Goal: Task Accomplishment & Management: Manage account settings

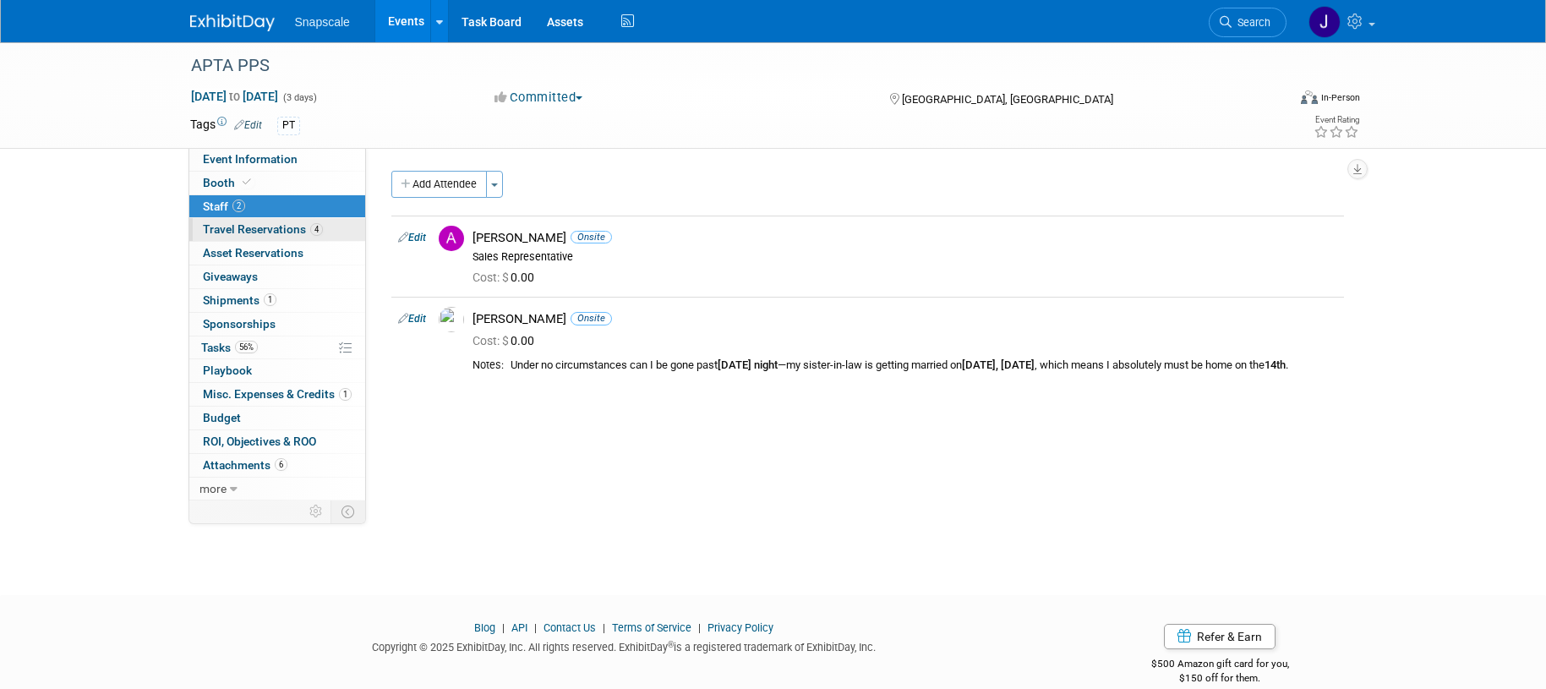
click at [271, 232] on span "Travel Reservations 4" at bounding box center [263, 229] width 120 height 14
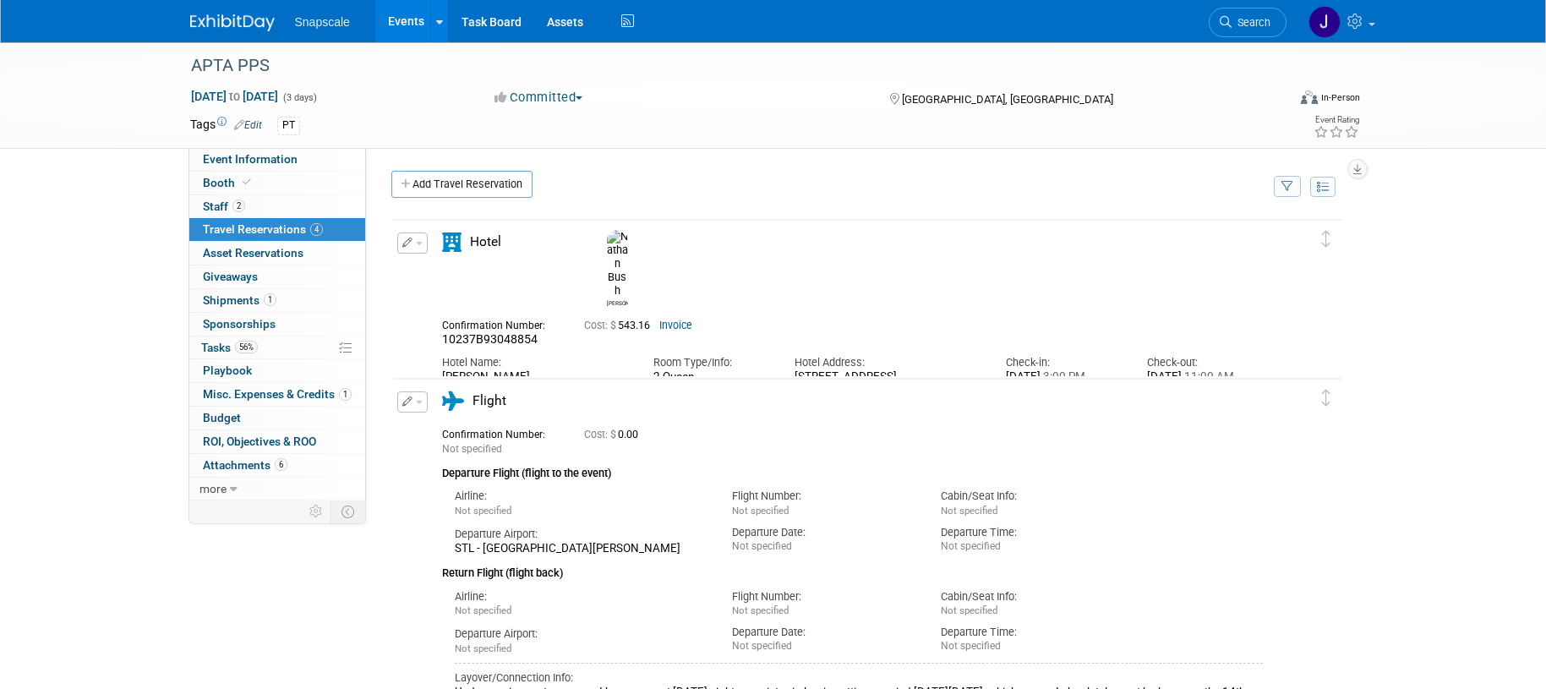
click at [677, 320] on link "Invoice" at bounding box center [675, 326] width 33 height 12
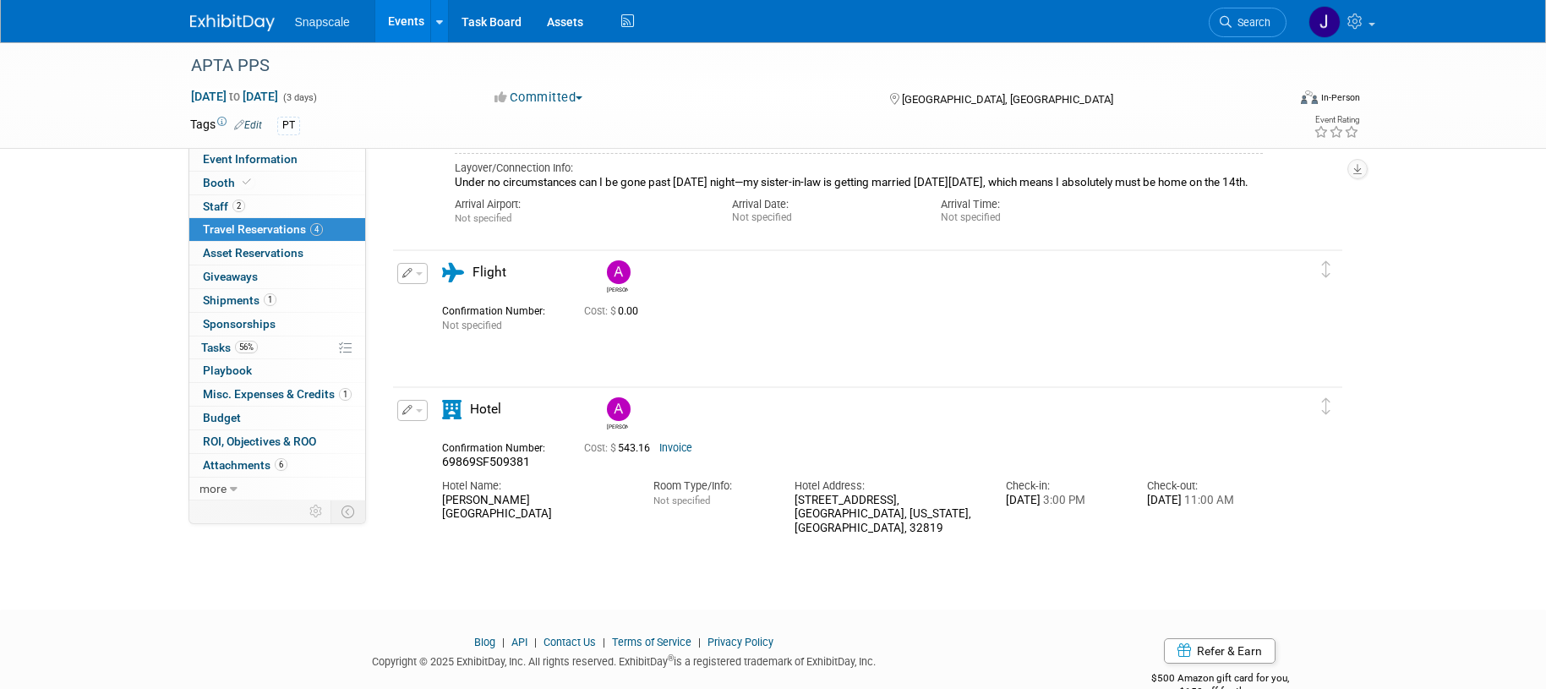
scroll to position [549, 0]
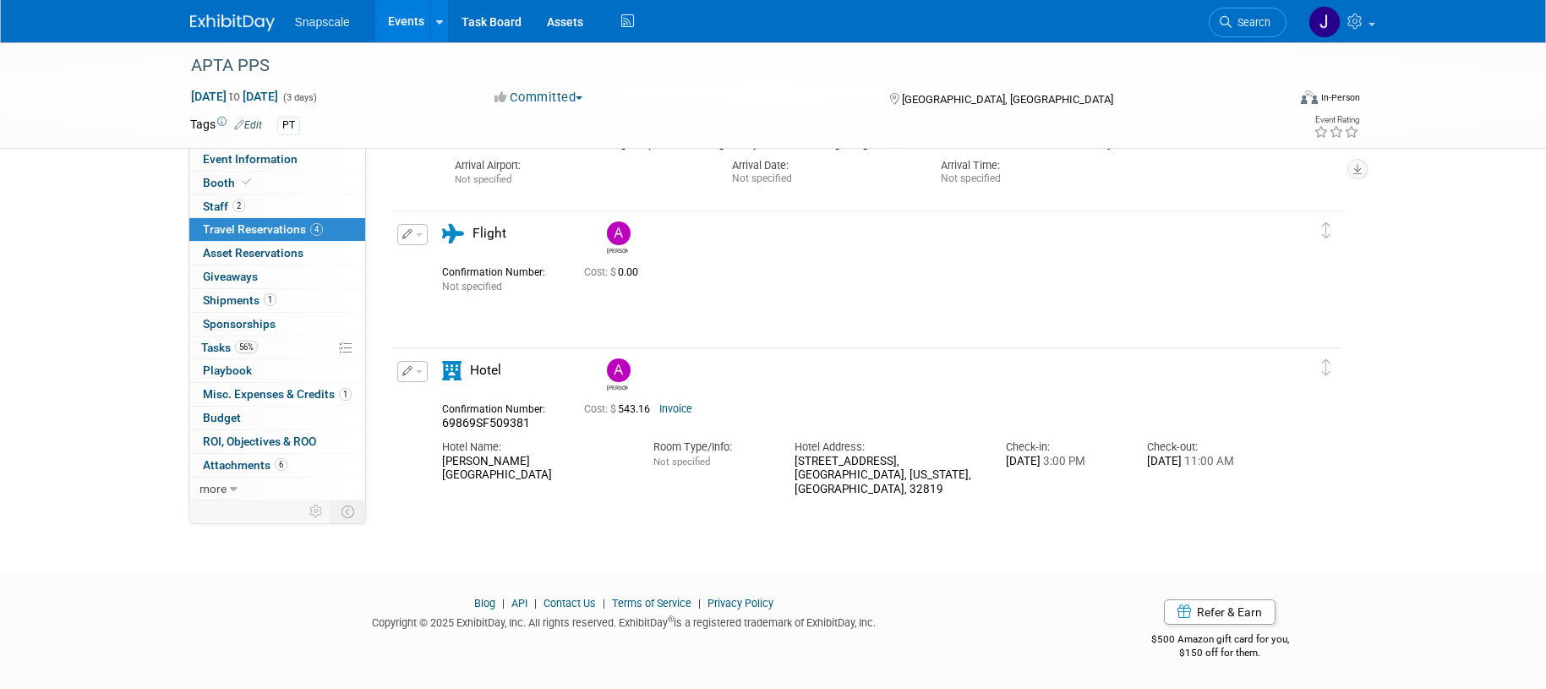
click at [681, 410] on link "Invoice" at bounding box center [675, 409] width 33 height 12
click at [232, 161] on span "Event Information" at bounding box center [250, 159] width 95 height 14
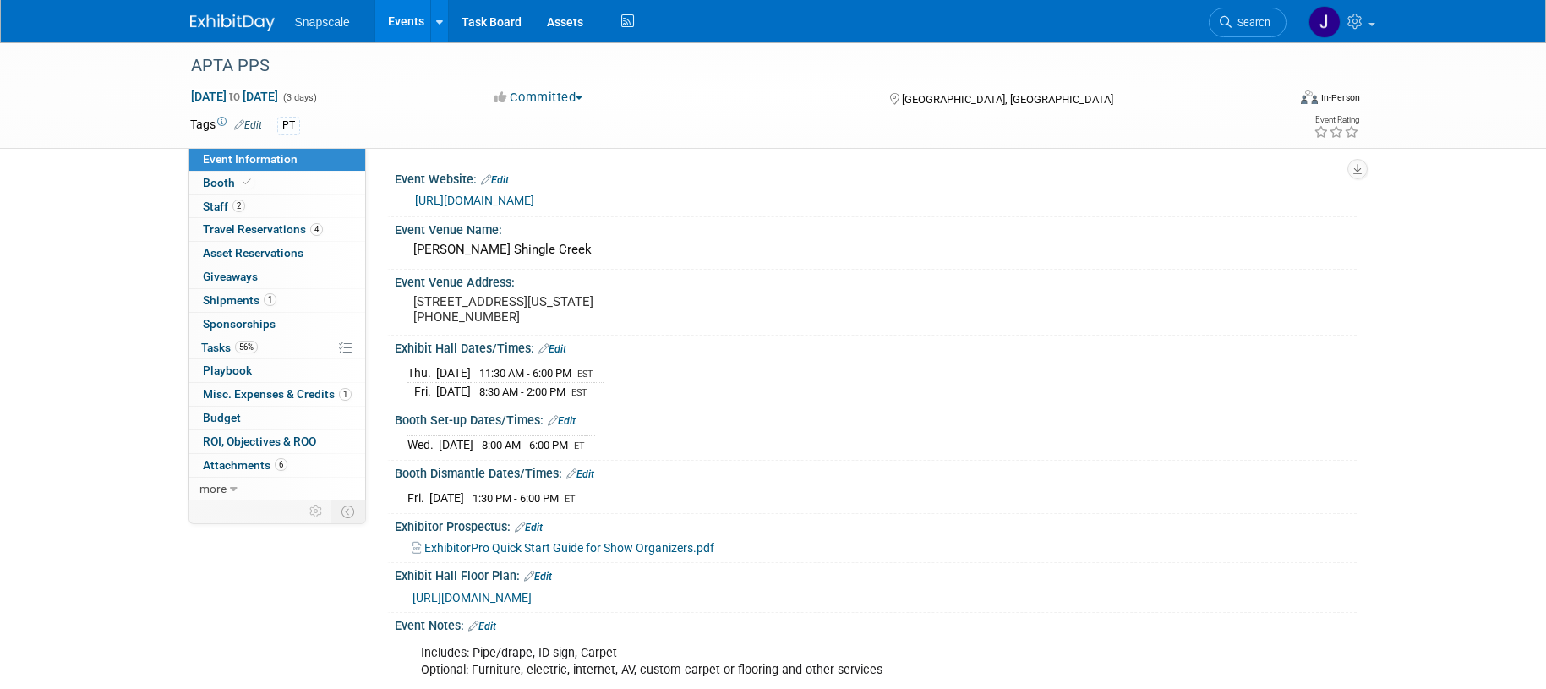
click at [534, 204] on link "https://ppsapta.org/events/apta-private-practice-annual-conference-2025" at bounding box center [474, 201] width 119 height 14
click at [244, 232] on span "Travel Reservations 4" at bounding box center [263, 229] width 120 height 14
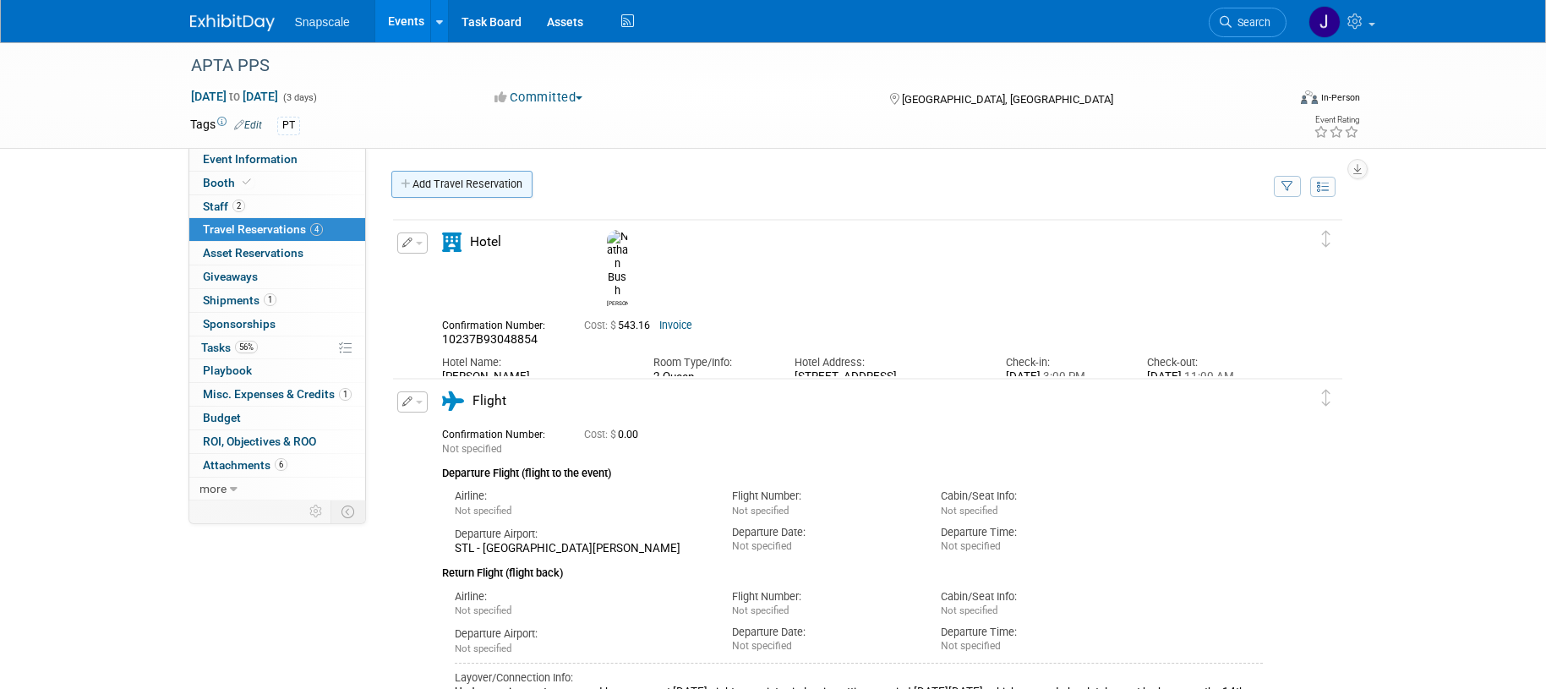
click at [443, 183] on link "Add Travel Reservation" at bounding box center [461, 184] width 141 height 27
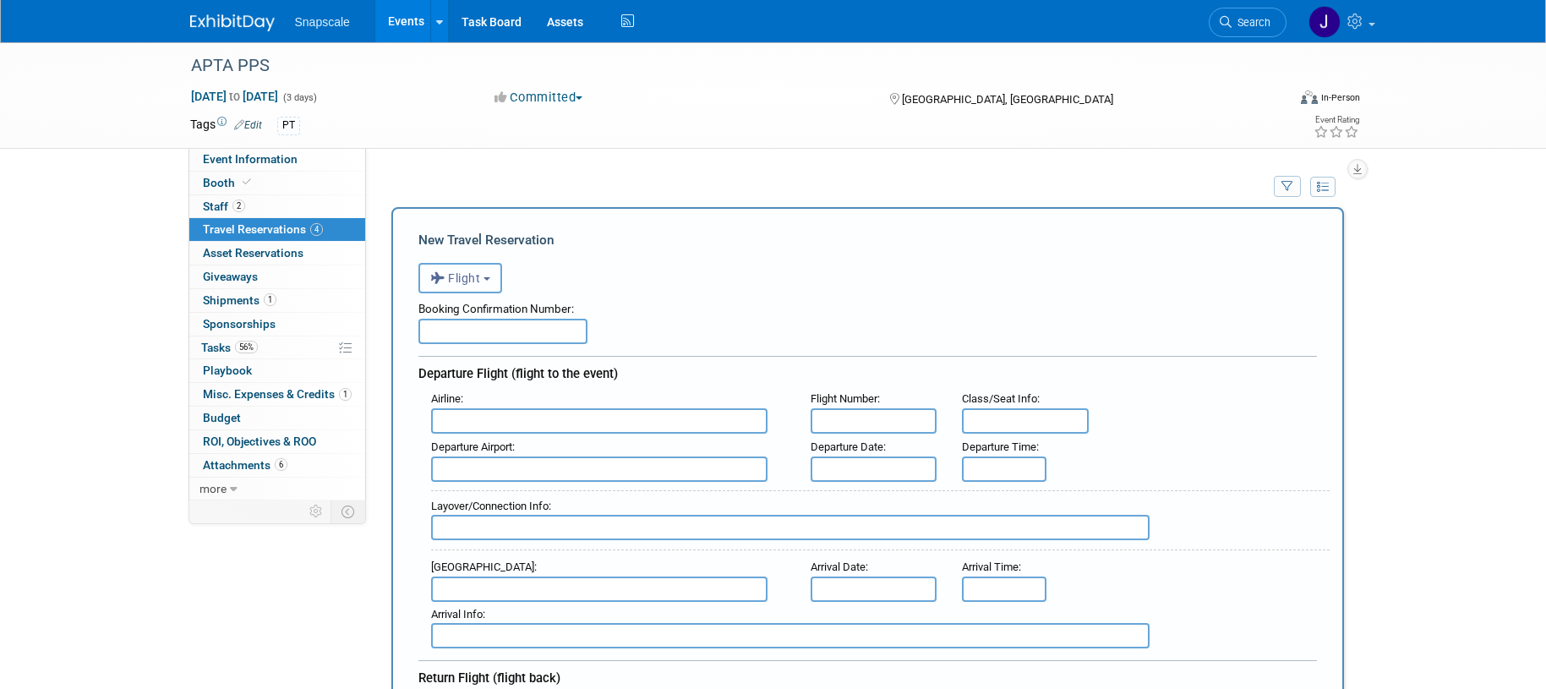
click at [496, 279] on button "Flight" at bounding box center [461, 278] width 84 height 30
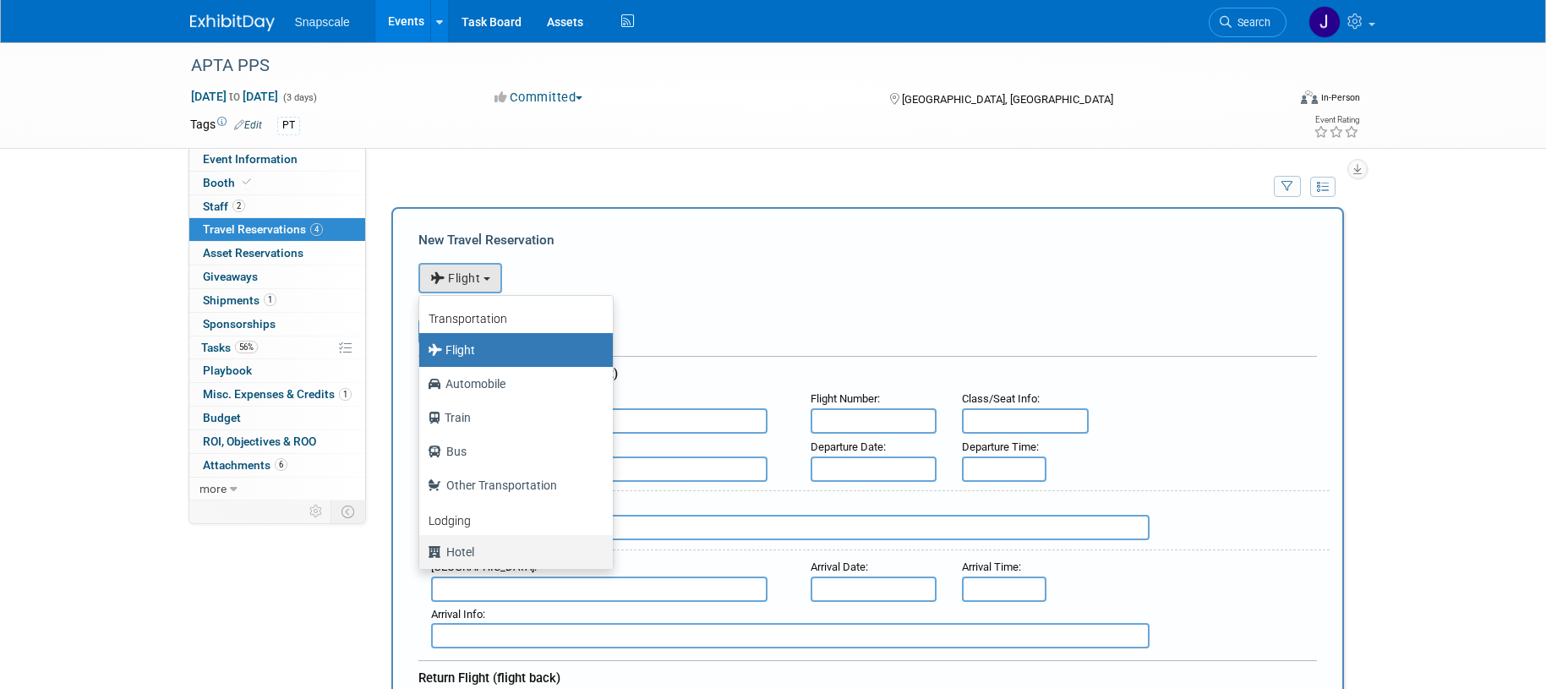
click at [455, 554] on label "Hotel" at bounding box center [512, 552] width 168 height 27
click at [422, 554] on input "Hotel" at bounding box center [416, 550] width 11 height 11
select select "6"
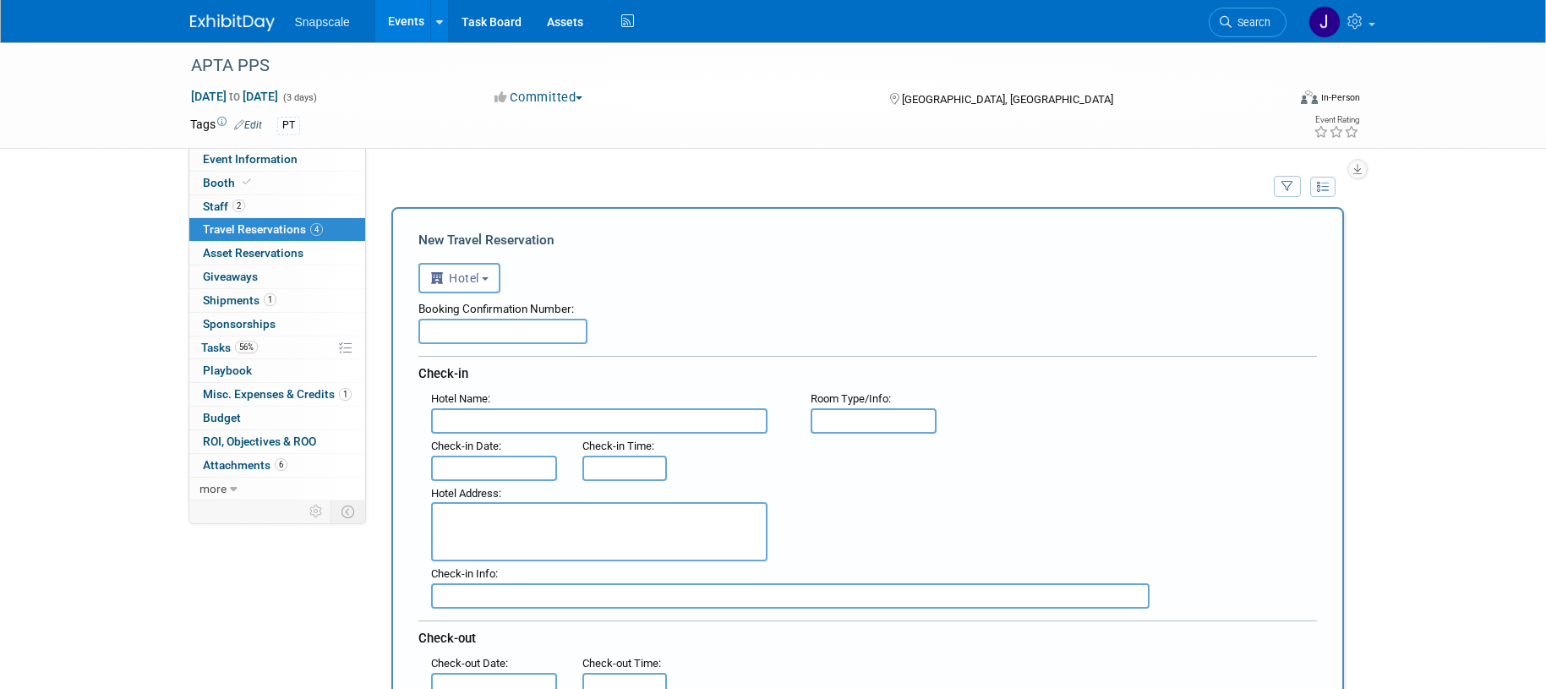
click at [452, 325] on input "text" at bounding box center [503, 331] width 169 height 25
paste input "69869SF513535"
type input "69869SF513535"
click at [453, 424] on input "text" at bounding box center [599, 420] width 337 height 25
paste input "Rosen Centre Hotel"
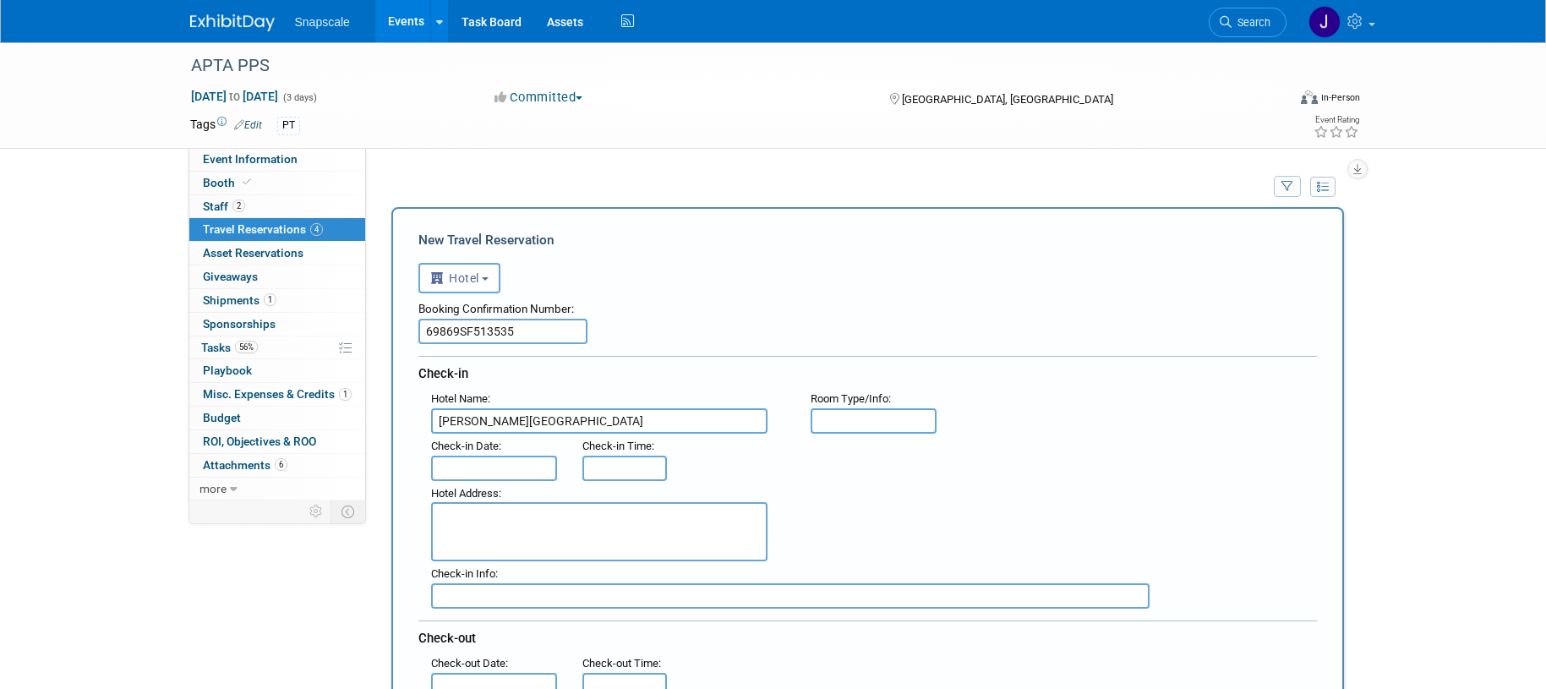
type input "Rosen Centre Hotel"
drag, startPoint x: 827, startPoint y: 413, endPoint x: 827, endPoint y: 402, distance: 11.0
click at [827, 413] on input "text" at bounding box center [874, 420] width 127 height 25
type input "Double"
click at [481, 464] on input "text" at bounding box center [494, 468] width 127 height 25
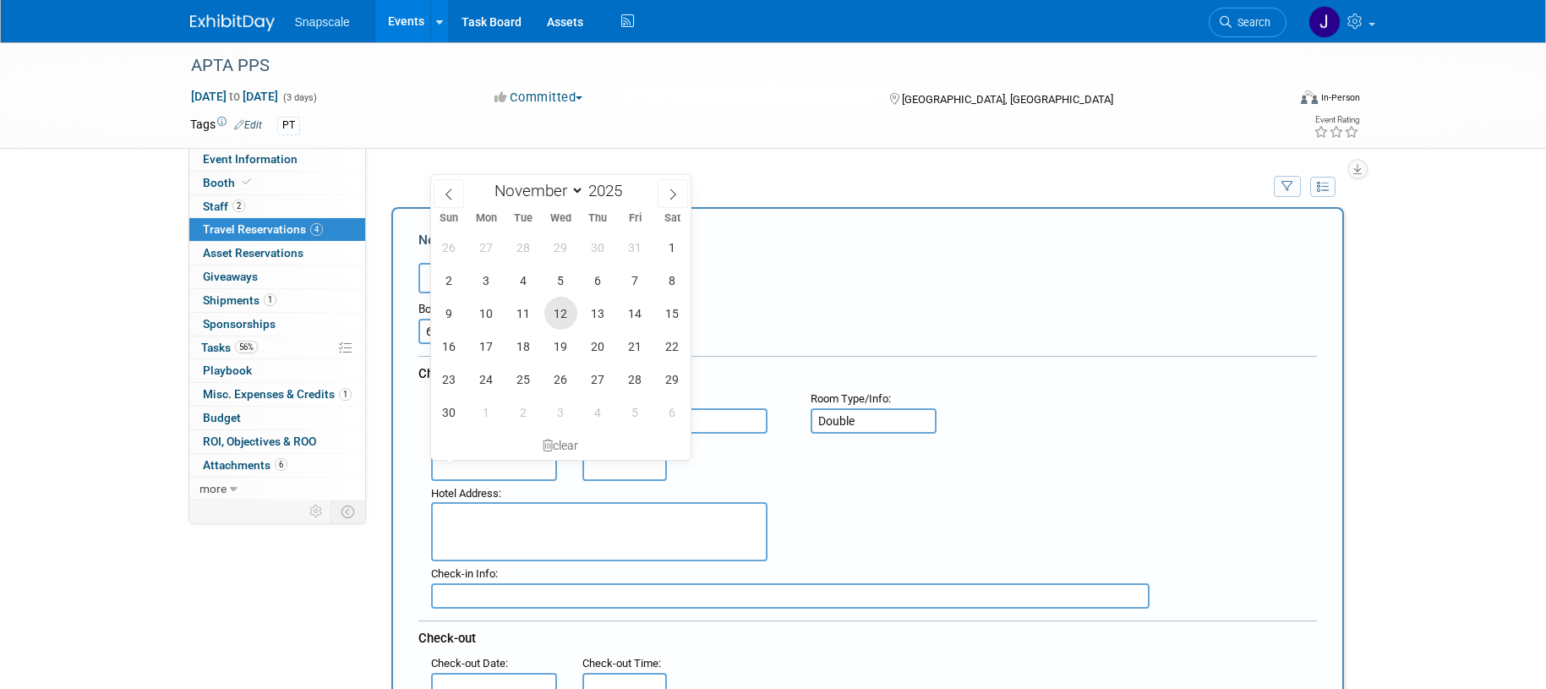
drag, startPoint x: 555, startPoint y: 320, endPoint x: 576, endPoint y: 346, distance: 33.0
click at [555, 320] on span "12" at bounding box center [561, 313] width 33 height 33
type input "Nov 12, 2025"
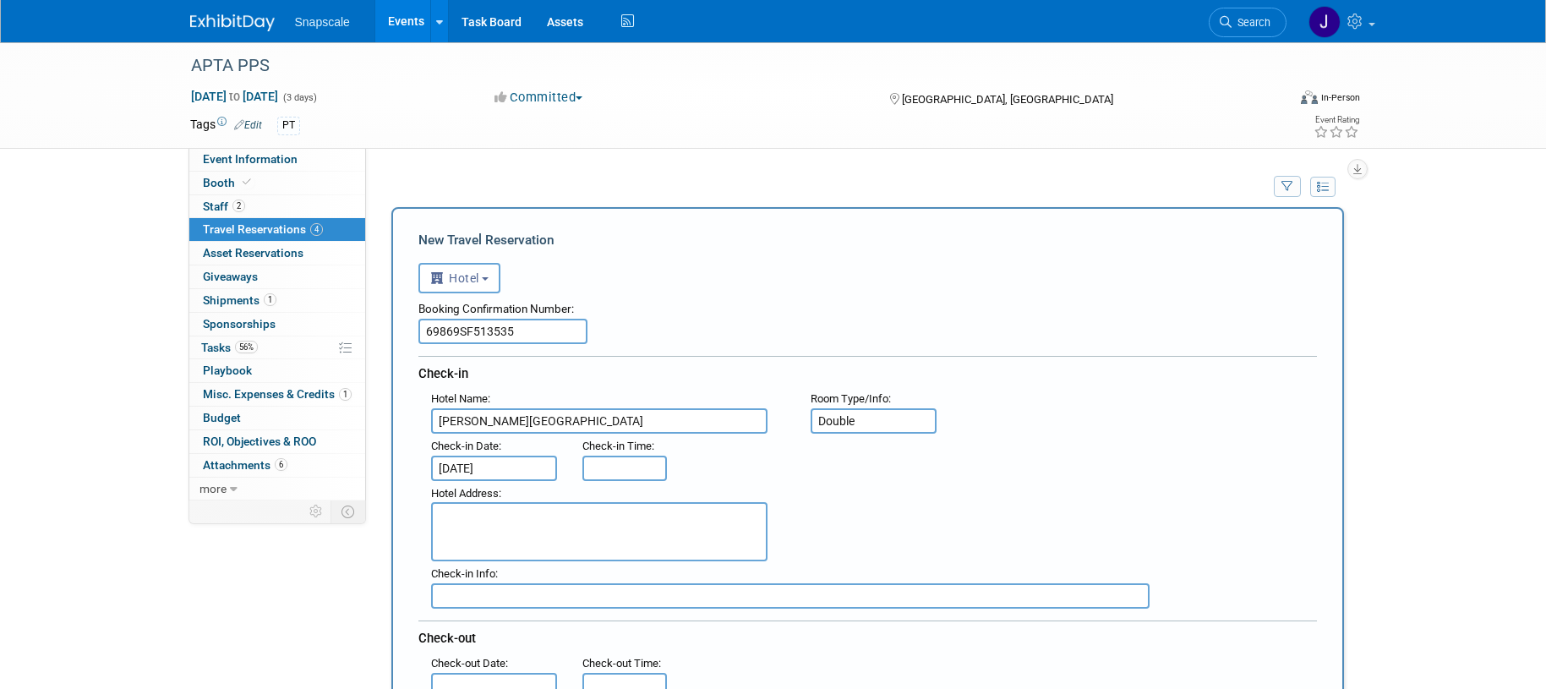
type input "3:00 PM"
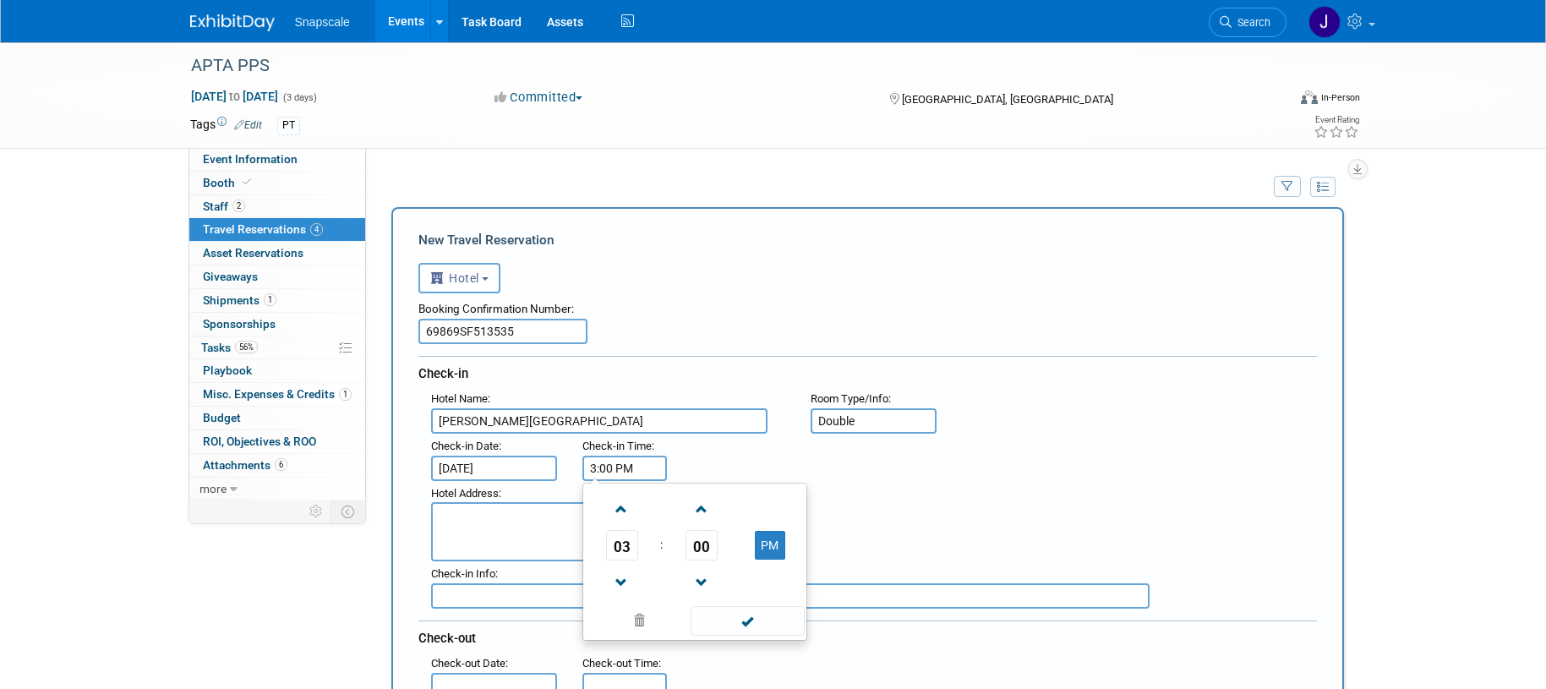
click at [625, 473] on input "3:00 PM" at bounding box center [625, 468] width 85 height 25
click at [729, 614] on span at bounding box center [748, 621] width 114 height 30
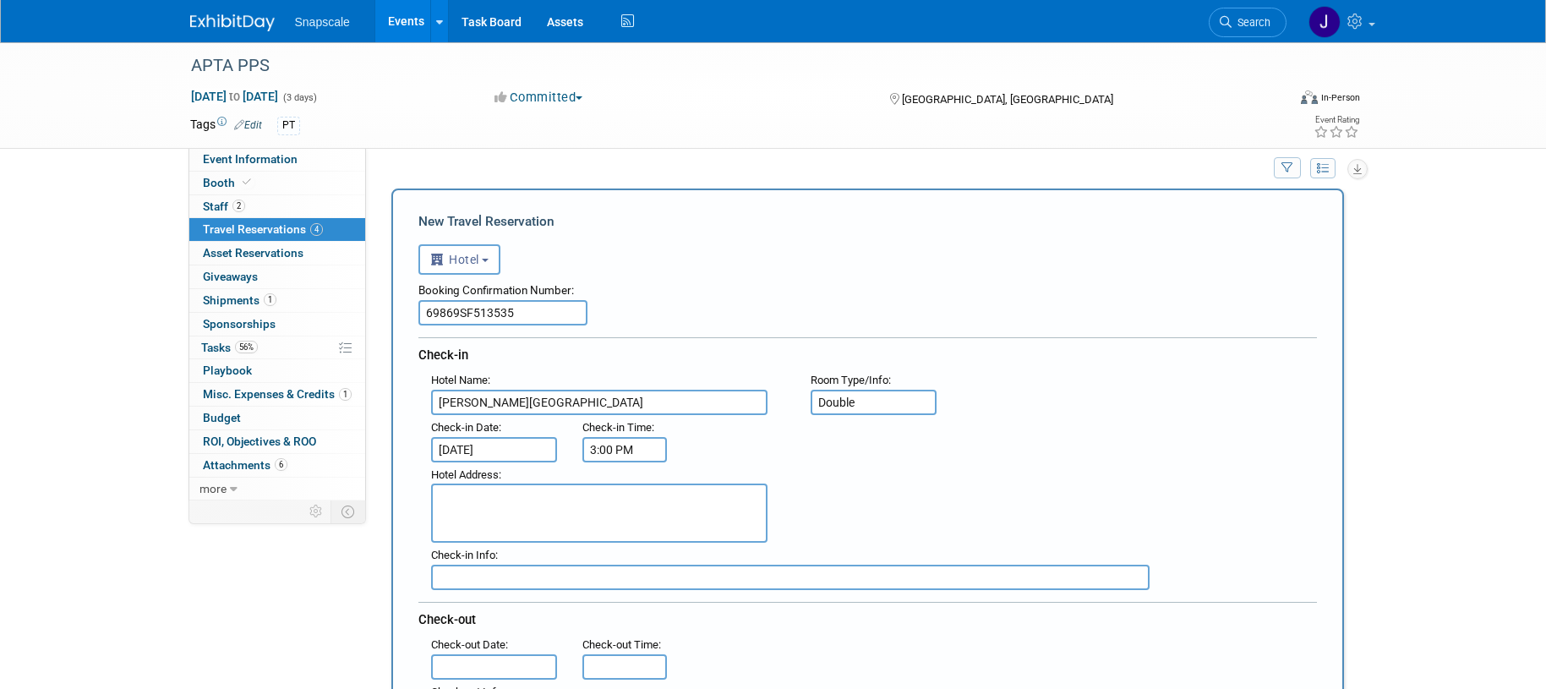
scroll to position [20, 0]
click at [516, 492] on textarea at bounding box center [599, 511] width 337 height 59
paste textarea "9840 International Drive Orlando, Florida 32819 1-800-204-7234"
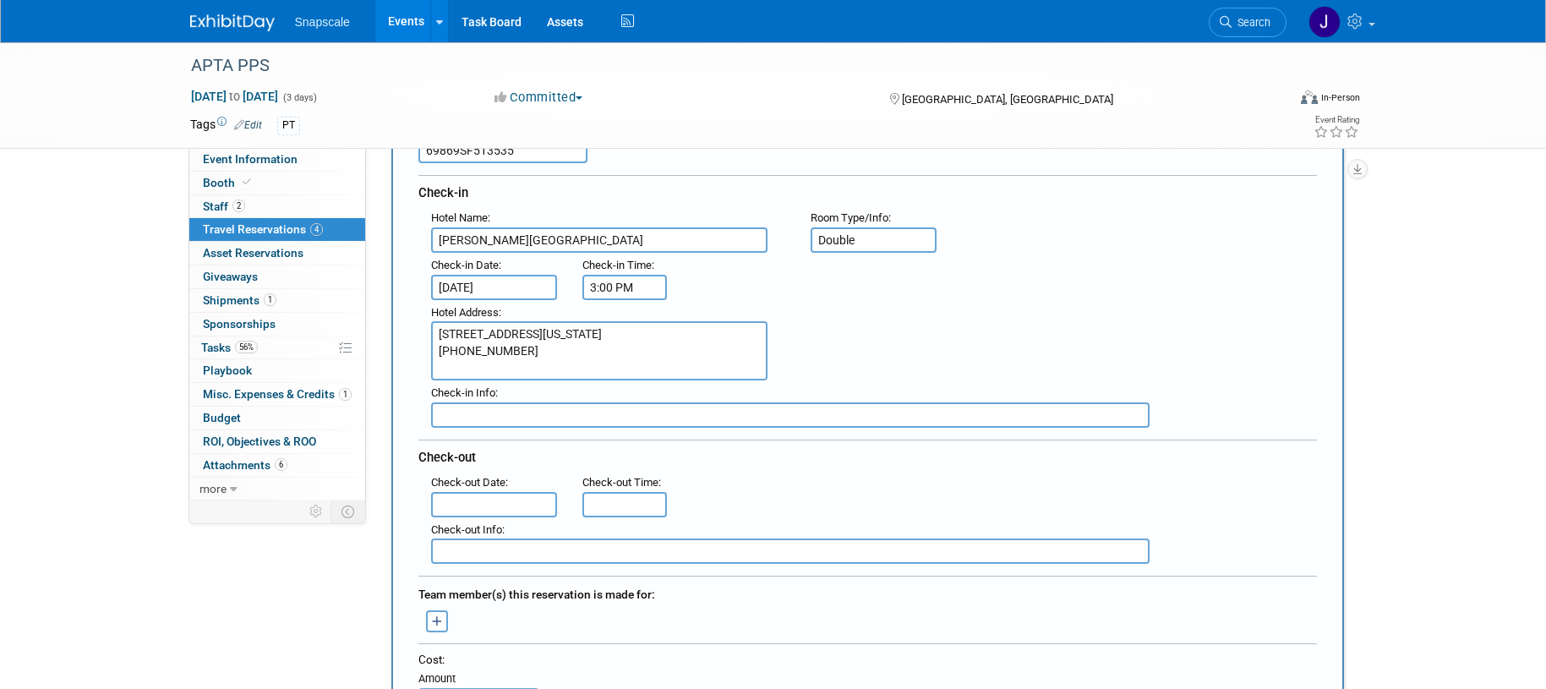
scroll to position [189, 0]
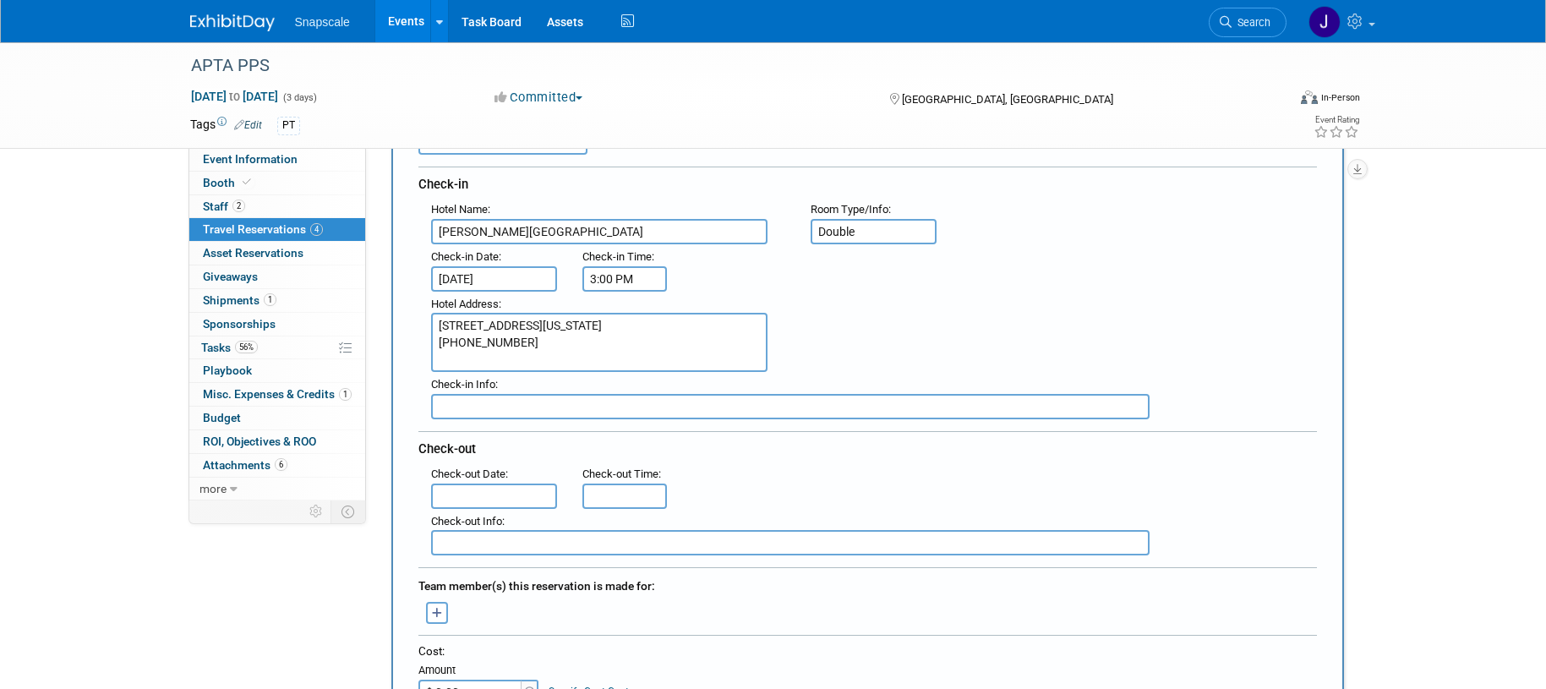
type textarea "9840 International Drive Orlando, Florida 32819 1-800-204-7234"
click at [481, 500] on input "text" at bounding box center [494, 496] width 127 height 25
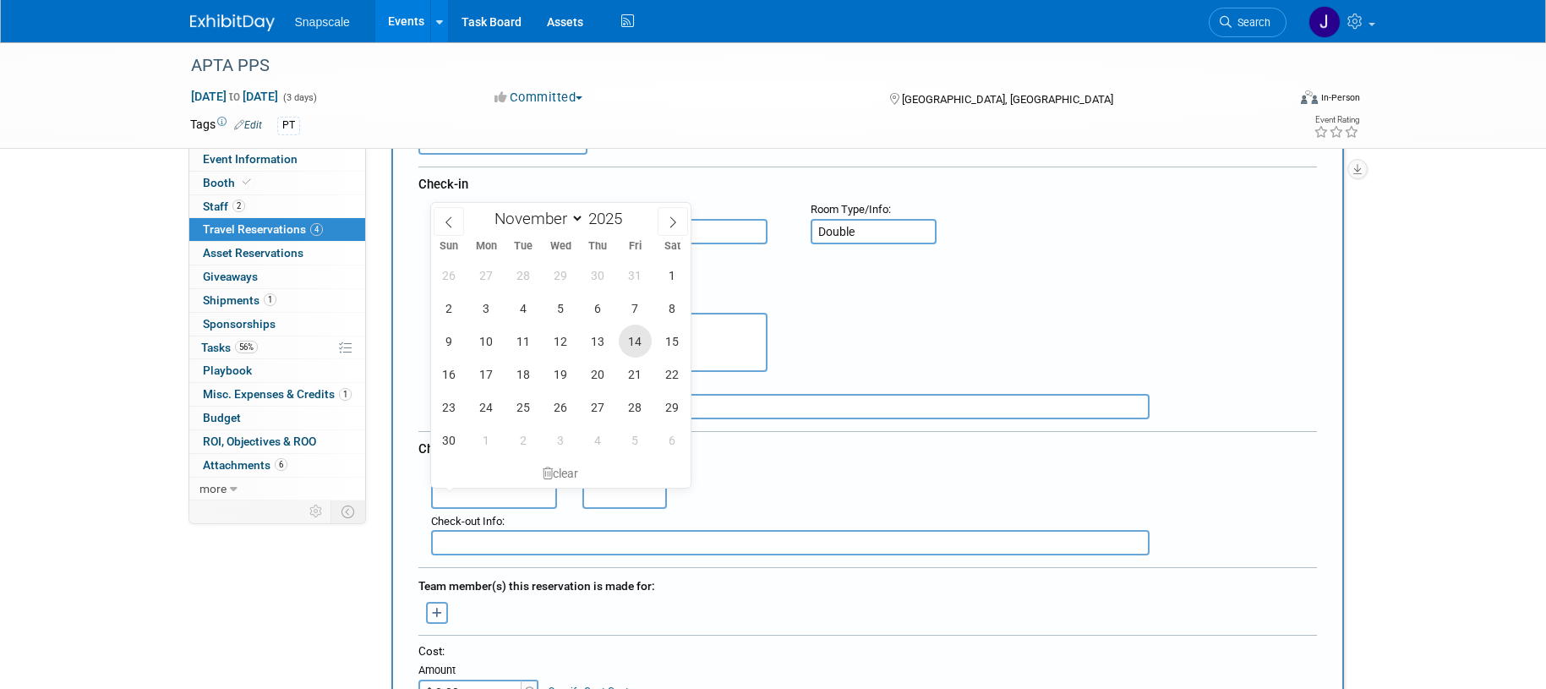
click at [641, 340] on span "14" at bounding box center [635, 341] width 33 height 33
type input "Nov 14, 2025"
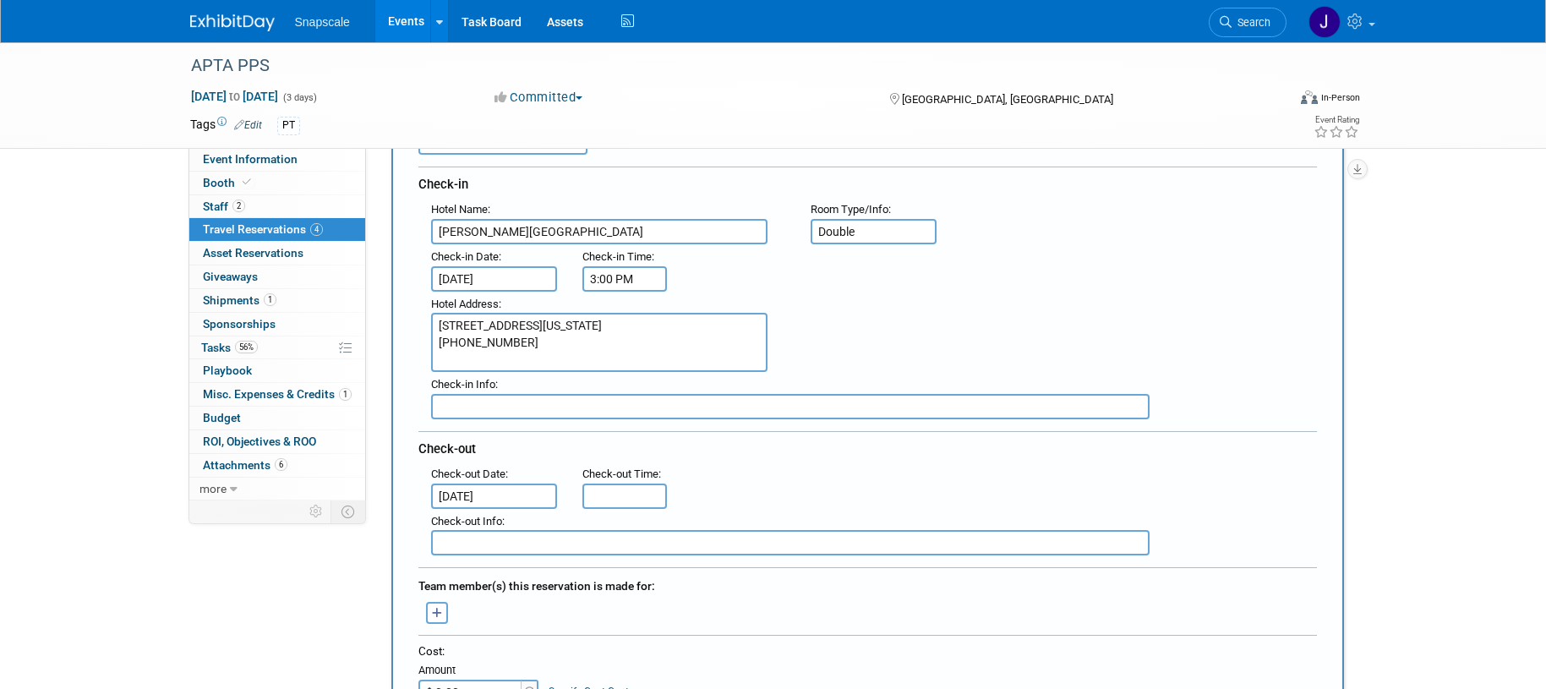
type input "11:00 AM"
click at [627, 499] on input "11:00 AM" at bounding box center [625, 496] width 85 height 25
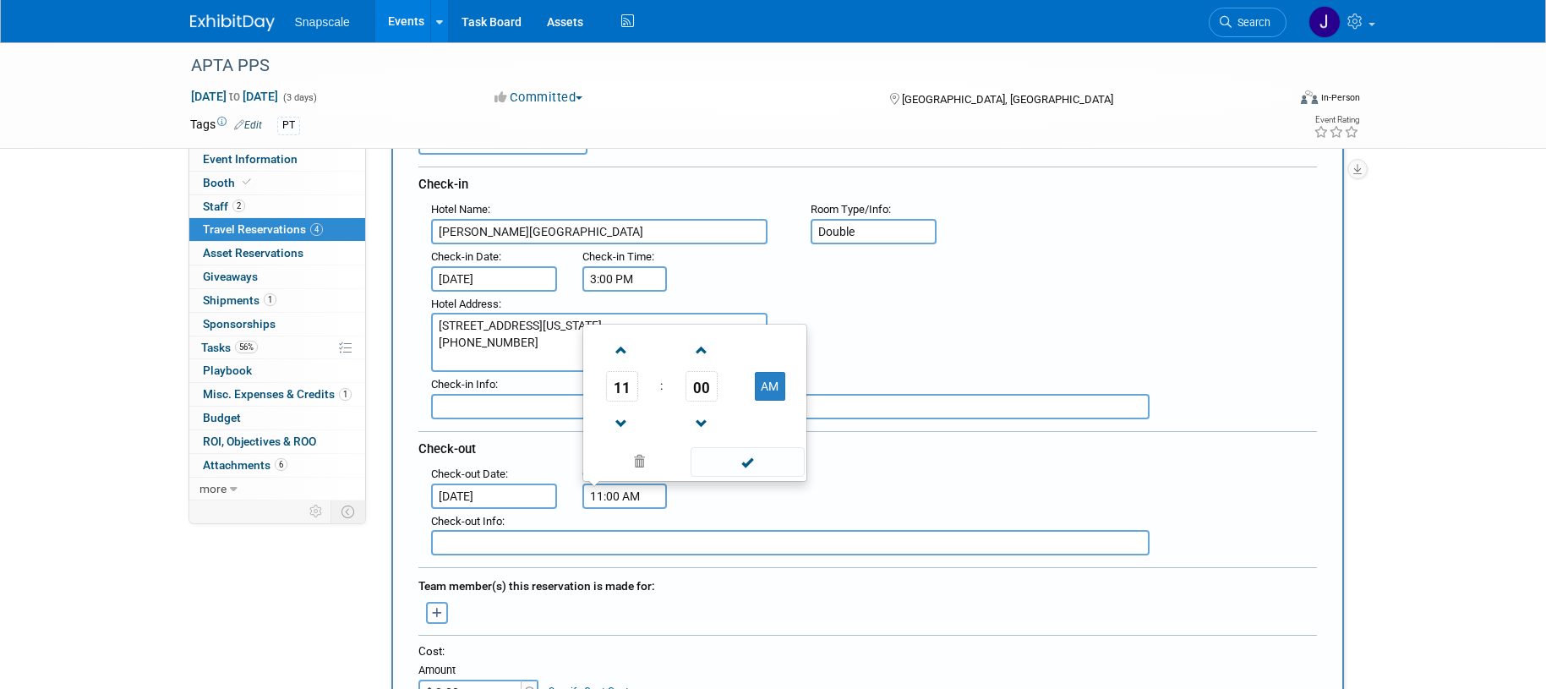
drag, startPoint x: 756, startPoint y: 460, endPoint x: 690, endPoint y: 471, distance: 66.9
click at [755, 460] on span at bounding box center [748, 462] width 114 height 30
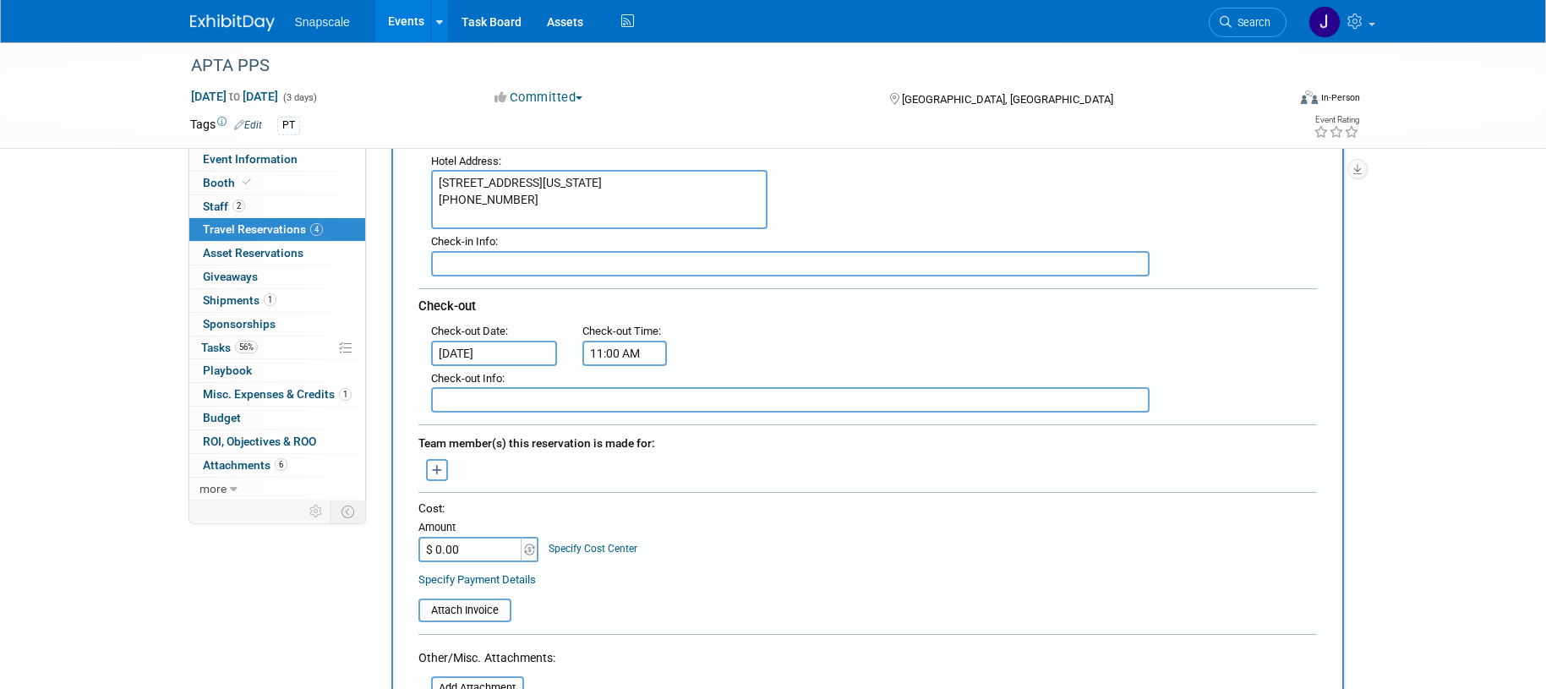
scroll to position [367, 0]
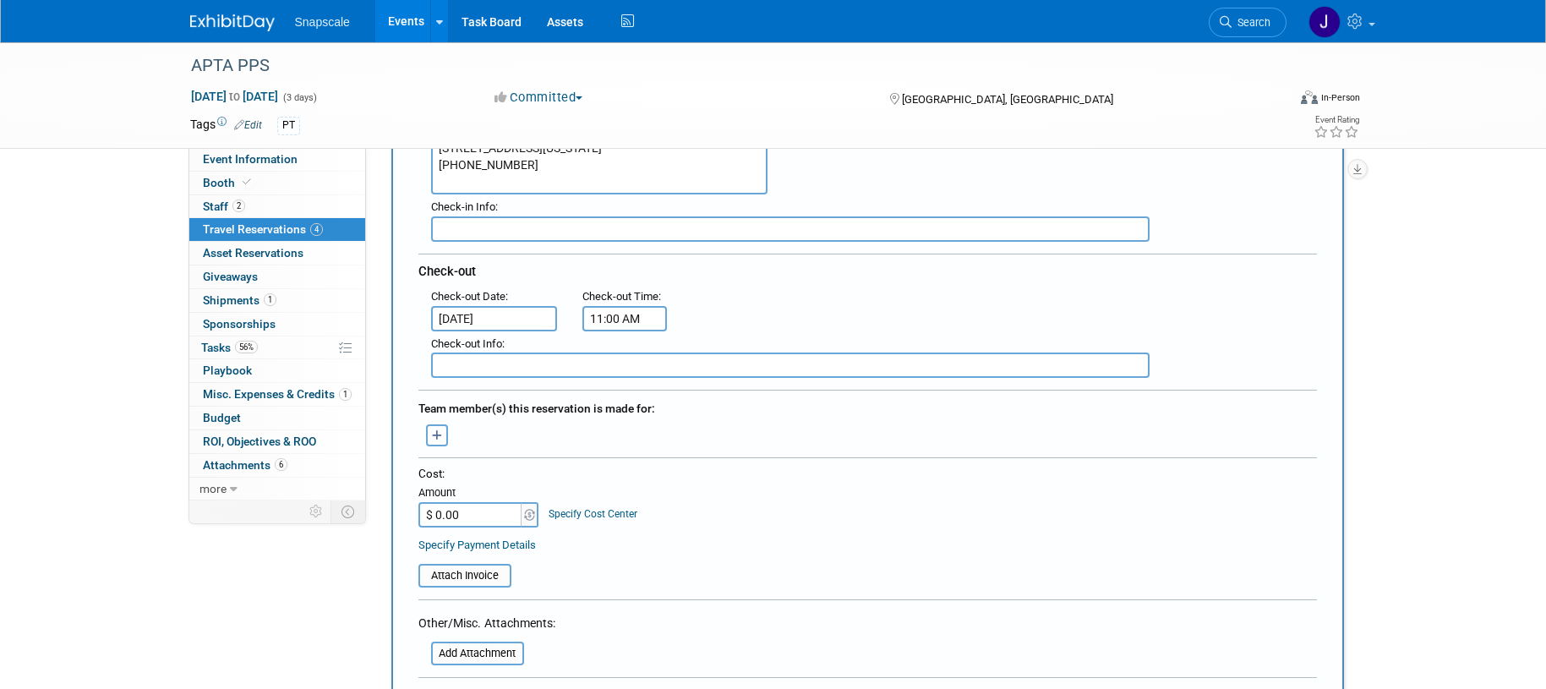
click at [432, 435] on icon "button" at bounding box center [437, 435] width 11 height 11
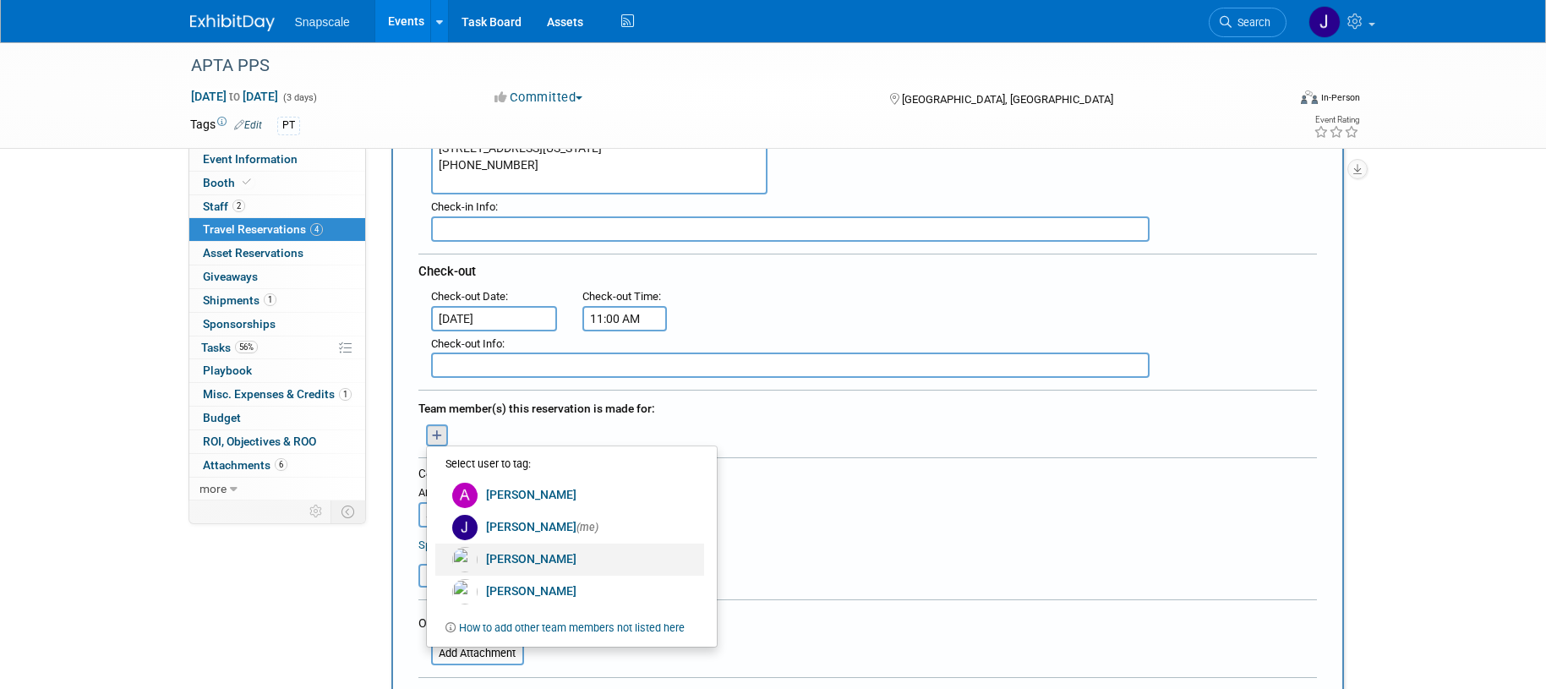
click at [501, 548] on link "Michael Yablonowitz" at bounding box center [569, 560] width 269 height 32
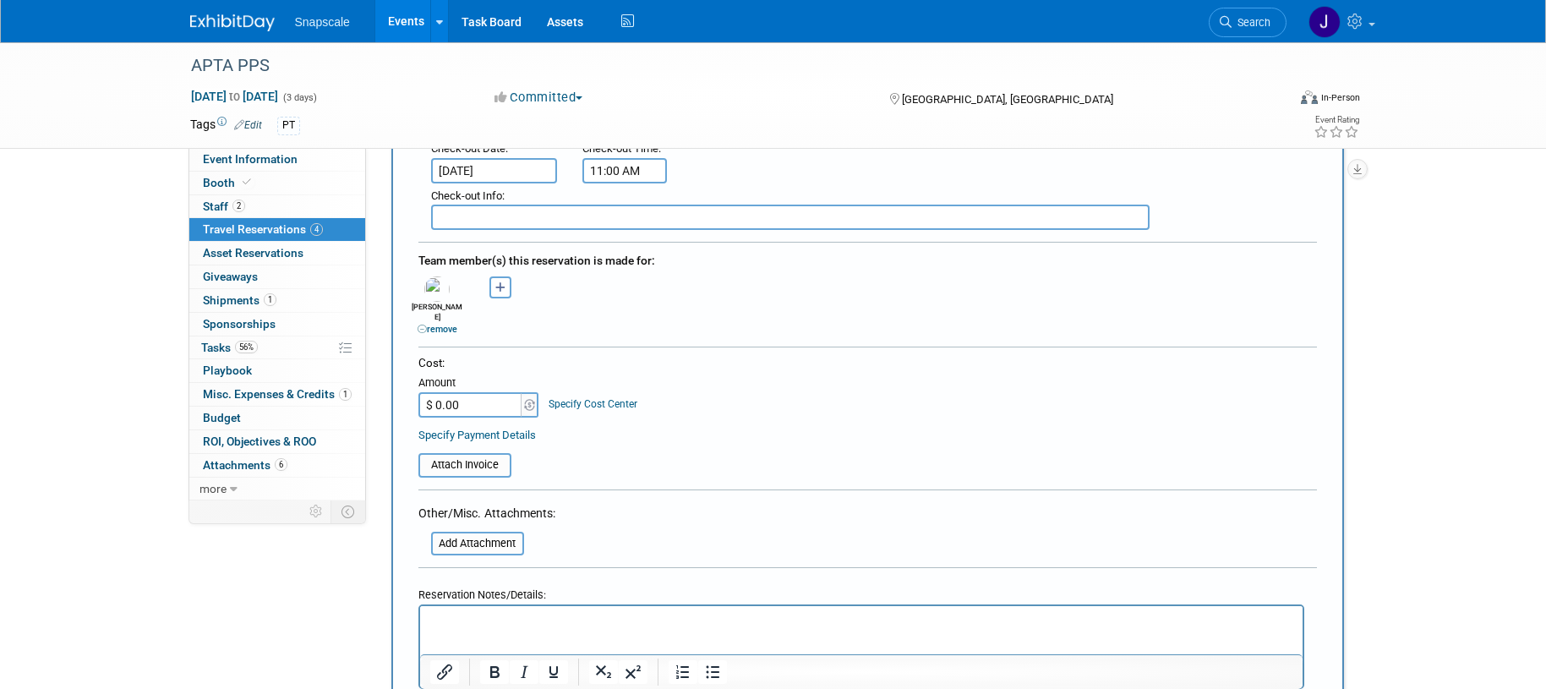
scroll to position [517, 0]
click at [468, 391] on input "$ 0.00" at bounding box center [472, 402] width 106 height 25
type input "$ 543.16"
click at [479, 452] on input "file" at bounding box center [409, 462] width 201 height 20
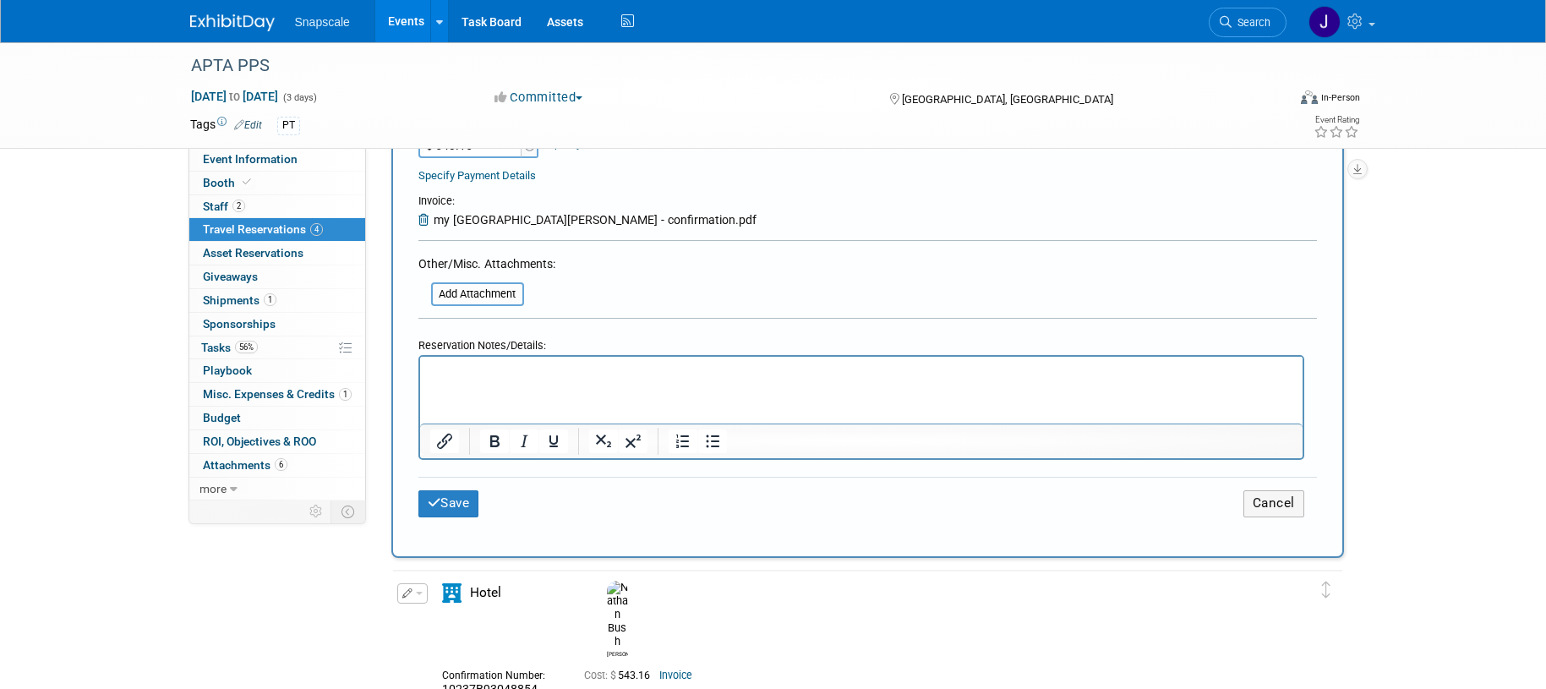
scroll to position [777, 0]
click at [510, 365] on p "Rich Text Area. Press ALT-0 for help." at bounding box center [861, 370] width 863 height 18
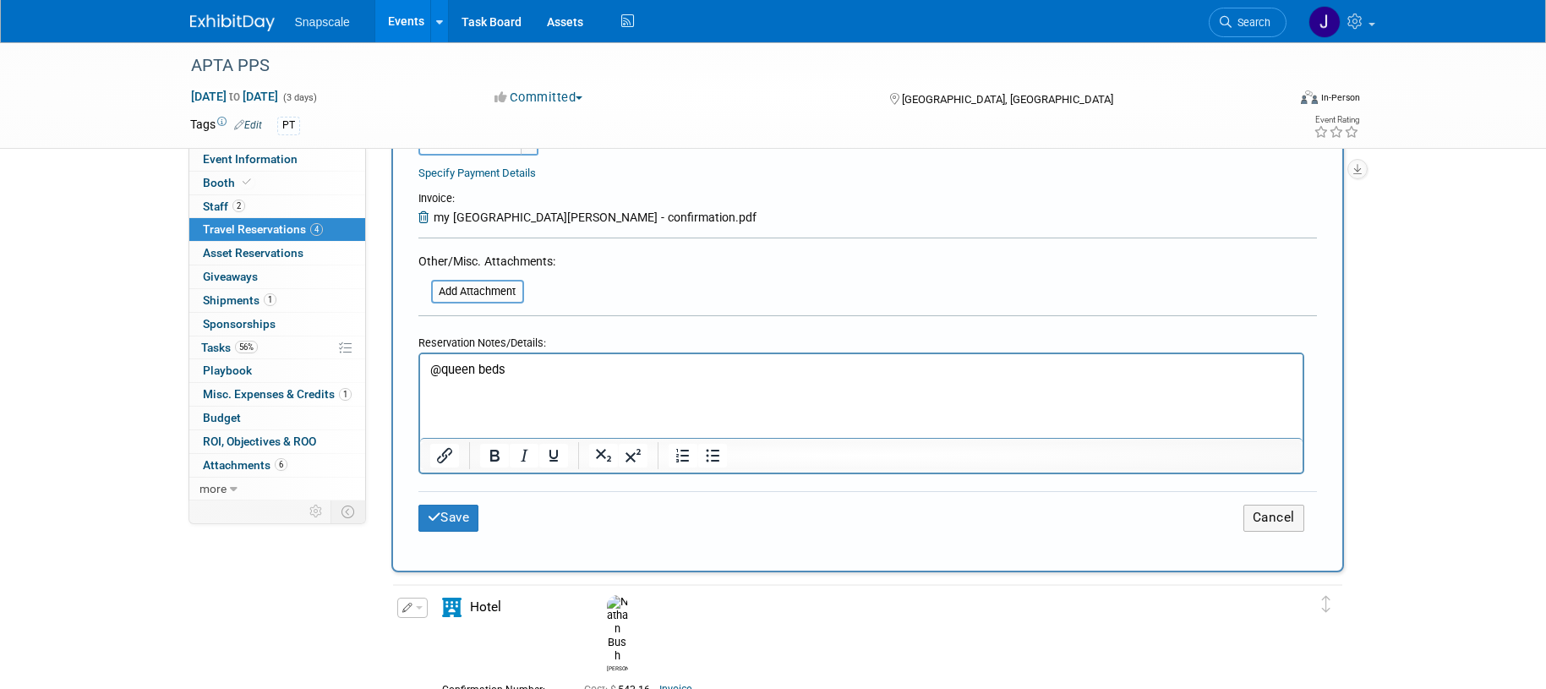
click at [439, 364] on p "@queen beds" at bounding box center [861, 370] width 863 height 18
click at [541, 361] on p "2 queen beds" at bounding box center [861, 370] width 863 height 18
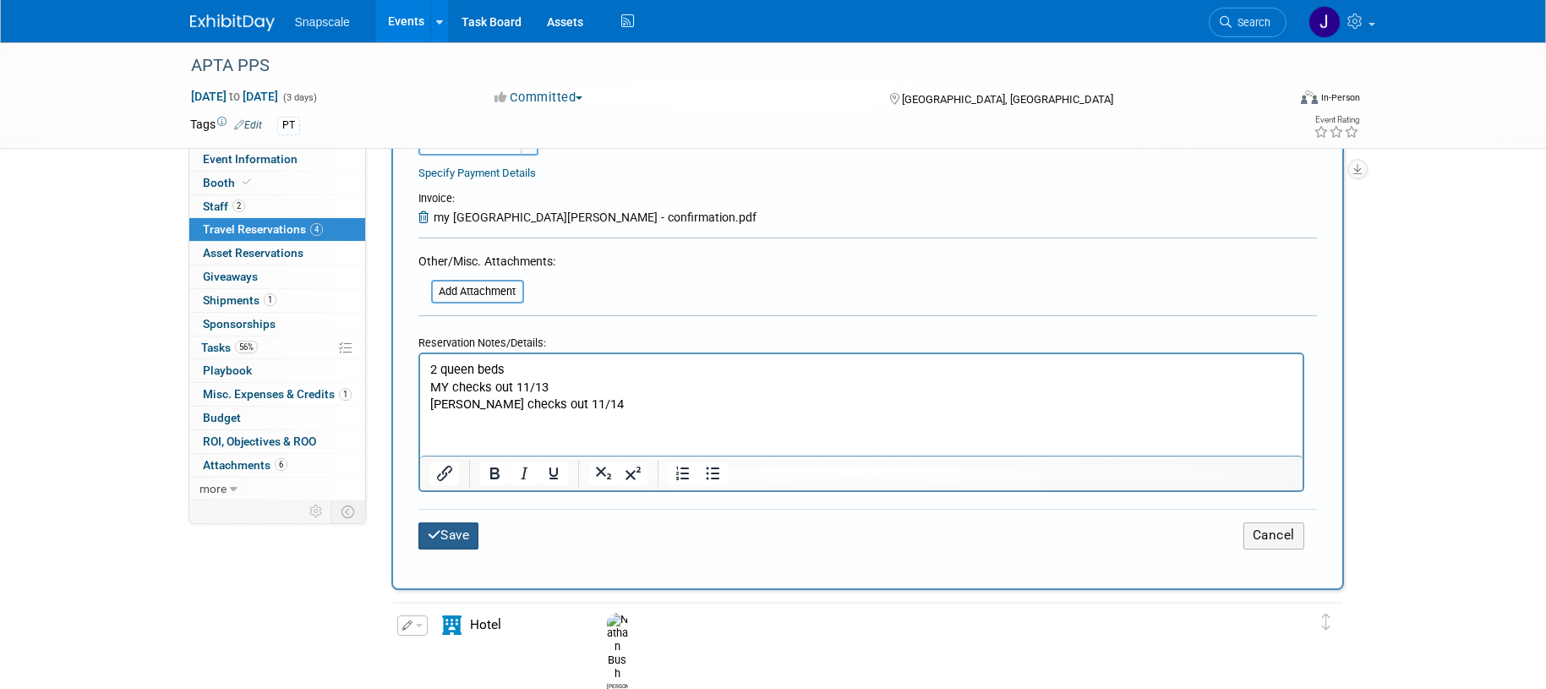
click at [462, 523] on button "Save" at bounding box center [449, 536] width 61 height 26
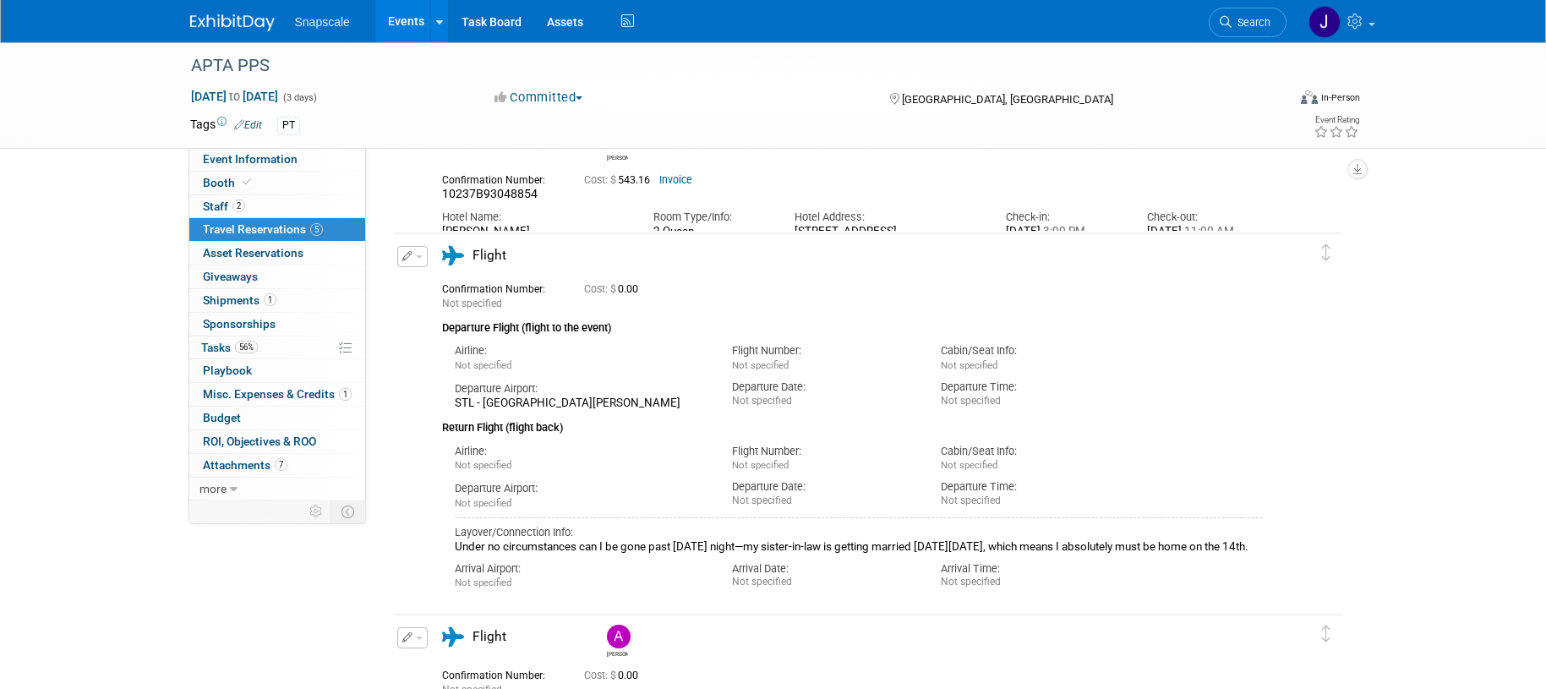
scroll to position [380, 0]
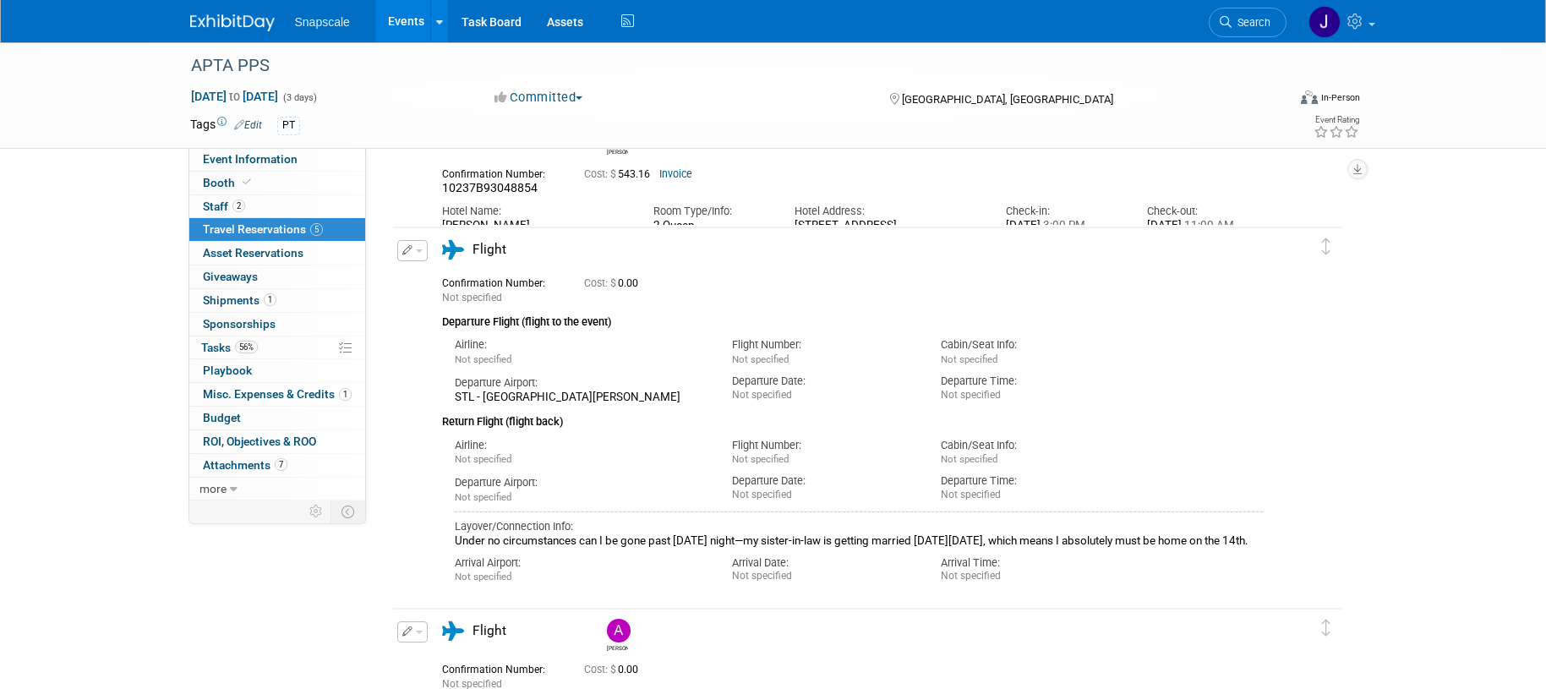
click at [402, 251] on icon "button" at bounding box center [407, 250] width 11 height 10
drag, startPoint x: 429, startPoint y: 276, endPoint x: 441, endPoint y: 279, distance: 12.3
click at [429, 276] on button "Edit Reservation" at bounding box center [469, 280] width 143 height 25
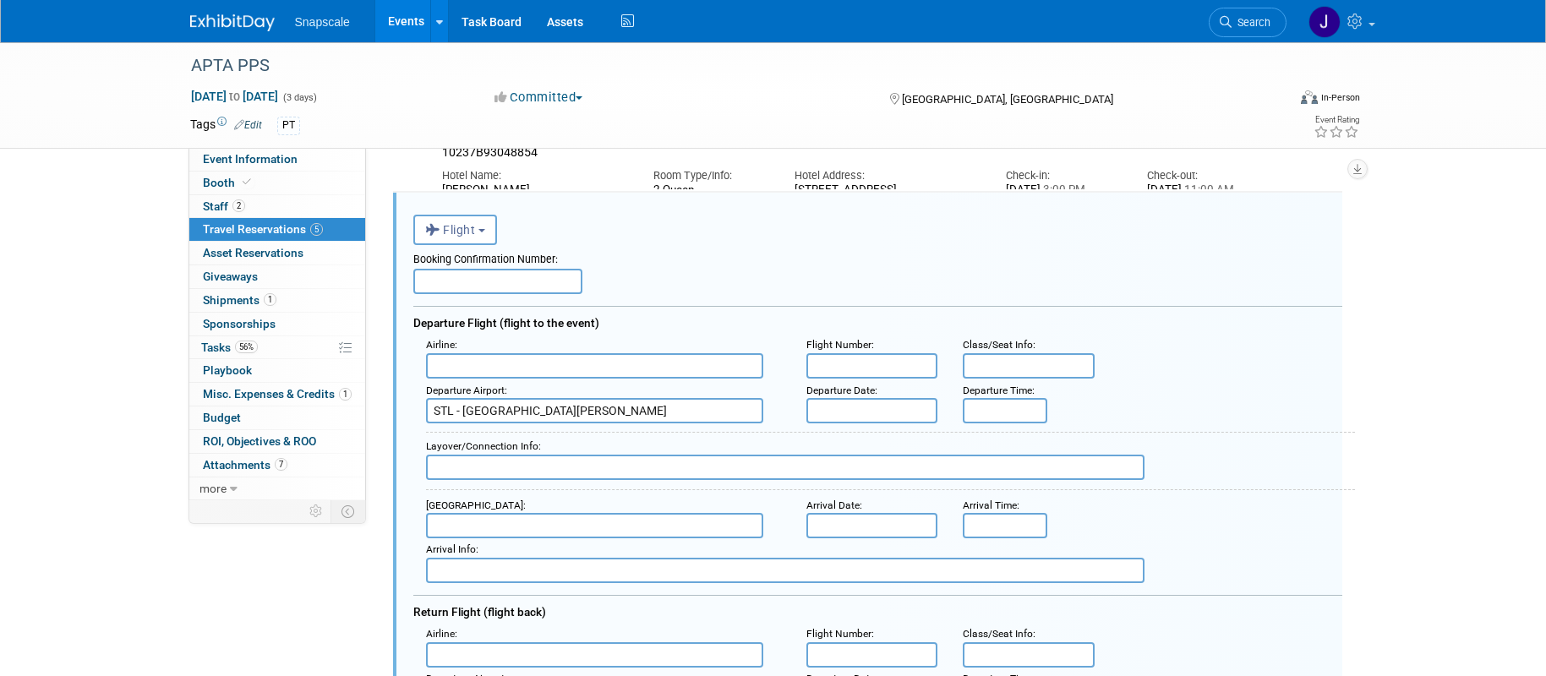
scroll to position [0, 0]
click at [441, 283] on input "text" at bounding box center [497, 281] width 169 height 25
paste input "American Express Record Locator: LPZXDJ"
type input "American Express Record Locator: LPZXDJ"
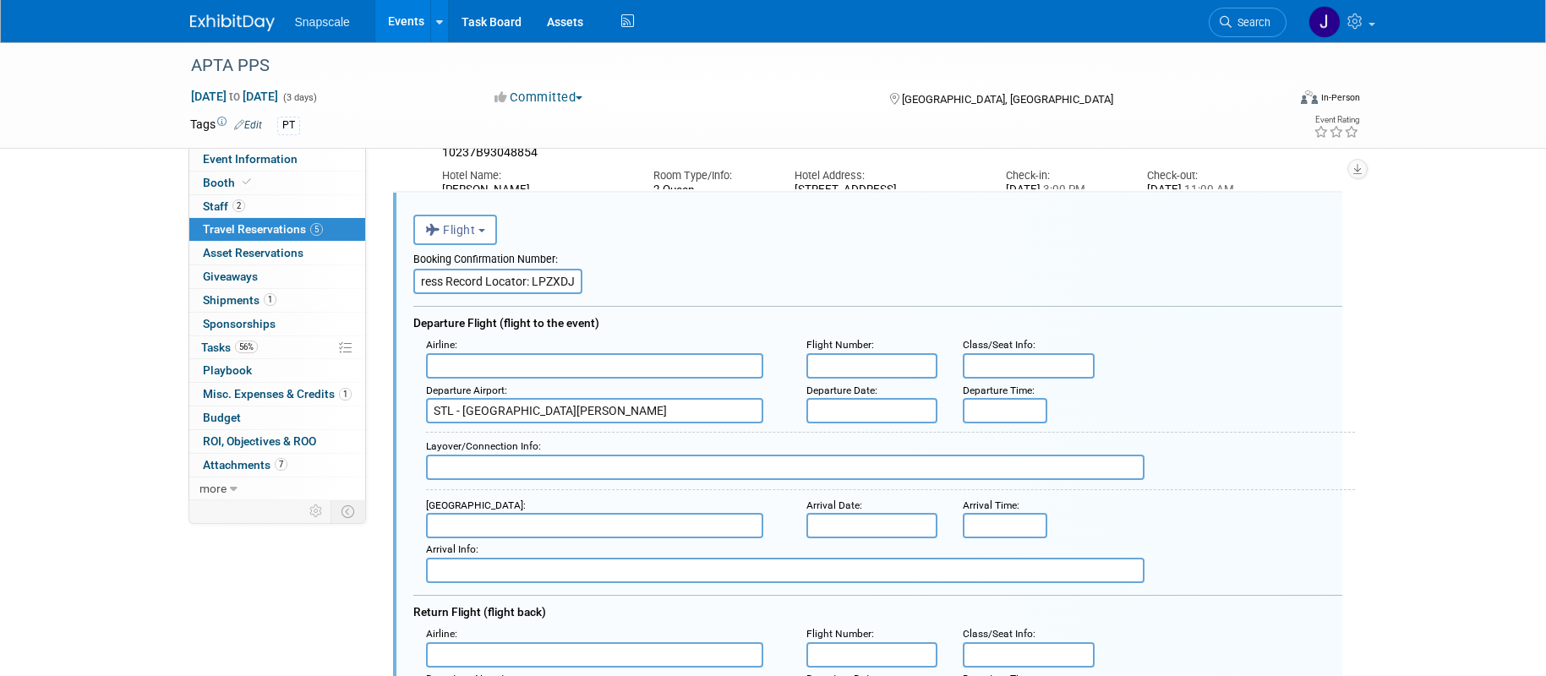
scroll to position [0, 0]
click at [445, 365] on input "text" at bounding box center [594, 365] width 337 height 25
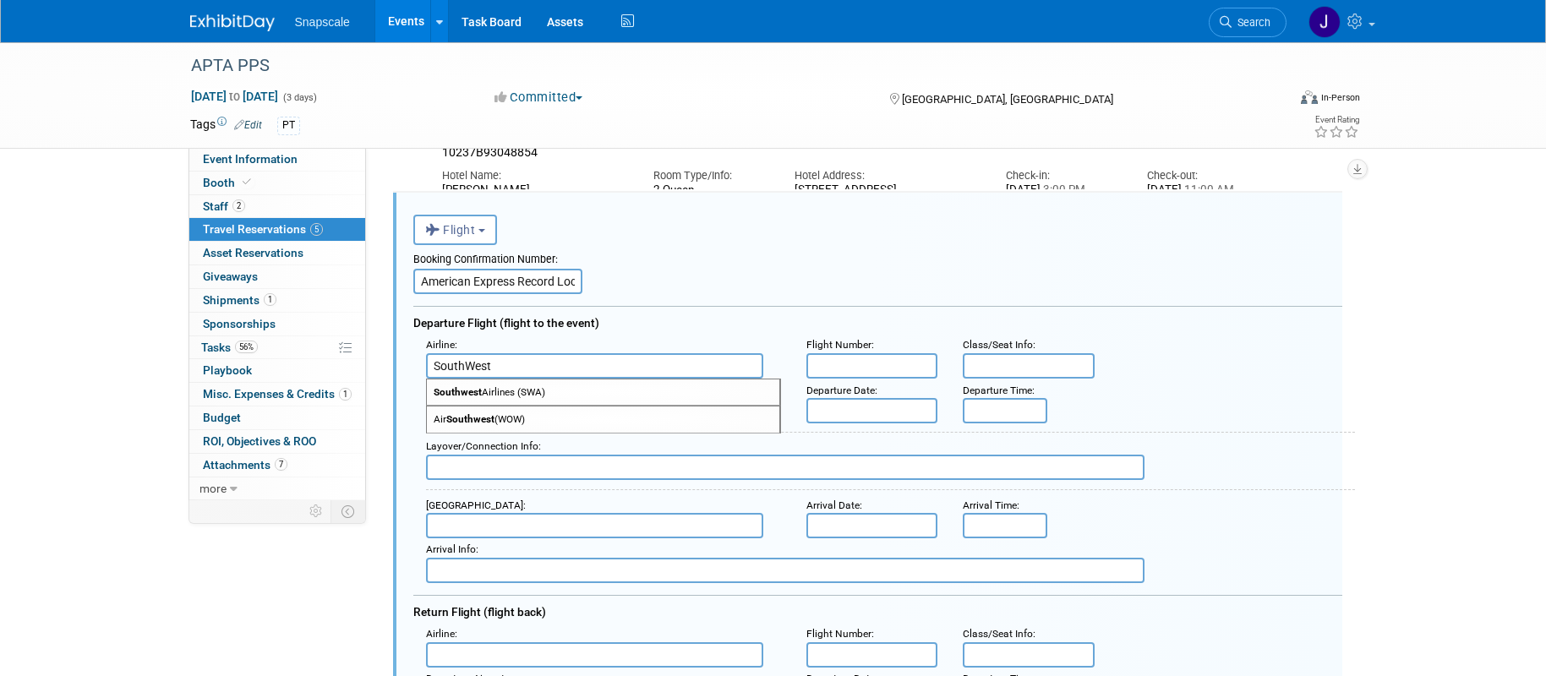
click at [580, 396] on span "Southwest Airlines (SWA)" at bounding box center [603, 393] width 353 height 26
type input "Southwest Airlines (SWA)"
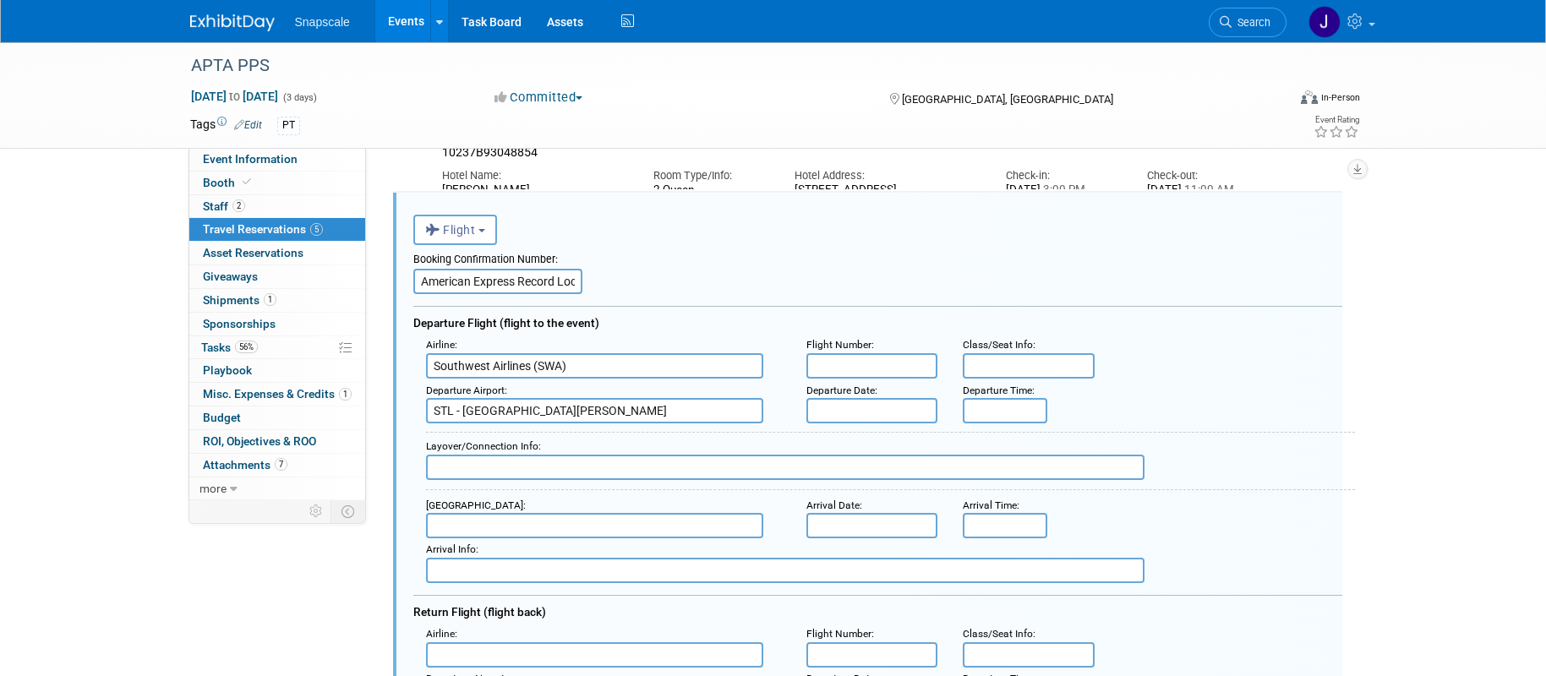
click at [833, 364] on input "text" at bounding box center [873, 365] width 132 height 25
click at [858, 363] on input "text" at bounding box center [873, 365] width 132 height 25
paste input "WN 1247"
type input "WN 1247"
click at [858, 414] on input "text" at bounding box center [873, 410] width 132 height 25
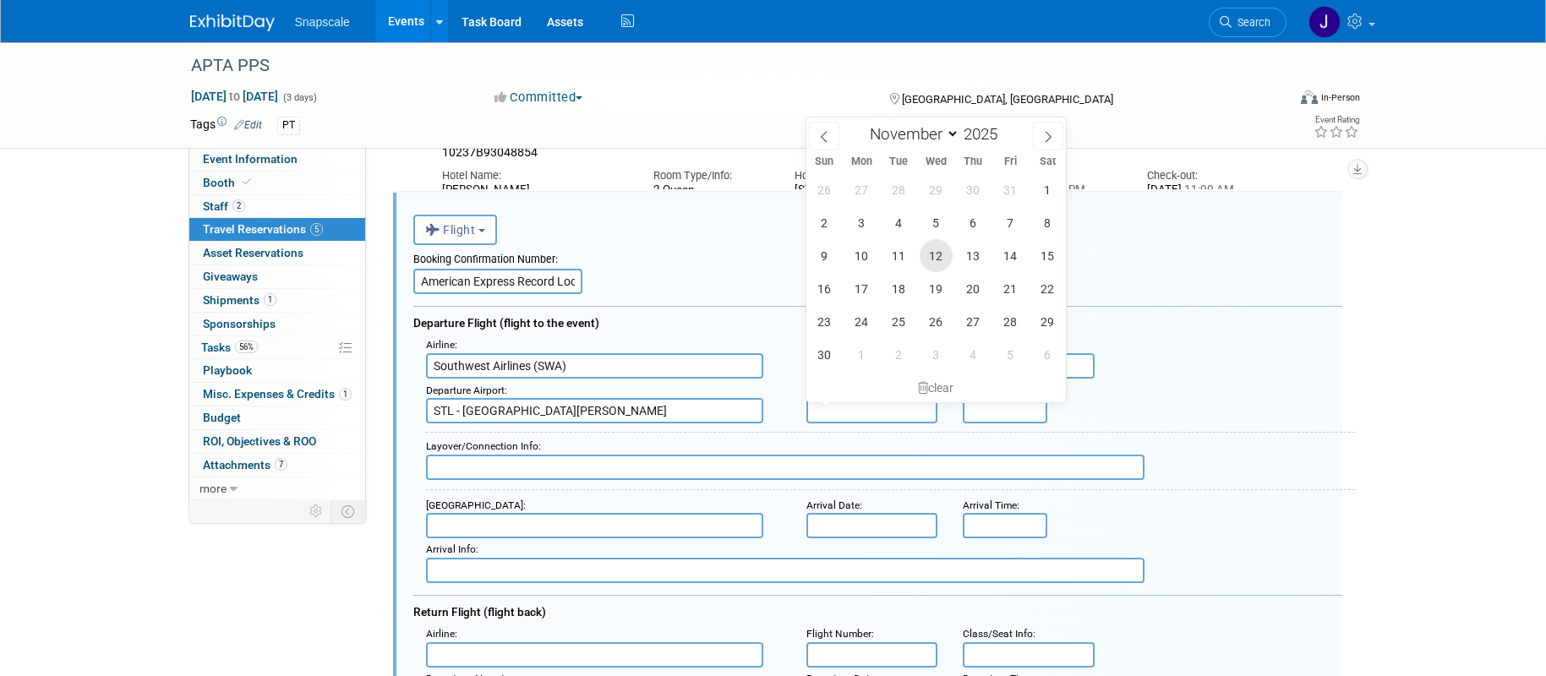
drag, startPoint x: 924, startPoint y: 258, endPoint x: 937, endPoint y: 270, distance: 17.3
click at [925, 258] on span "12" at bounding box center [936, 255] width 33 height 33
type input "Nov 12, 2025"
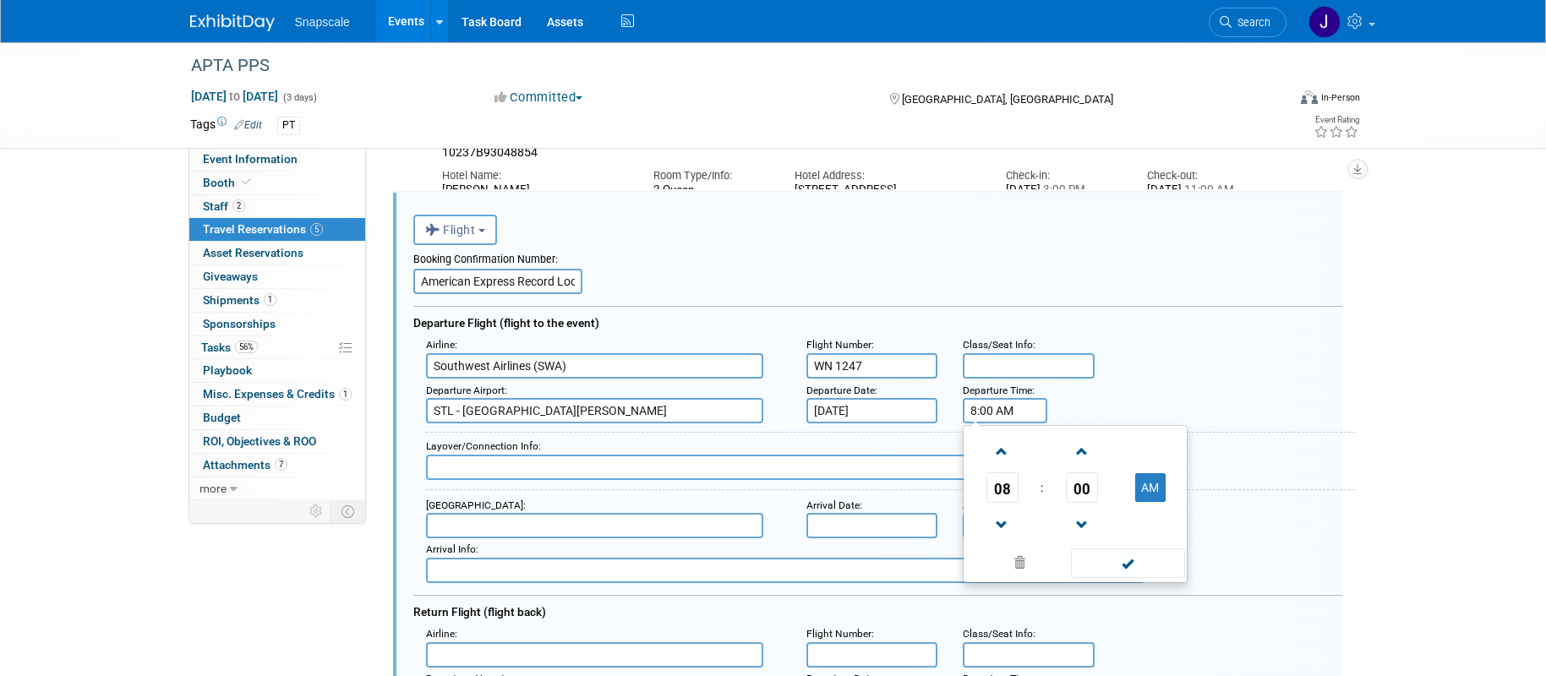
click at [983, 416] on input "8:00 AM" at bounding box center [1005, 410] width 85 height 25
drag, startPoint x: 1002, startPoint y: 519, endPoint x: 1004, endPoint y: 508, distance: 11.3
click at [1002, 519] on span at bounding box center [1003, 526] width 30 height 30
click at [1082, 454] on span at bounding box center [1082, 452] width 30 height 30
click at [1075, 483] on span "01" at bounding box center [1082, 488] width 32 height 30
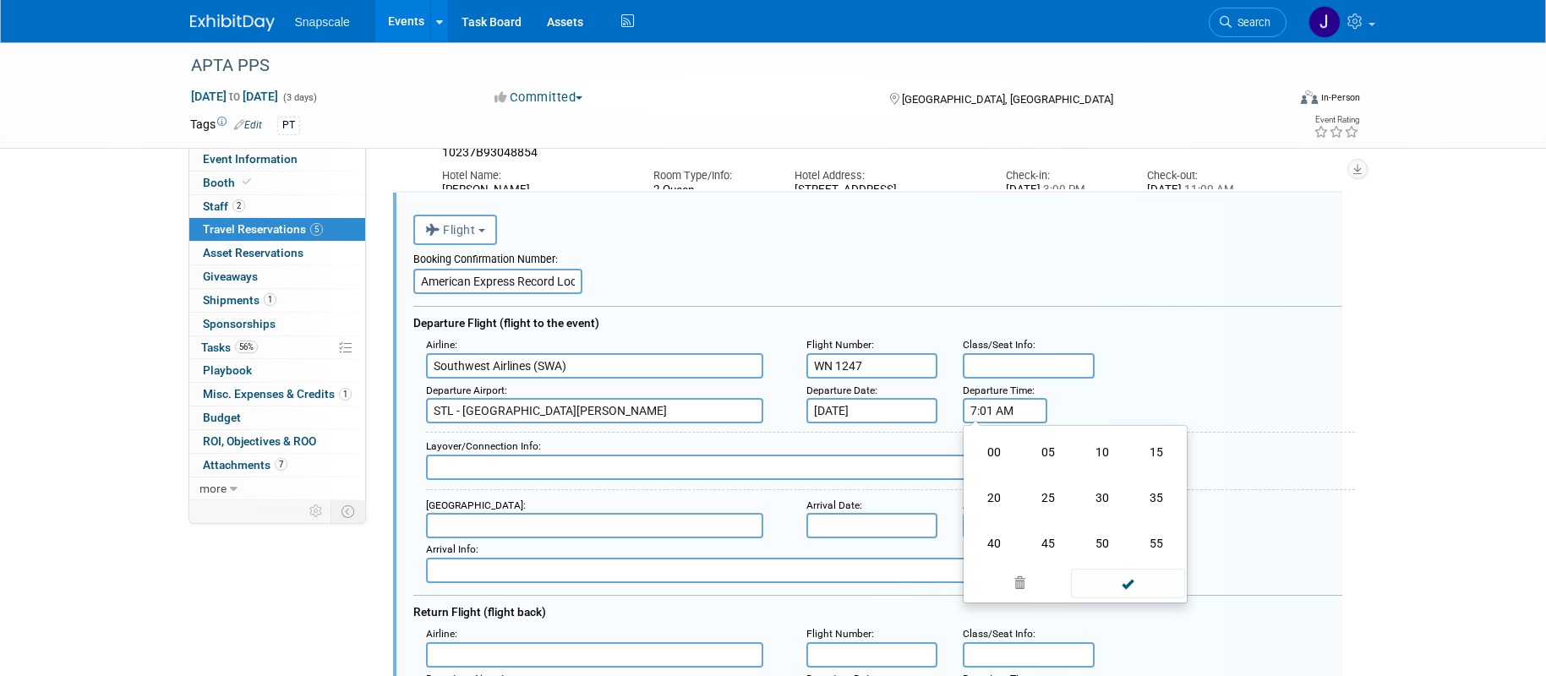
drag, startPoint x: 1037, startPoint y: 539, endPoint x: 982, endPoint y: 412, distance: 138.6
click at [1037, 539] on td "45" at bounding box center [1048, 544] width 54 height 46
type input "7:45 AM"
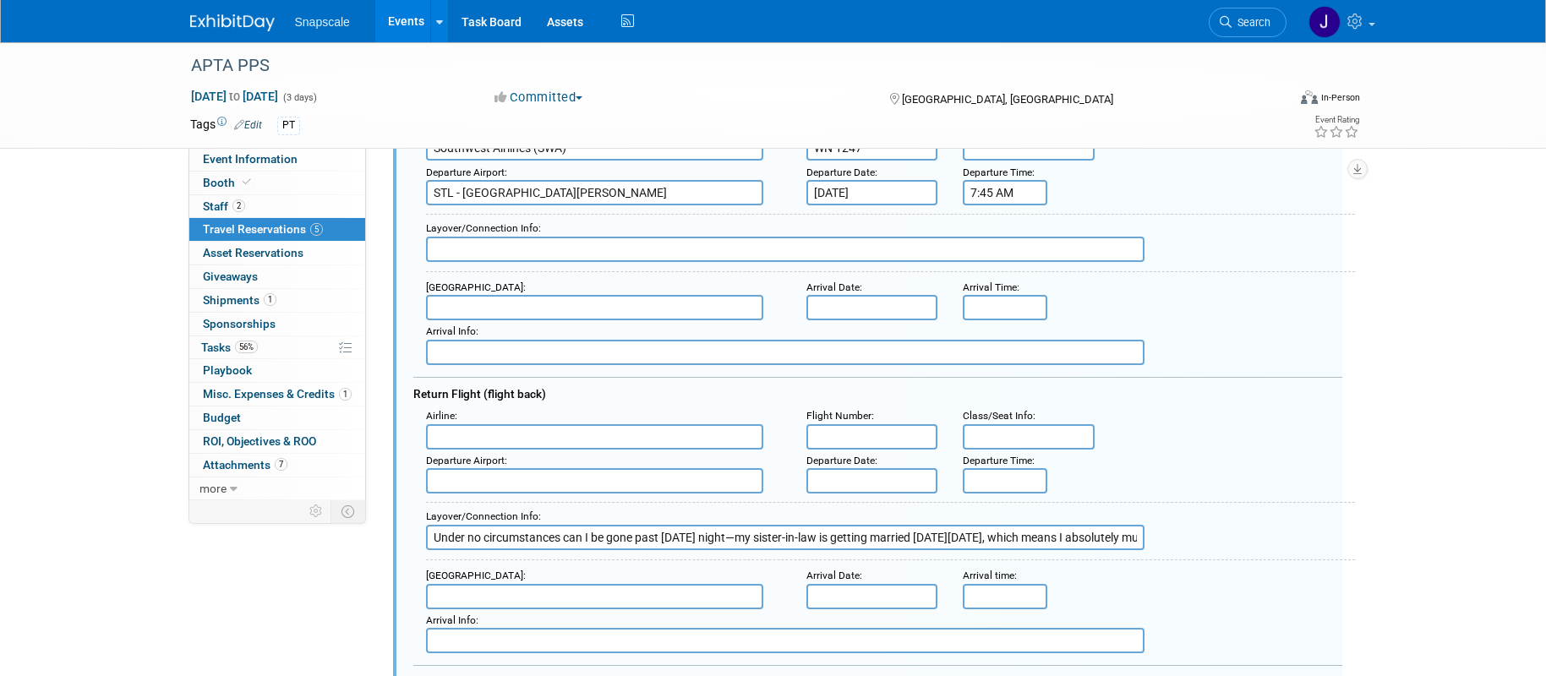
scroll to position [649, 0]
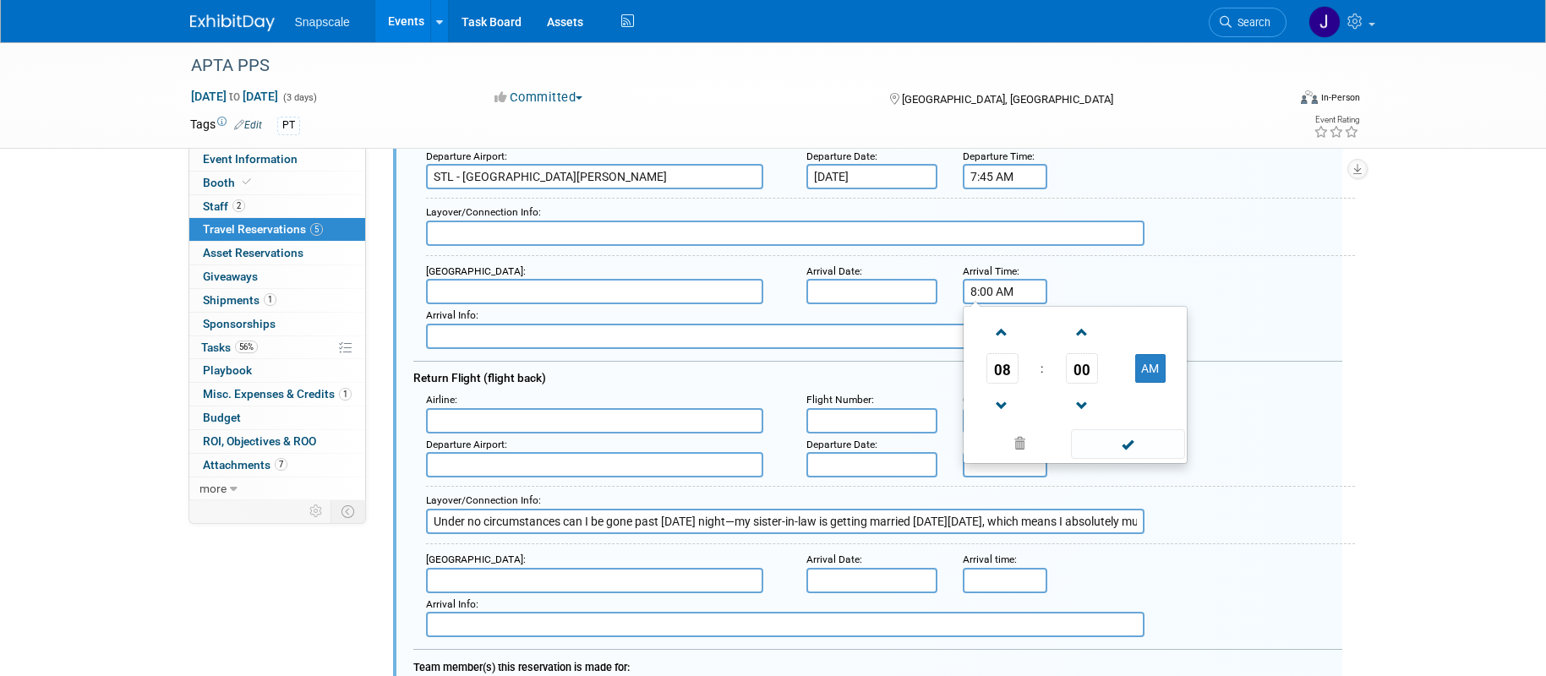
click at [980, 286] on input "8:00 AM" at bounding box center [1005, 291] width 85 height 25
click at [1000, 343] on span at bounding box center [1003, 333] width 30 height 30
click at [1000, 342] on span at bounding box center [1003, 333] width 30 height 30
click at [1003, 331] on span at bounding box center [1003, 333] width 30 height 30
click at [1077, 335] on span at bounding box center [1082, 333] width 30 height 30
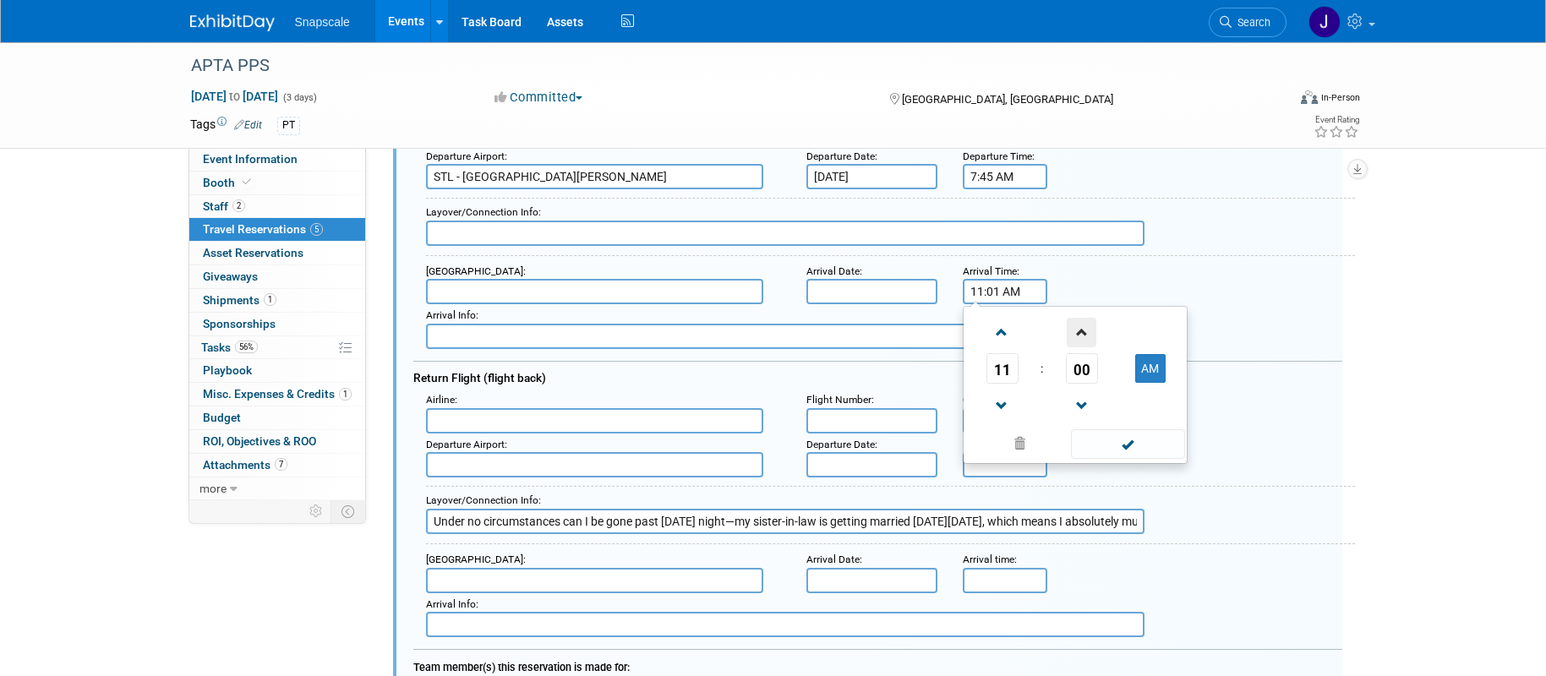
click at [1077, 335] on span at bounding box center [1082, 333] width 30 height 30
type input "11:05 AM"
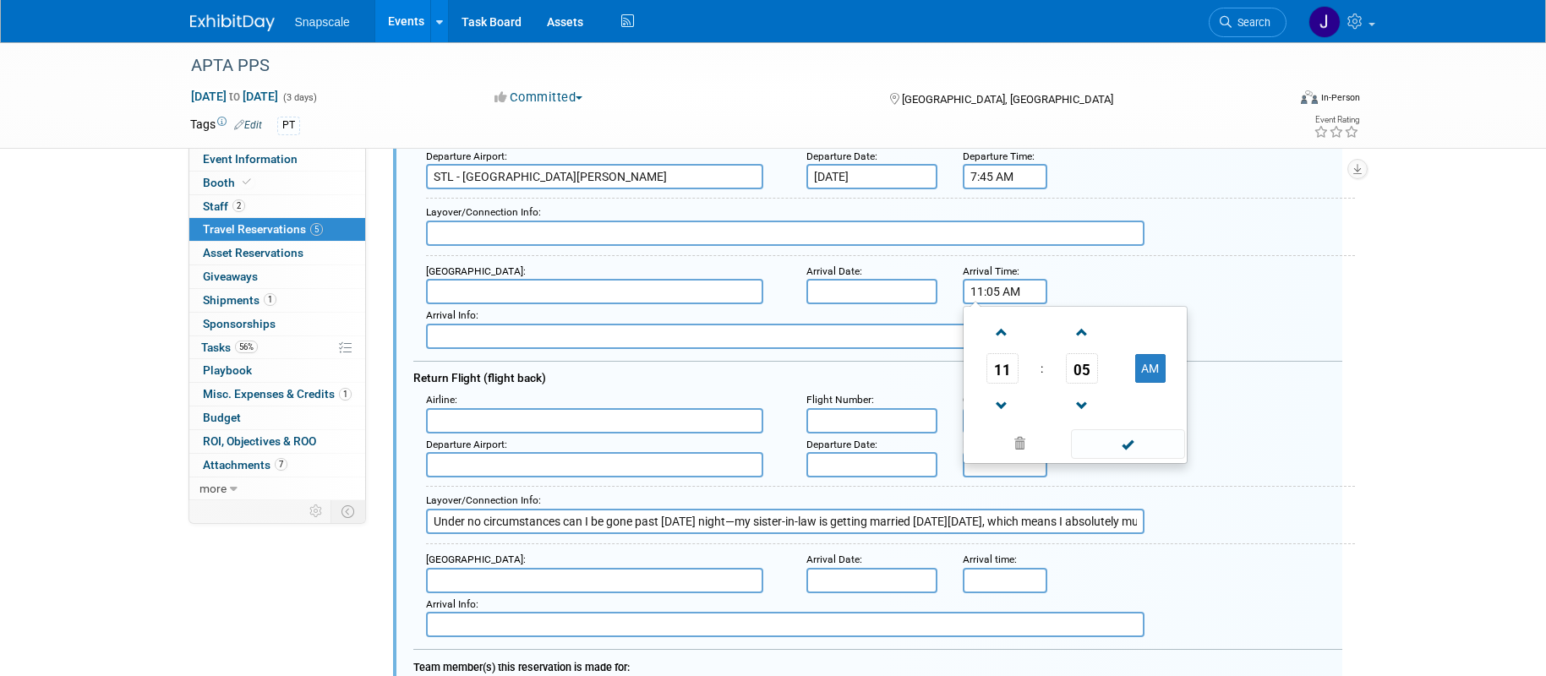
click at [1133, 446] on span at bounding box center [1128, 445] width 114 height 30
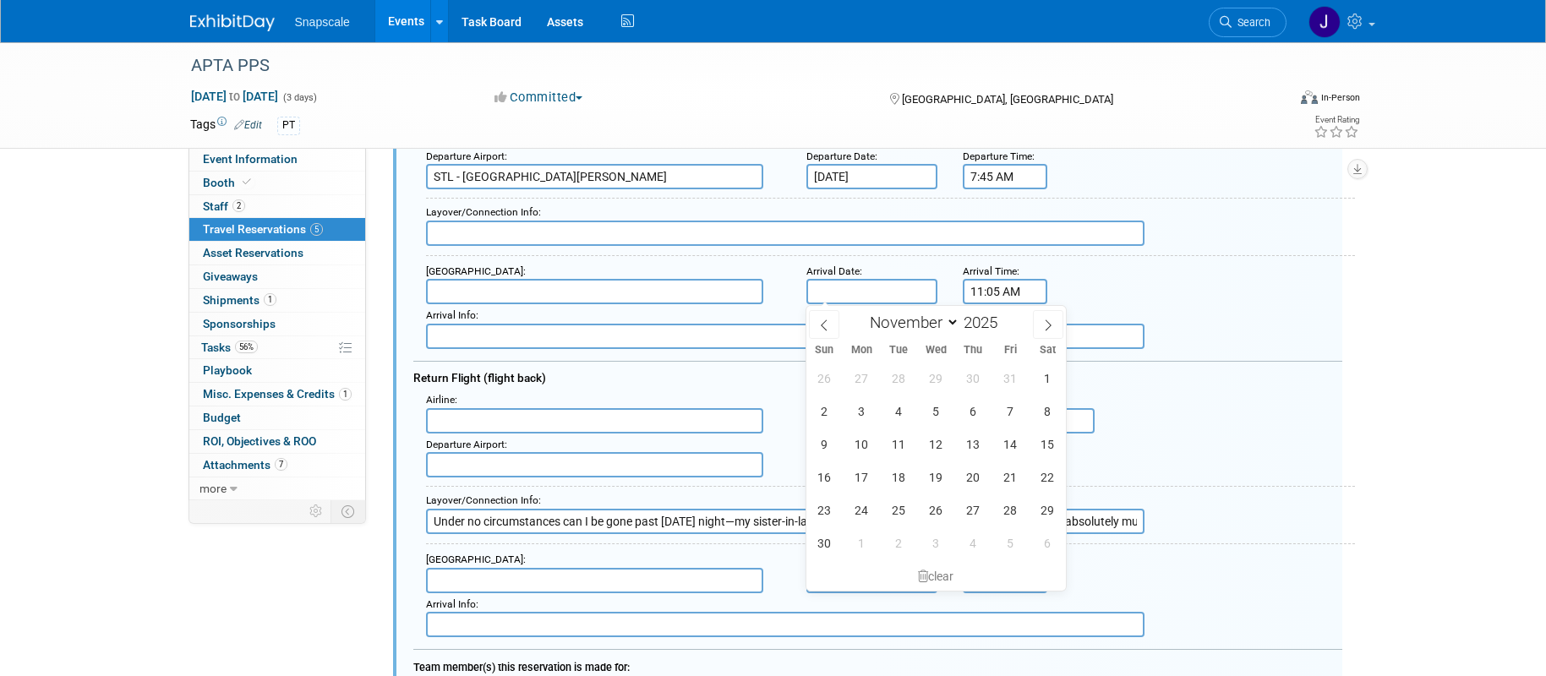
click at [846, 287] on input "text" at bounding box center [873, 291] width 132 height 25
click at [939, 443] on span "12" at bounding box center [936, 444] width 33 height 33
type input "Nov 12, 2025"
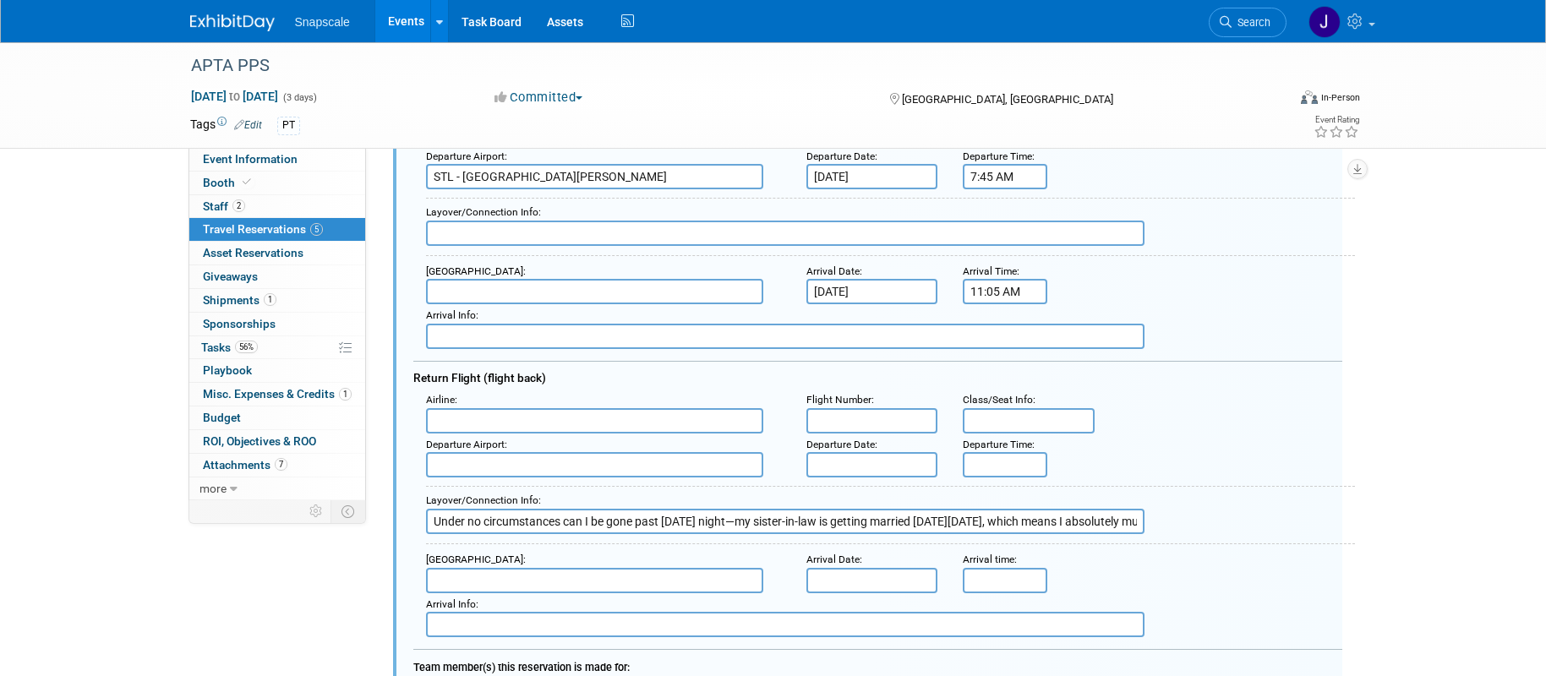
click at [521, 287] on input "text" at bounding box center [594, 291] width 337 height 25
click at [515, 315] on span "MCO - Orlando International Airport" at bounding box center [603, 318] width 353 height 26
type input "MCO - Orlando International Airport"
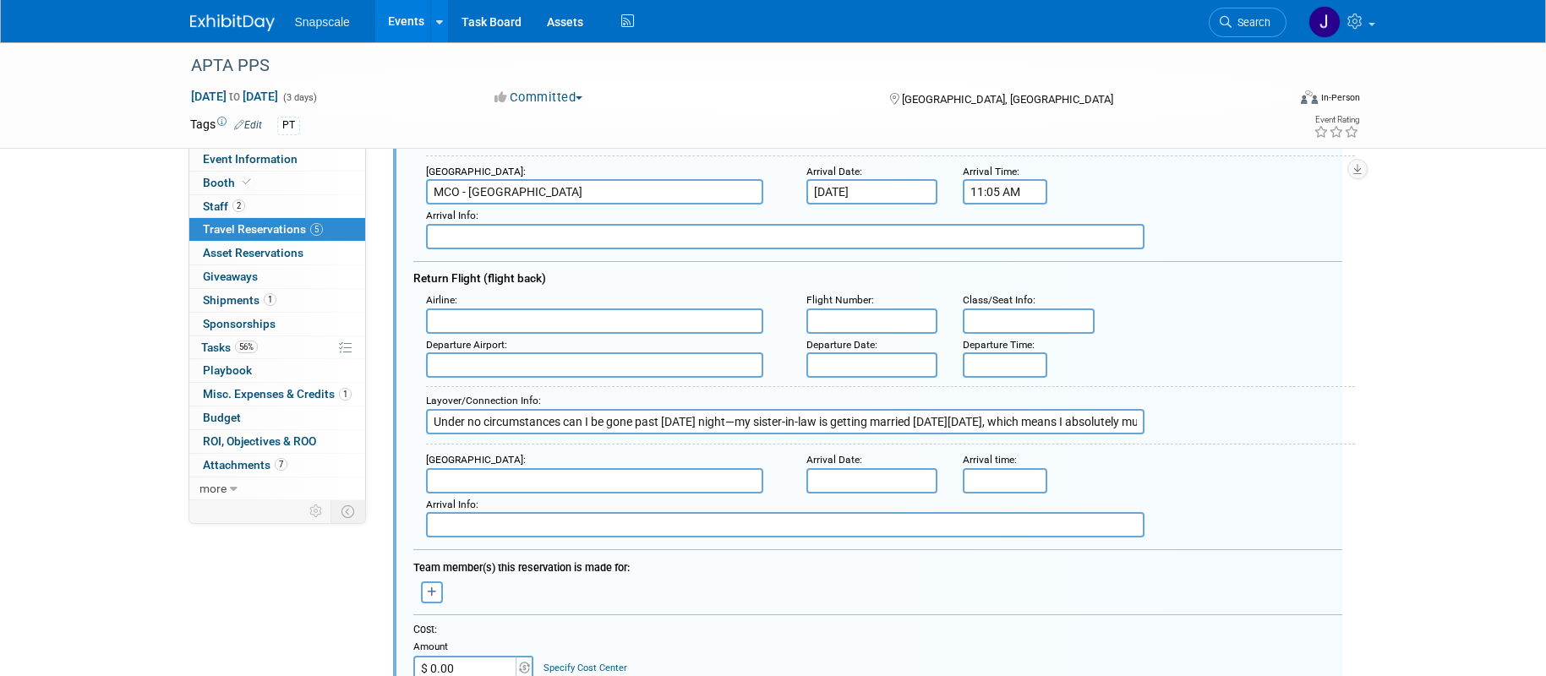
scroll to position [764, 0]
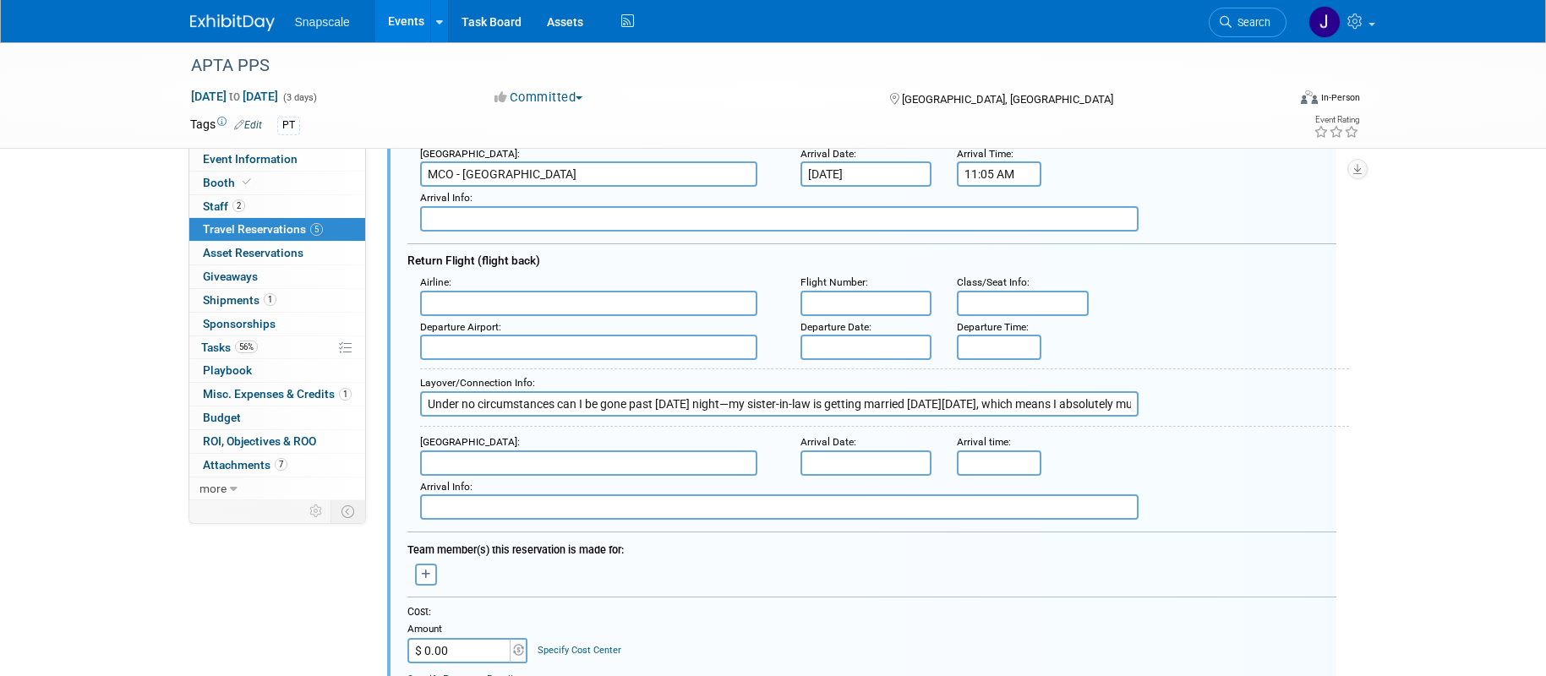
click at [481, 310] on input "text" at bounding box center [588, 303] width 337 height 25
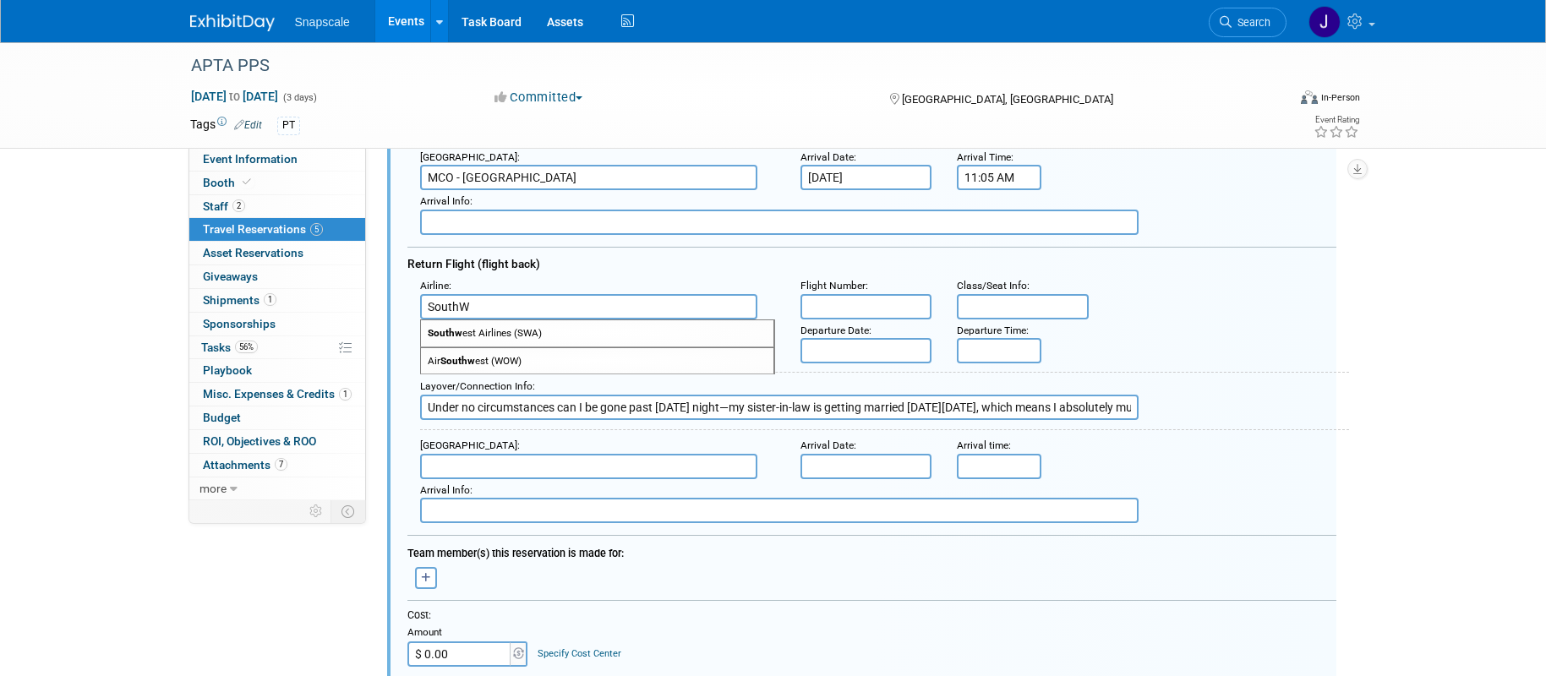
click at [512, 332] on span "Southw est Airlines (SWA)" at bounding box center [597, 333] width 353 height 26
type input "Southwest Airlines (SWA)"
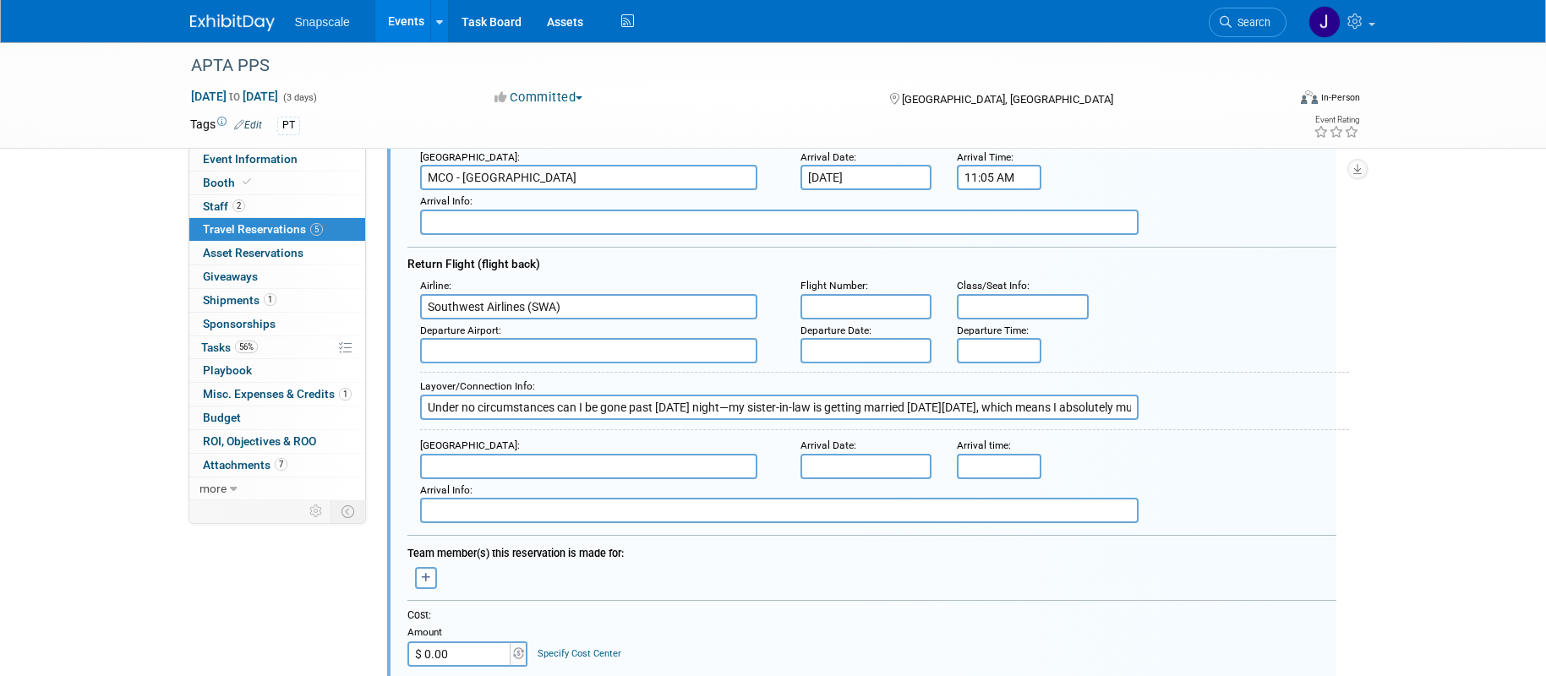
click at [831, 306] on input "text" at bounding box center [867, 306] width 132 height 25
paste input "WN 3666"
type input "WN 3666"
click at [676, 353] on input "text" at bounding box center [588, 350] width 337 height 25
click at [659, 380] on span "MCO - Orlando International Airport" at bounding box center [603, 378] width 353 height 26
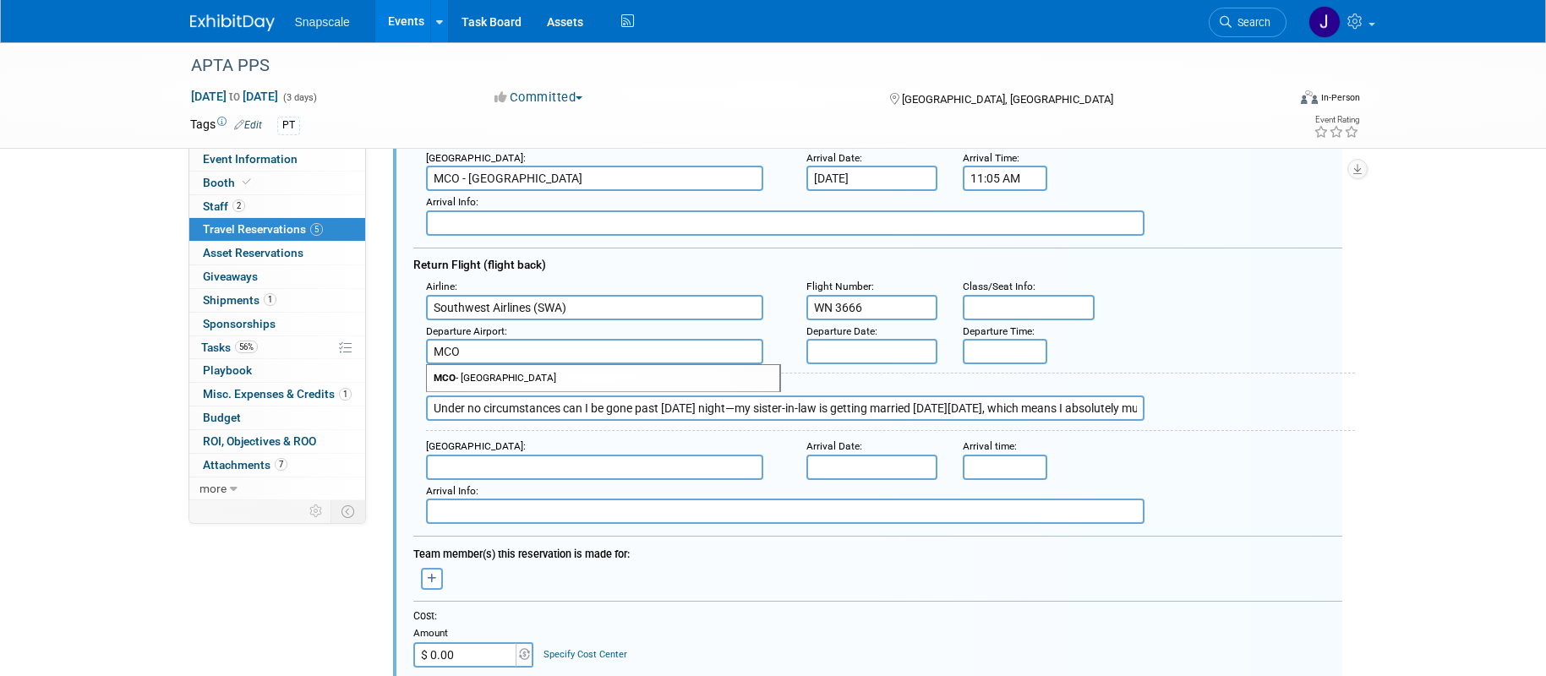
type input "MCO - Orlando International Airport"
click at [817, 347] on input "text" at bounding box center [873, 348] width 132 height 25
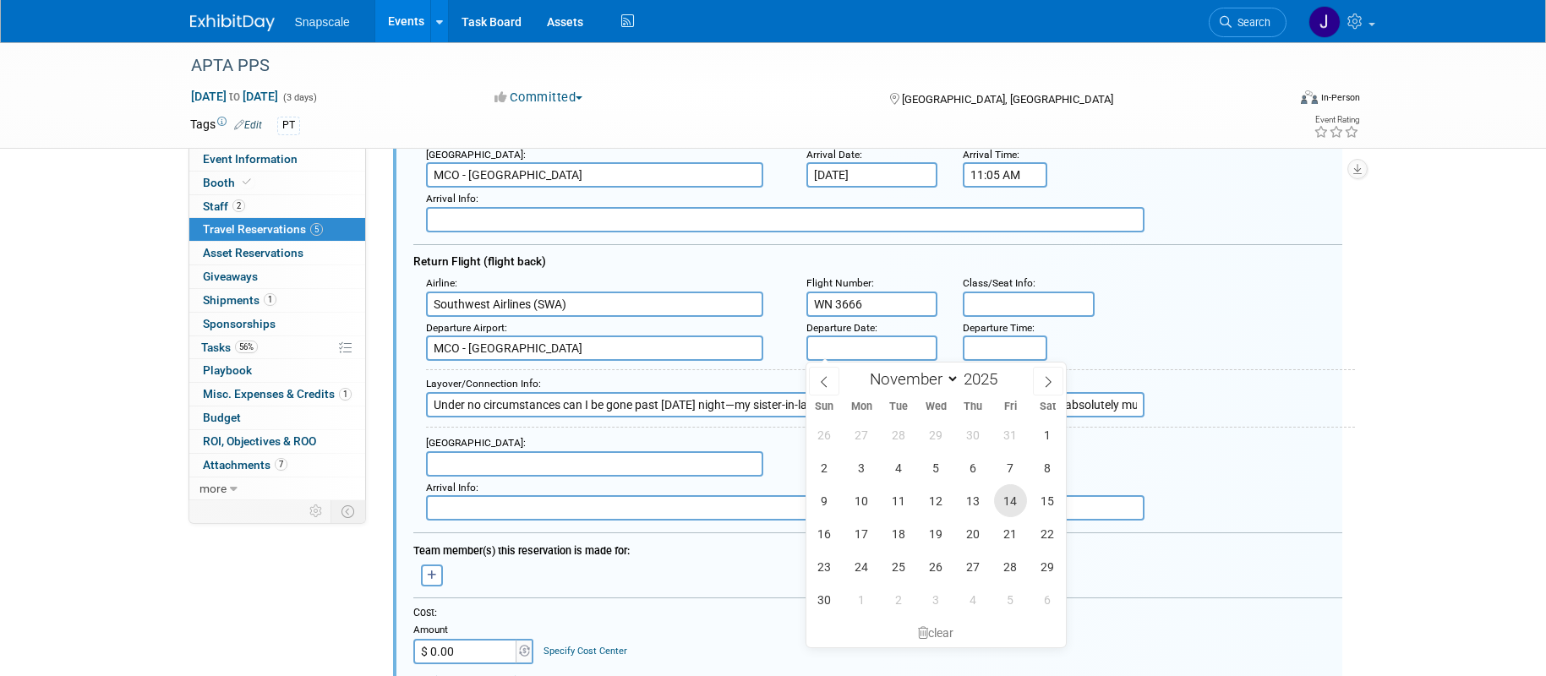
drag, startPoint x: 1008, startPoint y: 498, endPoint x: 1005, endPoint y: 490, distance: 8.8
click at [1008, 498] on span "14" at bounding box center [1010, 500] width 33 height 33
type input "Nov 14, 2025"
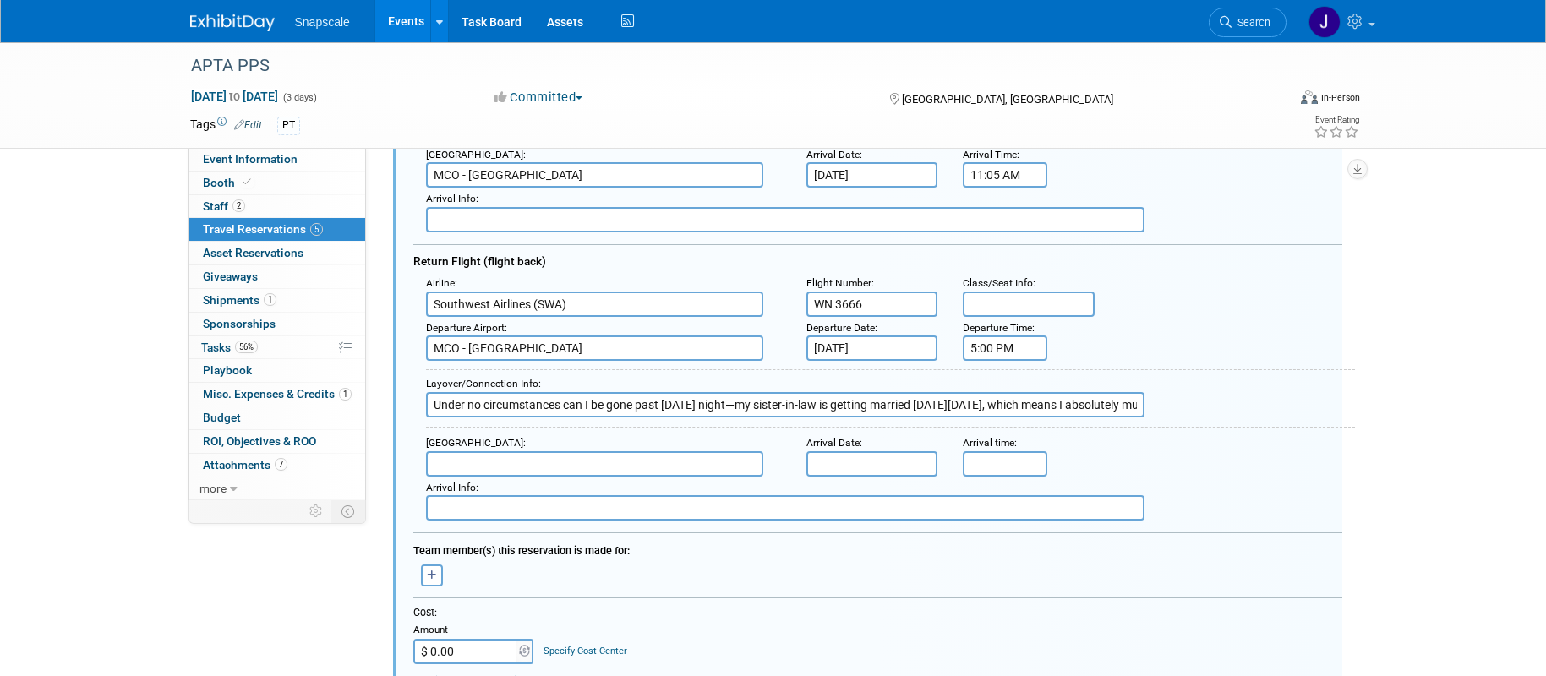
click at [995, 350] on input "5:00 PM" at bounding box center [1005, 348] width 85 height 25
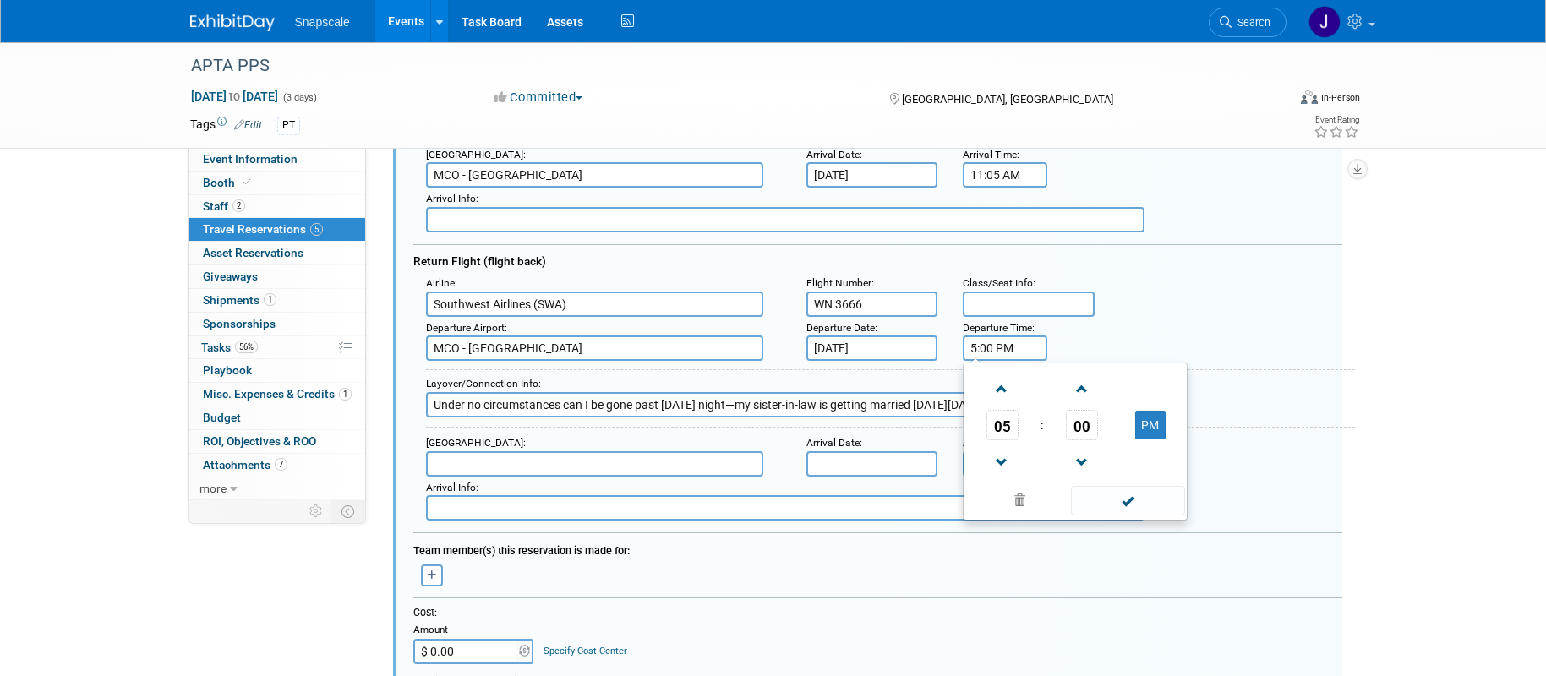
drag, startPoint x: 1016, startPoint y: 351, endPoint x: 949, endPoint y: 351, distance: 66.8
click at [949, 351] on div "Departure Airport : MCO - Orlando International Airport Departure Date : Nov 14…" at bounding box center [884, 339] width 942 height 45
paste input "04:25"
type input "4:25 PM"
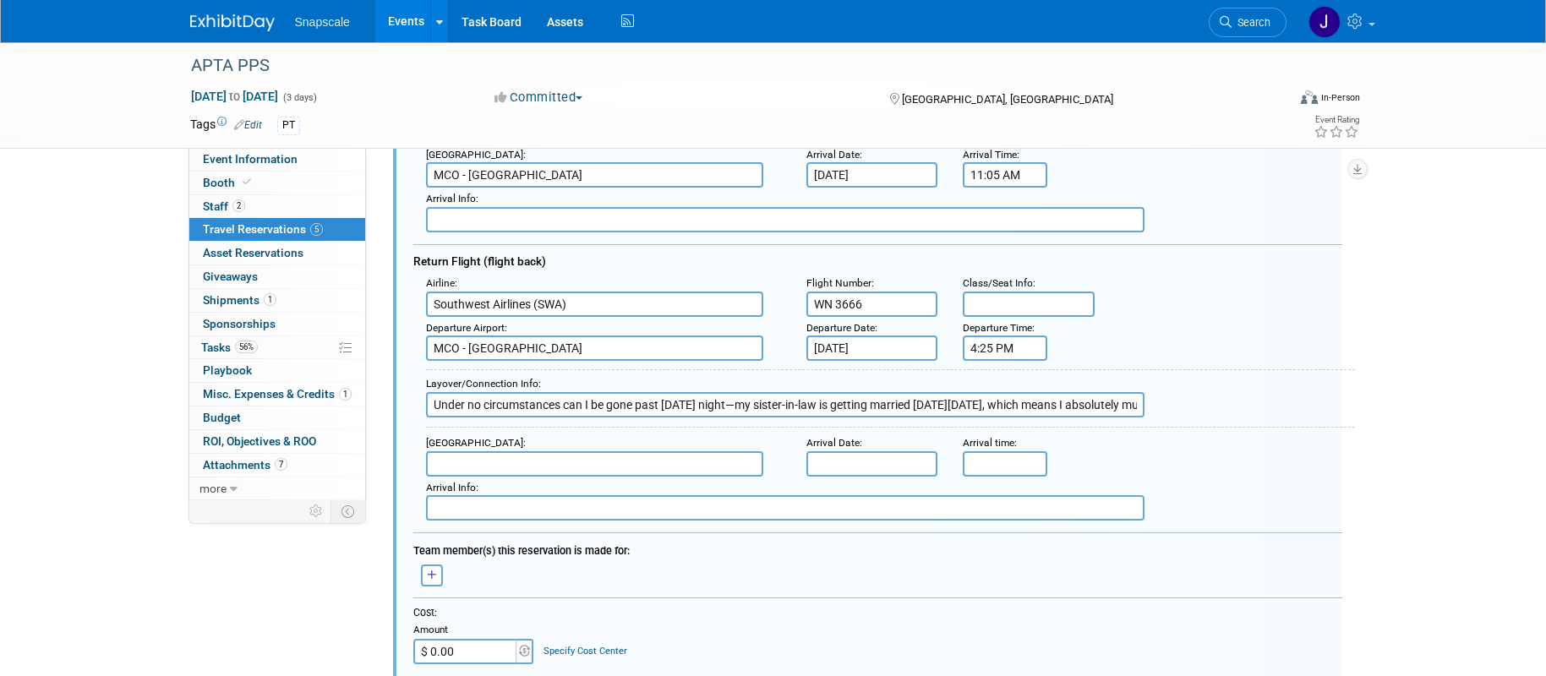
click at [590, 469] on input "text" at bounding box center [594, 463] width 337 height 25
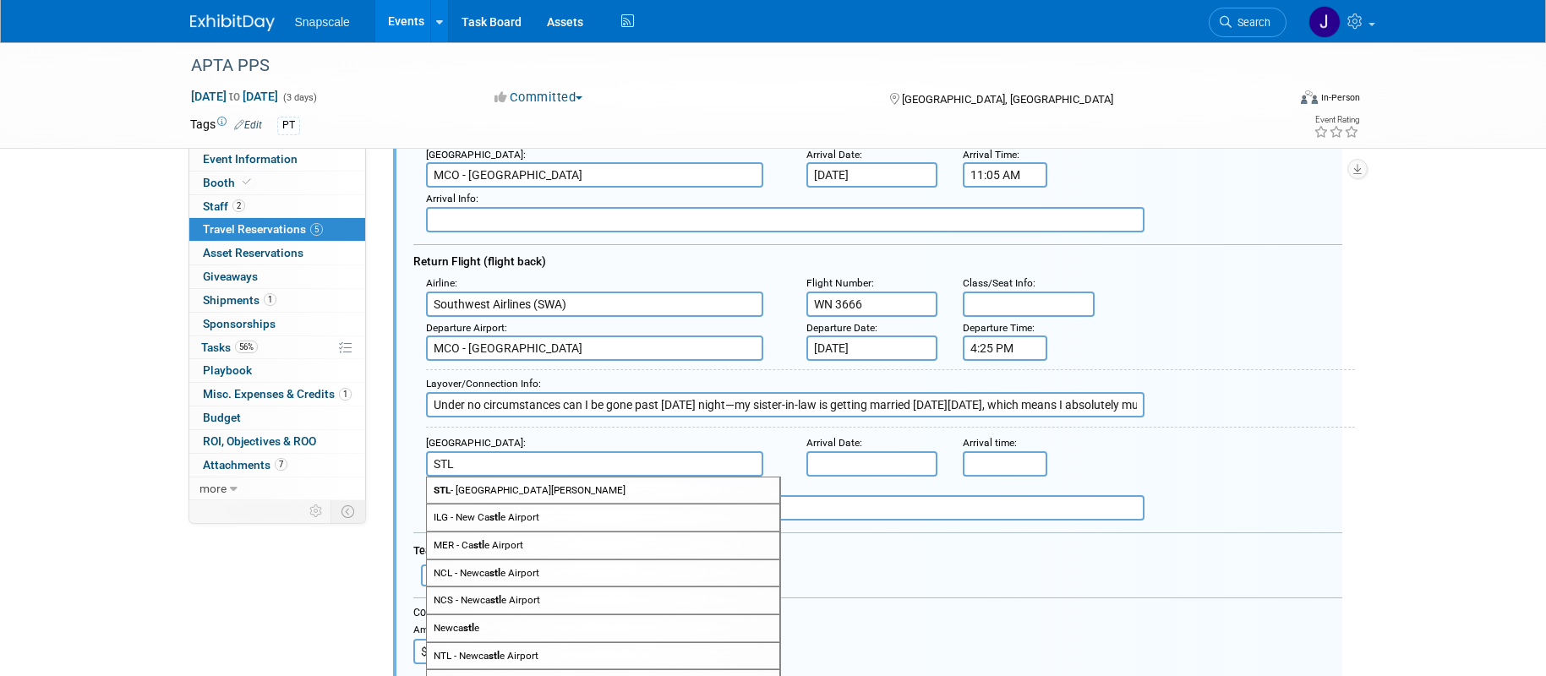
click at [588, 492] on span "STL - St Louis Lambert International Airport" at bounding box center [603, 491] width 353 height 26
type input "STL - St Louis Lambert International Airport"
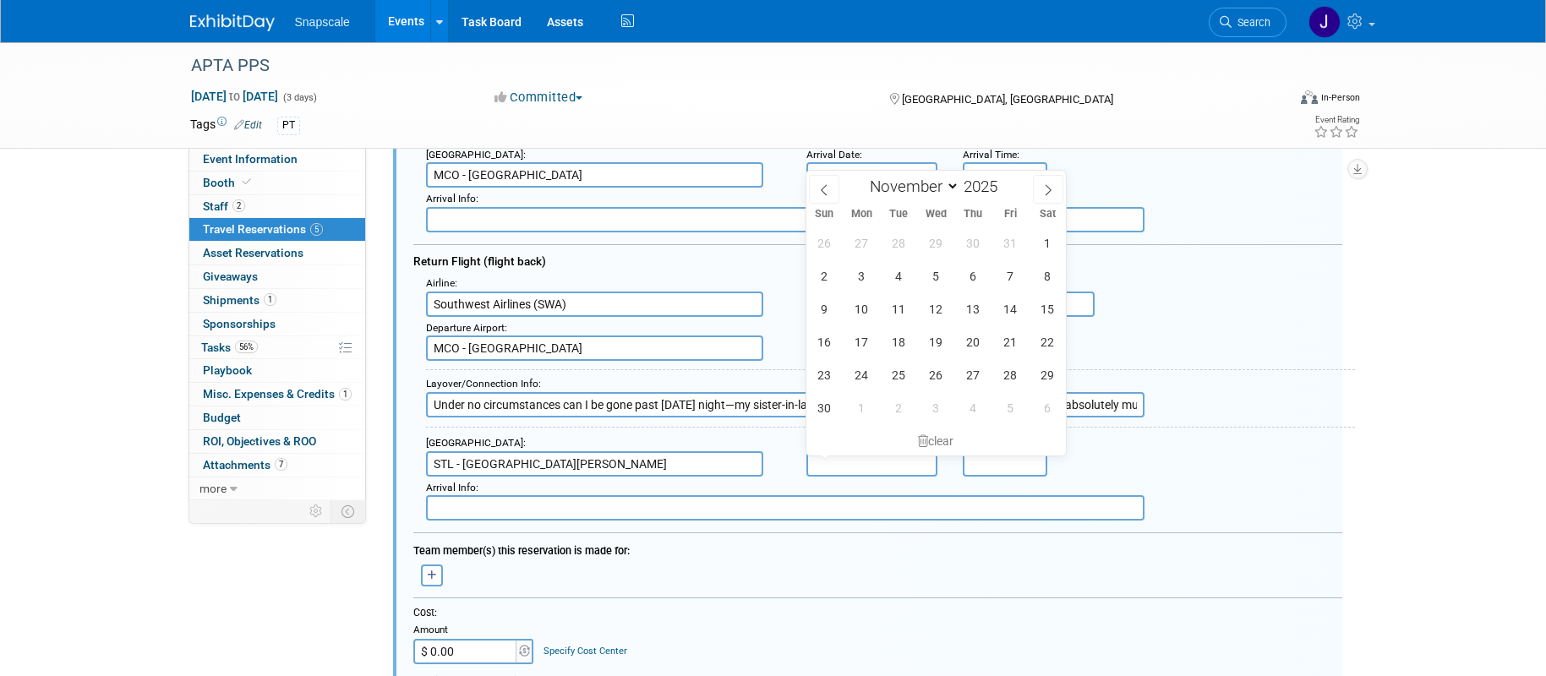
drag, startPoint x: 905, startPoint y: 467, endPoint x: 898, endPoint y: 473, distance: 9.0
click at [905, 467] on input "text" at bounding box center [873, 463] width 132 height 25
drag, startPoint x: 1015, startPoint y: 315, endPoint x: 1017, endPoint y: 346, distance: 31.3
click at [1015, 315] on span "14" at bounding box center [1010, 309] width 33 height 33
type input "Nov 14, 2025"
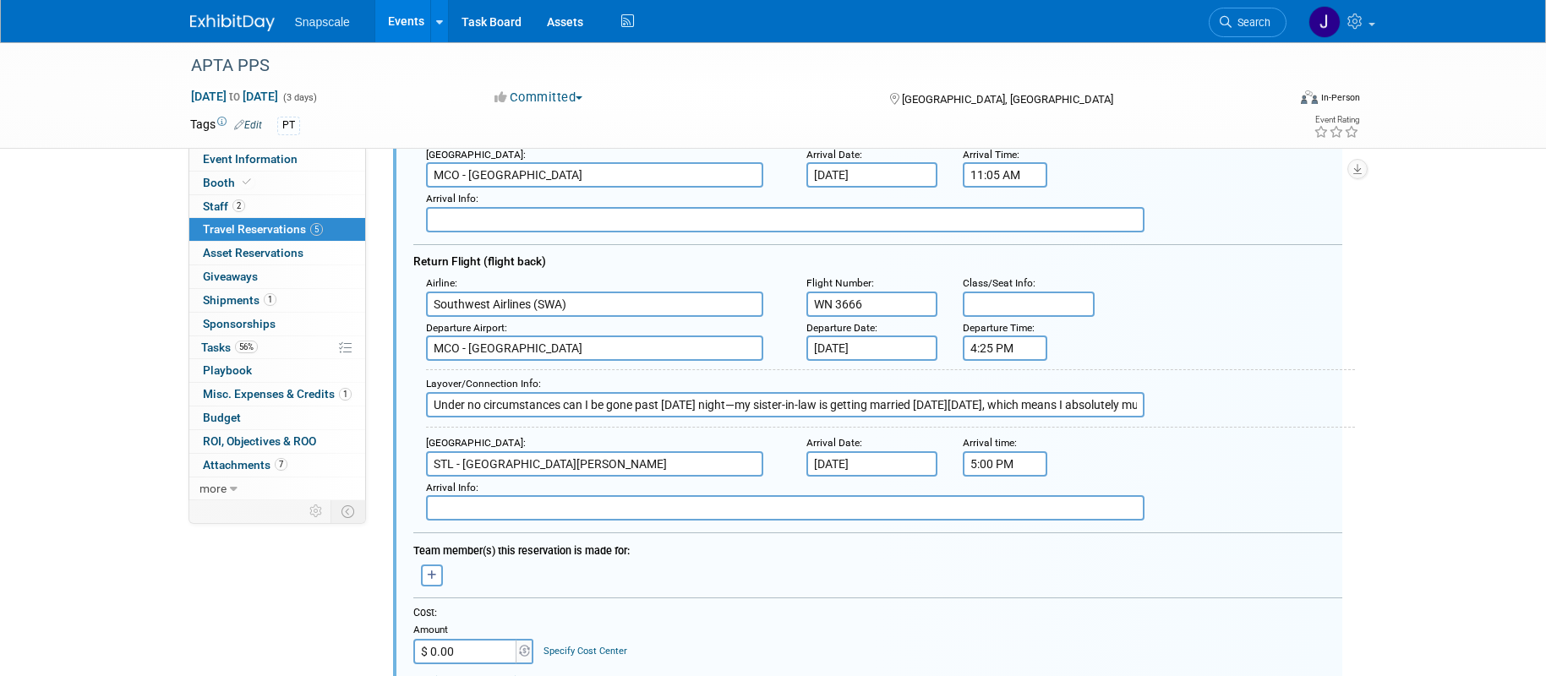
click at [1001, 462] on input "5:00 PM" at bounding box center [1005, 463] width 85 height 25
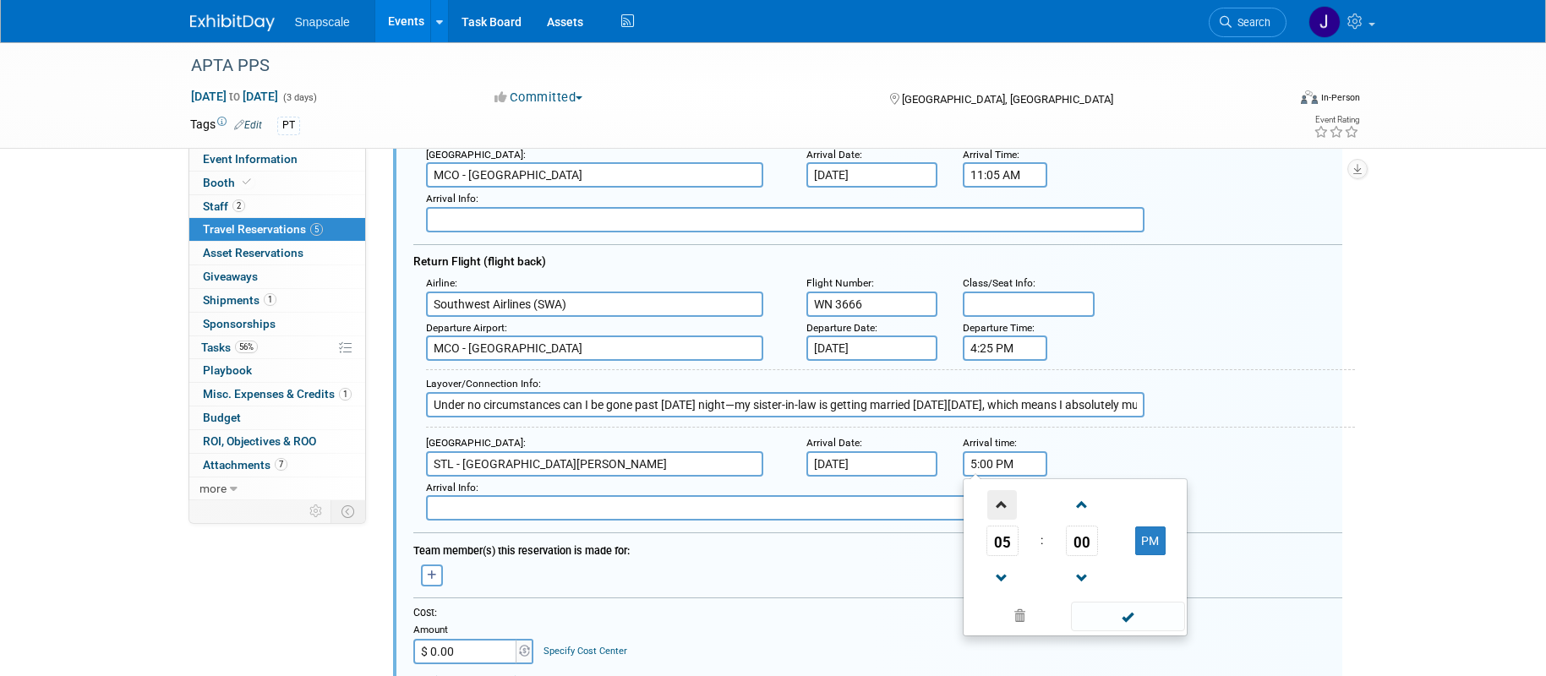
click at [1002, 495] on span at bounding box center [1003, 505] width 30 height 30
click at [1019, 462] on input "6:00 PM" at bounding box center [1005, 463] width 85 height 25
click at [1075, 501] on span at bounding box center [1082, 505] width 30 height 30
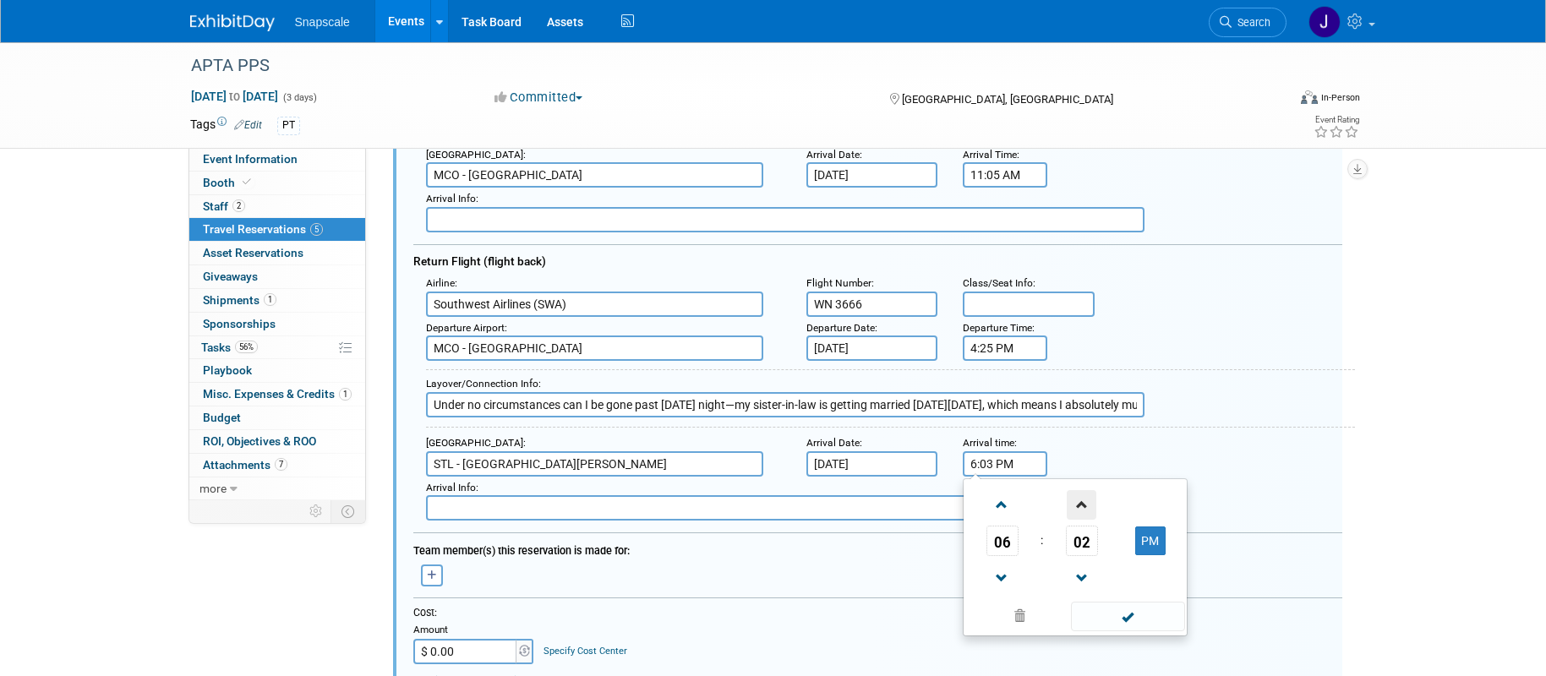
click at [1075, 501] on span at bounding box center [1082, 505] width 30 height 30
type input "6:05 PM"
click at [1114, 610] on span at bounding box center [1128, 617] width 114 height 30
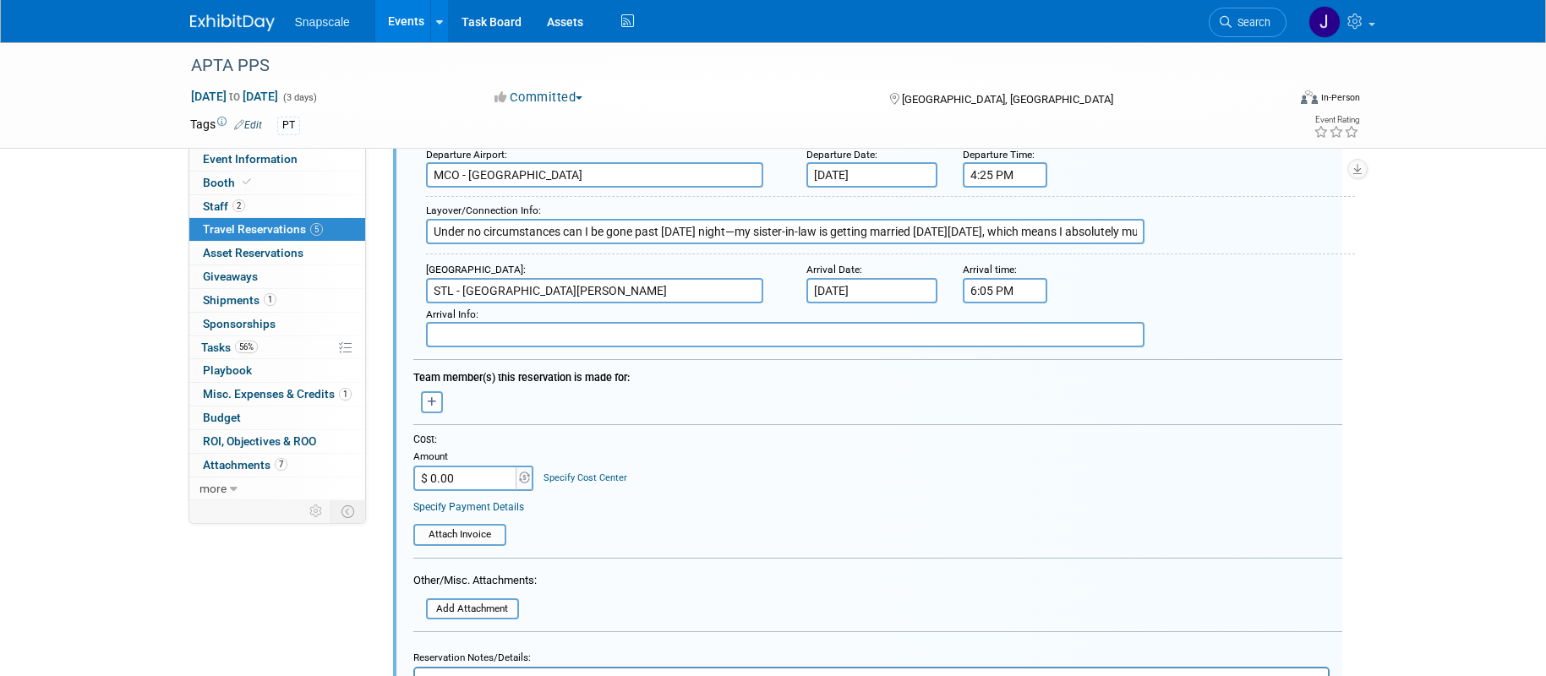
scroll to position [967, 0]
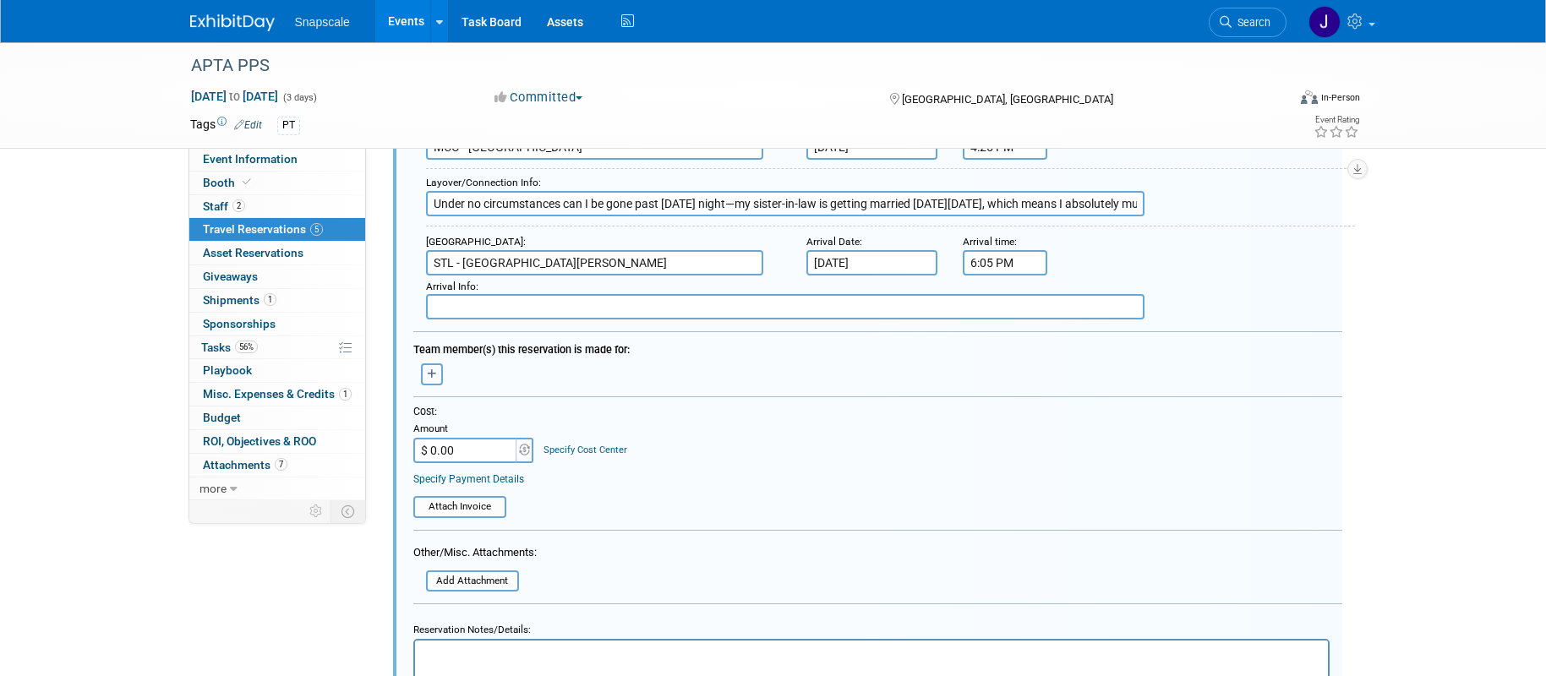
click at [431, 370] on icon "button" at bounding box center [432, 374] width 10 height 10
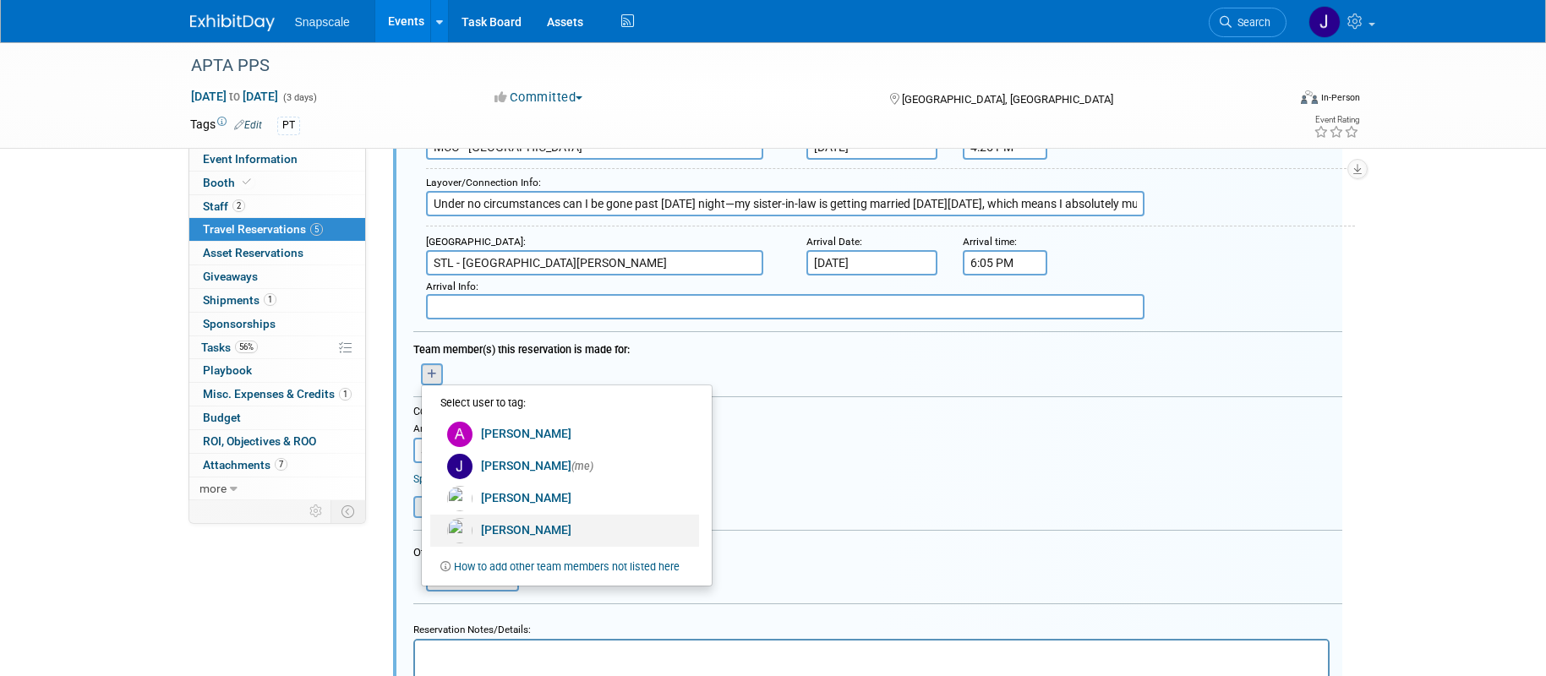
click at [496, 528] on link "Nathan Bush" at bounding box center [564, 531] width 269 height 32
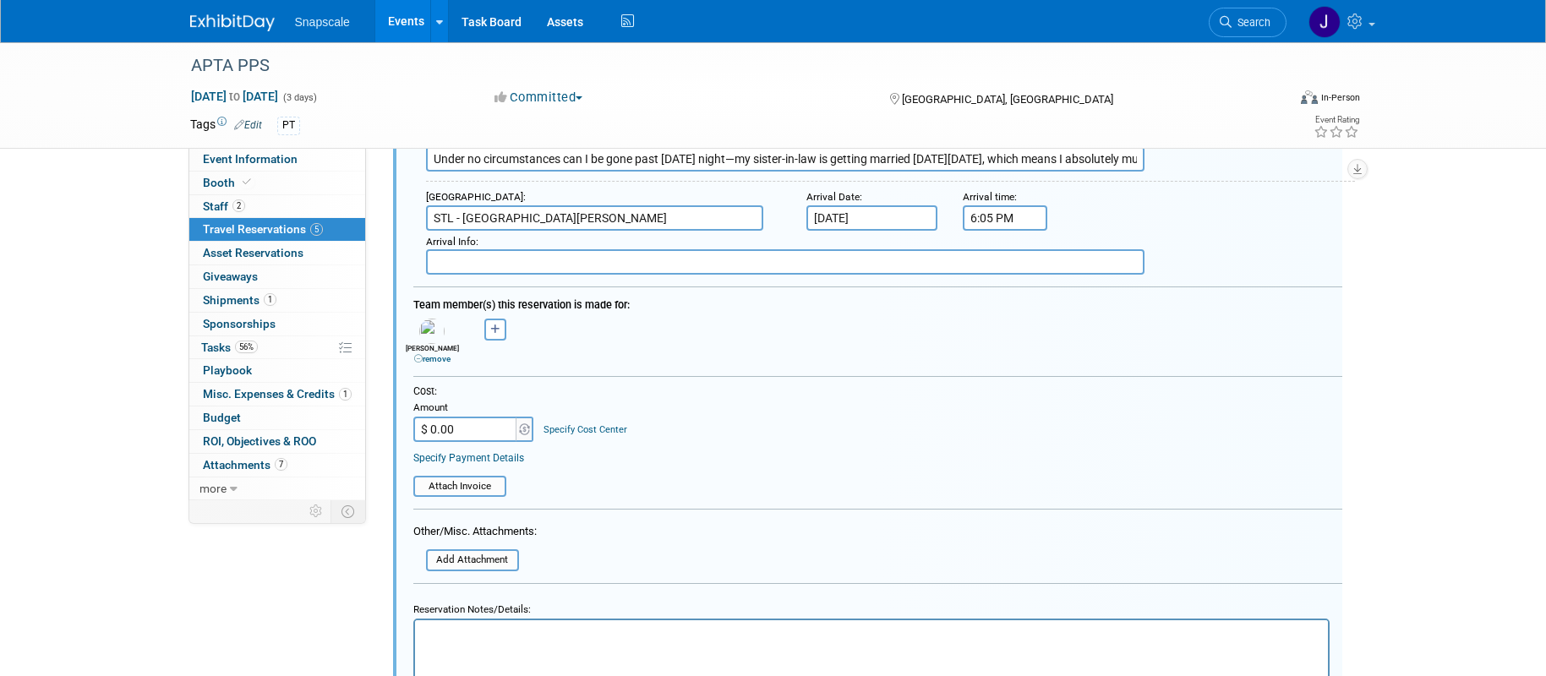
scroll to position [1018, 0]
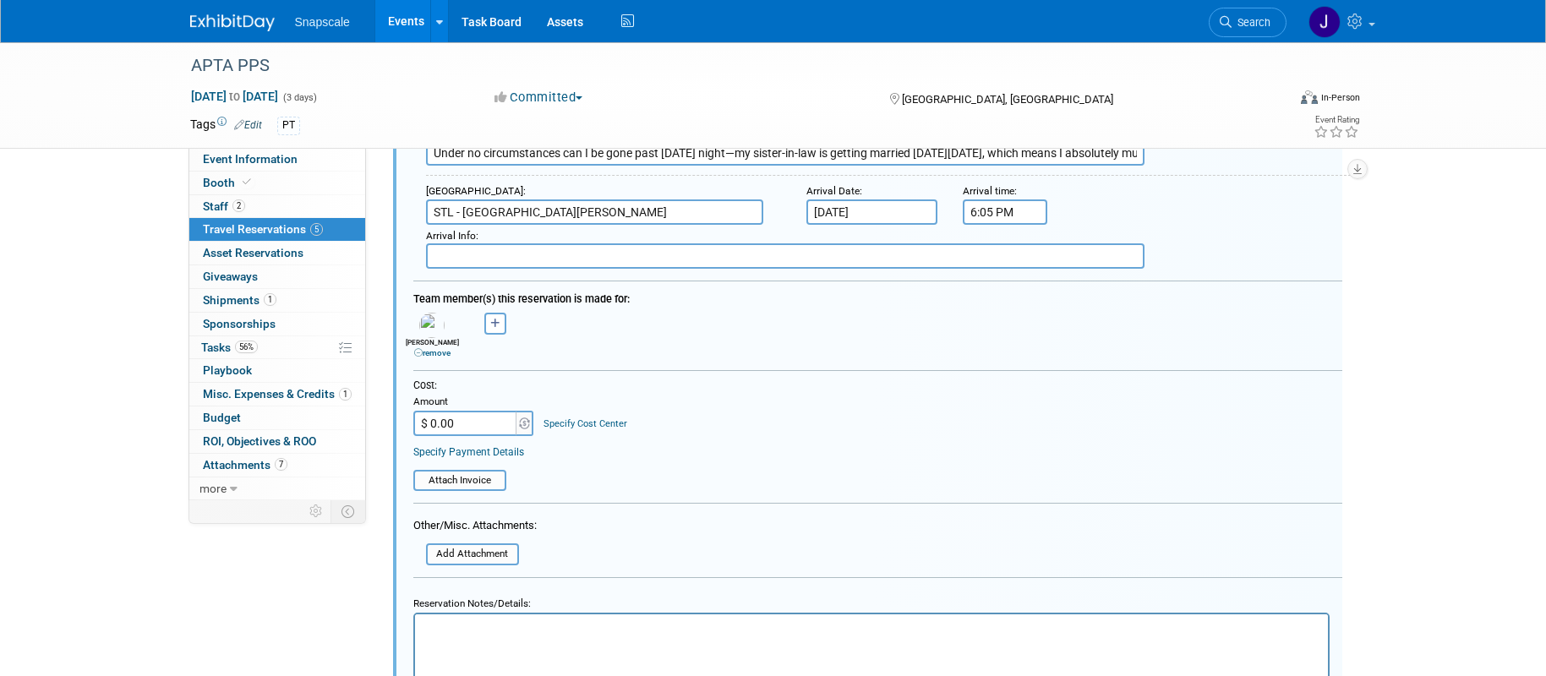
click at [477, 427] on input "$ 0.00" at bounding box center [466, 423] width 106 height 25
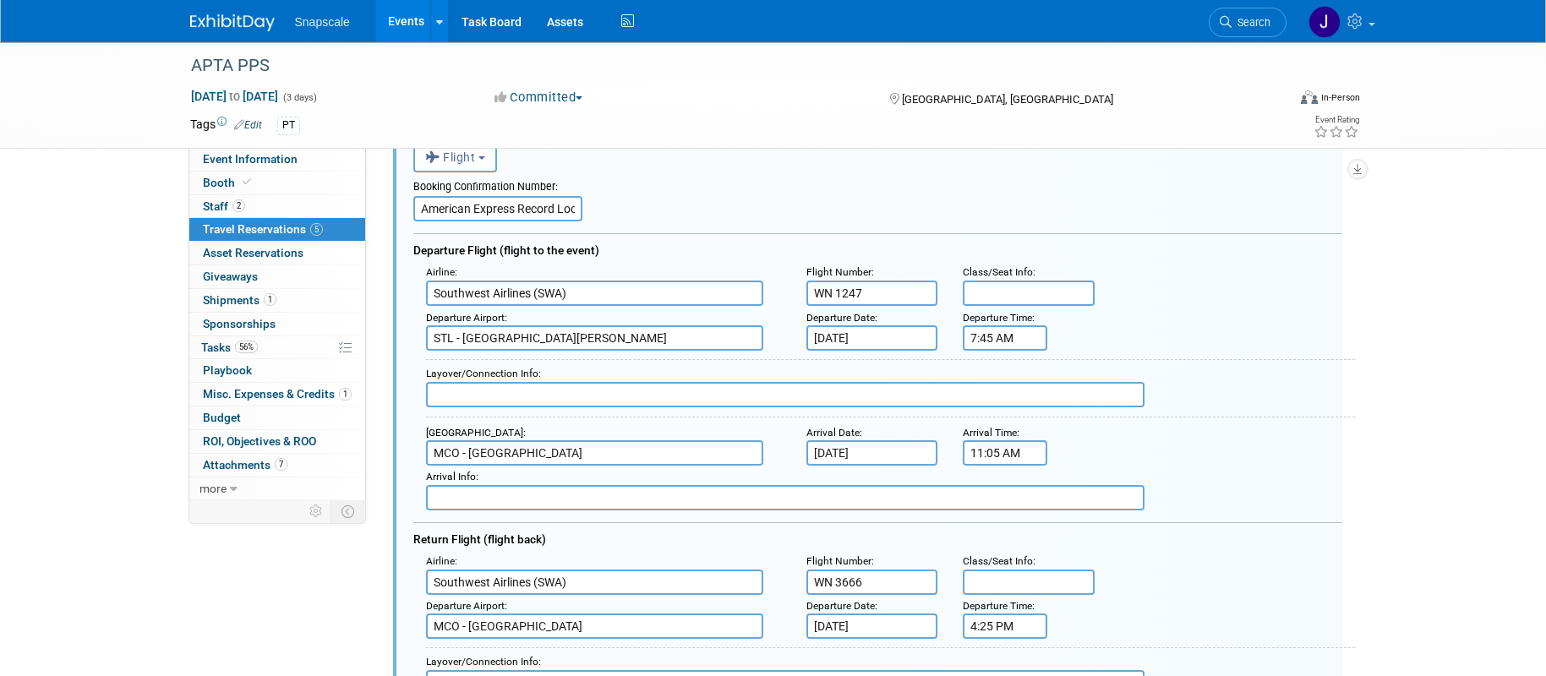
scroll to position [0, 73]
drag, startPoint x: 419, startPoint y: 207, endPoint x: 610, endPoint y: 209, distance: 191.9
click at [610, 209] on div "Booking Confirmation Number: American Express Record Locator: LPZXDJ" at bounding box center [877, 196] width 929 height 49
paste input "AM9Z5T"
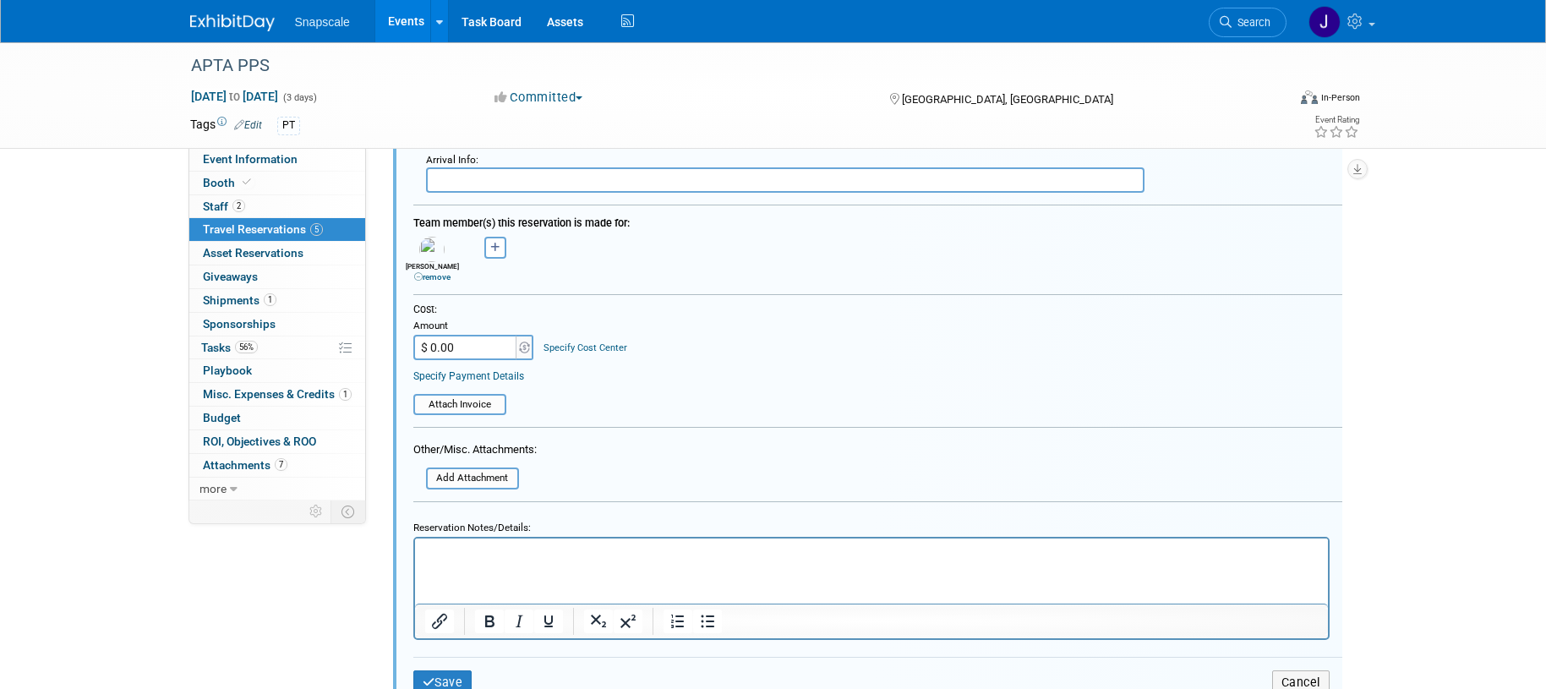
scroll to position [1158, 0]
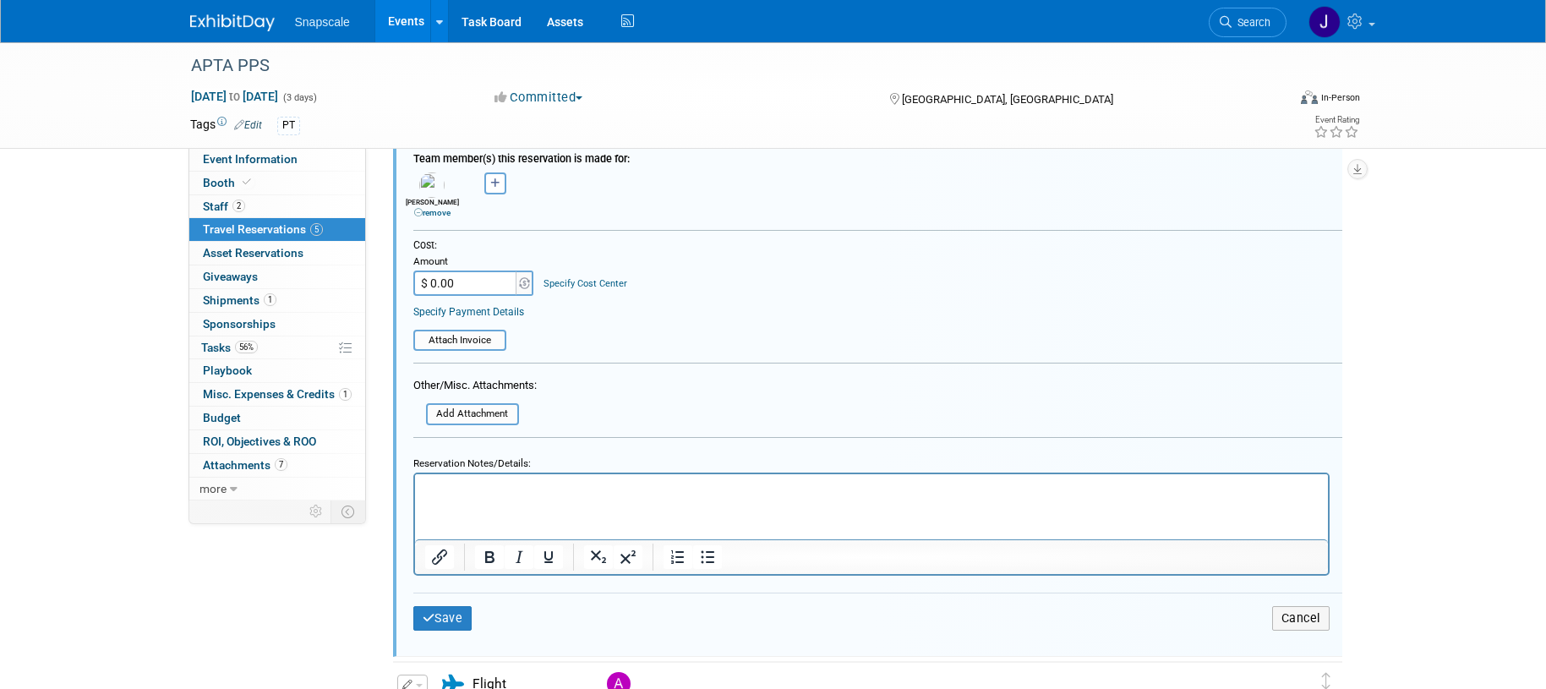
type input "AM9Z5T"
click at [492, 480] on p "Rich Text Area. Press ALT-0 for help." at bounding box center [871, 488] width 894 height 16
click at [479, 485] on p "Rich Text Area. Press ALT-0 for help." at bounding box center [871, 488] width 894 height 16
paste body "Rich Text Area. Press ALT-0 for help."
click at [629, 487] on p "American Express Travel Record LocatorLPZXDJ" at bounding box center [871, 488] width 894 height 16
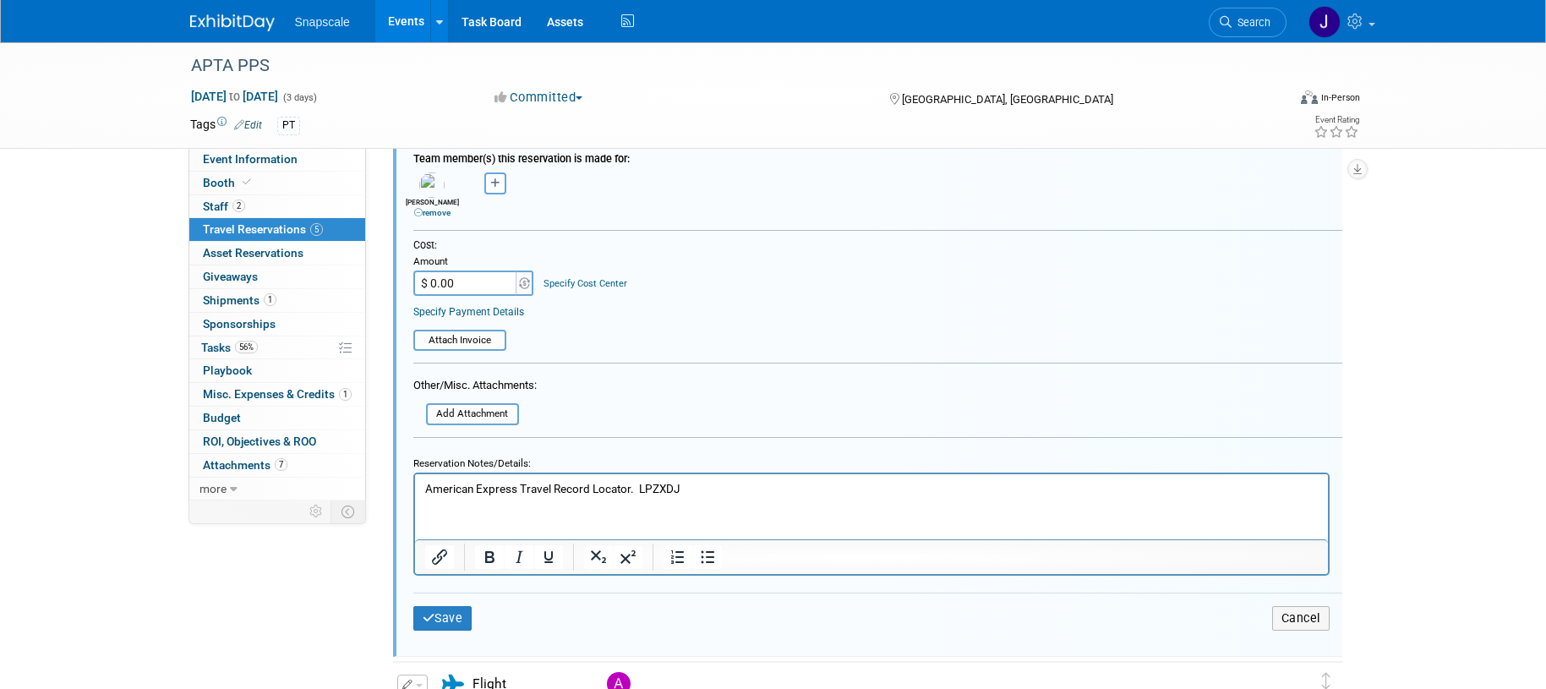
click at [686, 489] on p "American Express Travel Record Locator. LPZXDJ" at bounding box center [871, 488] width 894 height 16
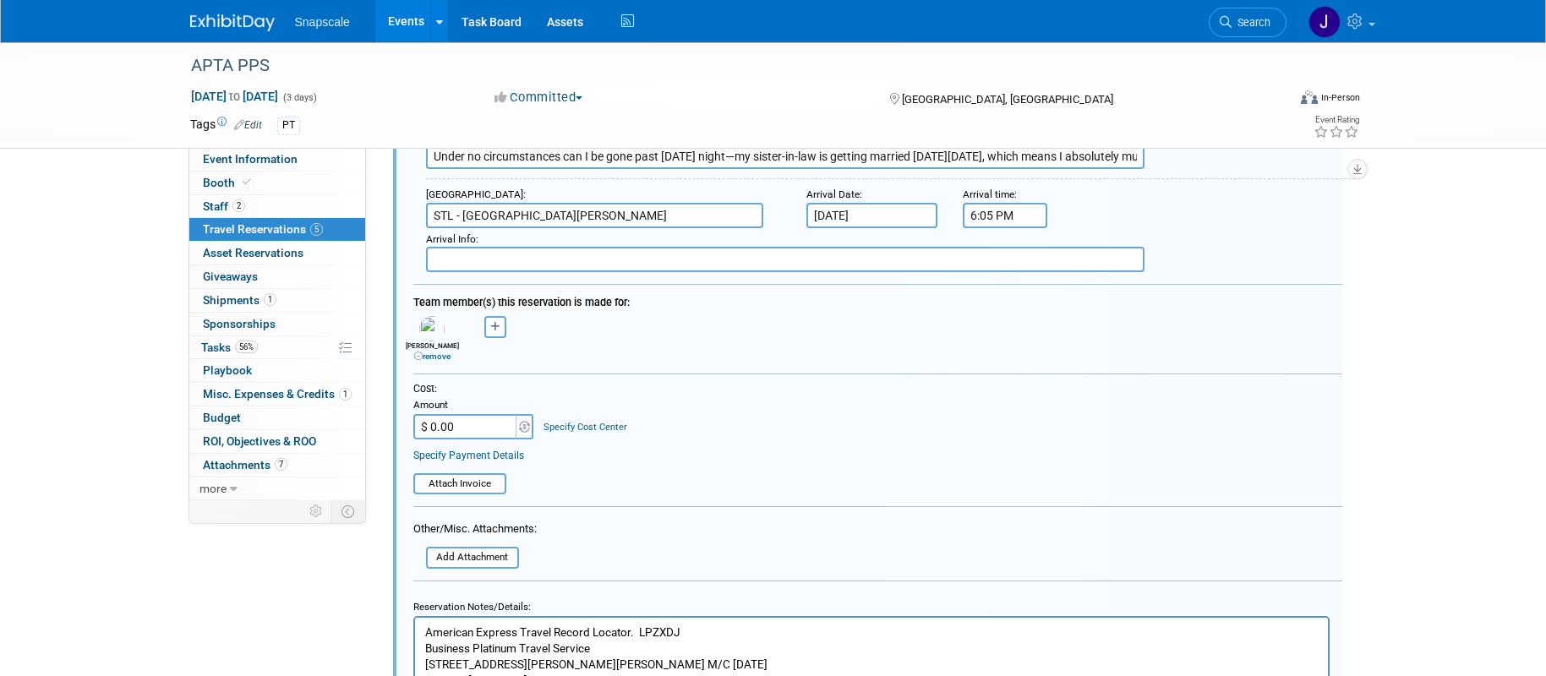
scroll to position [1017, 0]
click at [472, 429] on input "$ 0.00" at bounding box center [466, 424] width 106 height 25
type input "$ 543.16"
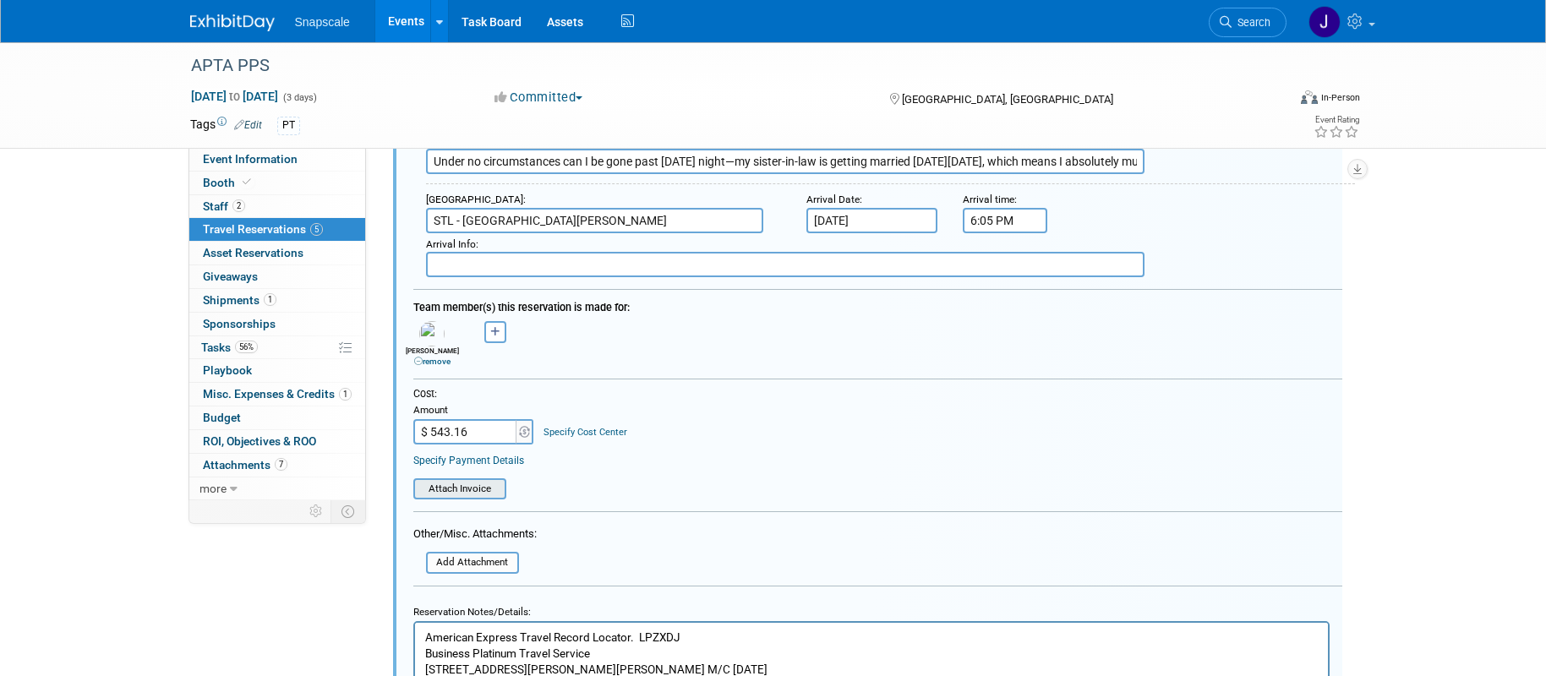
click at [462, 492] on input "file" at bounding box center [404, 489] width 201 height 19
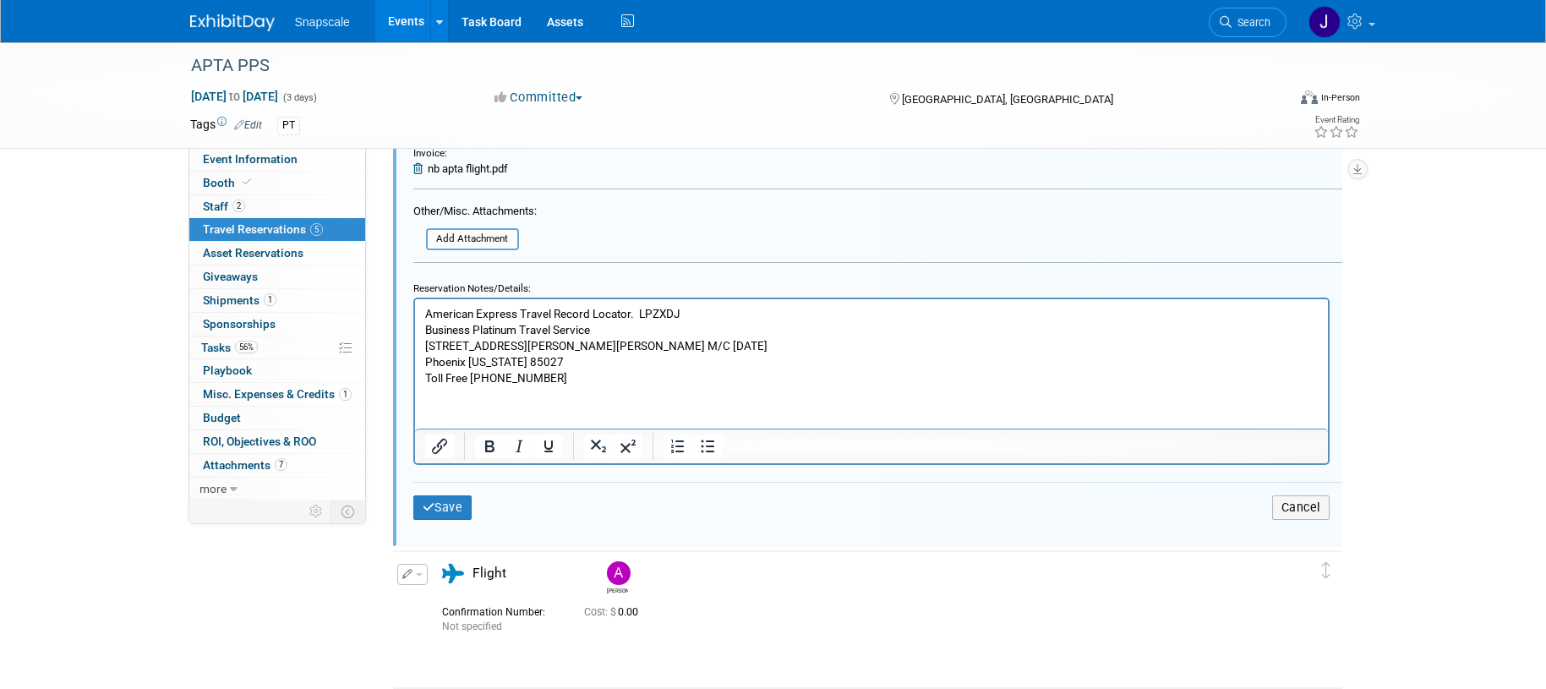
scroll to position [1345, 0]
click at [455, 506] on button "Save" at bounding box center [442, 503] width 59 height 25
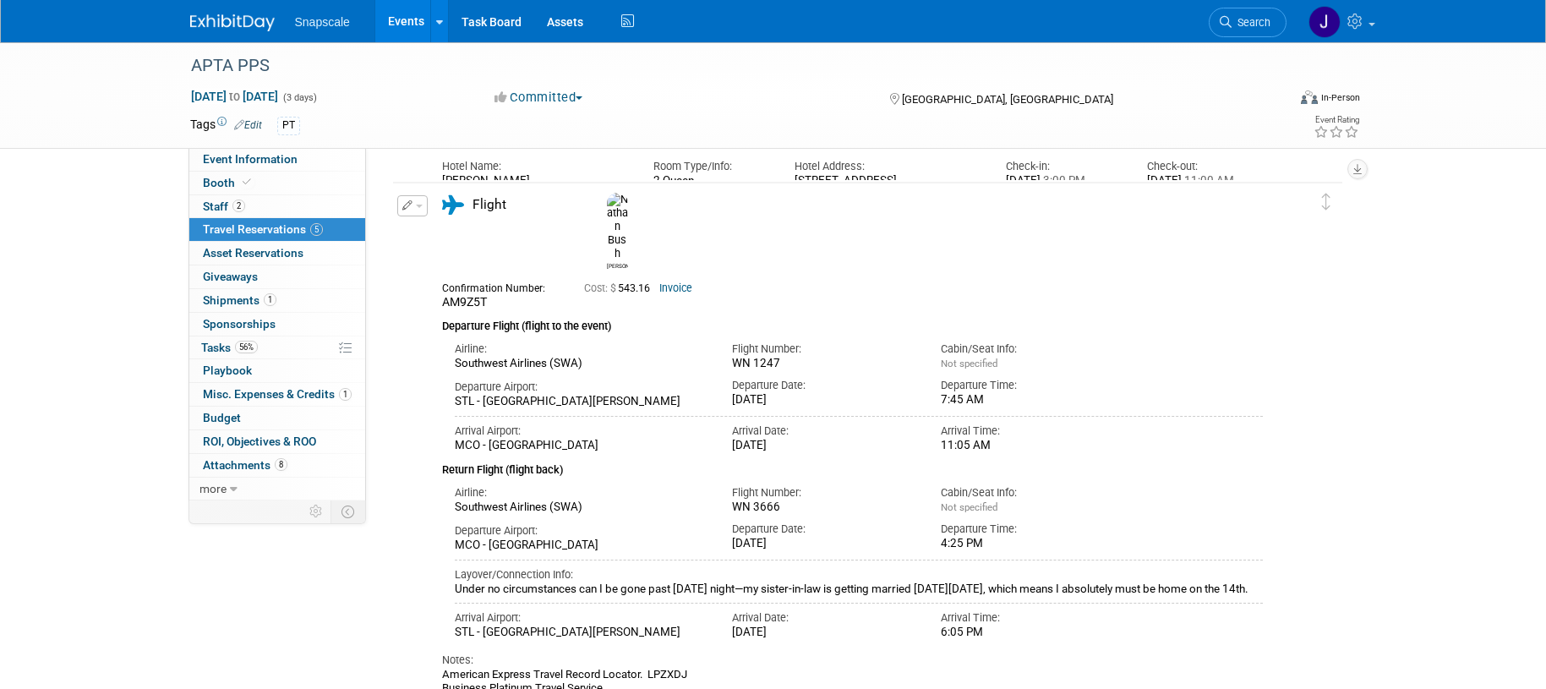
scroll to position [406, 0]
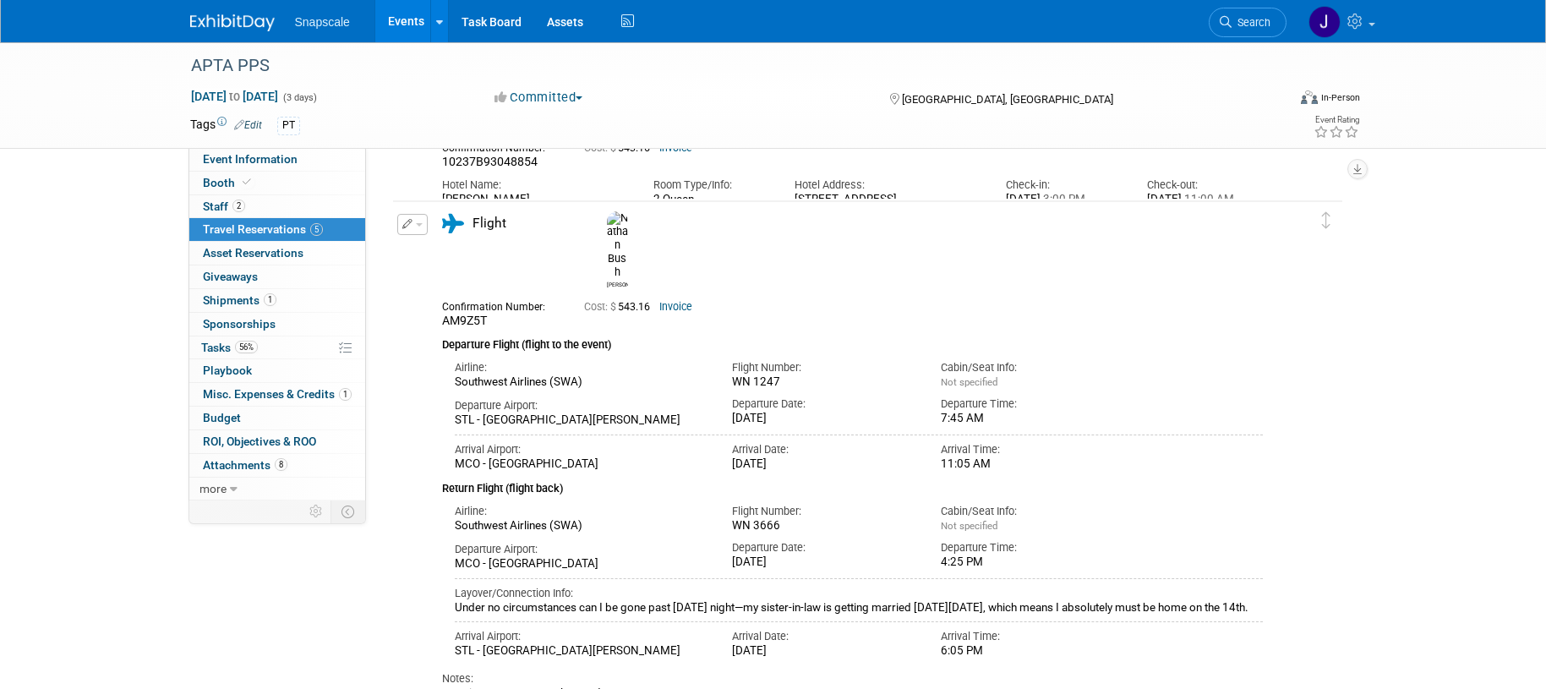
click at [670, 301] on link "Invoice" at bounding box center [675, 307] width 33 height 12
click at [404, 223] on icon "button" at bounding box center [407, 224] width 11 height 10
click at [492, 248] on button "Edit Reservation" at bounding box center [469, 254] width 143 height 25
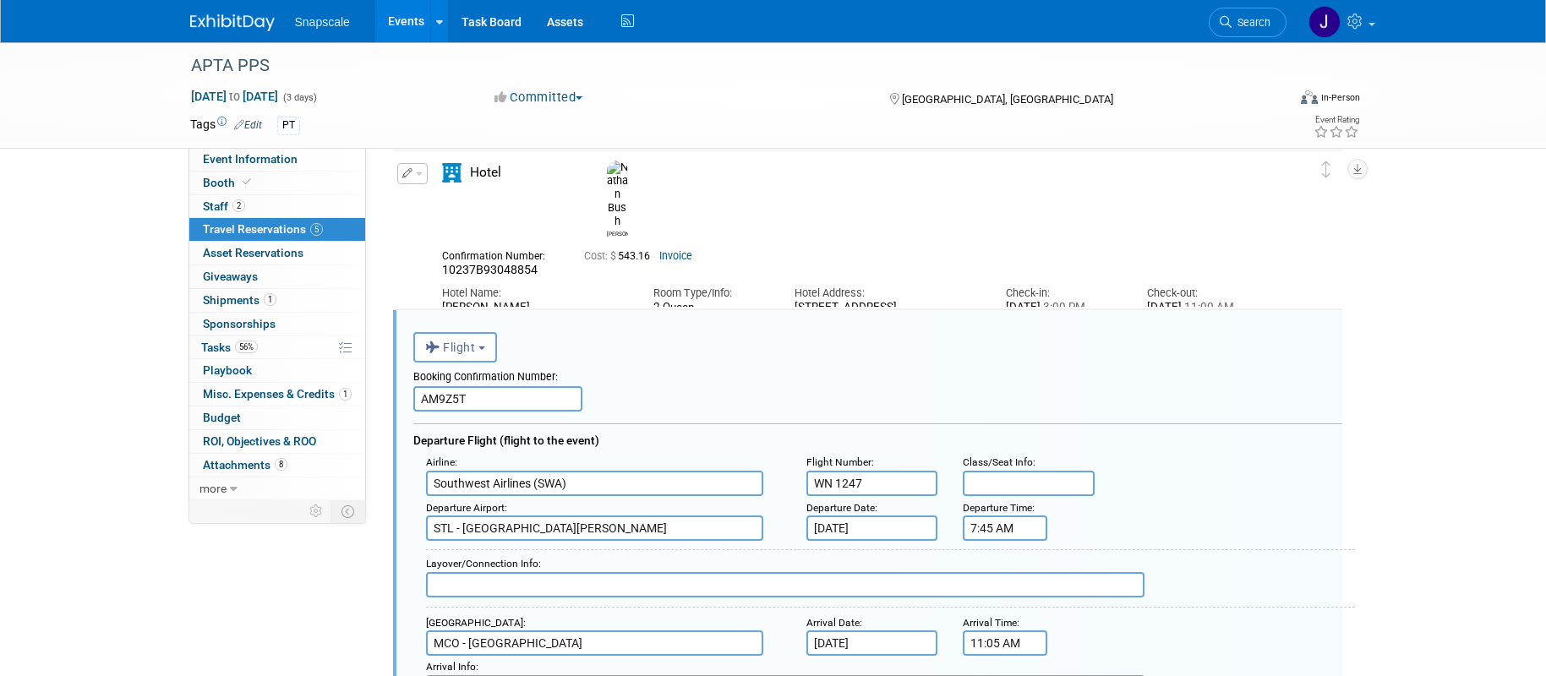
scroll to position [293, 0]
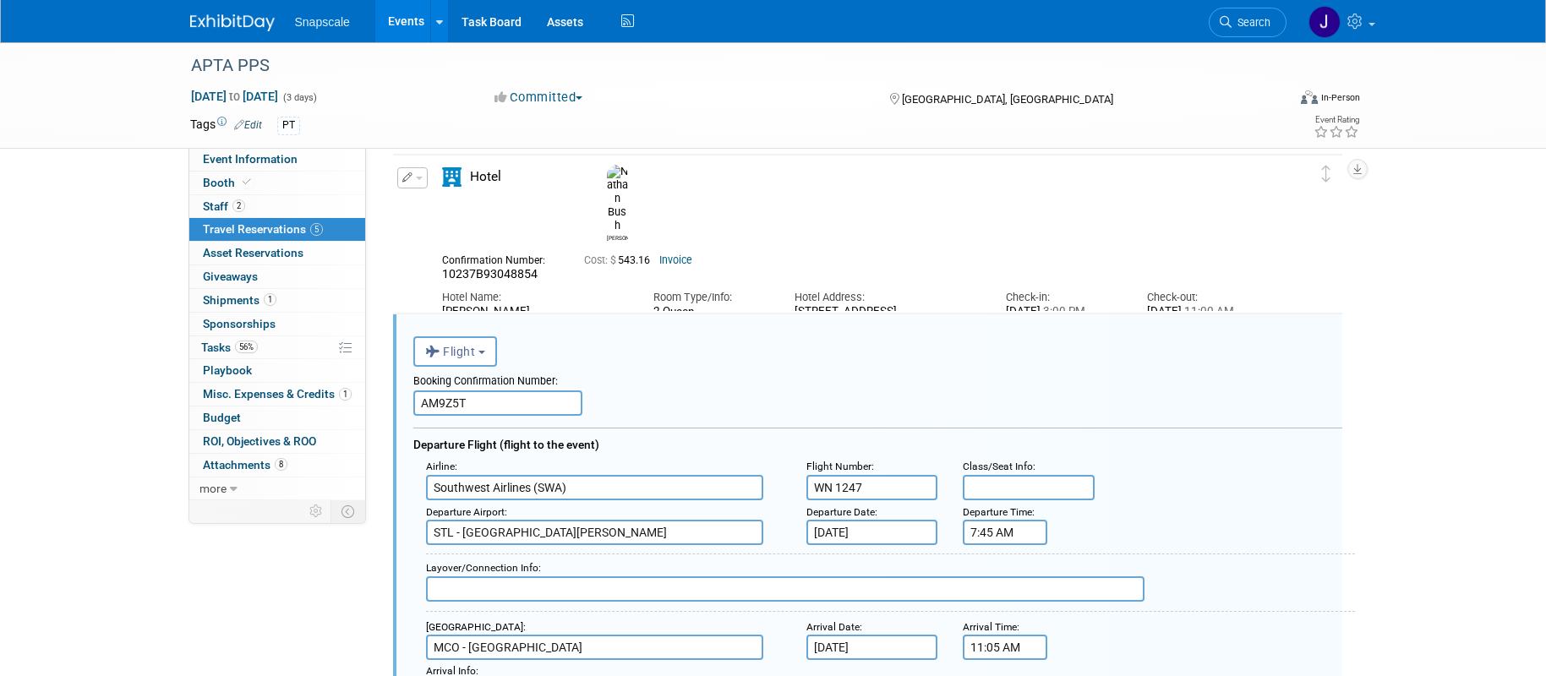
click at [401, 178] on button "button" at bounding box center [412, 177] width 30 height 21
click at [497, 210] on button "Edit Reservation" at bounding box center [469, 206] width 143 height 25
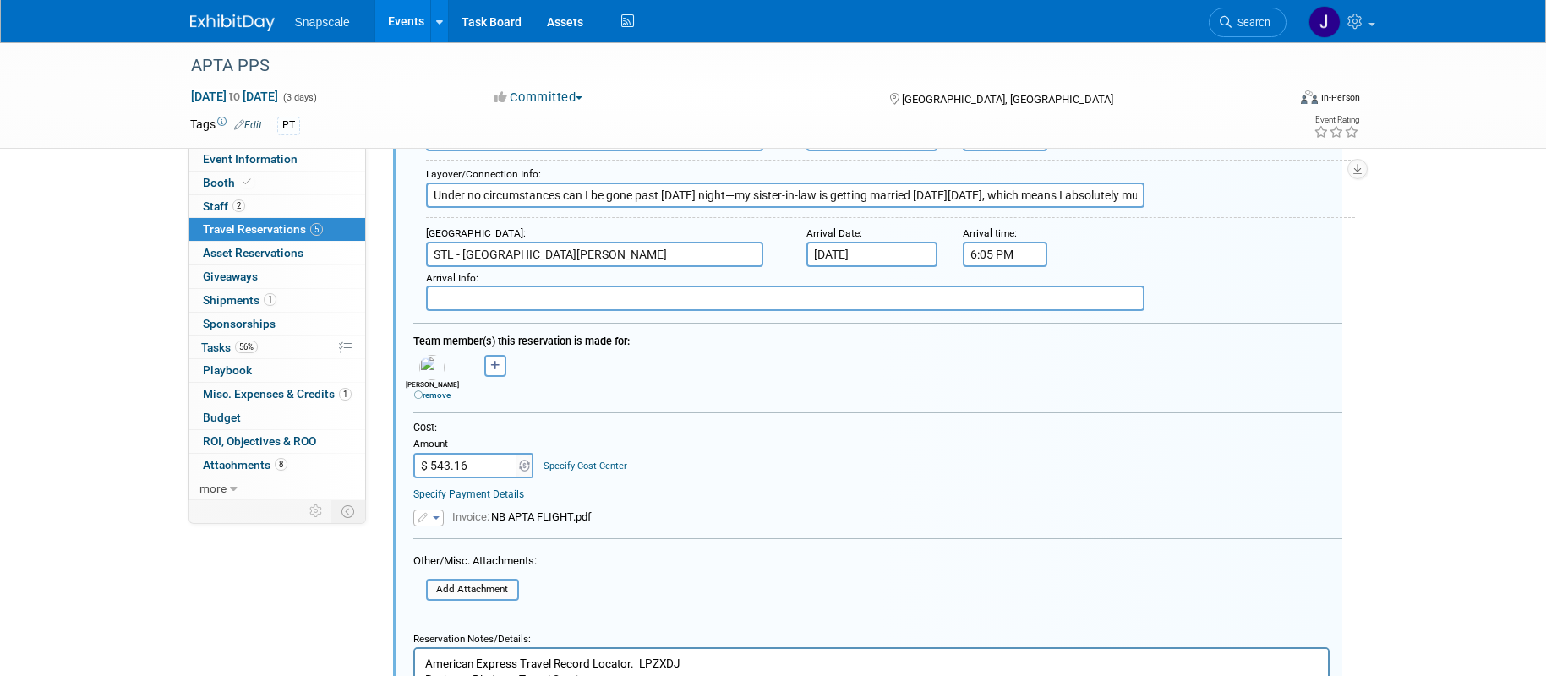
scroll to position [1829, 0]
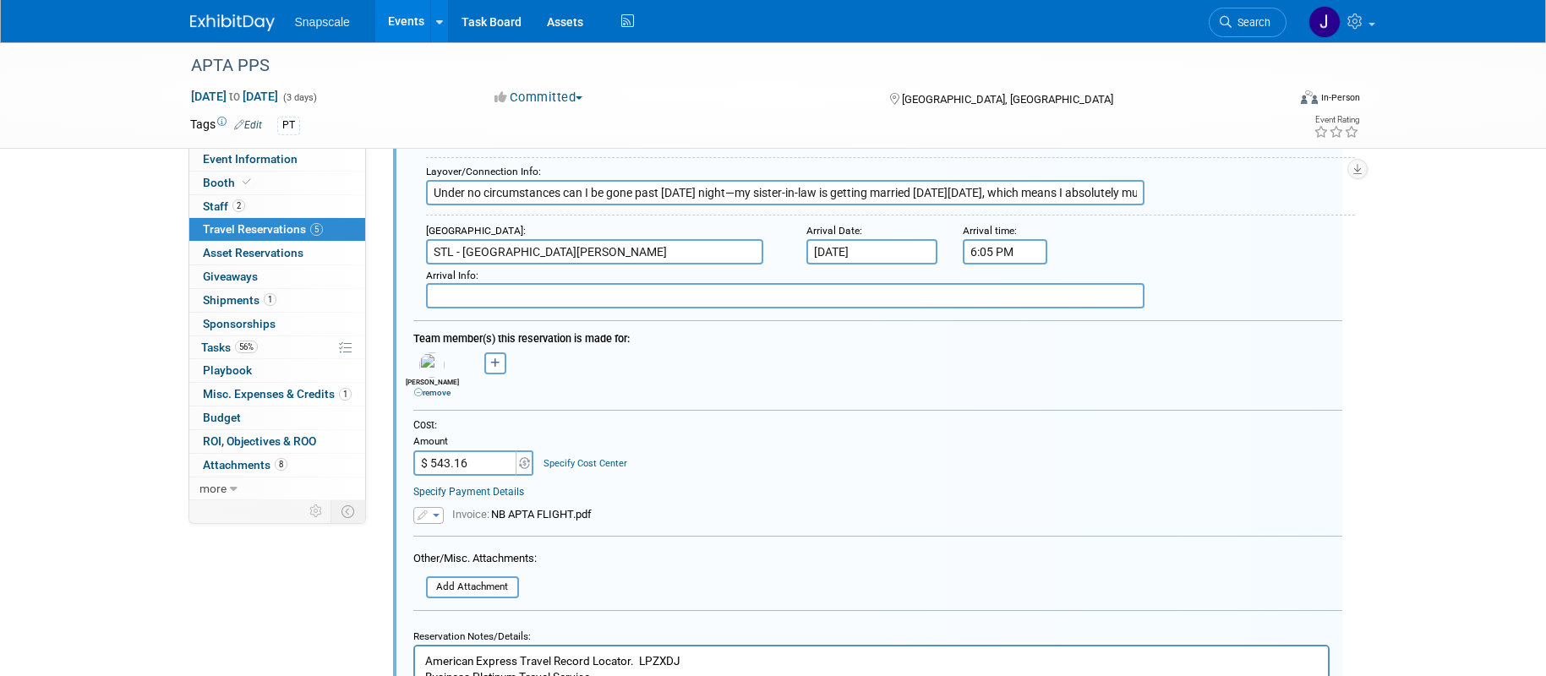
drag, startPoint x: 471, startPoint y: 459, endPoint x: 401, endPoint y: 461, distance: 70.2
click at [402, 461] on div "Cost: Amount $ 543.16 Specify Cost Center Cost Center -- Not Specified --" at bounding box center [878, 472] width 955 height 107
drag, startPoint x: 401, startPoint y: 461, endPoint x: 460, endPoint y: 456, distance: 59.4
click at [420, 462] on div "Cost: Amount $ 543.16 Specify Cost Center Cost Center -- Not Specified --" at bounding box center [878, 472] width 955 height 107
drag, startPoint x: 483, startPoint y: 458, endPoint x: 428, endPoint y: 457, distance: 55.0
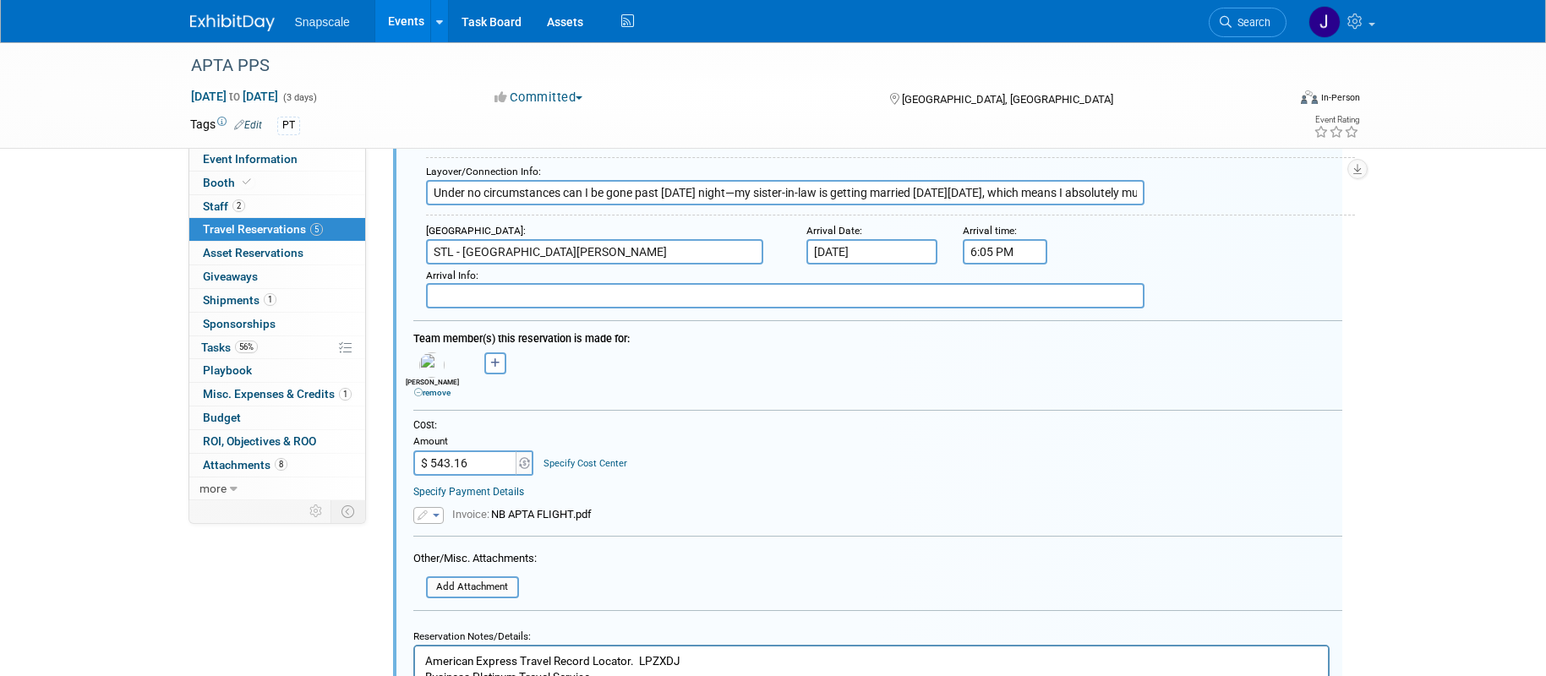
click at [431, 457] on input "$ 543.16" at bounding box center [466, 463] width 106 height 25
drag, startPoint x: 470, startPoint y: 461, endPoint x: 430, endPoint y: 461, distance: 39.7
click at [430, 462] on input "$ 543.16" at bounding box center [466, 463] width 106 height 25
type input "$ 401.96"
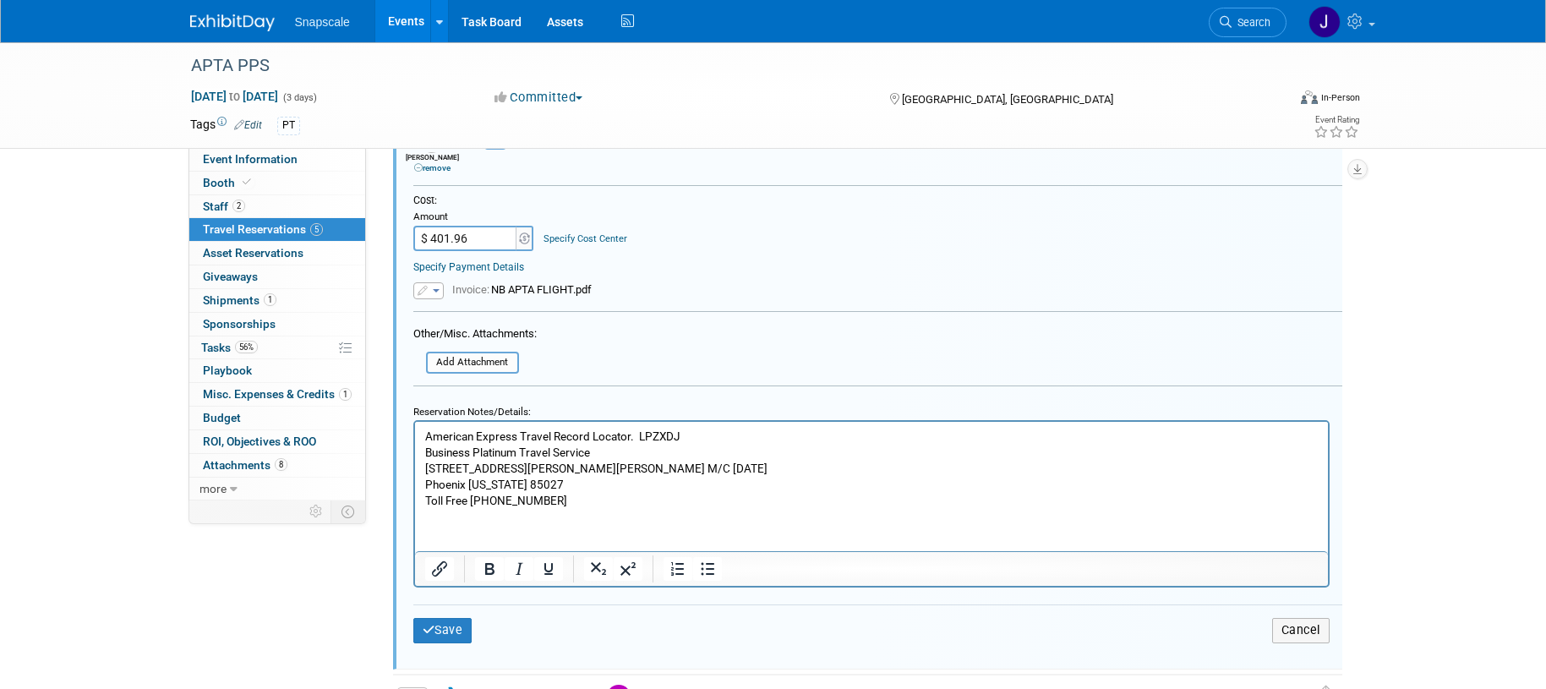
scroll to position [2085, 0]
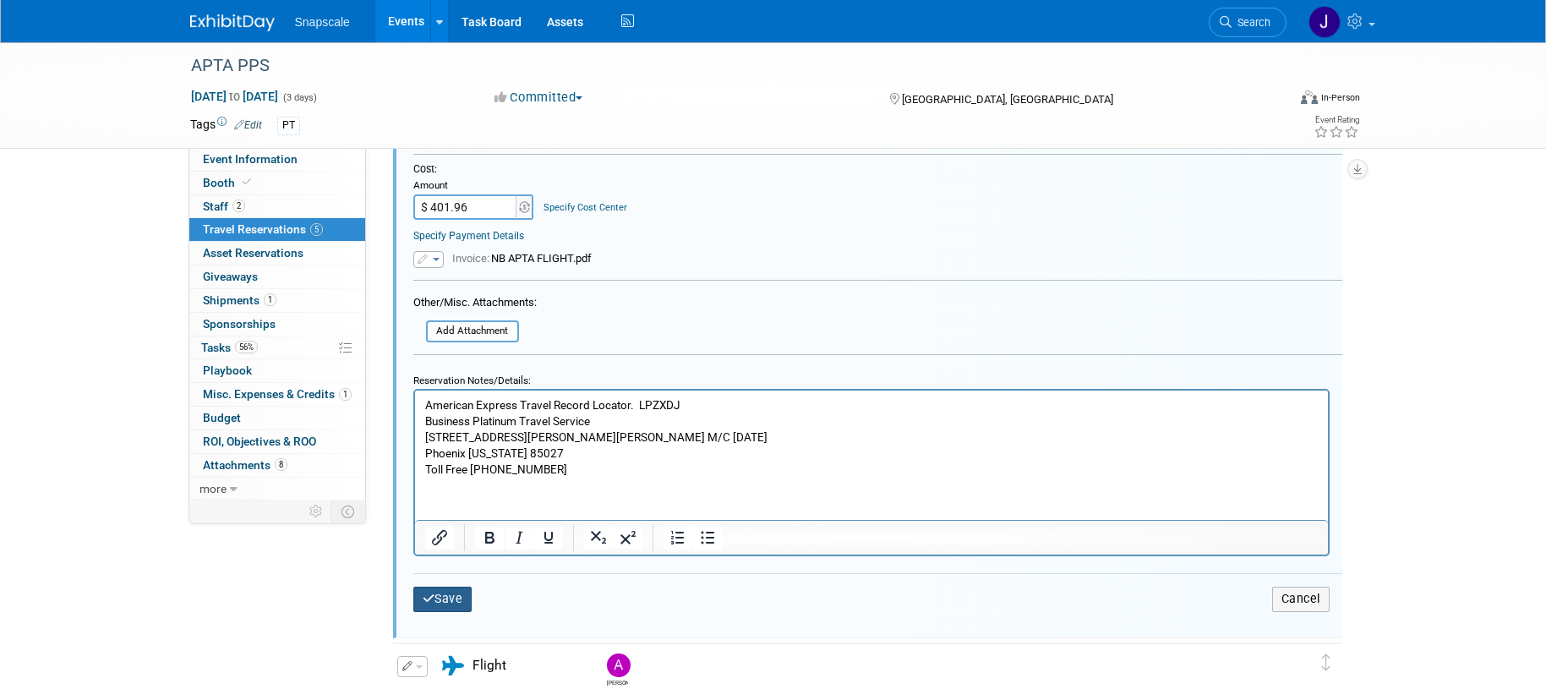
click at [453, 598] on button "Save" at bounding box center [442, 599] width 59 height 25
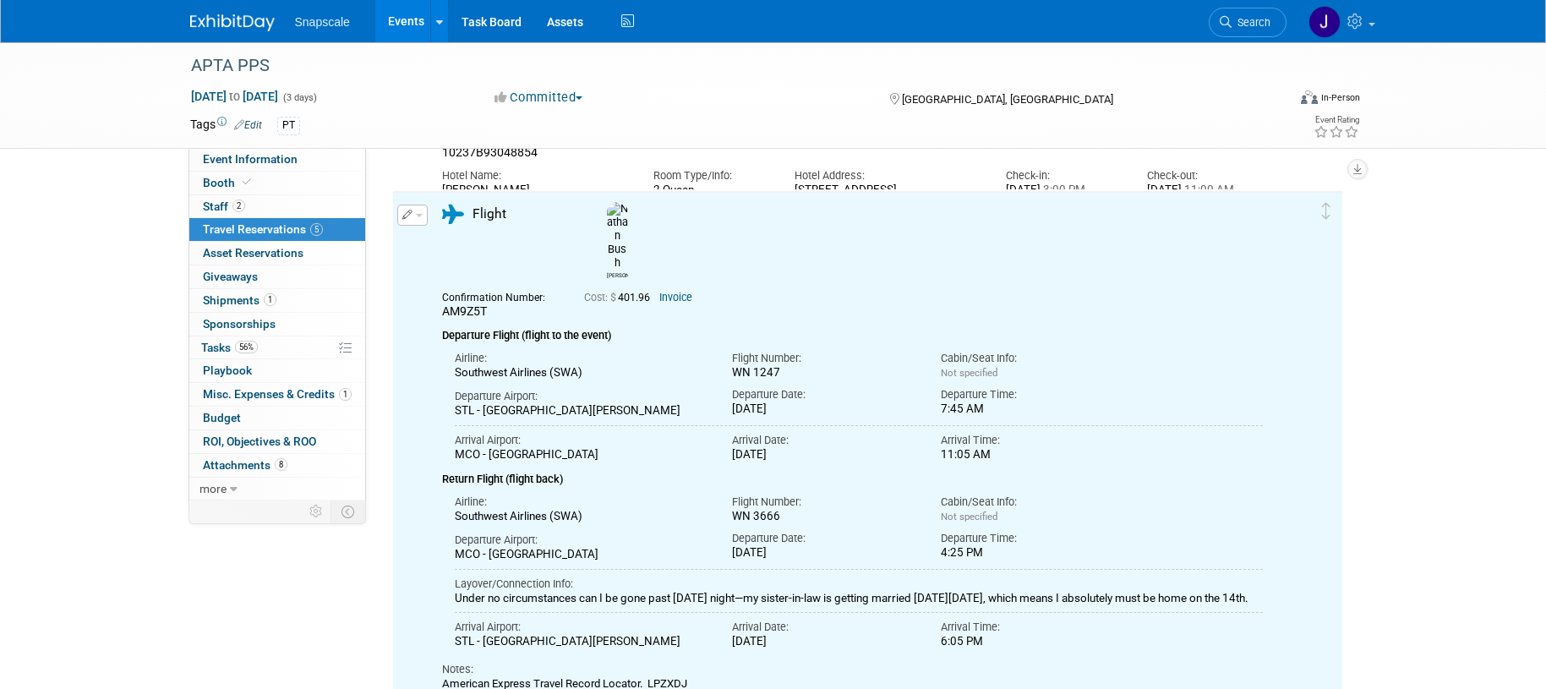
scroll to position [0, 0]
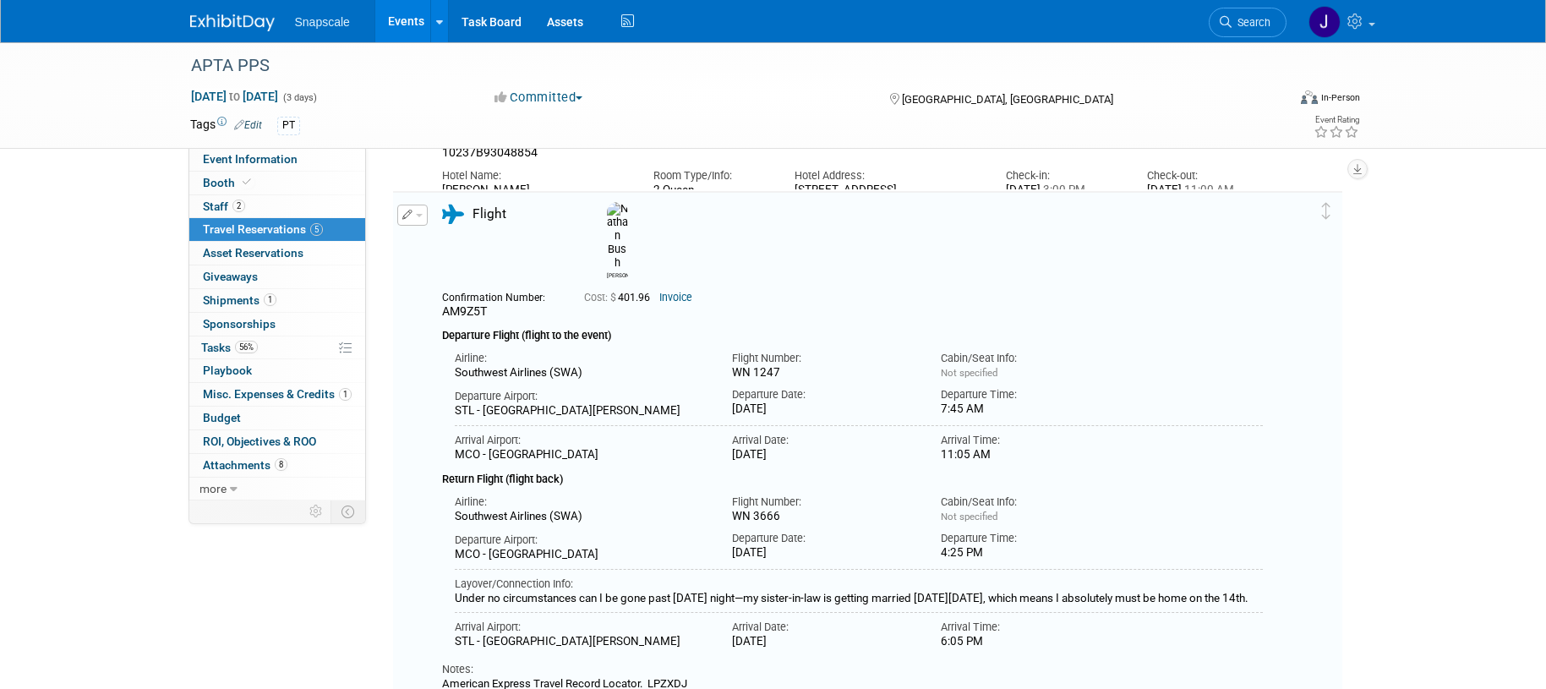
click at [1203, 287] on div "Cost: $ 401.96 Invoice" at bounding box center [889, 297] width 635 height 20
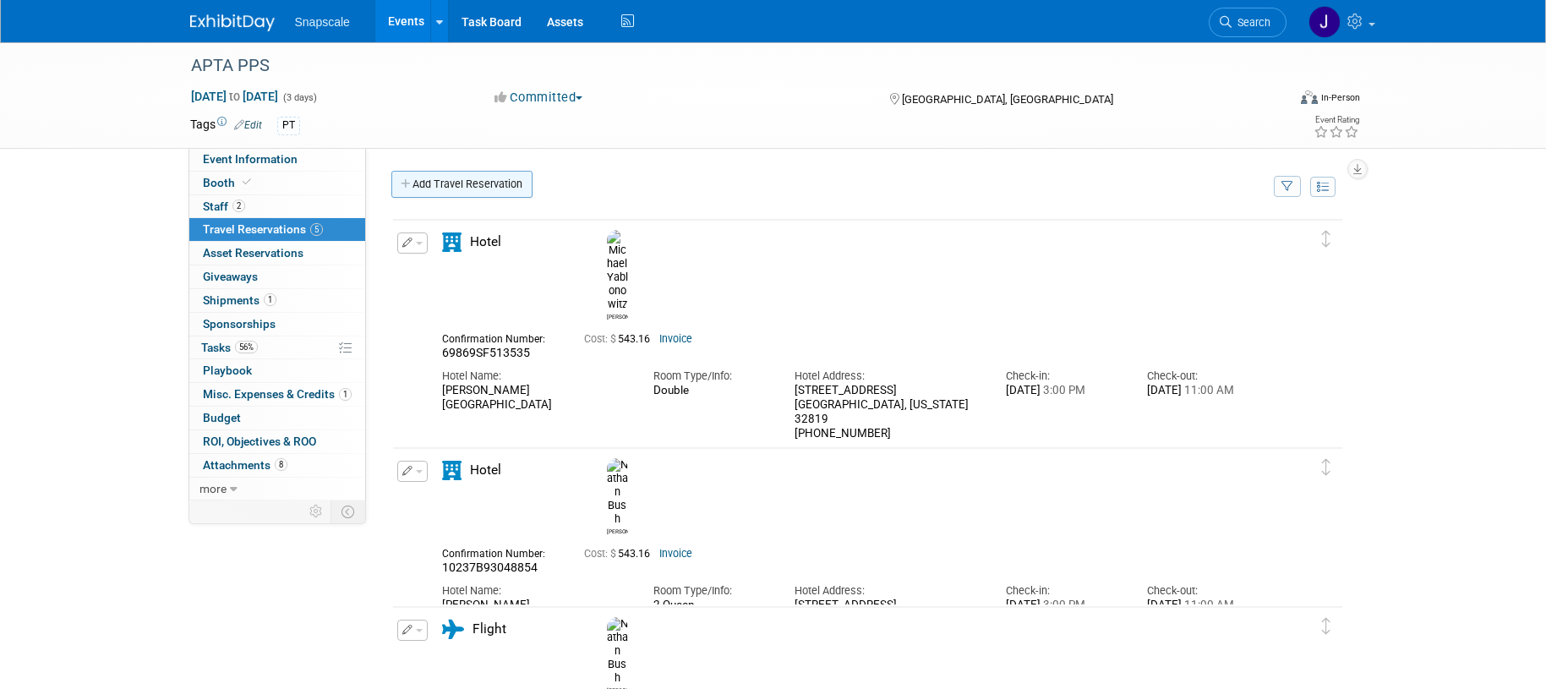
click at [421, 183] on link "Add Travel Reservation" at bounding box center [461, 184] width 141 height 27
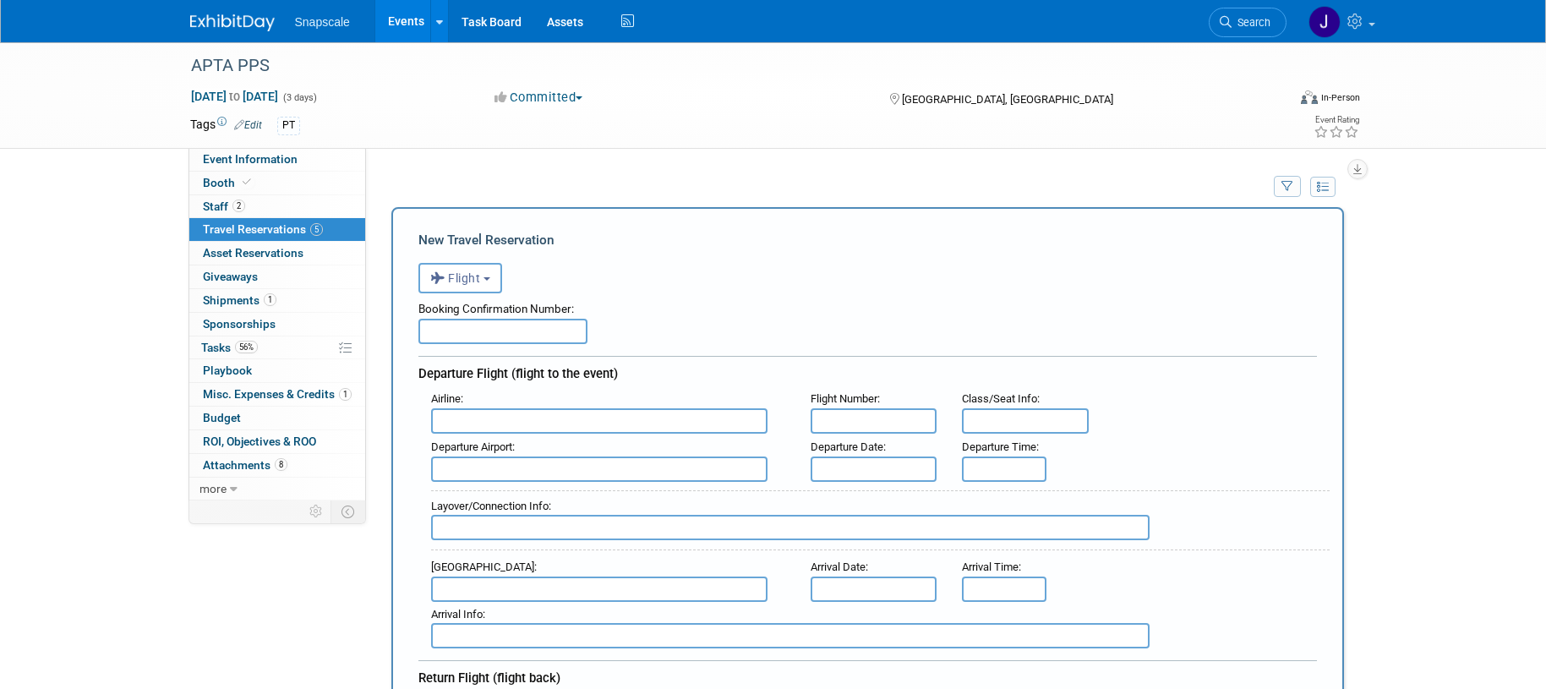
click at [495, 414] on input "text" at bounding box center [599, 420] width 337 height 25
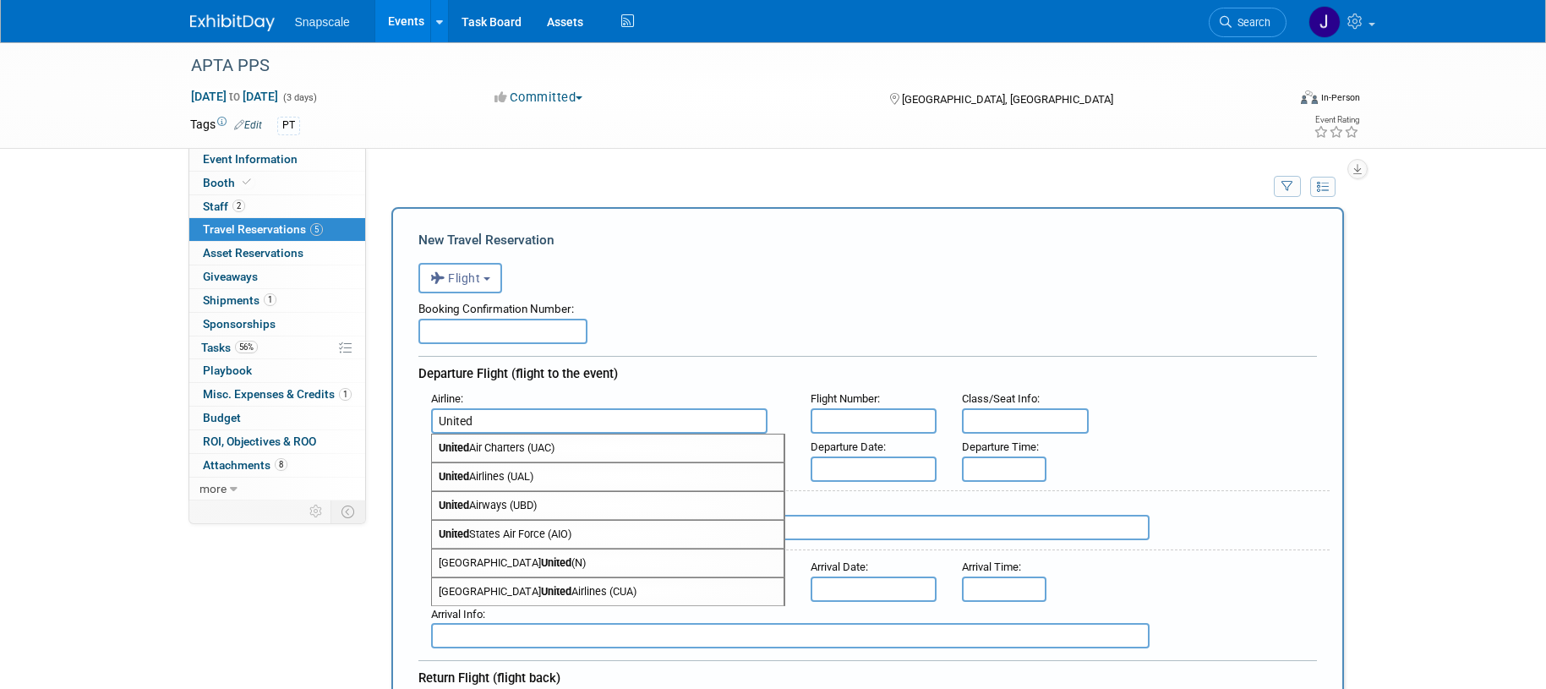
click at [508, 477] on span "United Airlines (UAL)" at bounding box center [608, 476] width 352 height 27
type input "United Airlines (UAL)"
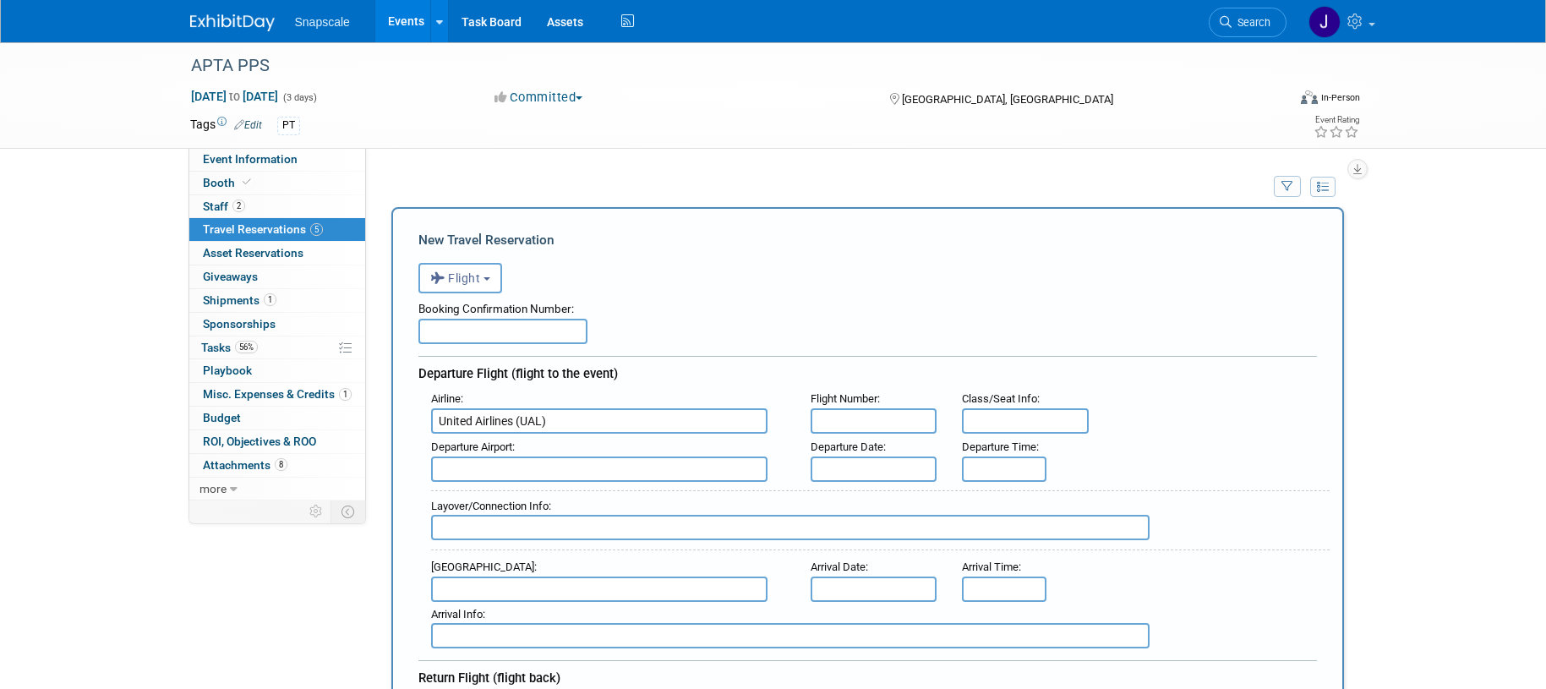
click at [494, 472] on input "text" at bounding box center [599, 469] width 337 height 25
click at [503, 497] on span "EWR - Newark Liberty International Airport" at bounding box center [608, 496] width 352 height 27
type input "EWR - Newark Liberty International Airport"
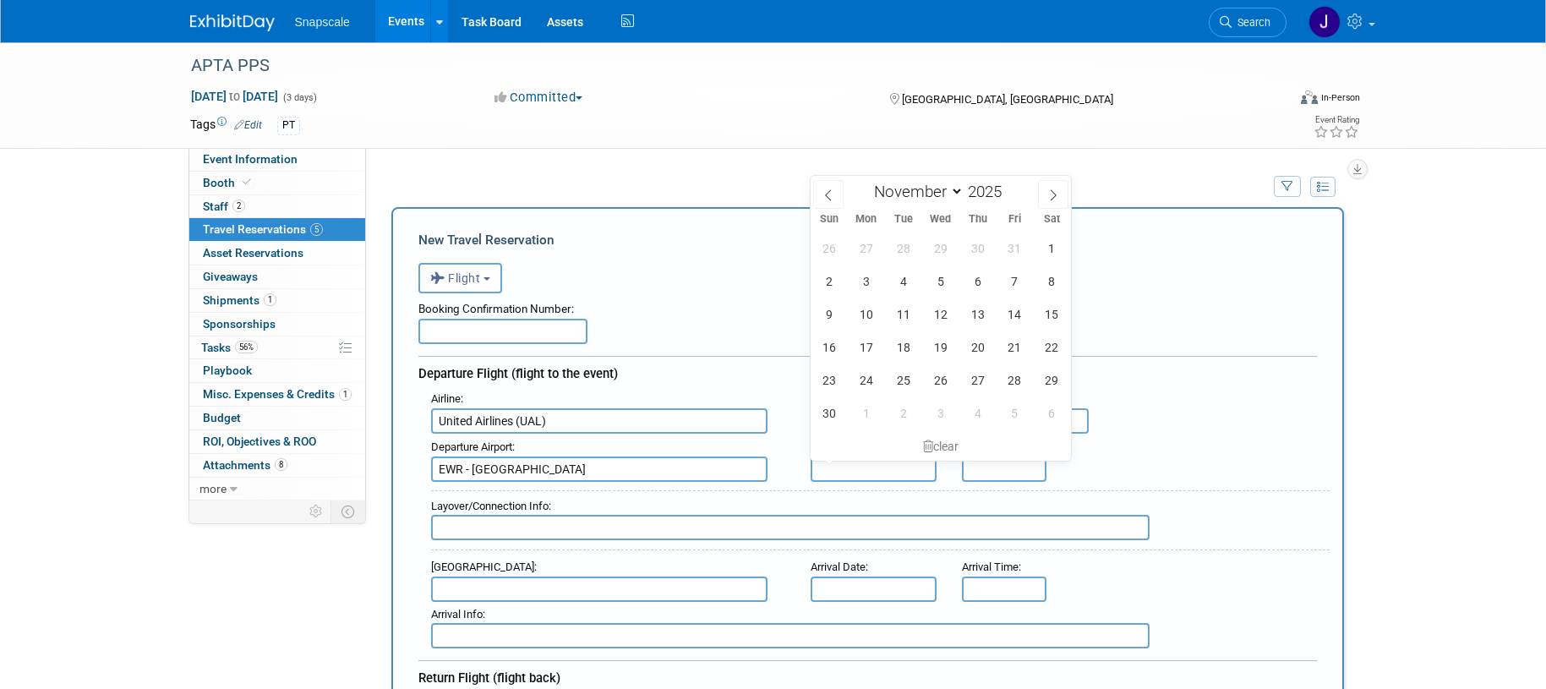
drag, startPoint x: 839, startPoint y: 471, endPoint x: 814, endPoint y: 479, distance: 25.7
click at [839, 471] on input "text" at bounding box center [874, 469] width 127 height 25
click at [937, 315] on span "12" at bounding box center [940, 314] width 33 height 33
type input "Nov 12, 2025"
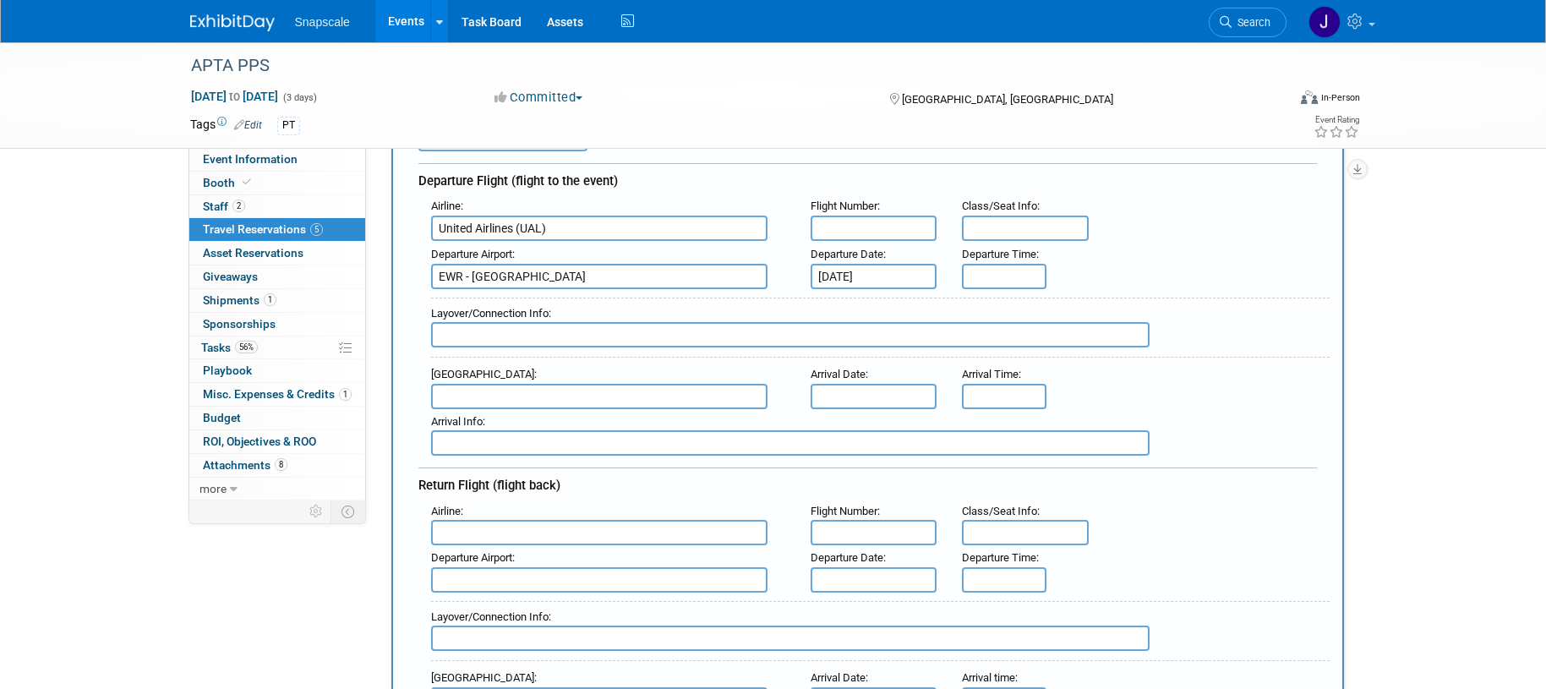
scroll to position [194, 0]
click at [666, 396] on input "text" at bounding box center [599, 394] width 337 height 25
click at [669, 424] on span "MCO - Orlando International Airport" at bounding box center [608, 421] width 352 height 27
type input "MCO - Orlando International Airport"
click at [838, 392] on input "text" at bounding box center [874, 394] width 127 height 25
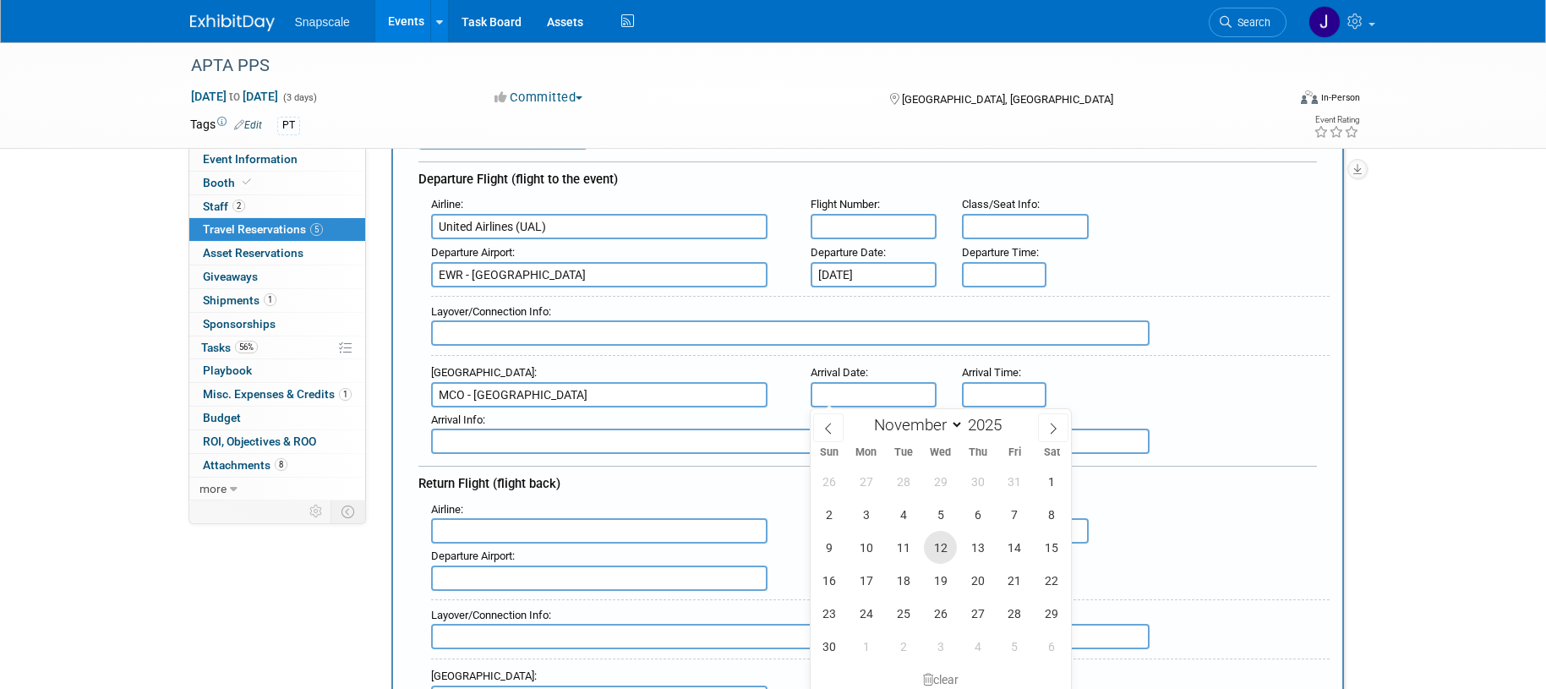
click at [941, 549] on span "12" at bounding box center [940, 547] width 33 height 33
type input "Nov 12, 2025"
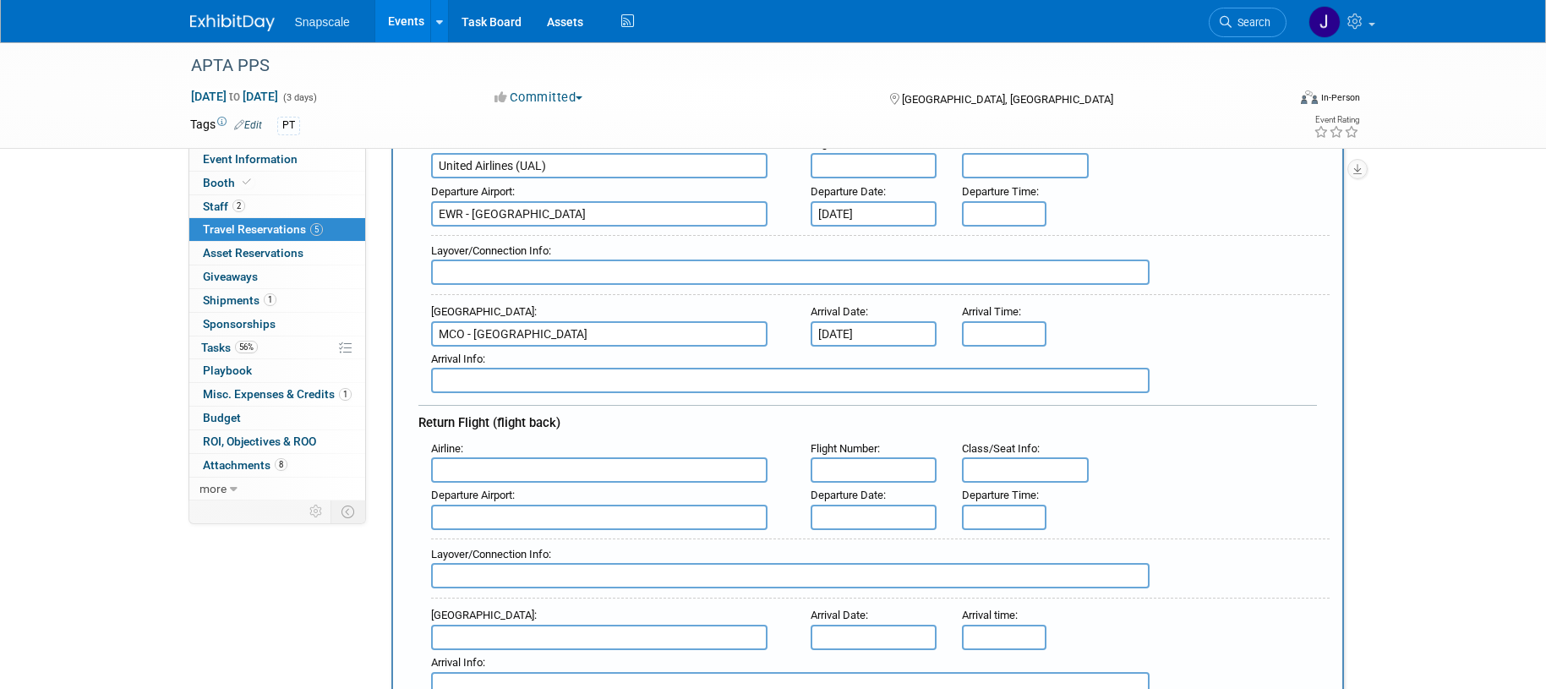
scroll to position [276, 0]
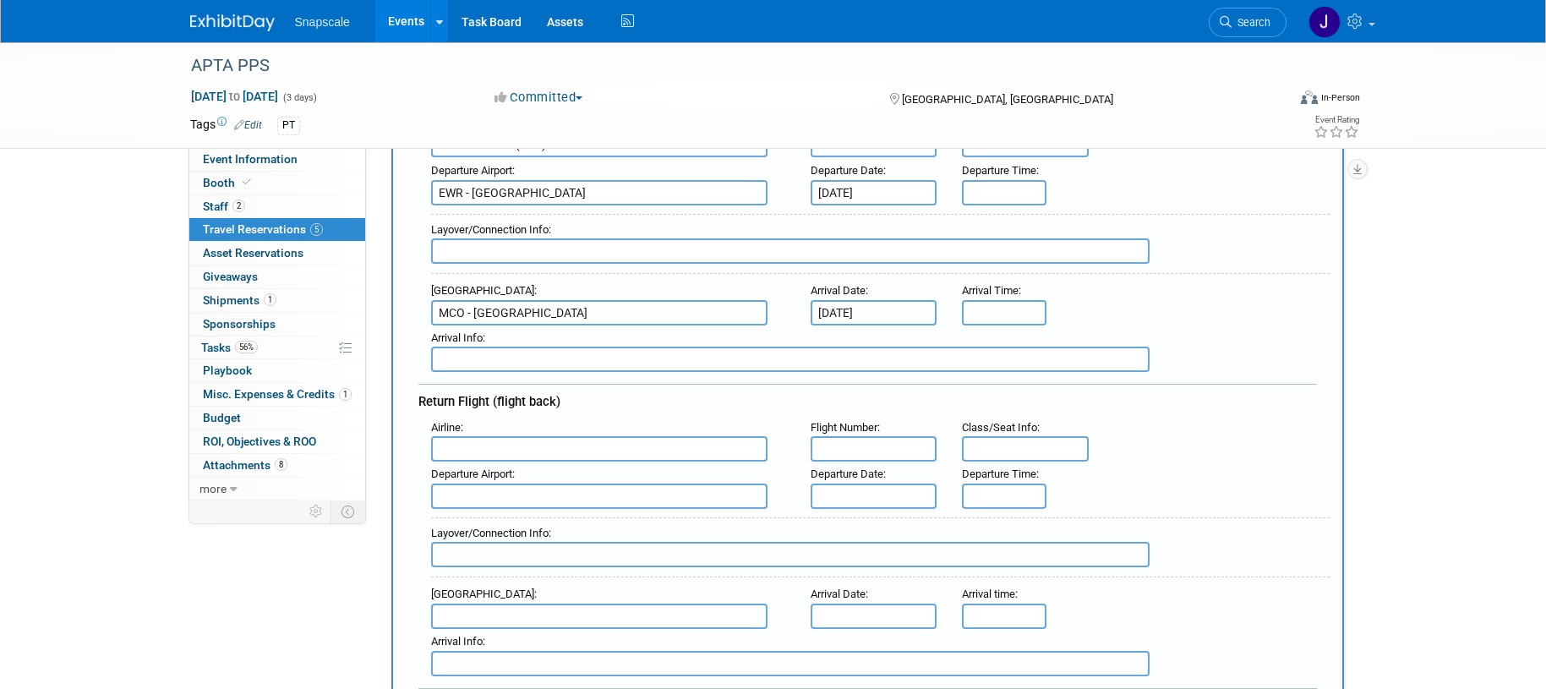
click at [522, 451] on input "text" at bounding box center [599, 448] width 337 height 25
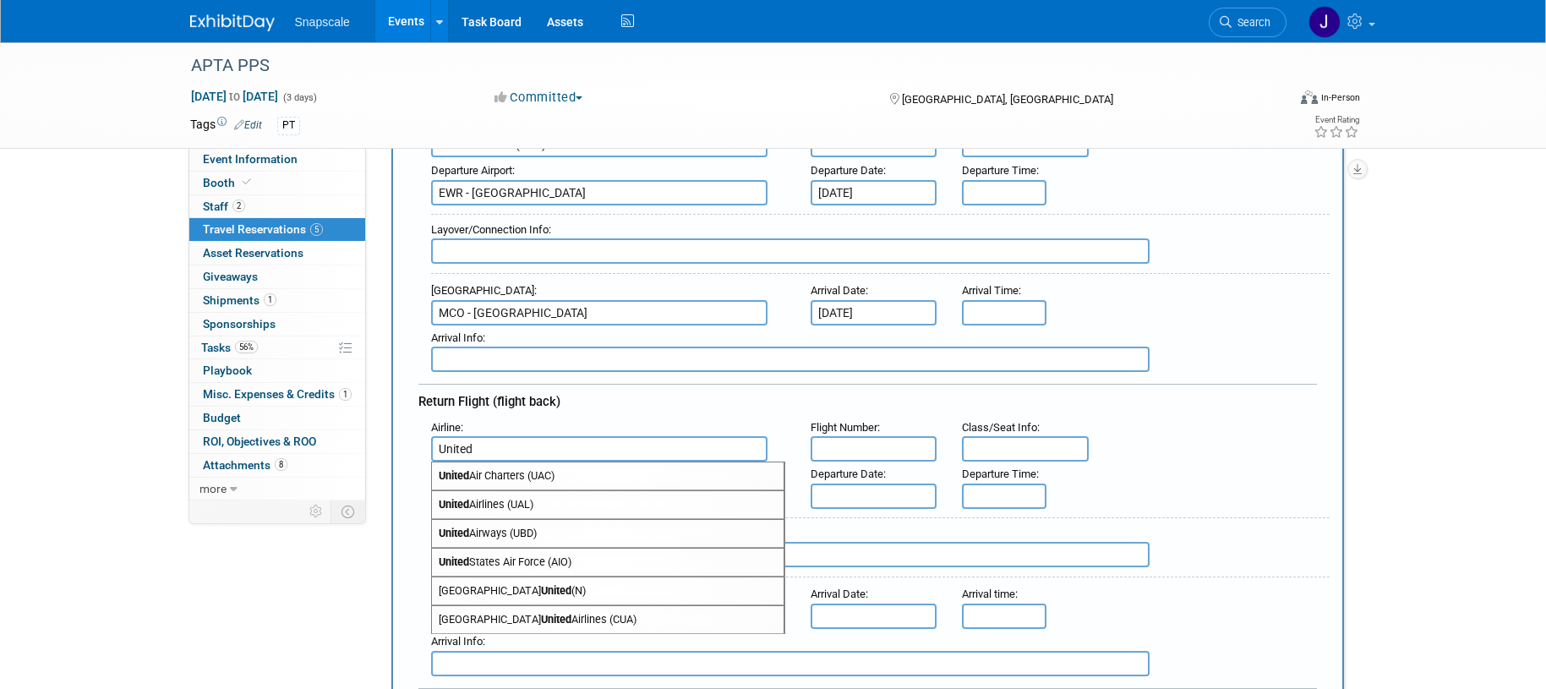
click at [497, 501] on span "United Airlines (UAL)" at bounding box center [608, 504] width 352 height 27
type input "United Airlines (UAL)"
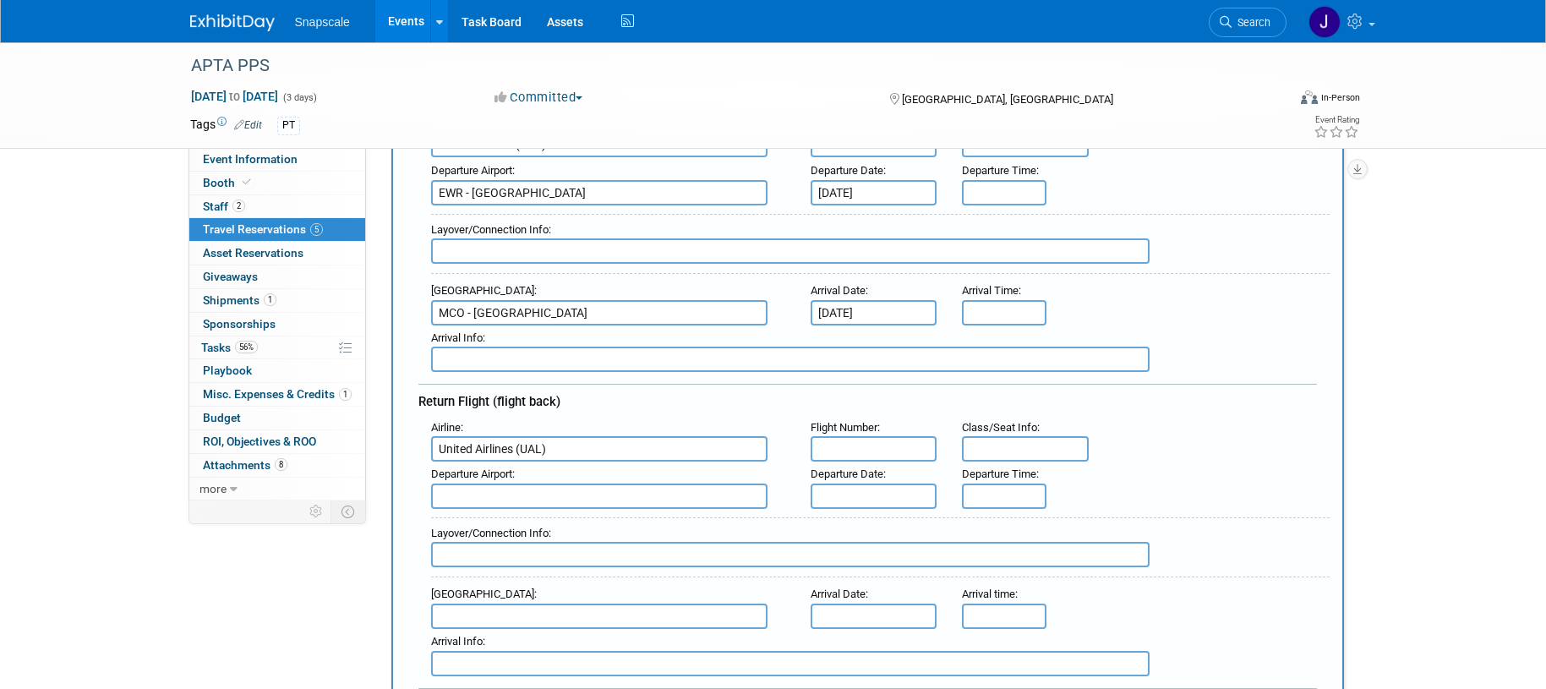
click at [536, 495] on input "text" at bounding box center [599, 496] width 337 height 25
click at [651, 531] on span "MCO - Orlando International Airport" at bounding box center [608, 523] width 352 height 27
type input "MCO - Orlando International Airport"
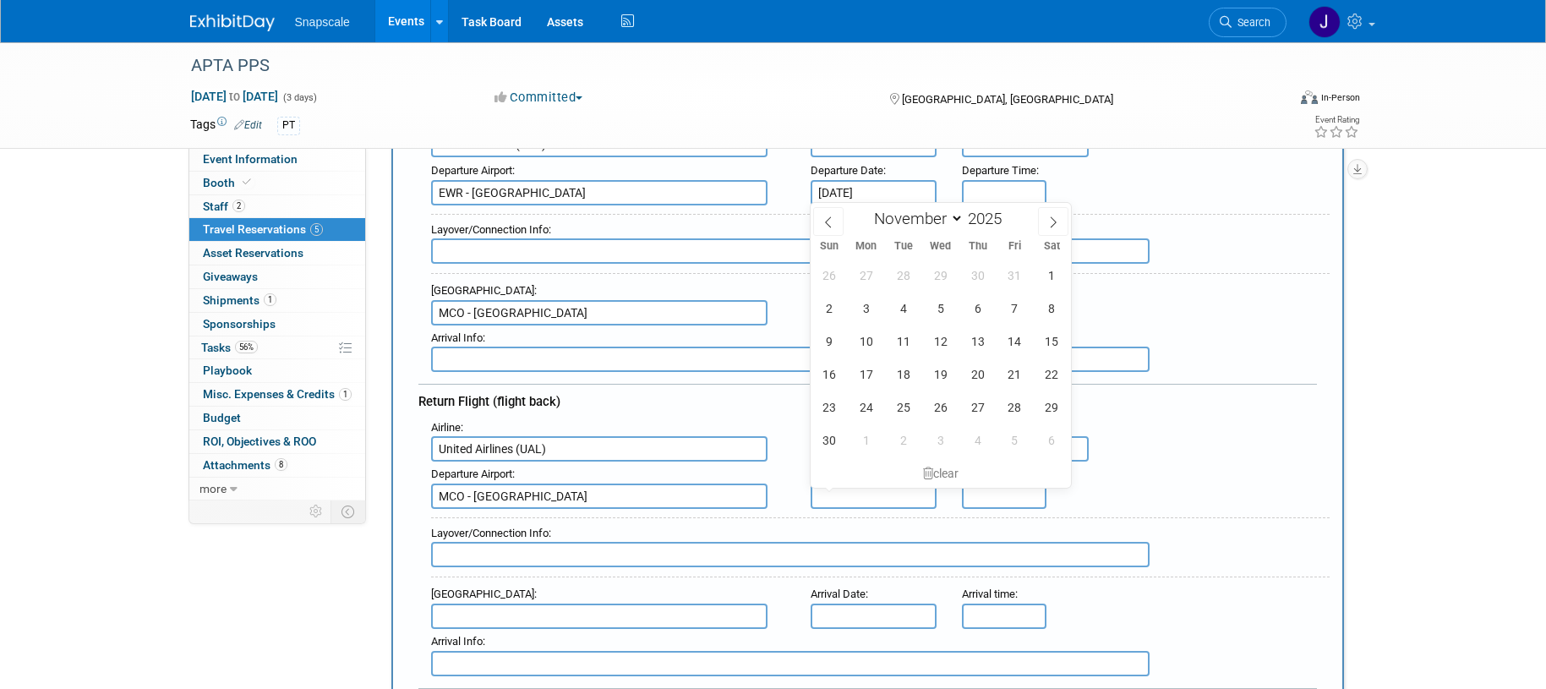
click at [854, 495] on input "text" at bounding box center [874, 496] width 127 height 25
click at [974, 346] on span "13" at bounding box center [977, 341] width 33 height 33
type input "Nov 13, 2025"
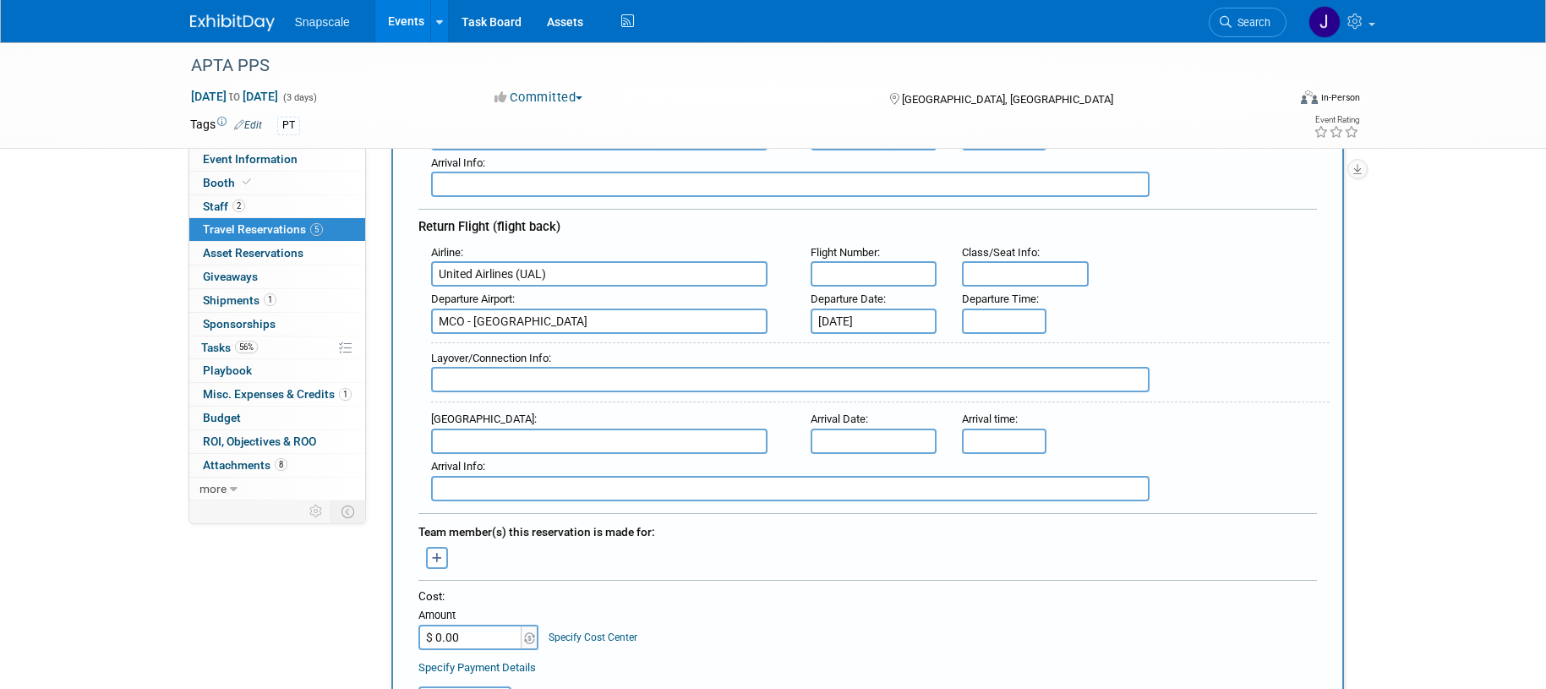
scroll to position [457, 0]
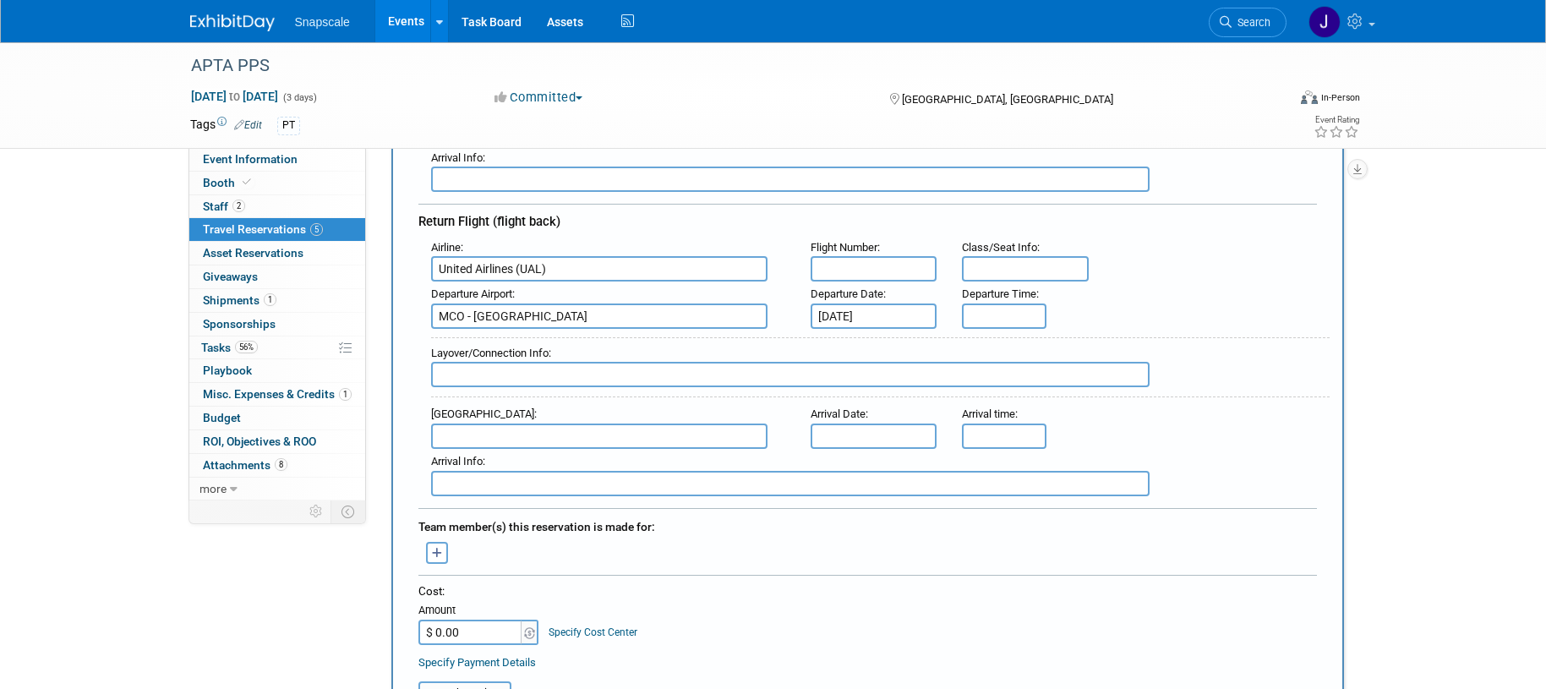
click at [512, 436] on input "text" at bounding box center [599, 436] width 337 height 25
click at [525, 467] on span "EWR - Newark Liberty International Airport" at bounding box center [608, 463] width 352 height 27
type input "EWR - Newark Liberty International Airport"
click at [853, 436] on input "text" at bounding box center [874, 436] width 127 height 25
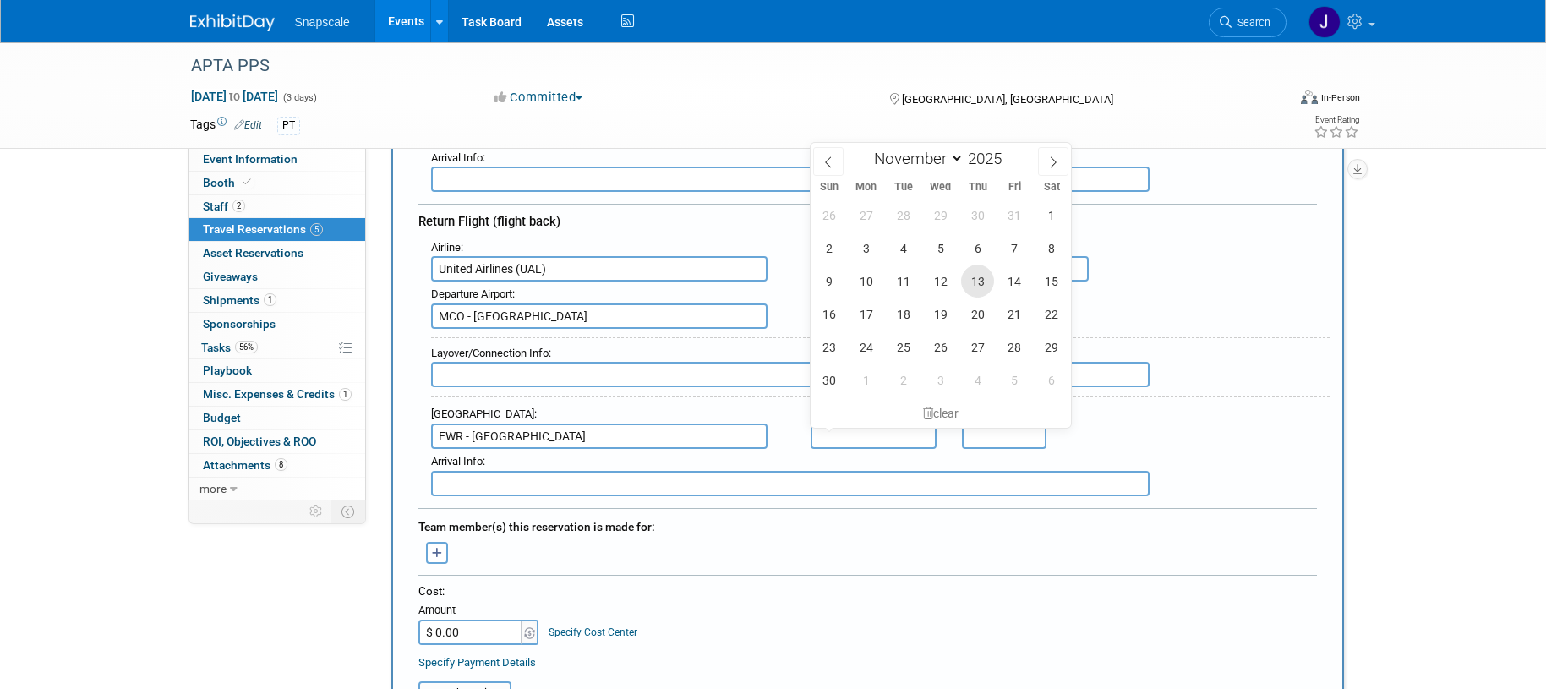
drag, startPoint x: 974, startPoint y: 287, endPoint x: 972, endPoint y: 296, distance: 8.6
click at [974, 288] on span "13" at bounding box center [977, 281] width 33 height 33
type input "Nov 13, 2025"
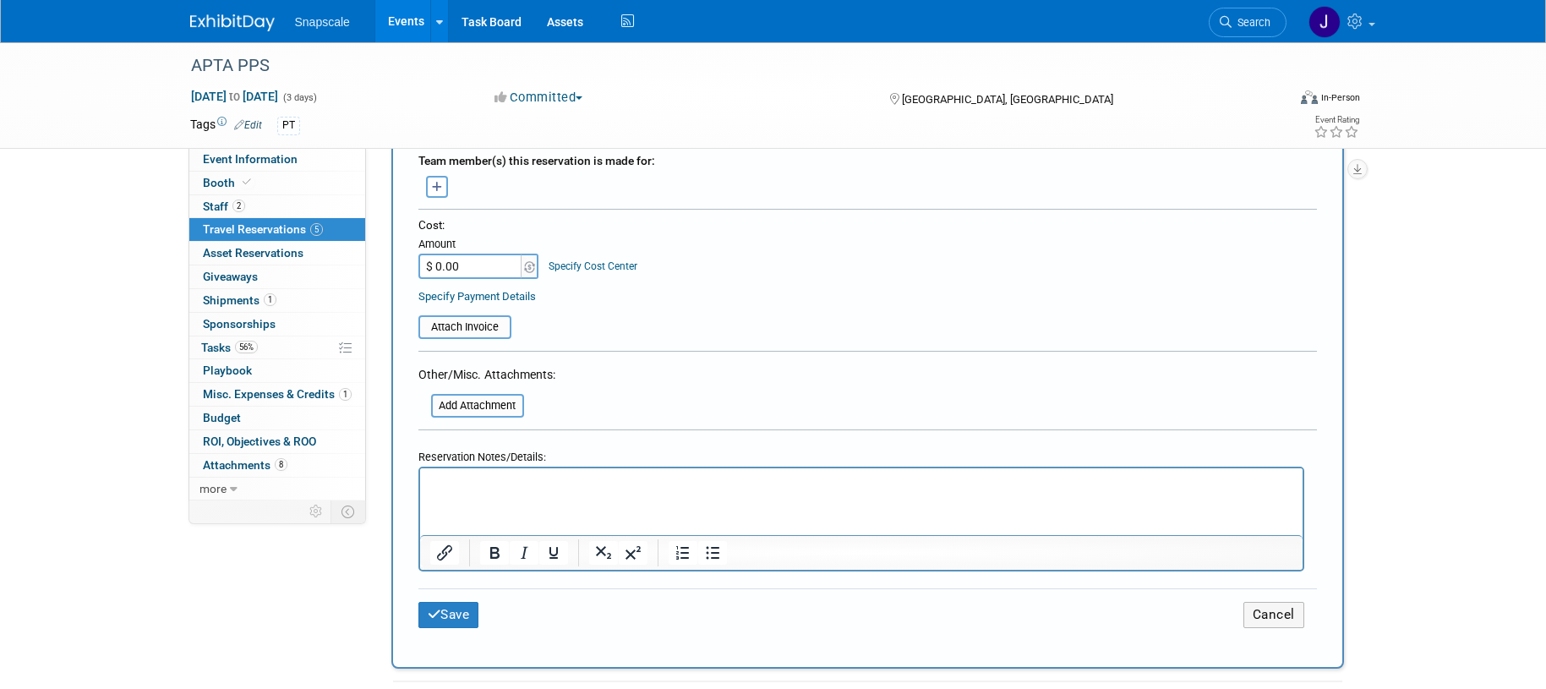
scroll to position [824, 0]
click at [463, 486] on p "Rich Text Area. Press ALT-0 for help." at bounding box center [861, 482] width 863 height 18
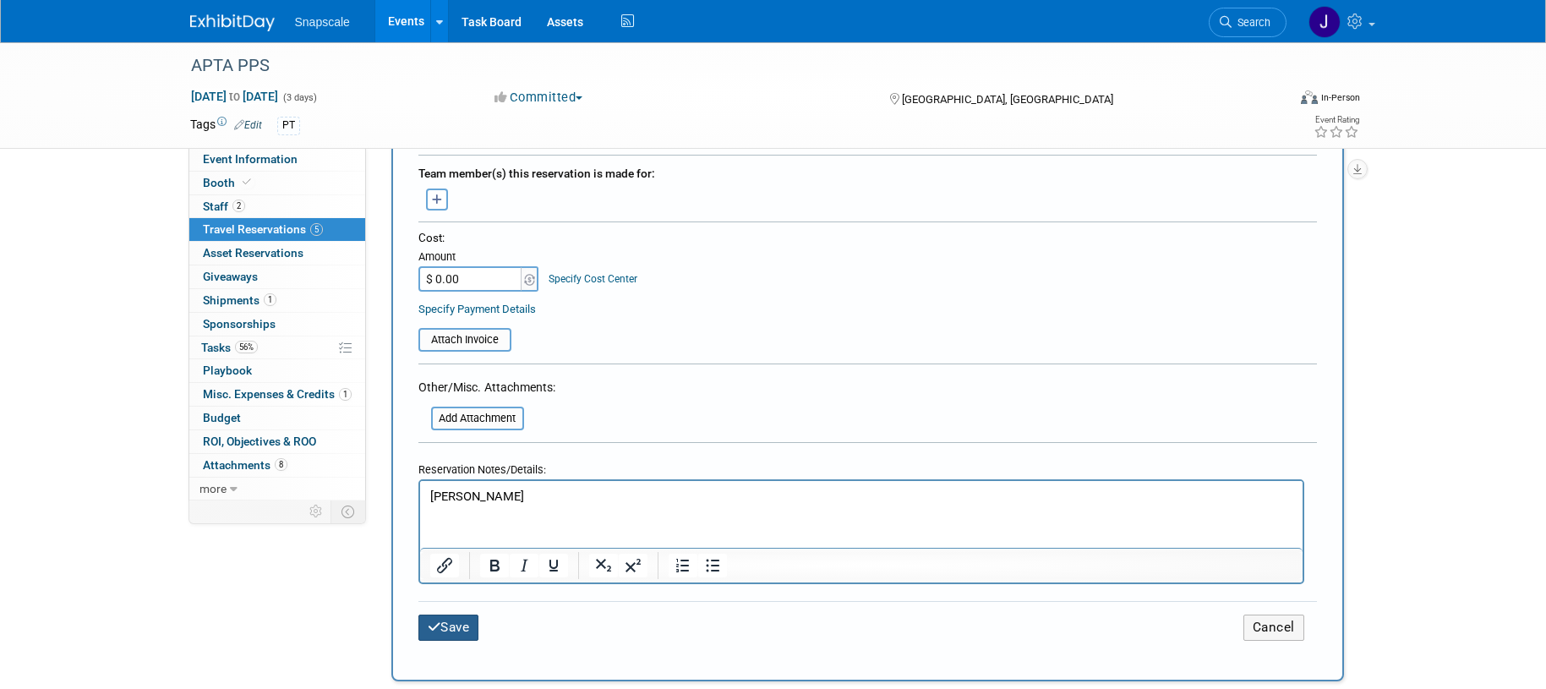
click at [446, 620] on button "Save" at bounding box center [449, 628] width 61 height 26
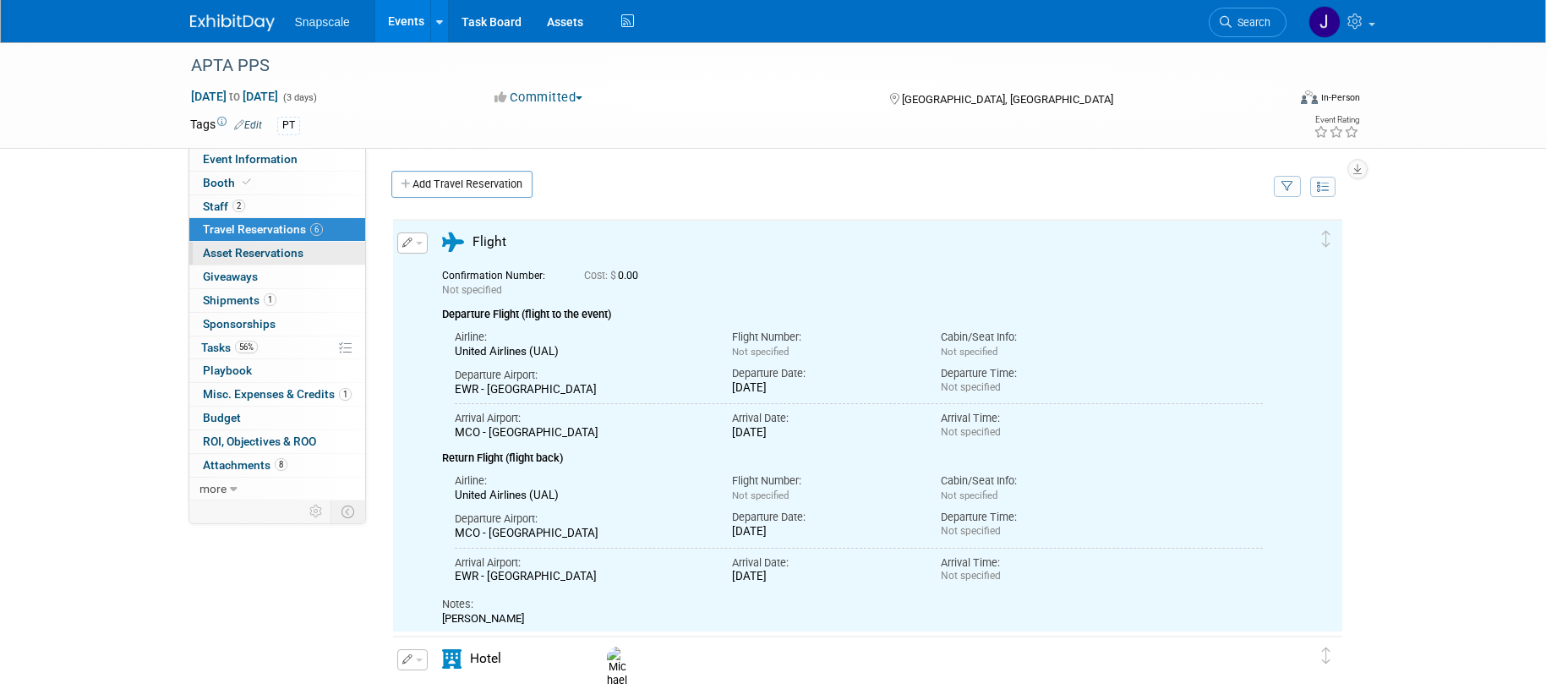
scroll to position [0, 0]
click at [438, 188] on link "Add Travel Reservation" at bounding box center [461, 184] width 141 height 27
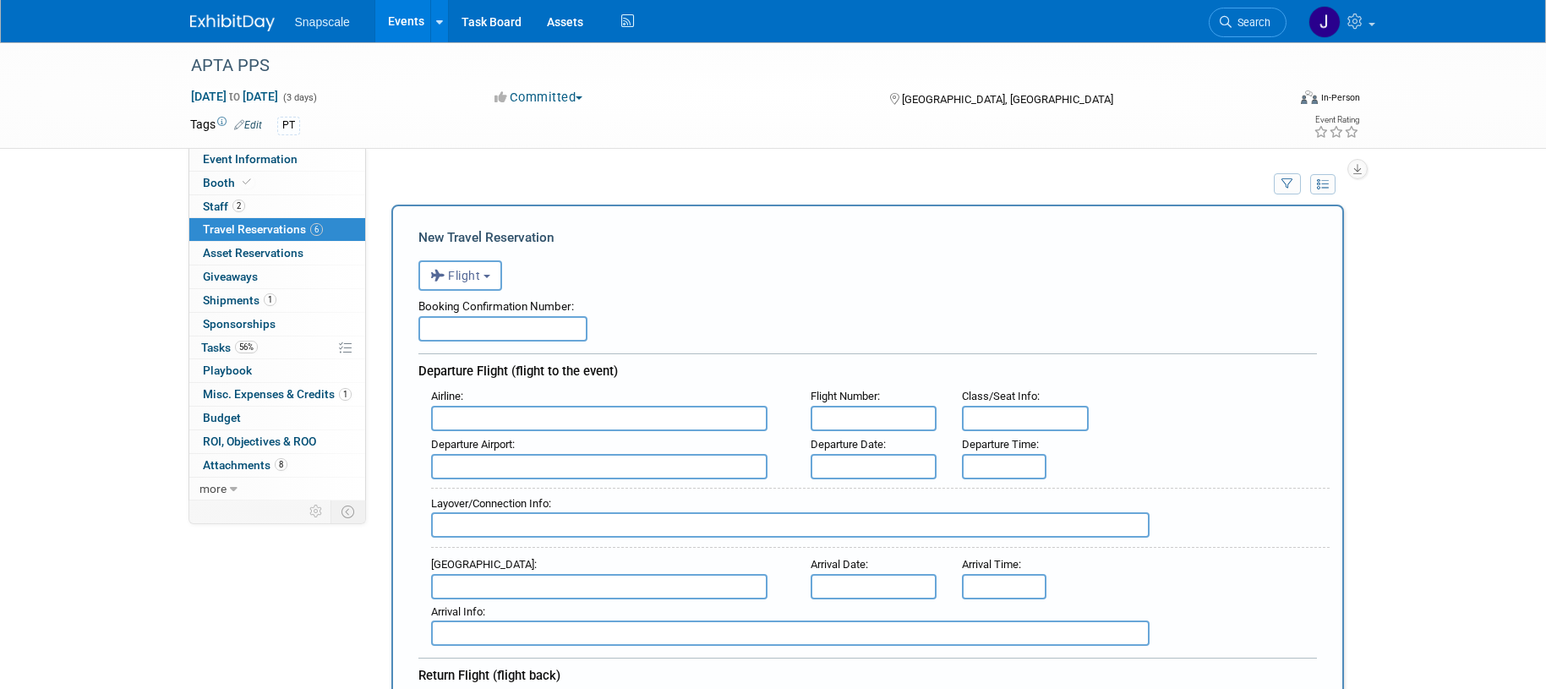
scroll to position [5, 0]
click at [472, 412] on input "text" at bounding box center [599, 415] width 337 height 25
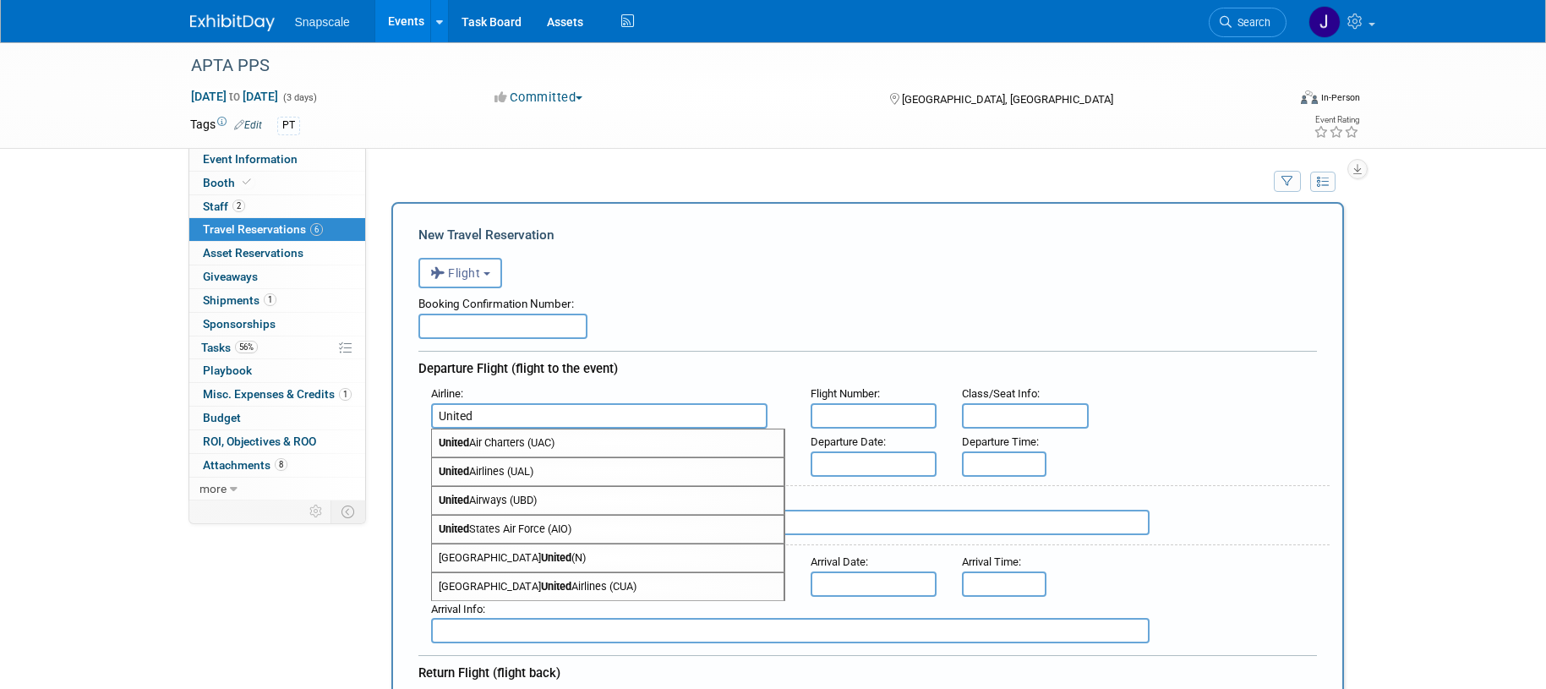
click at [472, 471] on span "United Airlines (UAL)" at bounding box center [608, 471] width 352 height 27
type input "United Airlines (UAL)"
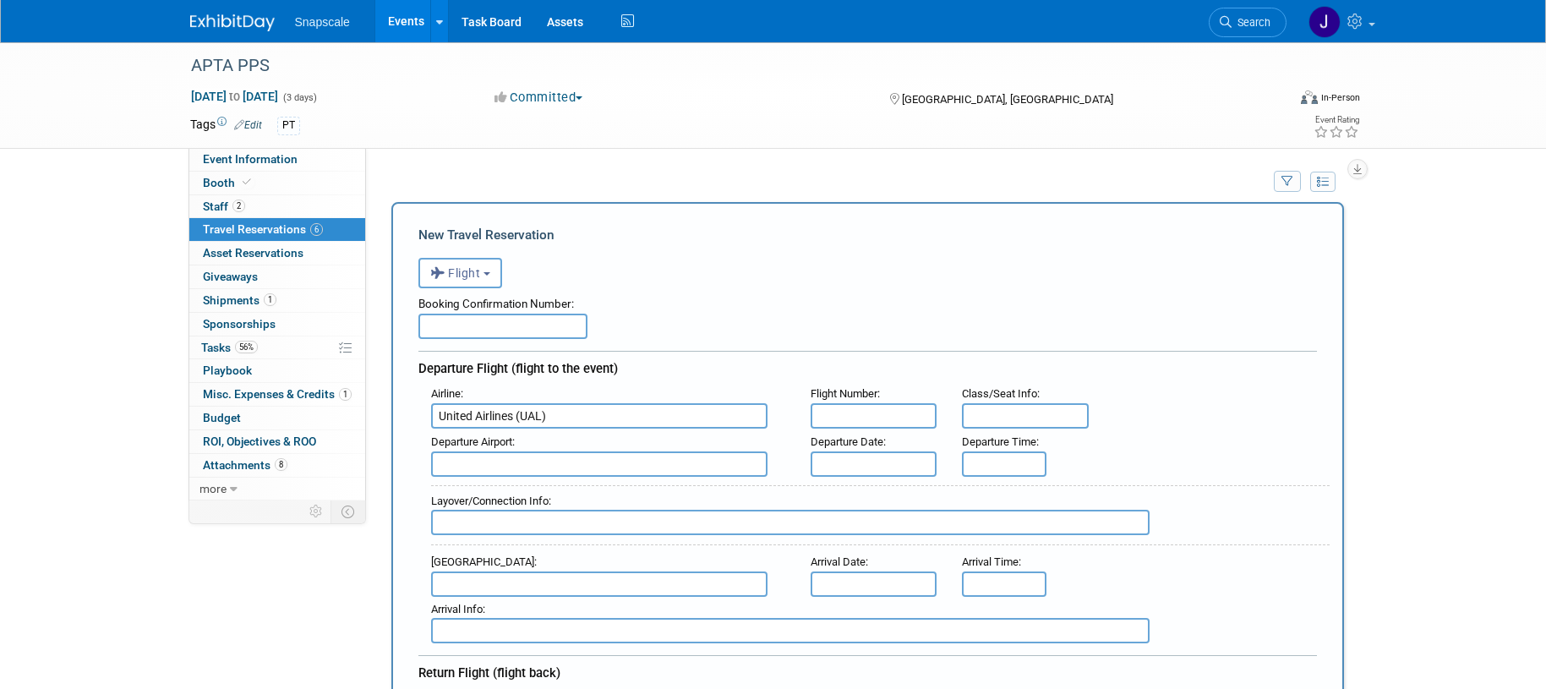
click at [529, 469] on input "text" at bounding box center [599, 463] width 337 height 25
drag, startPoint x: 547, startPoint y: 490, endPoint x: 585, endPoint y: 486, distance: 38.3
click at [557, 489] on span "EWR - Newark Liberty International Airport" at bounding box center [608, 491] width 352 height 27
type input "EWR - Newark Liberty International Airport"
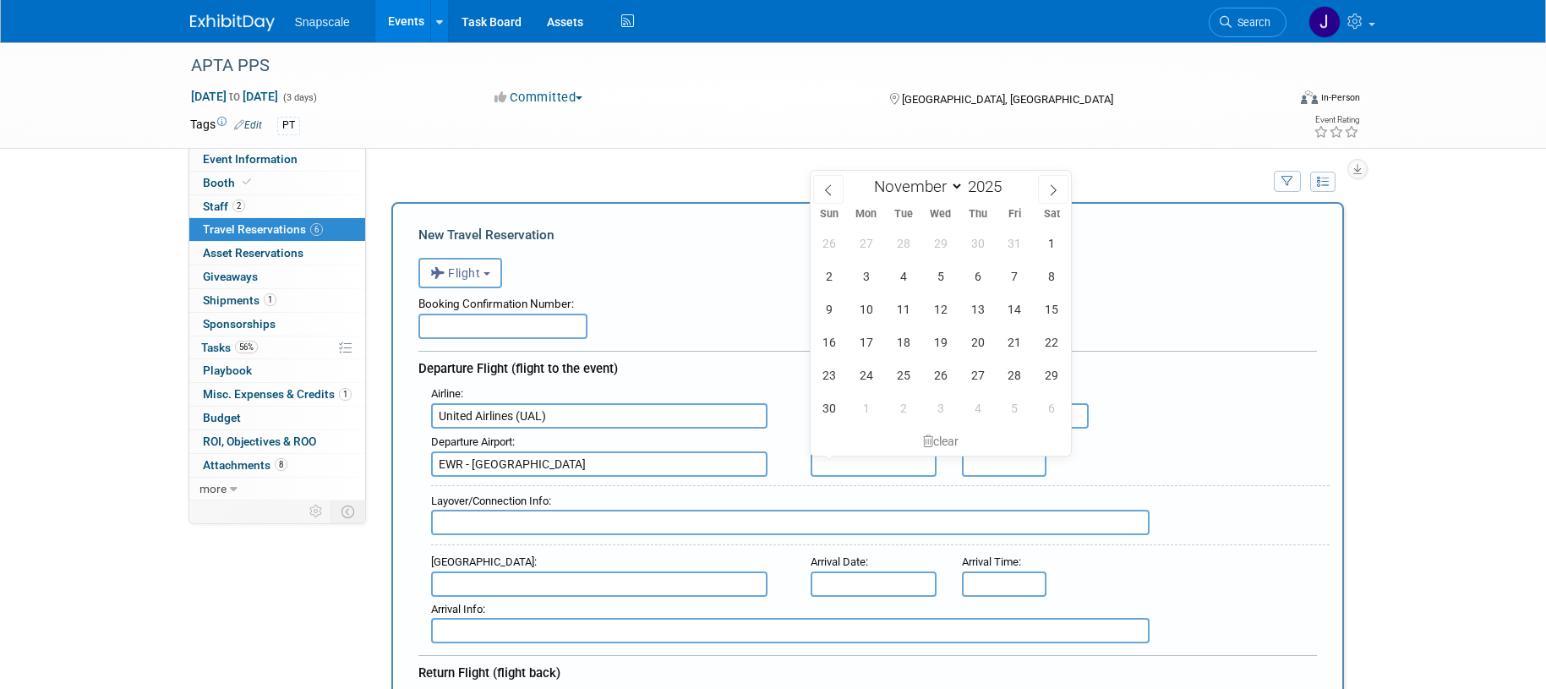
click at [838, 466] on input "text" at bounding box center [874, 463] width 127 height 25
click at [949, 312] on span "12" at bounding box center [940, 309] width 33 height 33
type input "Nov 12, 2025"
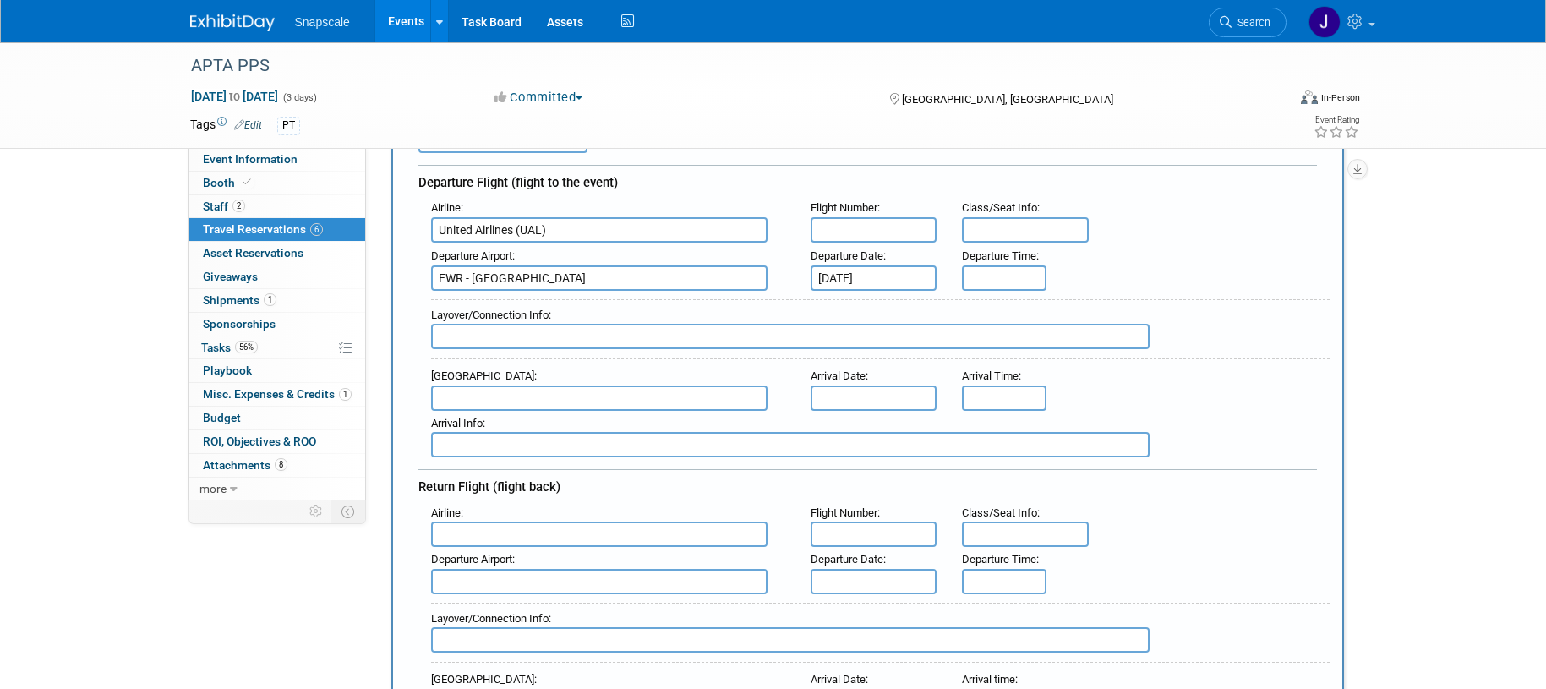
scroll to position [202, 0]
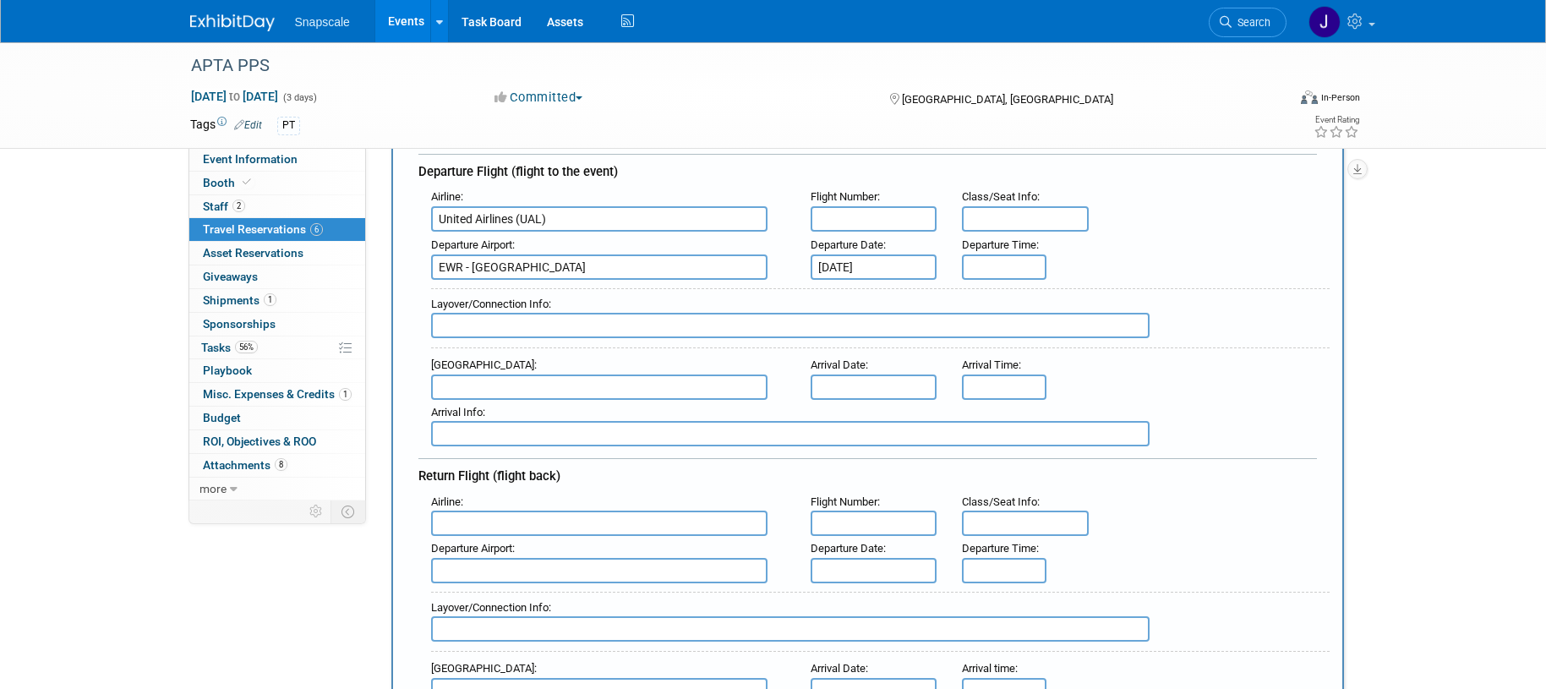
click at [532, 384] on input "text" at bounding box center [599, 387] width 337 height 25
drag, startPoint x: 532, startPoint y: 410, endPoint x: 621, endPoint y: 401, distance: 90.1
click at [533, 410] on span "MCO - Orlando International Airport" at bounding box center [608, 414] width 352 height 27
type input "MCO - Orlando International Airport"
click at [851, 386] on input "text" at bounding box center [874, 387] width 127 height 25
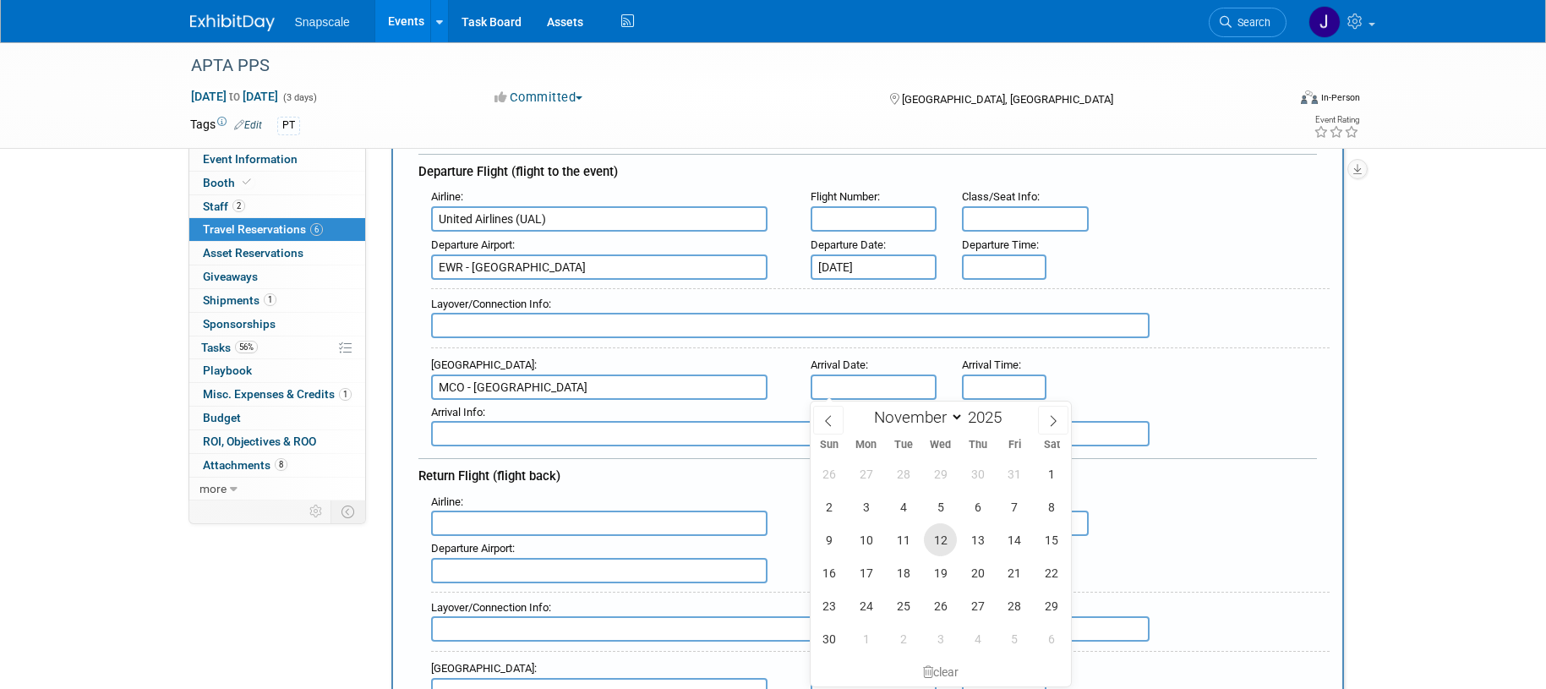
drag, startPoint x: 943, startPoint y: 542, endPoint x: 936, endPoint y: 532, distance: 12.2
click at [943, 541] on span "12" at bounding box center [940, 539] width 33 height 33
type input "Nov 12, 2025"
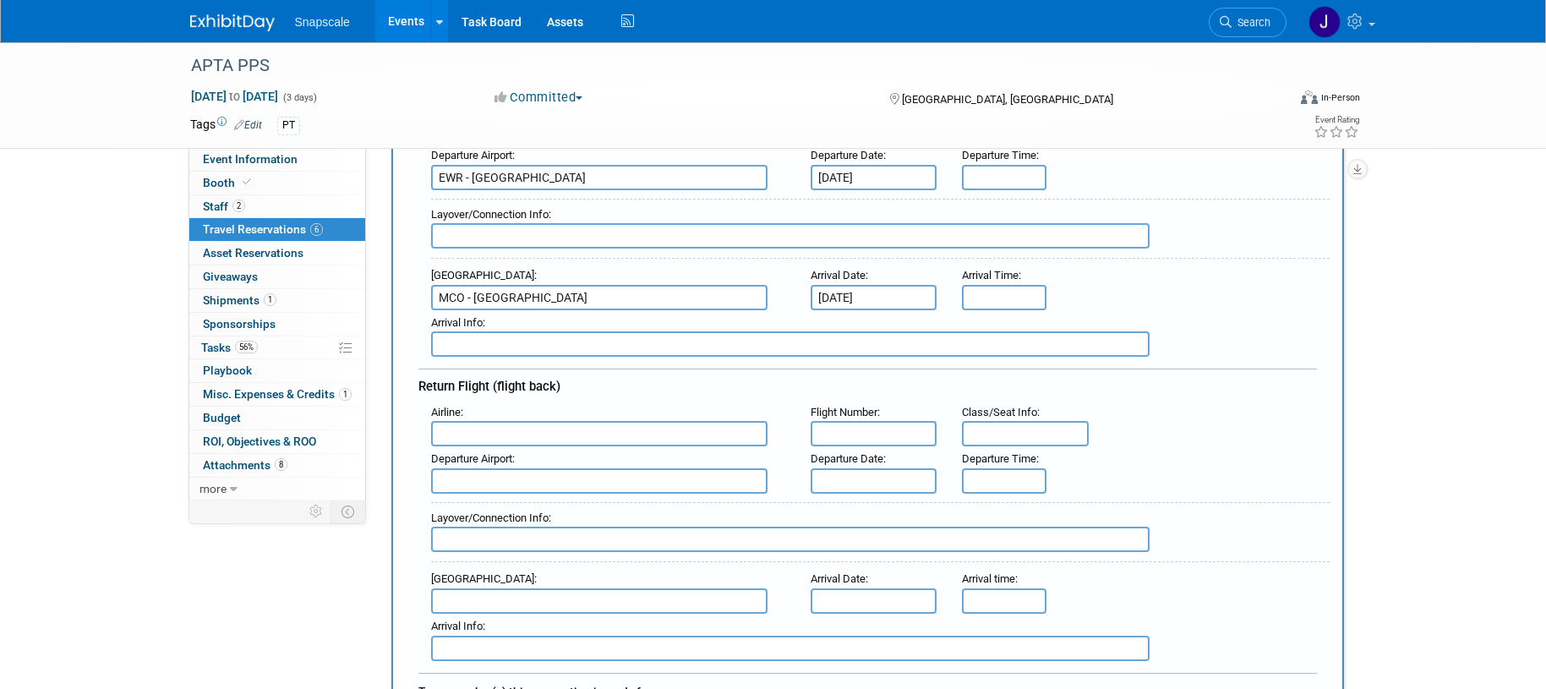
scroll to position [293, 0]
click at [616, 435] on input "text" at bounding box center [599, 431] width 337 height 25
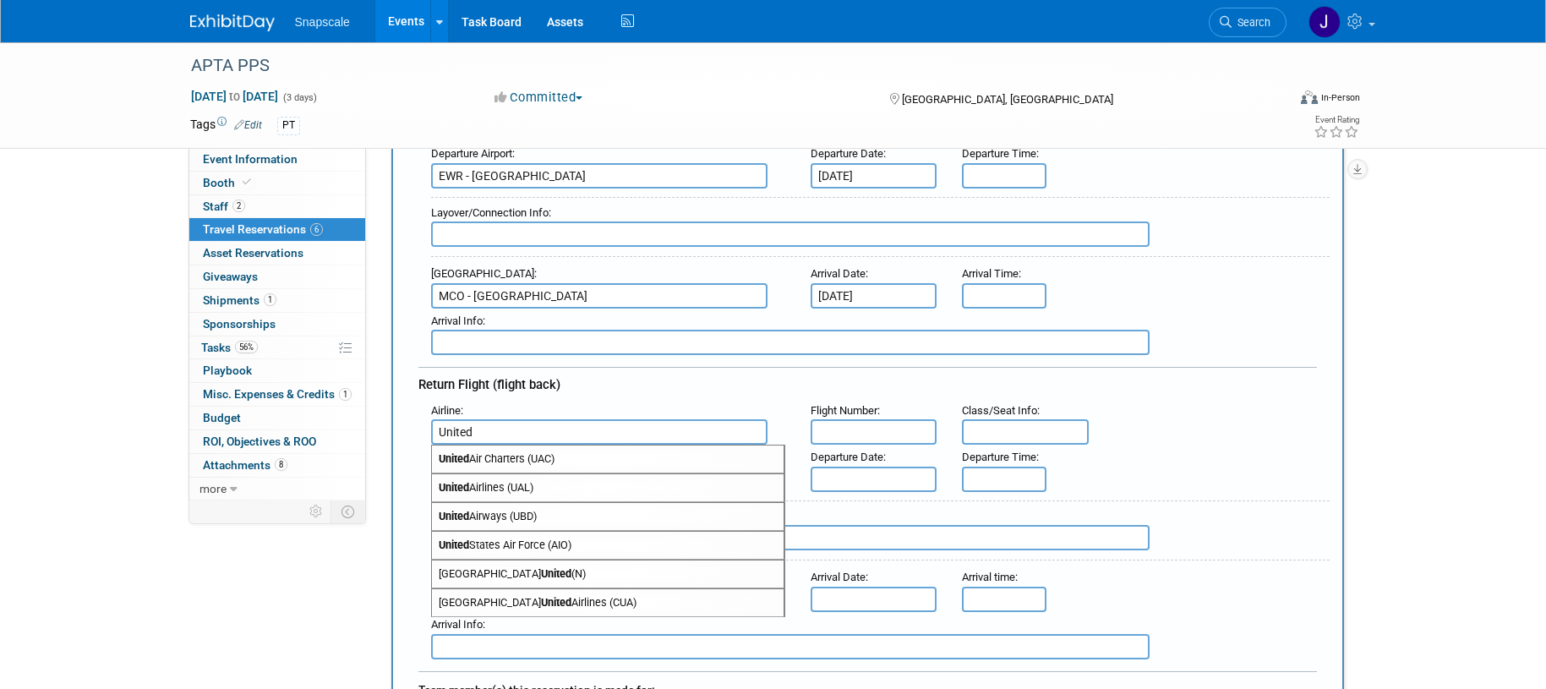
drag, startPoint x: 566, startPoint y: 475, endPoint x: 566, endPoint y: 486, distance: 11.0
click at [566, 486] on span "United Airlines (UAL)" at bounding box center [608, 487] width 352 height 27
type input "United Airlines (UAL)"
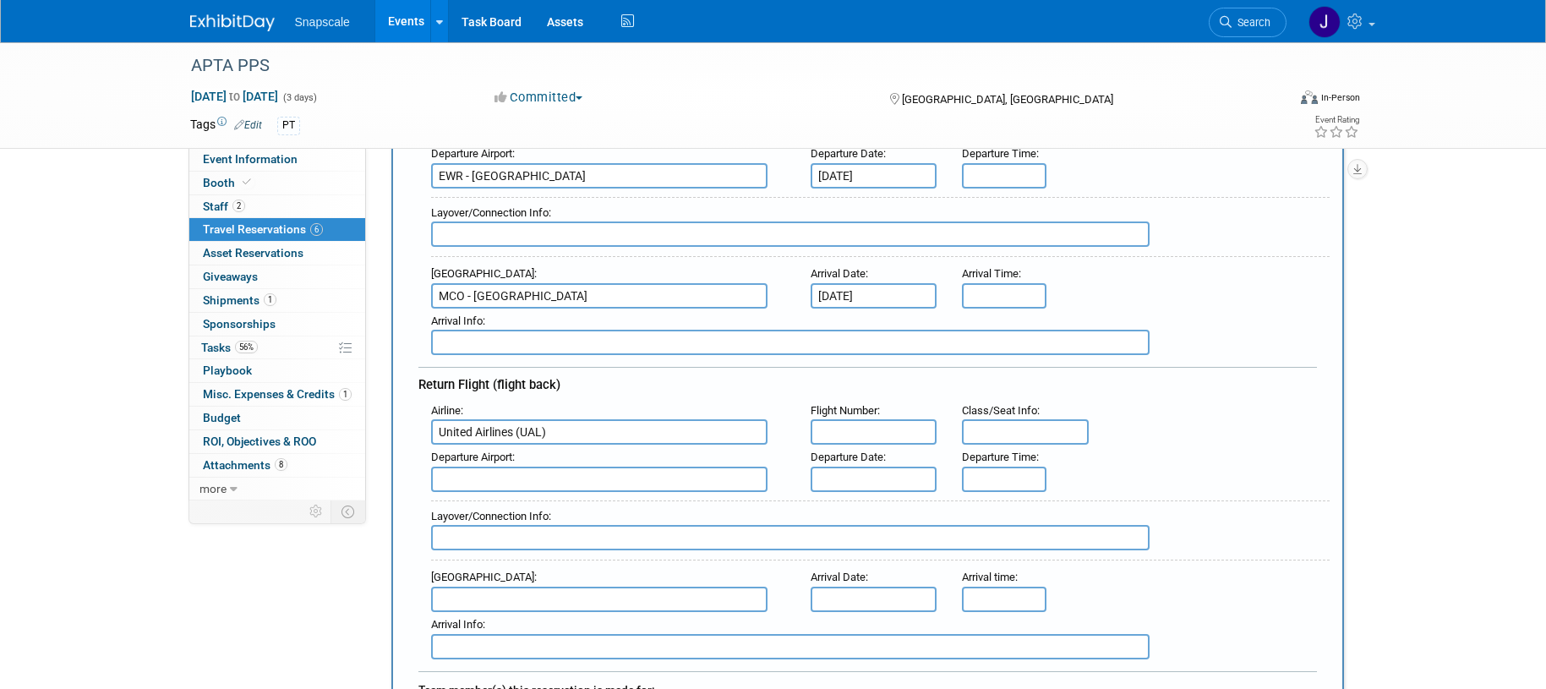
click at [534, 482] on input "text" at bounding box center [599, 479] width 337 height 25
type input "MCO"
click at [855, 478] on input "text" at bounding box center [874, 479] width 127 height 25
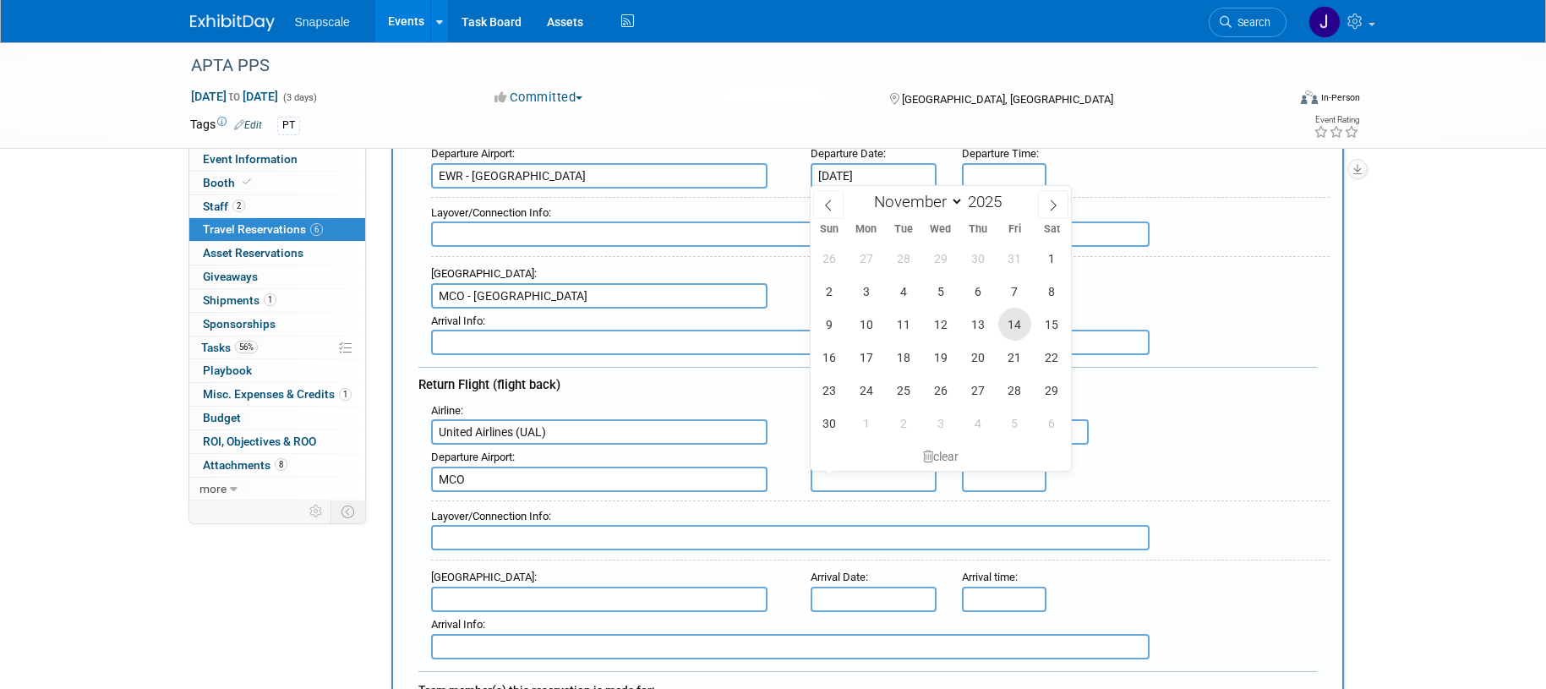
click at [1018, 331] on span "14" at bounding box center [1015, 324] width 33 height 33
type input "Nov 14, 2025"
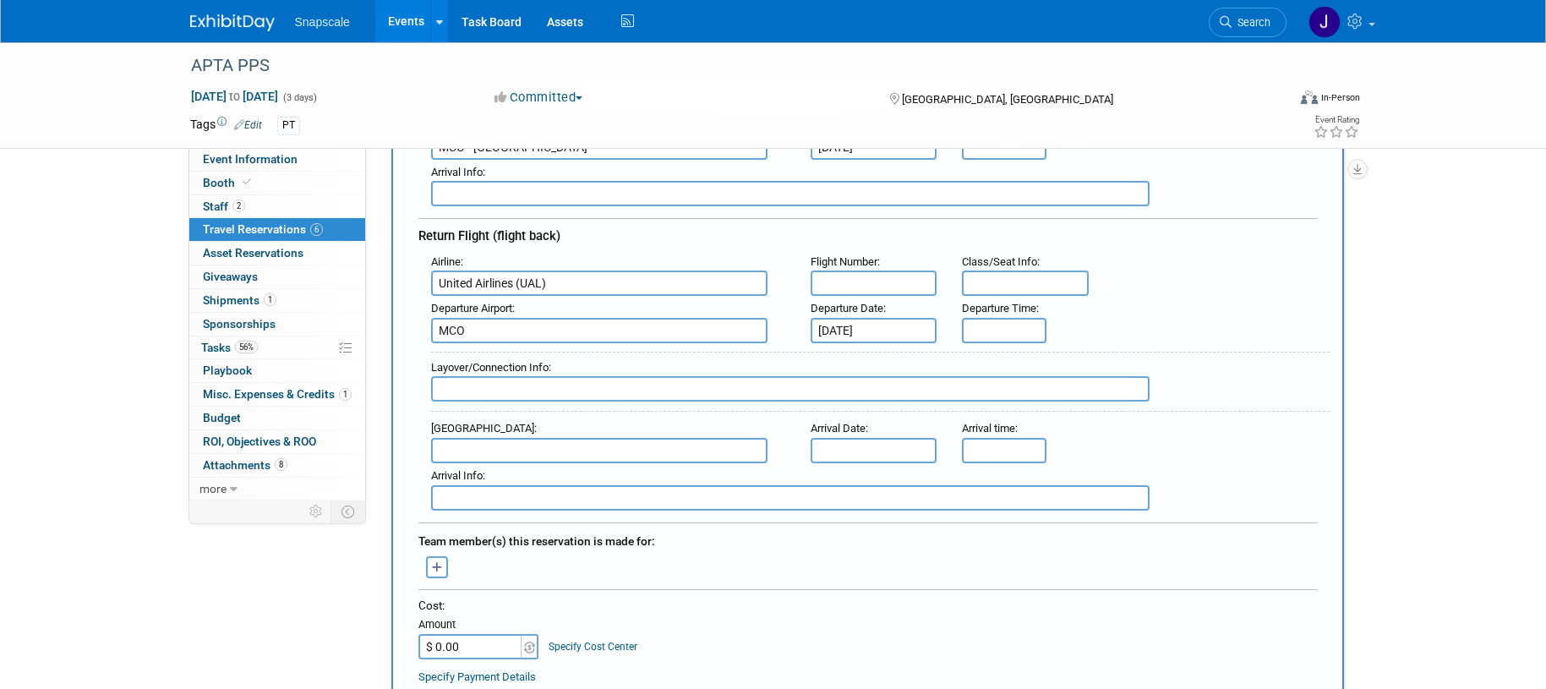
scroll to position [451, 0]
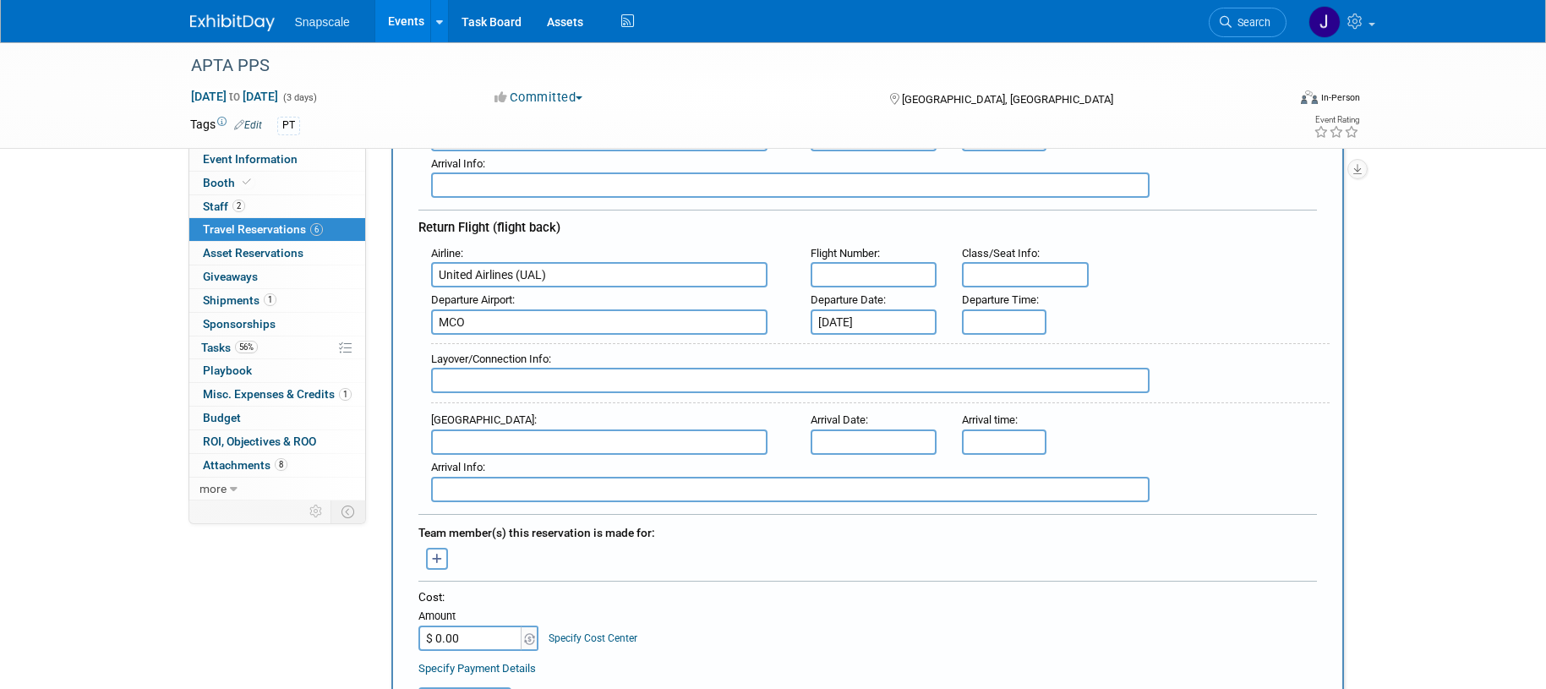
click at [616, 441] on input "text" at bounding box center [599, 442] width 337 height 25
drag, startPoint x: 617, startPoint y: 464, endPoint x: 628, endPoint y: 465, distance: 11.0
click at [618, 465] on span "EWR - Newark Liberty International Airport" at bounding box center [608, 469] width 352 height 27
type input "EWR - Newark Liberty International Airport"
click at [854, 438] on input "text" at bounding box center [874, 442] width 127 height 25
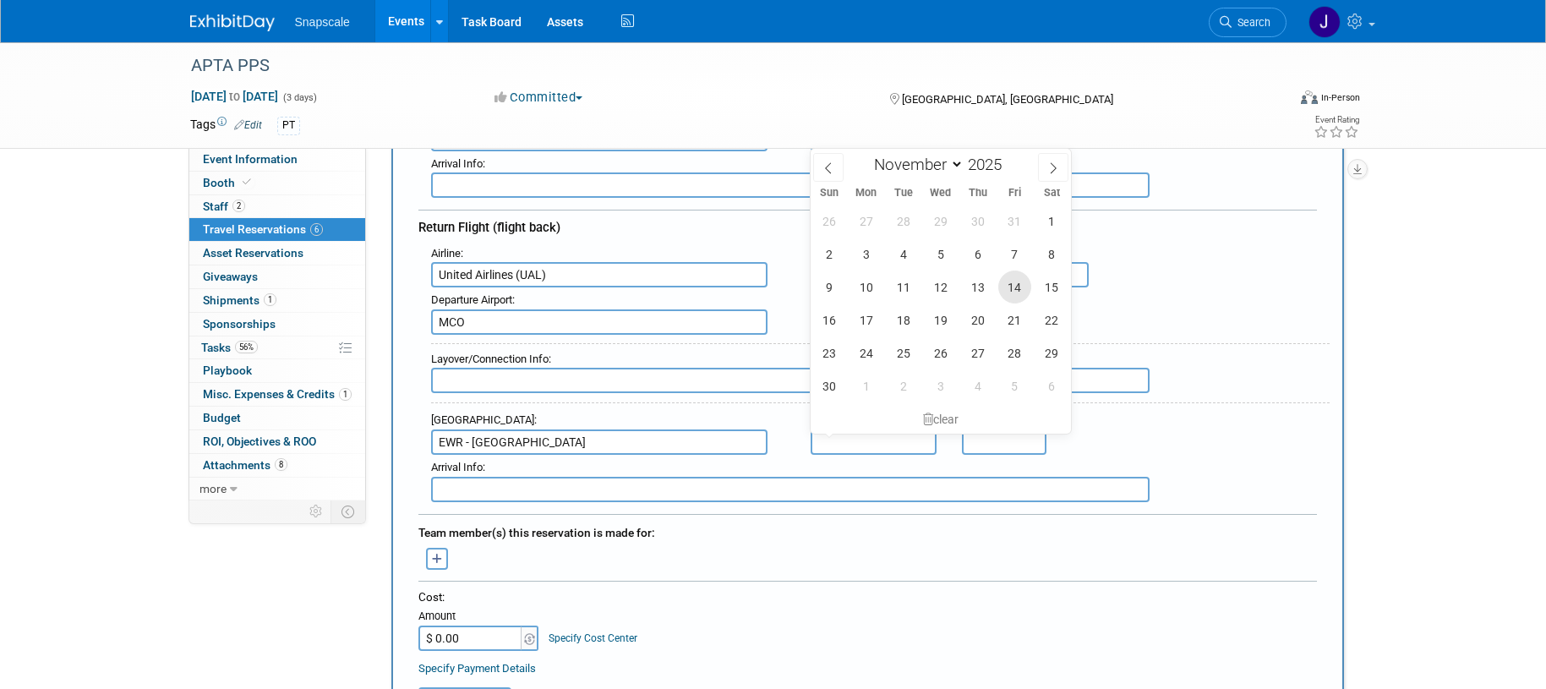
click at [1009, 287] on span "14" at bounding box center [1015, 287] width 33 height 33
type input "Nov 14, 2025"
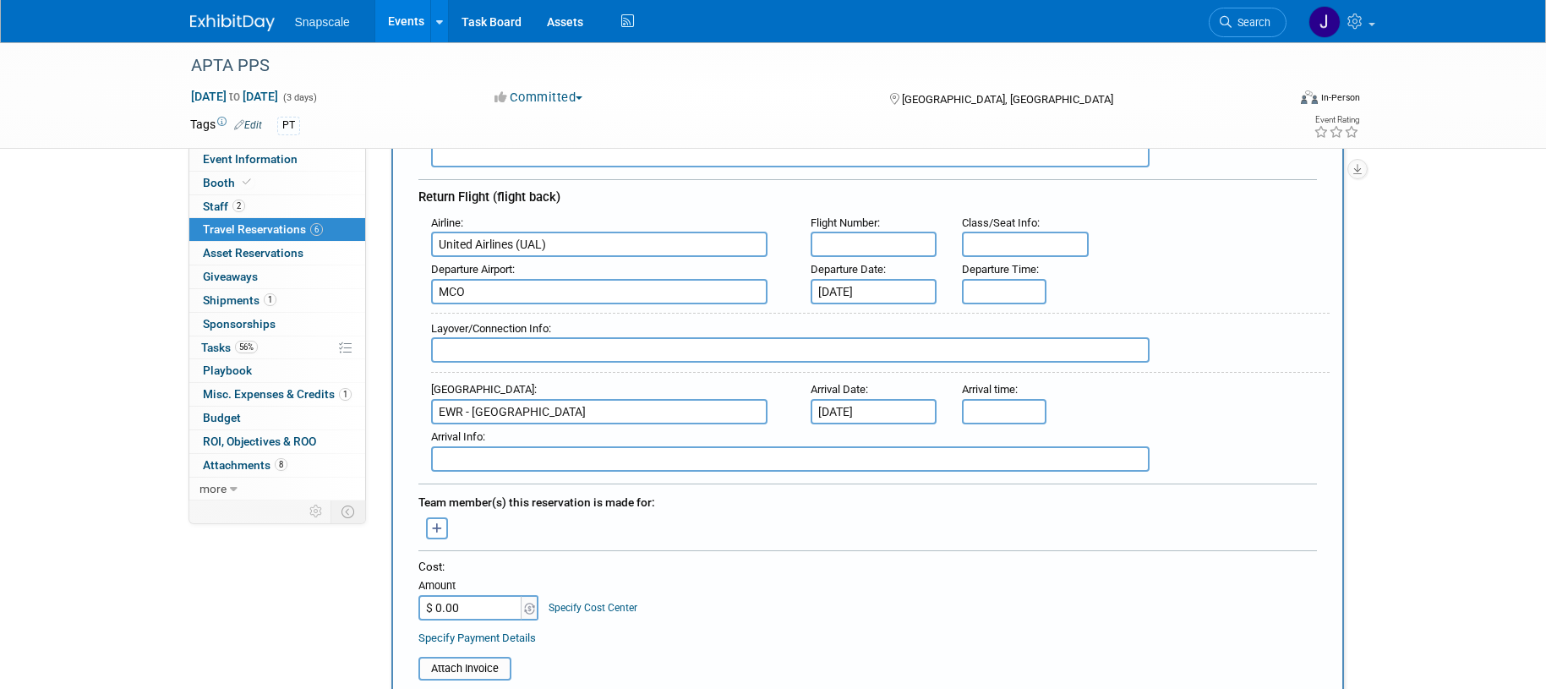
scroll to position [538, 0]
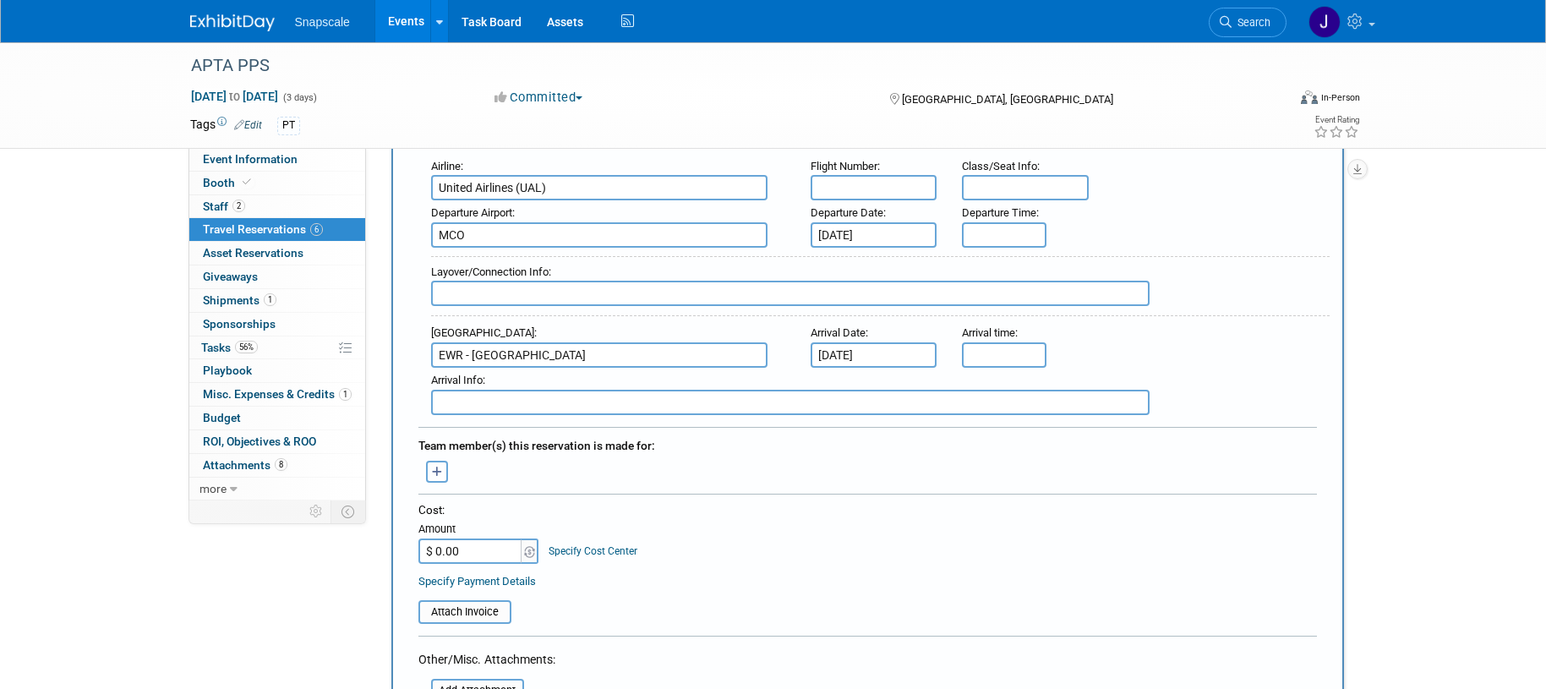
drag, startPoint x: 437, startPoint y: 467, endPoint x: 447, endPoint y: 468, distance: 10.2
click at [437, 467] on icon "button" at bounding box center [437, 472] width 11 height 11
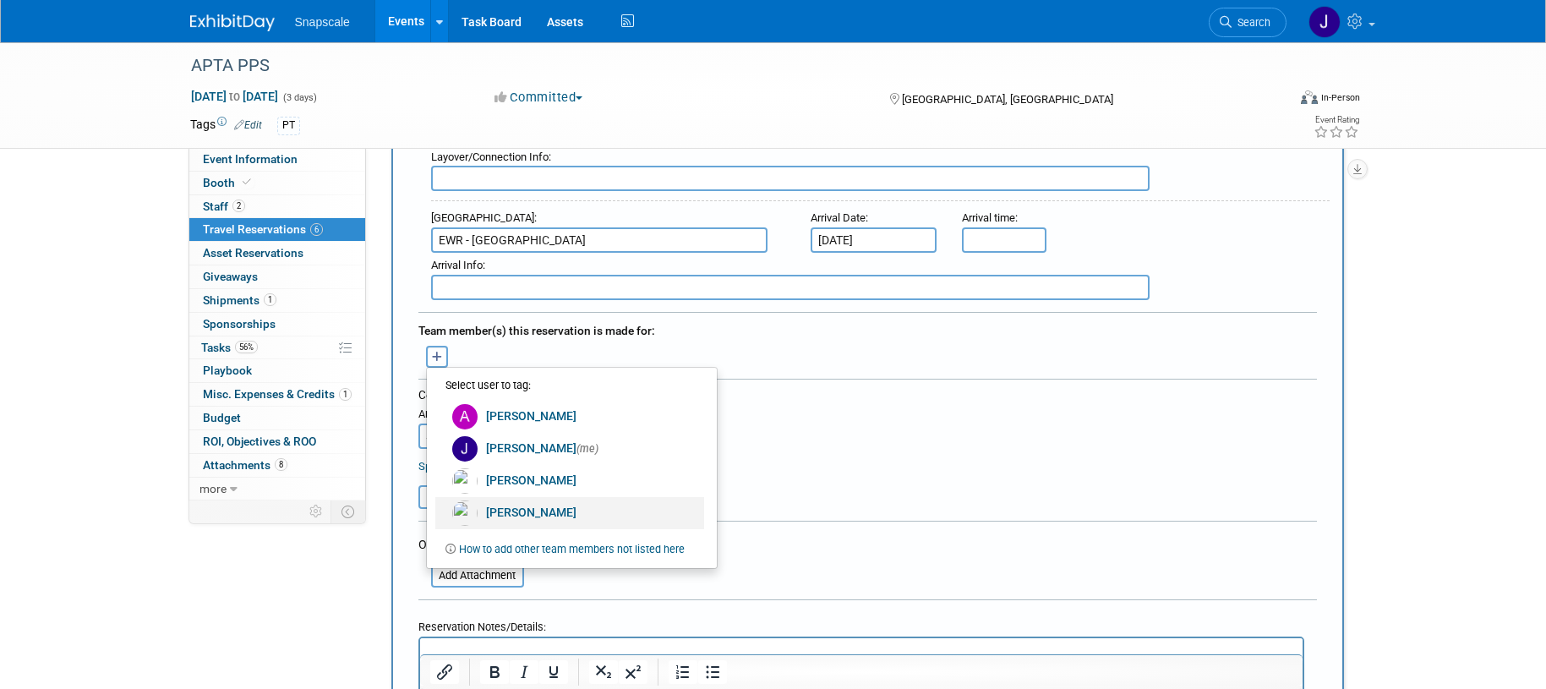
scroll to position [654, 0]
click at [529, 547] on link "How to add other team members not listed here" at bounding box center [572, 547] width 226 height 21
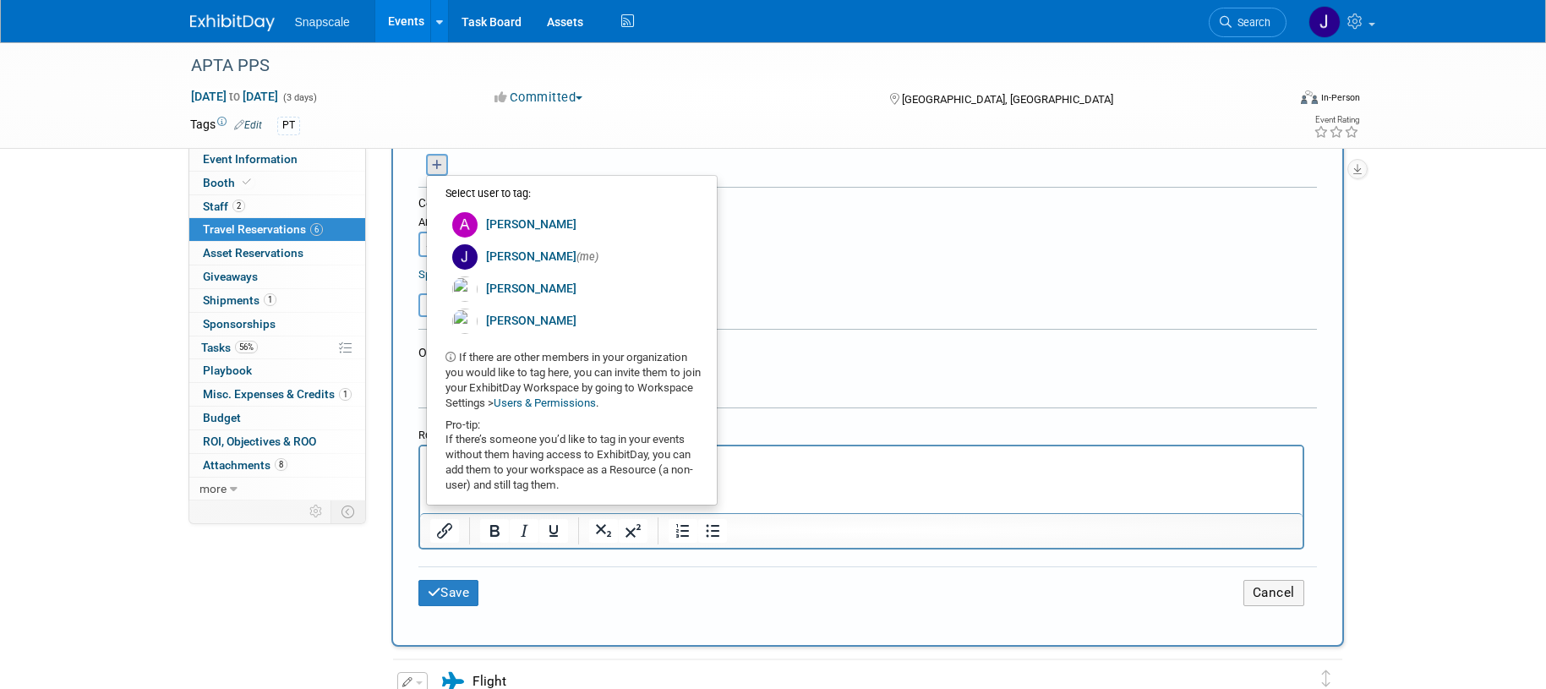
scroll to position [853, 0]
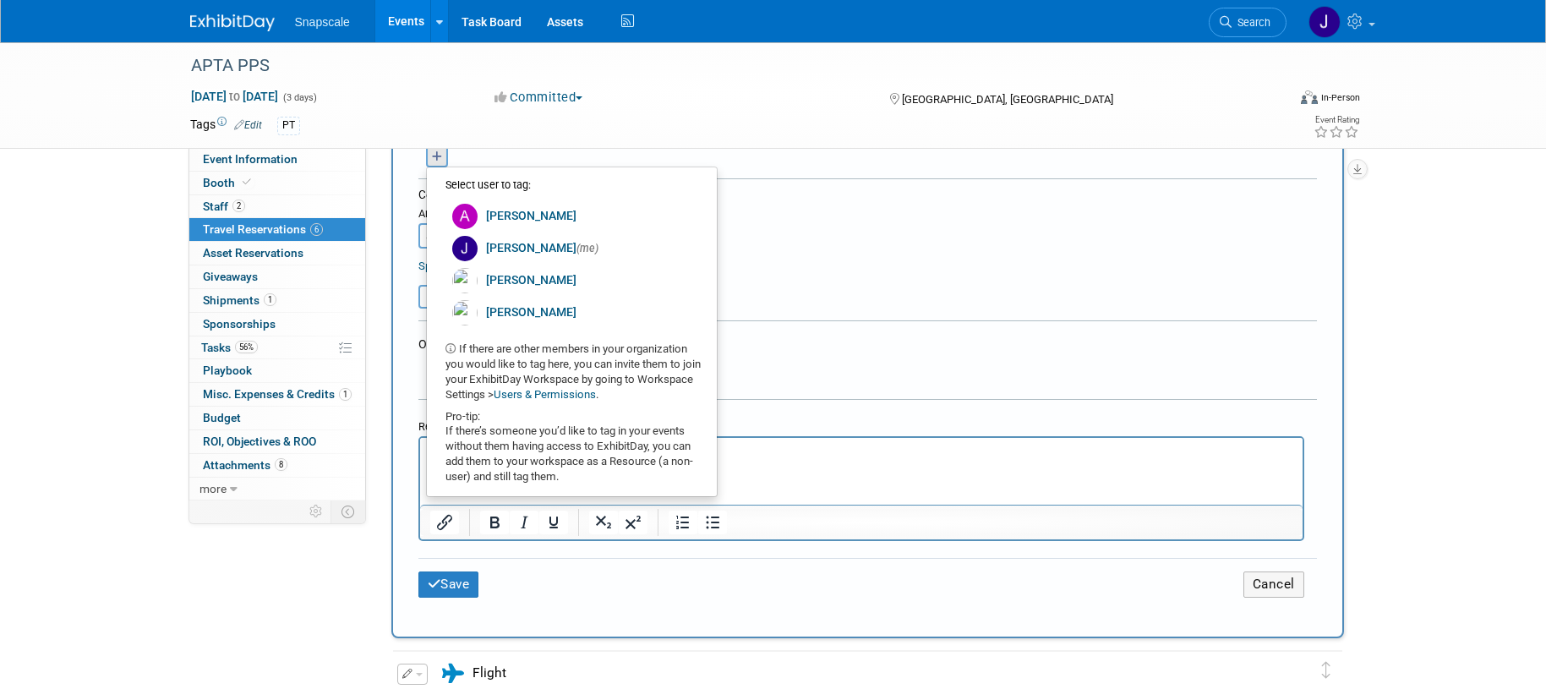
click at [768, 382] on form "<i class="fas fa-plane" style="padding: 6px 4px 6px 1px;"></i> Flight <i class=…" at bounding box center [868, 10] width 899 height 1218
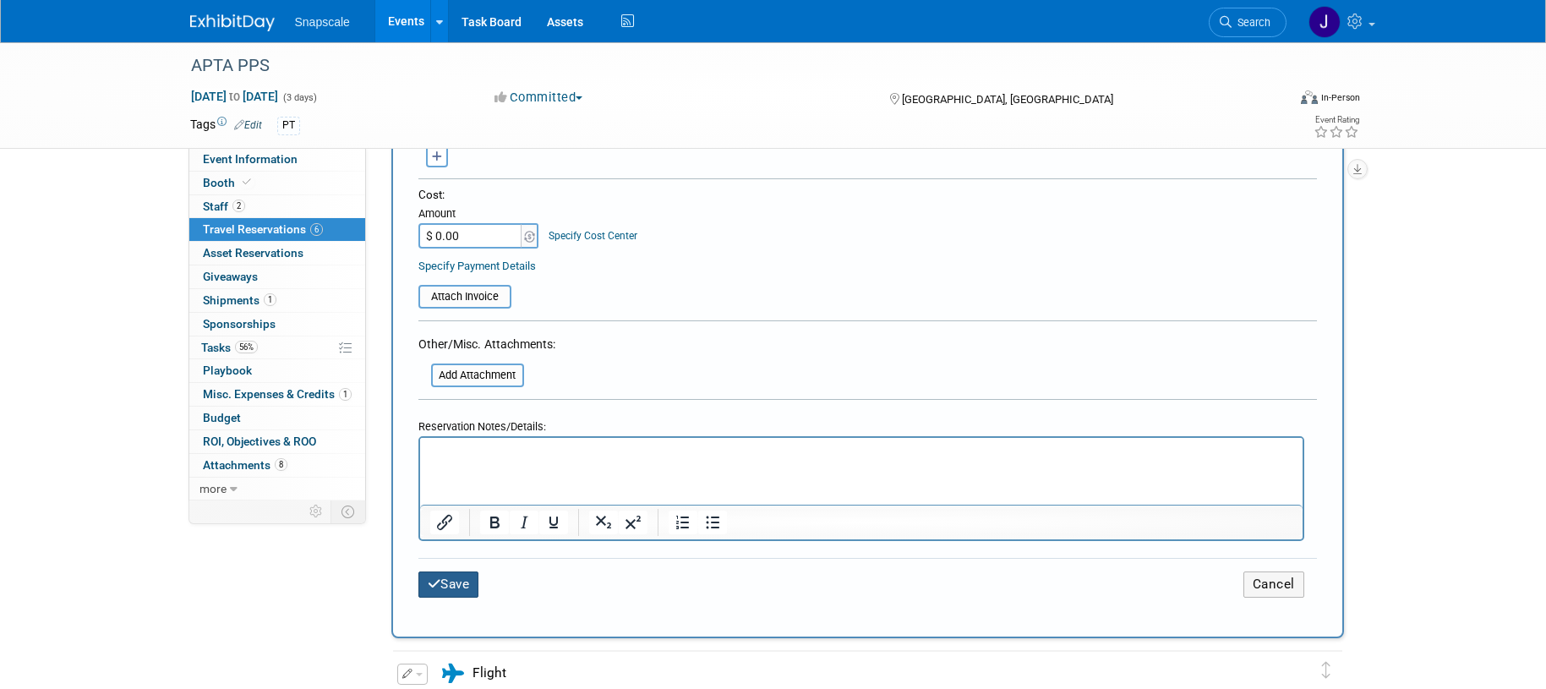
click at [463, 586] on button "Save" at bounding box center [449, 585] width 61 height 26
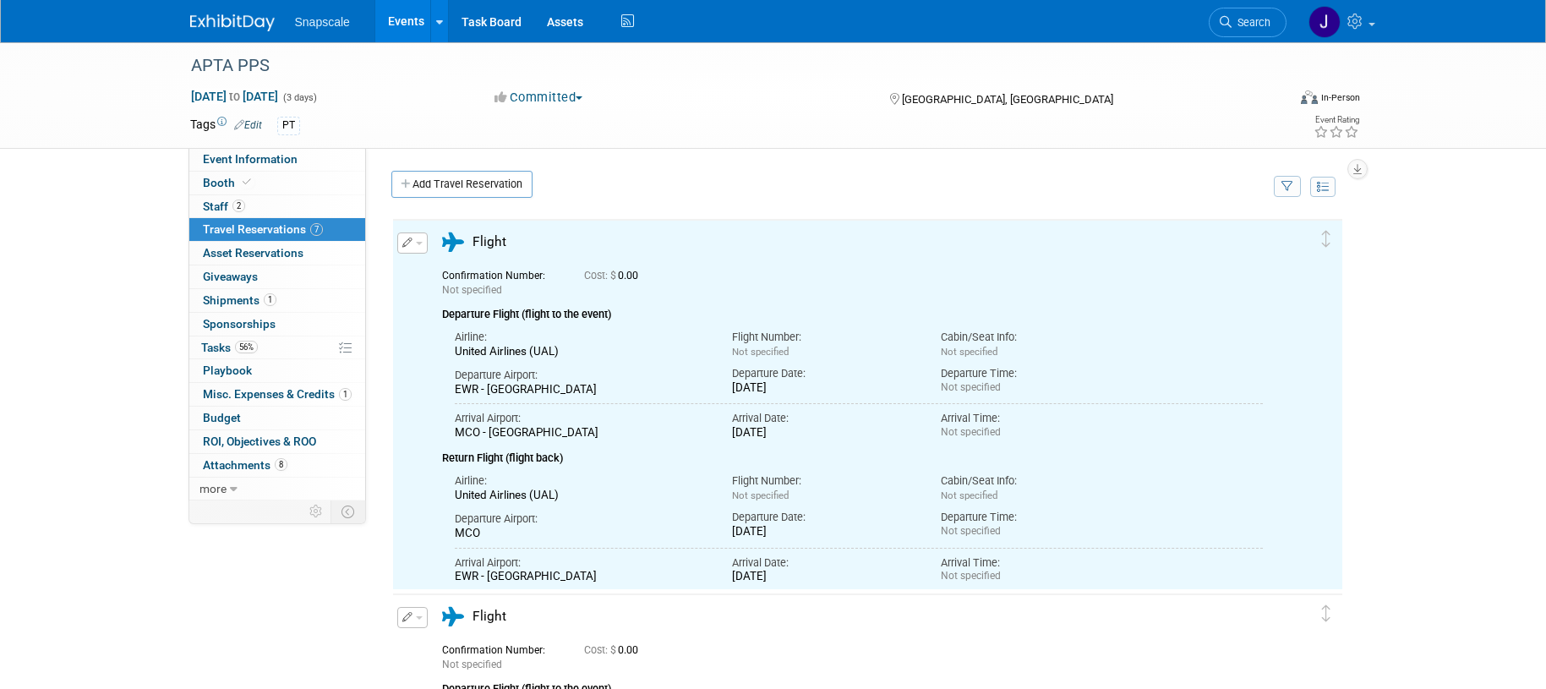
scroll to position [0, 0]
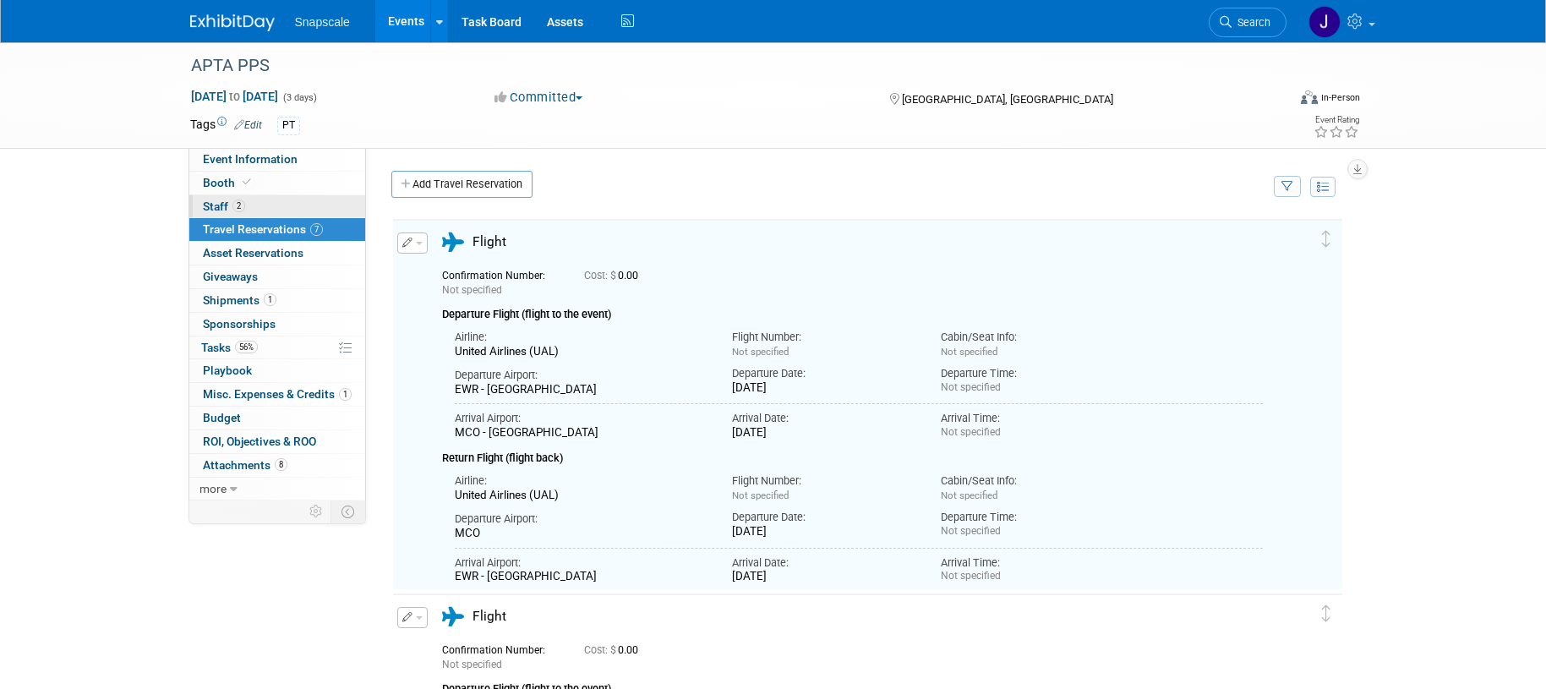
click at [218, 207] on span "Staff 2" at bounding box center [224, 207] width 42 height 14
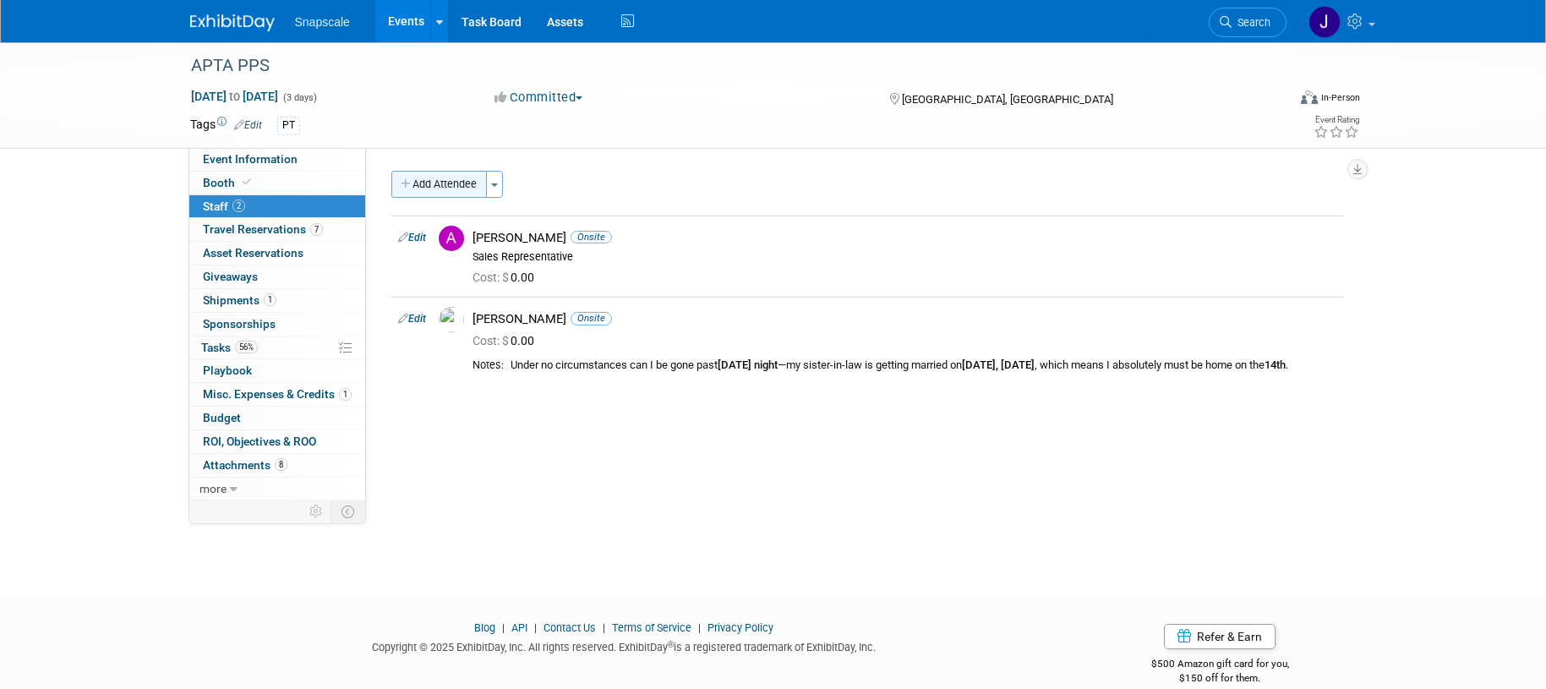
click at [423, 188] on button "Add Attendee" at bounding box center [439, 184] width 96 height 27
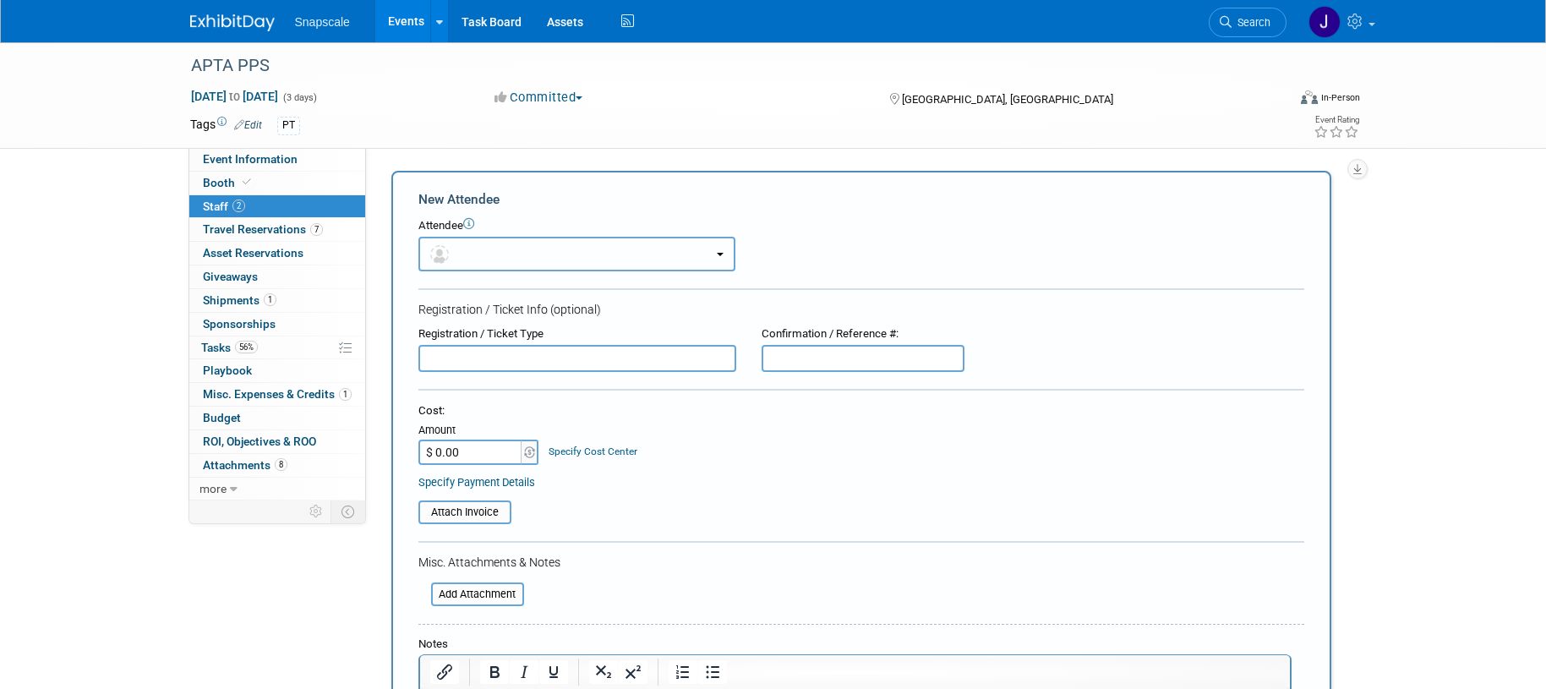
click at [451, 248] on span "button" at bounding box center [442, 254] width 25 height 14
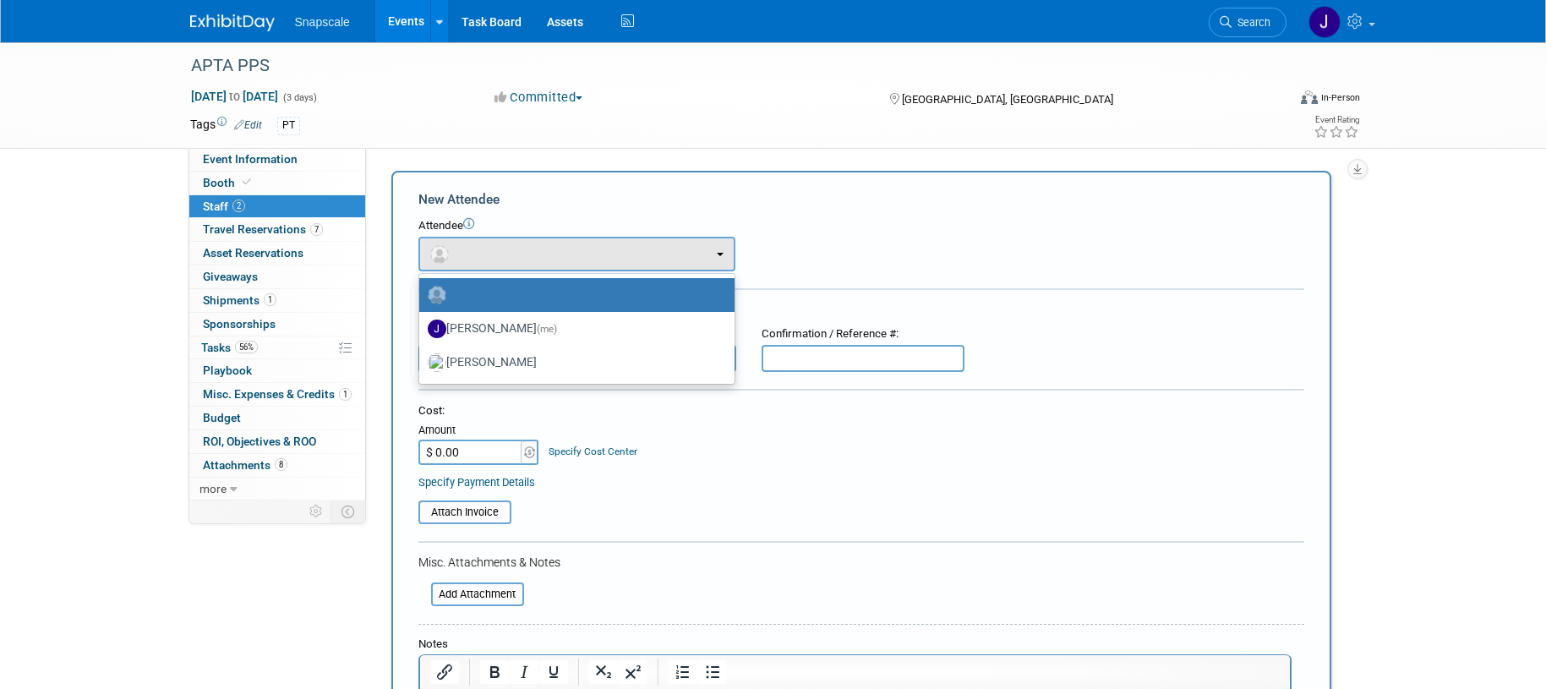
click at [901, 244] on div "Attendee <img src="https://www.exhibitday.com/Images/Unassigned-User-Icon.png" …" at bounding box center [862, 244] width 886 height 53
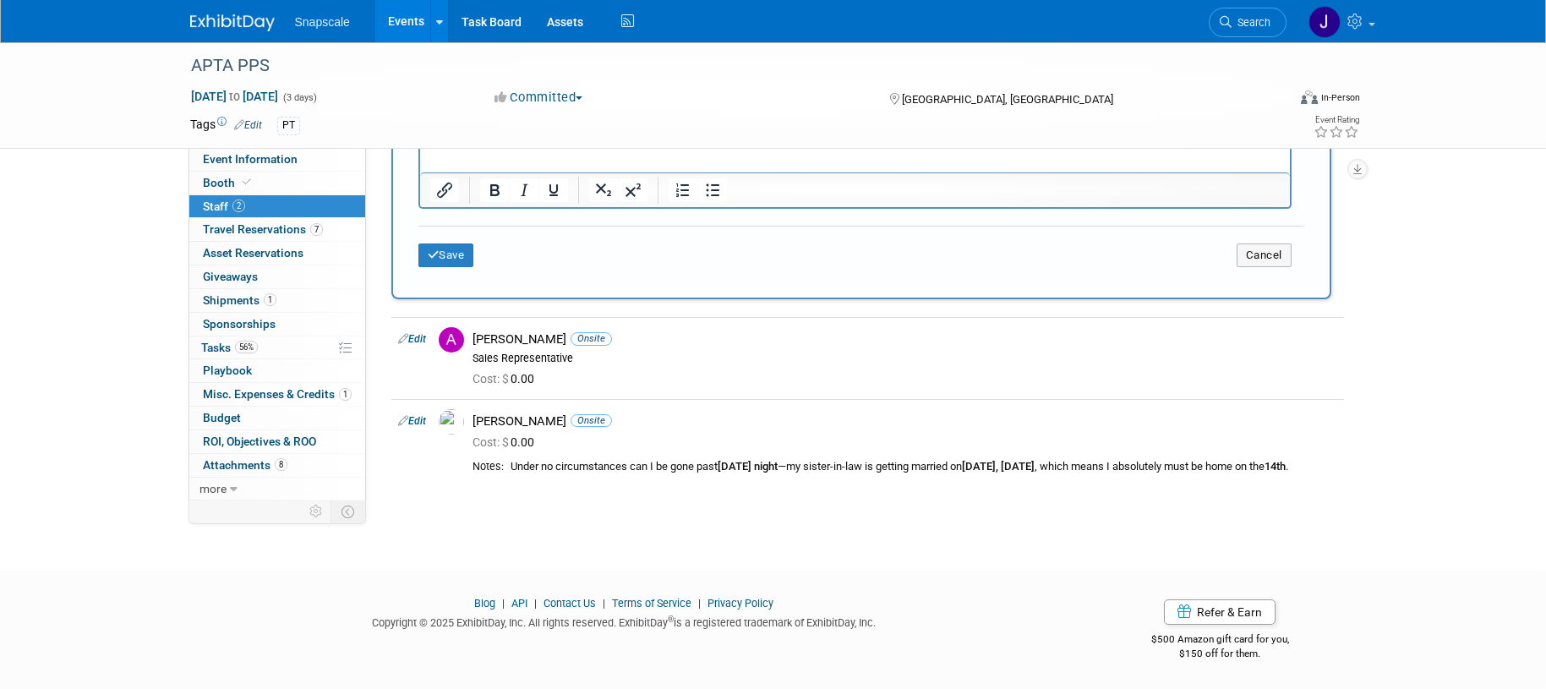
scroll to position [563, 0]
click at [226, 156] on span "Event Information" at bounding box center [250, 159] width 95 height 14
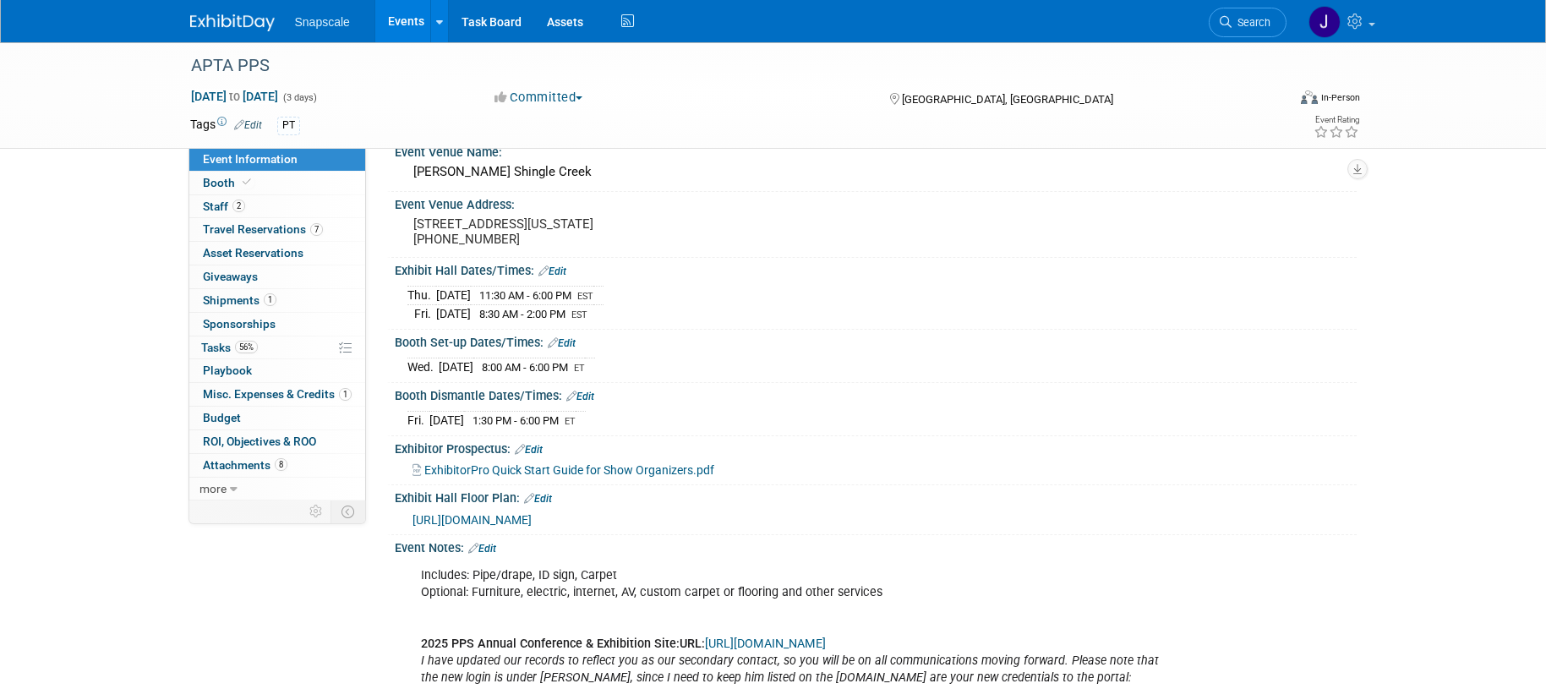
scroll to position [101, 0]
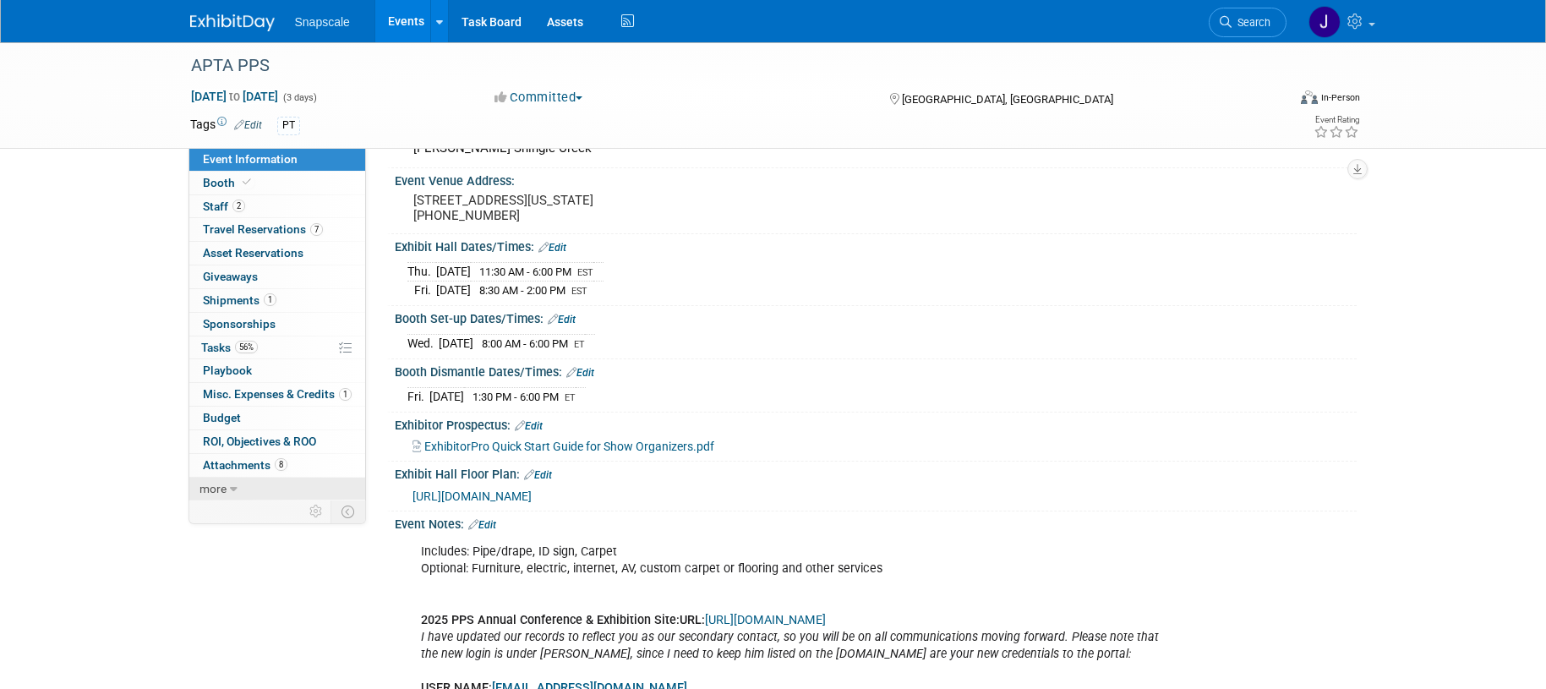
click at [220, 486] on span "more" at bounding box center [213, 489] width 27 height 14
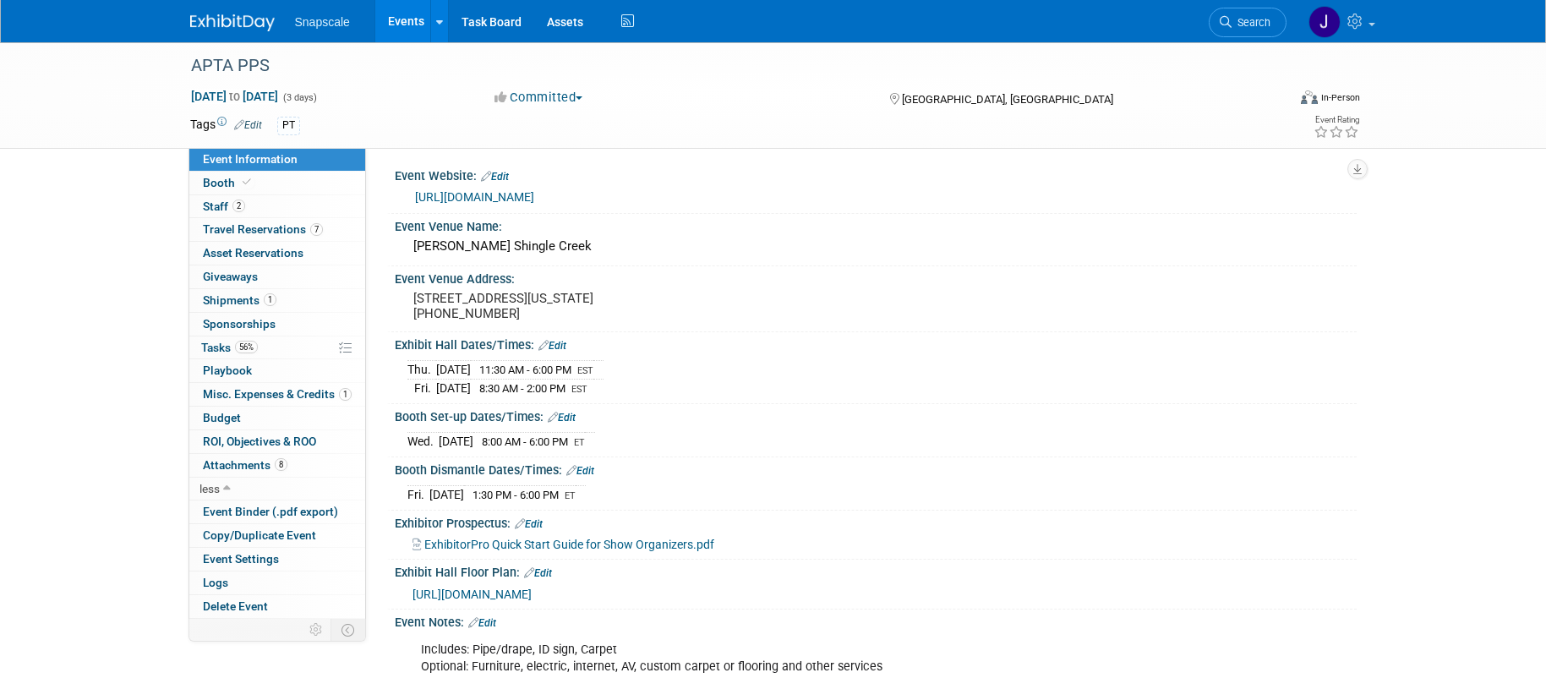
scroll to position [2, 0]
click at [236, 25] on img at bounding box center [232, 22] width 85 height 17
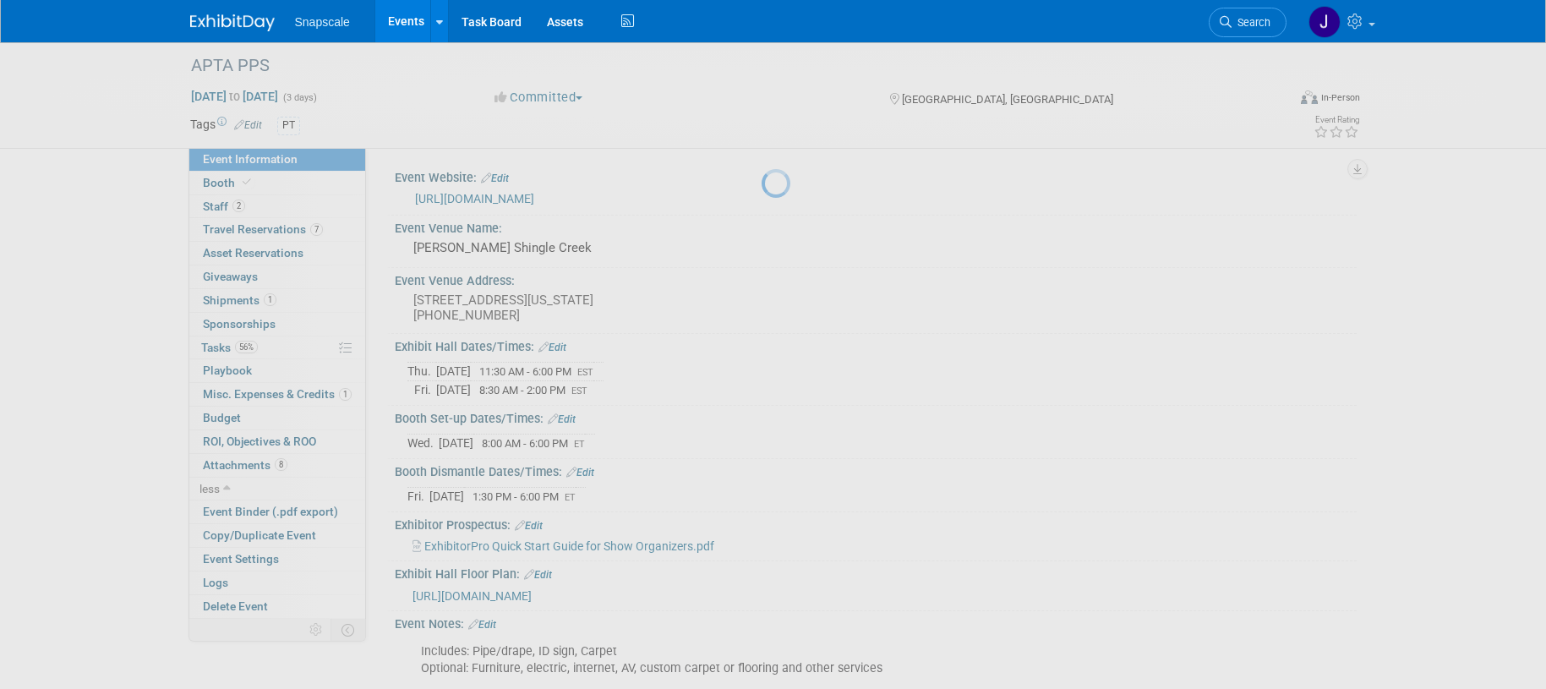
scroll to position [0, 0]
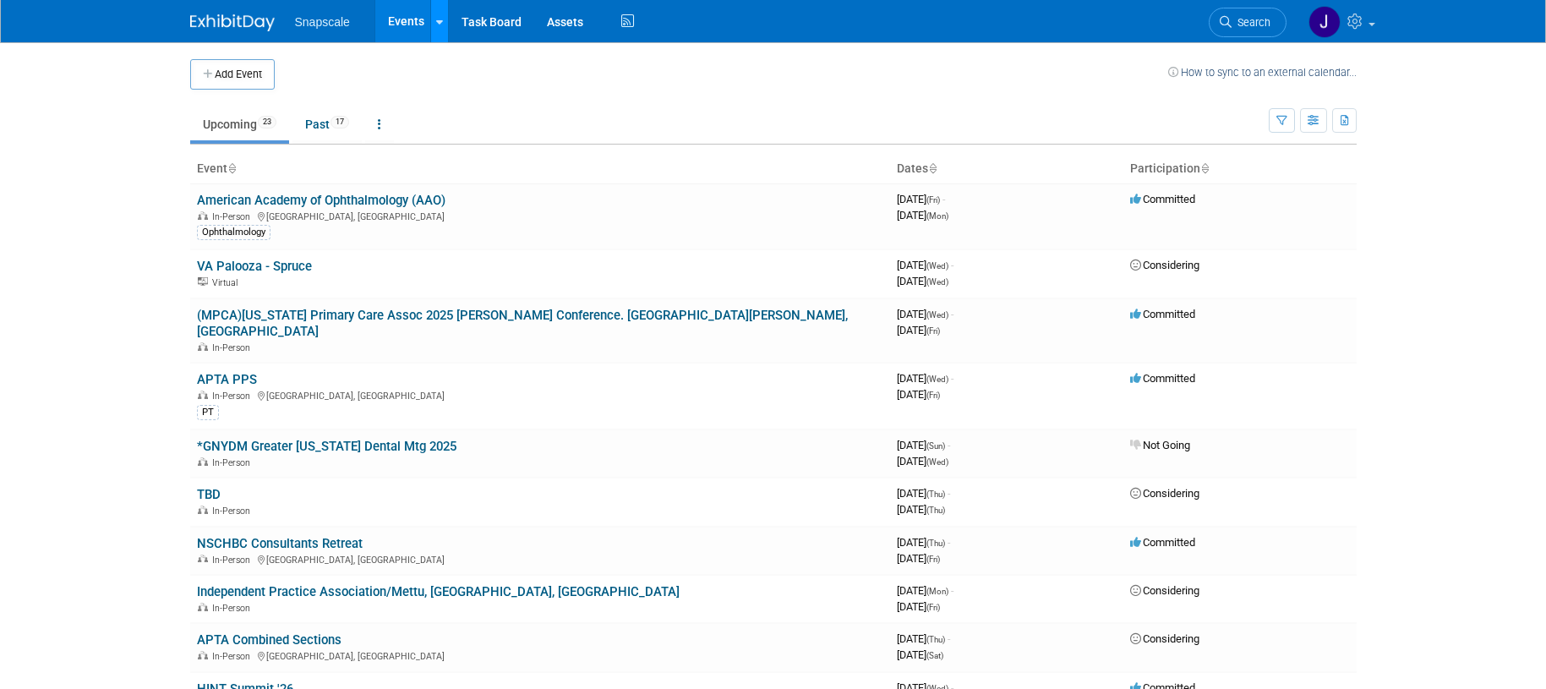
click at [437, 22] on icon at bounding box center [439, 22] width 7 height 11
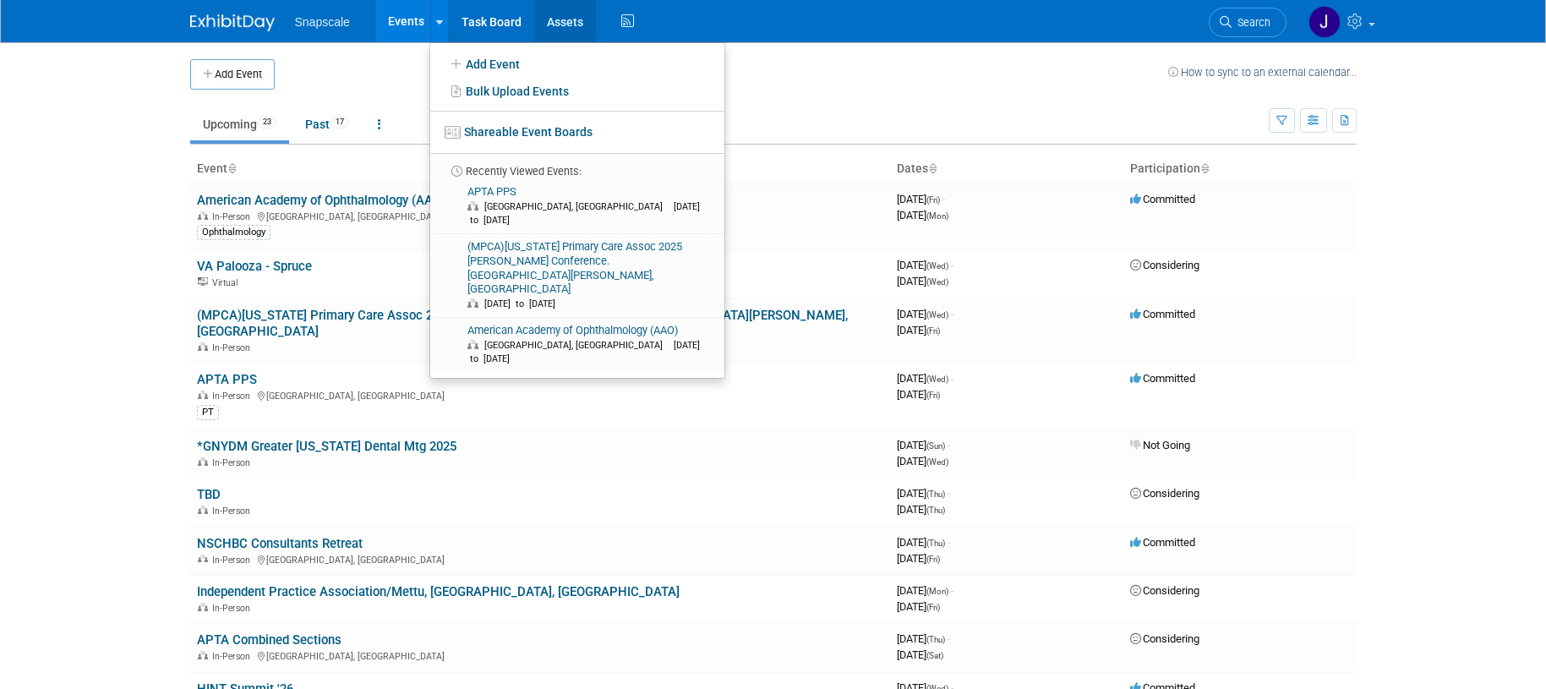
click at [559, 18] on link "Assets" at bounding box center [565, 21] width 62 height 42
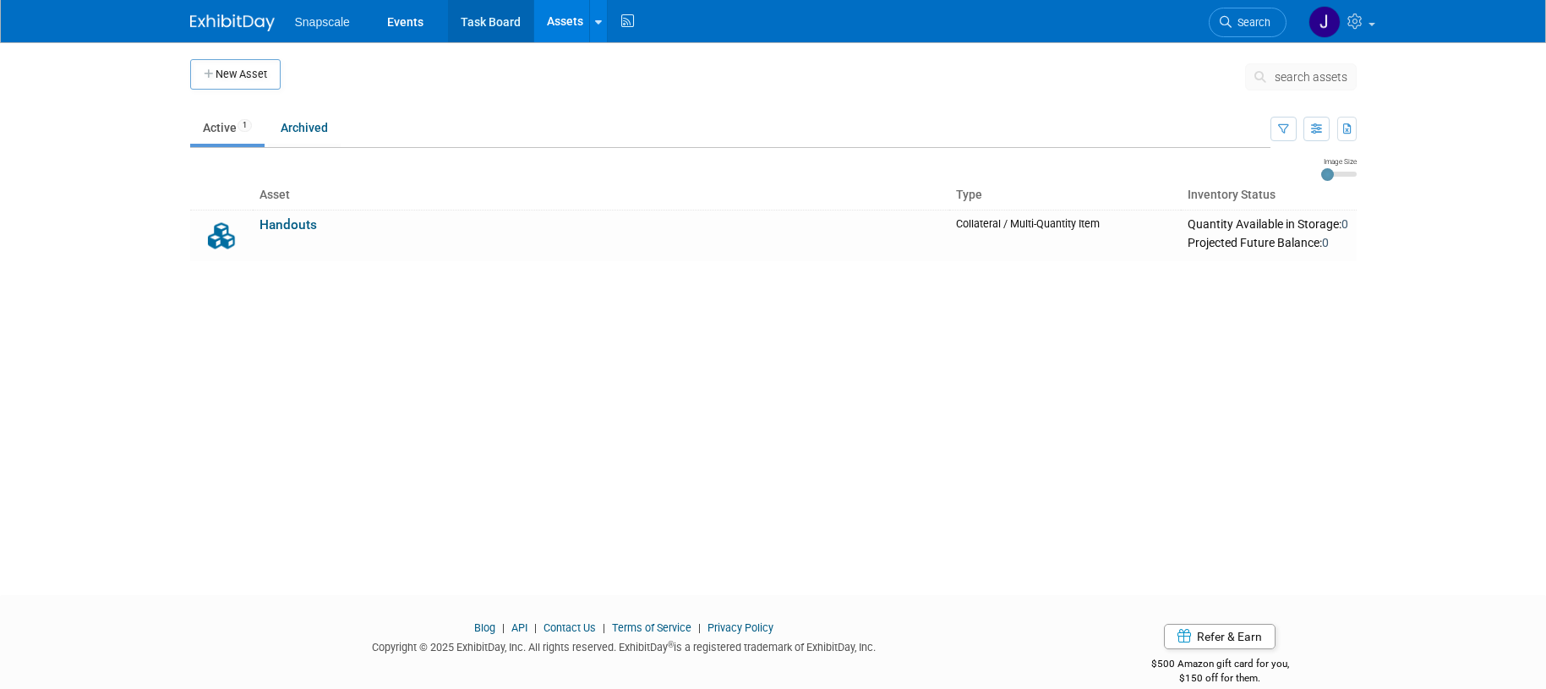
click at [495, 18] on link "Task Board" at bounding box center [490, 21] width 85 height 42
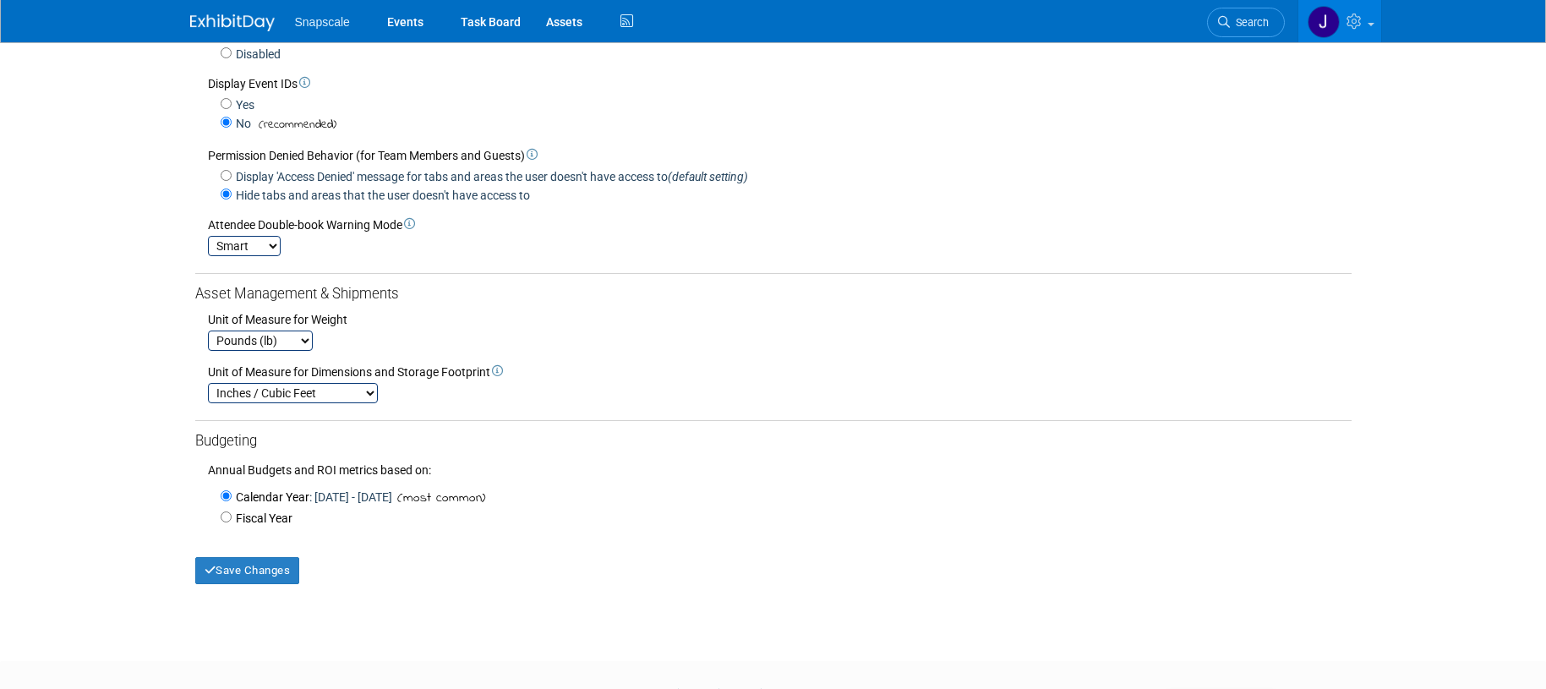
scroll to position [409, 0]
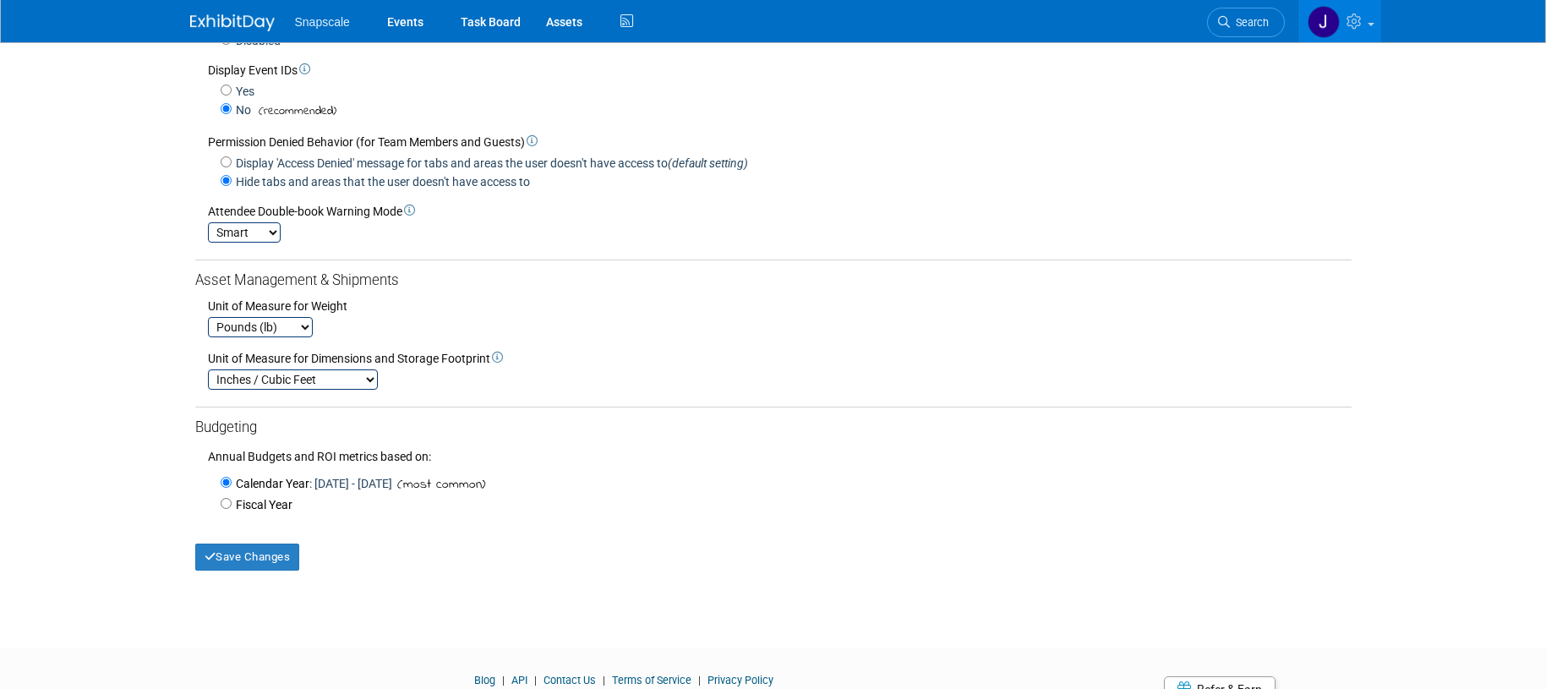
click at [276, 233] on select "Smart Strict Disabled" at bounding box center [244, 232] width 73 height 20
click at [208, 222] on select "Smart Strict Disabled" at bounding box center [244, 232] width 73 height 20
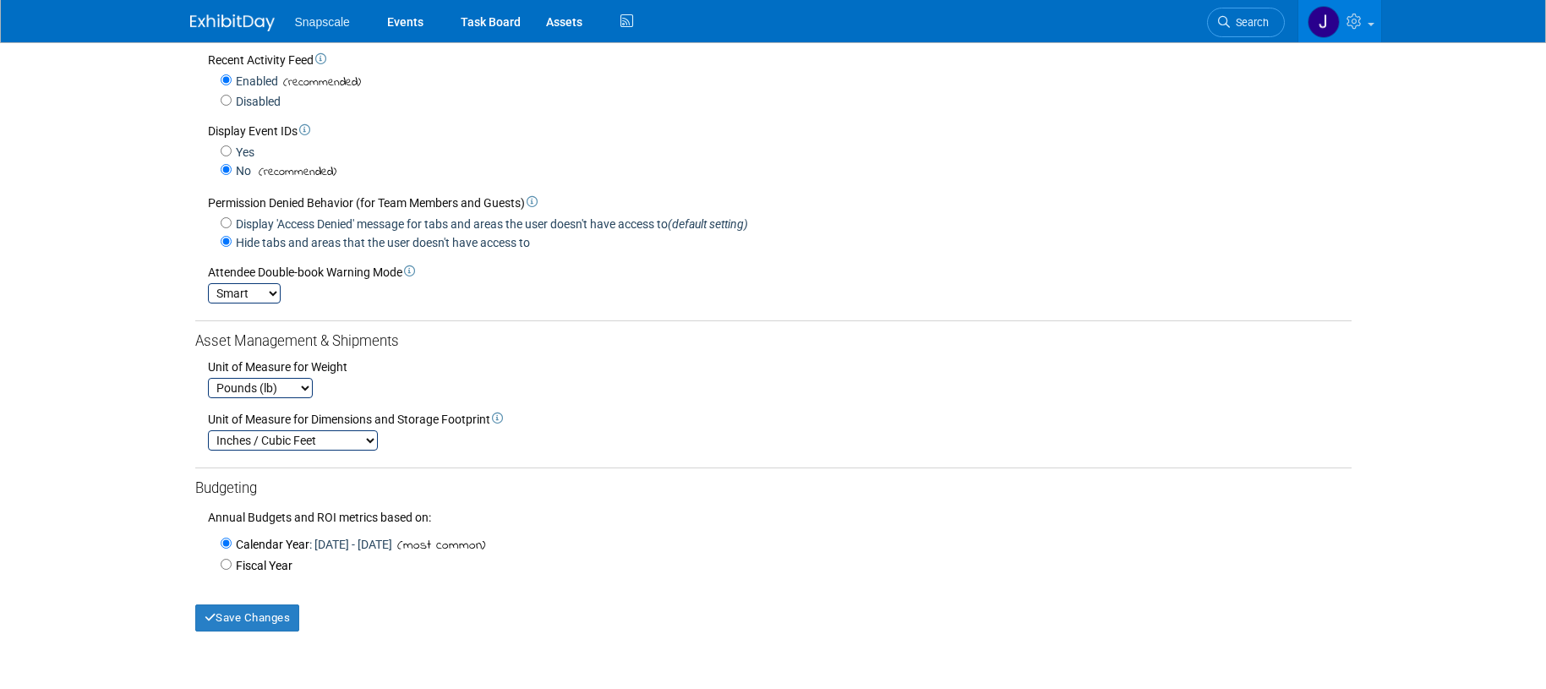
scroll to position [0, 0]
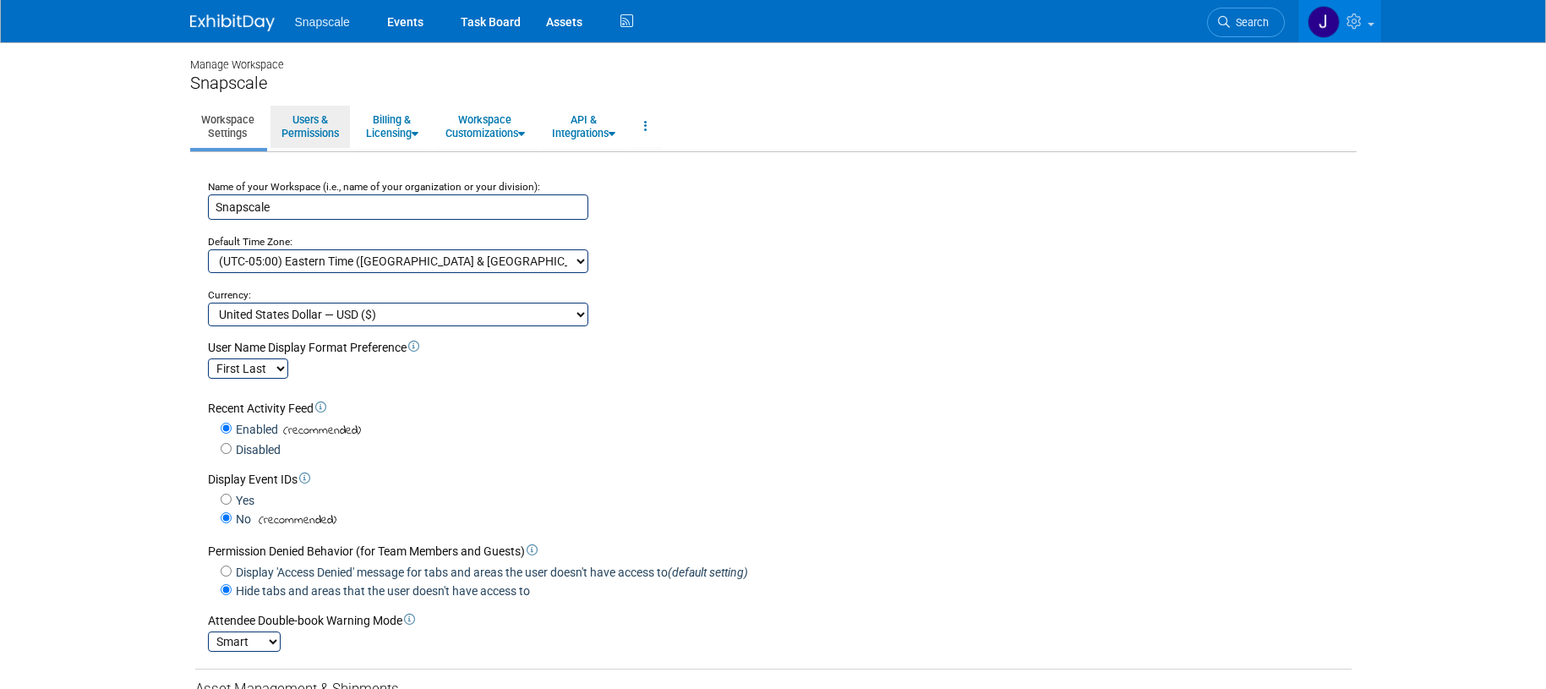
click at [307, 134] on link "Users & Permissions" at bounding box center [310, 126] width 79 height 41
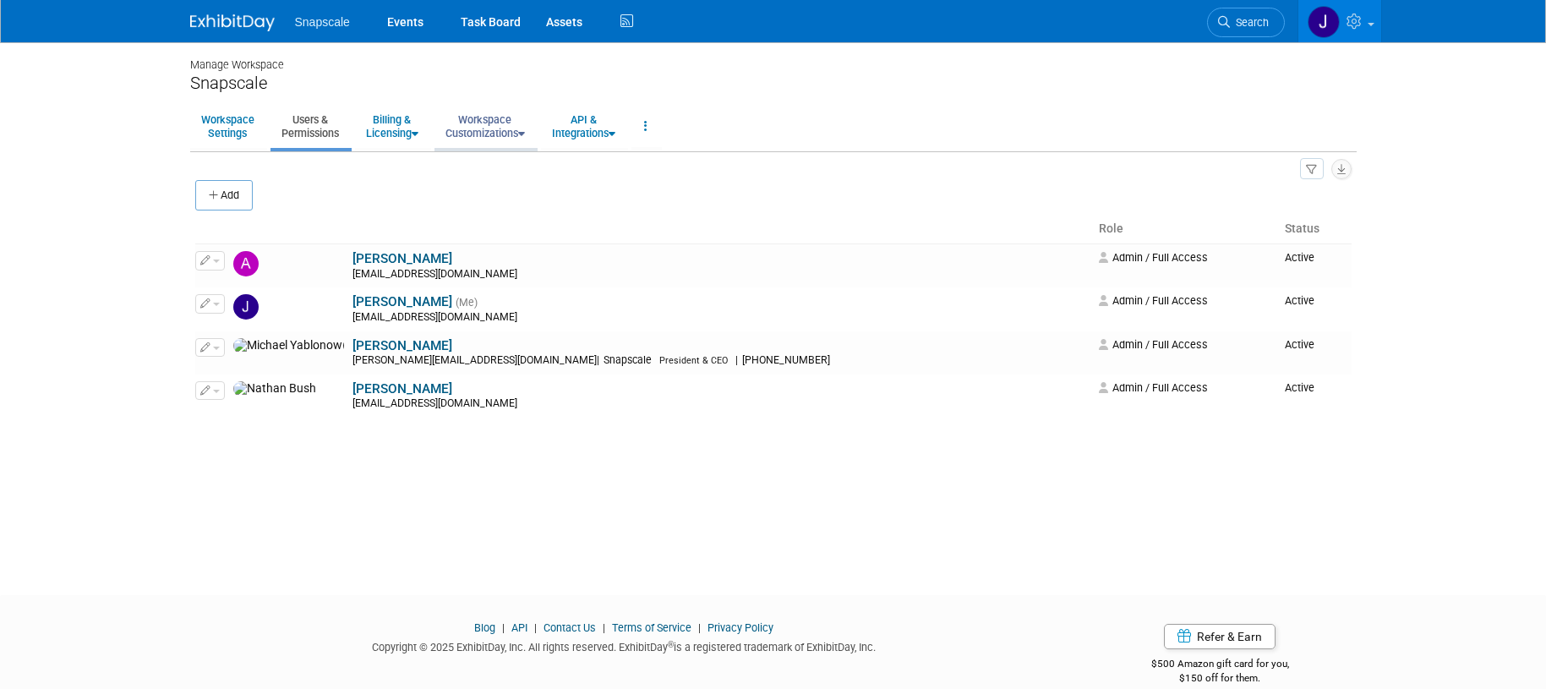
click at [492, 134] on link "Workspace Customizations" at bounding box center [485, 126] width 101 height 41
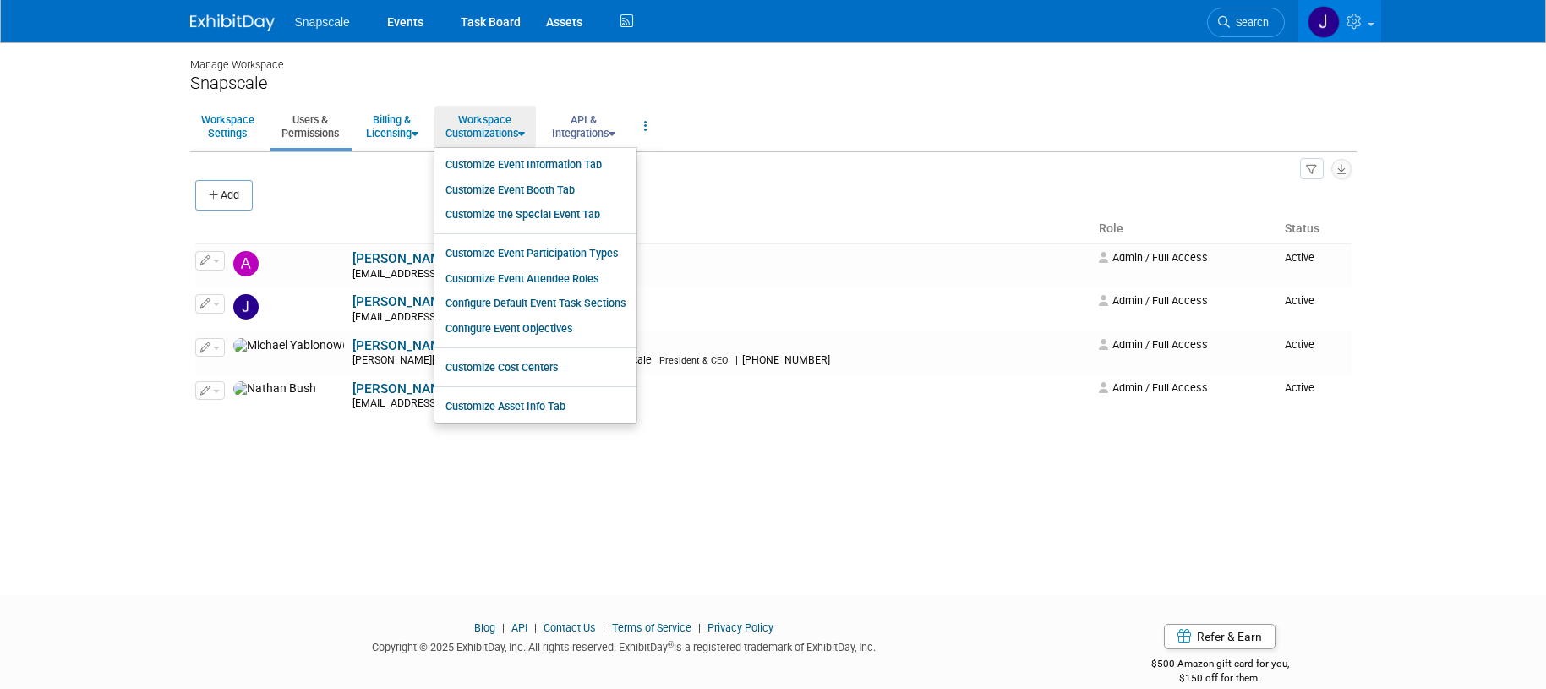
click at [618, 130] on link "API & Integrations" at bounding box center [583, 126] width 85 height 41
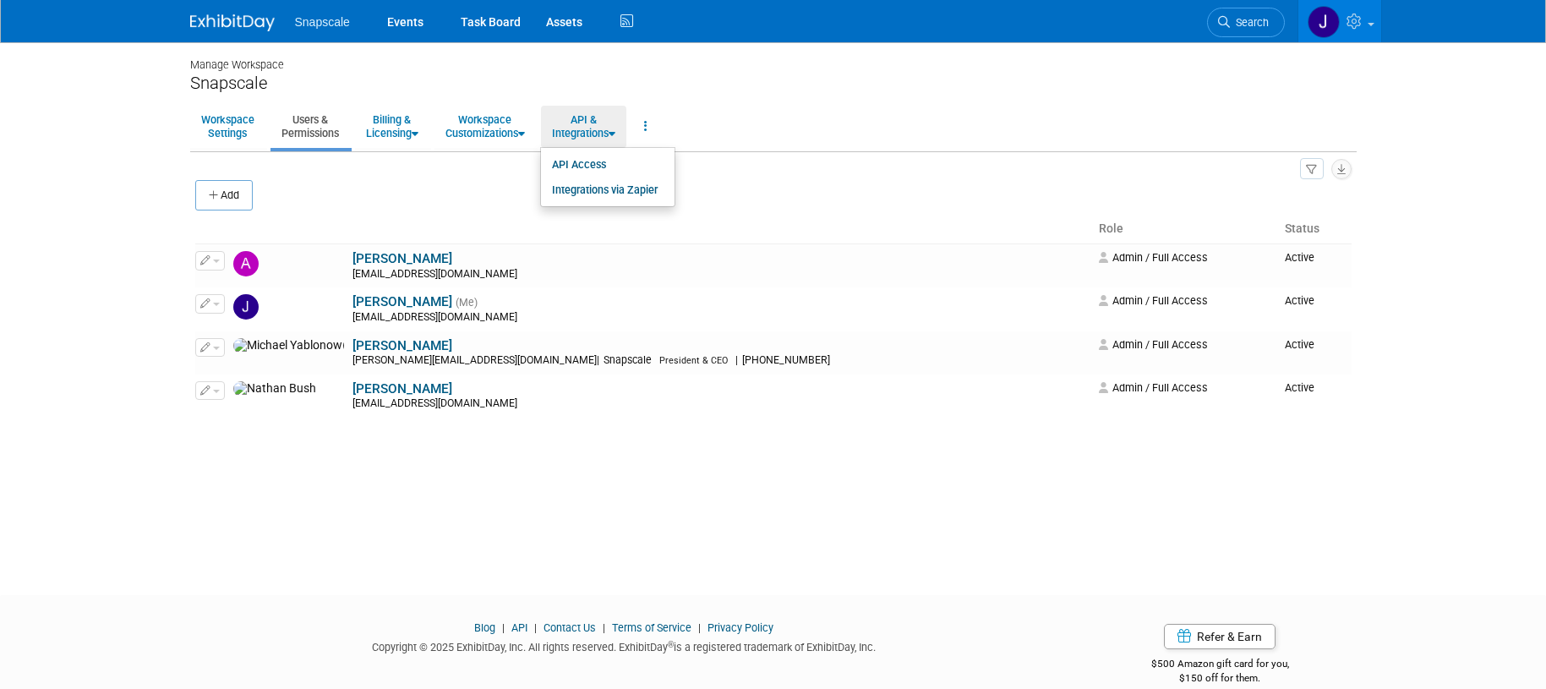
click at [315, 134] on link "Users & Permissions" at bounding box center [310, 126] width 79 height 41
click at [237, 194] on button "Add" at bounding box center [223, 195] width 57 height 30
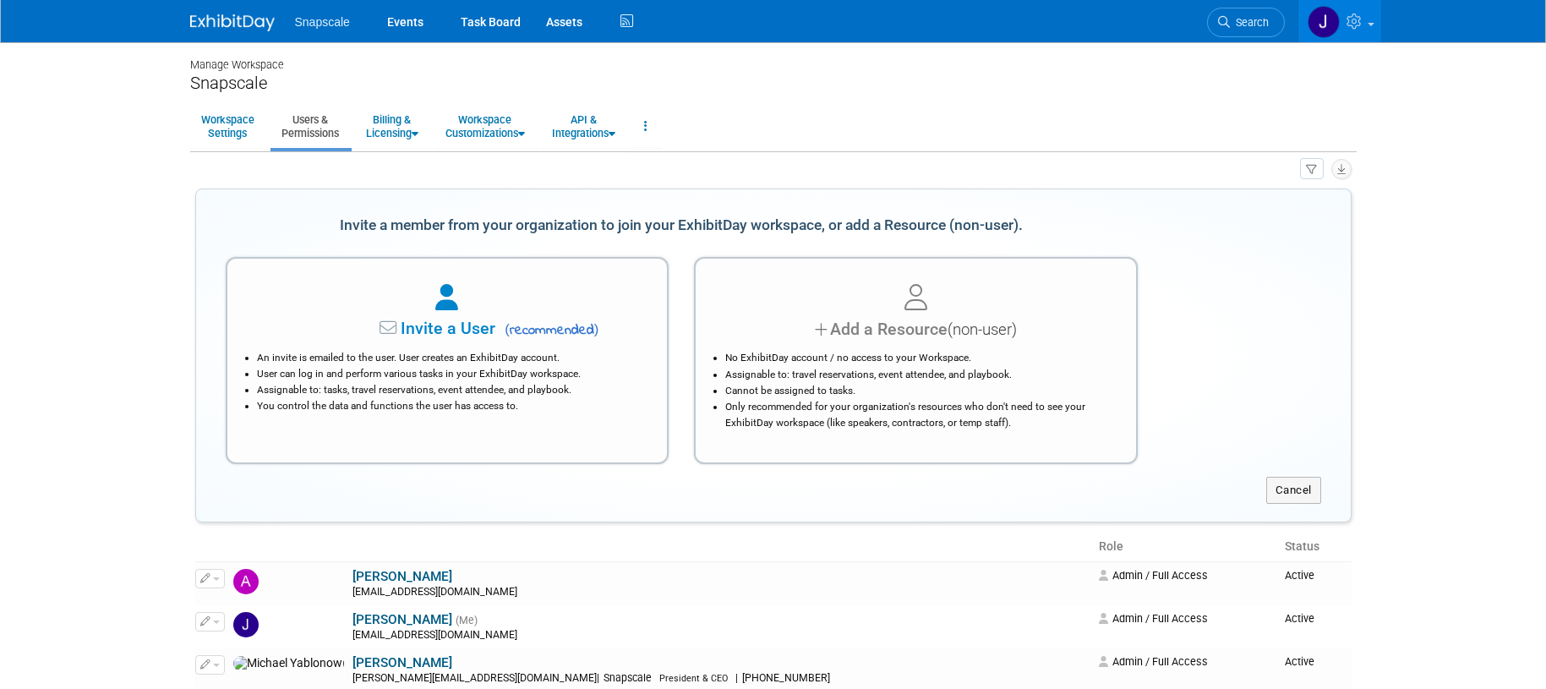
click at [859, 330] on div "Add a Resource (non-user)" at bounding box center [916, 329] width 398 height 25
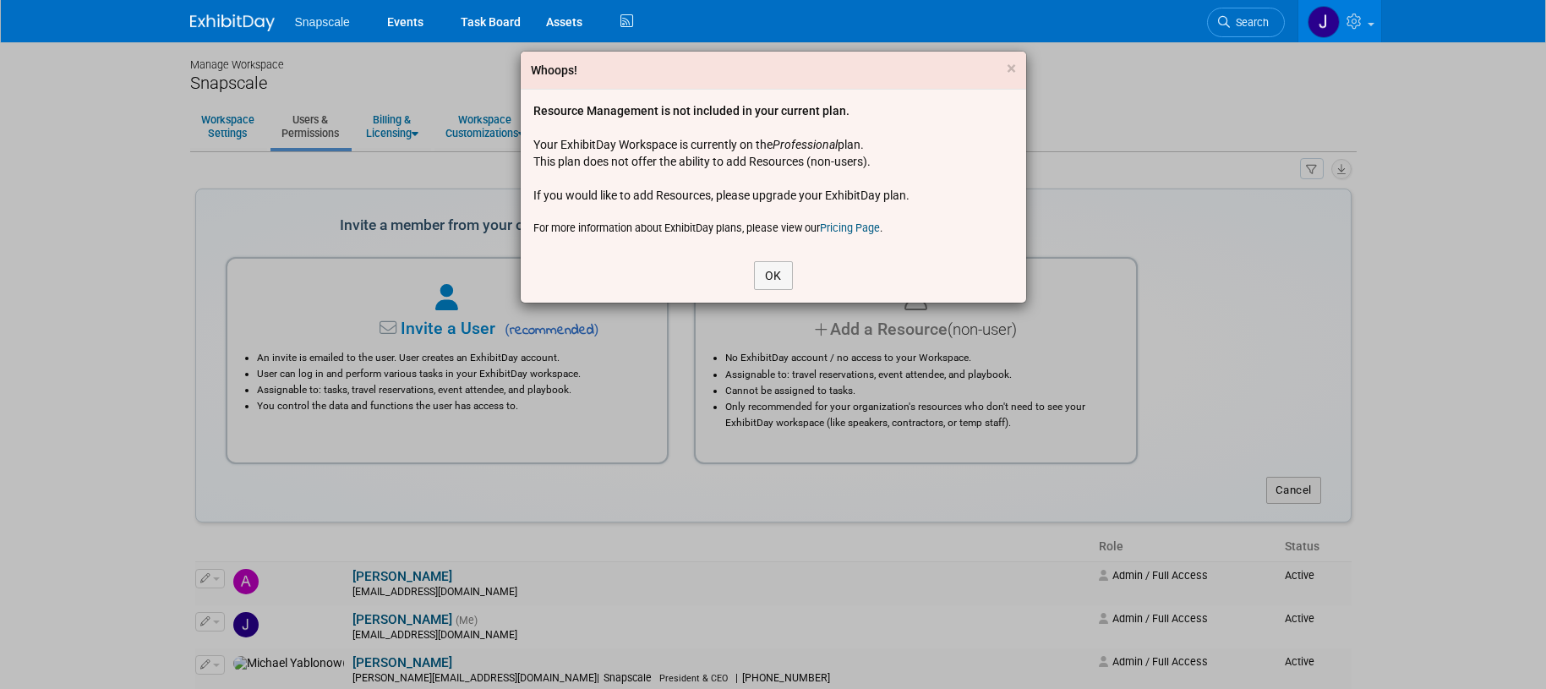
click at [845, 228] on link "Pricing Page" at bounding box center [850, 228] width 60 height 13
click at [771, 275] on button "OK" at bounding box center [773, 275] width 39 height 29
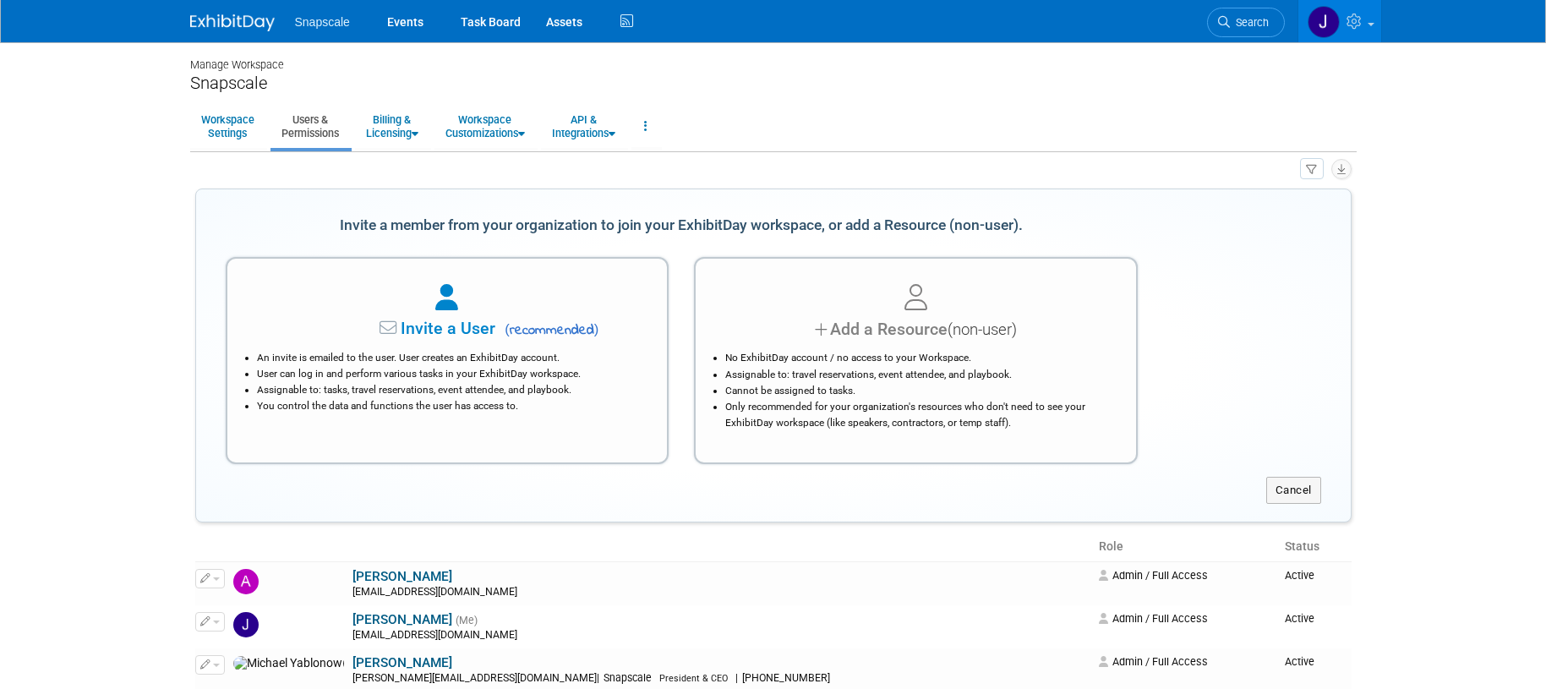
click at [232, 22] on img at bounding box center [232, 22] width 85 height 17
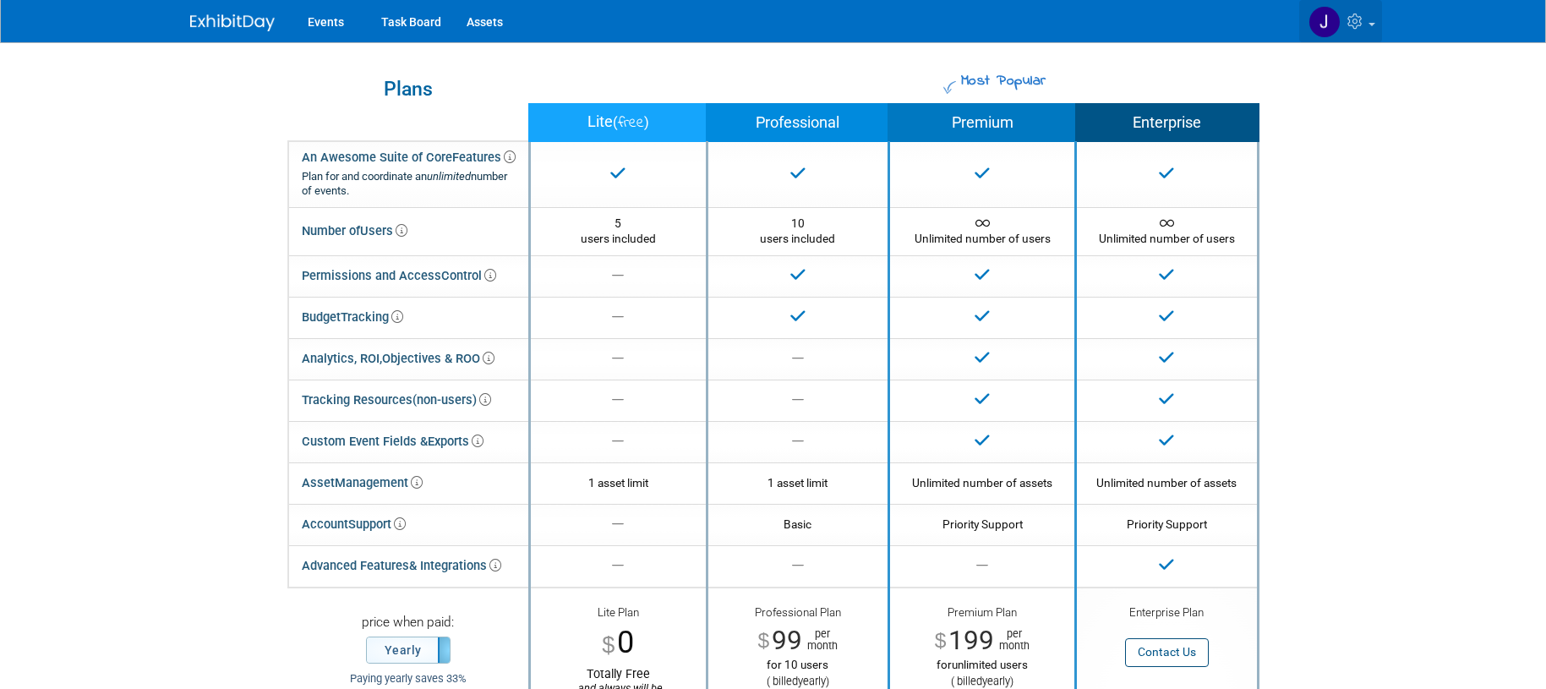
click at [1356, 25] on icon at bounding box center [1357, 21] width 19 height 15
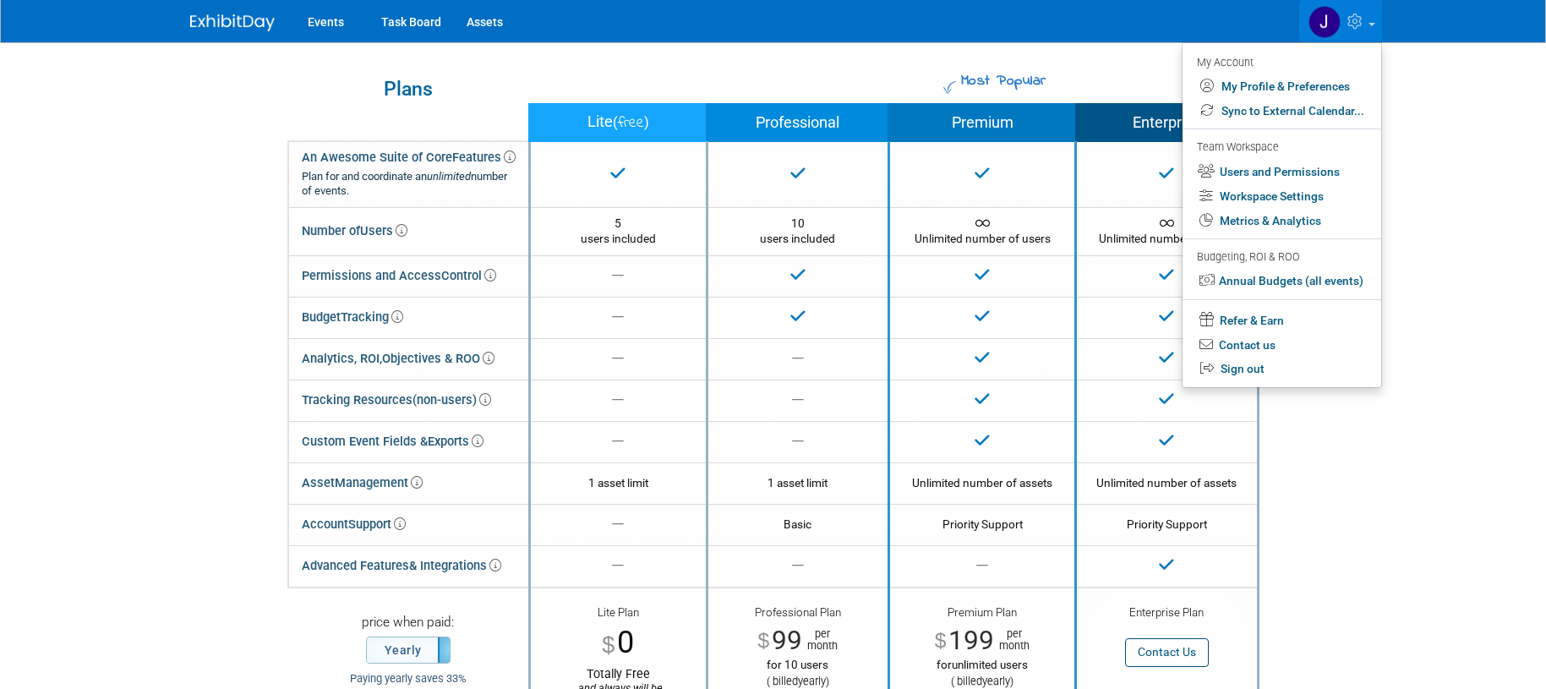
drag, startPoint x: 1399, startPoint y: 96, endPoint x: 1106, endPoint y: 66, distance: 294.9
click at [1399, 96] on body "Events Task Board Assets My Account My Profile & Preferences Sync to External C…" at bounding box center [773, 344] width 1546 height 689
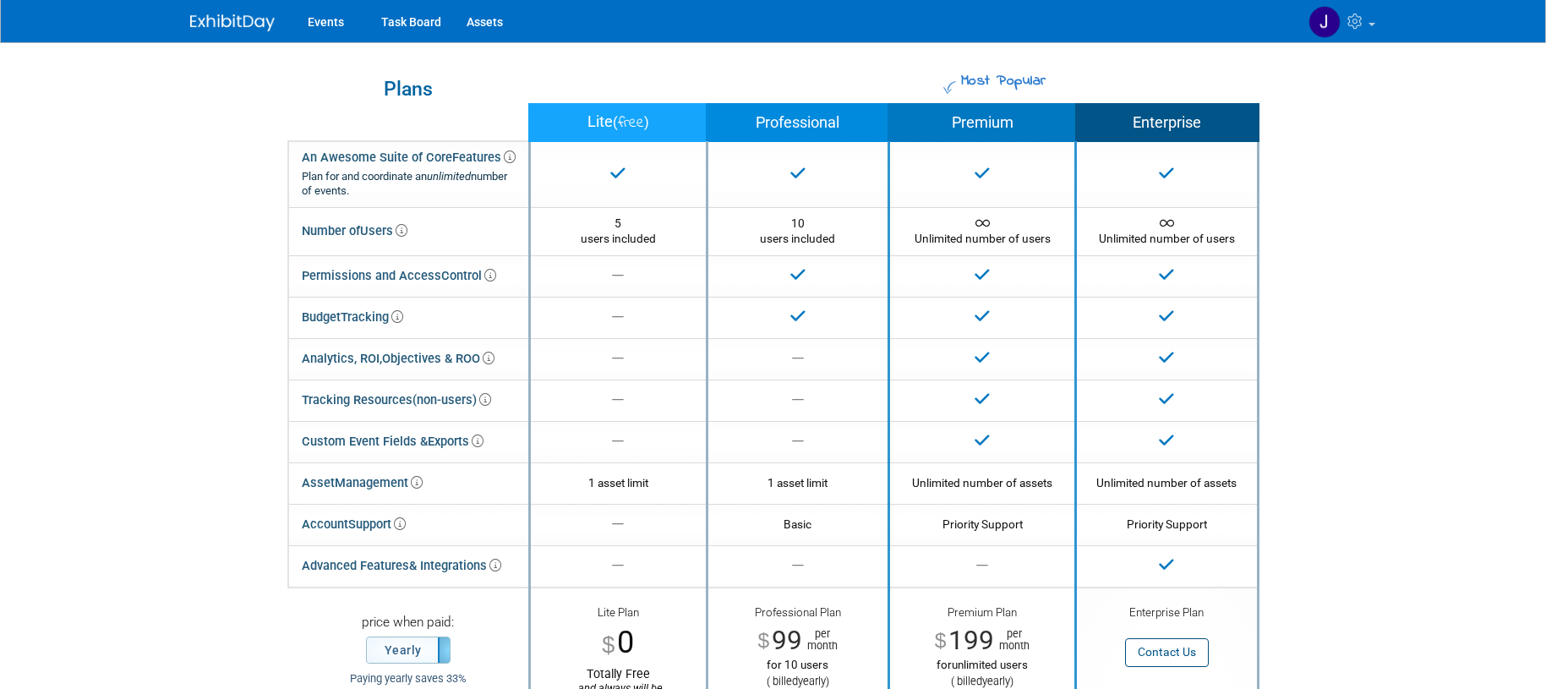
click at [234, 32] on div "Events Task Board Assets My Account My Profile & Preferences Sync to External C…" at bounding box center [773, 21] width 1167 height 42
click at [235, 19] on img at bounding box center [232, 22] width 85 height 17
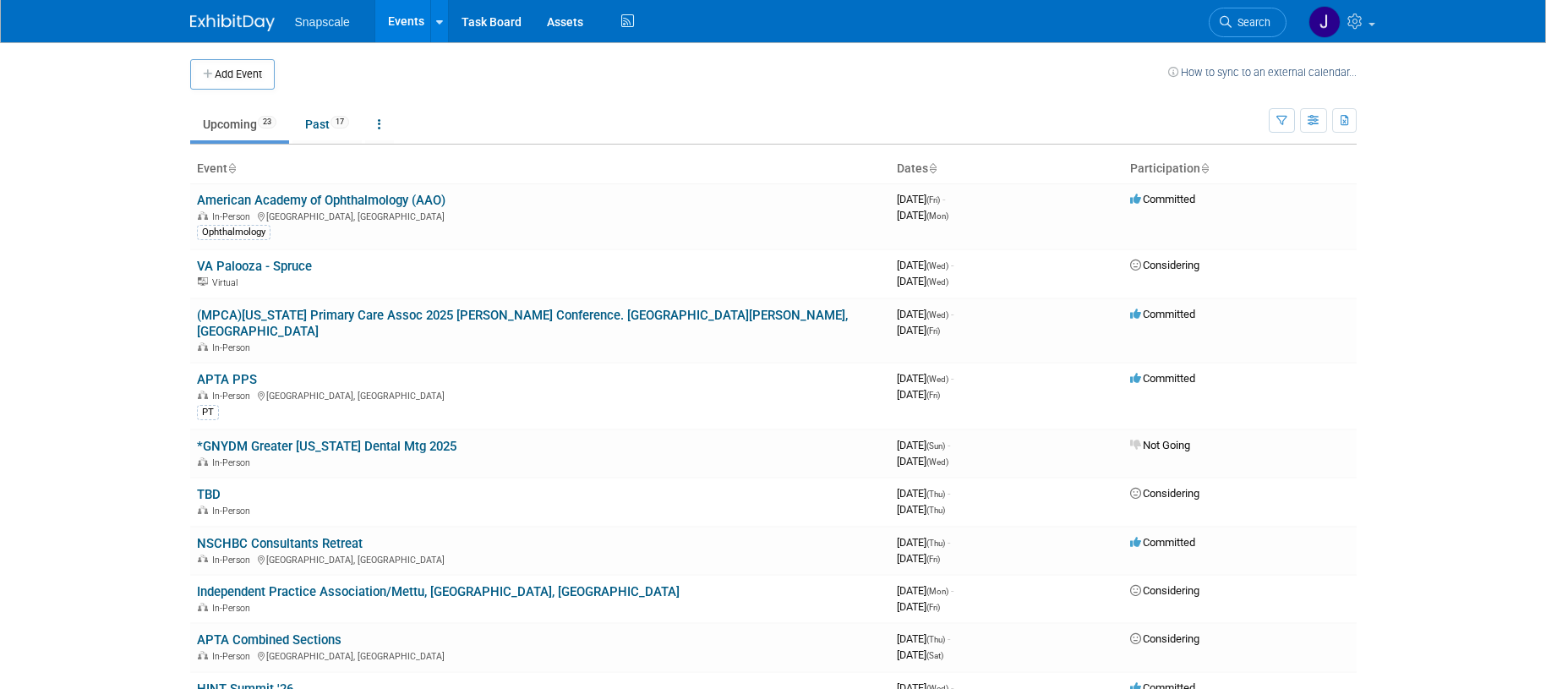
click at [233, 372] on link "APTA PPS" at bounding box center [227, 379] width 60 height 15
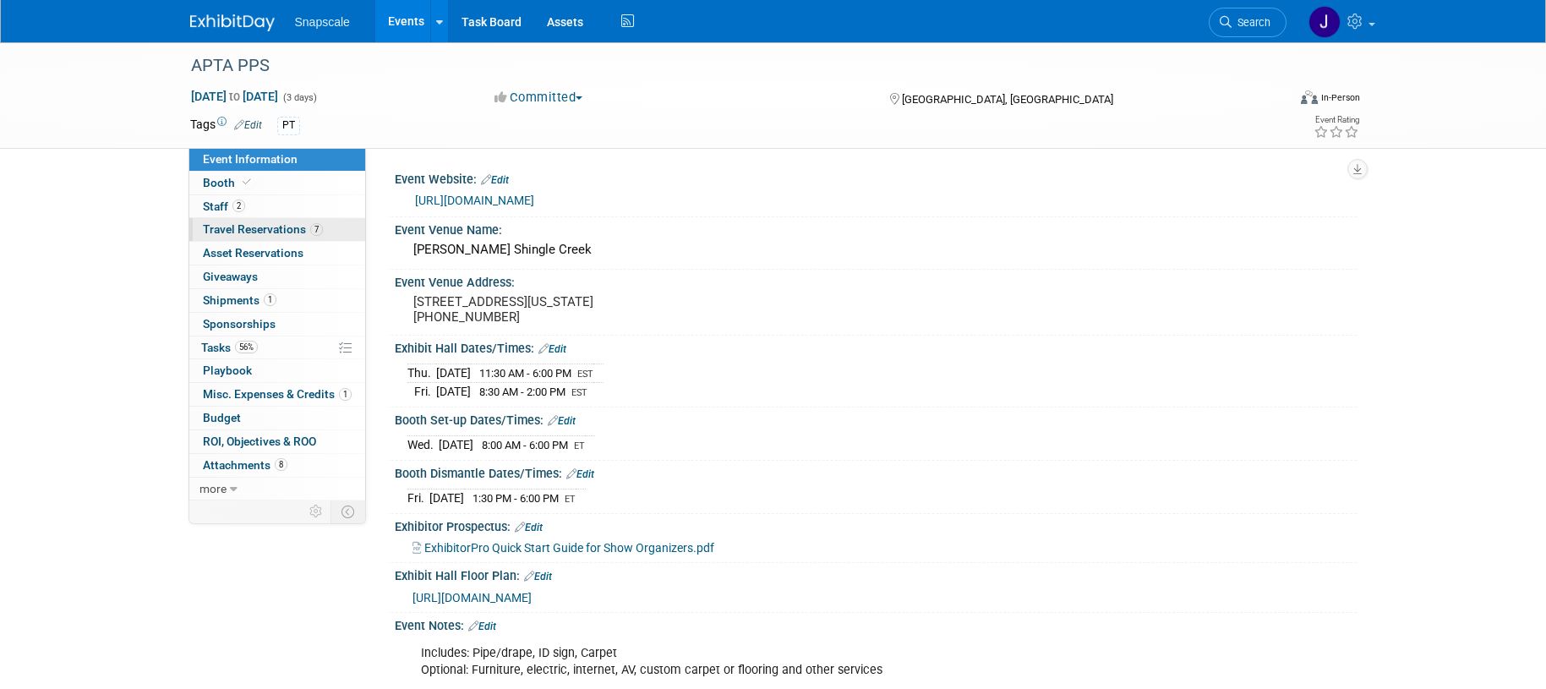
click at [247, 231] on span "Travel Reservations 7" at bounding box center [263, 229] width 120 height 14
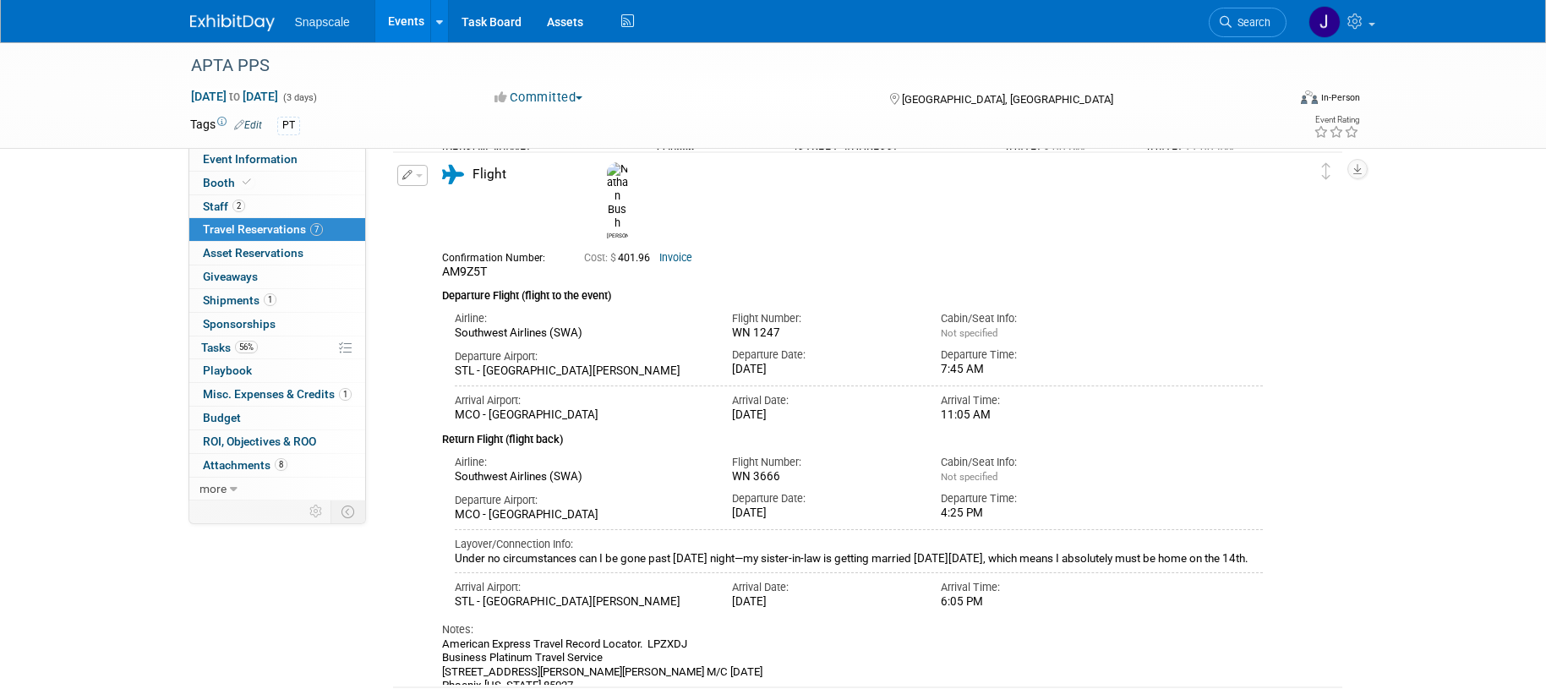
scroll to position [1249, 0]
drag, startPoint x: 226, startPoint y: 156, endPoint x: 247, endPoint y: 160, distance: 21.4
click at [226, 156] on span "Event Information" at bounding box center [250, 159] width 95 height 14
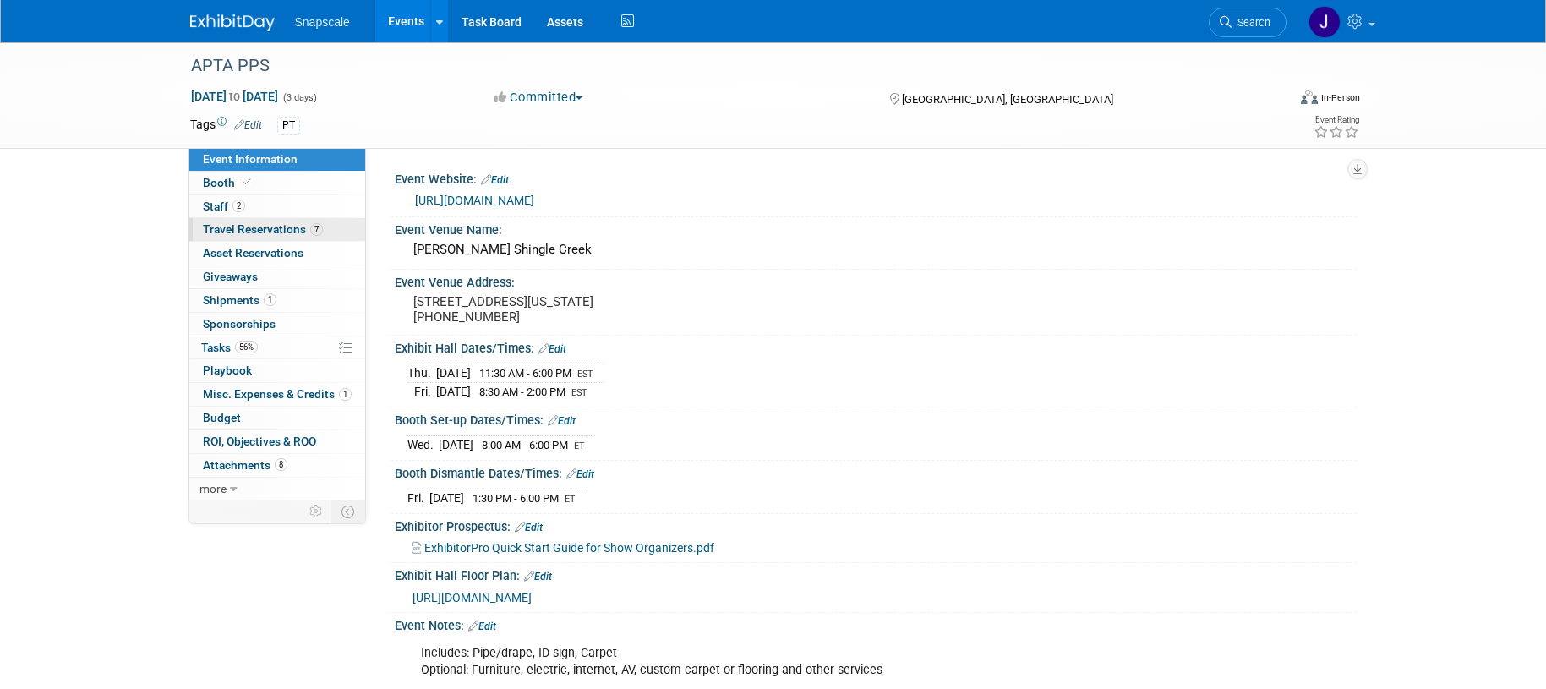
click at [227, 231] on span "Travel Reservations 7" at bounding box center [263, 229] width 120 height 14
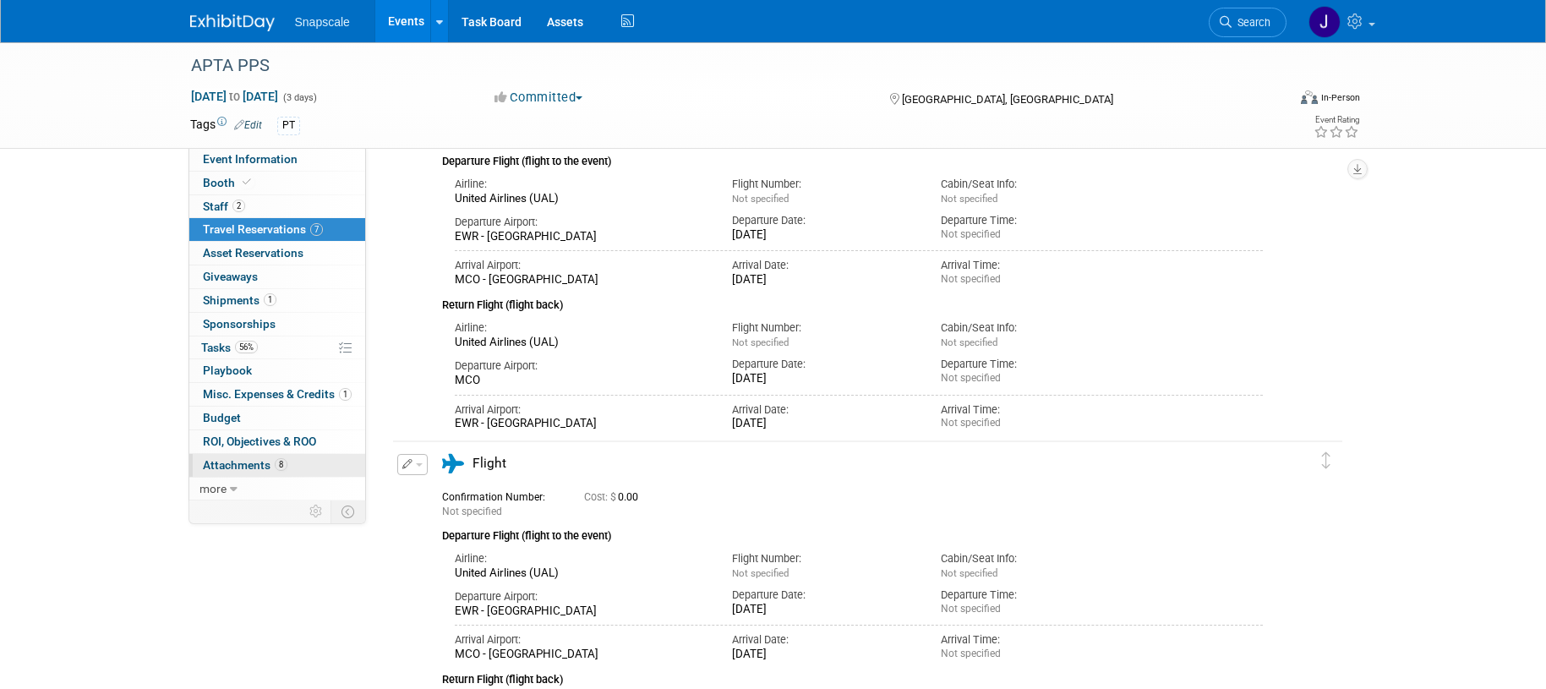
scroll to position [152, 0]
click at [218, 349] on span "Tasks 56%" at bounding box center [229, 348] width 57 height 14
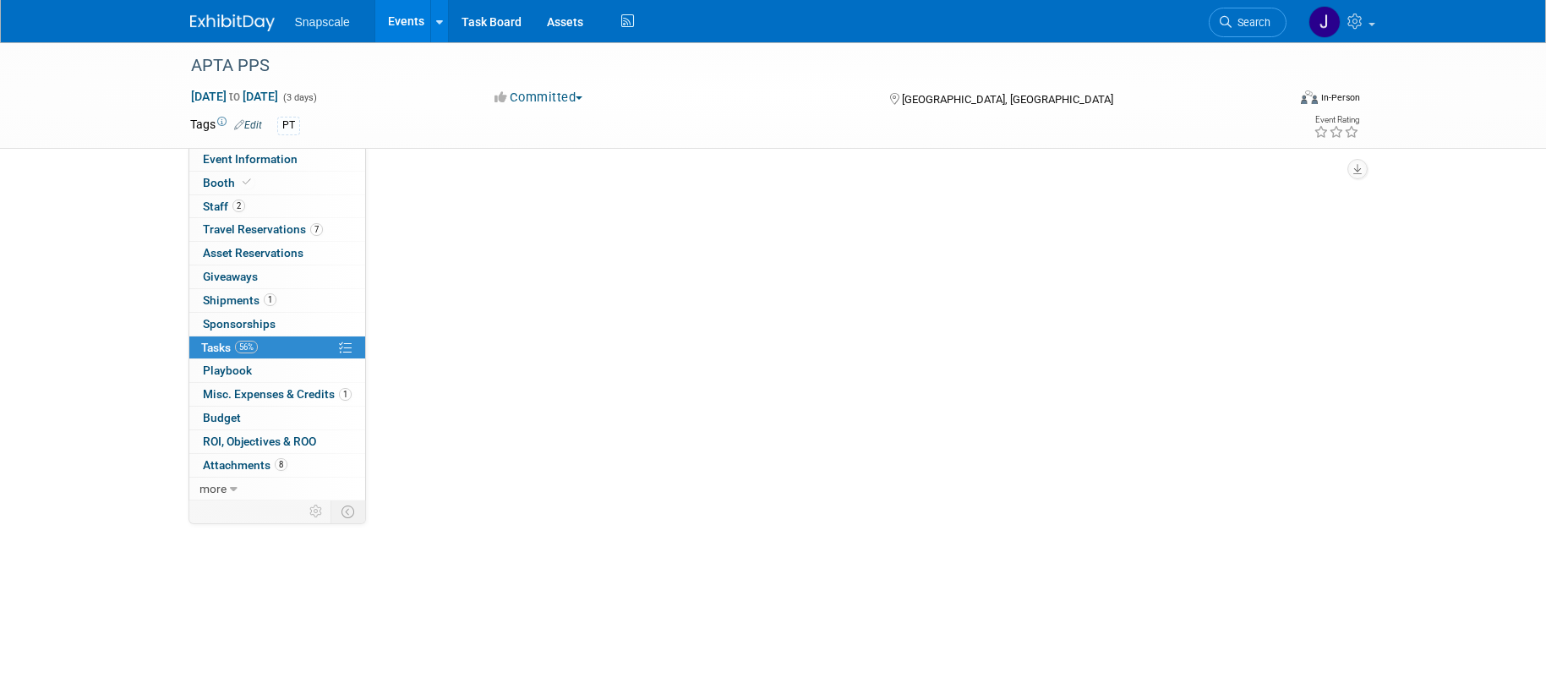
scroll to position [0, 0]
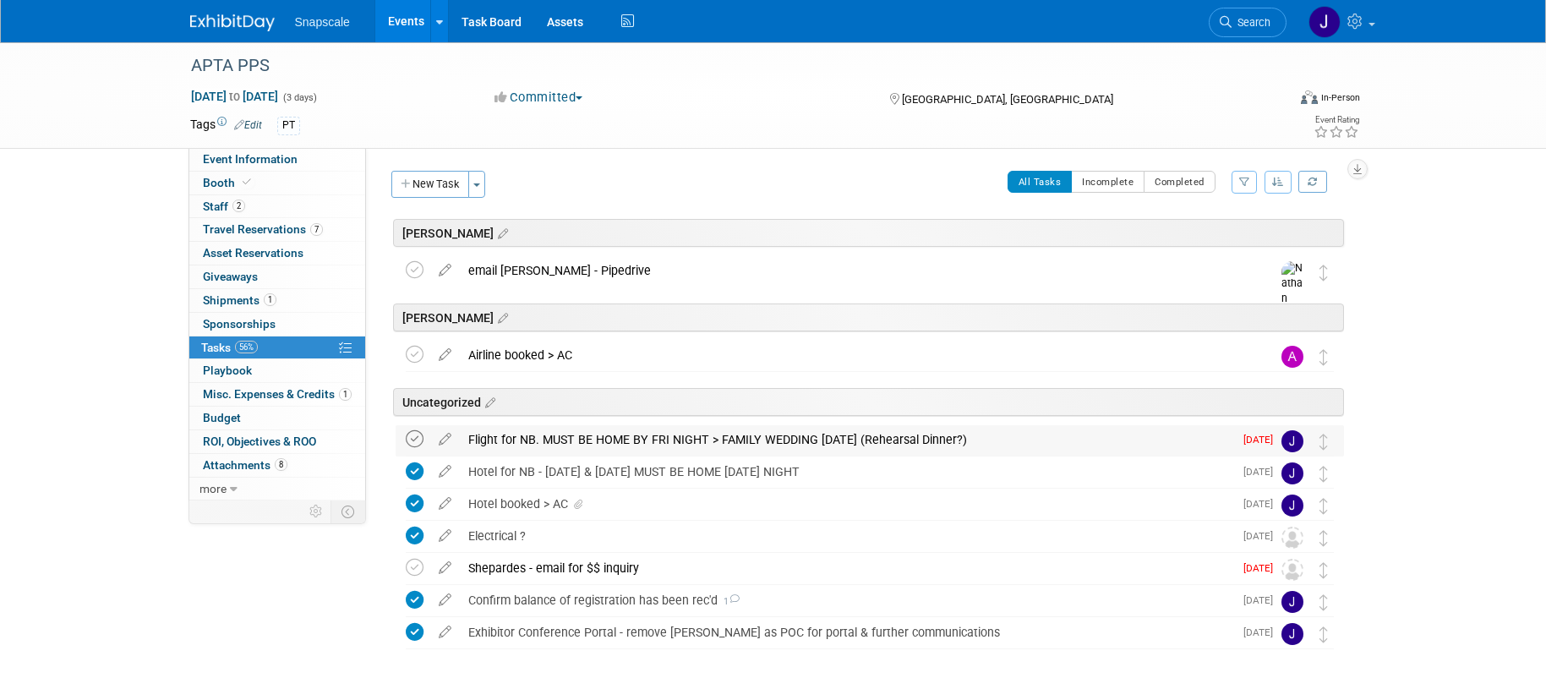
click at [408, 441] on icon at bounding box center [415, 439] width 18 height 18
click at [435, 184] on button "New Task" at bounding box center [430, 184] width 78 height 27
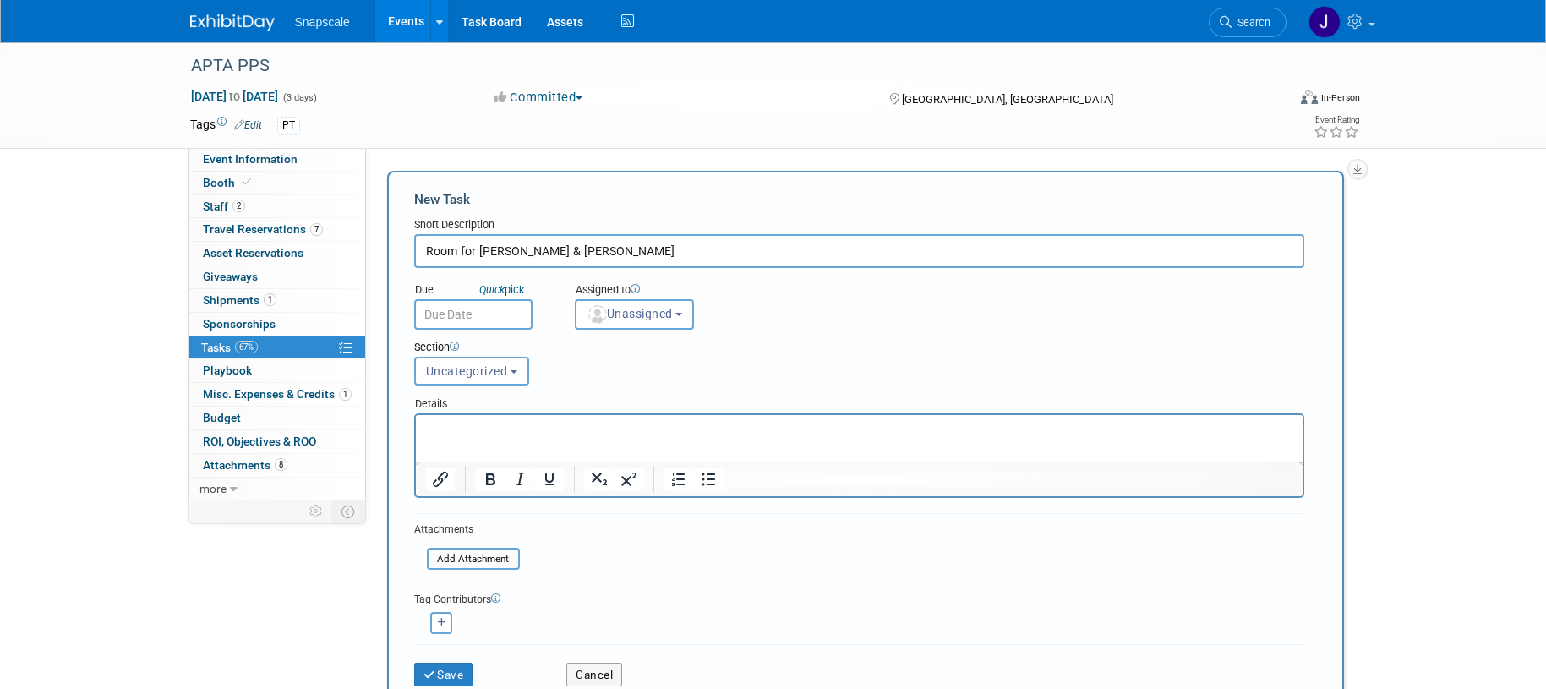
type input "Room for Mike & Marc"
click at [462, 325] on input "text" at bounding box center [473, 314] width 118 height 30
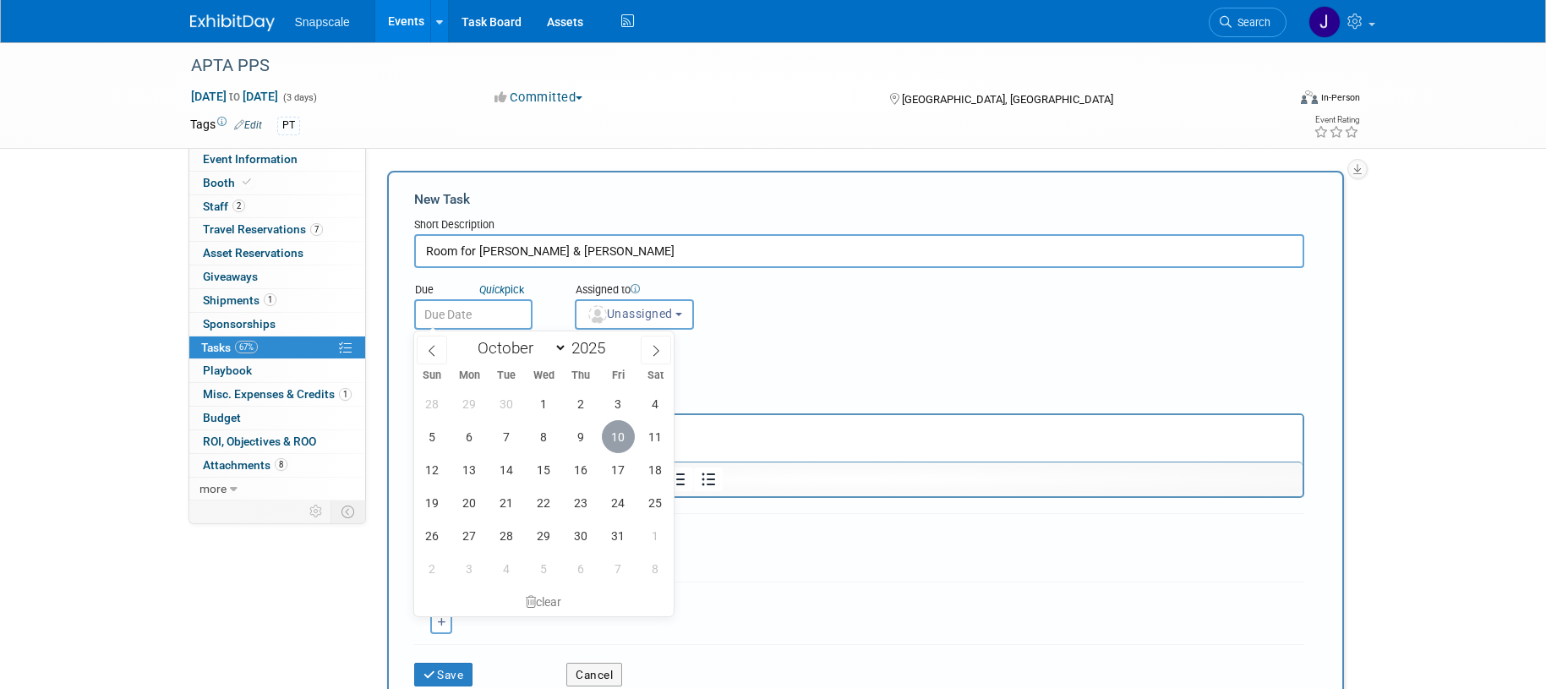
click at [614, 441] on span "10" at bounding box center [618, 436] width 33 height 33
type input "Oct 10, 2025"
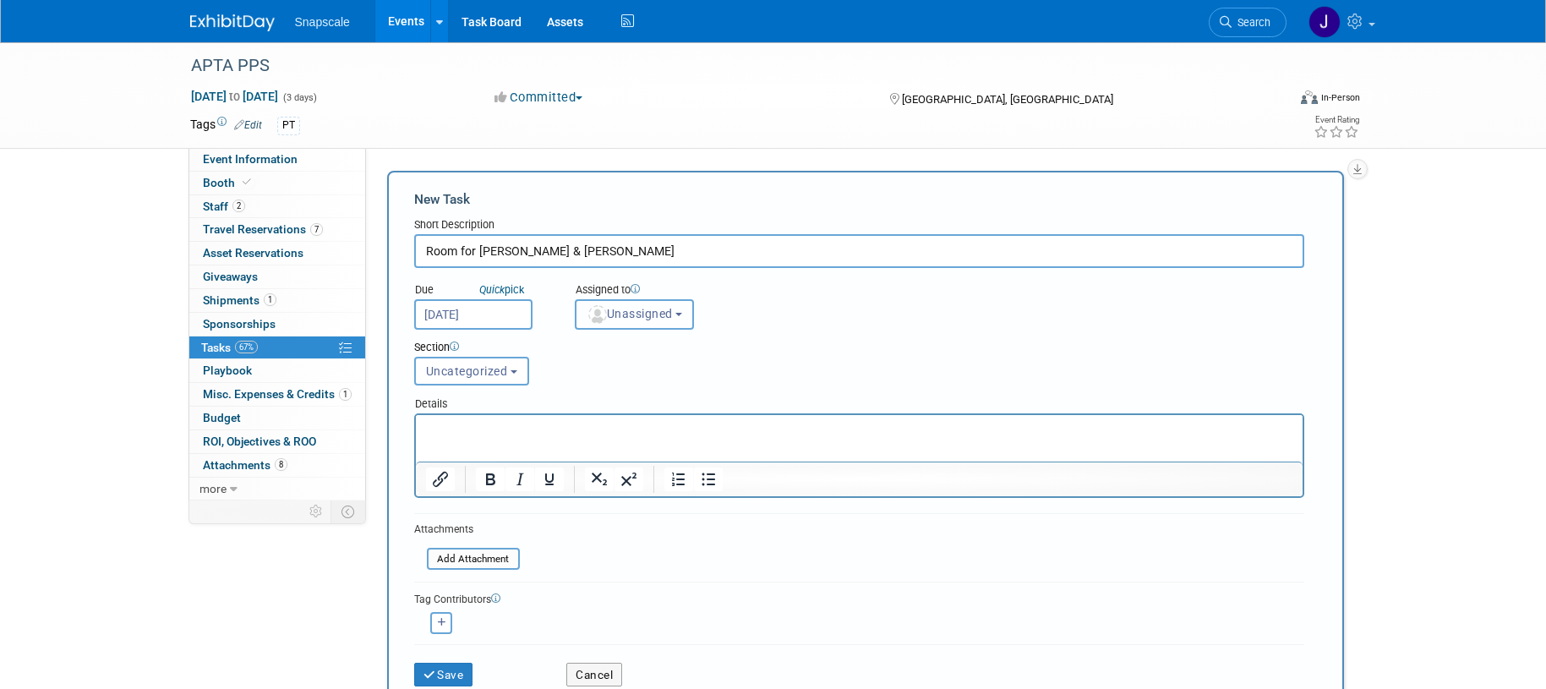
click at [673, 318] on span "Unassigned" at bounding box center [630, 314] width 86 height 14
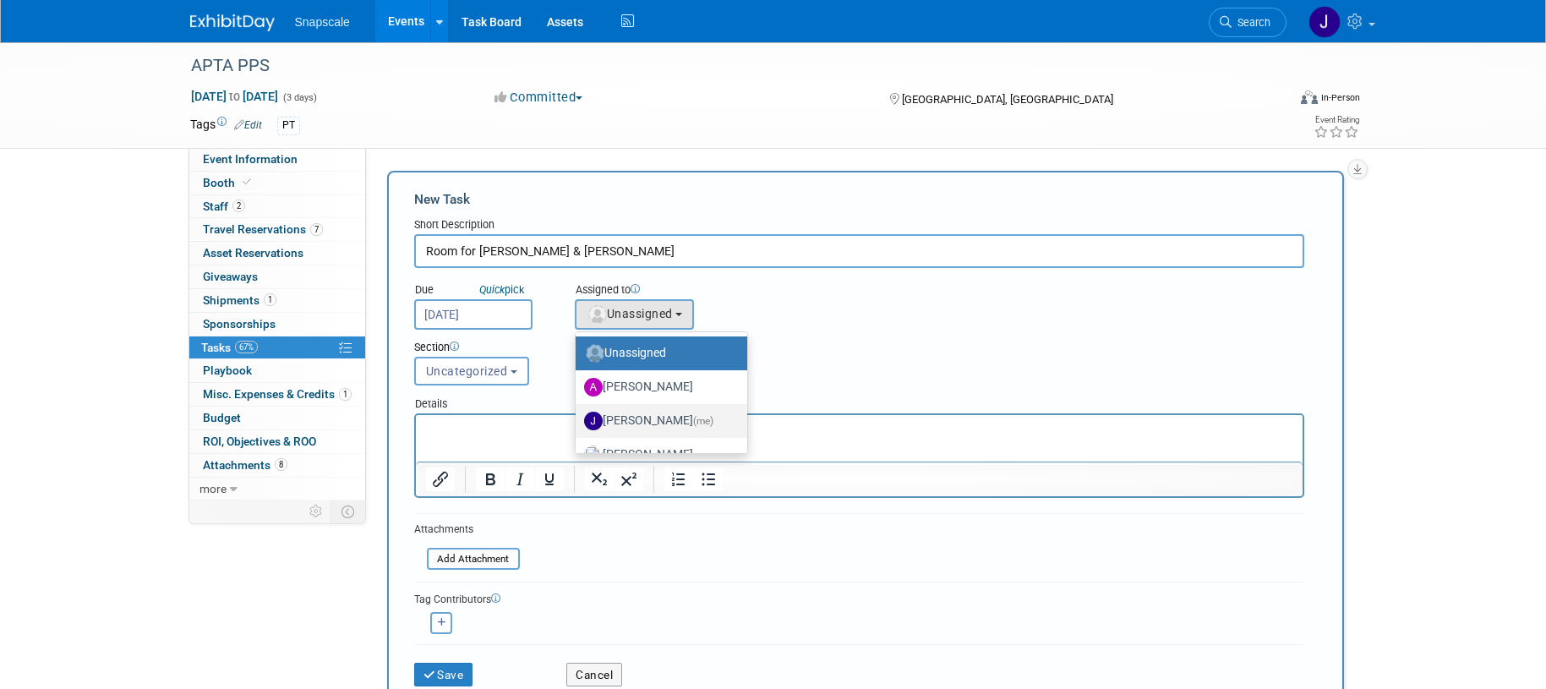
drag, startPoint x: 650, startPoint y: 417, endPoint x: 613, endPoint y: 410, distance: 37.8
click at [650, 417] on label "Jennifer Benedict (me)" at bounding box center [657, 421] width 146 height 27
click at [578, 417] on input "Jennifer Benedict (me)" at bounding box center [572, 418] width 11 height 11
select select "ff8e83e6-6ab1-4fe0-a632-643b0aac2113"
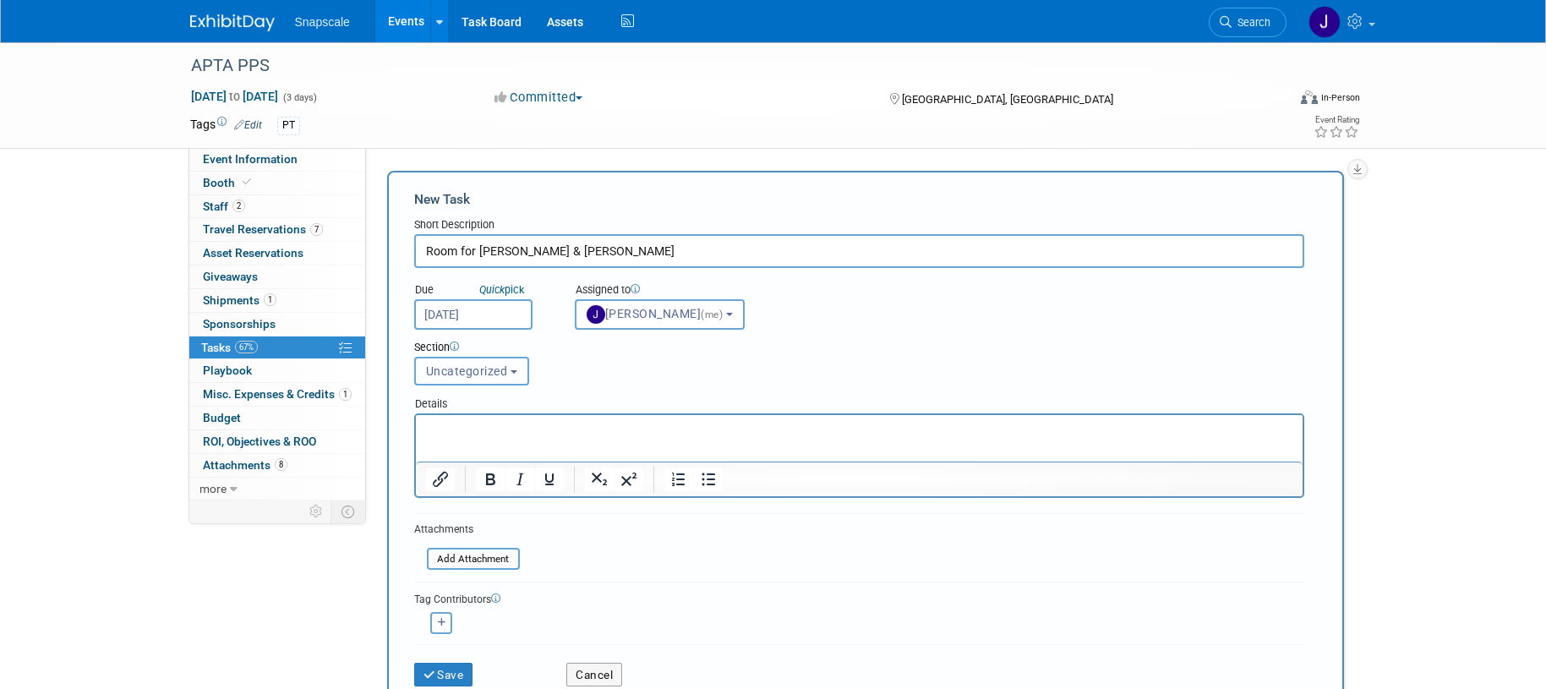
drag, startPoint x: 483, startPoint y: 373, endPoint x: 485, endPoint y: 382, distance: 9.6
click at [483, 373] on span "Uncategorized" at bounding box center [467, 371] width 82 height 14
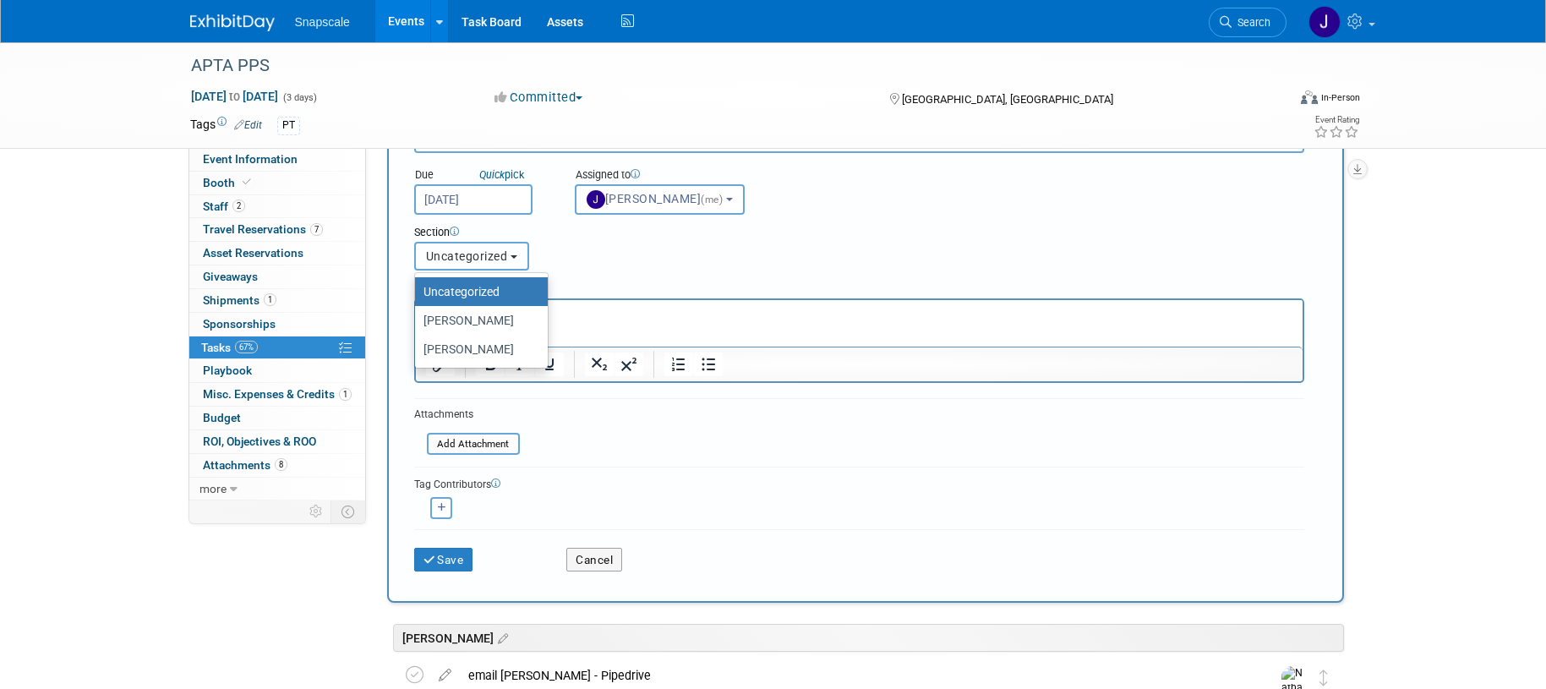
scroll to position [134, 0]
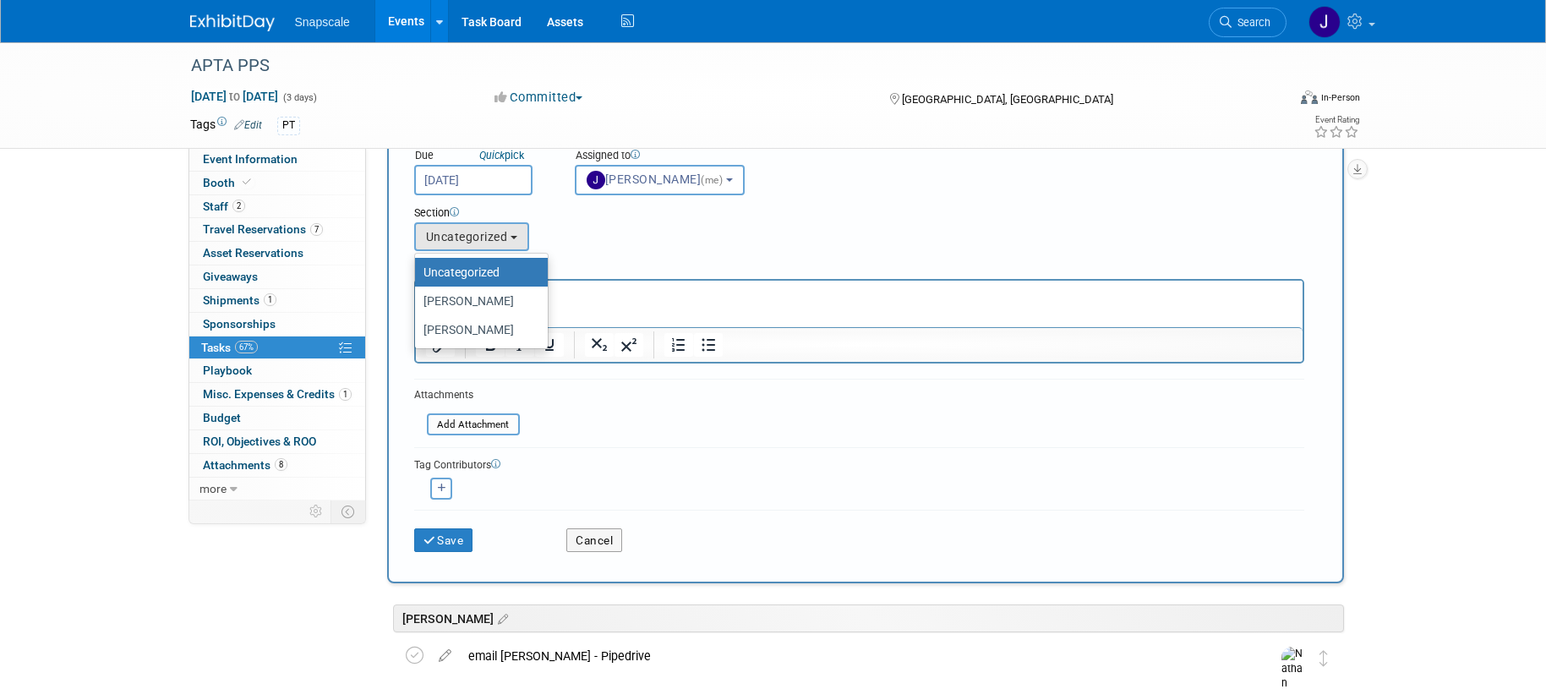
click at [665, 239] on div "Section Uncategorized NATHAN ALEX Uncategorized Uncategorized NATHAN ALEX" at bounding box center [822, 224] width 840 height 59
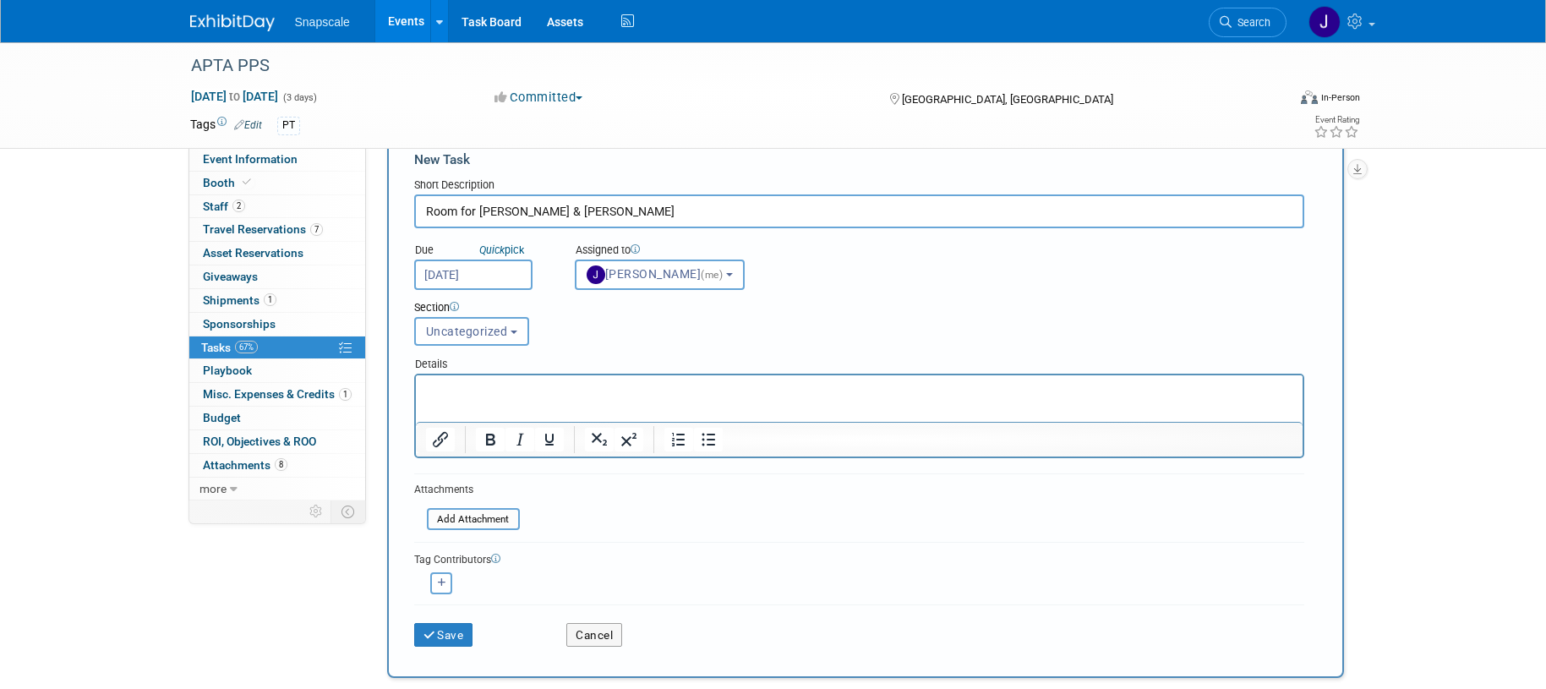
scroll to position [35, 0]
click at [435, 637] on icon "submit" at bounding box center [431, 641] width 14 height 12
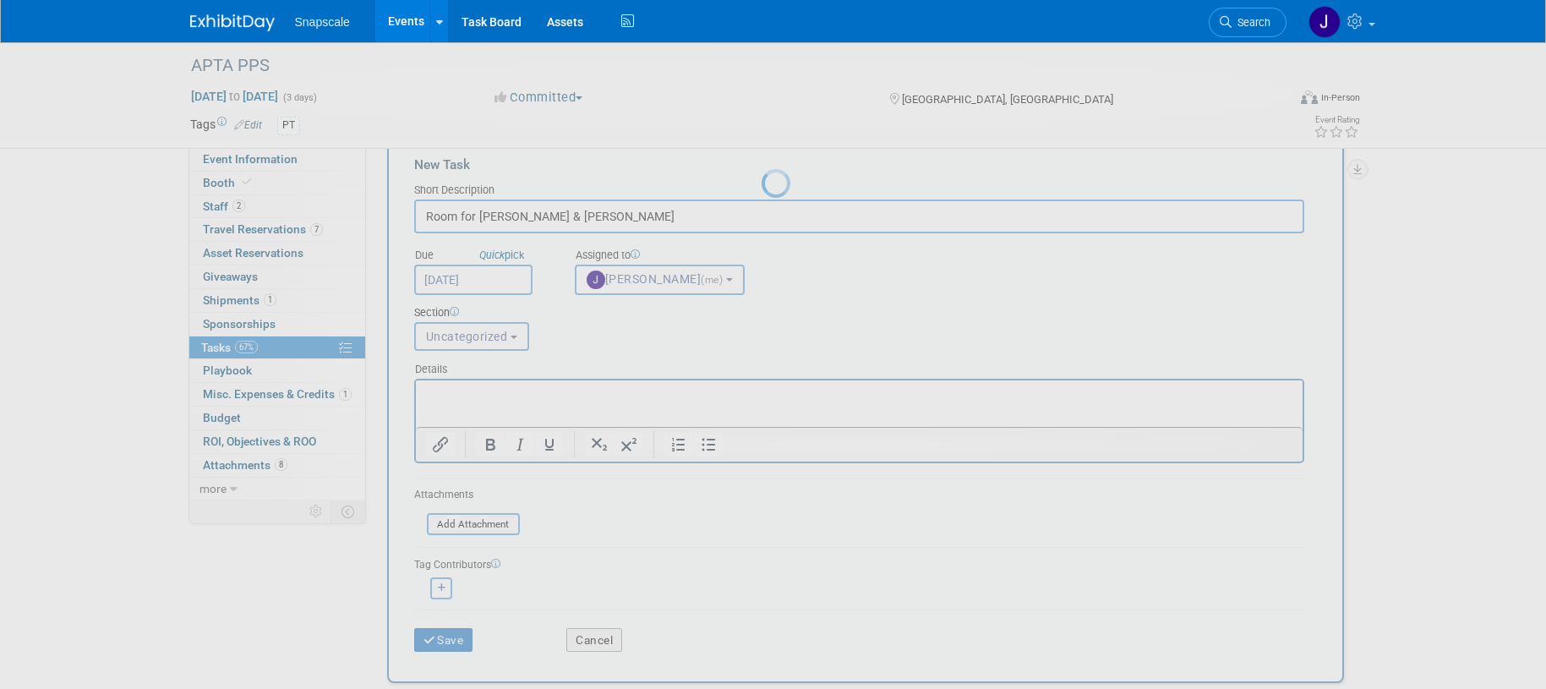
scroll to position [0, 0]
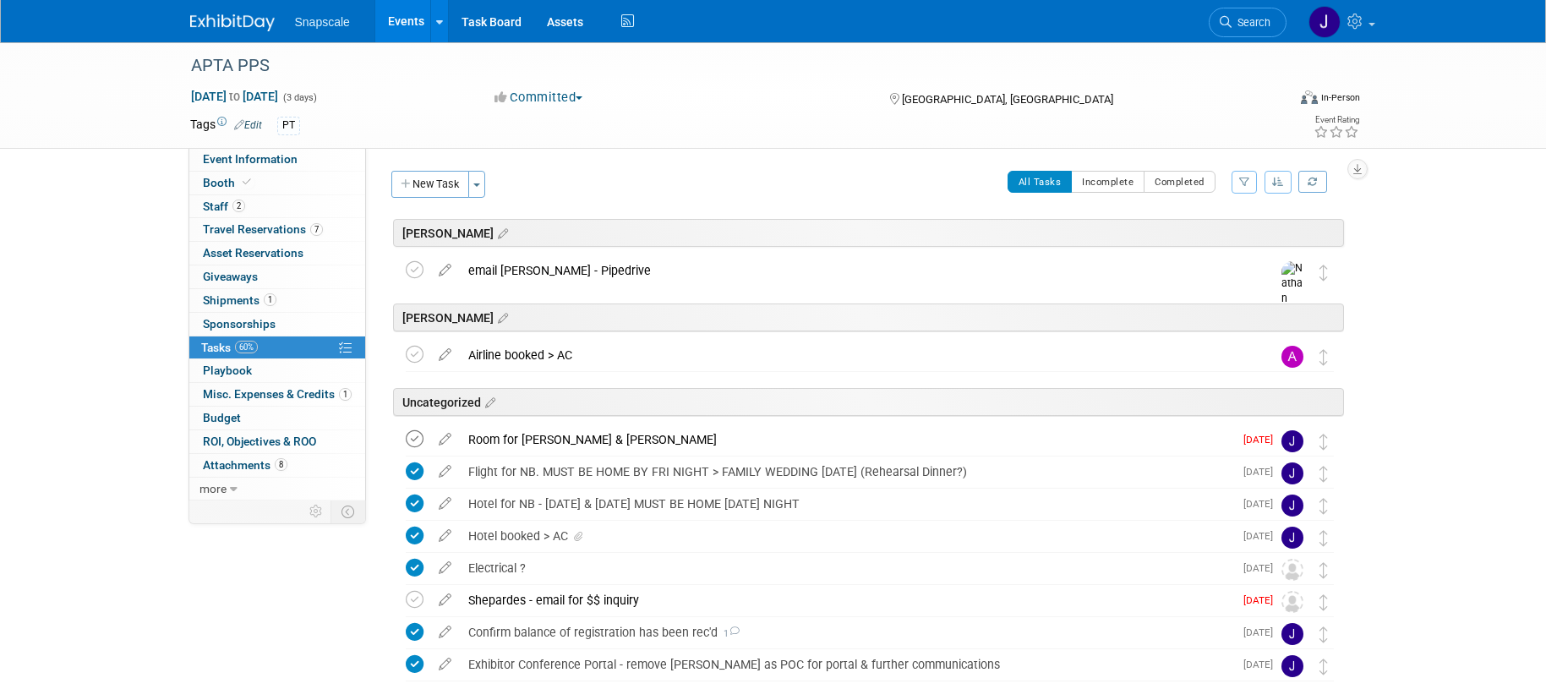
click at [414, 442] on icon at bounding box center [415, 439] width 18 height 18
click at [489, 402] on icon at bounding box center [488, 403] width 14 height 15
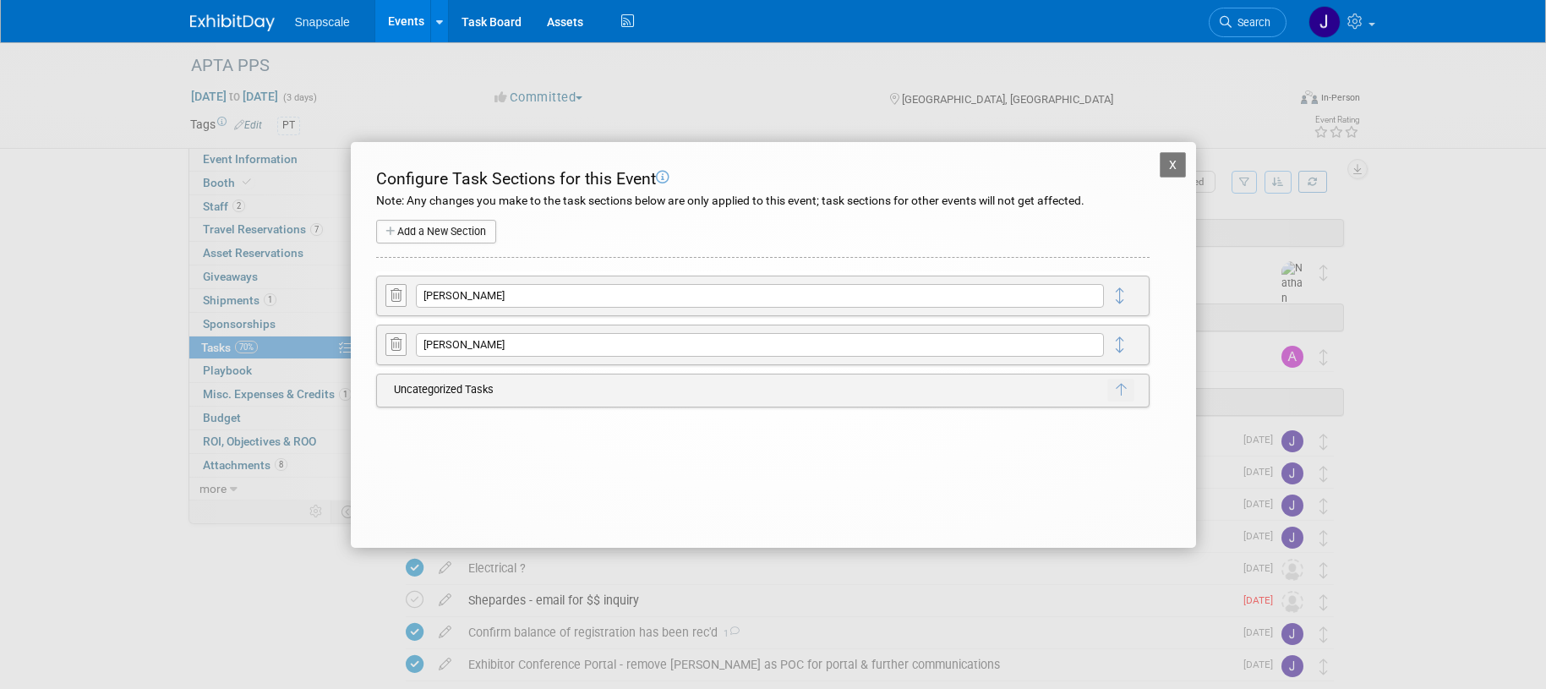
click at [451, 233] on button "Add a New Section" at bounding box center [436, 232] width 120 height 24
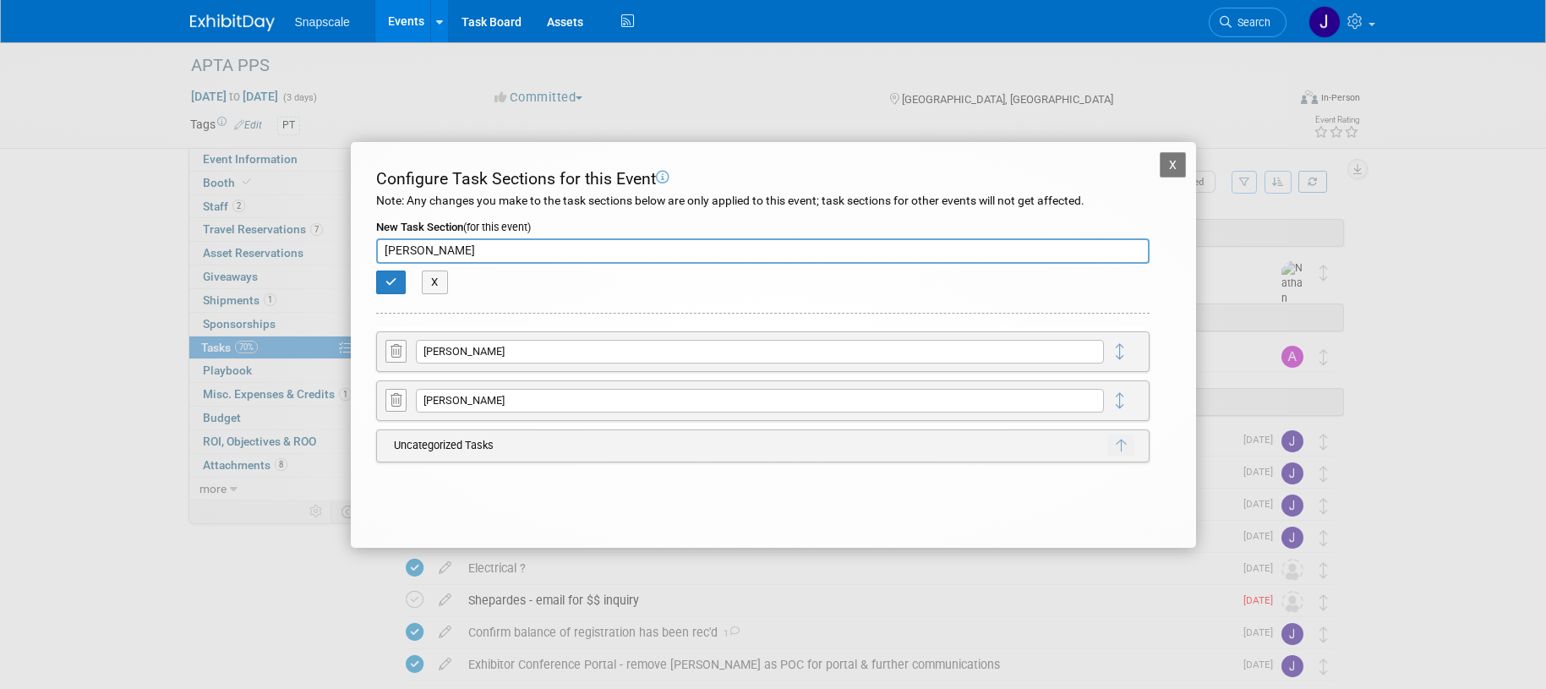
type input "Jen"
click at [388, 287] on button "button" at bounding box center [391, 283] width 30 height 24
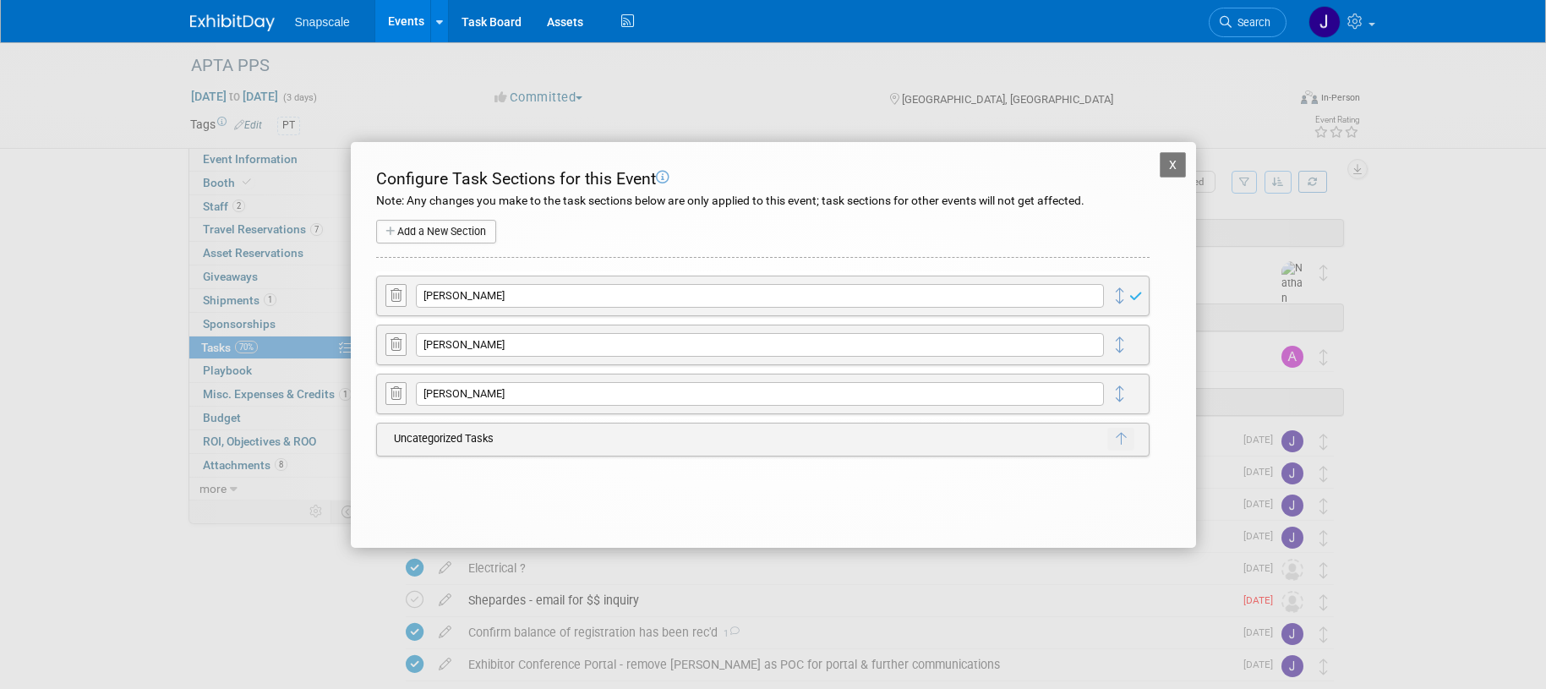
click at [1168, 163] on button "X" at bounding box center [1173, 164] width 27 height 25
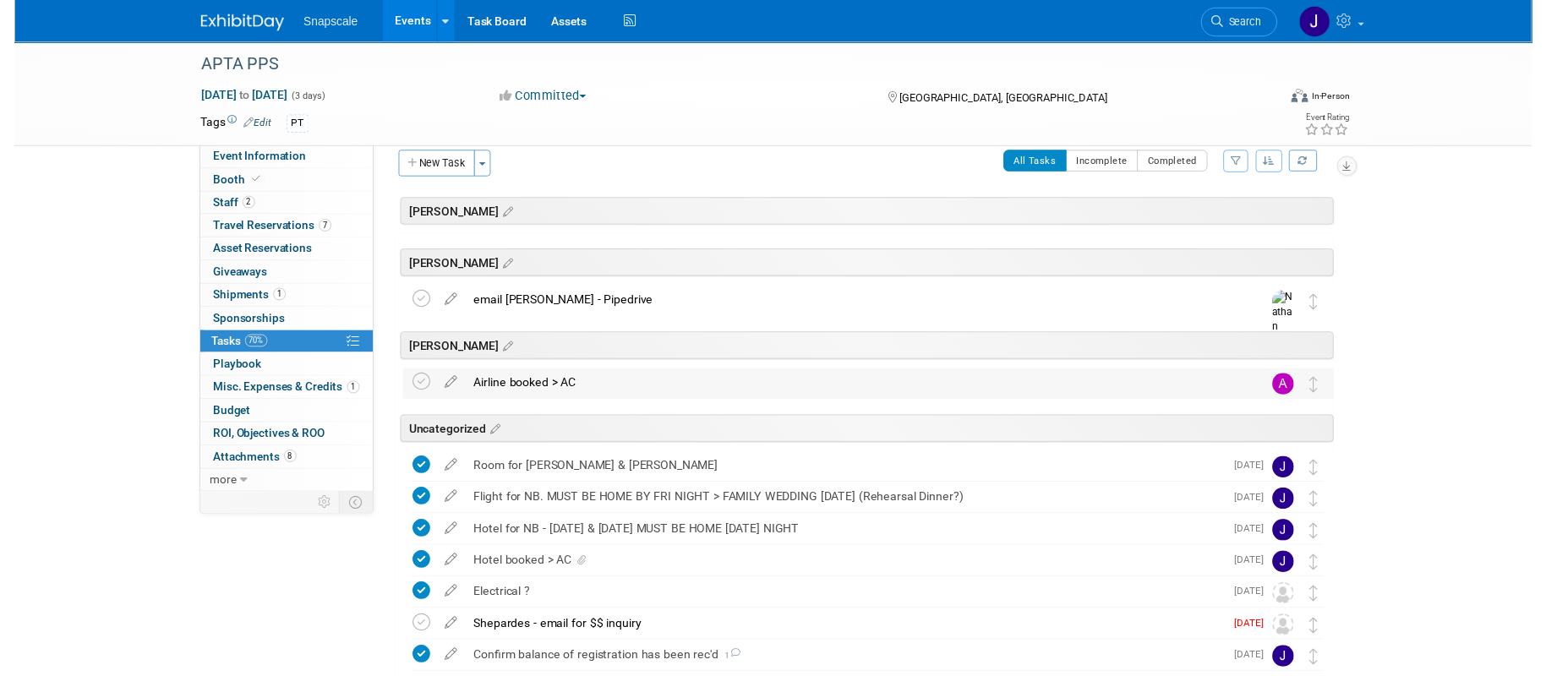
scroll to position [24, 0]
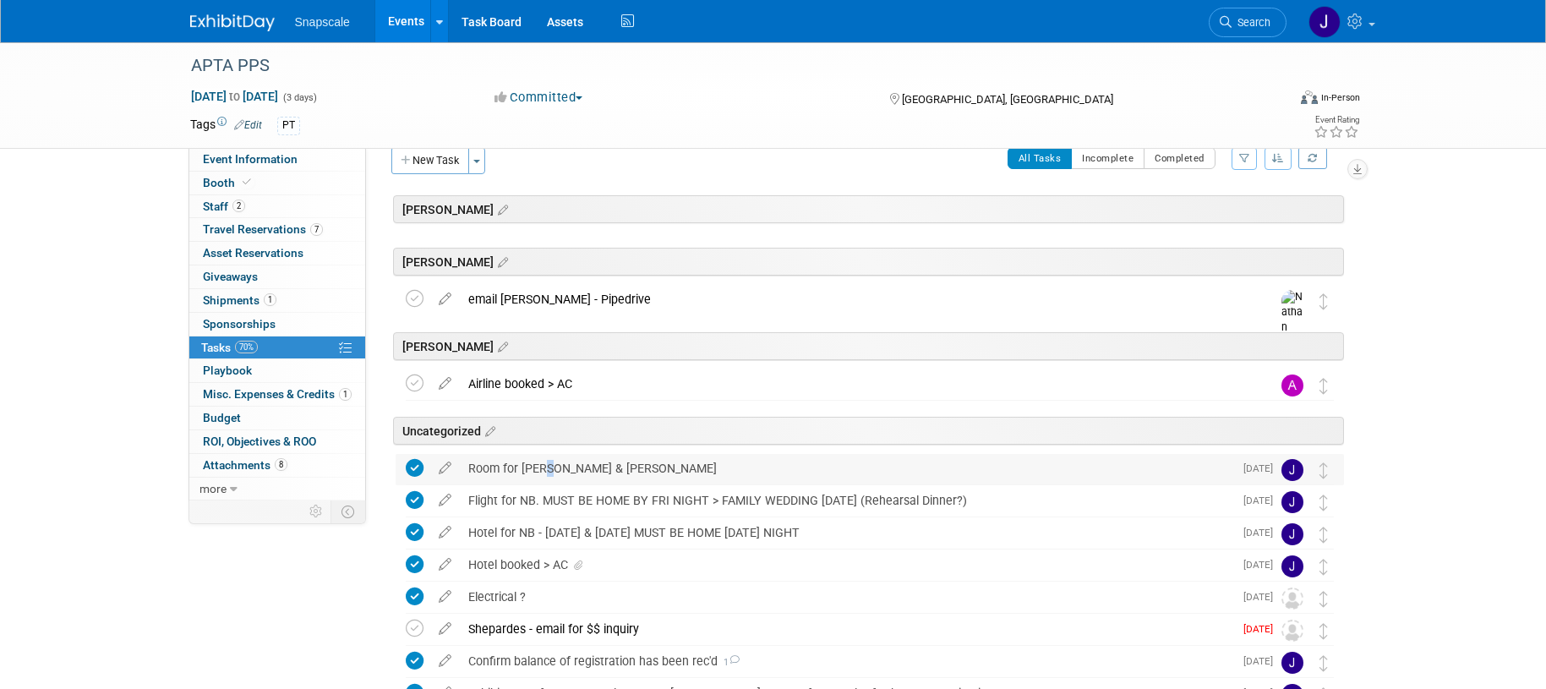
click at [541, 466] on div "Room for Mike & Marc" at bounding box center [847, 468] width 774 height 29
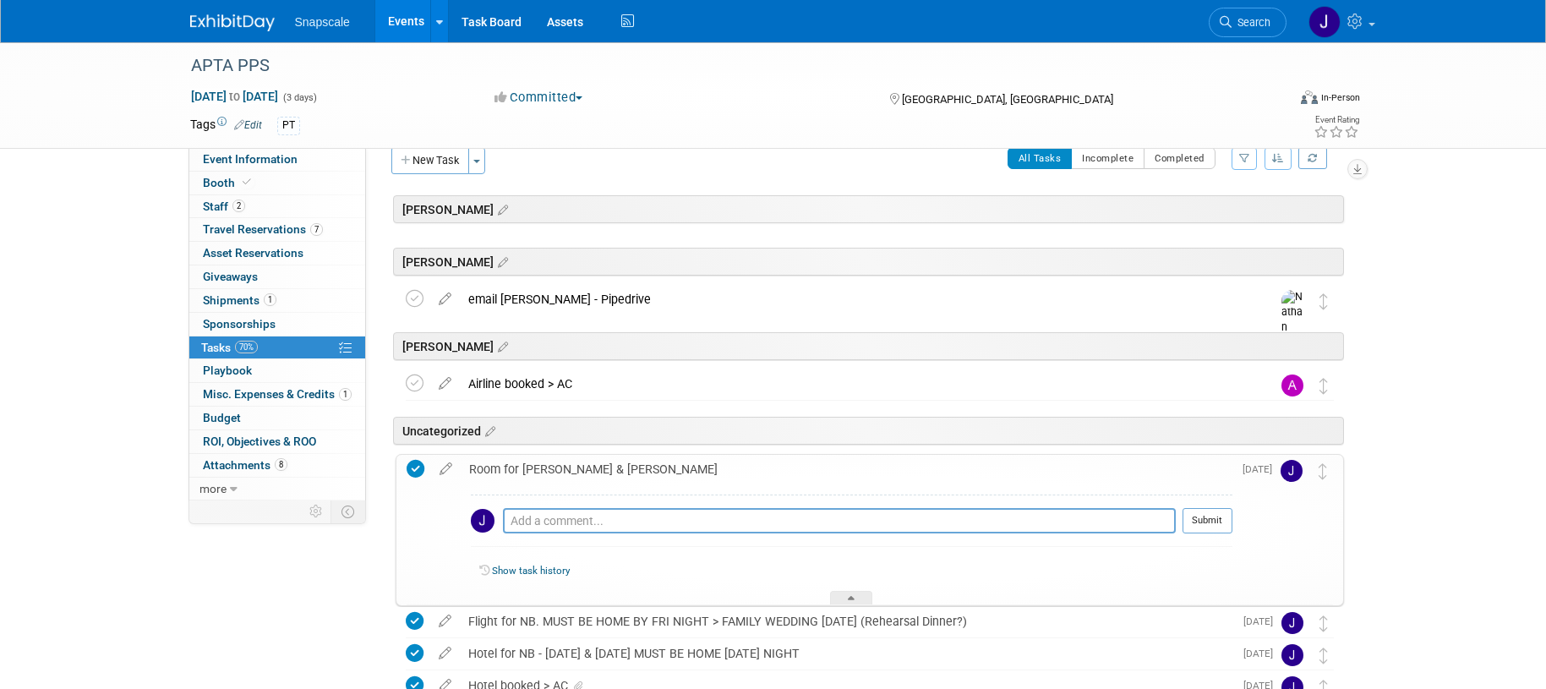
click at [542, 468] on div "Room for Mike & Marc" at bounding box center [847, 469] width 772 height 29
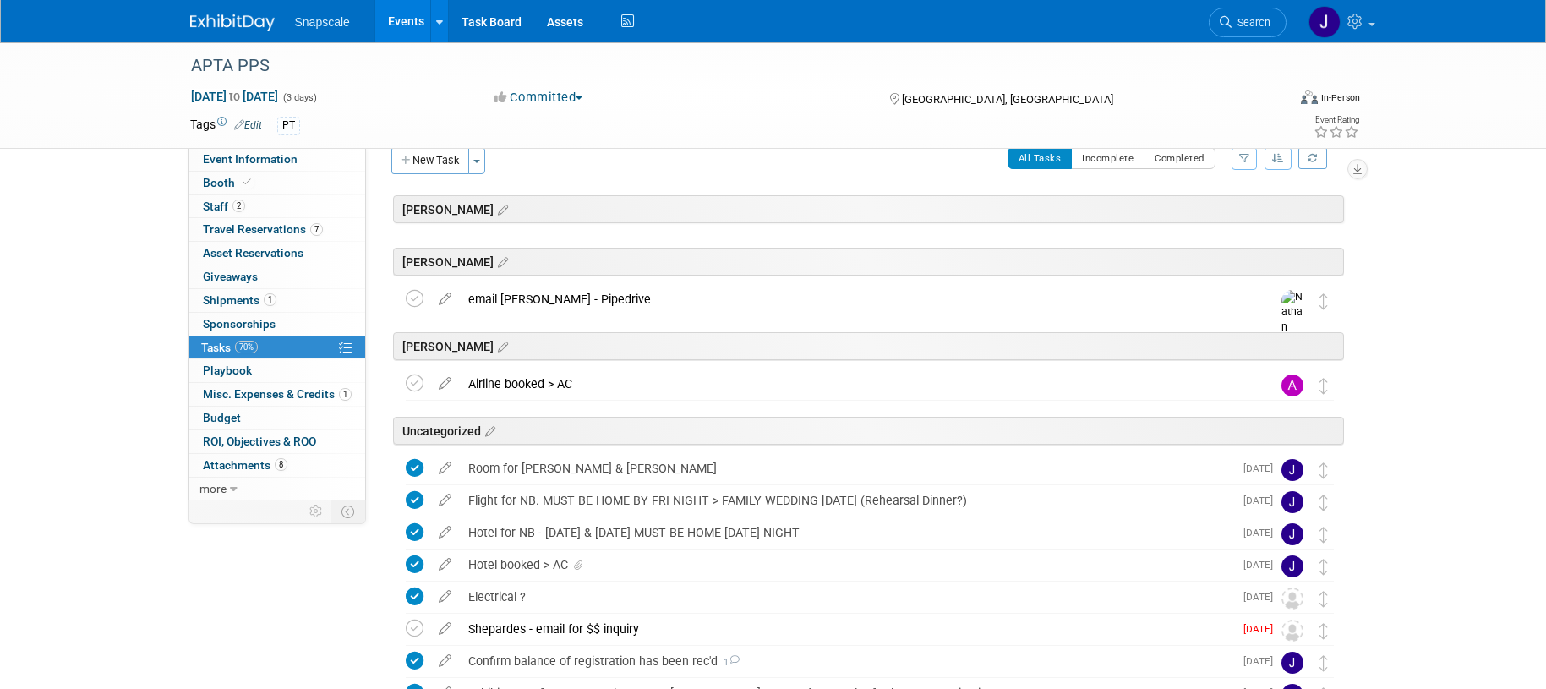
click at [443, 468] on icon at bounding box center [445, 464] width 30 height 21
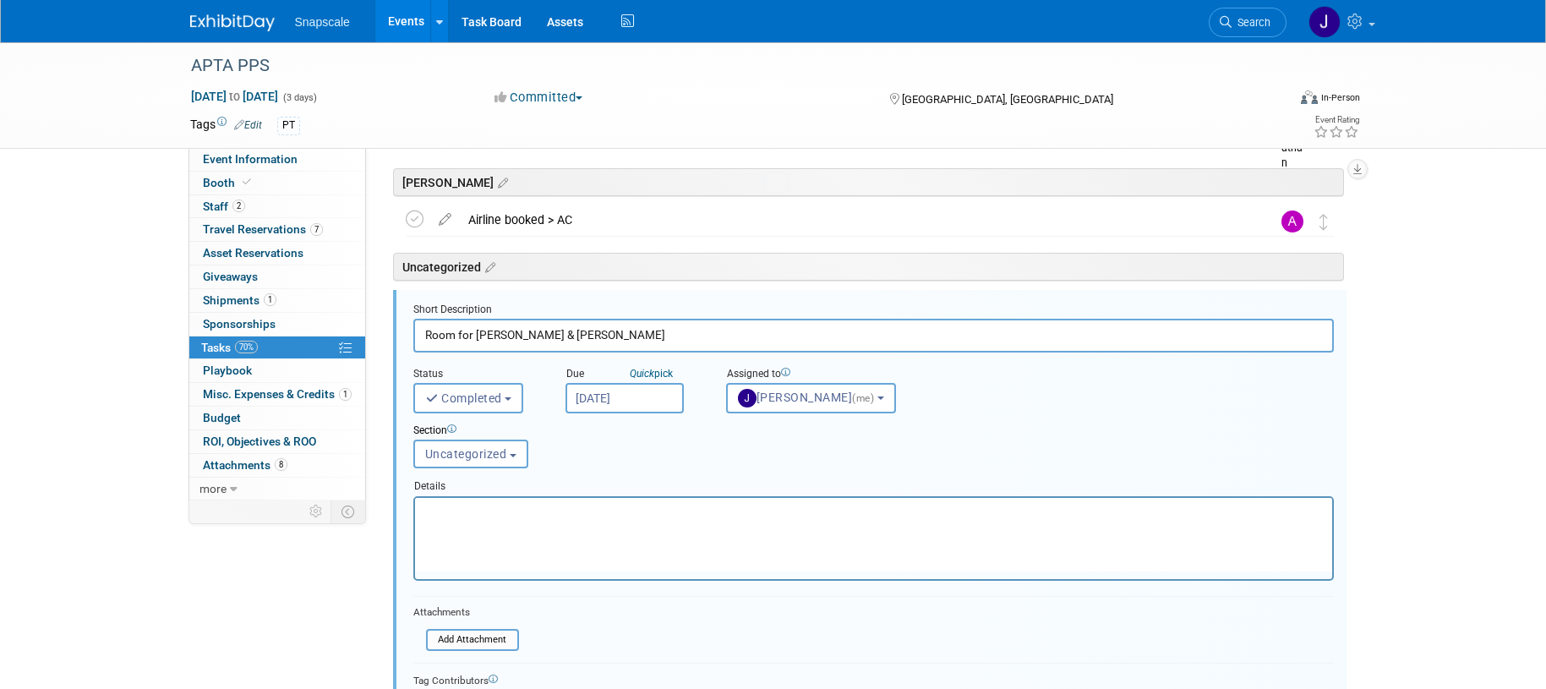
scroll to position [230, 0]
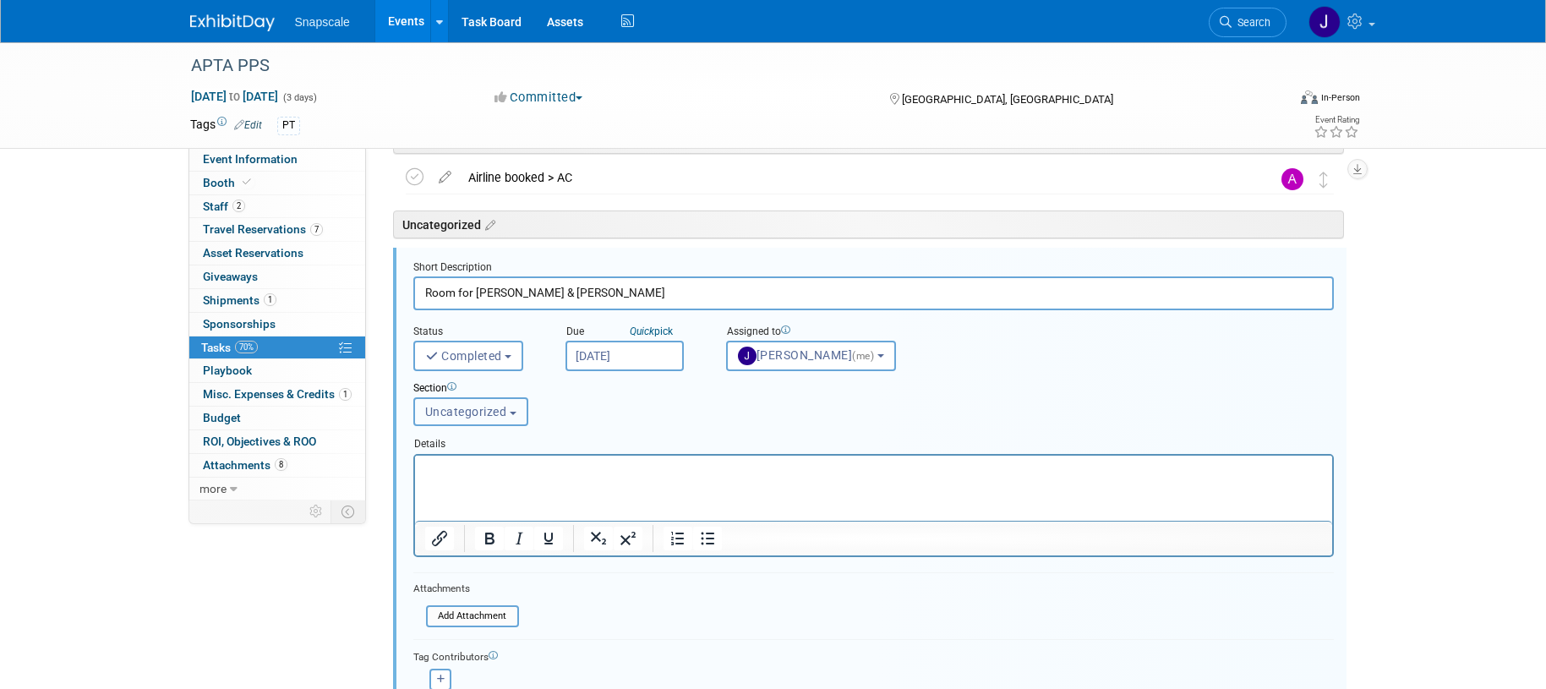
click at [512, 408] on button "Uncategorized" at bounding box center [470, 411] width 115 height 29
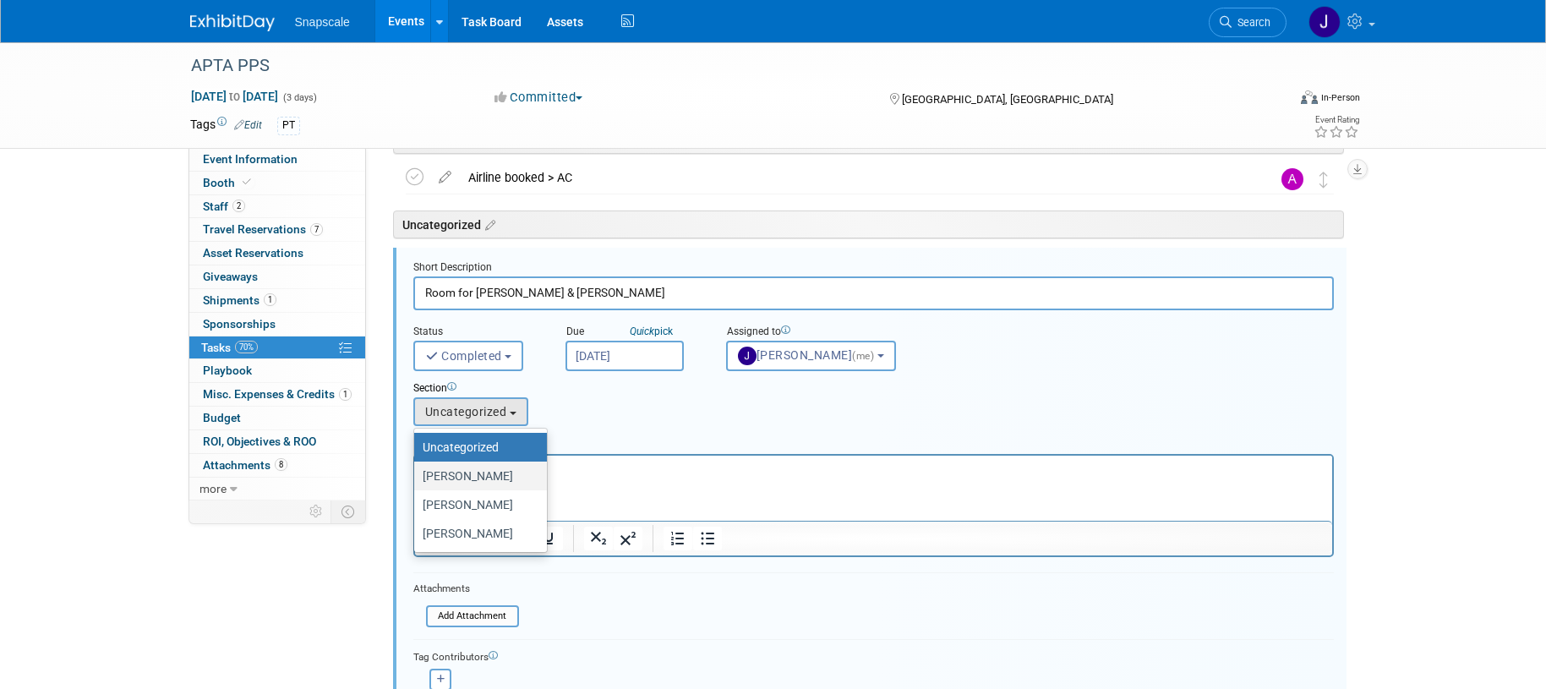
click at [470, 479] on label "Jen" at bounding box center [476, 476] width 107 height 22
click at [417, 479] on input "Jen" at bounding box center [411, 476] width 11 height 11
select select "11275912"
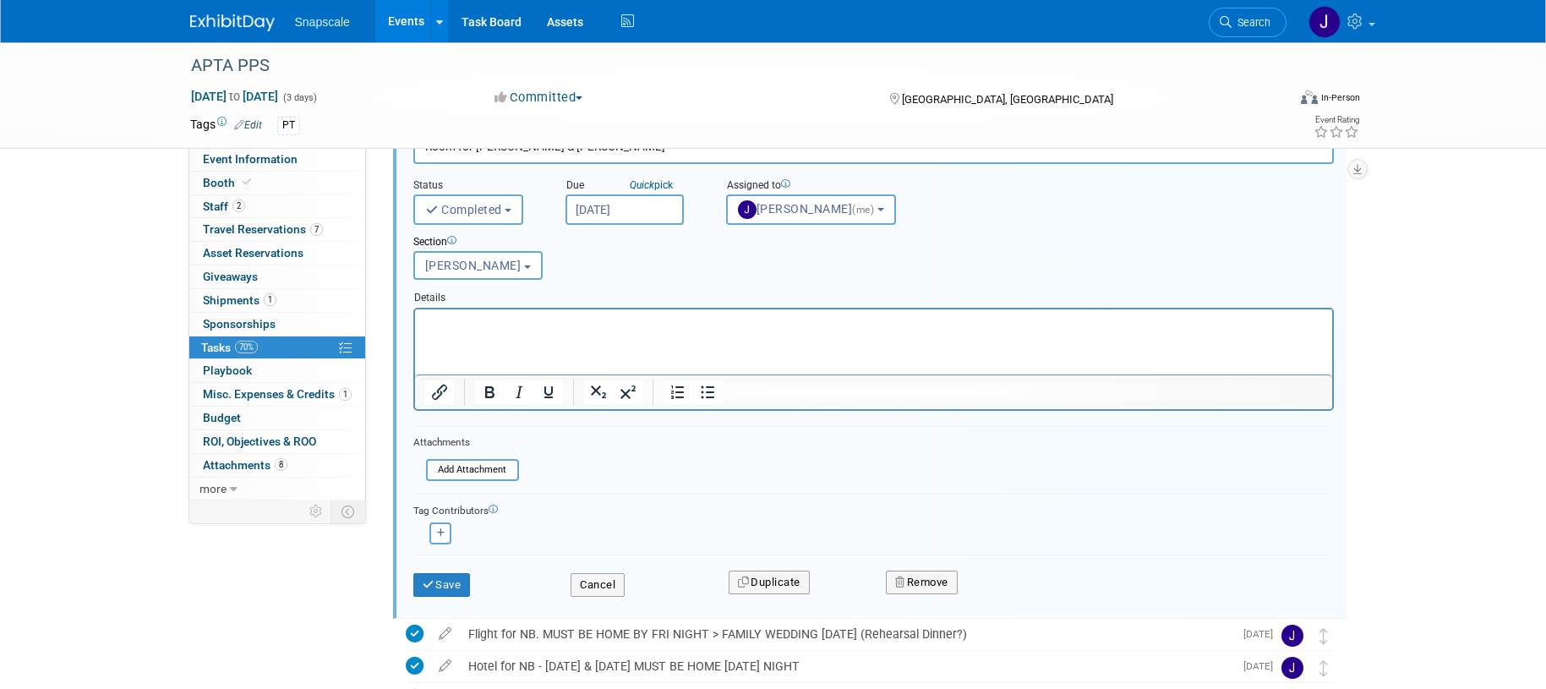
scroll to position [383, 0]
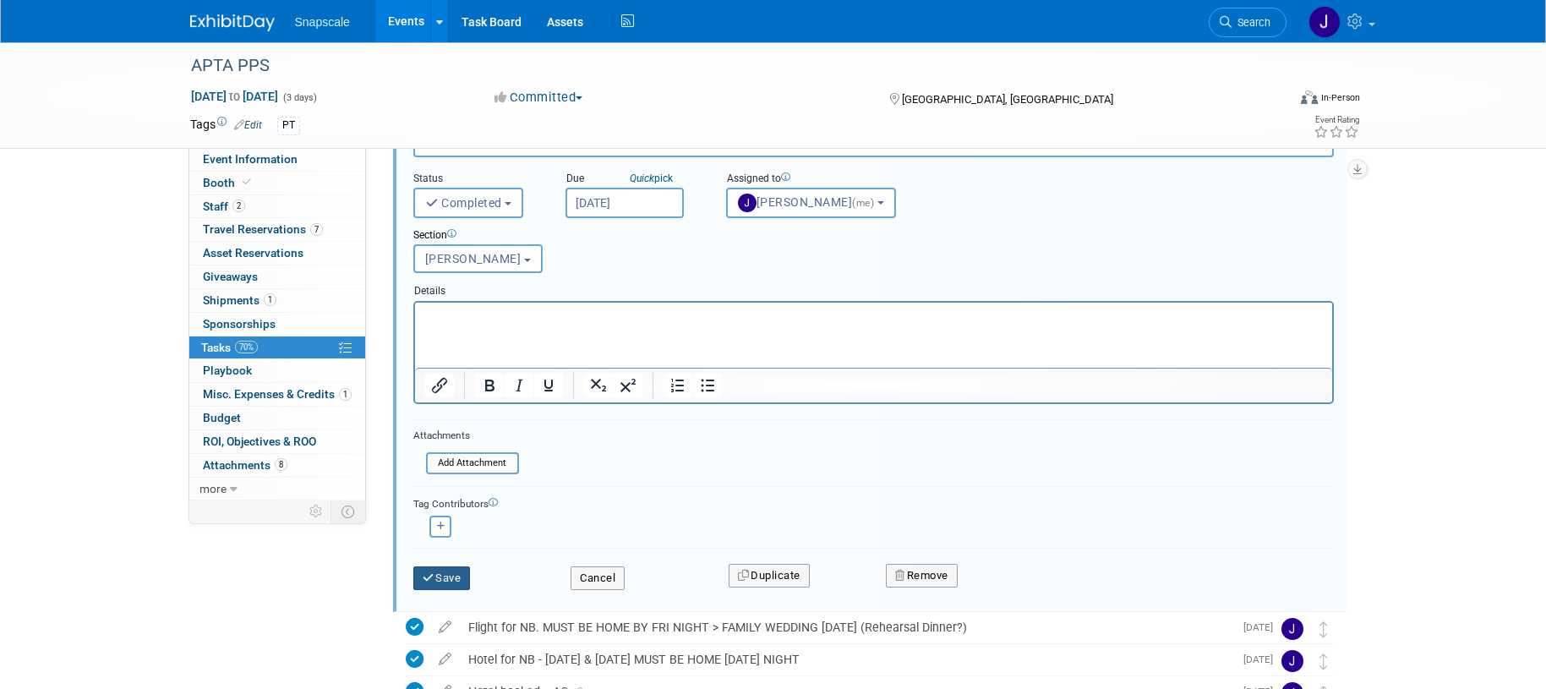
click at [448, 575] on button "Save" at bounding box center [441, 578] width 57 height 24
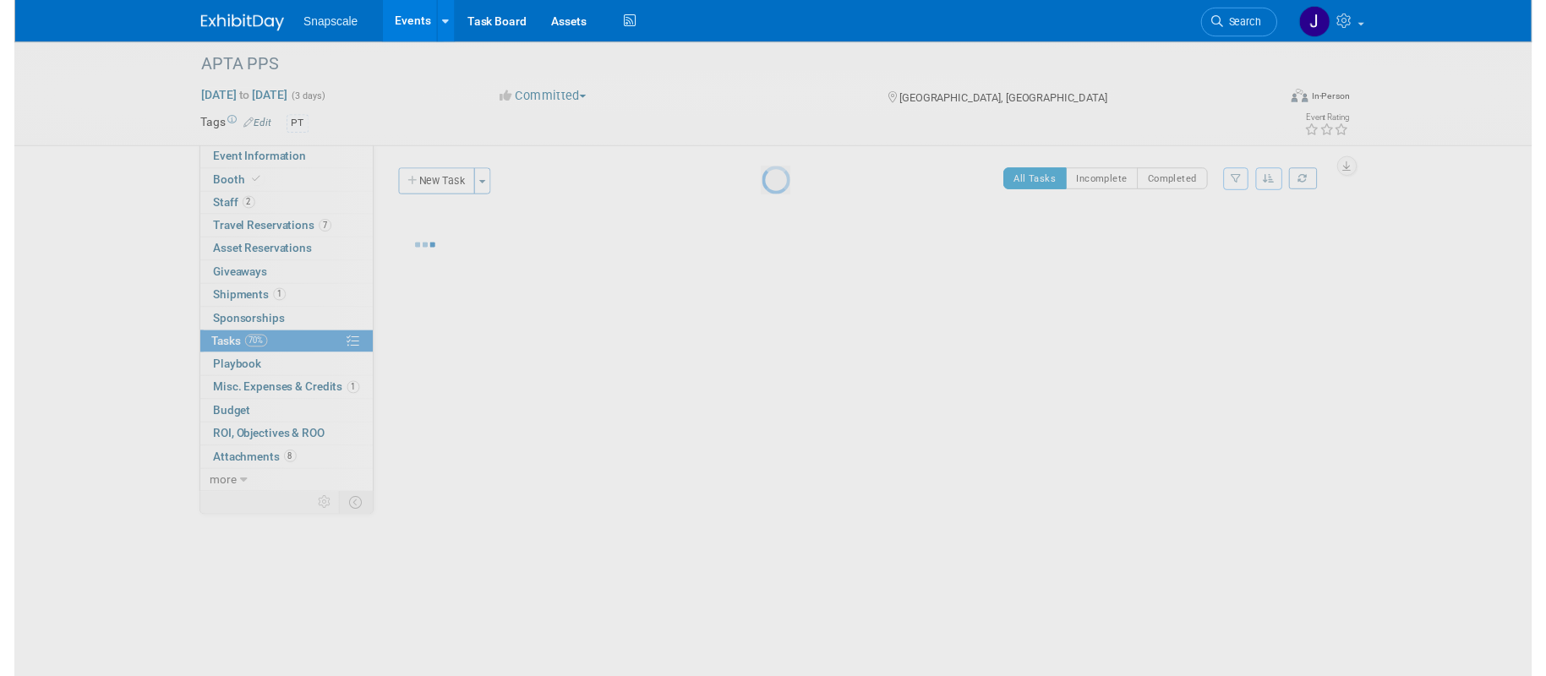
scroll to position [0, 0]
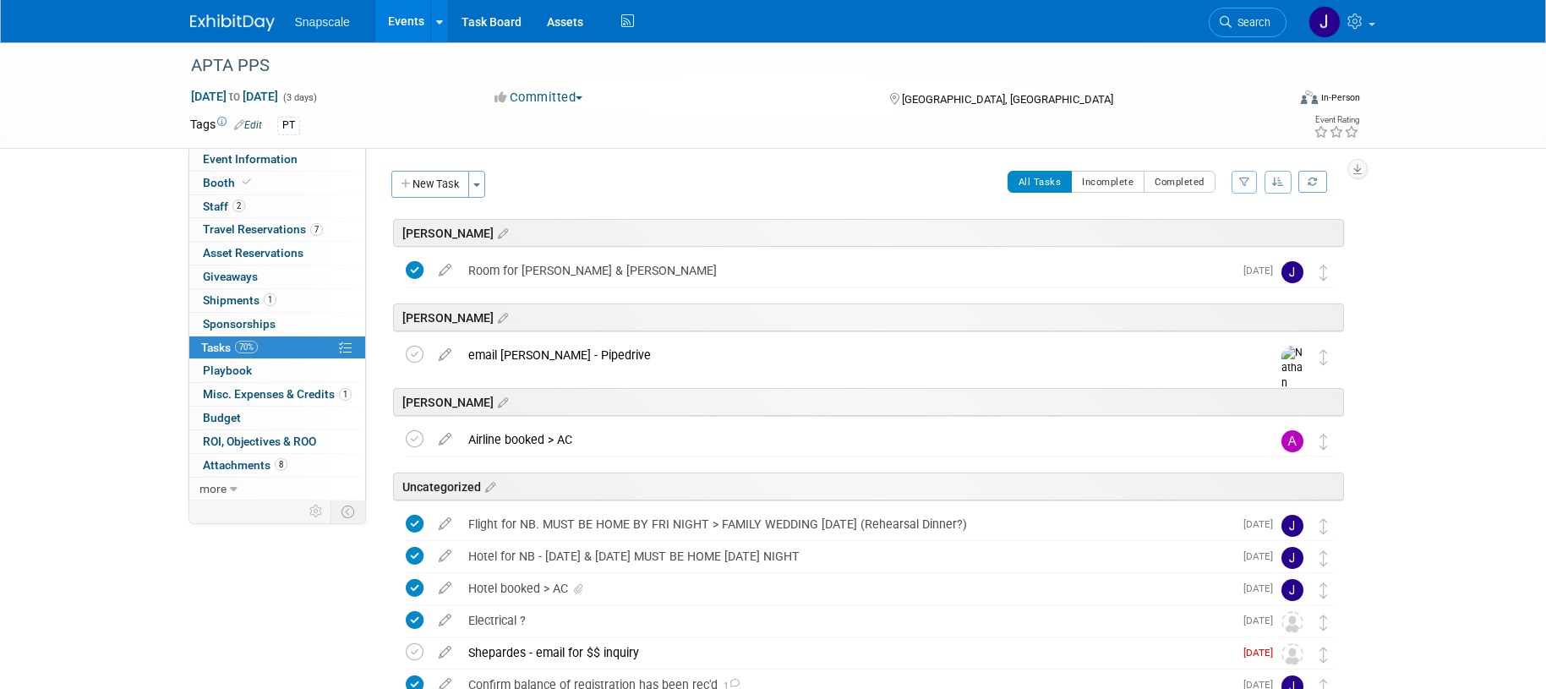
drag, startPoint x: 441, startPoint y: 521, endPoint x: 451, endPoint y: 512, distance: 12.6
click at [441, 521] on icon at bounding box center [445, 520] width 30 height 21
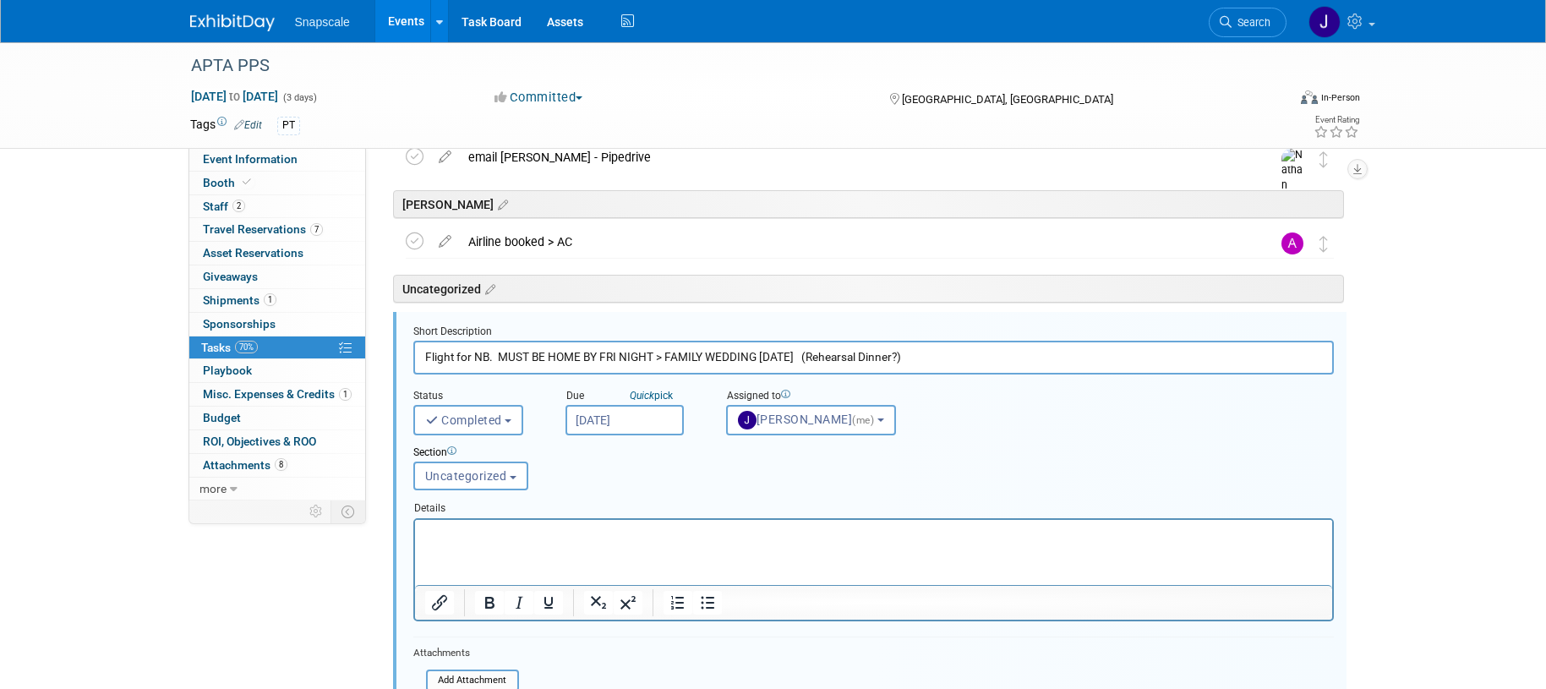
scroll to position [262, 0]
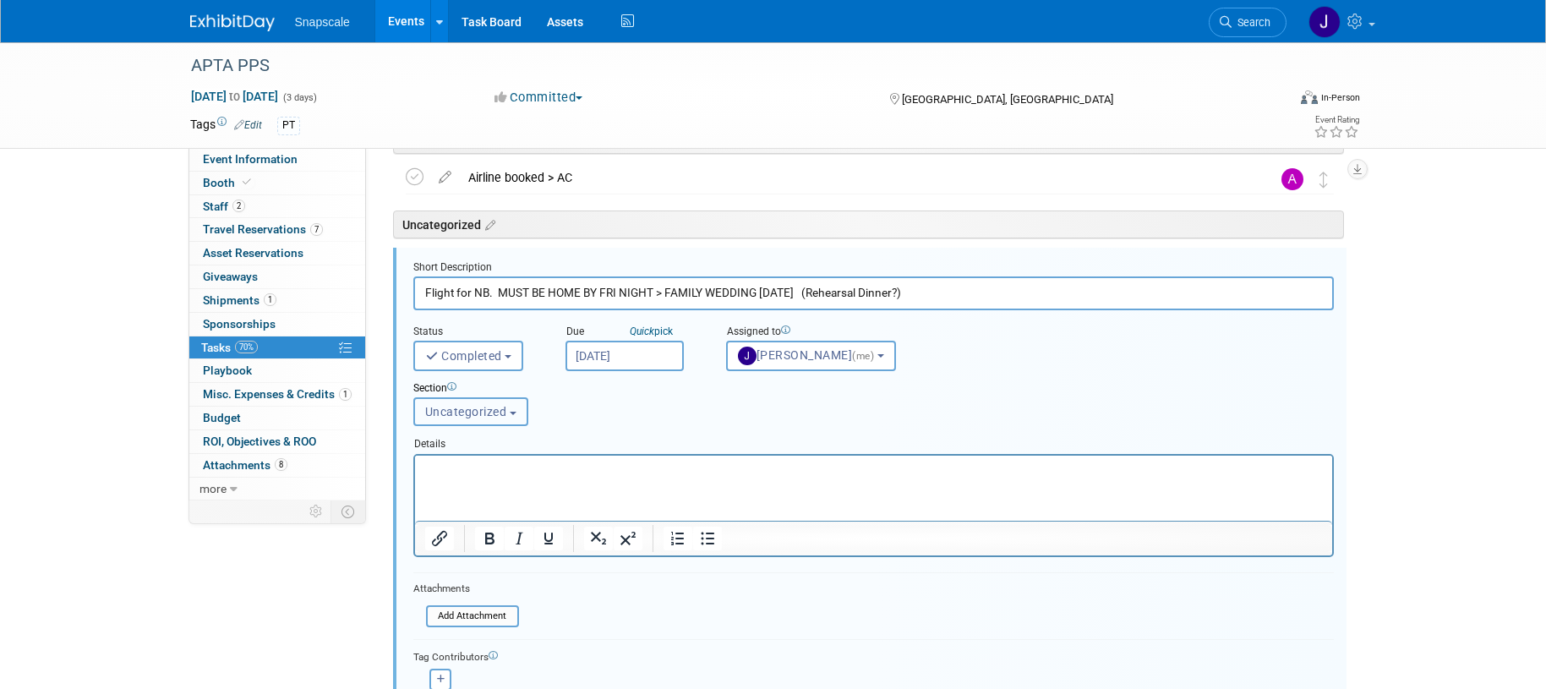
click at [505, 411] on span "Uncategorized" at bounding box center [466, 412] width 82 height 14
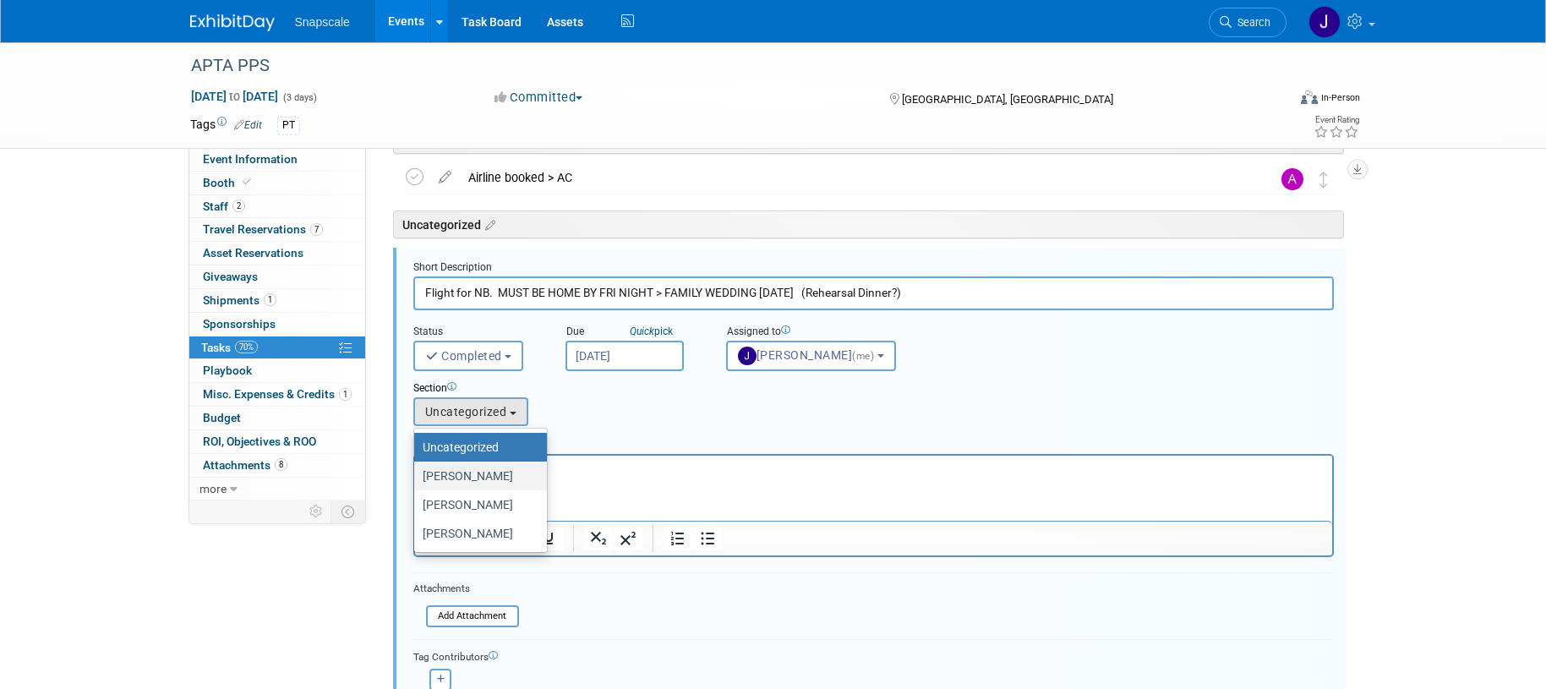
click at [492, 475] on label "Jen" at bounding box center [476, 476] width 107 height 22
click at [417, 475] on input "Jen" at bounding box center [411, 476] width 11 height 11
select select "11275912"
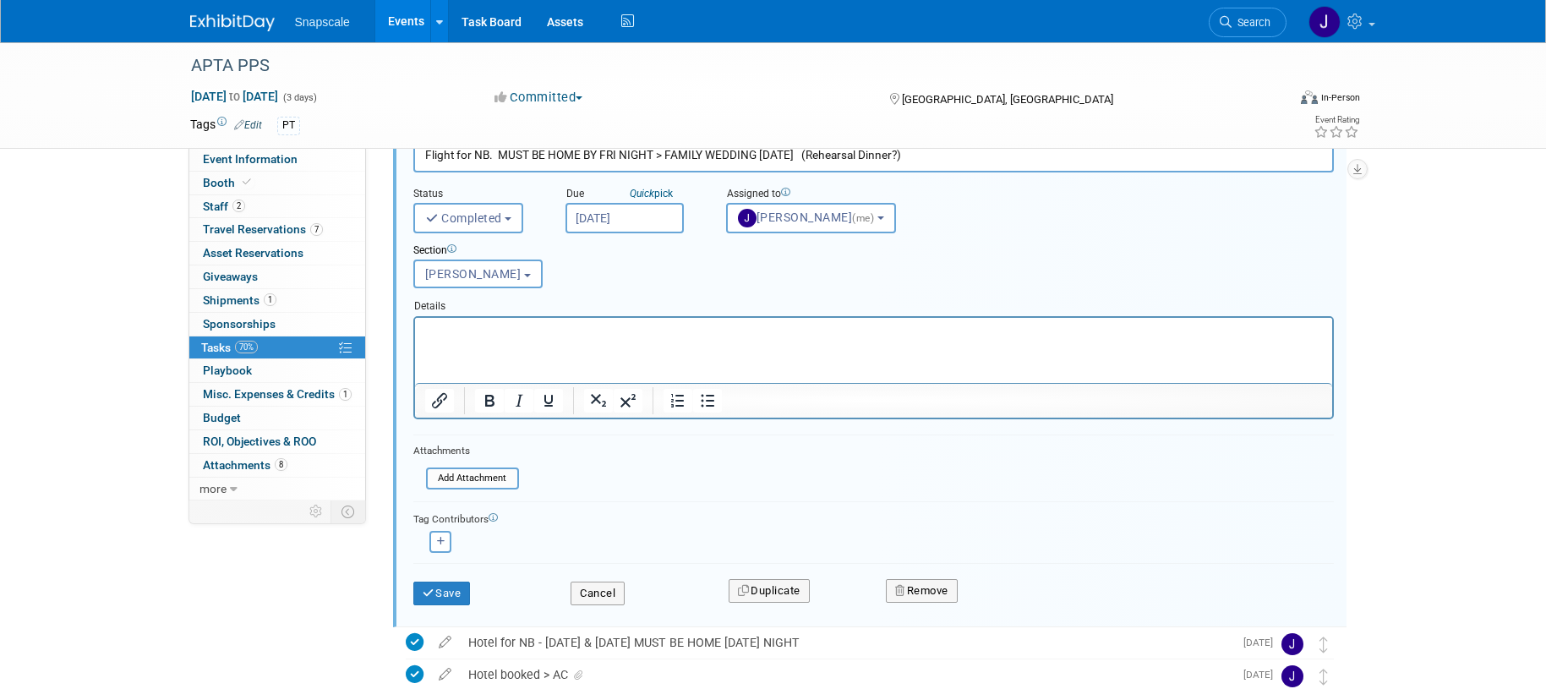
scroll to position [410, 0]
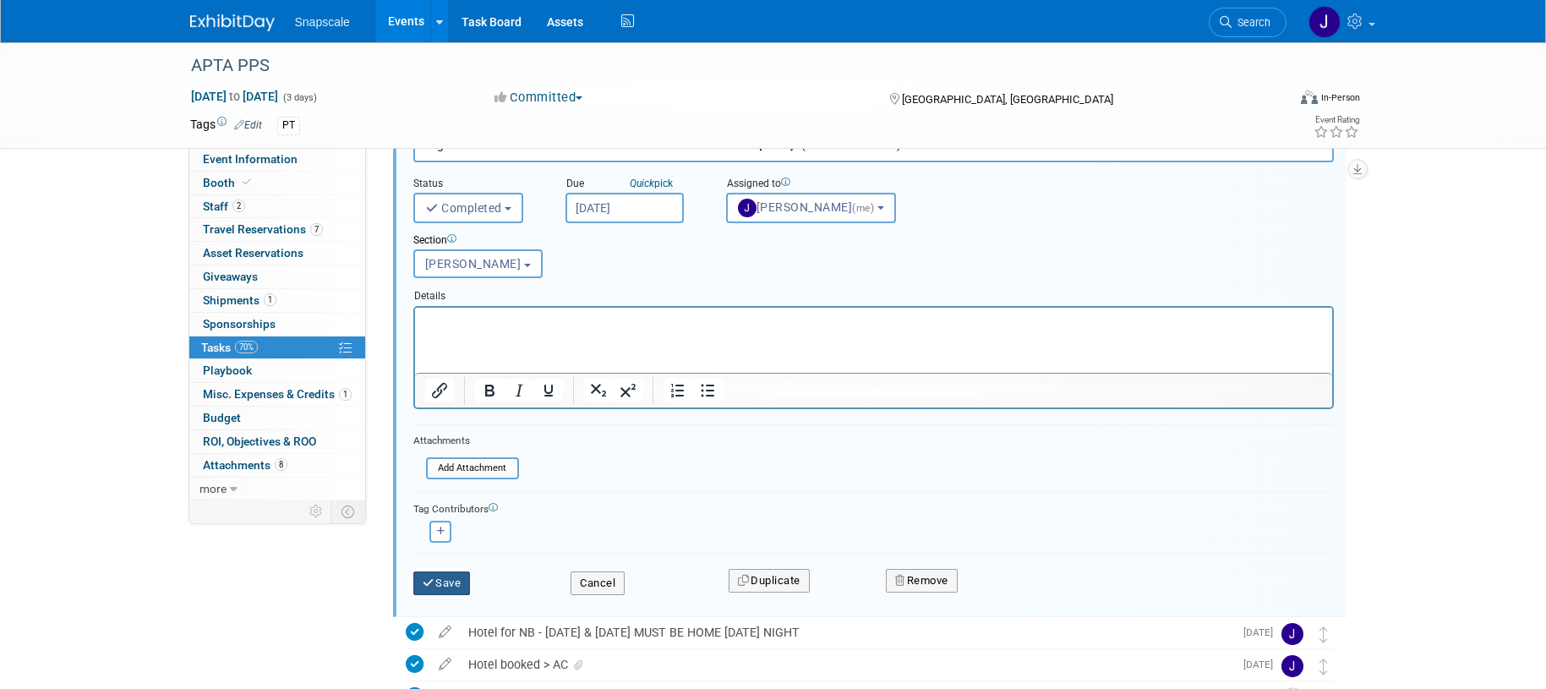
click at [457, 577] on button "Save" at bounding box center [441, 584] width 57 height 24
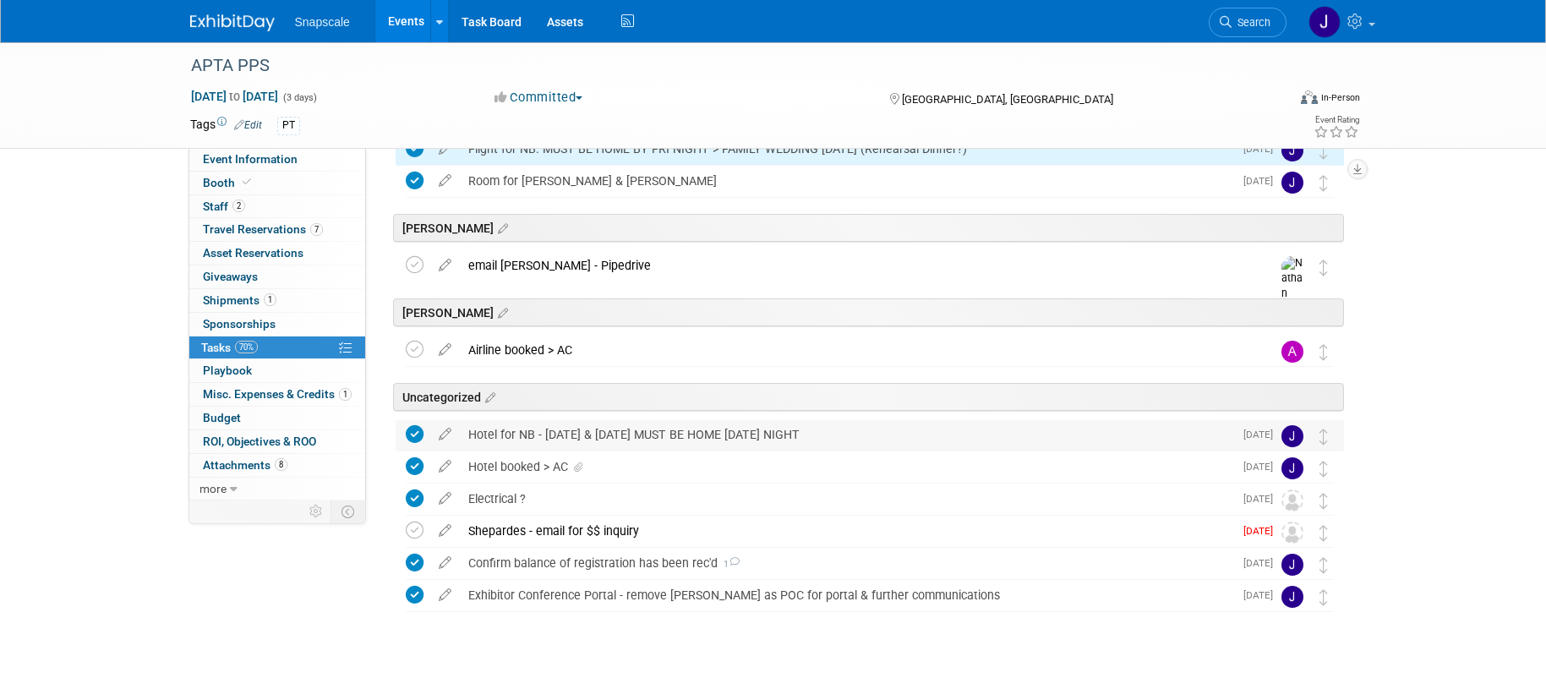
scroll to position [129, 0]
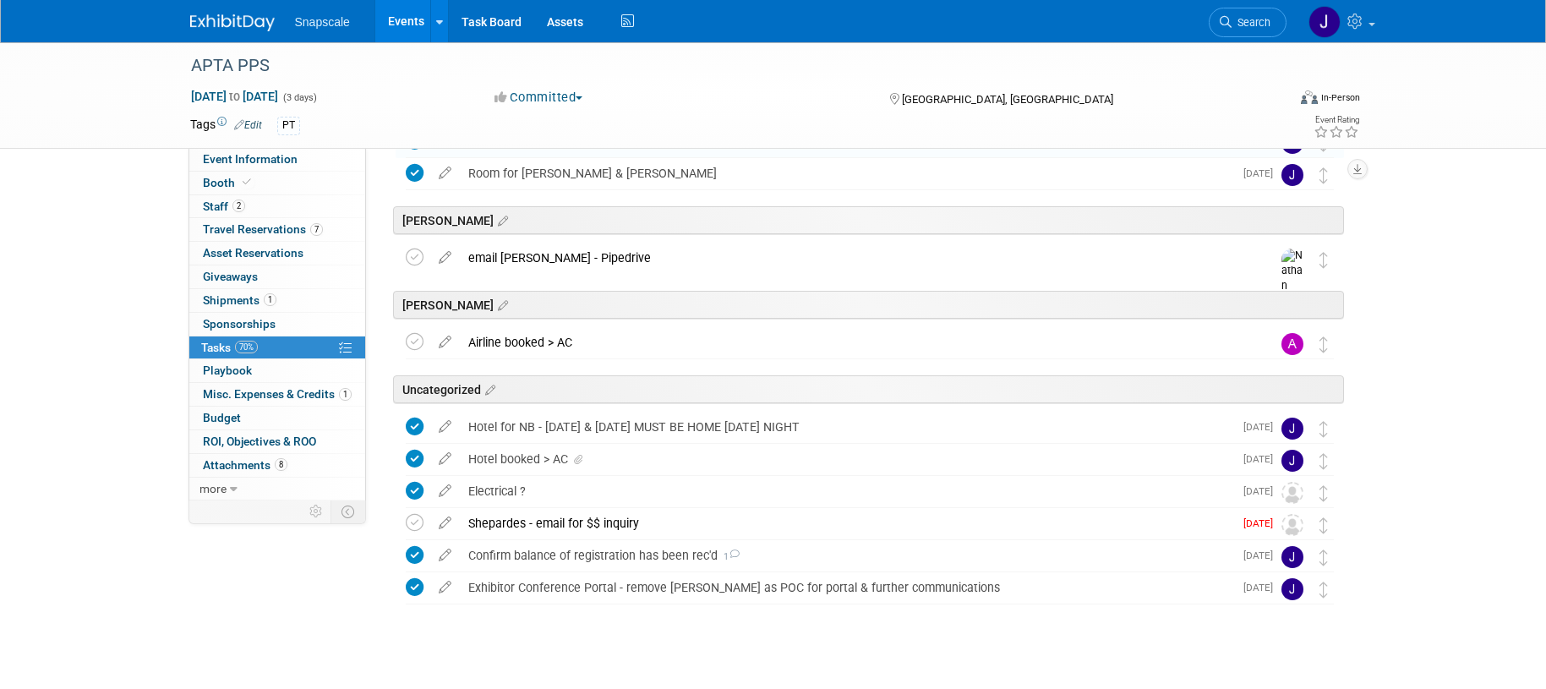
click at [438, 429] on icon at bounding box center [445, 423] width 30 height 21
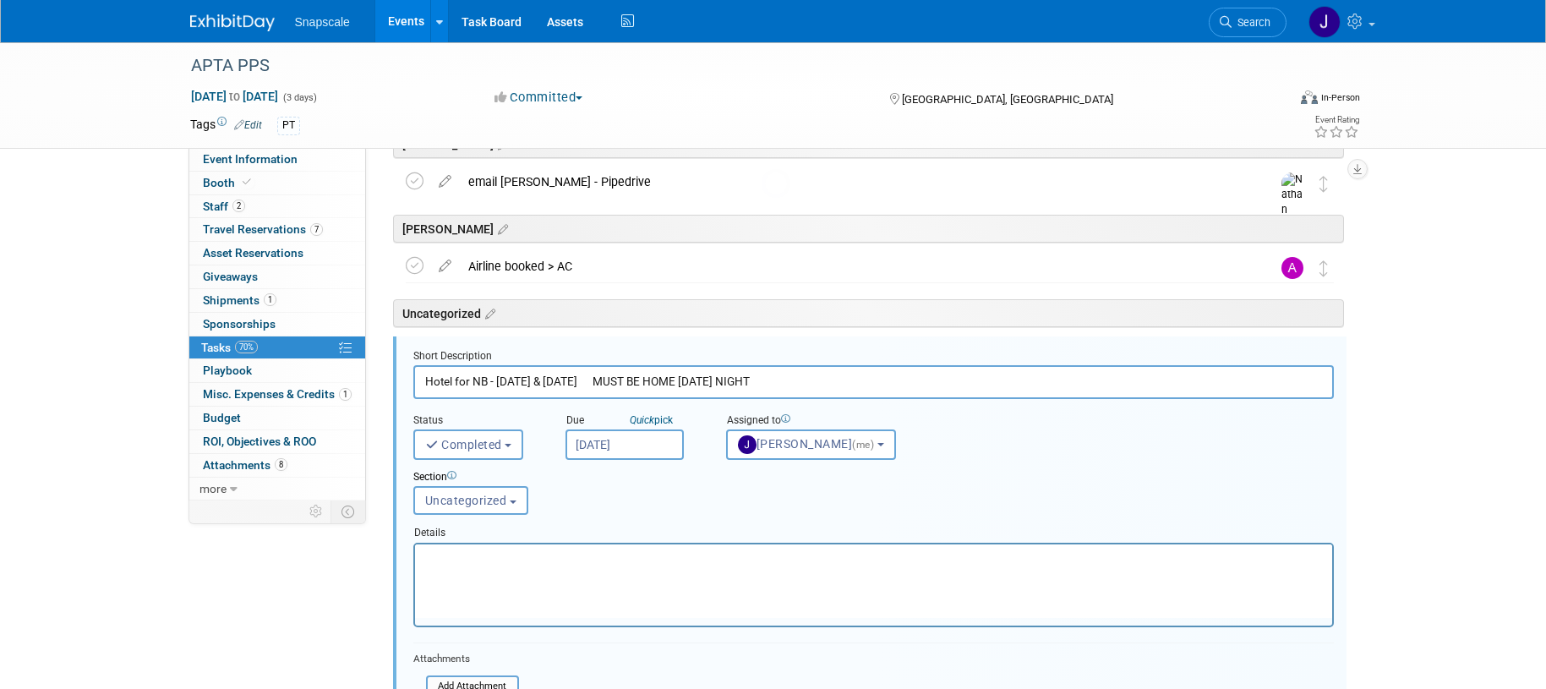
scroll to position [294, 0]
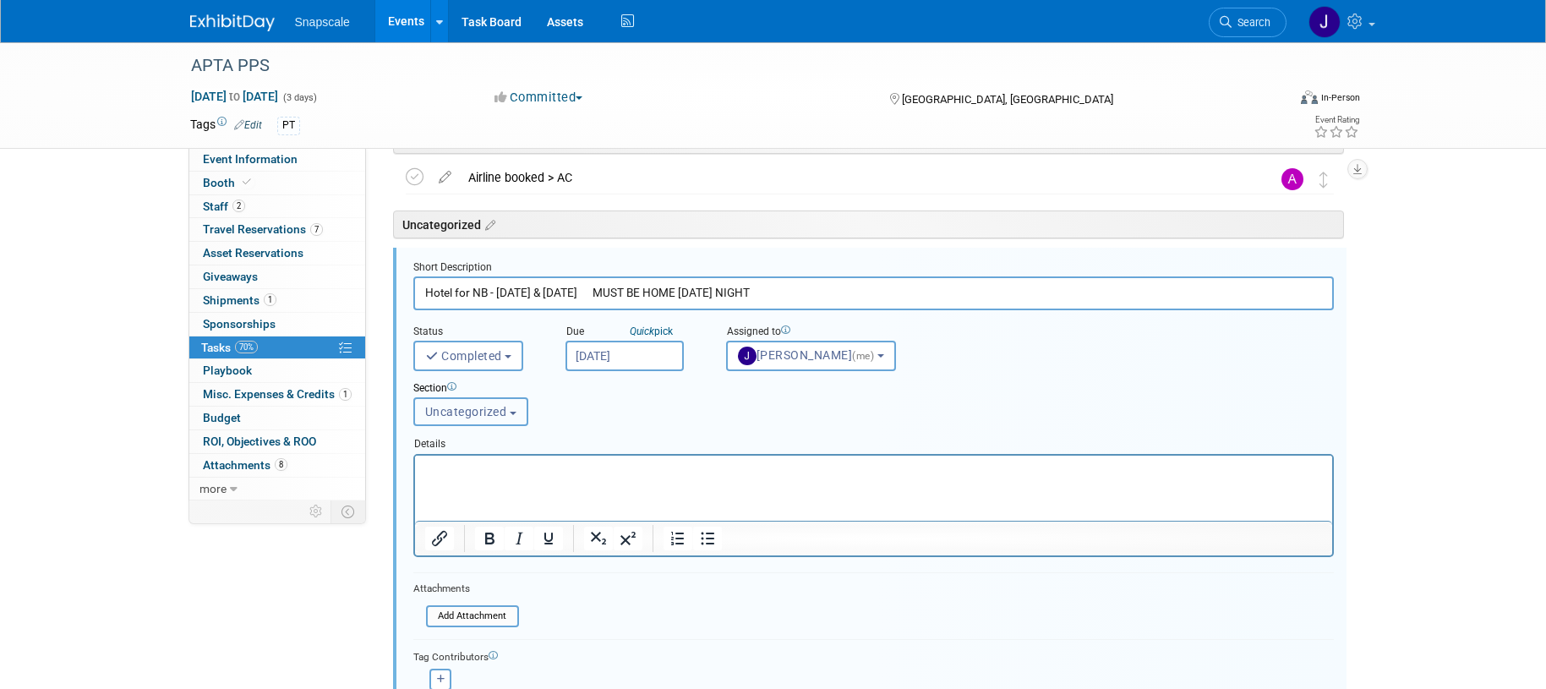
drag, startPoint x: 499, startPoint y: 409, endPoint x: 492, endPoint y: 424, distance: 16.7
click at [498, 410] on span "Uncategorized" at bounding box center [466, 412] width 82 height 14
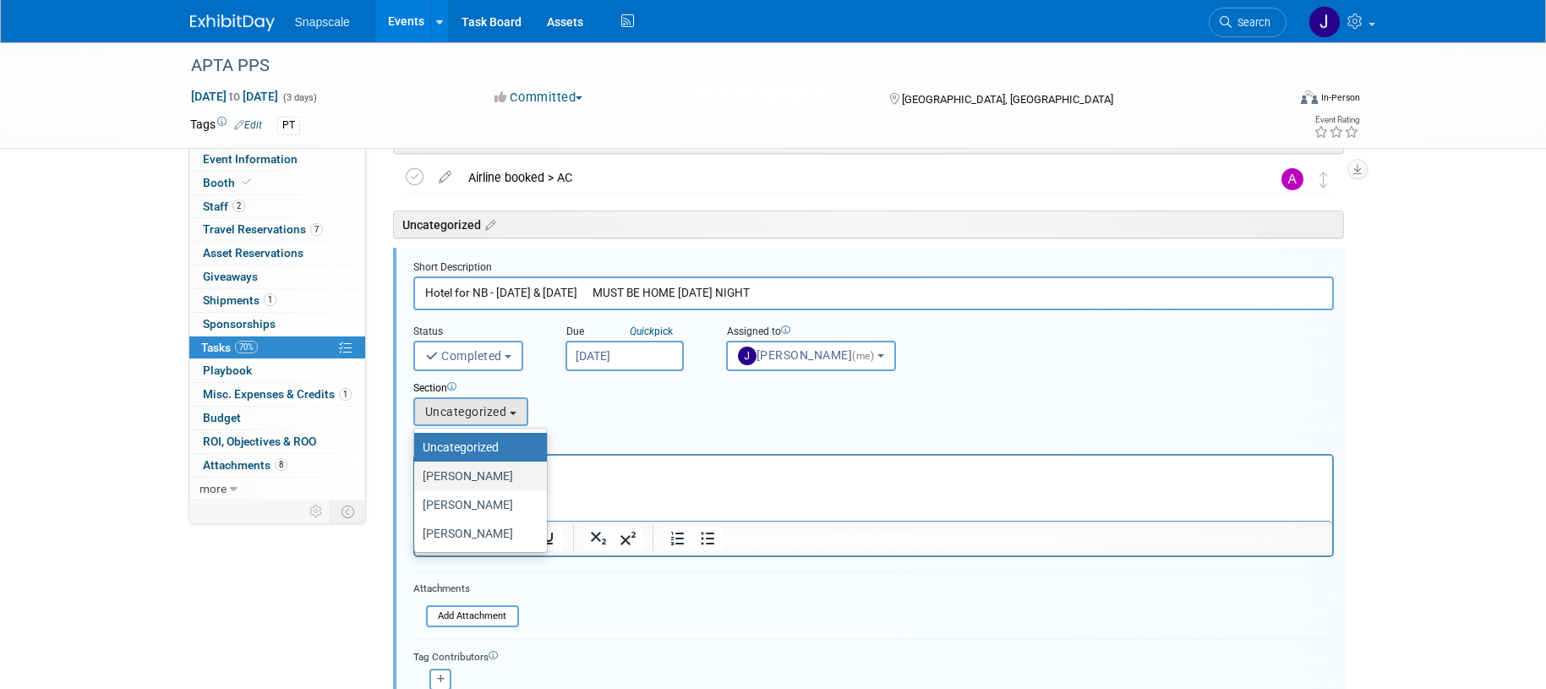
drag, startPoint x: 454, startPoint y: 477, endPoint x: 36, endPoint y: 37, distance: 606.4
click at [454, 477] on label "Jen" at bounding box center [476, 476] width 107 height 22
click at [417, 477] on input "Jen" at bounding box center [411, 476] width 11 height 11
select select "11275912"
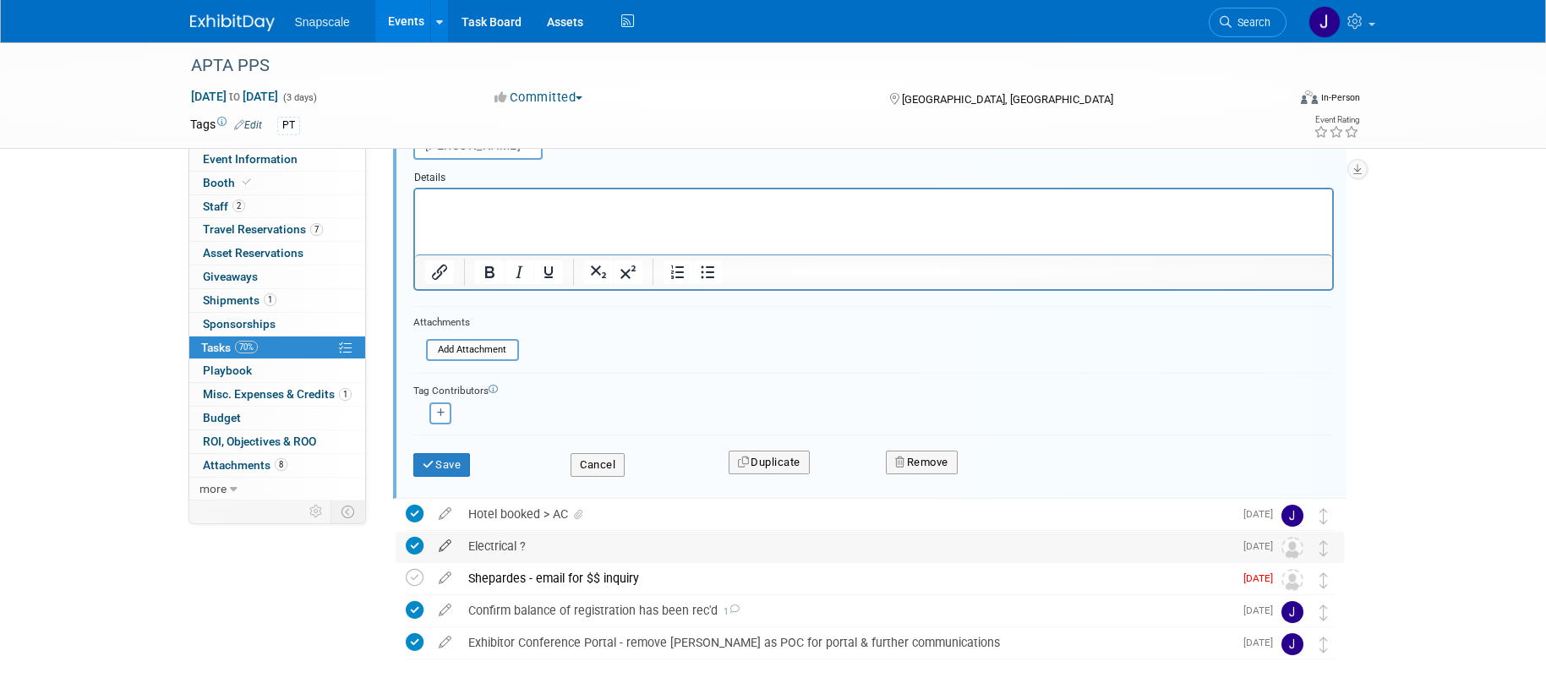
scroll to position [550, 0]
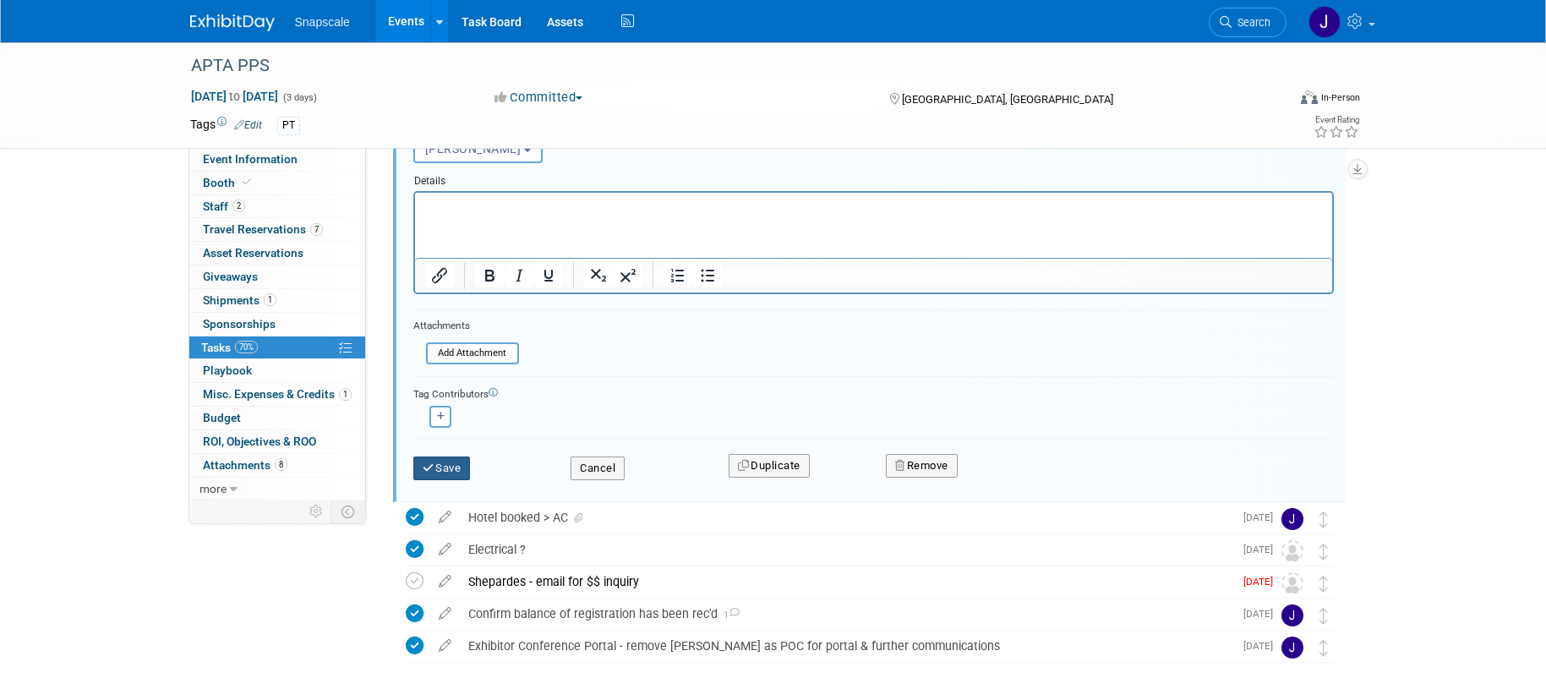
click at [462, 479] on button "Save" at bounding box center [441, 469] width 57 height 24
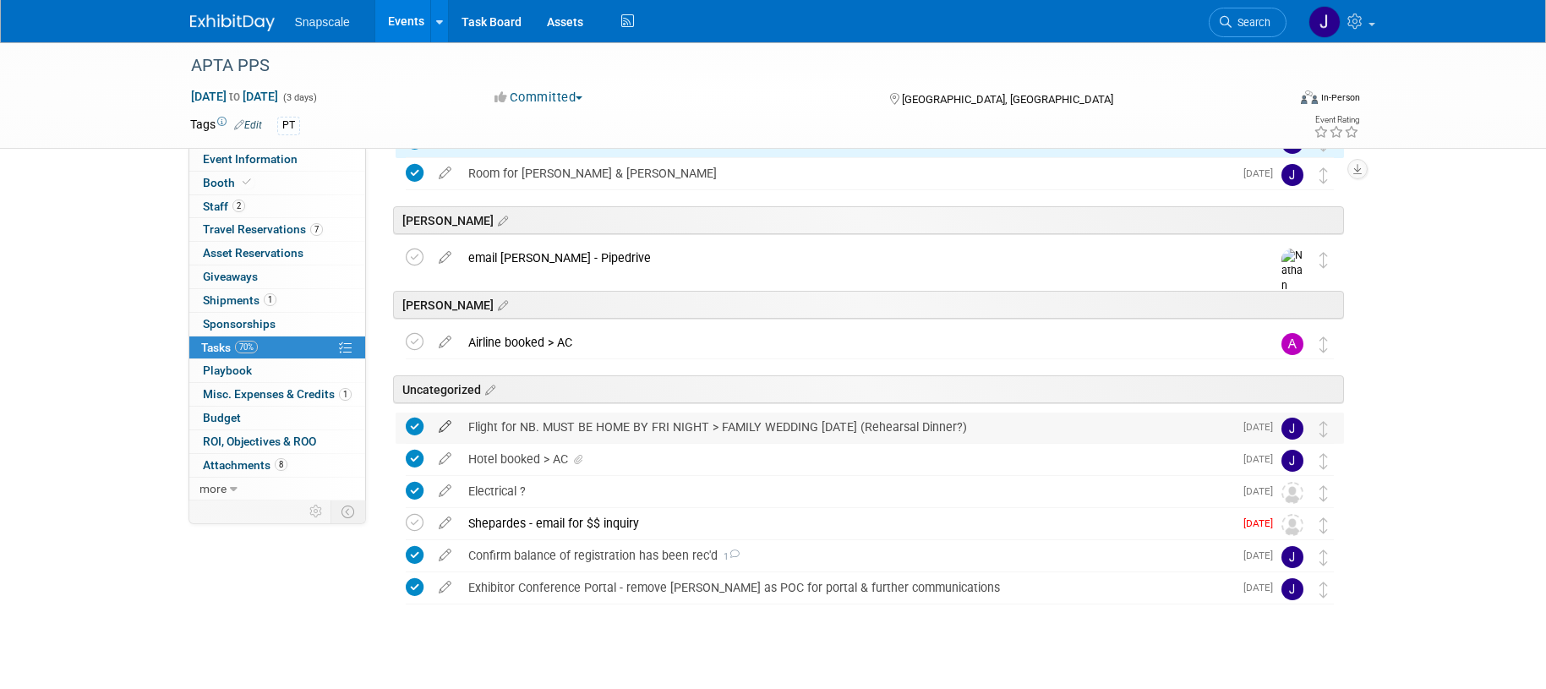
scroll to position [146, 0]
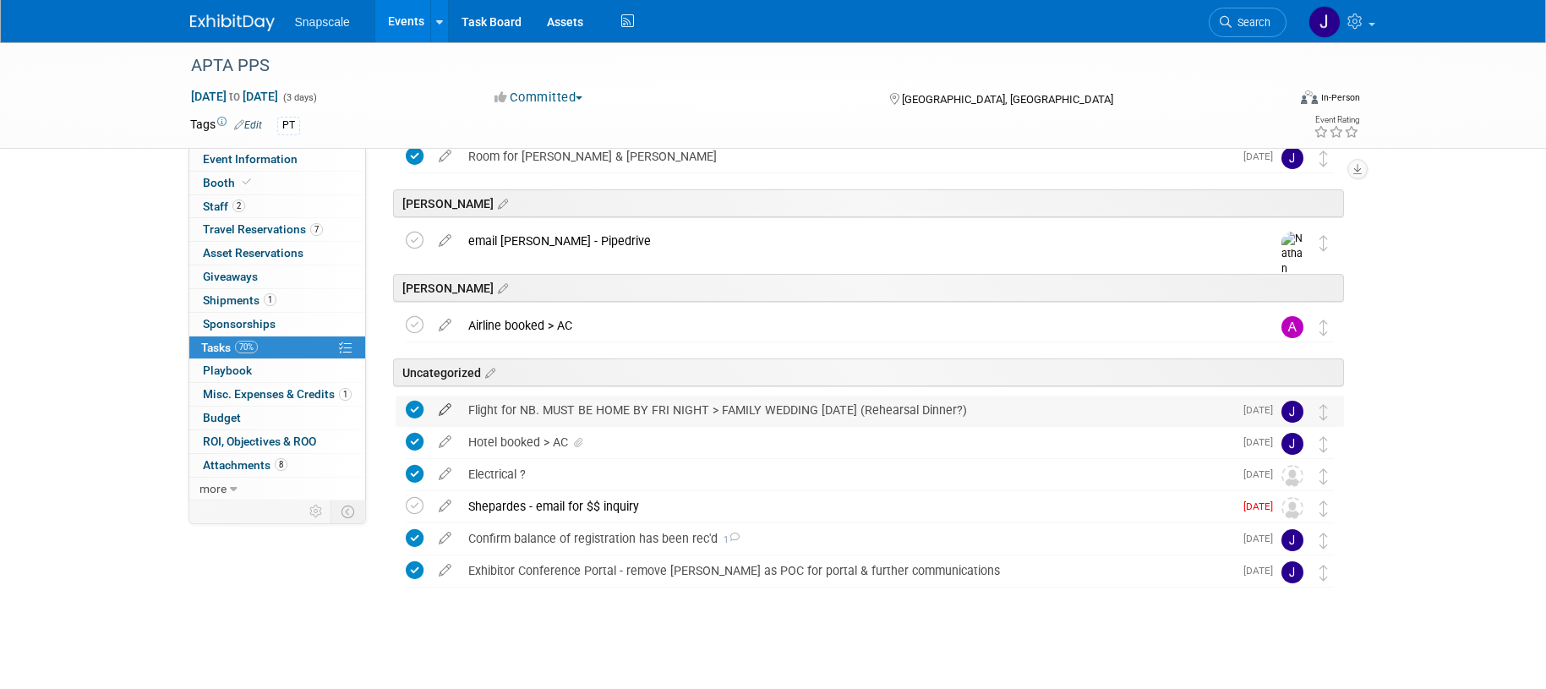
click at [441, 412] on icon at bounding box center [445, 406] width 30 height 21
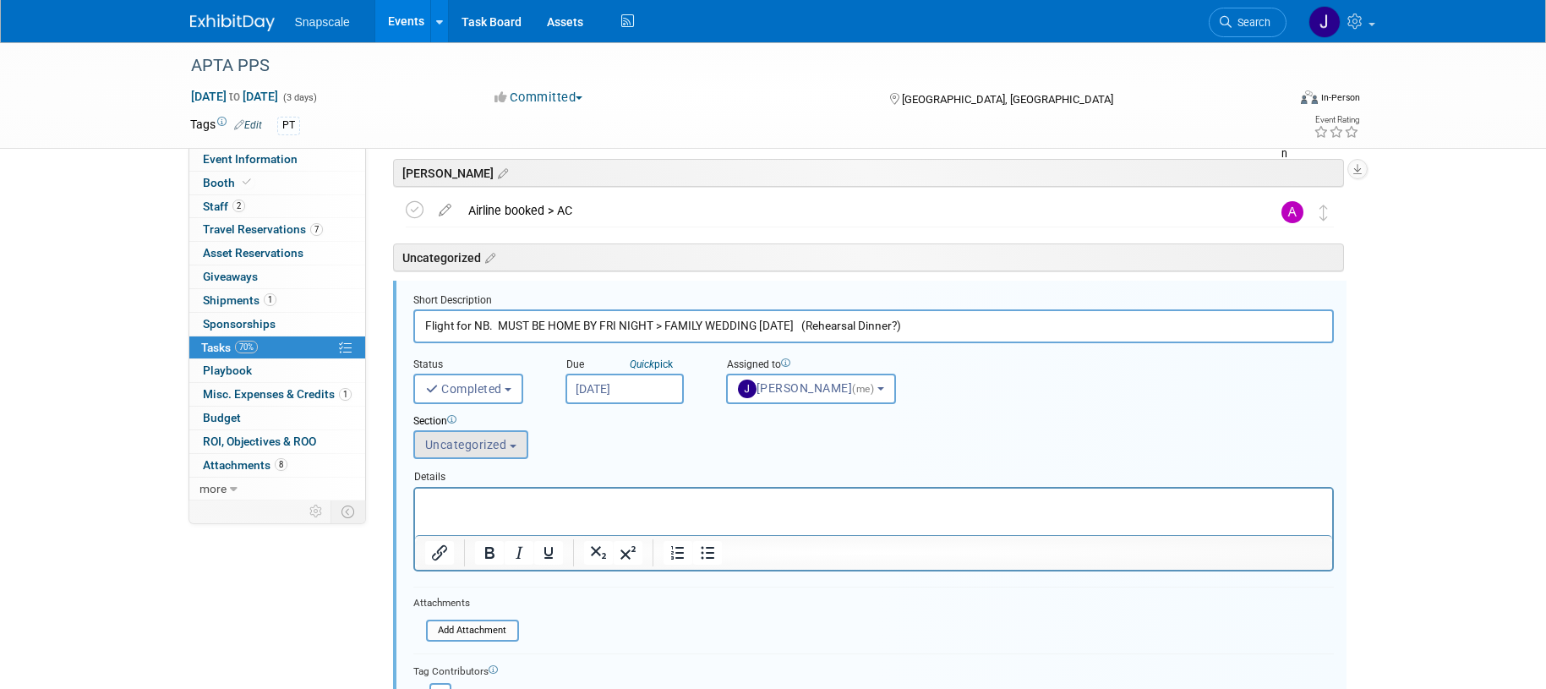
scroll to position [294, 0]
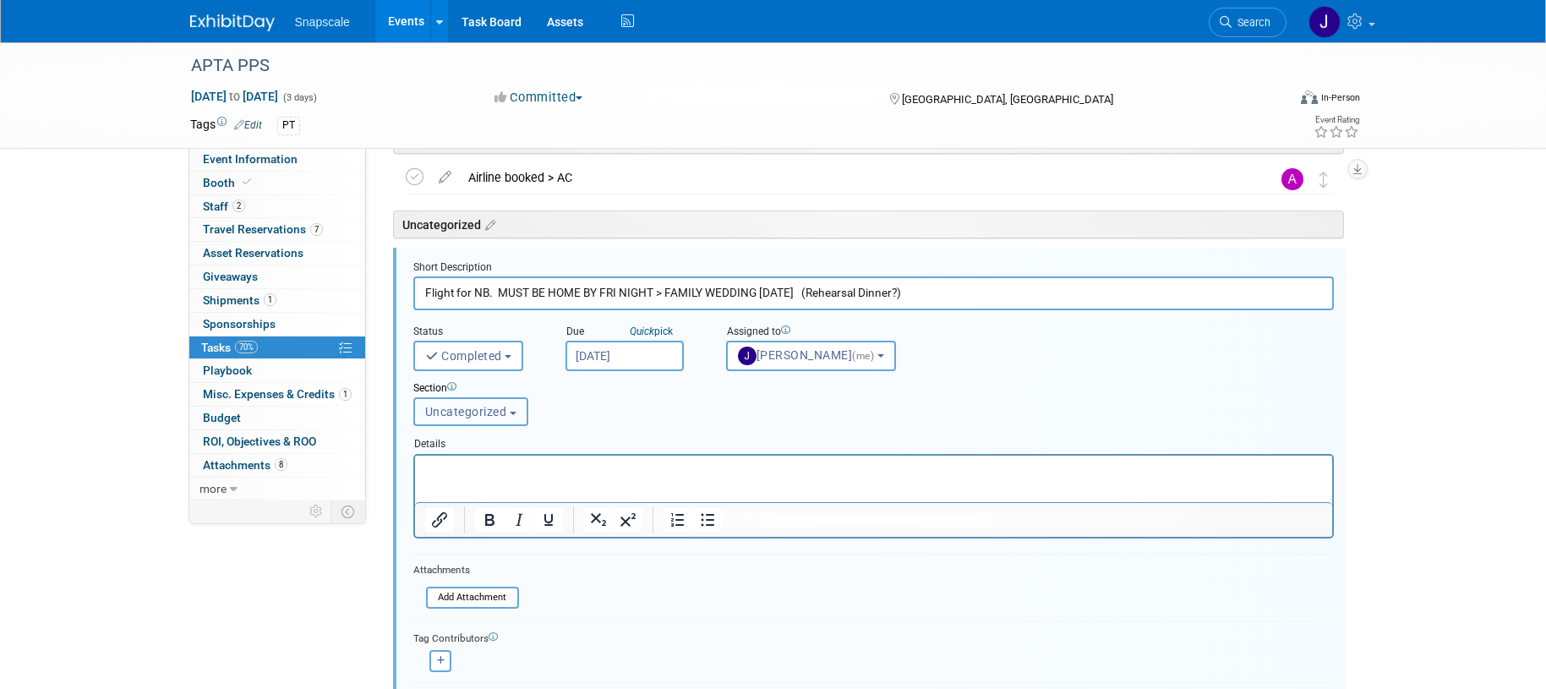
click at [469, 416] on span "Uncategorized" at bounding box center [466, 412] width 82 height 14
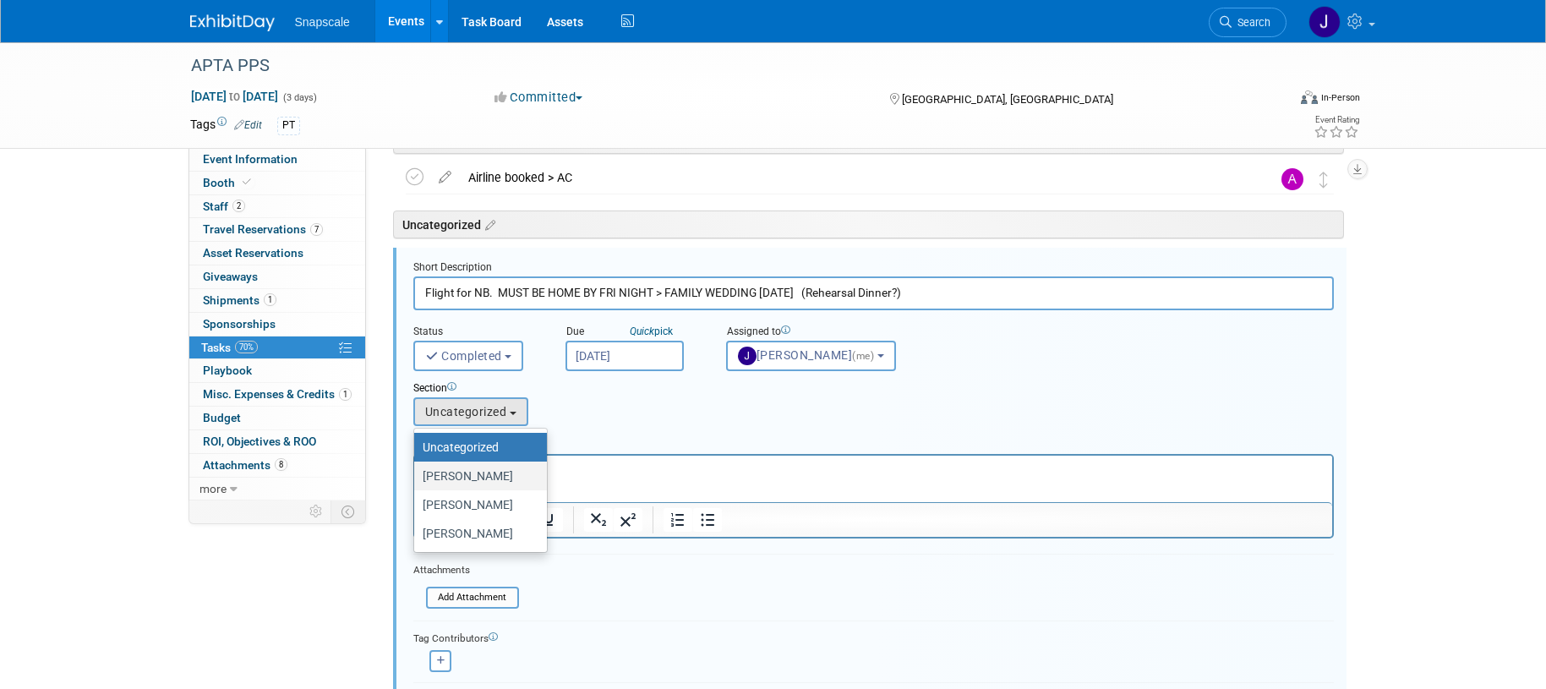
click at [468, 468] on label "Jen" at bounding box center [476, 476] width 107 height 22
click at [417, 471] on input "Jen" at bounding box center [411, 476] width 11 height 11
select select "11275912"
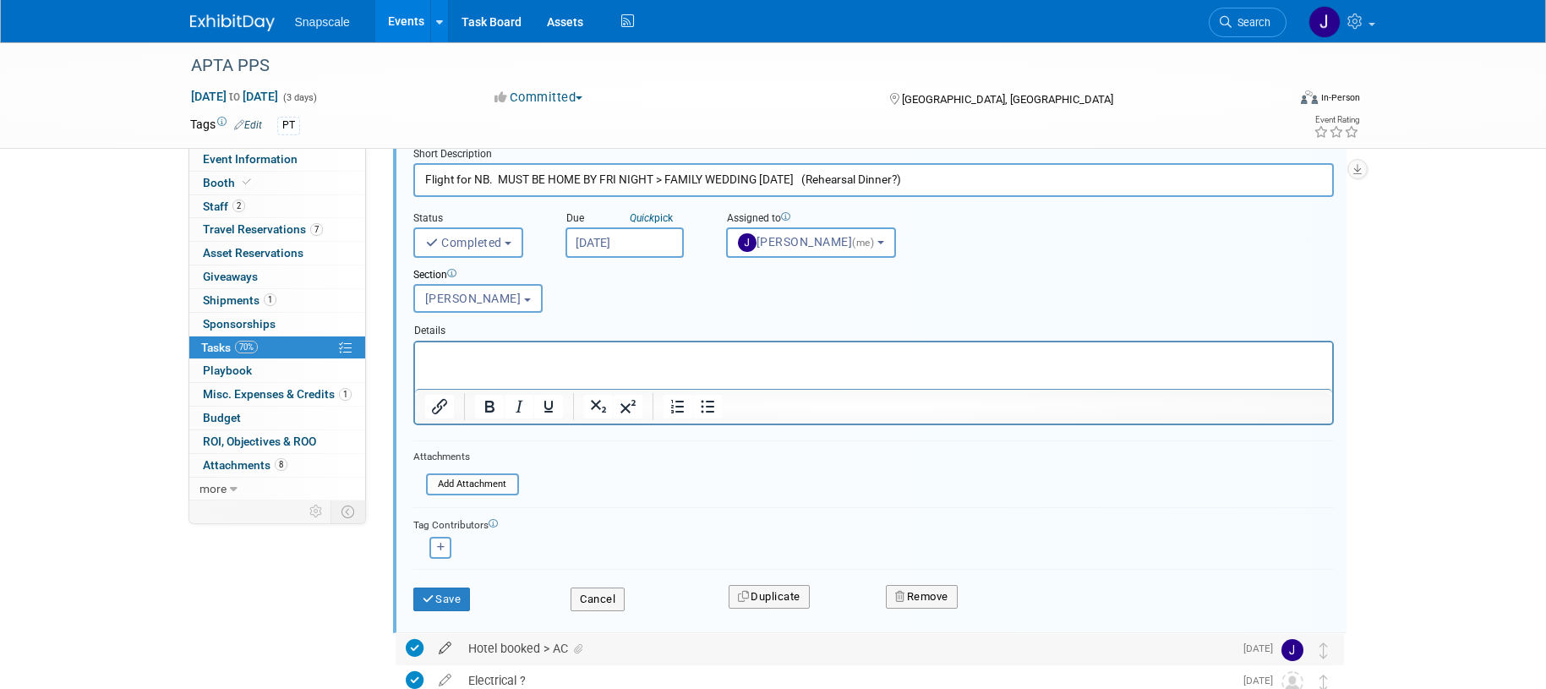
scroll to position [424, 0]
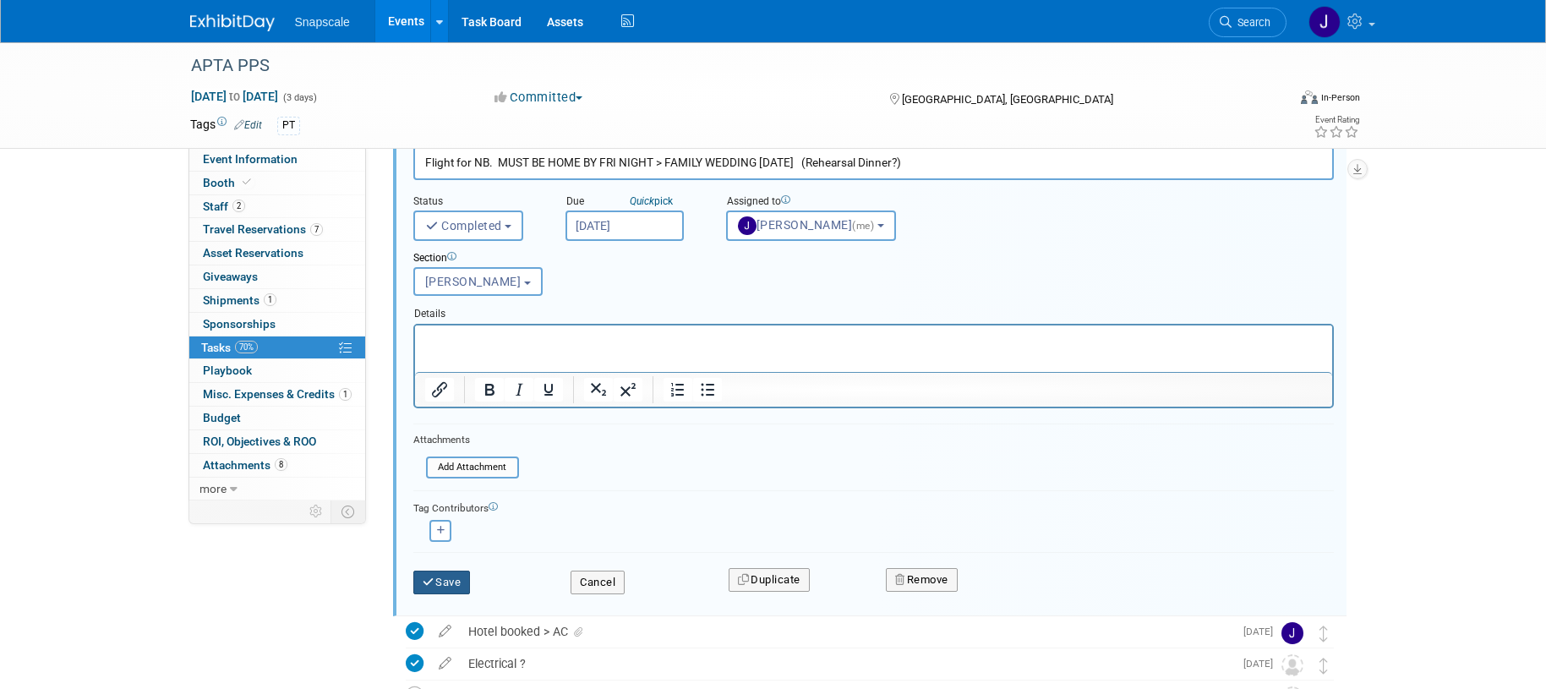
click at [443, 581] on button "Save" at bounding box center [441, 583] width 57 height 24
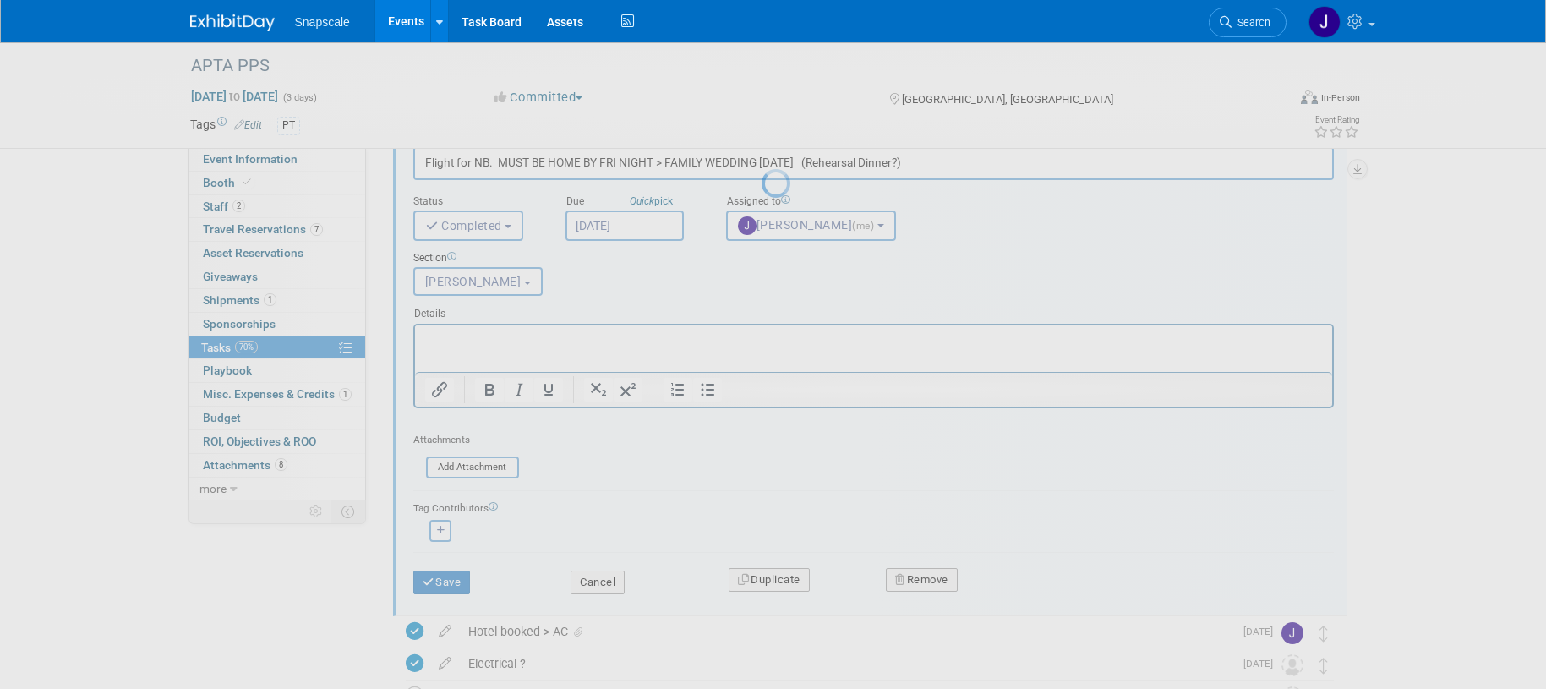
scroll to position [0, 0]
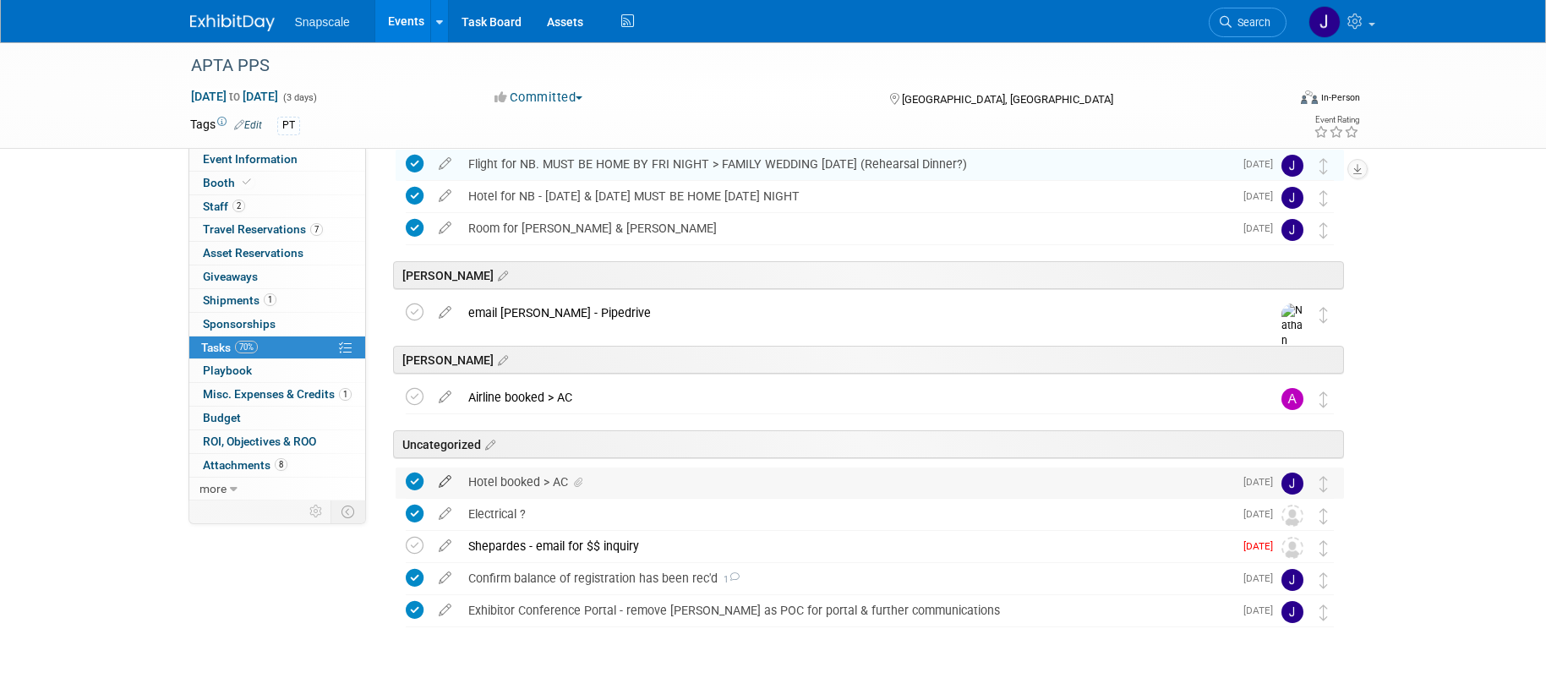
click at [446, 480] on icon at bounding box center [445, 478] width 30 height 21
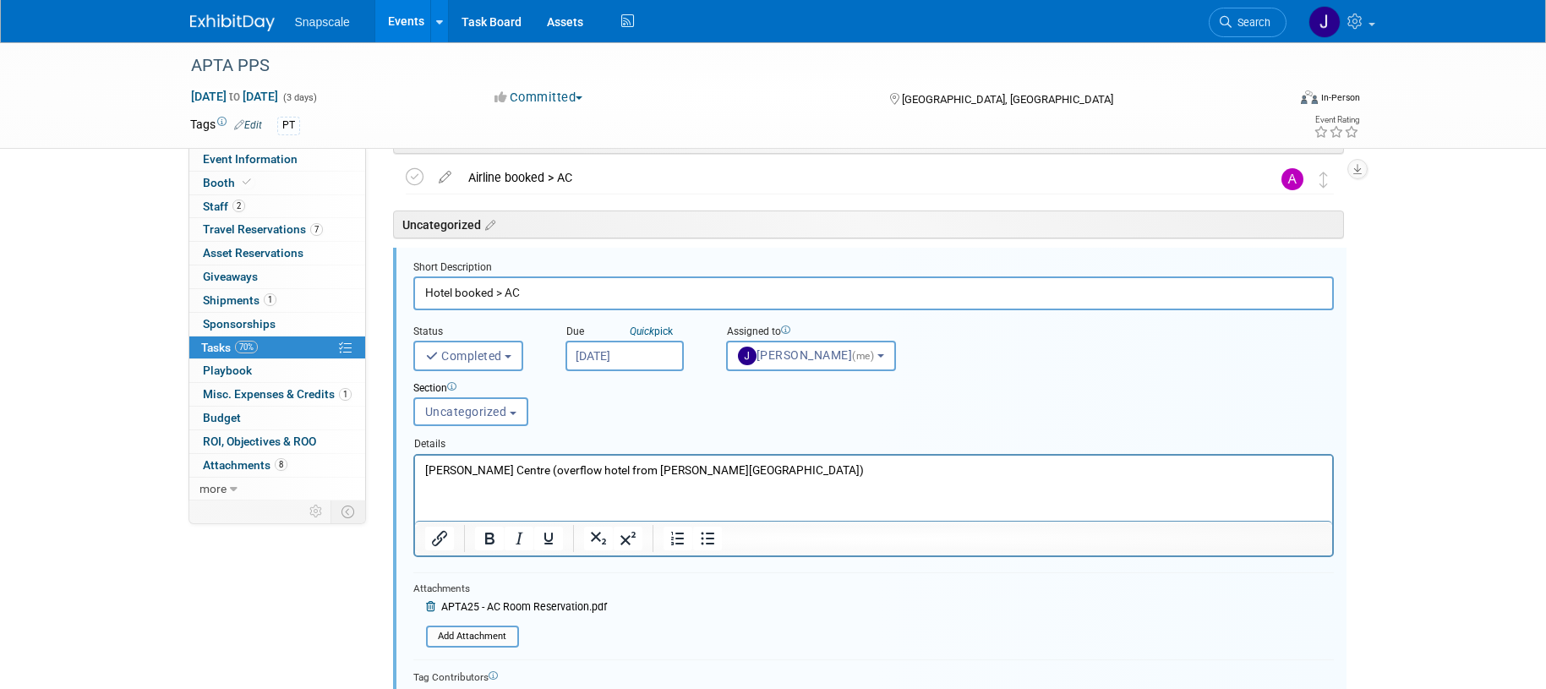
scroll to position [332, 0]
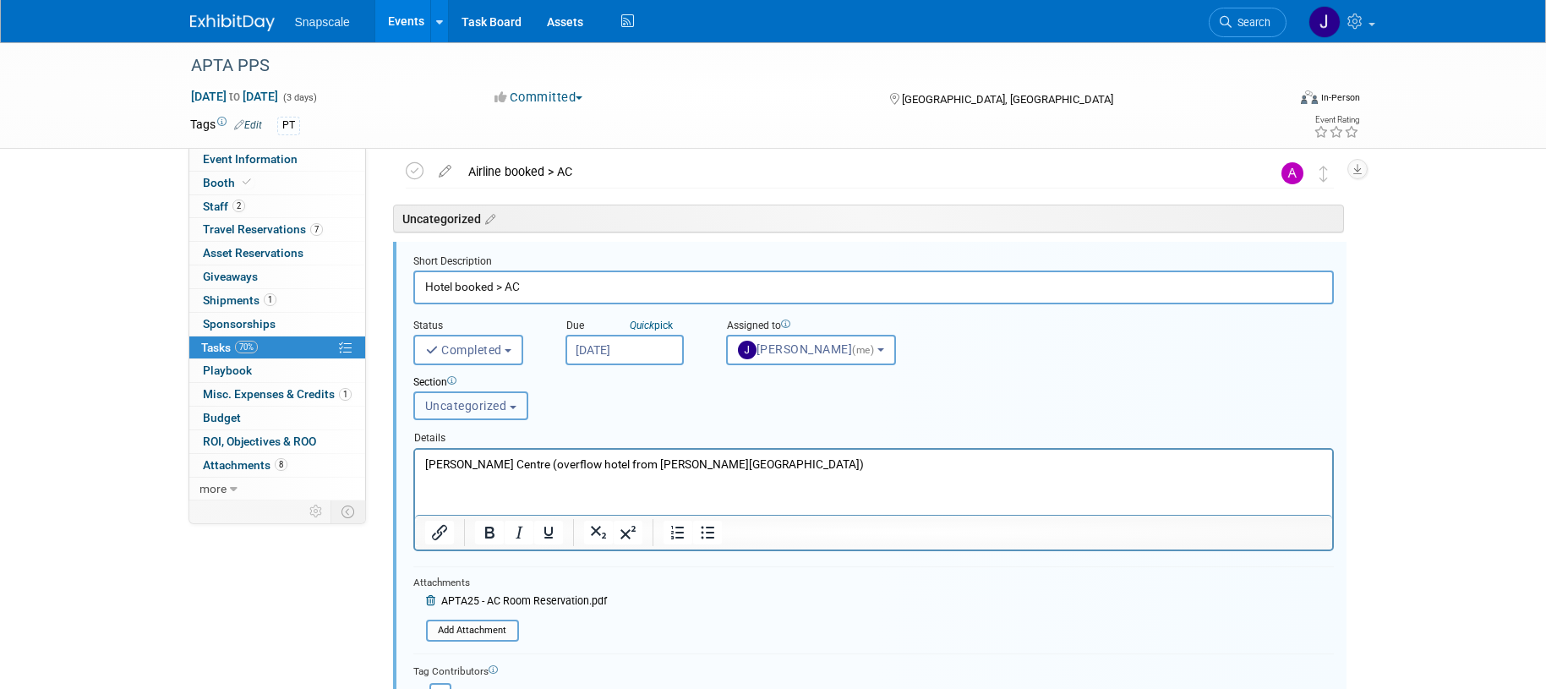
click at [480, 408] on span "Uncategorized" at bounding box center [466, 406] width 82 height 14
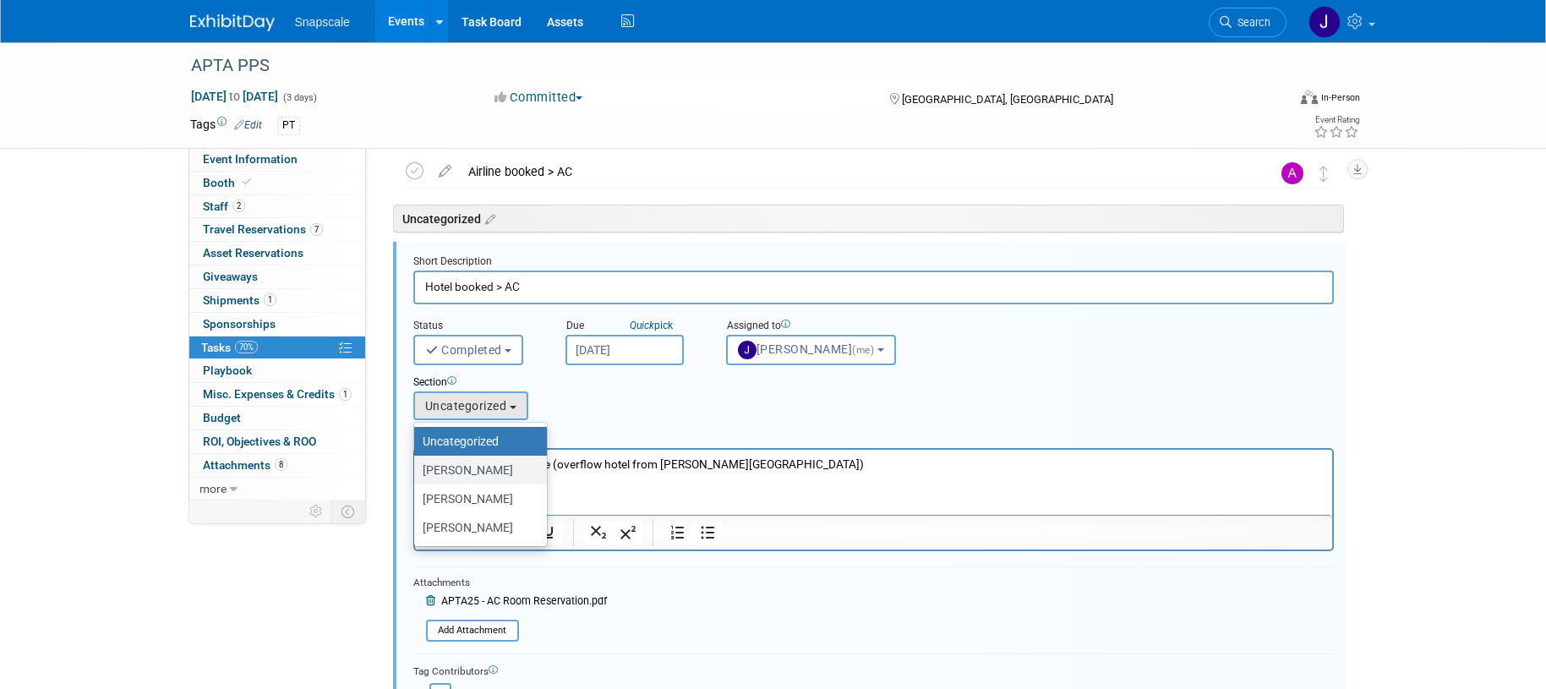
click at [460, 468] on label "Jen" at bounding box center [476, 470] width 107 height 22
click at [417, 468] on input "Jen" at bounding box center [411, 470] width 11 height 11
select select "11275912"
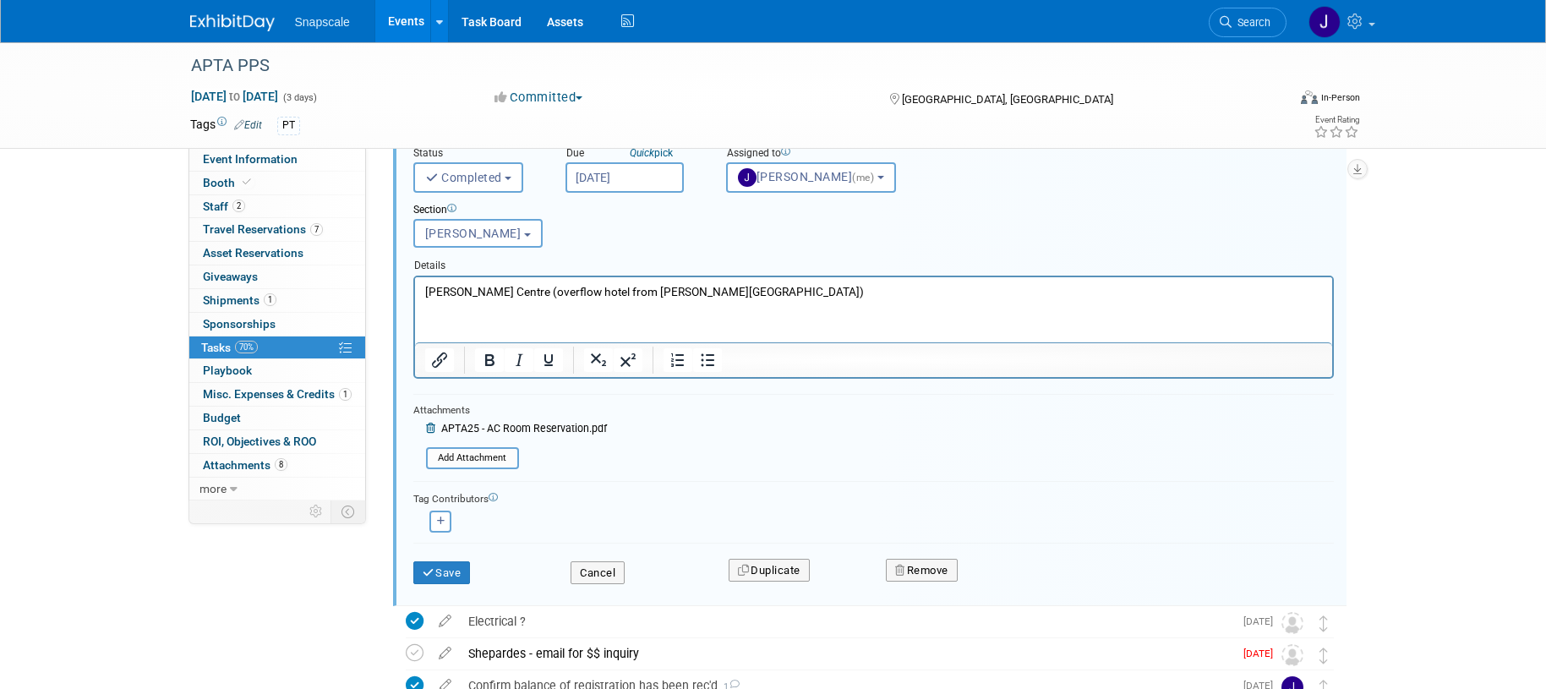
scroll to position [536, 0]
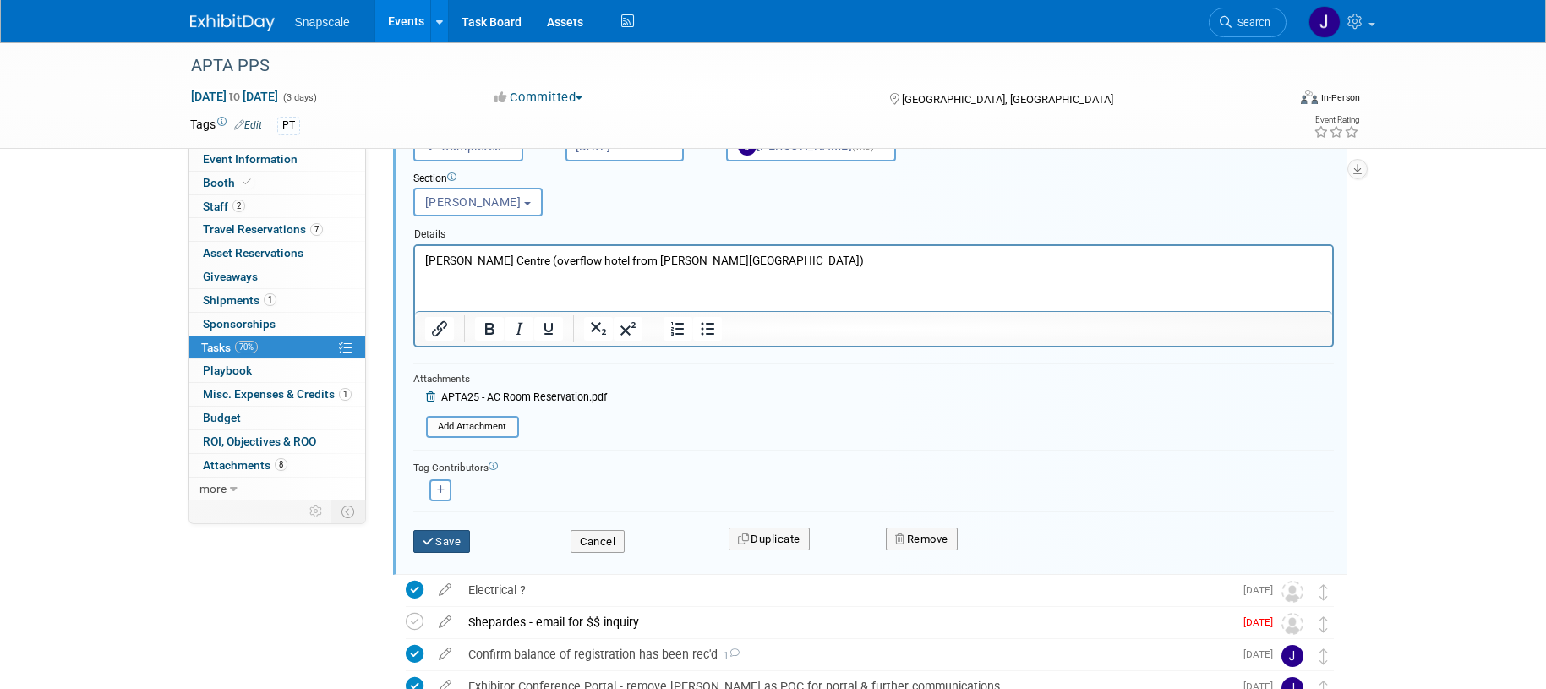
click at [444, 537] on button "Save" at bounding box center [441, 542] width 57 height 24
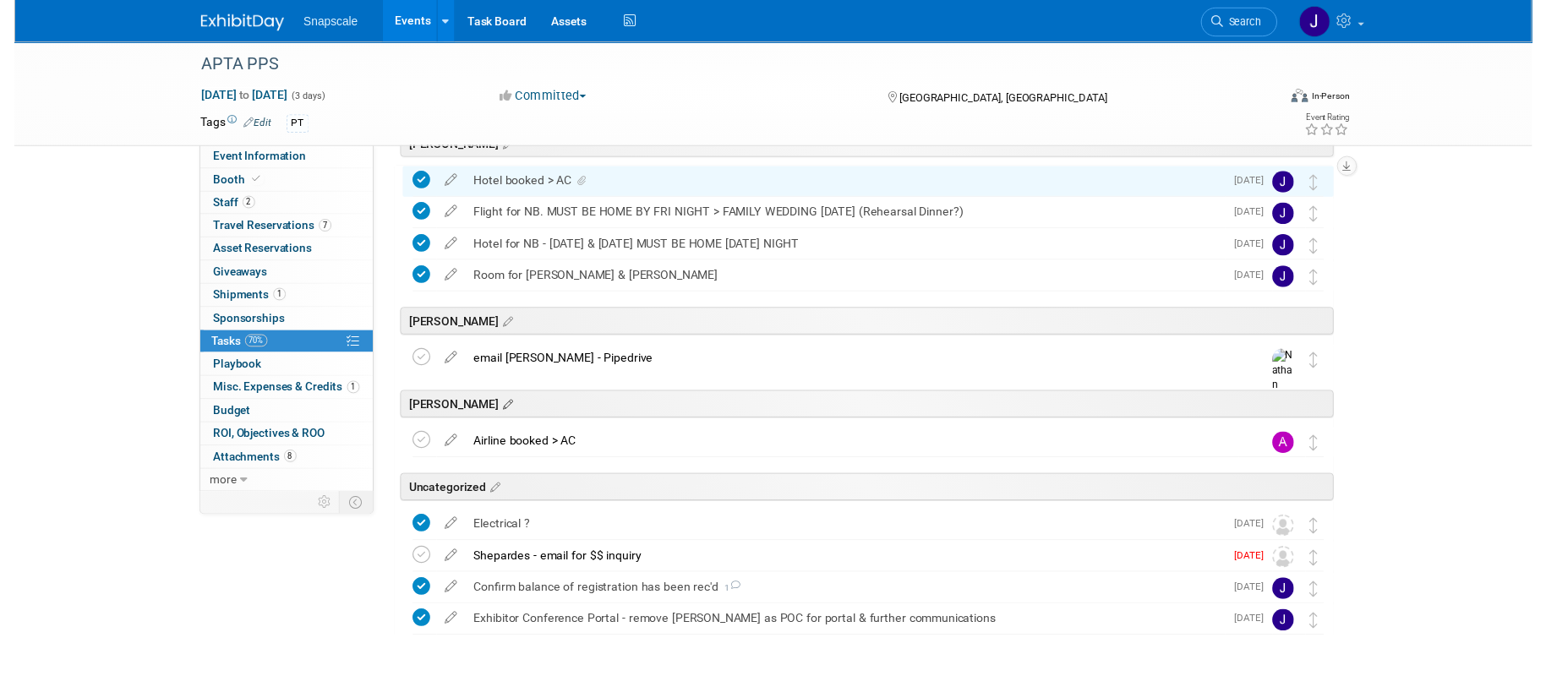
scroll to position [149, 0]
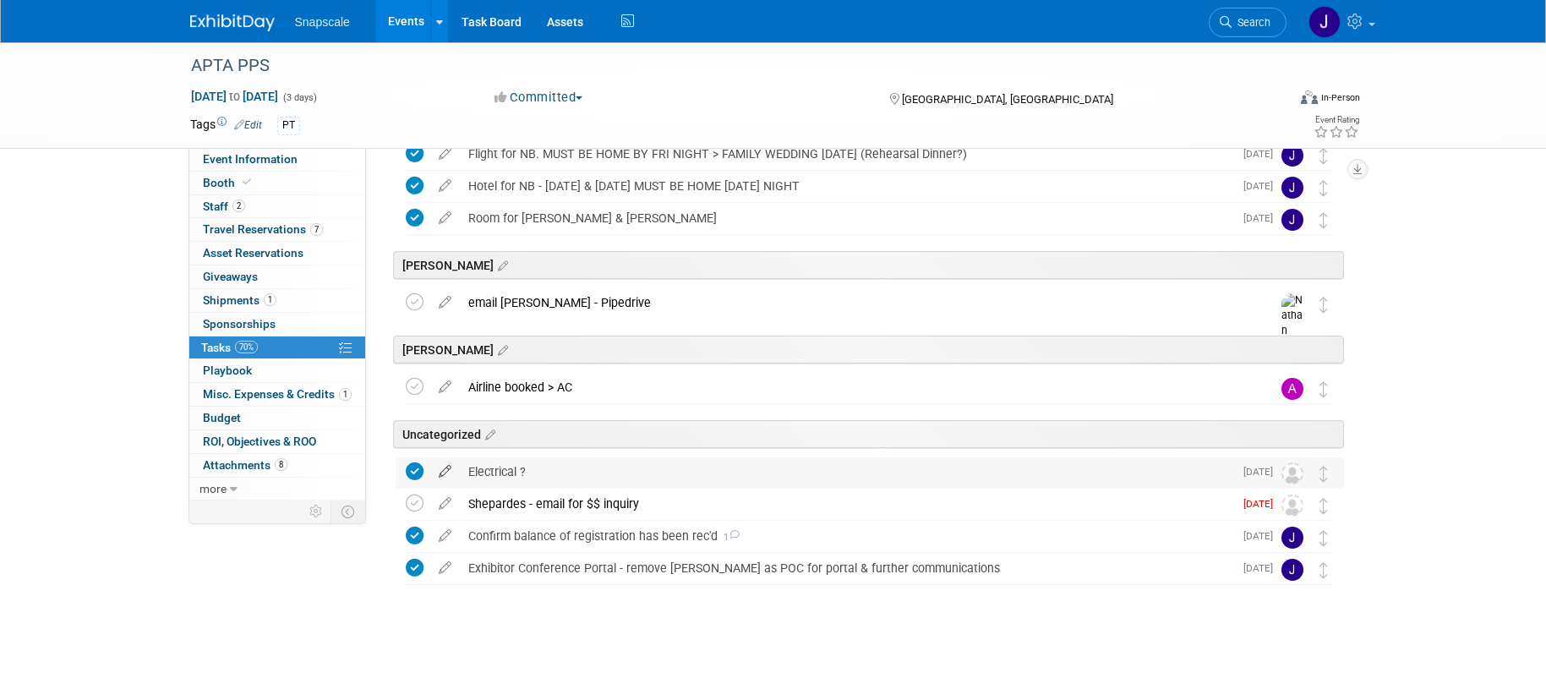
click at [447, 473] on icon at bounding box center [445, 467] width 30 height 21
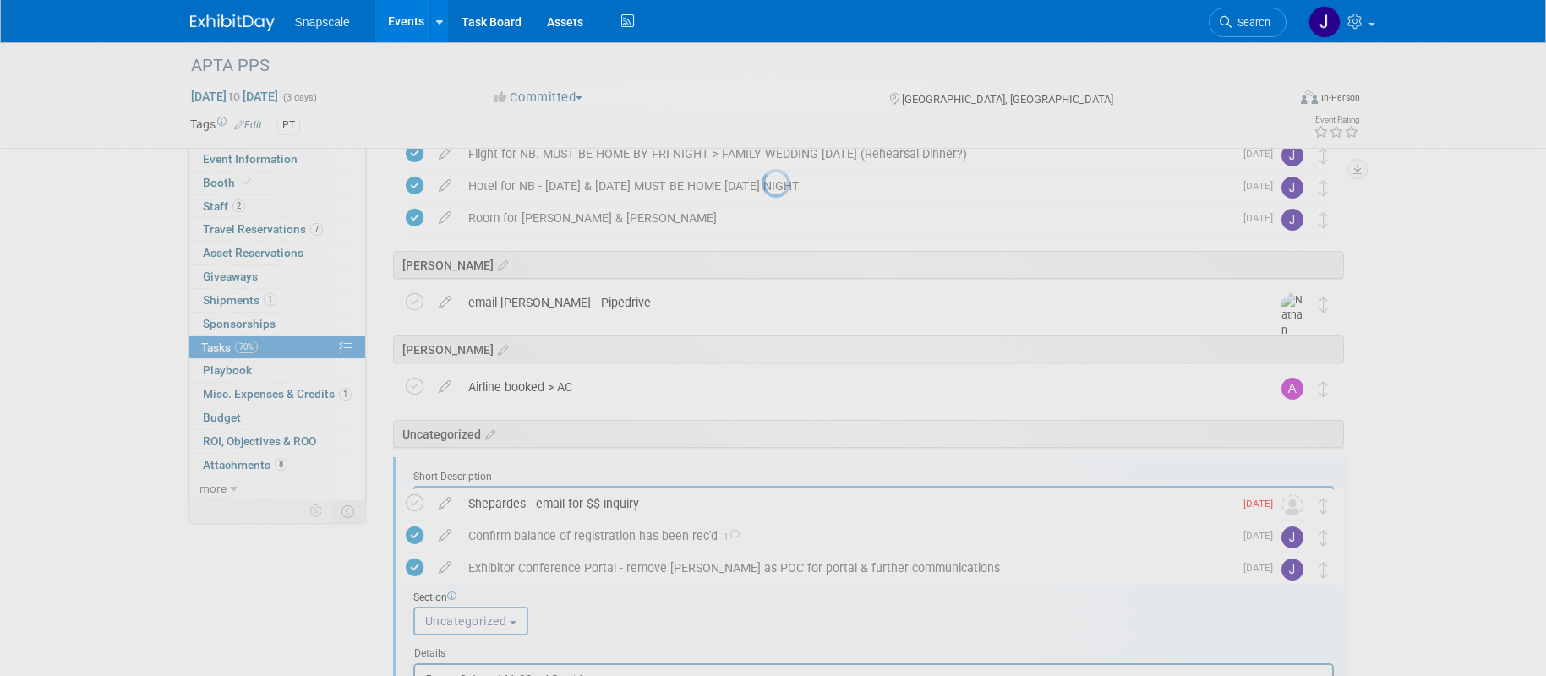
scroll to position [0, 0]
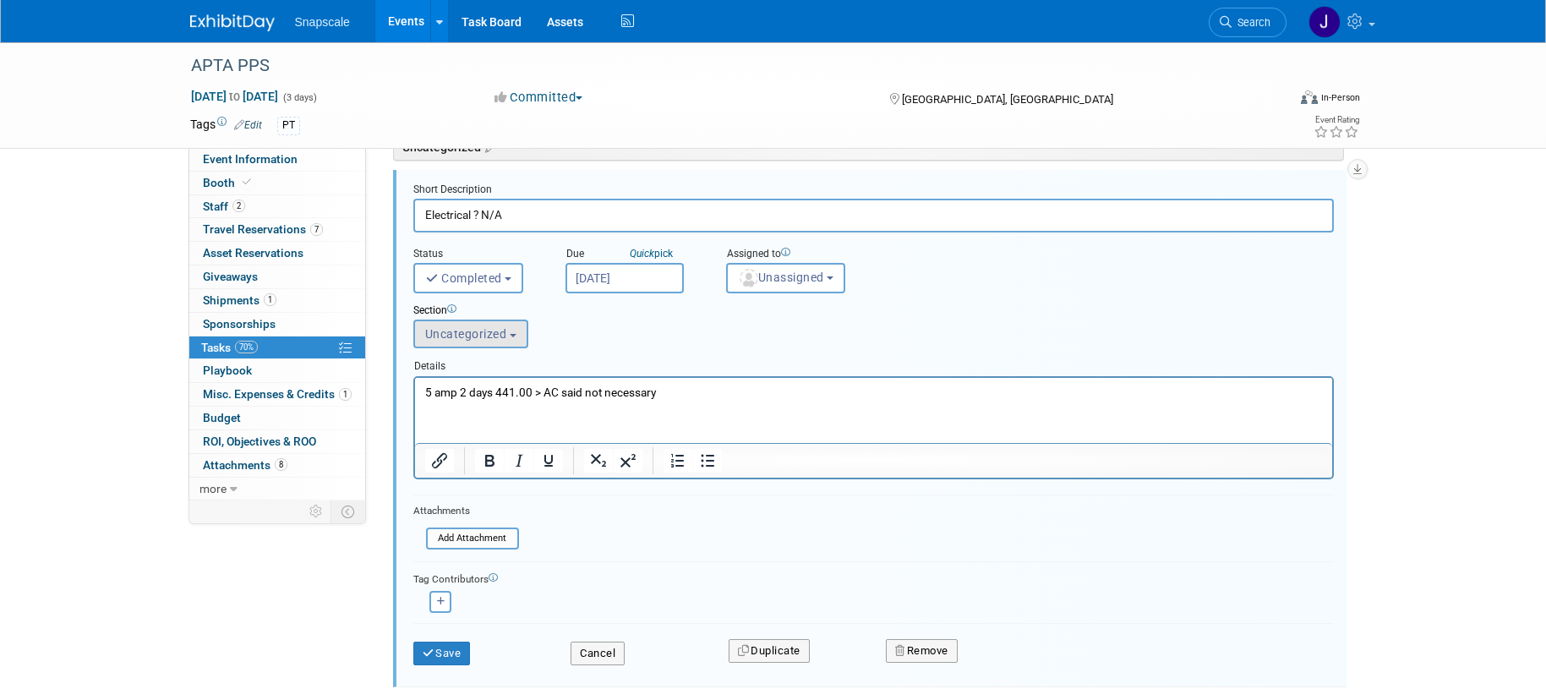
type input "Electrical ? N/A"
click at [477, 336] on span "Uncategorized" at bounding box center [466, 334] width 82 height 14
click at [465, 391] on label "Jen" at bounding box center [476, 398] width 107 height 22
click at [417, 393] on input "Jen" at bounding box center [411, 398] width 11 height 11
select select "11275912"
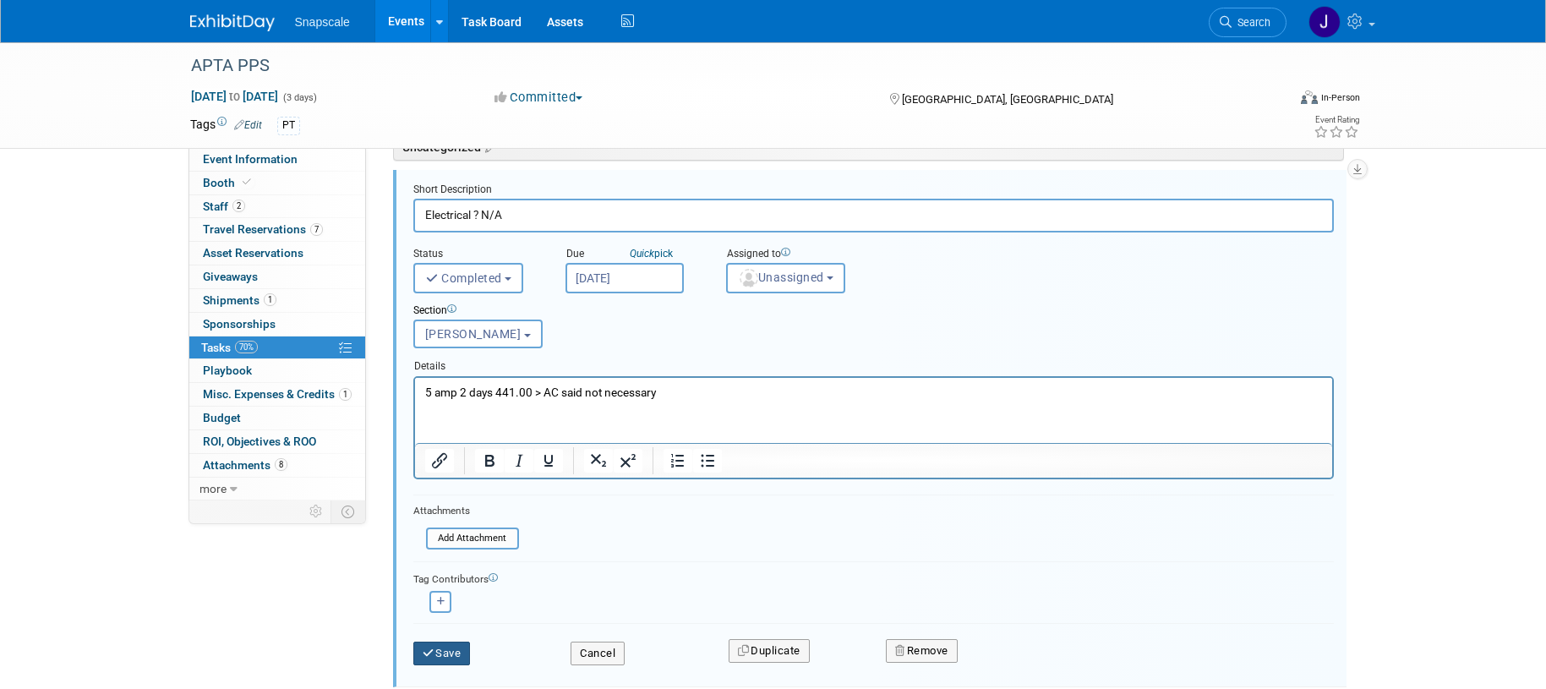
click at [441, 655] on button "Save" at bounding box center [441, 654] width 57 height 24
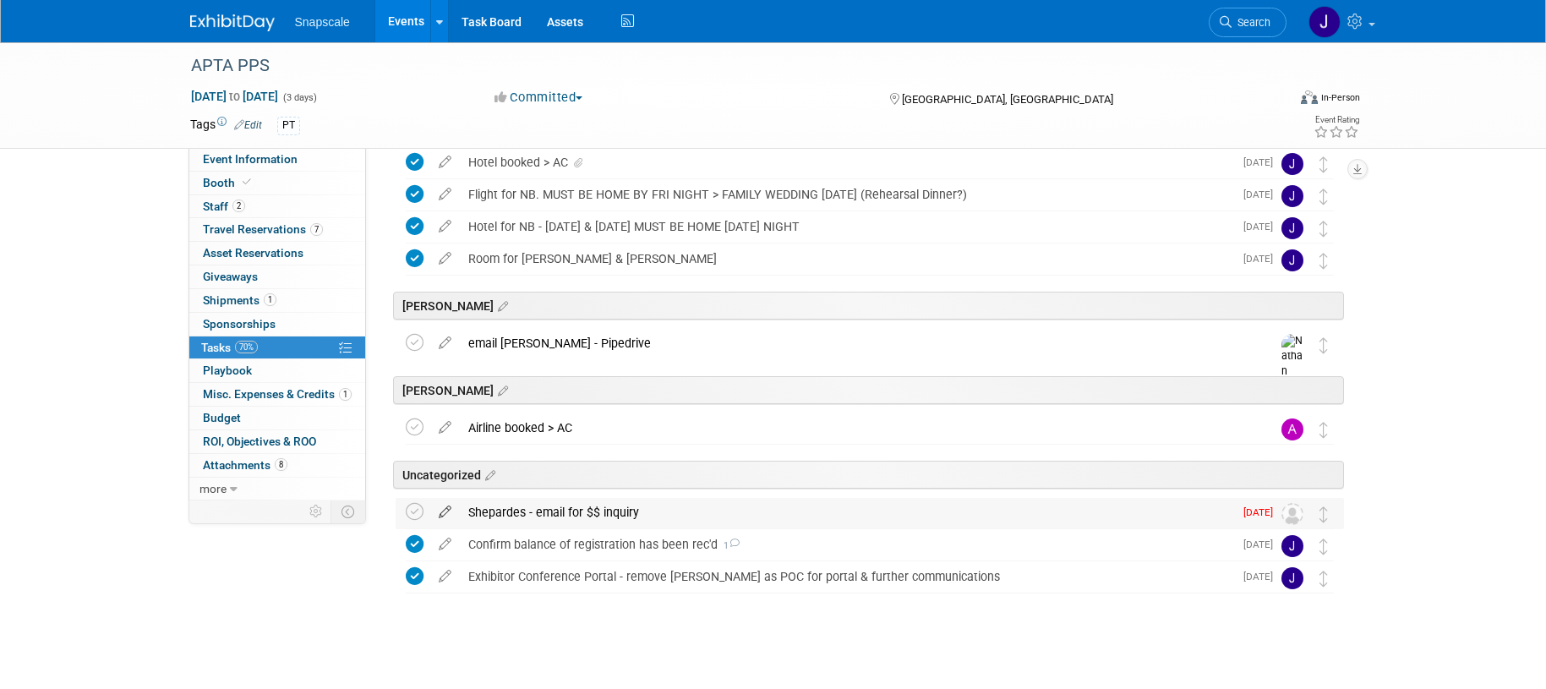
click at [442, 515] on icon at bounding box center [445, 508] width 30 height 21
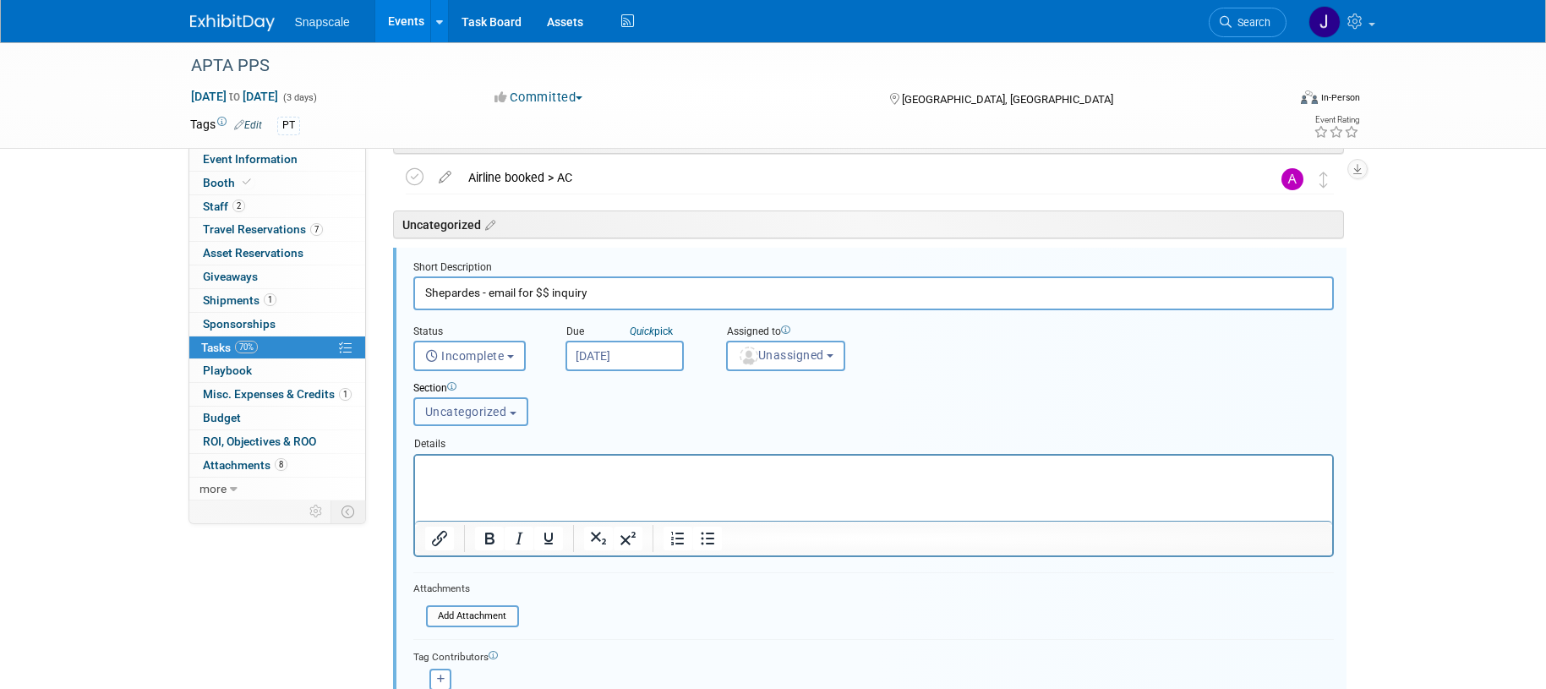
click at [479, 418] on span "Uncategorized" at bounding box center [466, 412] width 82 height 14
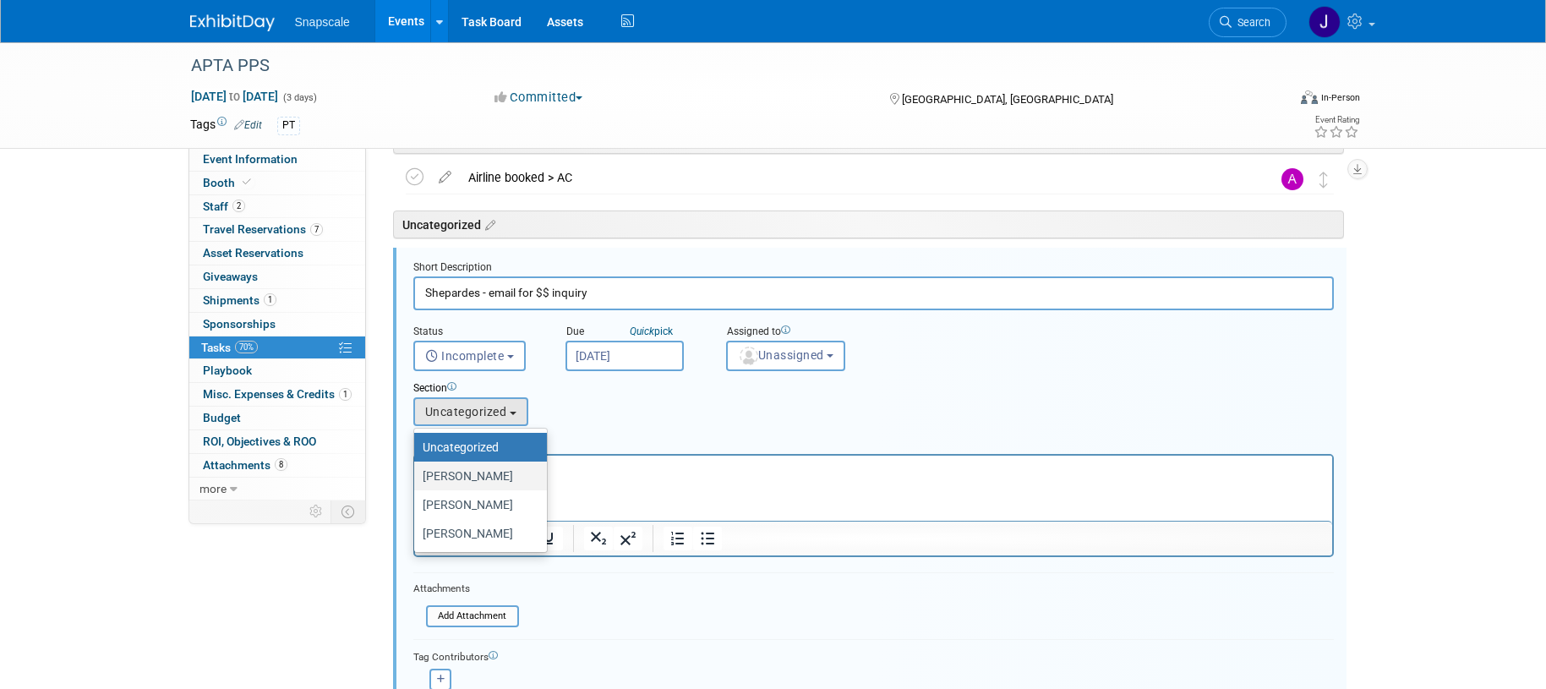
click at [466, 479] on label "Jen" at bounding box center [476, 476] width 107 height 22
click at [417, 479] on input "Jen" at bounding box center [411, 476] width 11 height 11
select select "11275912"
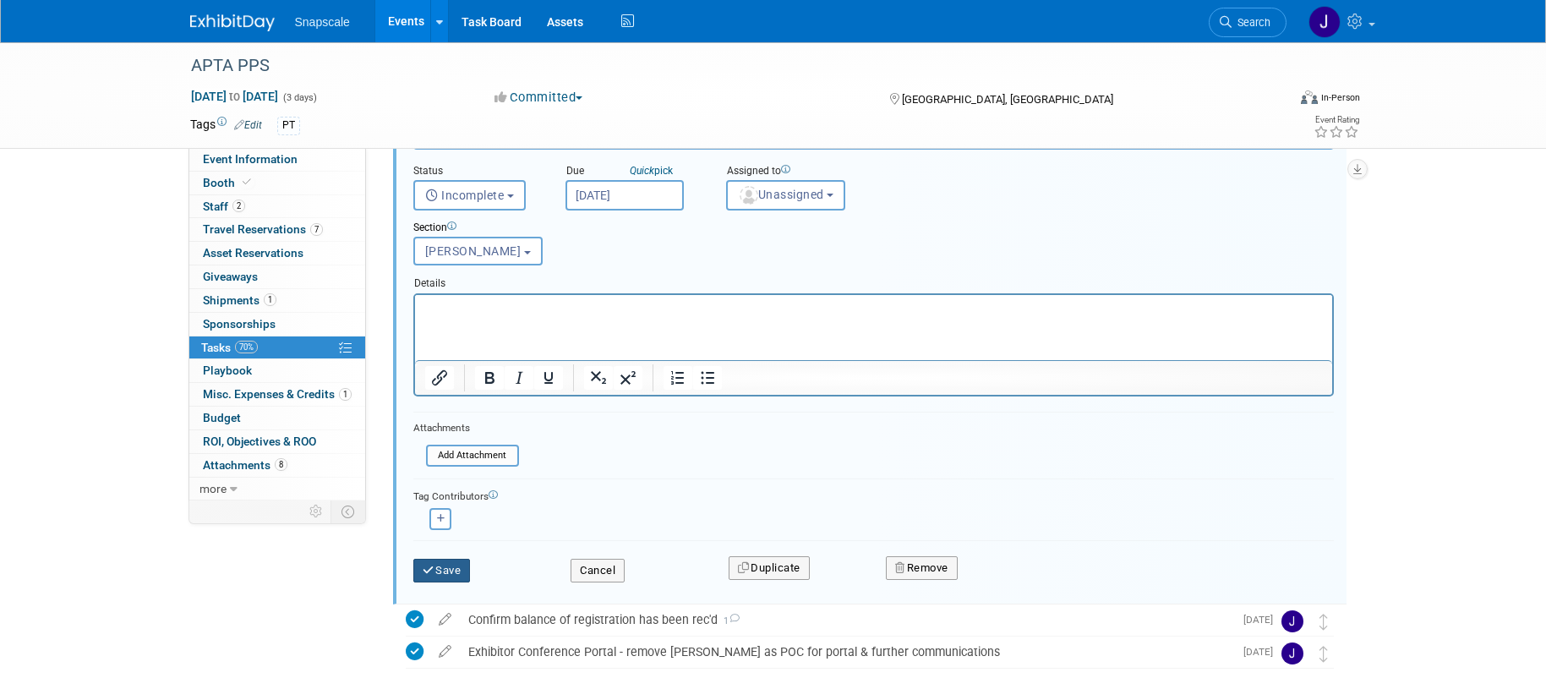
click at [435, 572] on button "Save" at bounding box center [441, 571] width 57 height 24
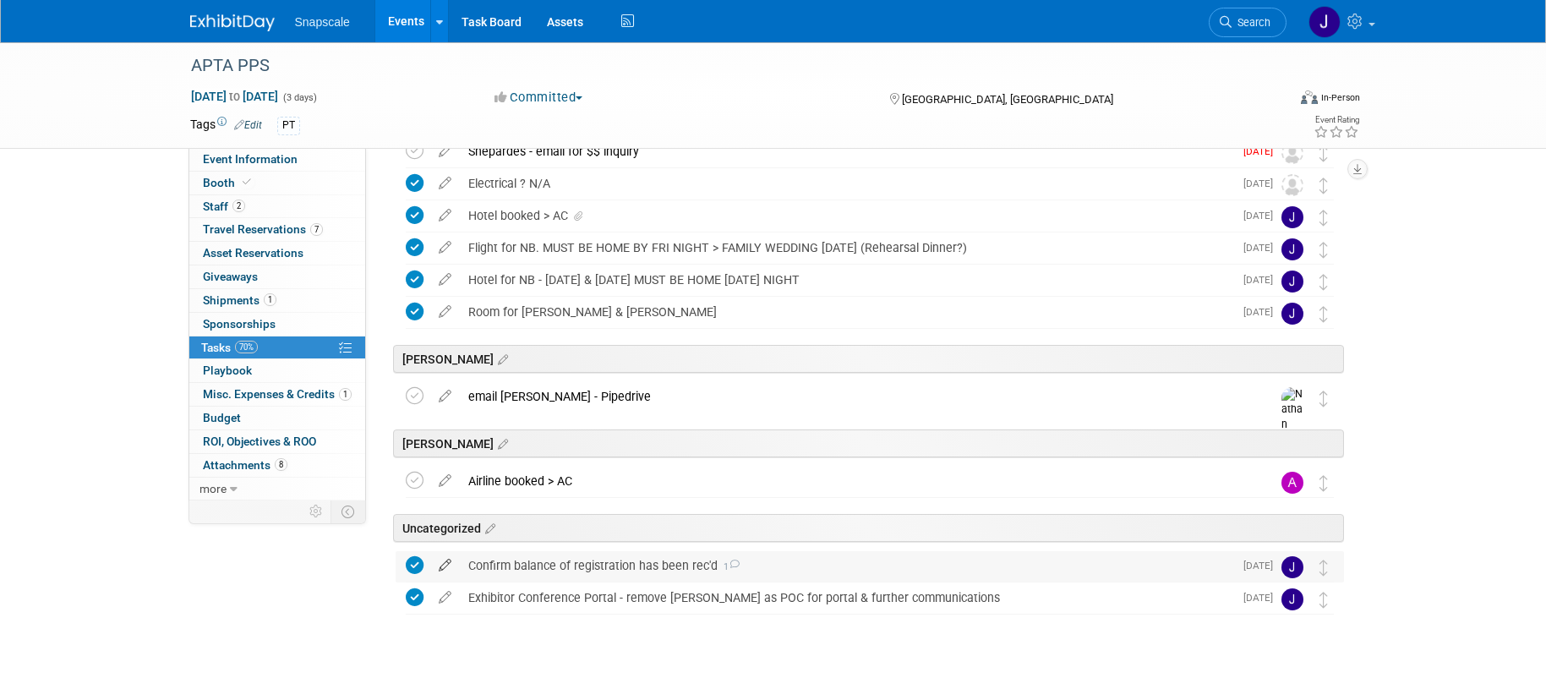
click at [438, 561] on icon at bounding box center [445, 561] width 30 height 21
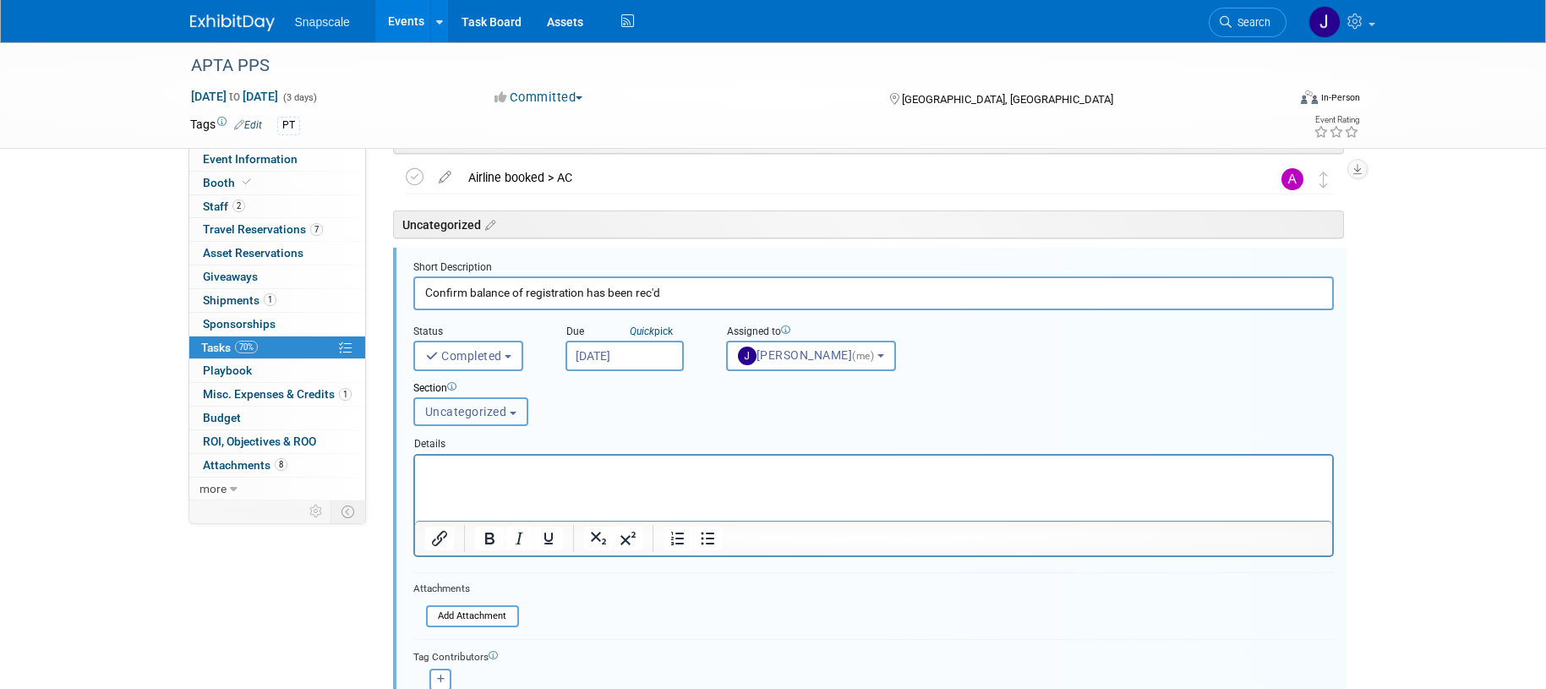
click at [508, 414] on button "Uncategorized" at bounding box center [470, 411] width 115 height 29
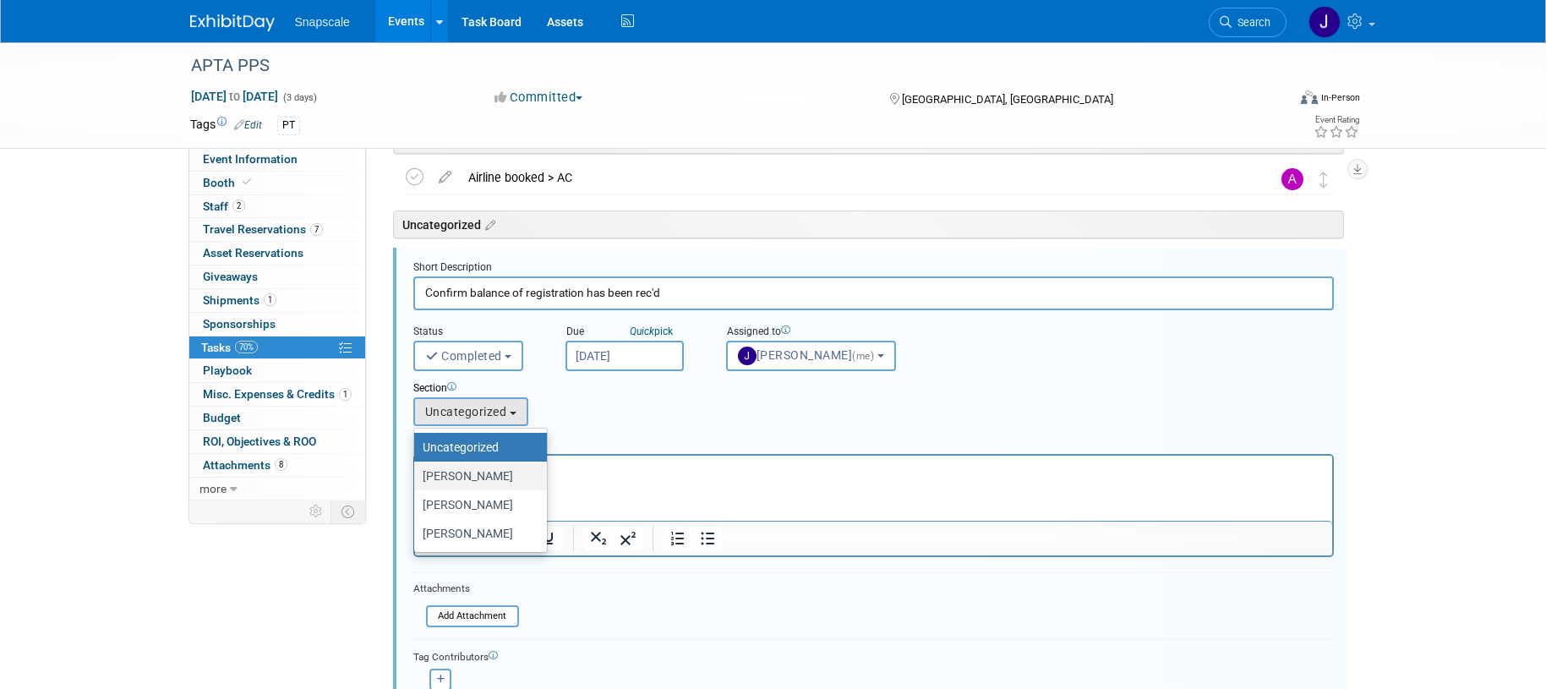
click at [475, 474] on label "Jen" at bounding box center [476, 476] width 107 height 22
click at [417, 474] on input "Jen" at bounding box center [411, 476] width 11 height 11
select select "11275912"
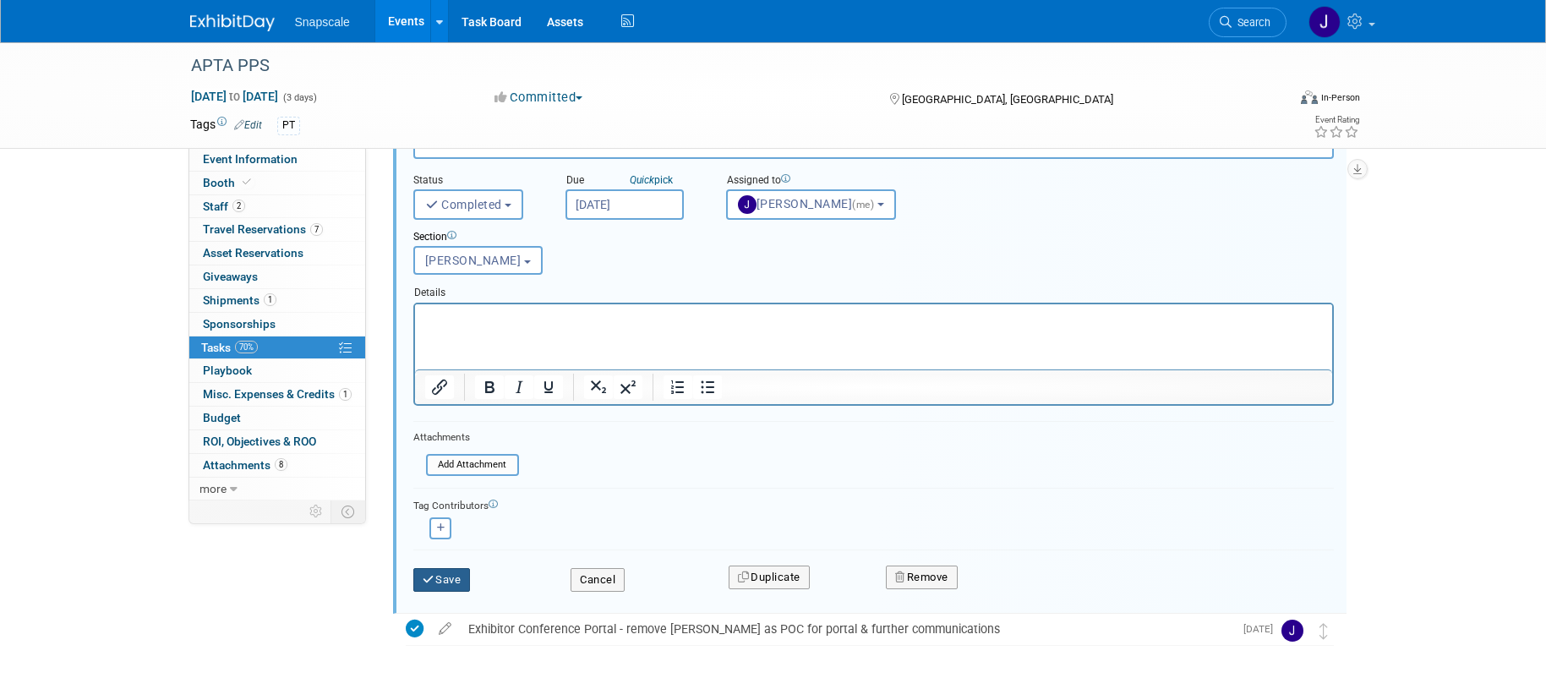
click at [453, 586] on button "Save" at bounding box center [441, 580] width 57 height 24
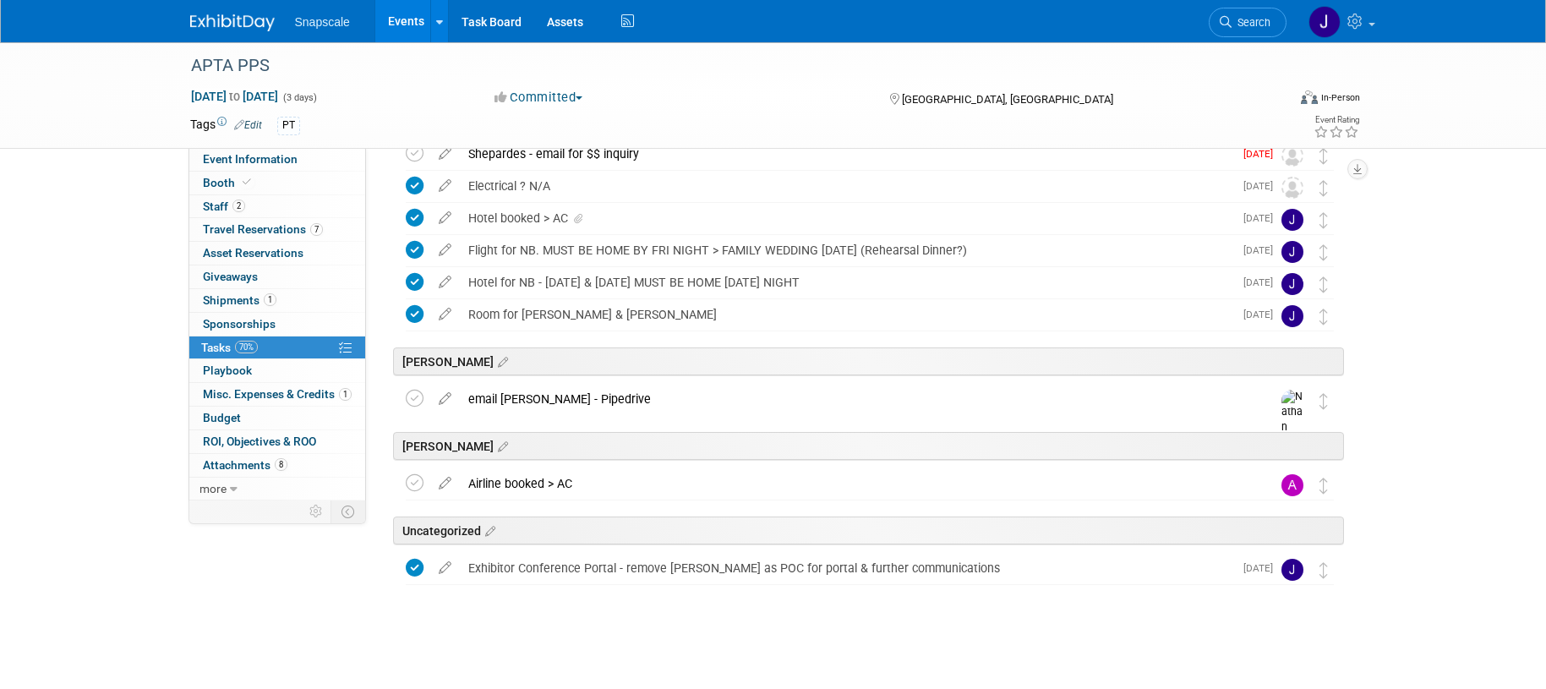
click at [445, 568] on icon at bounding box center [445, 564] width 30 height 21
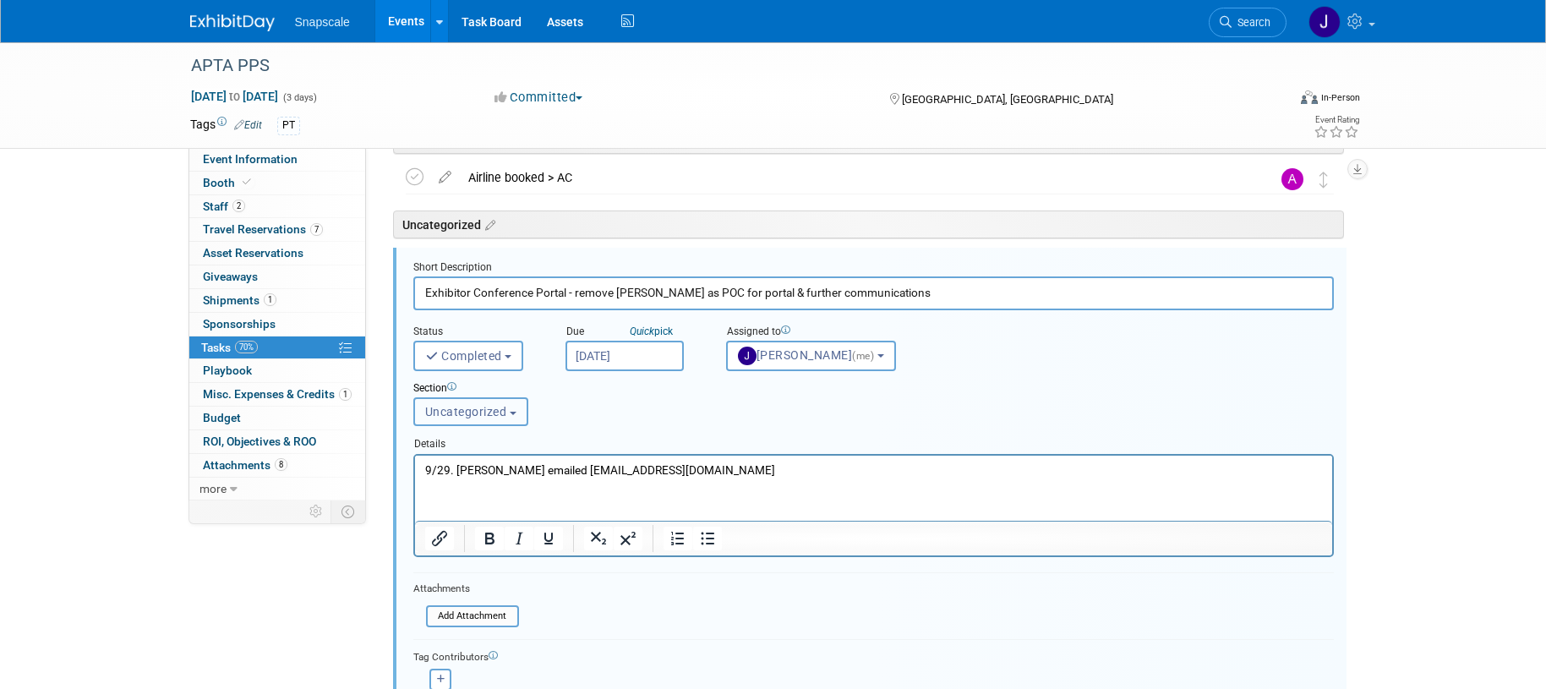
click at [506, 415] on button "Uncategorized" at bounding box center [470, 411] width 115 height 29
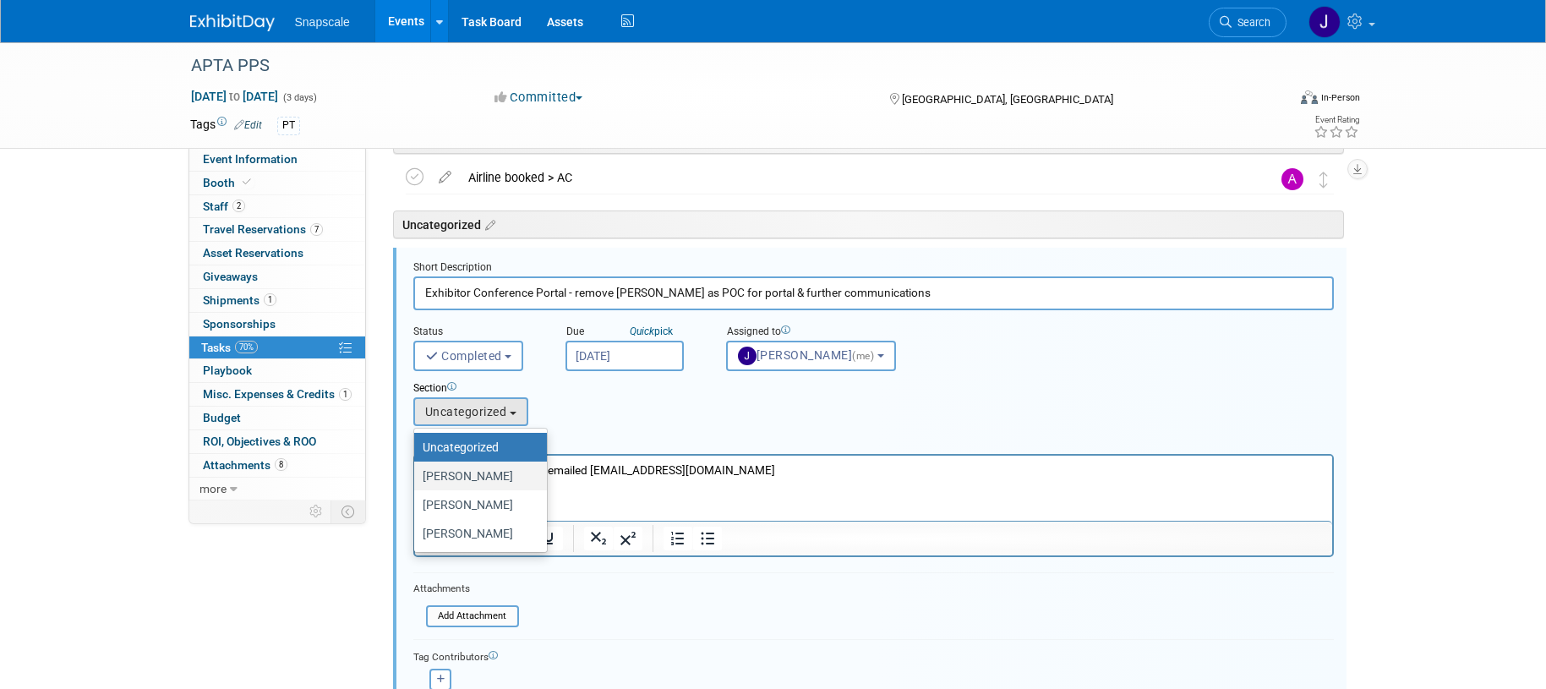
drag, startPoint x: 456, startPoint y: 470, endPoint x: 454, endPoint y: 482, distance: 12.0
click at [454, 482] on label "Jen" at bounding box center [476, 476] width 107 height 22
click at [417, 482] on input "Jen" at bounding box center [411, 476] width 11 height 11
select select "11275912"
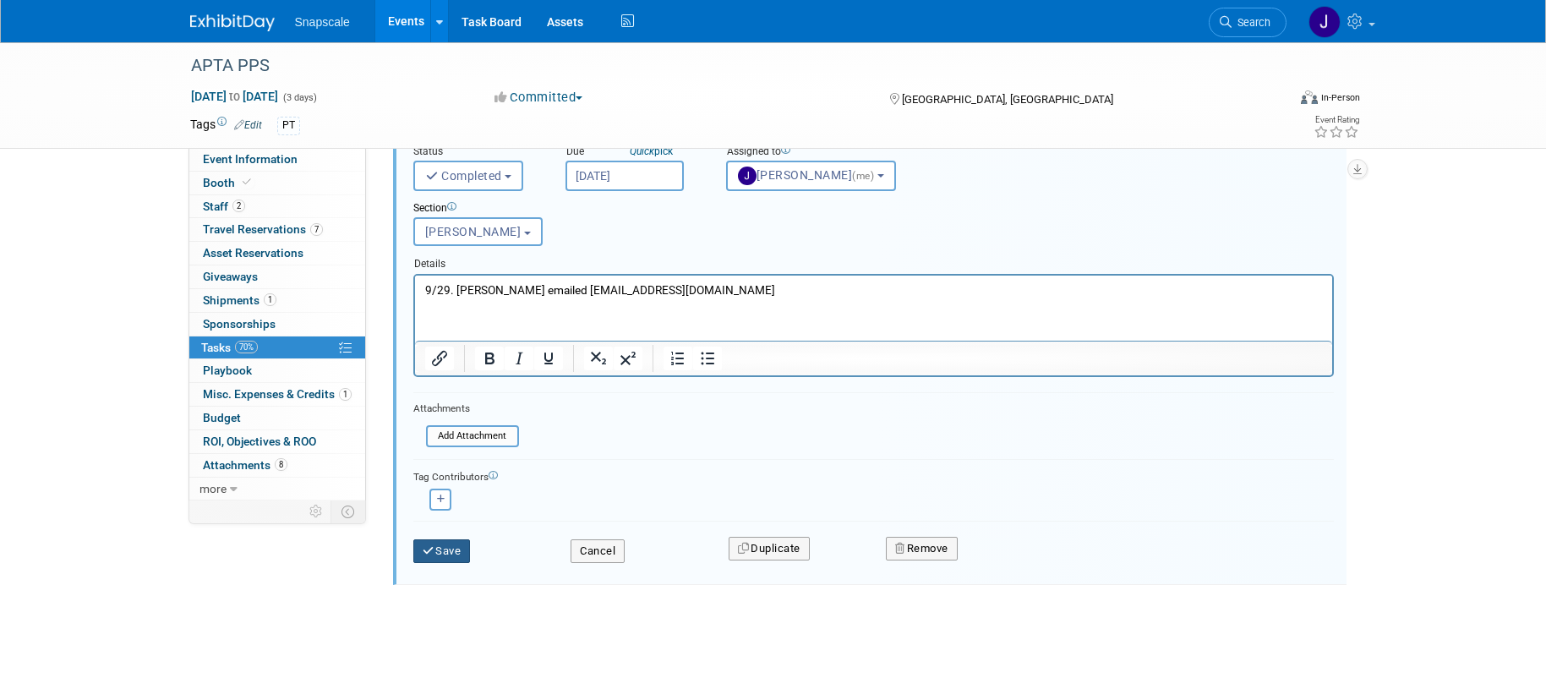
click at [444, 542] on button "Save" at bounding box center [441, 551] width 57 height 24
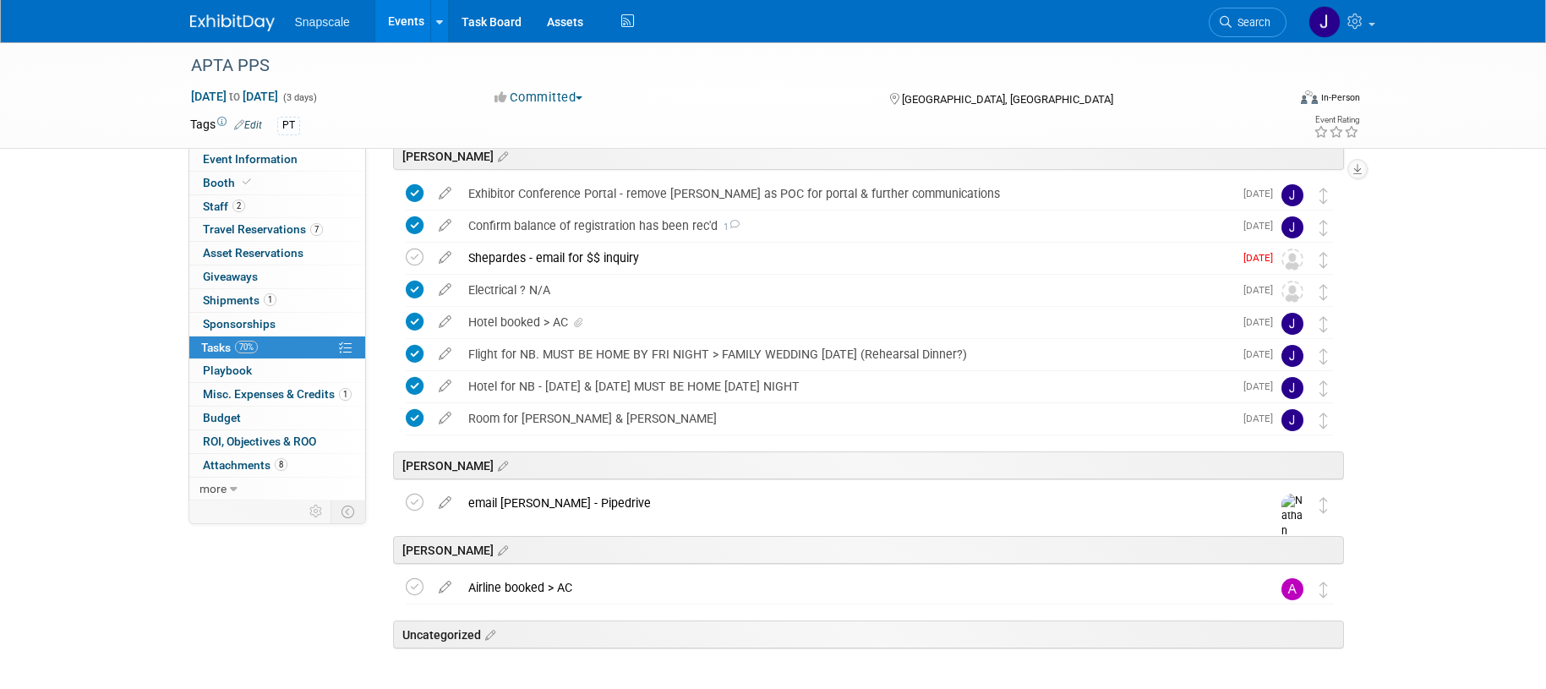
scroll to position [13, 0]
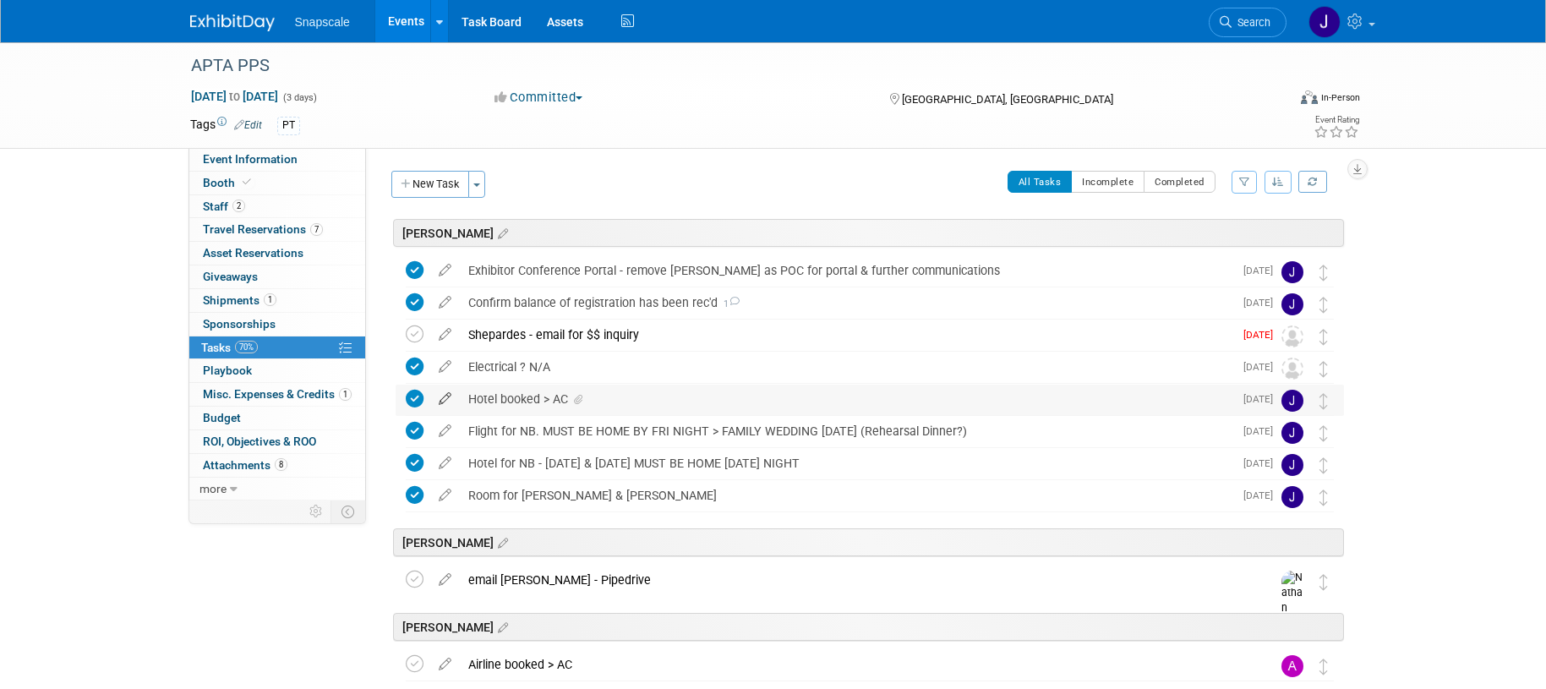
click at [443, 397] on icon at bounding box center [445, 395] width 30 height 21
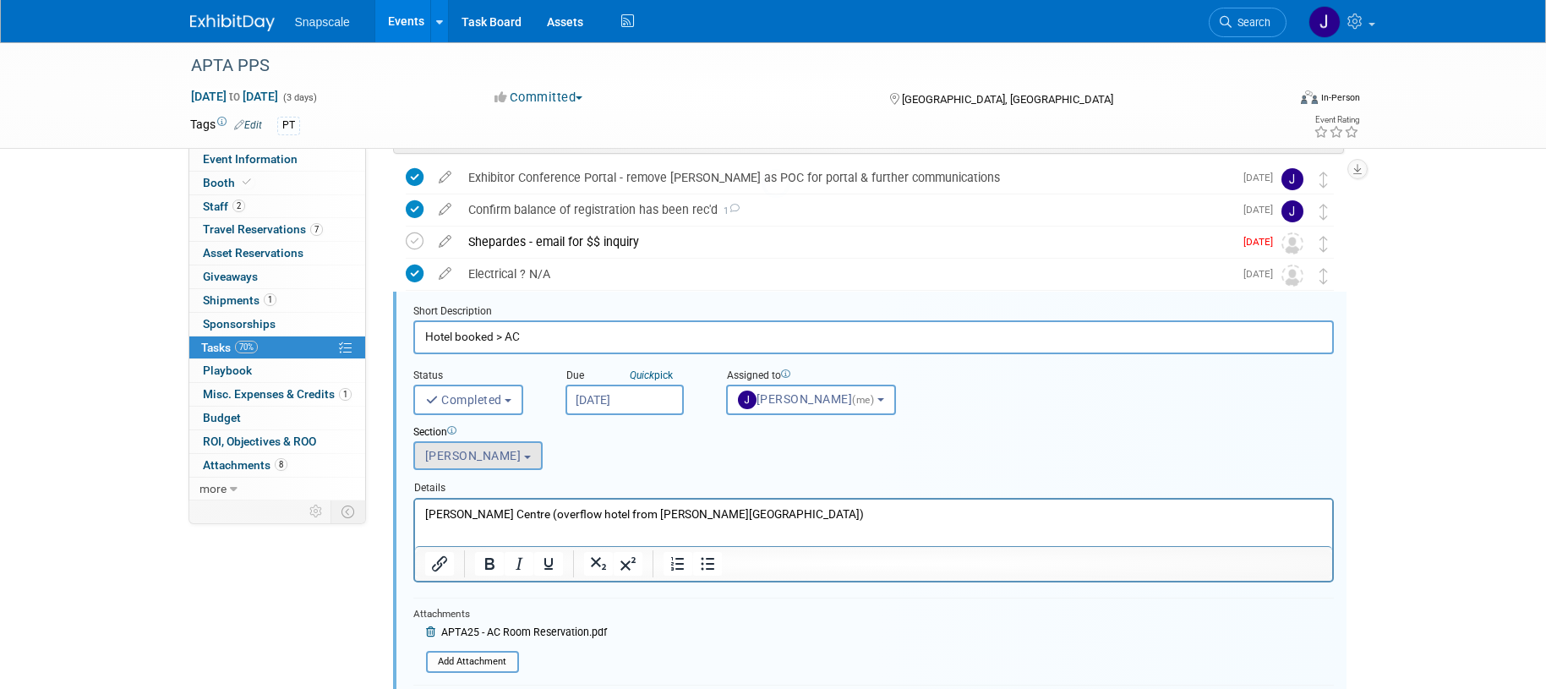
scroll to position [137, 0]
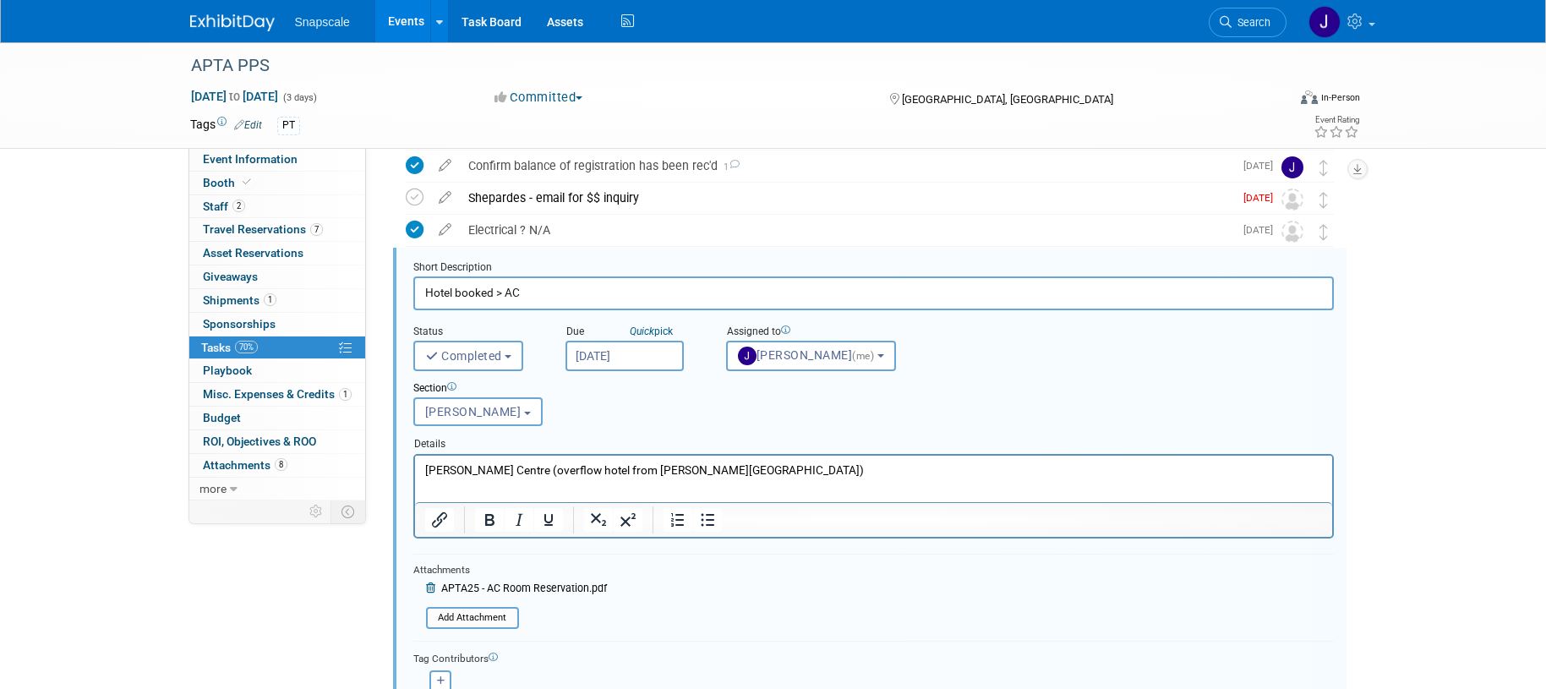
click at [507, 292] on input "Hotel booked > AC" at bounding box center [873, 292] width 921 height 33
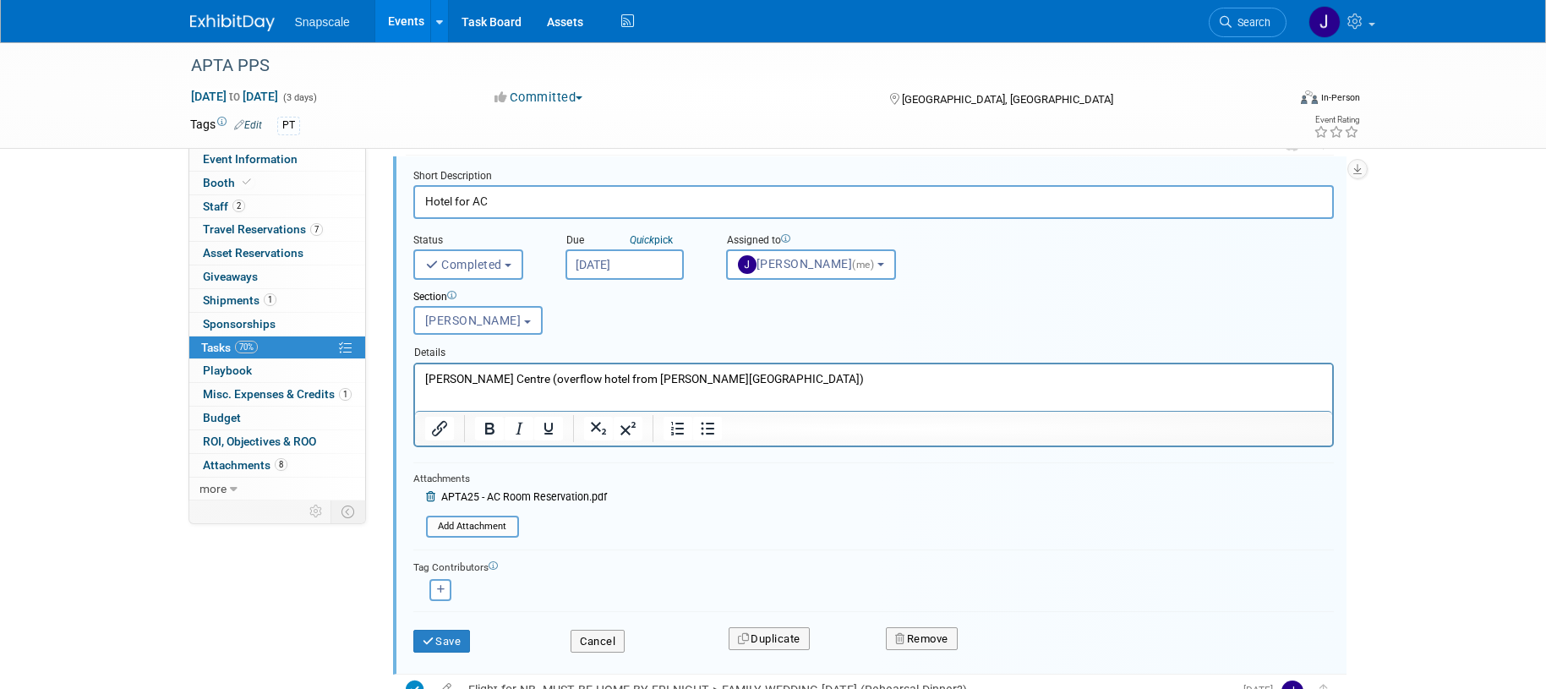
scroll to position [255, 0]
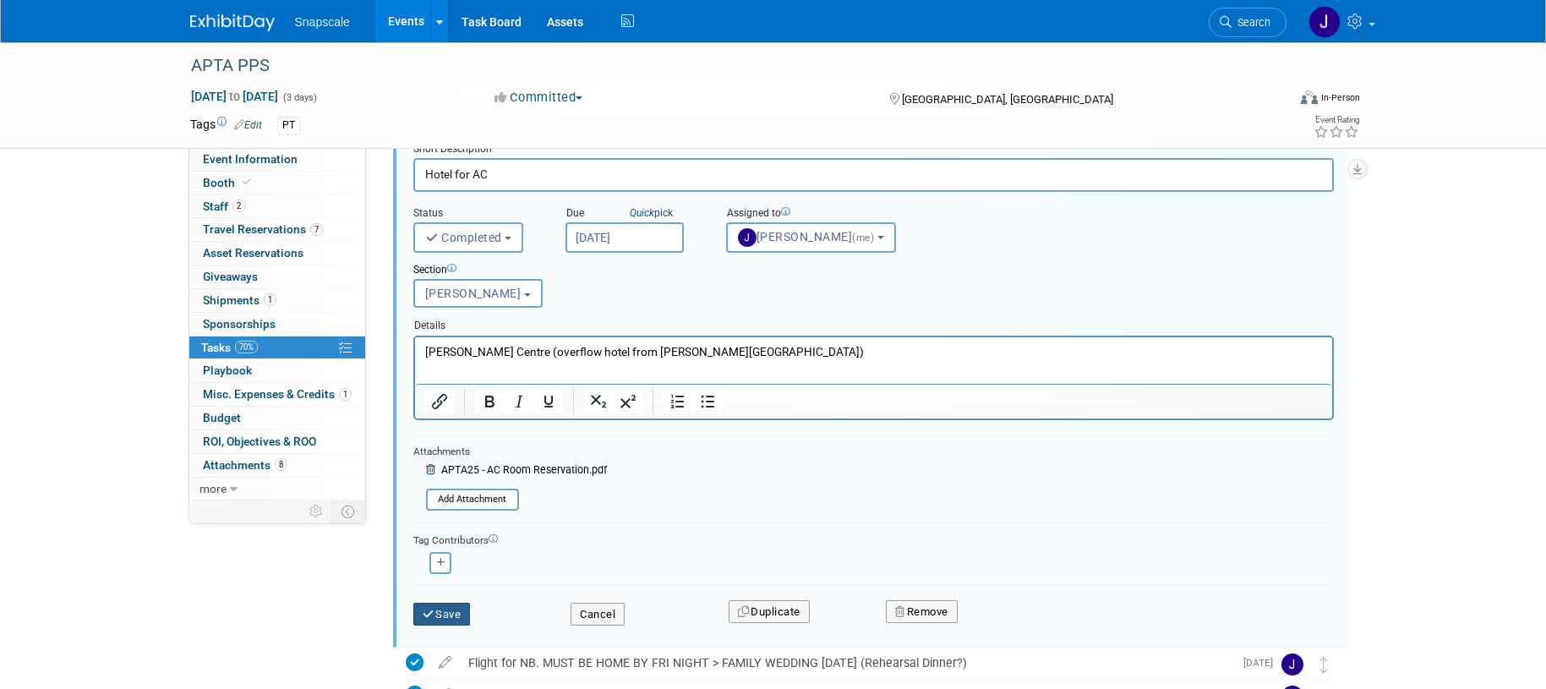
type input "Hotel for AC"
click at [443, 609] on button "Save" at bounding box center [441, 615] width 57 height 24
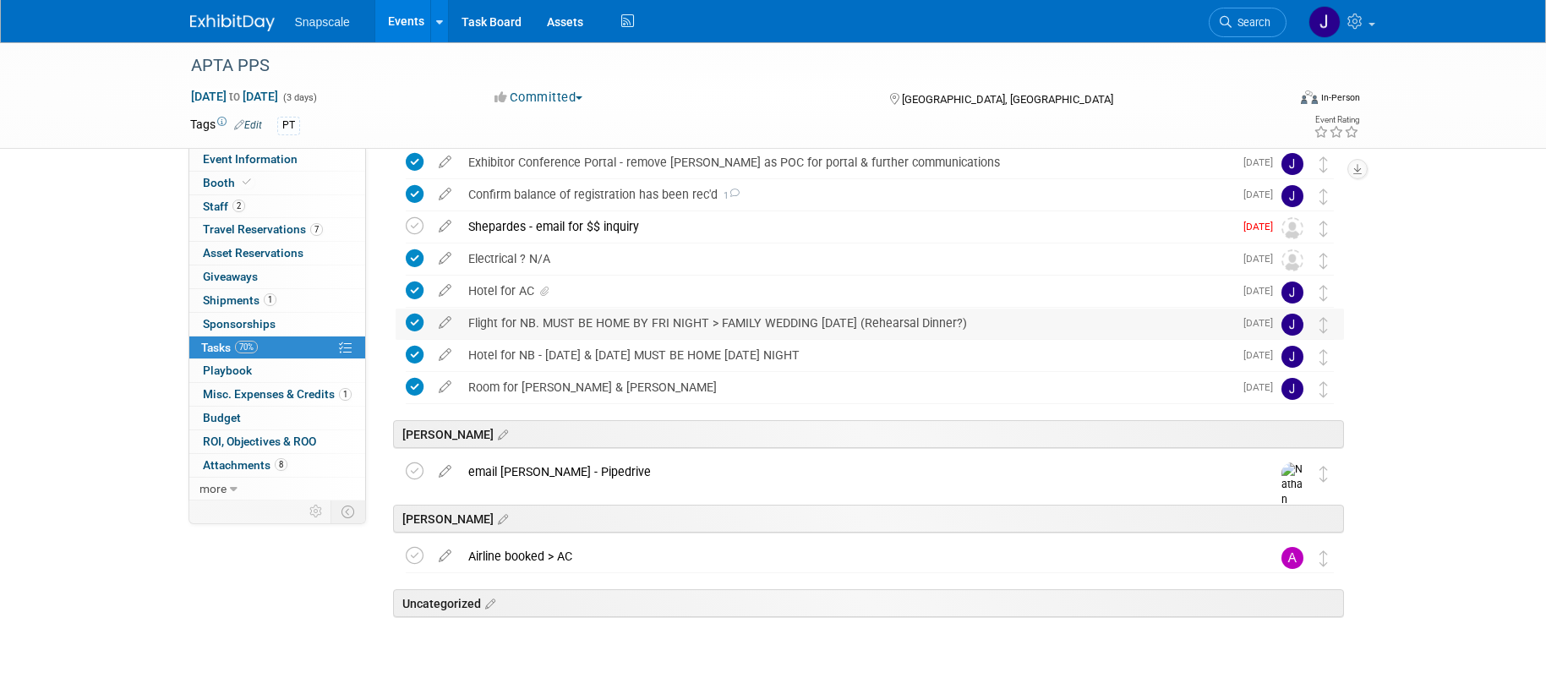
scroll to position [101, 0]
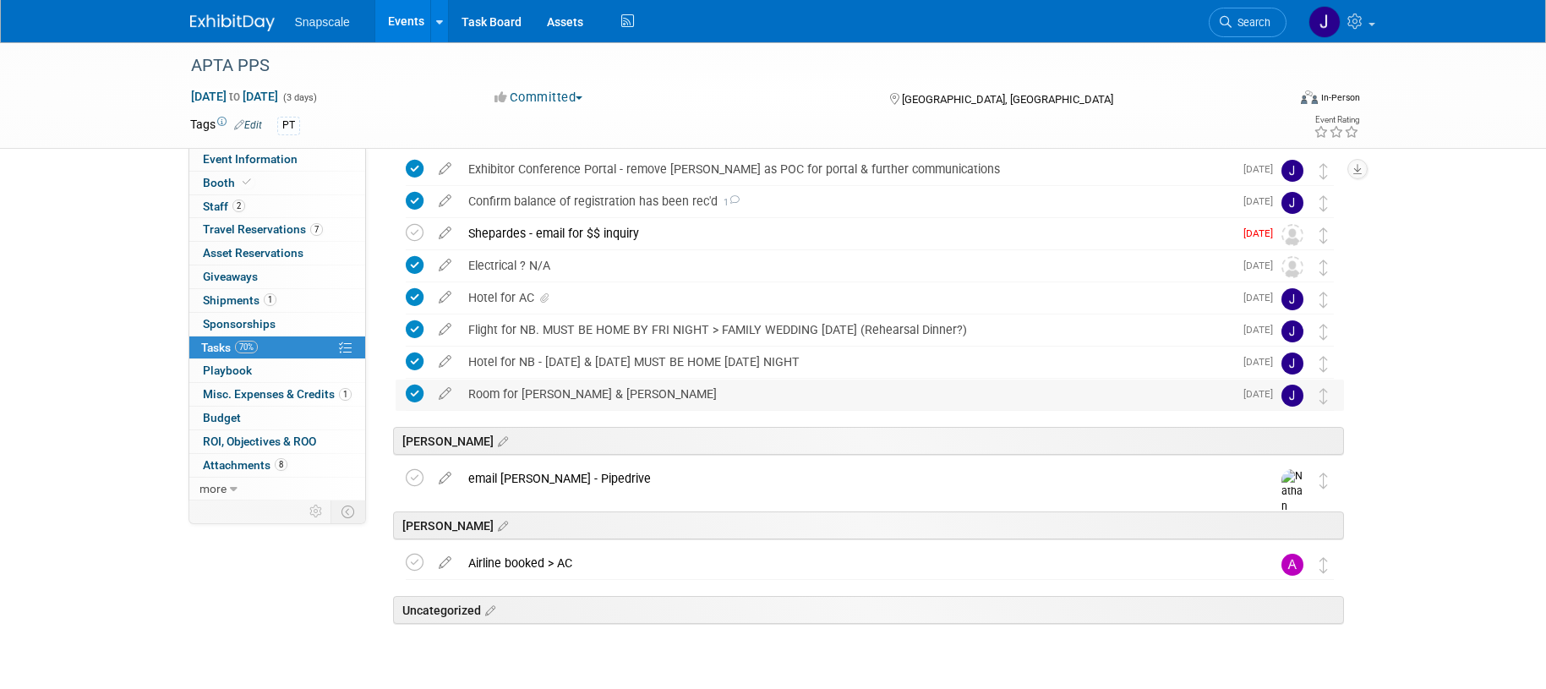
click at [537, 392] on div "Room for Mike & Marc" at bounding box center [847, 394] width 774 height 29
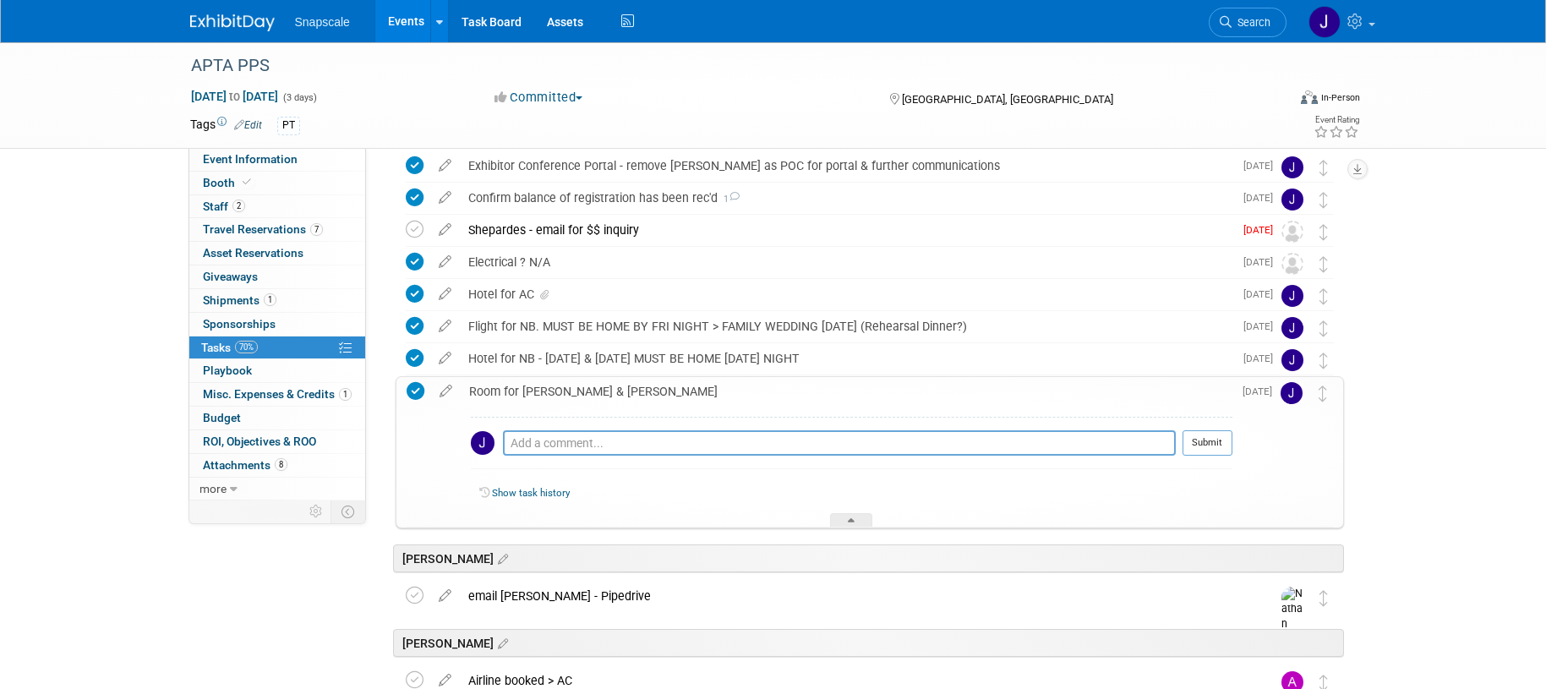
scroll to position [106, 0]
click at [448, 386] on icon at bounding box center [446, 386] width 30 height 21
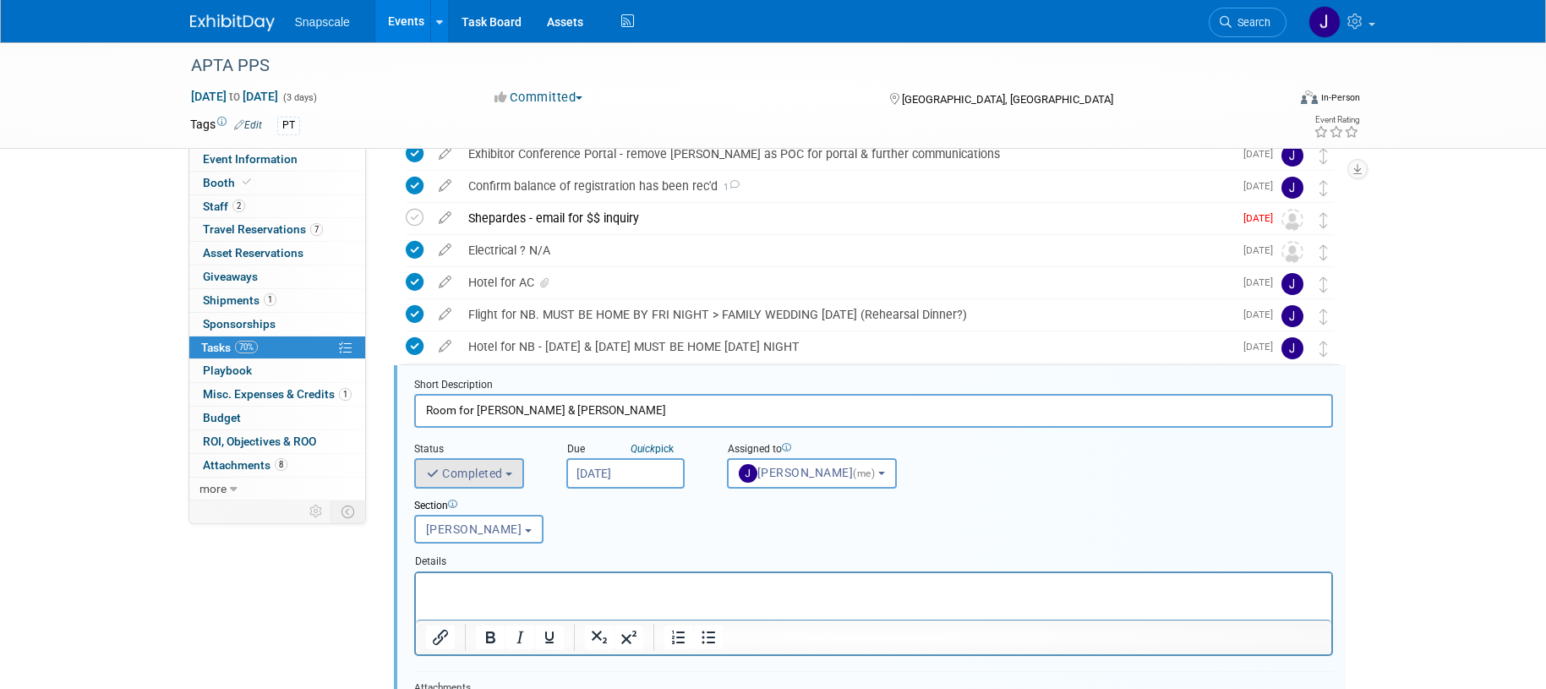
scroll to position [216, 0]
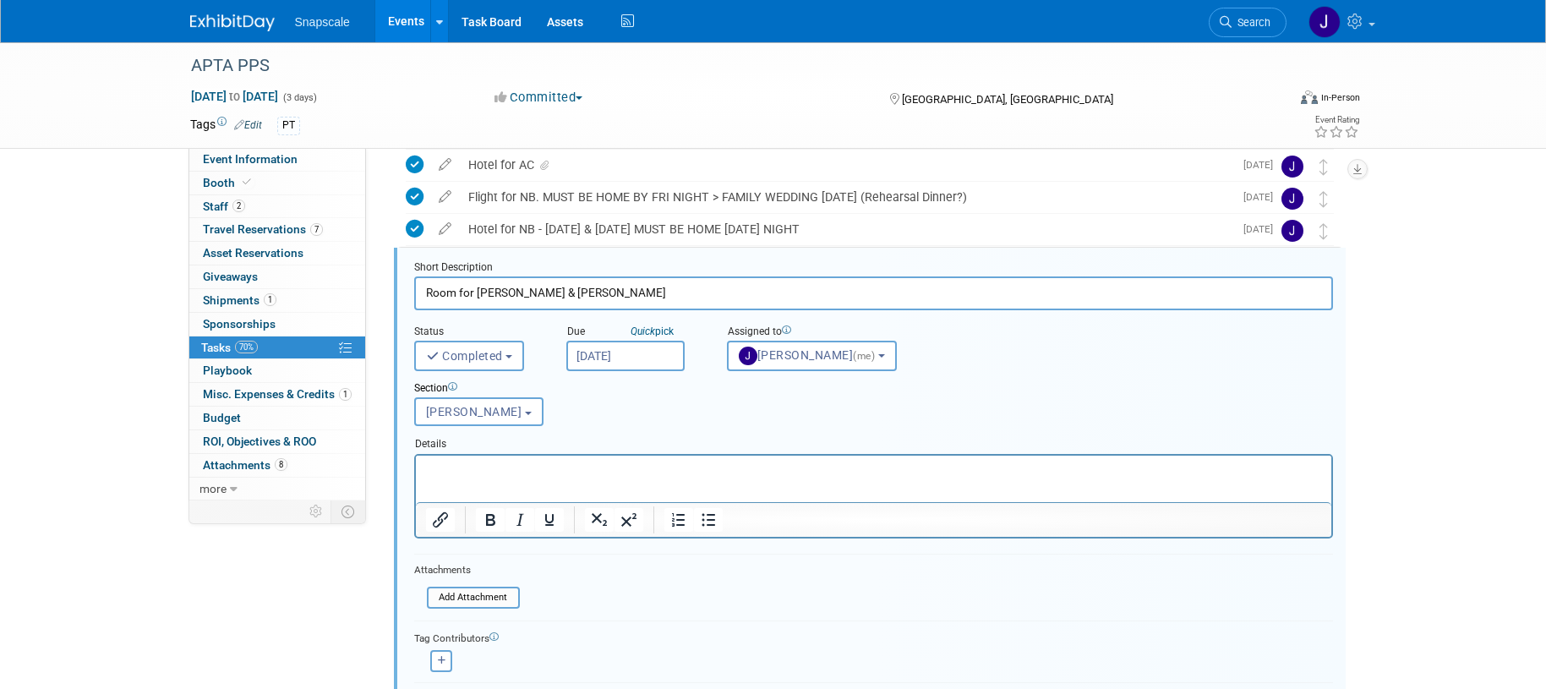
drag, startPoint x: 455, startPoint y: 292, endPoint x: 395, endPoint y: 288, distance: 60.1
click at [397, 289] on div "Short Description Room for Mike & Marc Status <i class="far fa-clock" style="pa…" at bounding box center [870, 497] width 952 height 499
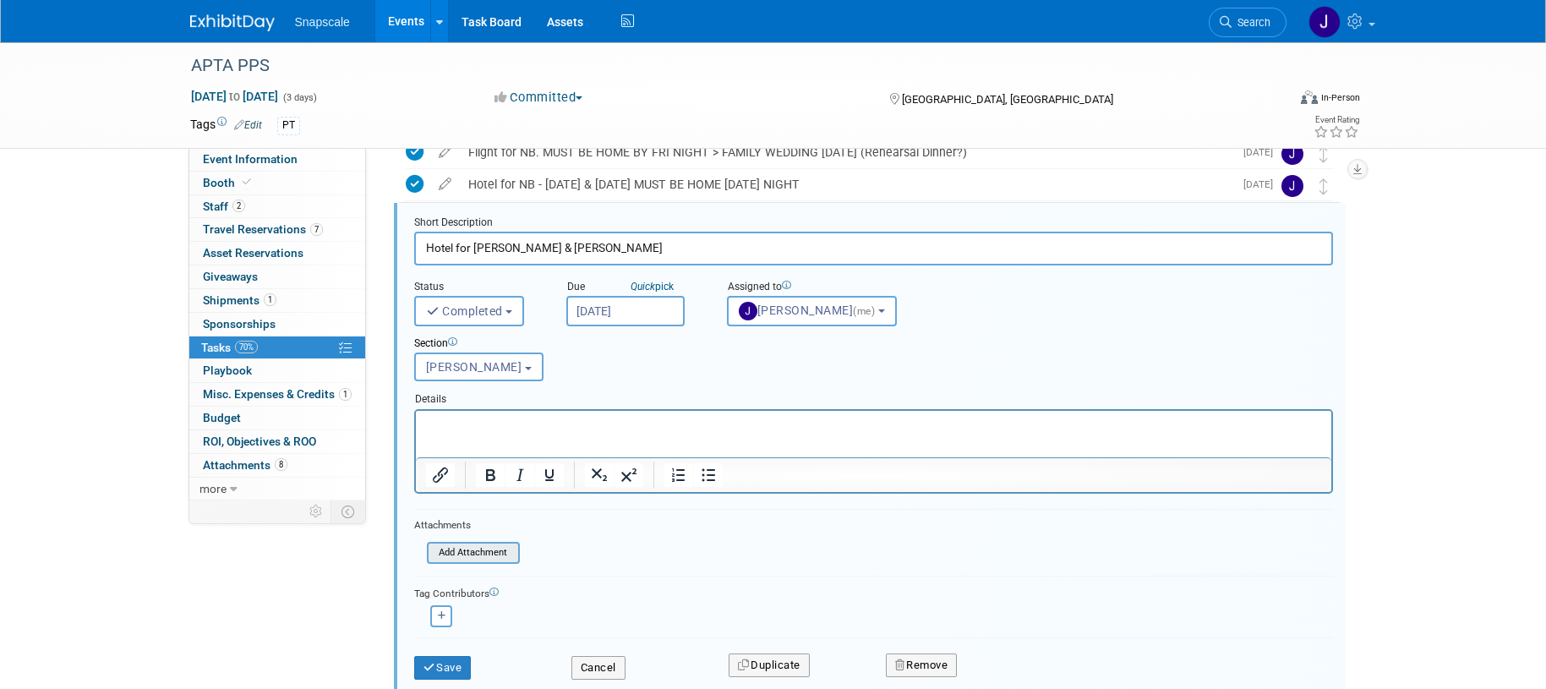
scroll to position [291, 0]
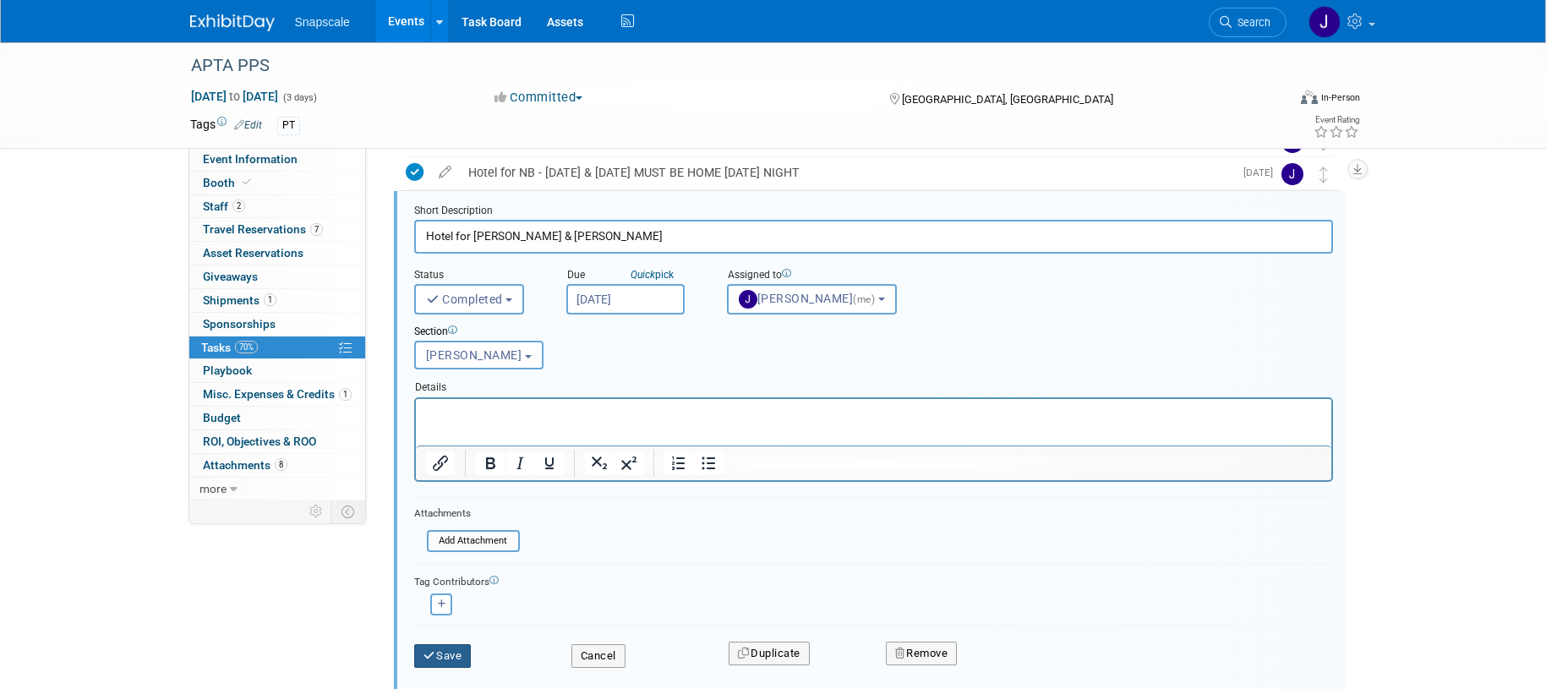
type input "Hotel for Mike & Marc"
drag, startPoint x: 441, startPoint y: 654, endPoint x: 444, endPoint y: 638, distance: 16.4
click at [441, 653] on button "Save" at bounding box center [442, 656] width 57 height 24
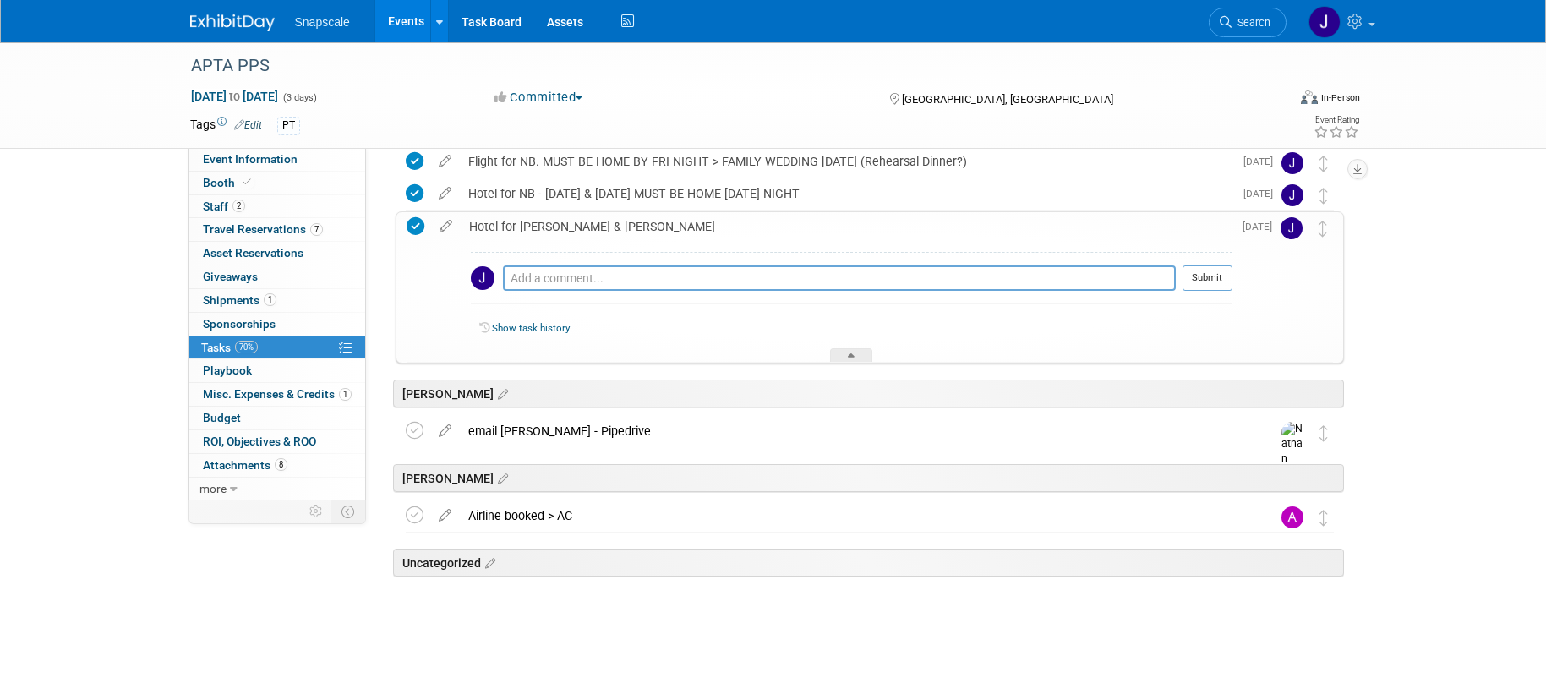
scroll to position [270, 0]
drag, startPoint x: 870, startPoint y: 354, endPoint x: 862, endPoint y: 355, distance: 8.5
click at [867, 354] on div at bounding box center [851, 355] width 42 height 14
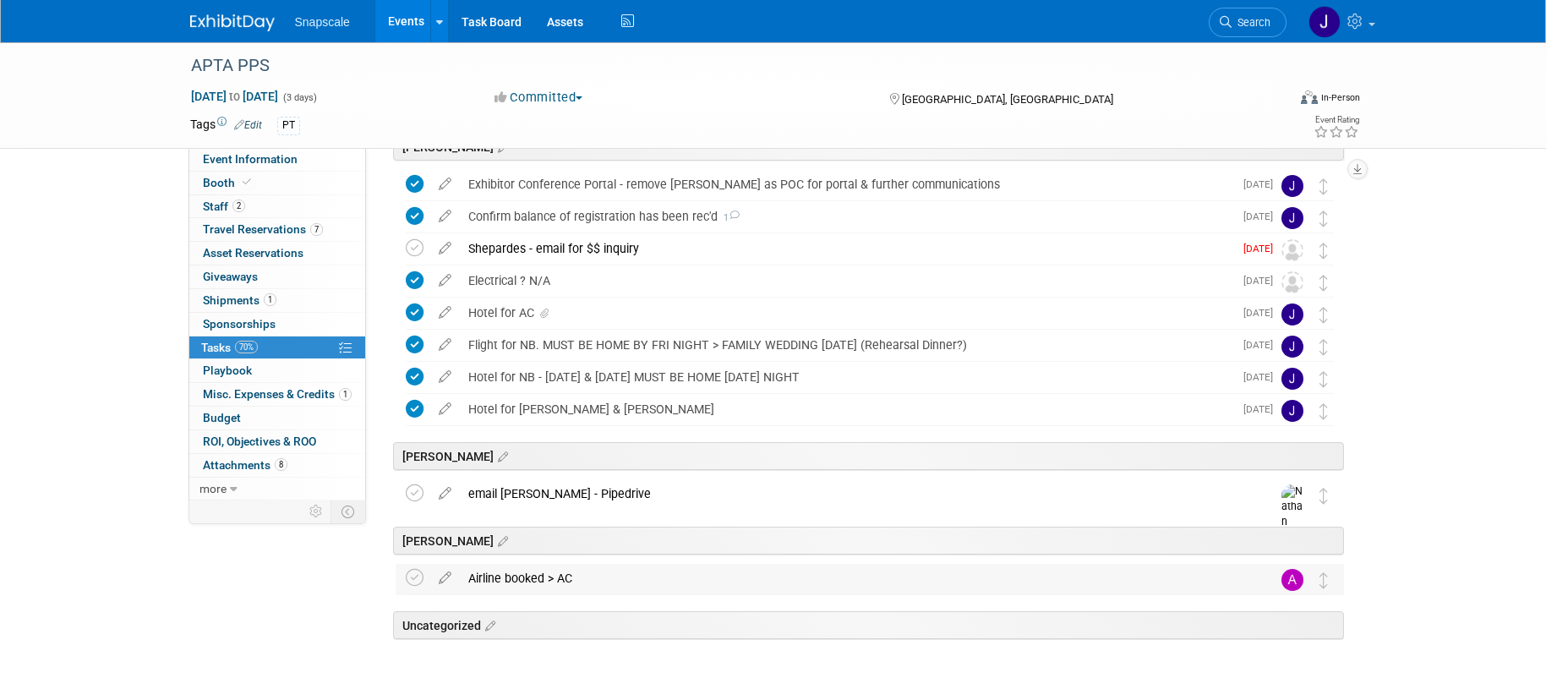
scroll to position [0, 0]
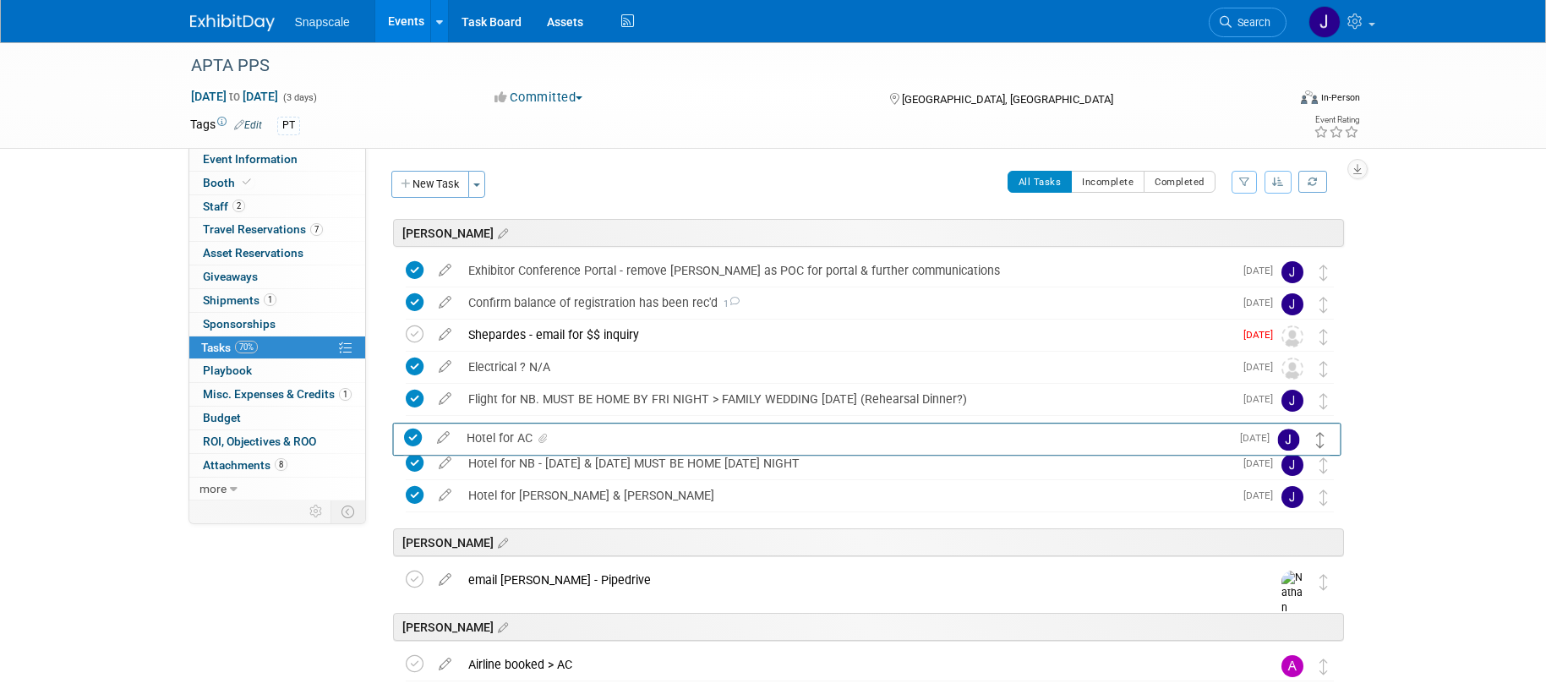
drag, startPoint x: 1323, startPoint y: 406, endPoint x: 1321, endPoint y: 447, distance: 41.5
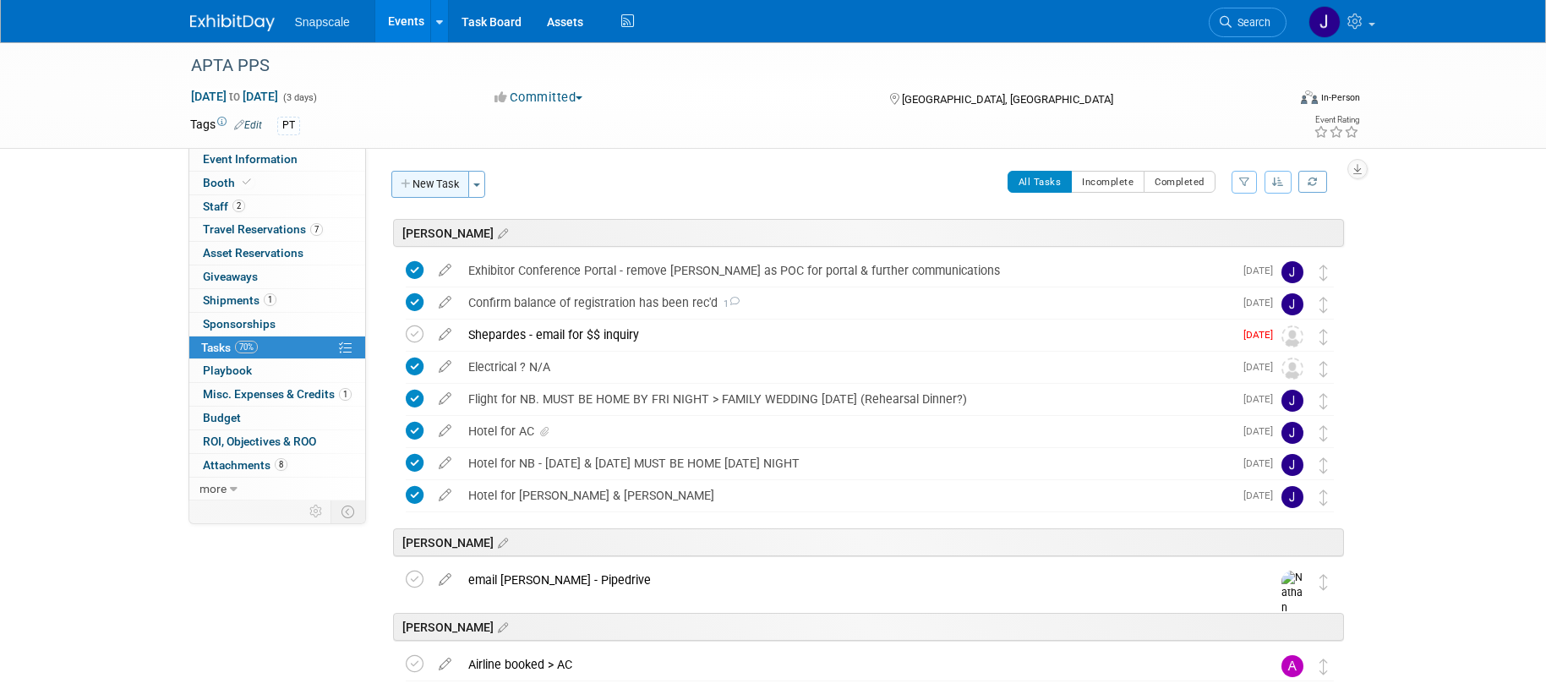
click at [420, 188] on button "New Task" at bounding box center [430, 184] width 78 height 27
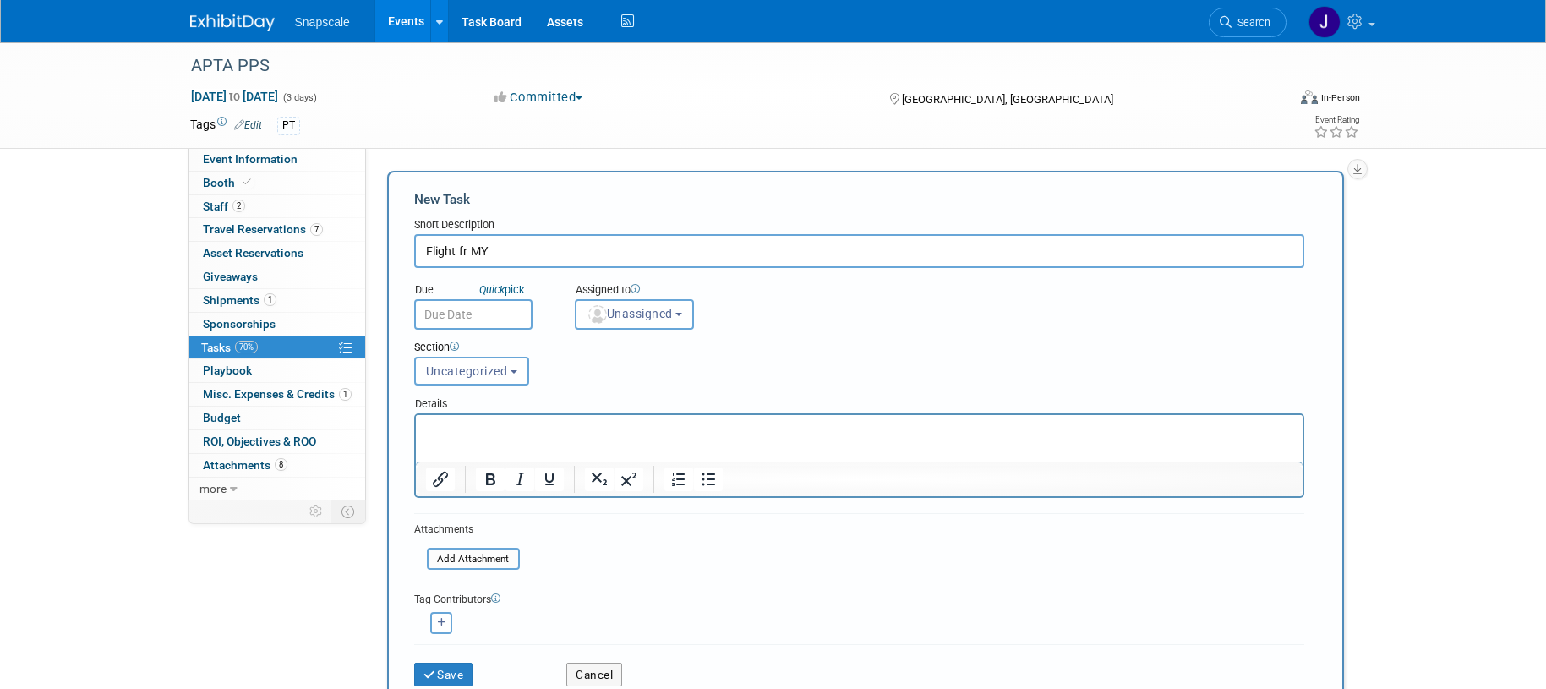
scroll to position [4, 0]
type input "Flight for MY"
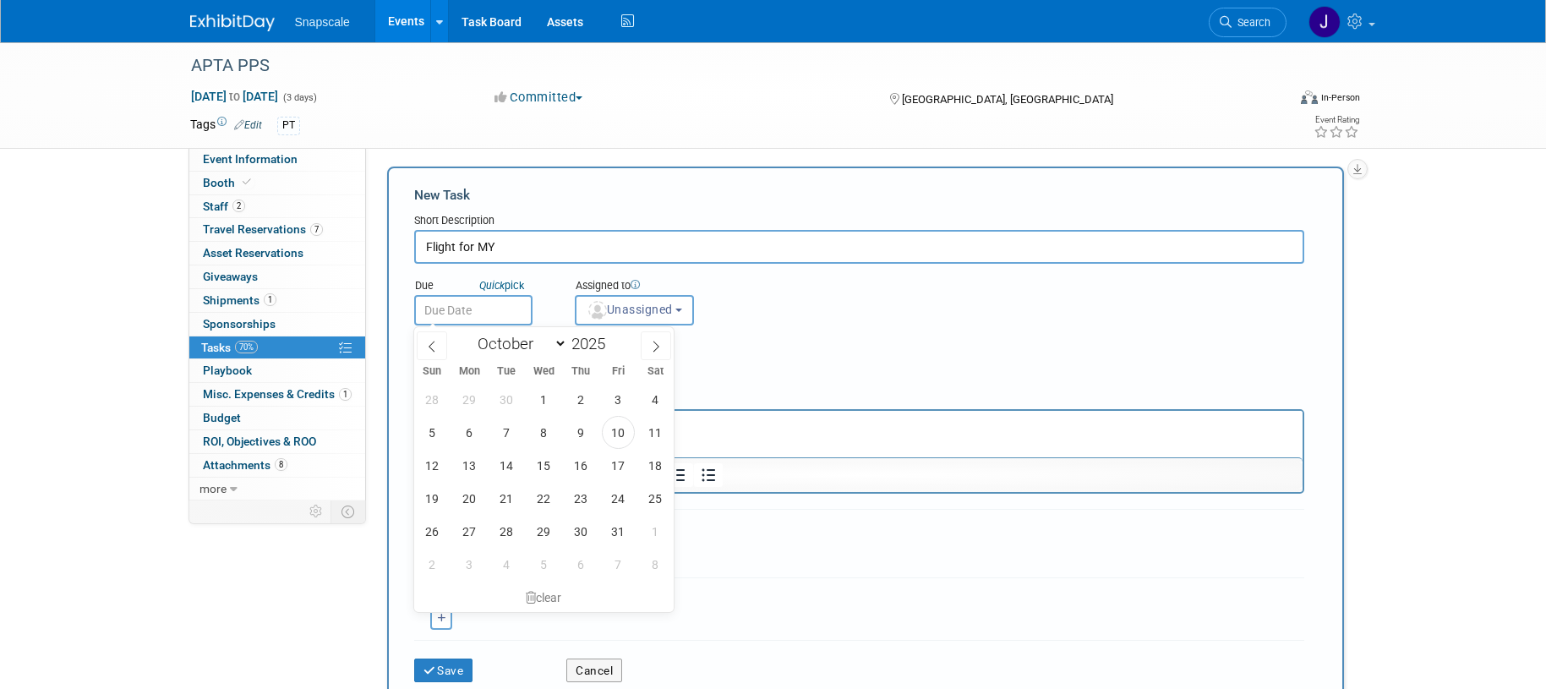
click at [432, 310] on input "text" at bounding box center [473, 310] width 118 height 30
click at [499, 465] on span "14" at bounding box center [506, 465] width 33 height 33
type input "Oct 14, 2025"
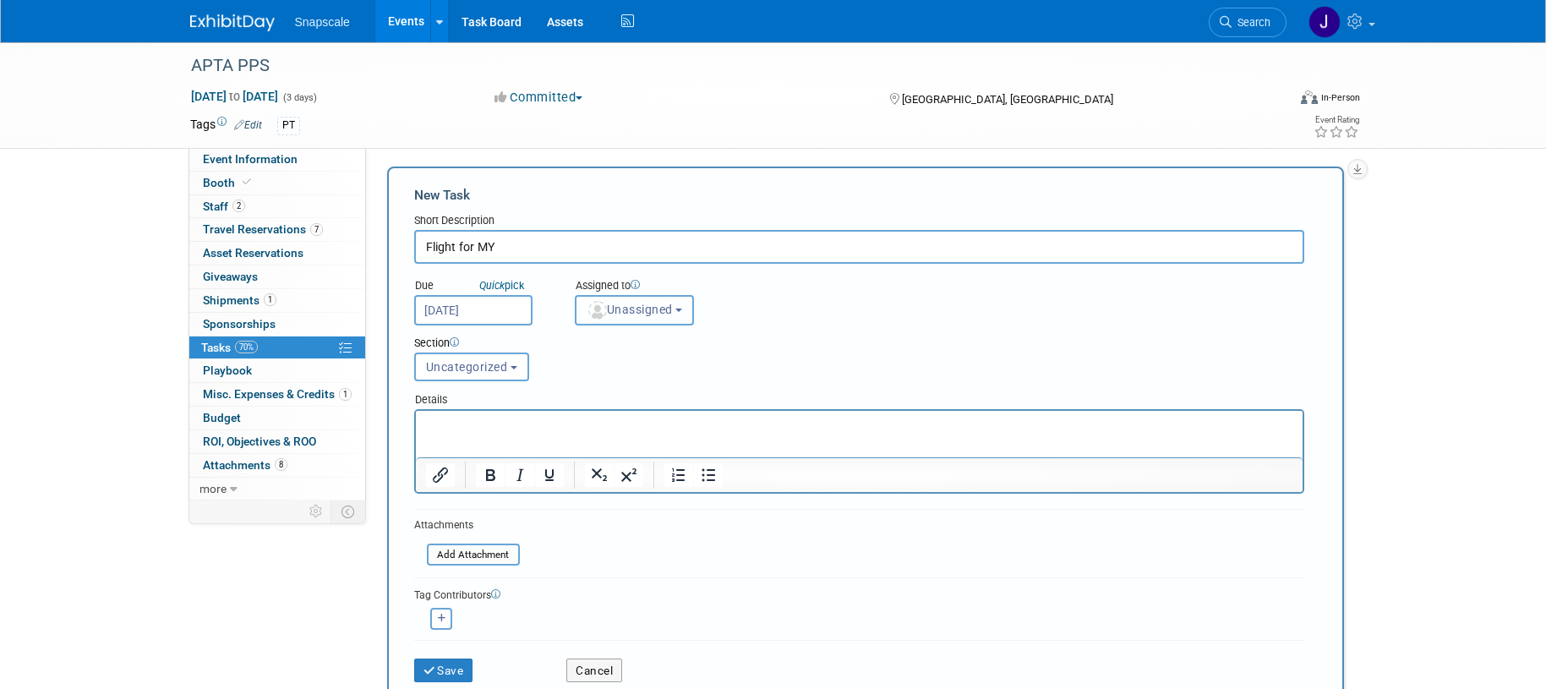
click at [650, 314] on span "Unassigned" at bounding box center [630, 310] width 86 height 14
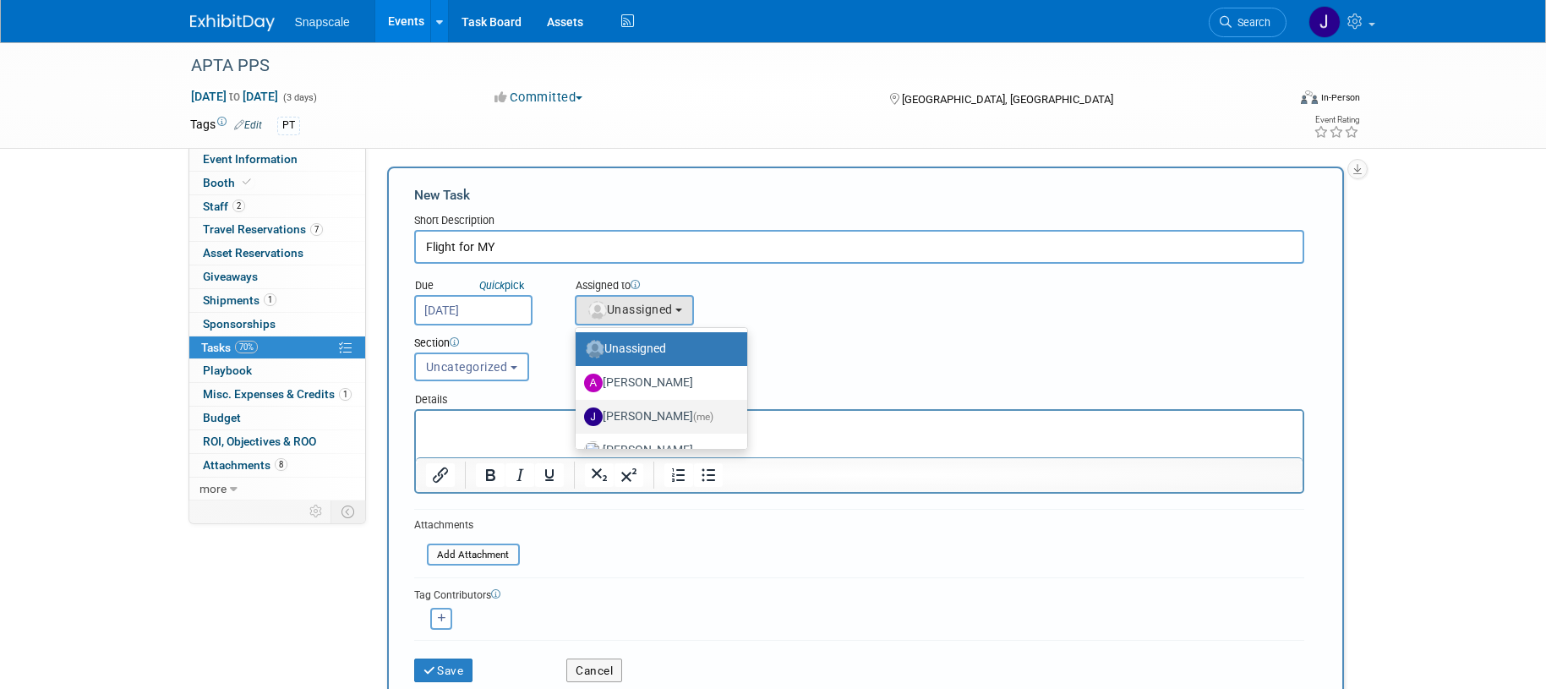
click at [633, 419] on label "Jennifer Benedict (me)" at bounding box center [657, 416] width 146 height 27
click at [578, 419] on input "Jennifer Benedict (me)" at bounding box center [572, 414] width 11 height 11
select select "ff8e83e6-6ab1-4fe0-a632-643b0aac2113"
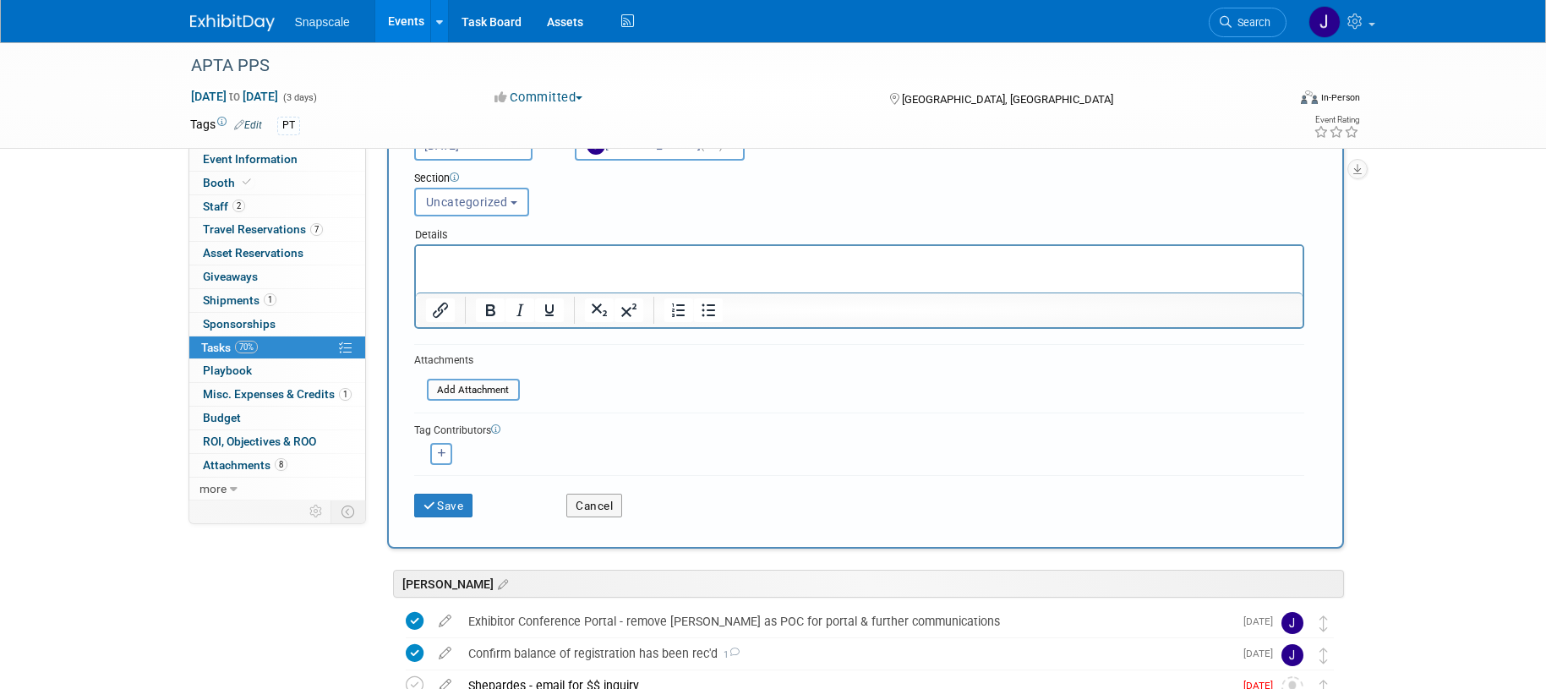
scroll to position [160, 0]
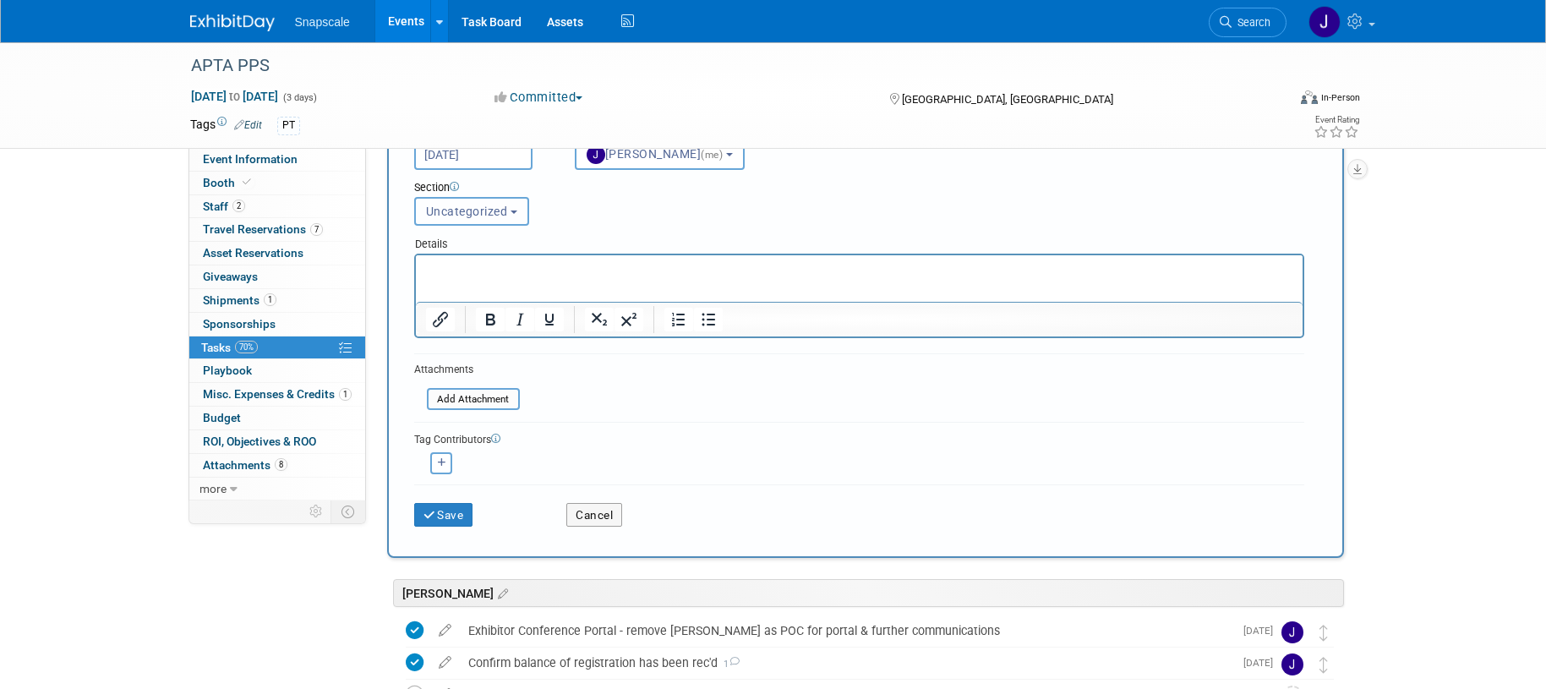
click at [489, 212] on span "Uncategorized" at bounding box center [467, 212] width 82 height 14
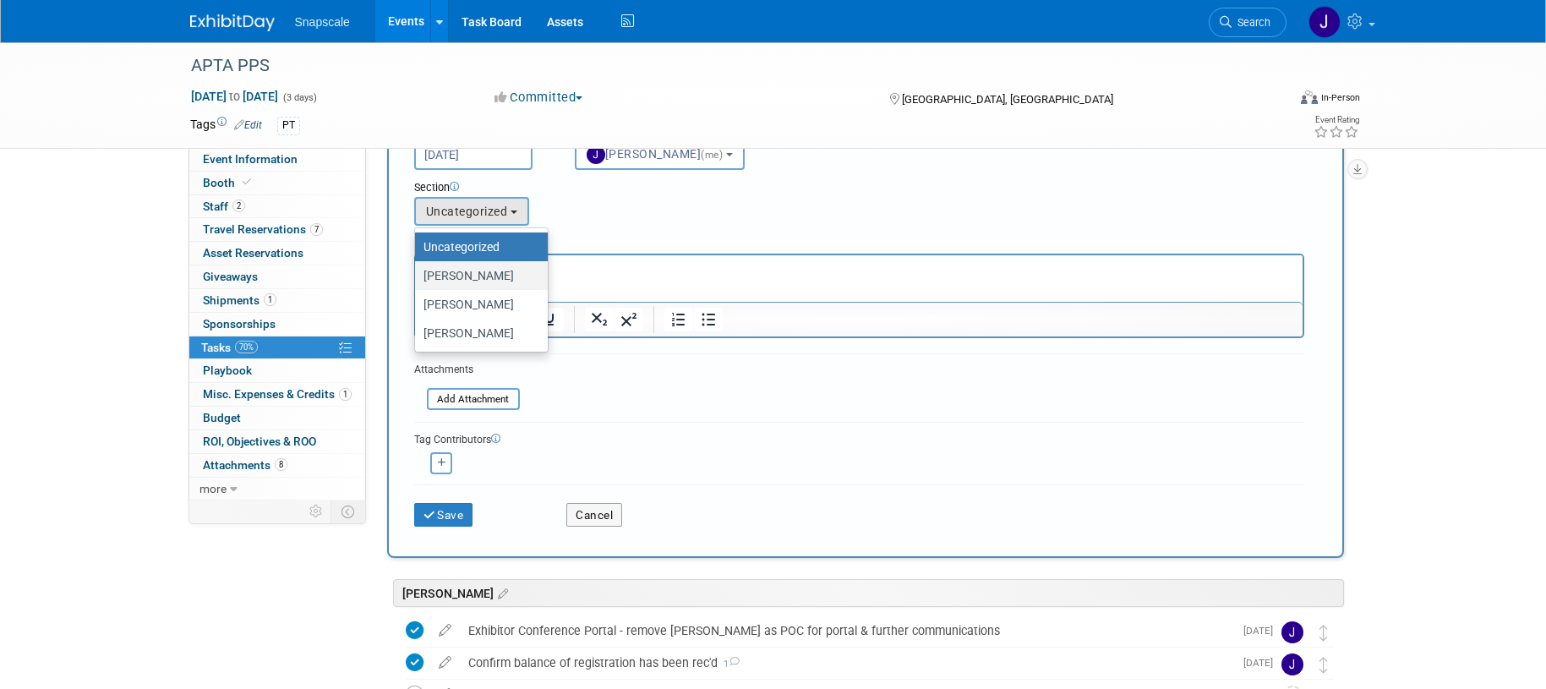
click at [476, 278] on label "Jen" at bounding box center [477, 276] width 107 height 22
click at [418, 278] on input "Jen" at bounding box center [412, 276] width 11 height 11
select select "11275912"
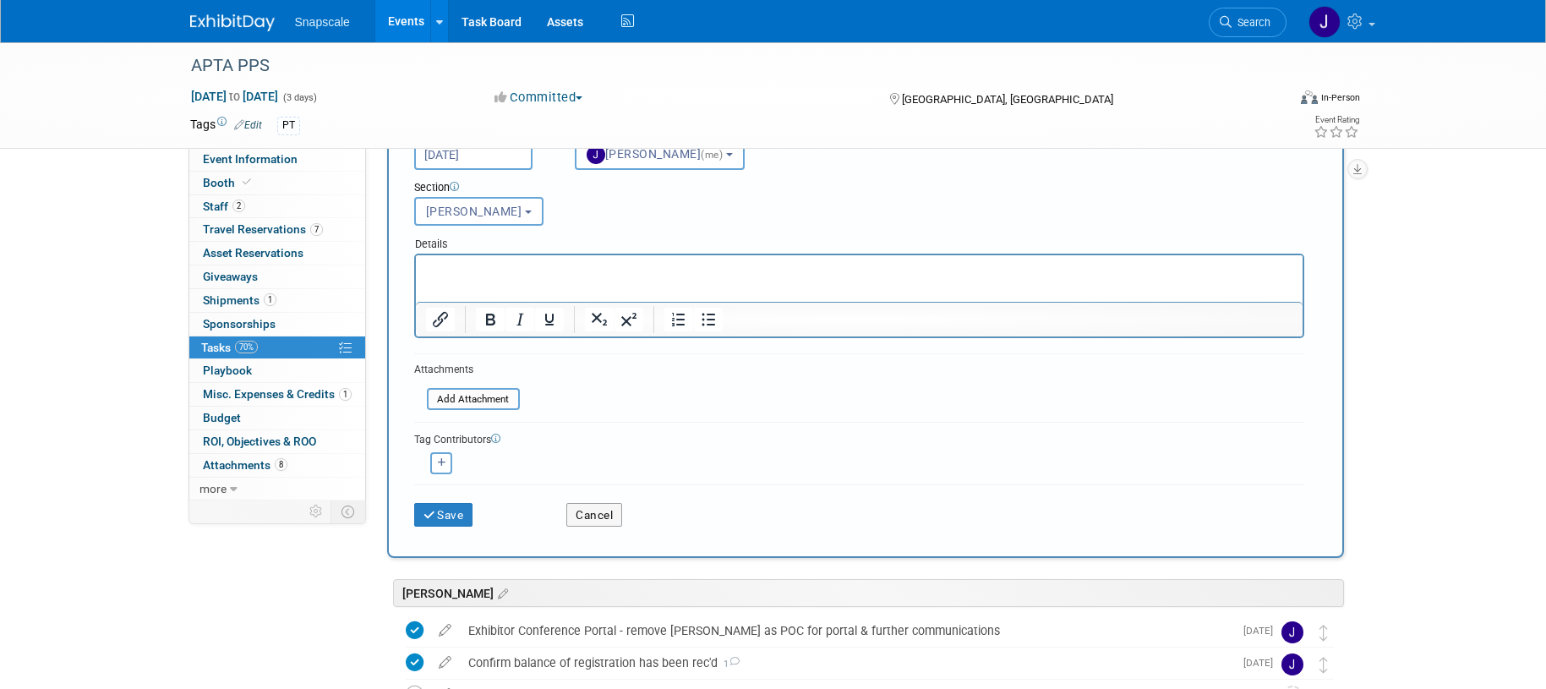
click at [454, 270] on p "Rich Text Area. Press ALT-0 for help." at bounding box center [858, 270] width 867 height 17
click at [441, 516] on button "Save" at bounding box center [443, 515] width 59 height 24
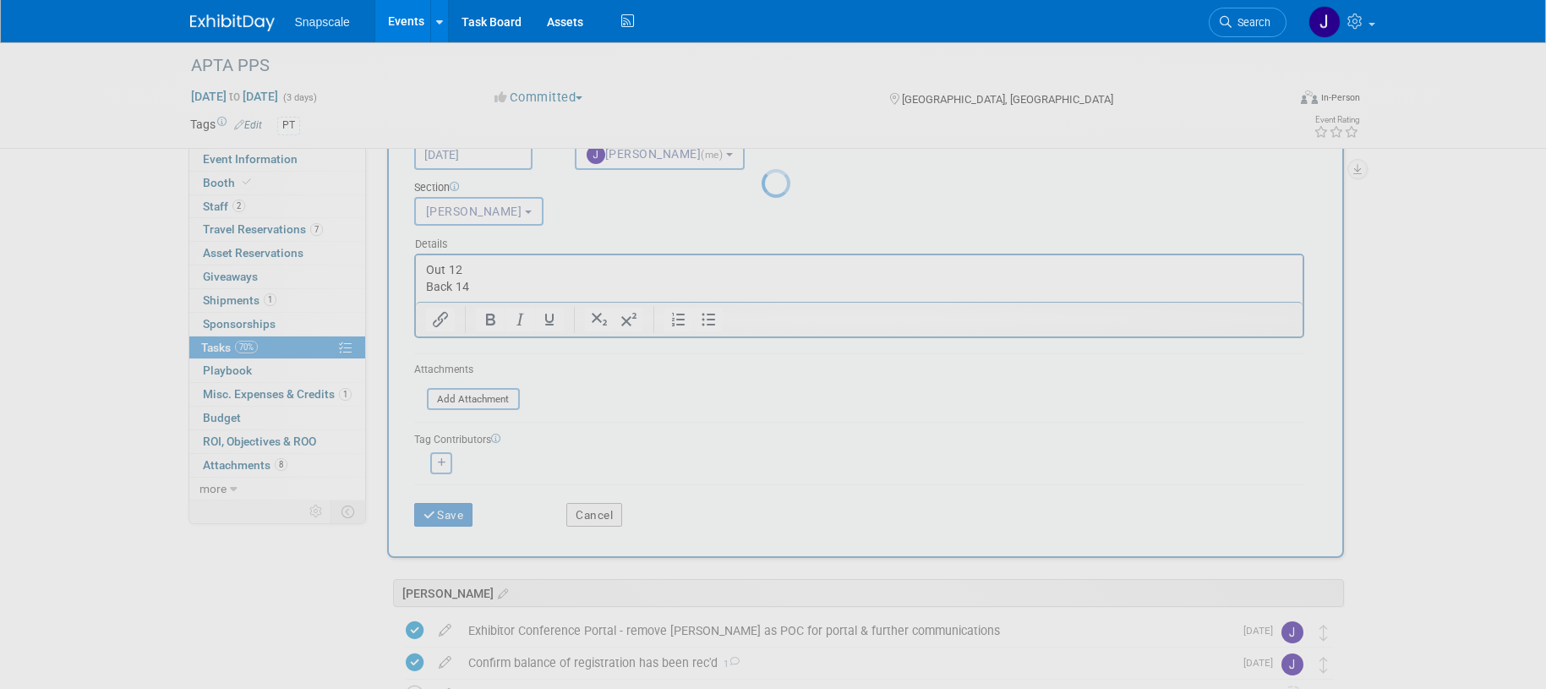
scroll to position [0, 0]
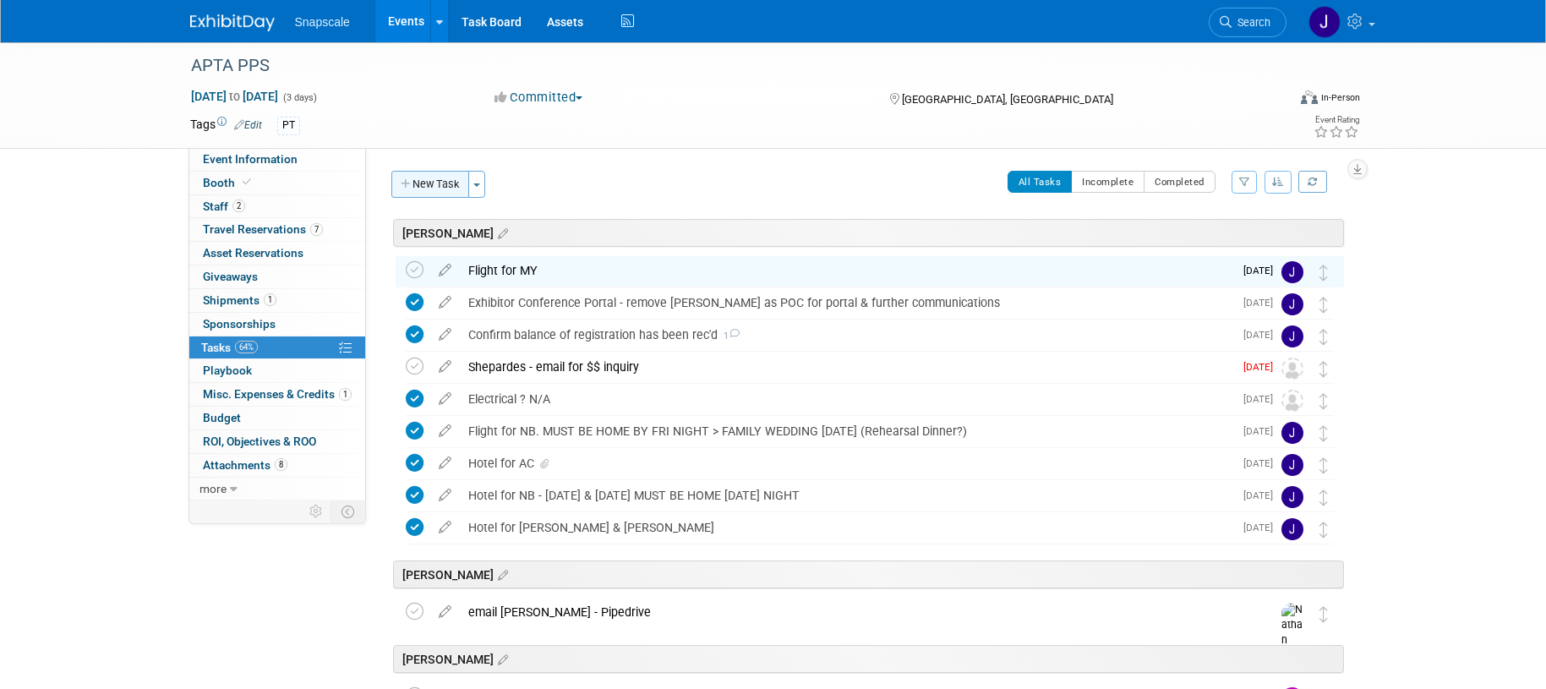
click at [422, 193] on button "New Task" at bounding box center [430, 184] width 78 height 27
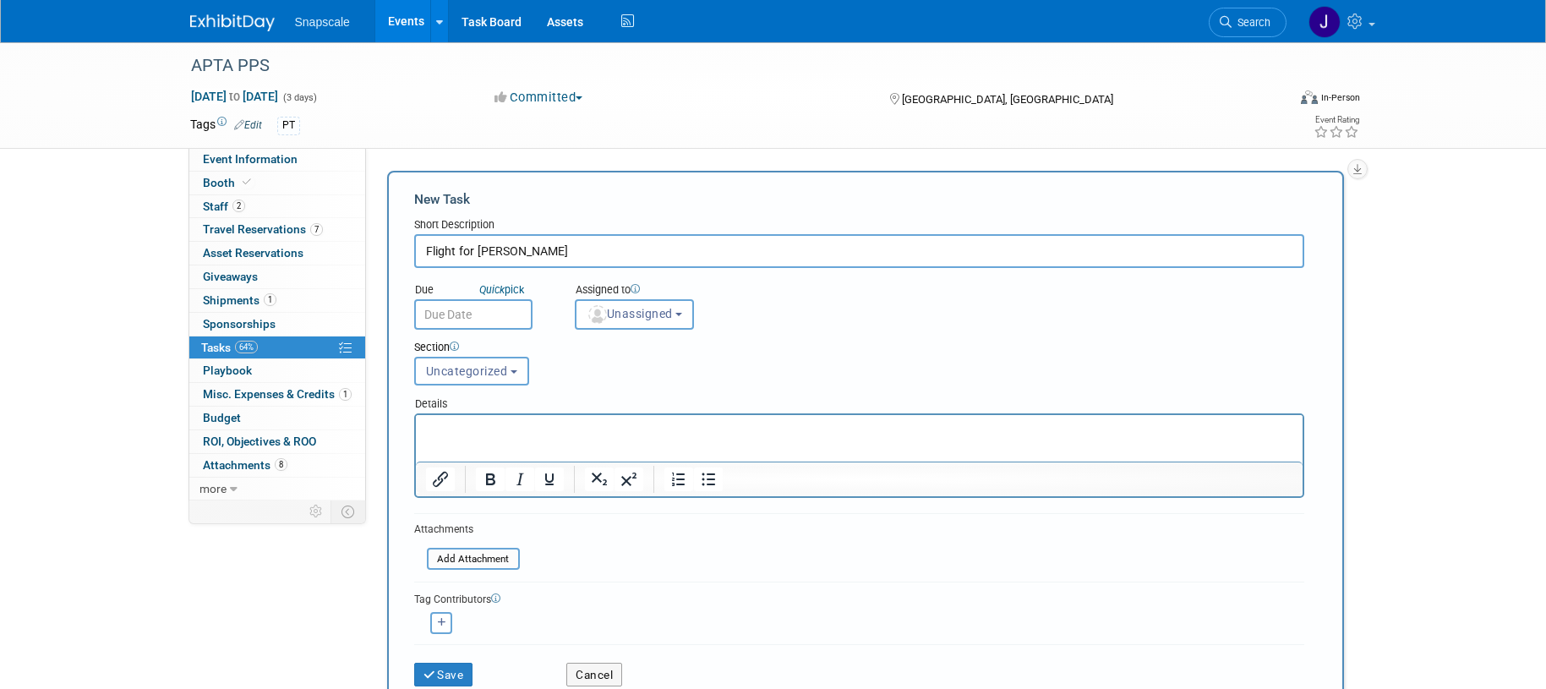
type input "Flight for Marc Plawner"
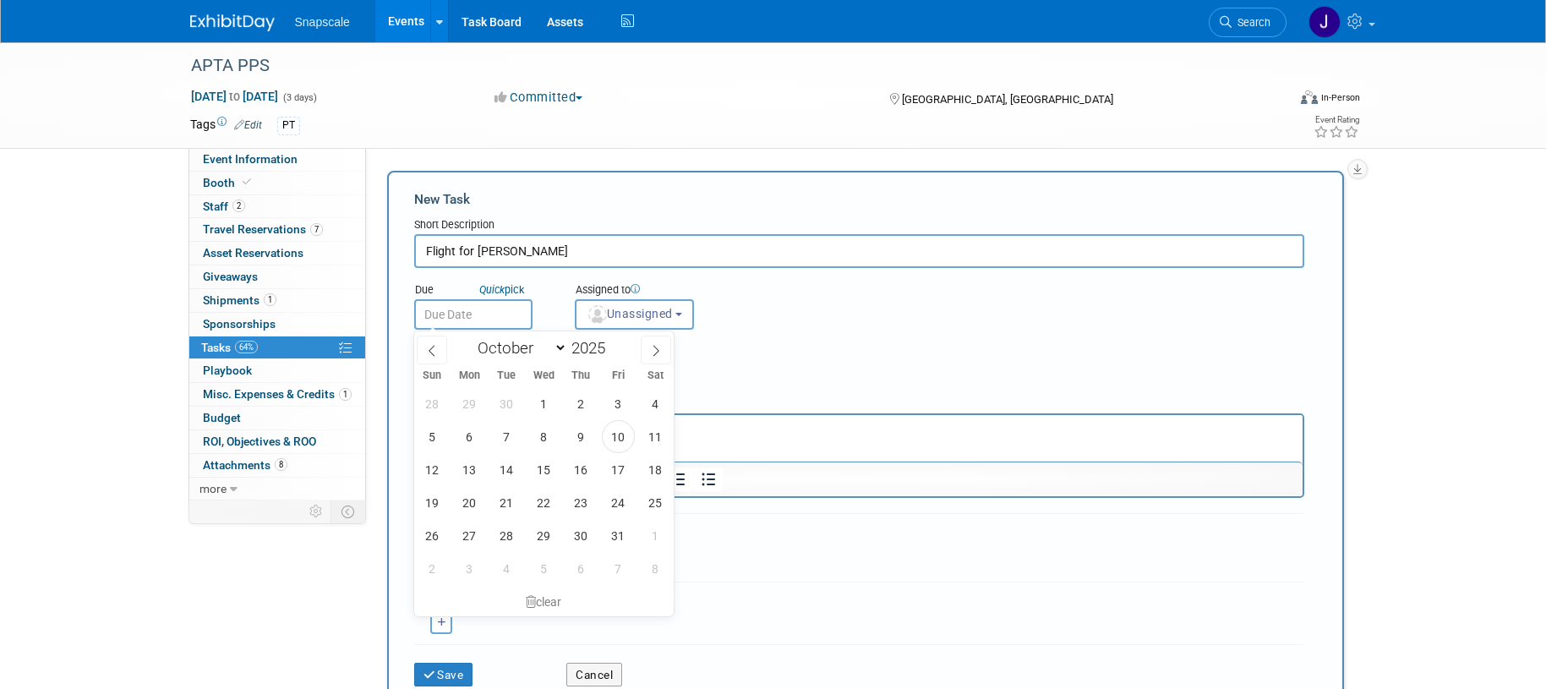
click at [421, 309] on input "text" at bounding box center [473, 314] width 118 height 30
click at [510, 469] on span "14" at bounding box center [506, 469] width 33 height 33
type input "Oct 14, 2025"
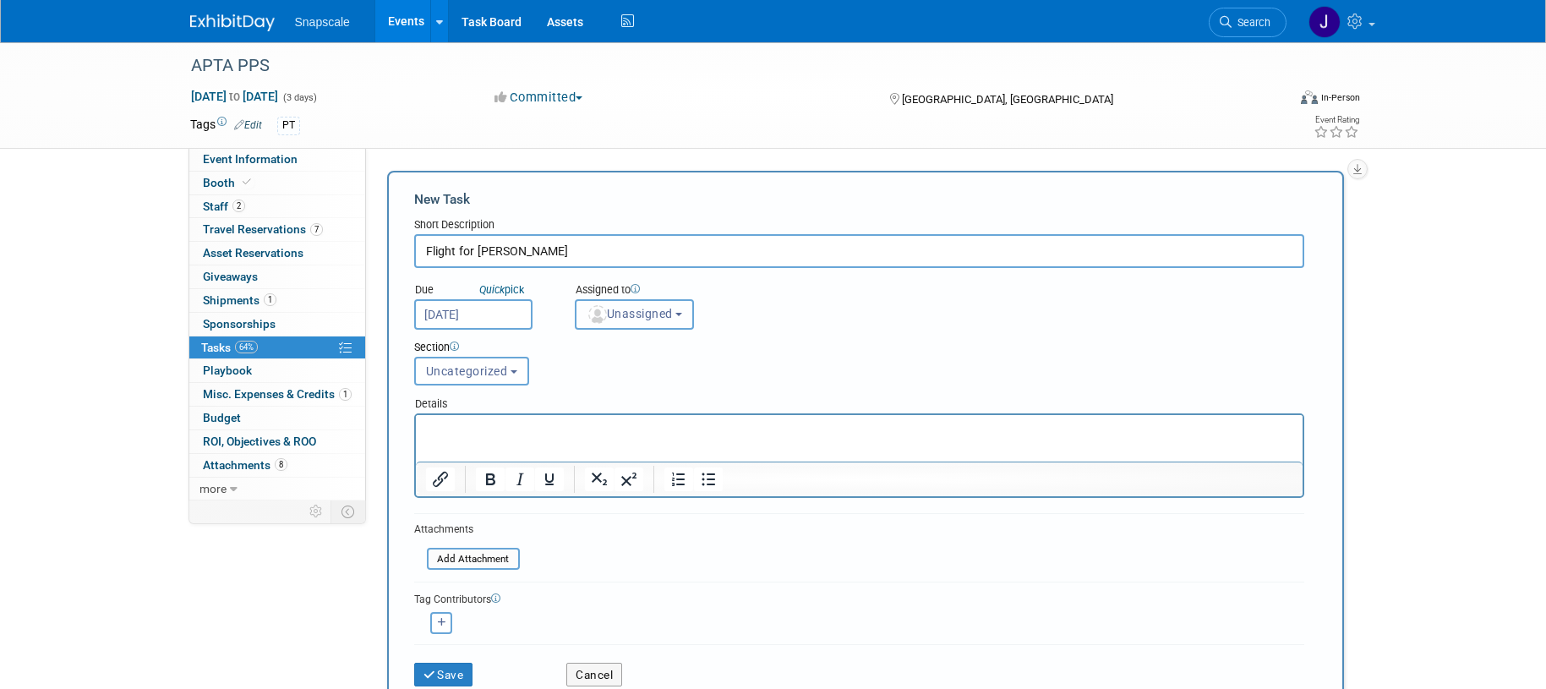
drag, startPoint x: 623, startPoint y: 309, endPoint x: 616, endPoint y: 321, distance: 13.6
click at [623, 310] on span "Unassigned" at bounding box center [630, 314] width 86 height 14
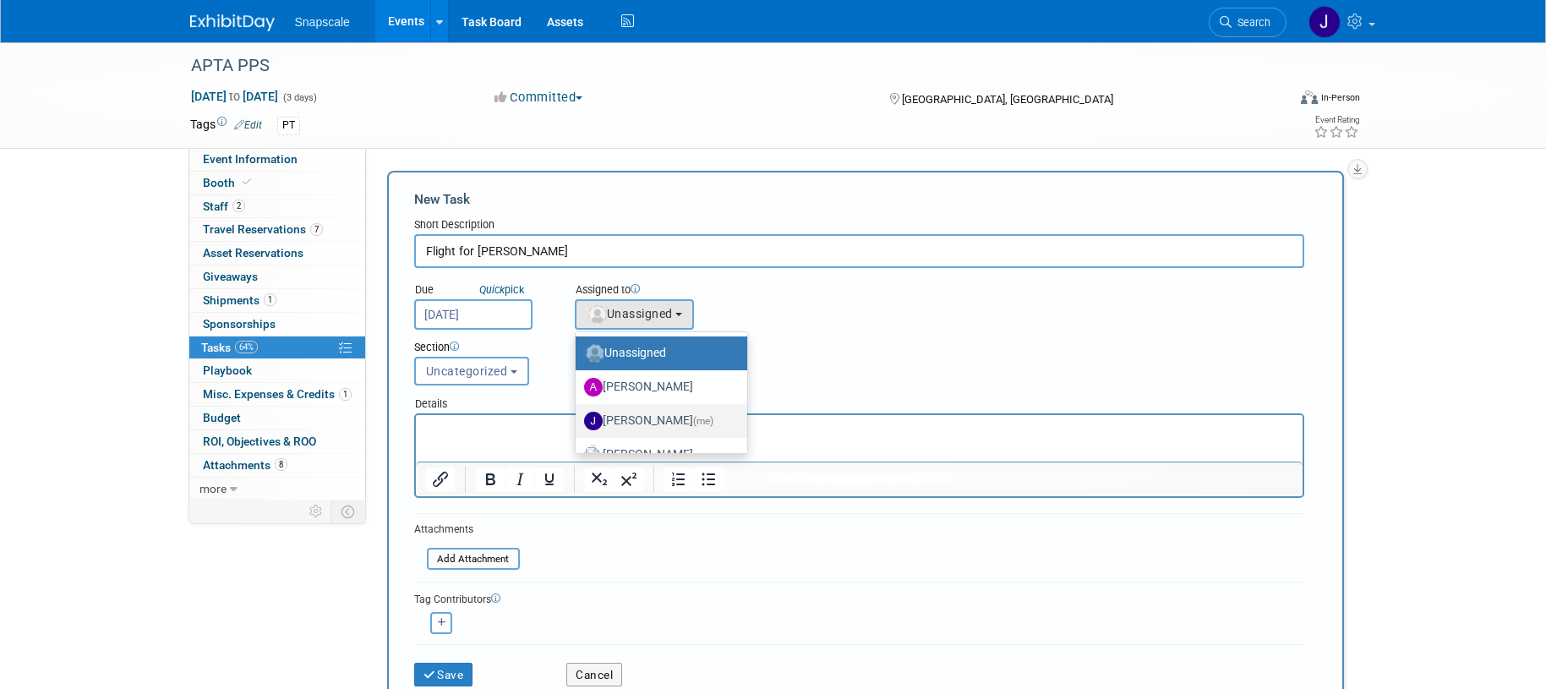
click at [608, 413] on label "Jennifer Benedict (me)" at bounding box center [657, 421] width 146 height 27
click at [578, 413] on input "Jennifer Benedict (me)" at bounding box center [572, 418] width 11 height 11
select select "ff8e83e6-6ab1-4fe0-a632-643b0aac2113"
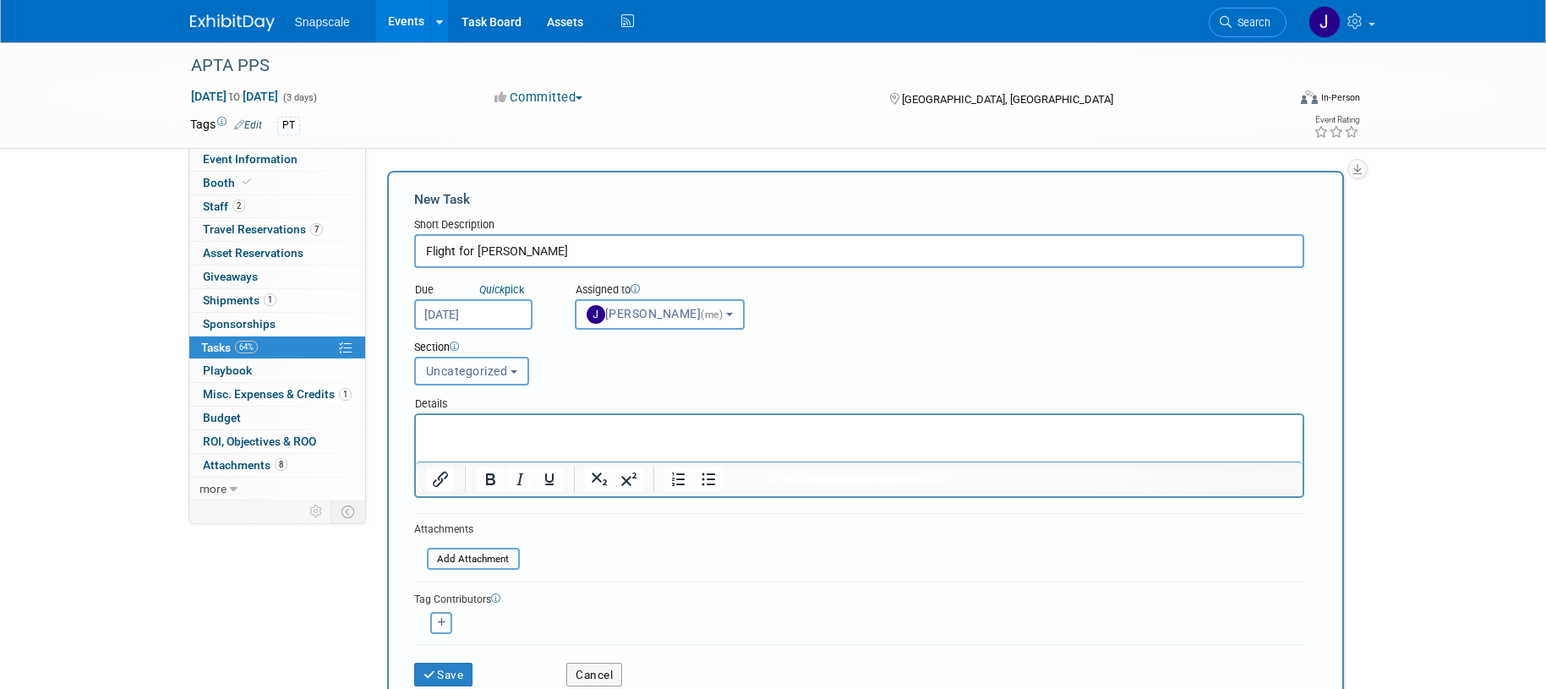
click at [479, 375] on span "Uncategorized" at bounding box center [467, 371] width 82 height 14
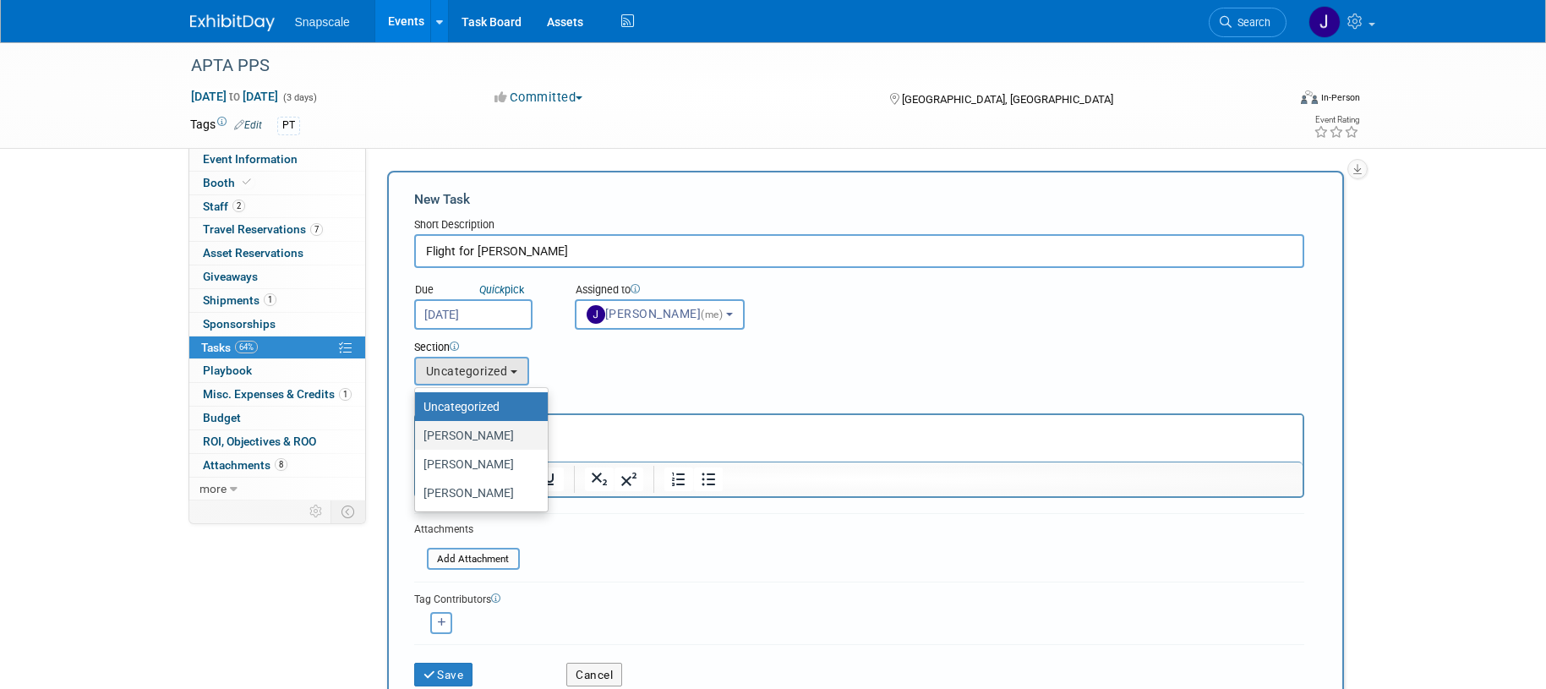
click at [473, 432] on label "Jen" at bounding box center [477, 435] width 107 height 22
click at [418, 432] on input "Jen" at bounding box center [412, 435] width 11 height 11
select select "11275912"
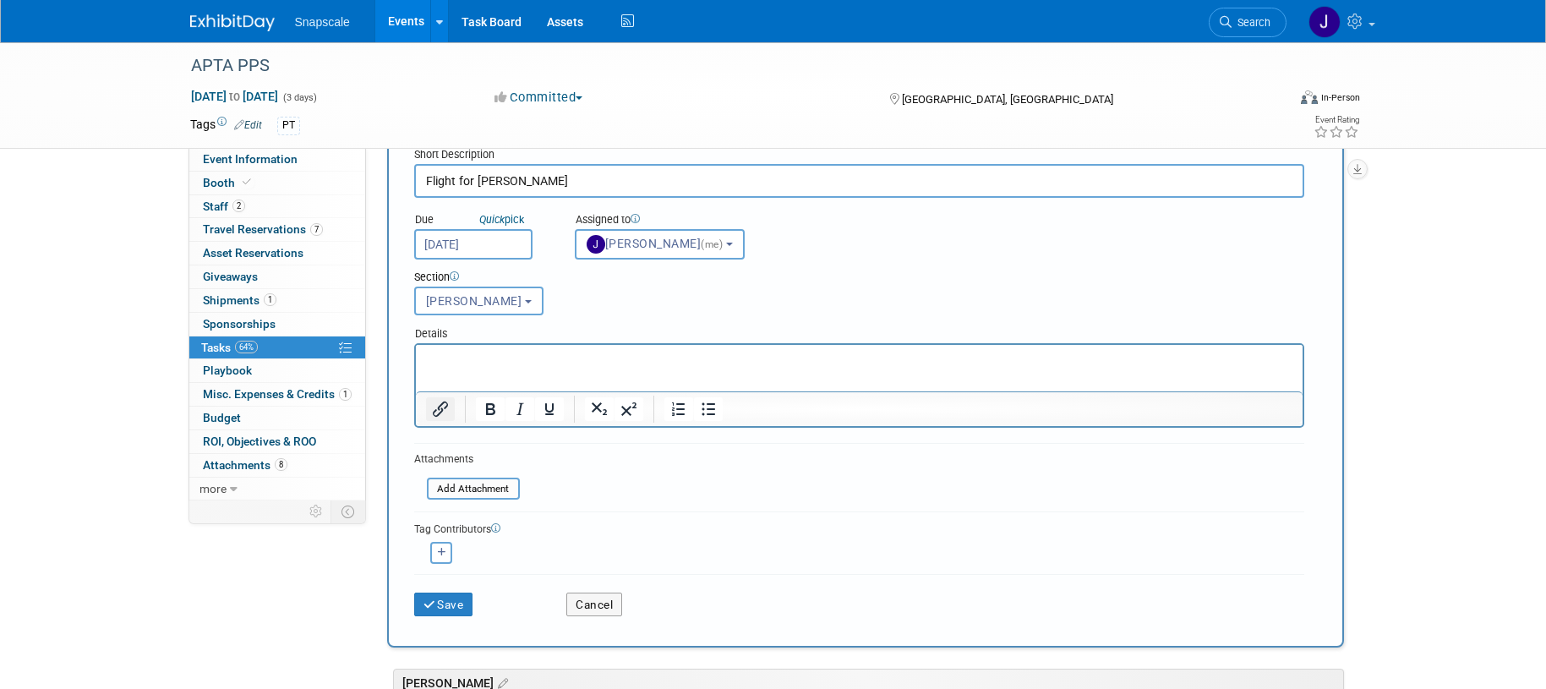
scroll to position [76, 0]
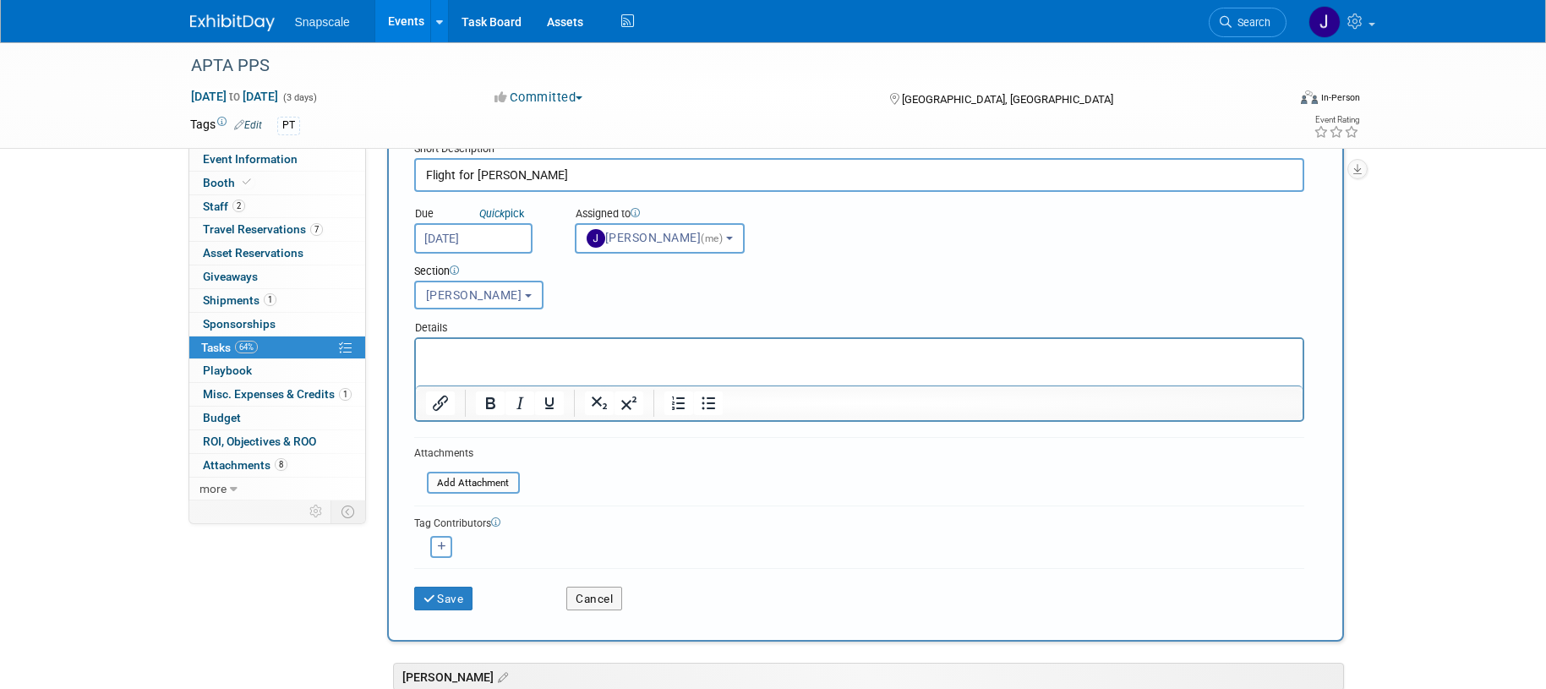
click at [439, 349] on p "Rich Text Area. Press ALT-0 for help." at bounding box center [858, 354] width 867 height 17
click at [498, 373] on p "Back 14th" at bounding box center [858, 371] width 867 height 17
click at [448, 596] on button "Save" at bounding box center [443, 599] width 59 height 24
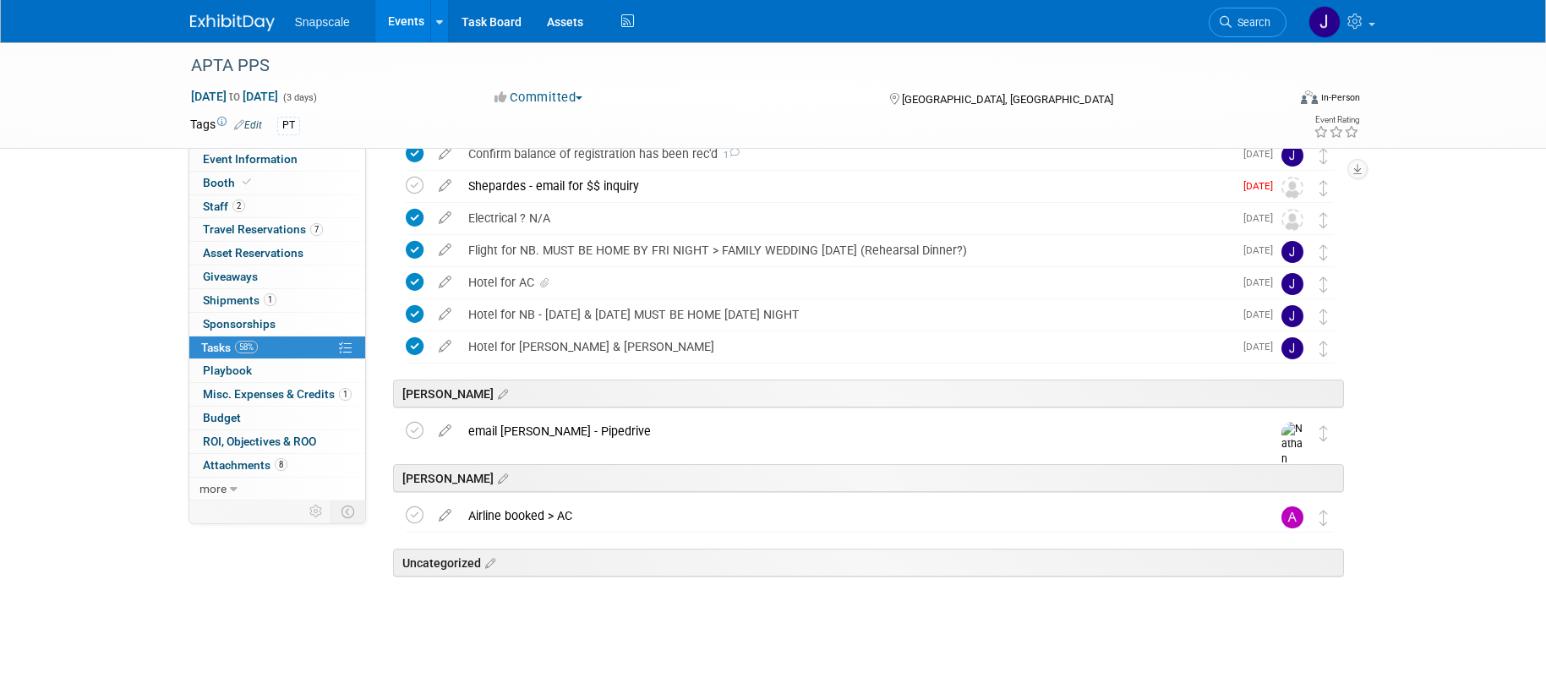
scroll to position [0, 0]
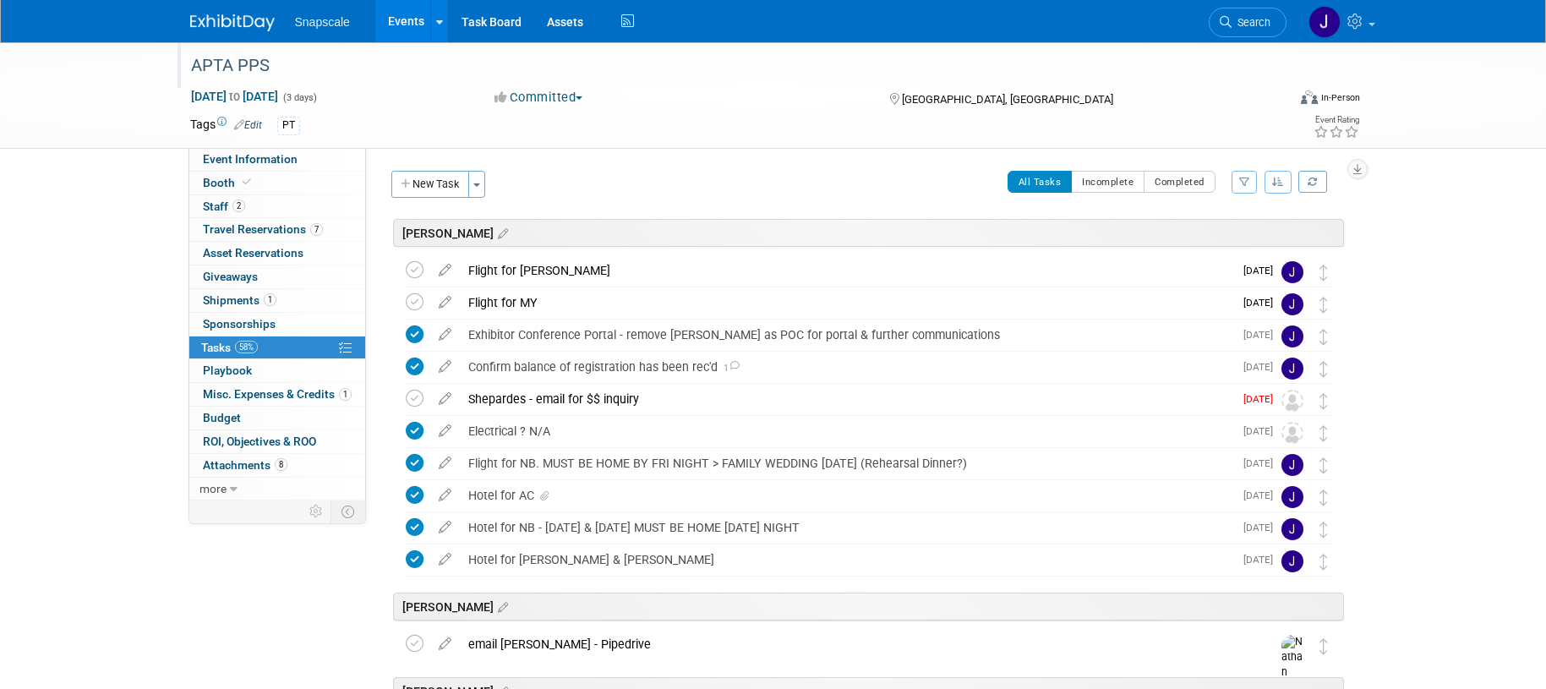
click at [207, 58] on div "APTA PPS" at bounding box center [723, 66] width 1076 height 30
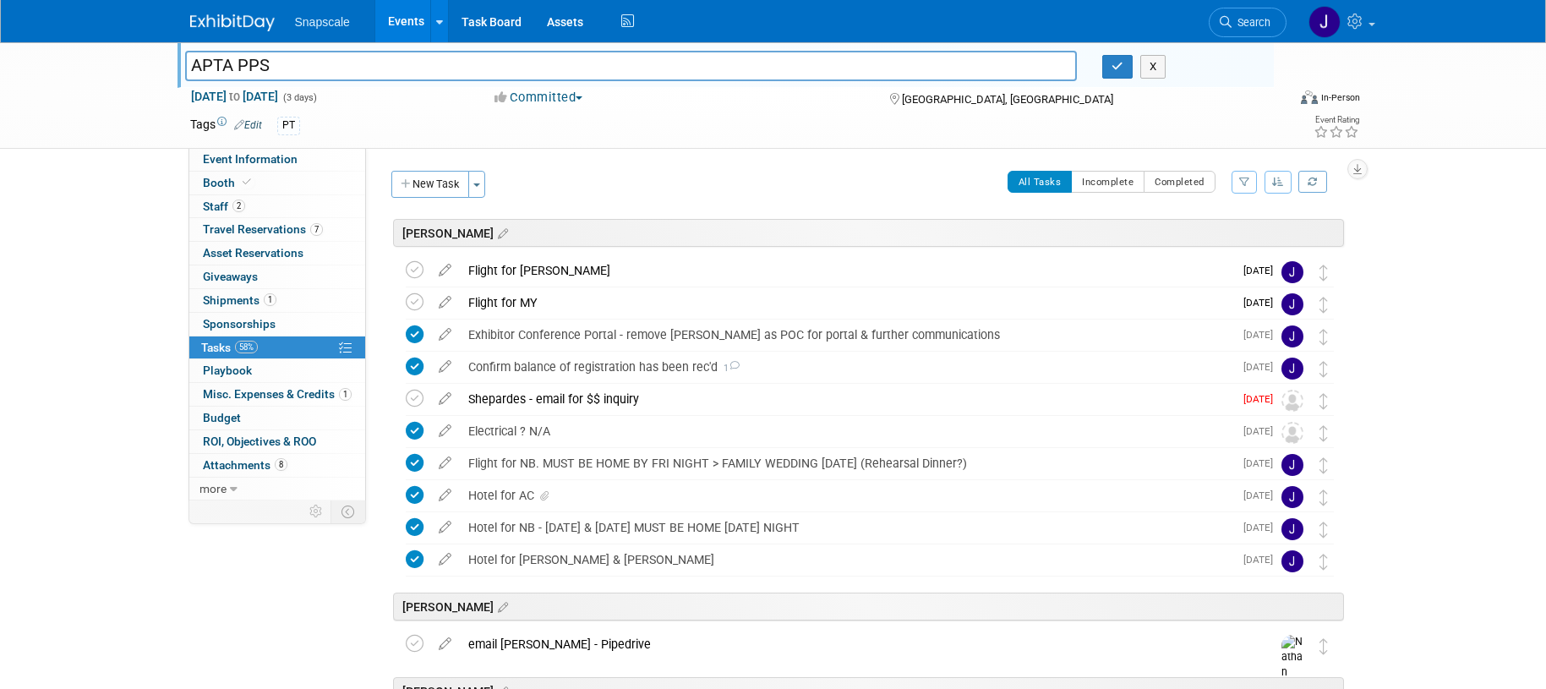
drag, startPoint x: 161, startPoint y: 97, endPoint x: 194, endPoint y: 77, distance: 38.7
click at [161, 97] on div "APTA PPS APTA PPS X Nov 12, 2025 to Nov 14, 2025 (3 days) Nov 12, 2025 to Nov 1…" at bounding box center [773, 95] width 1546 height 107
click at [253, 27] on img at bounding box center [232, 22] width 85 height 17
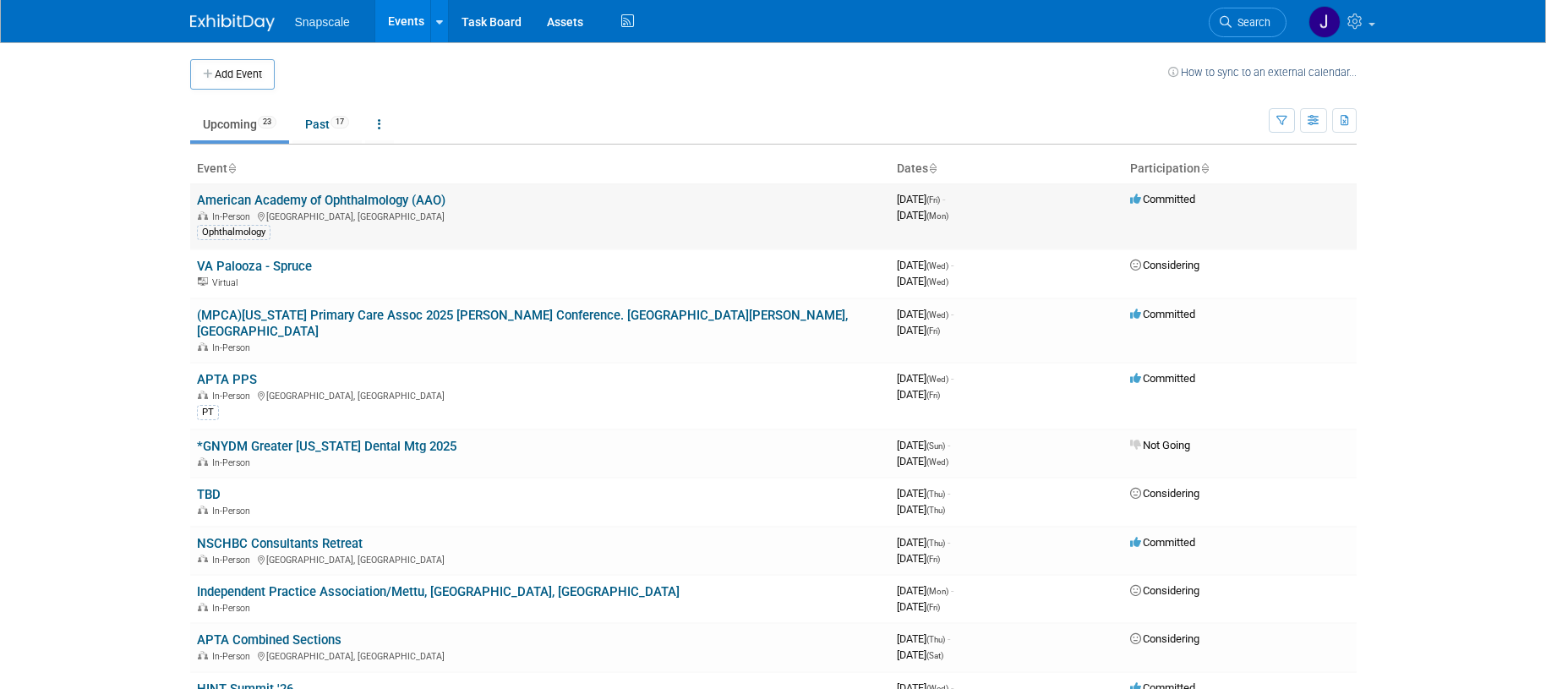
click at [350, 201] on link "American Academy of Ophthalmology (AAO)" at bounding box center [321, 200] width 249 height 15
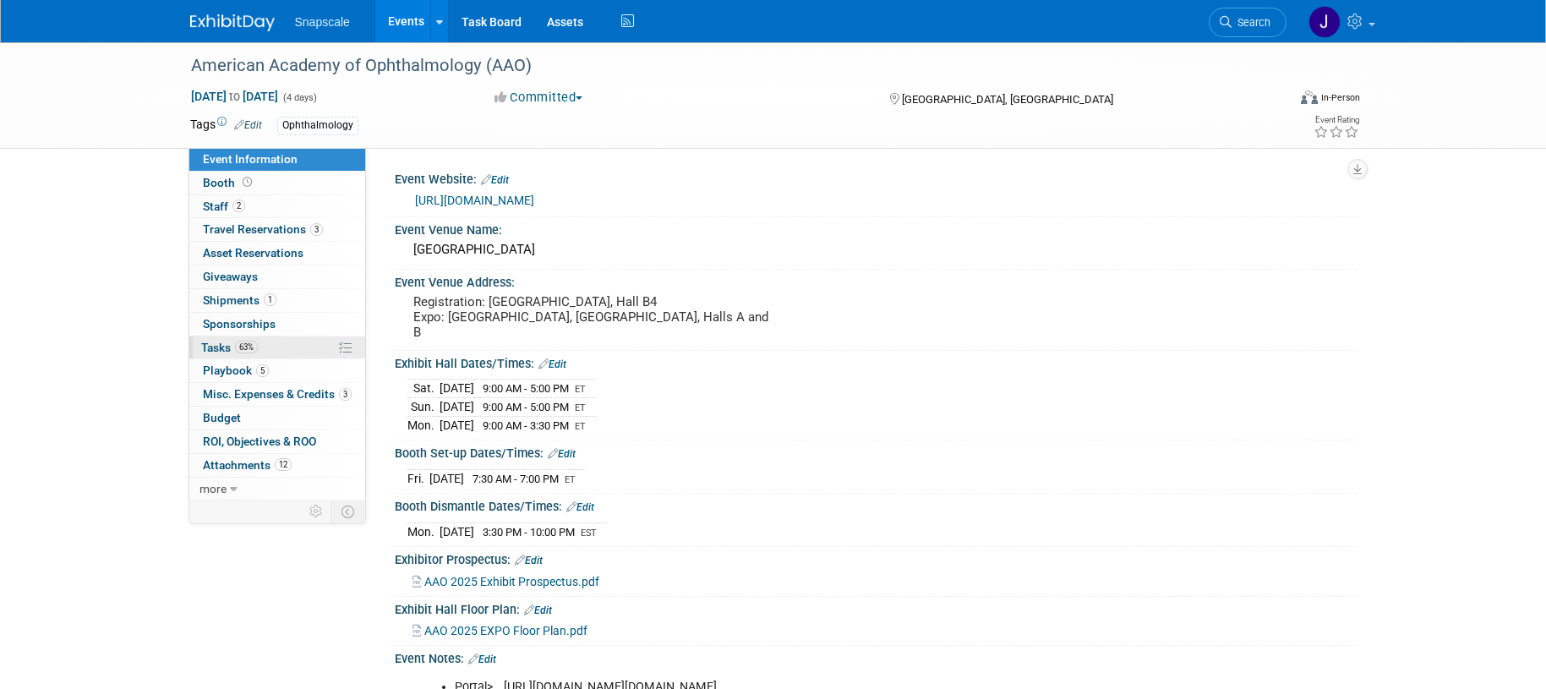
click at [216, 347] on span "Tasks 63%" at bounding box center [229, 348] width 57 height 14
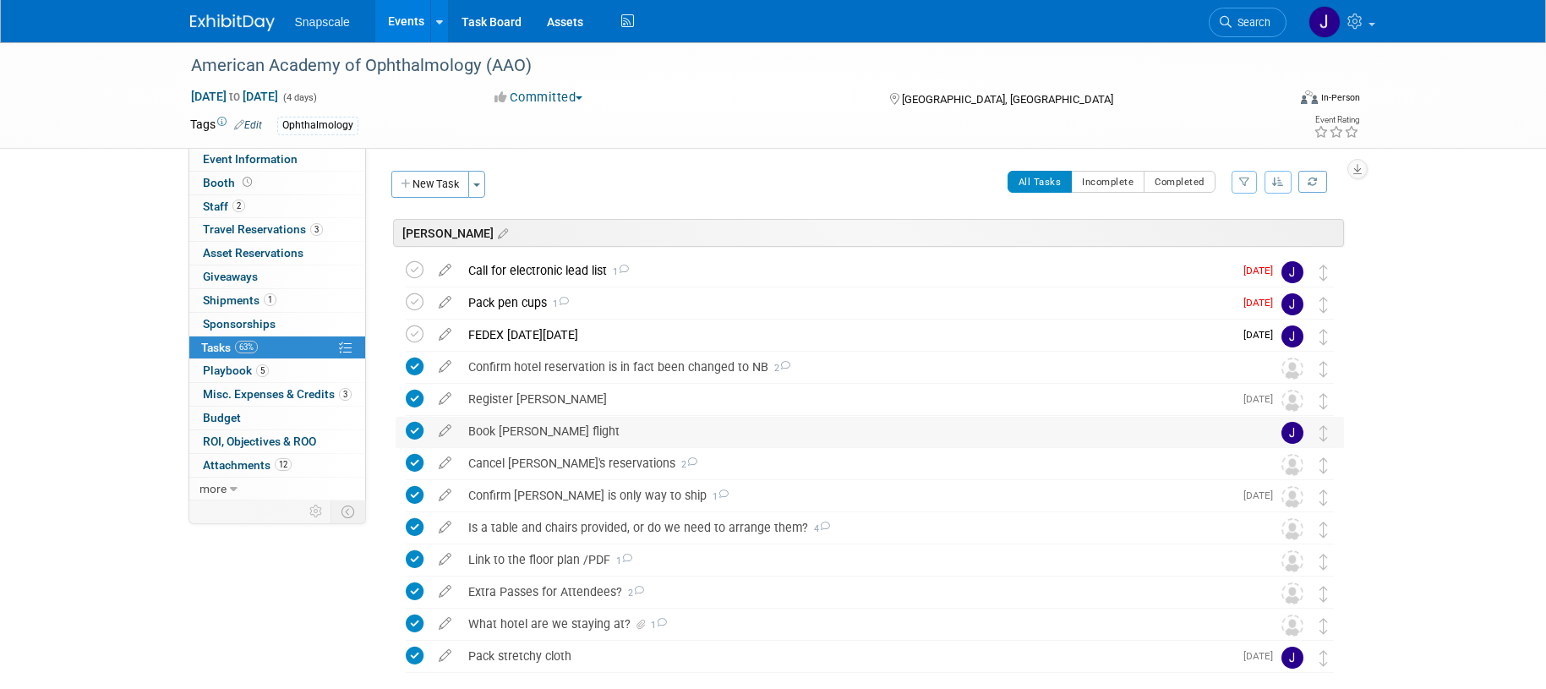
click at [484, 428] on div "Book [PERSON_NAME] flight" at bounding box center [854, 431] width 788 height 29
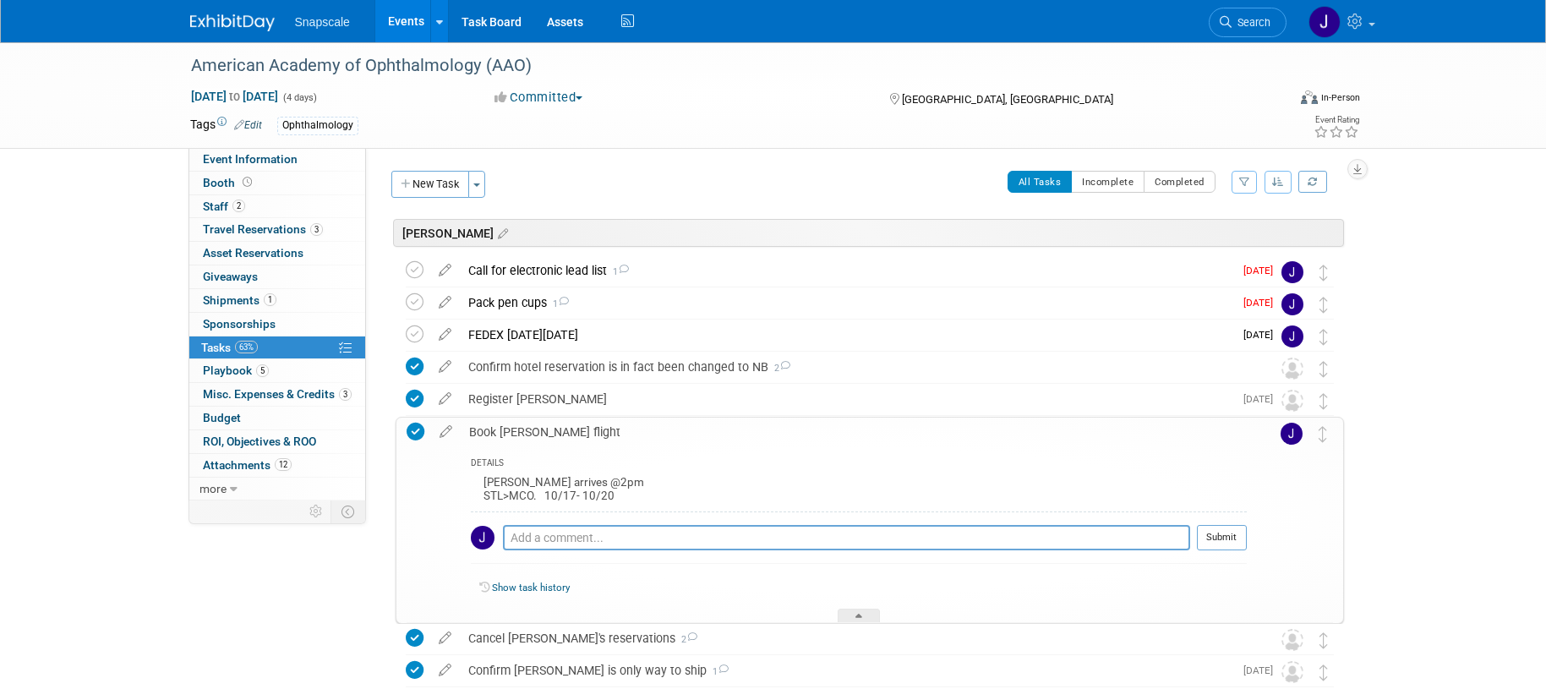
click at [217, 36] on div "Snapscale Events Add Event Bulk Upload Events Shareable Event Boards Recently V…" at bounding box center [773, 21] width 1167 height 42
click at [218, 30] on img at bounding box center [232, 22] width 85 height 17
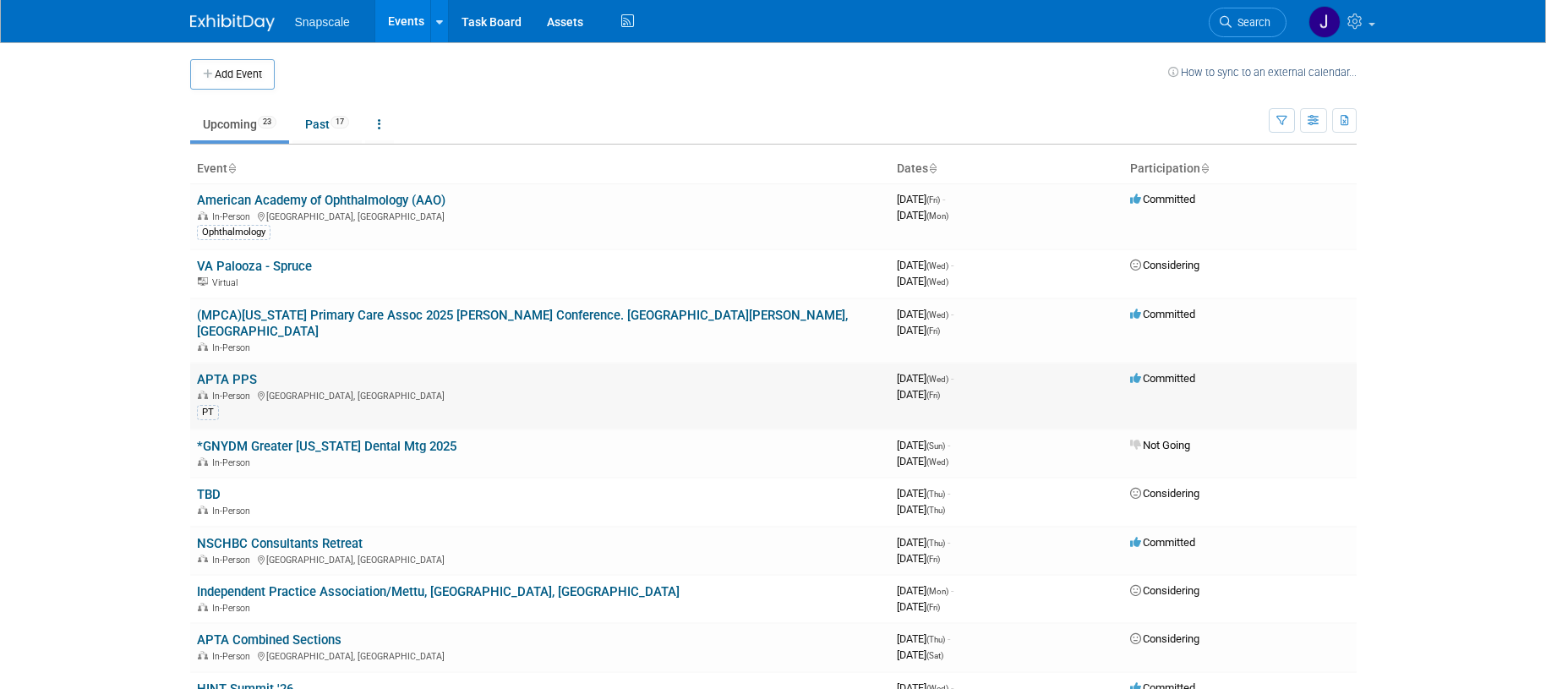
click at [244, 372] on link "APTA PPS" at bounding box center [227, 379] width 60 height 15
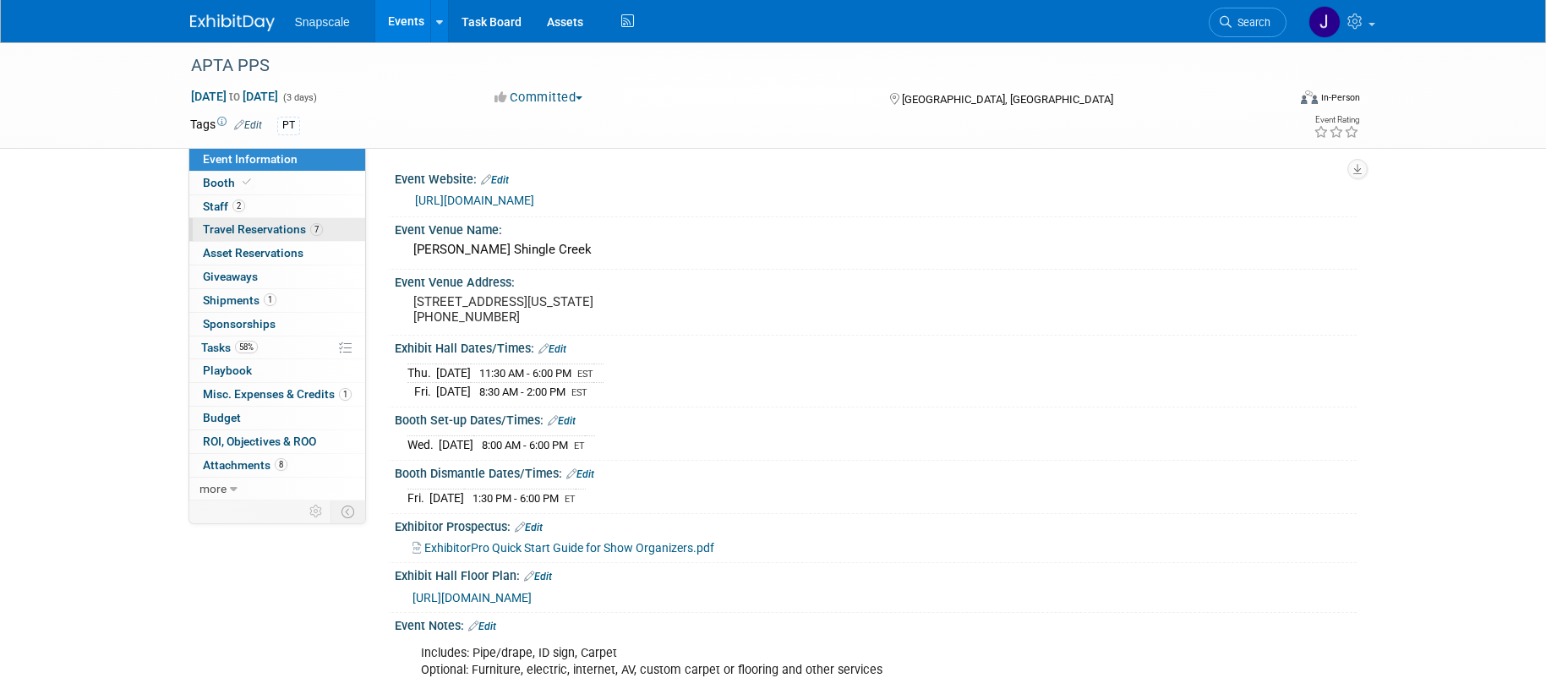
click at [230, 233] on span "Travel Reservations 7" at bounding box center [263, 229] width 120 height 14
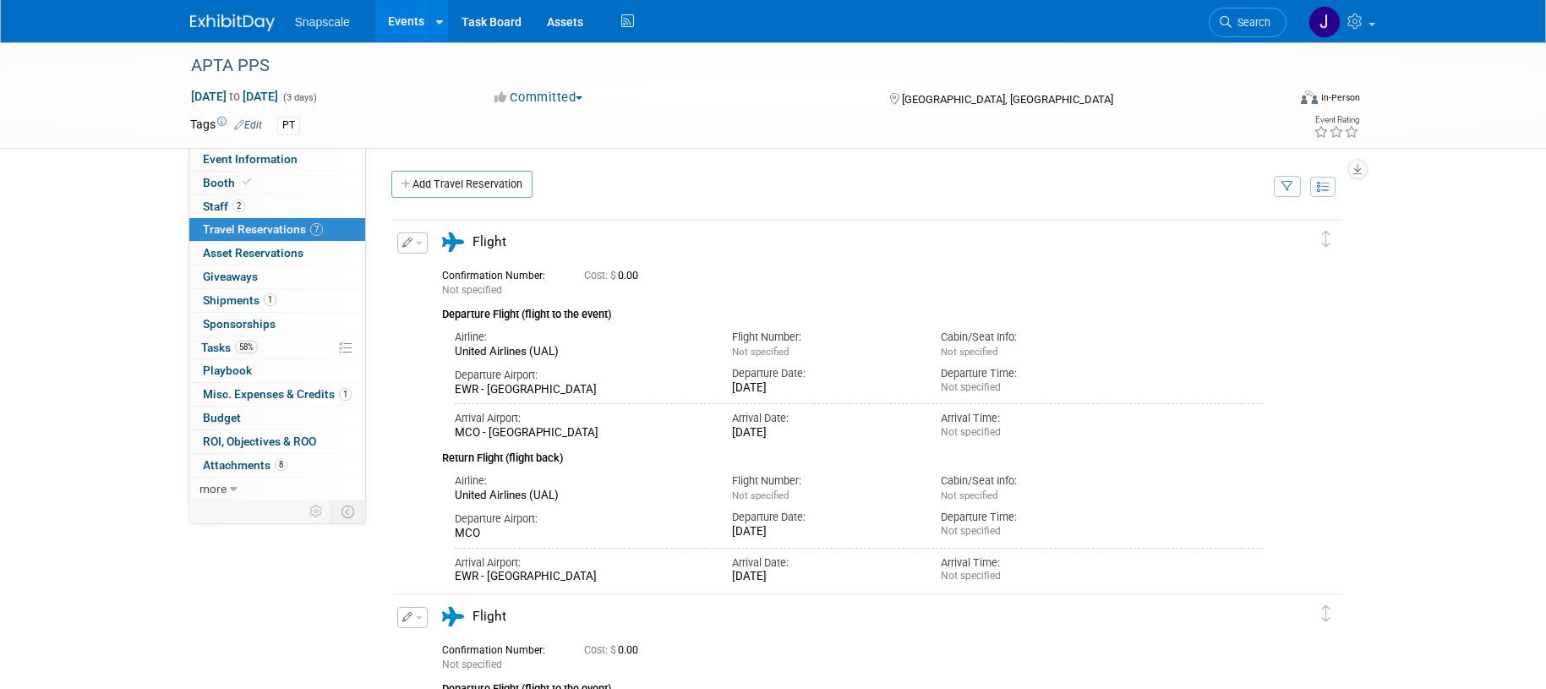
click at [404, 241] on icon "button" at bounding box center [407, 243] width 11 height 10
click at [435, 266] on button "Edit Reservation" at bounding box center [469, 272] width 143 height 25
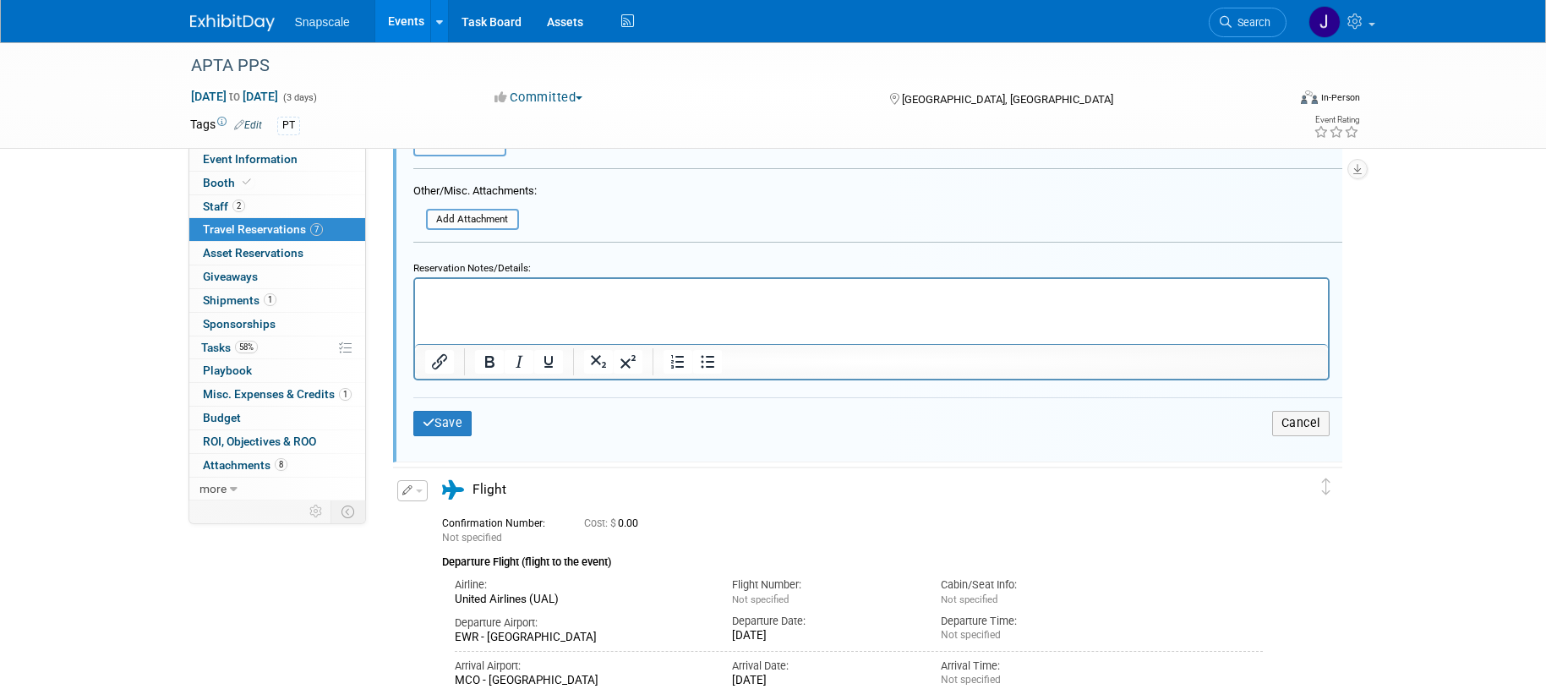
scroll to position [956, 0]
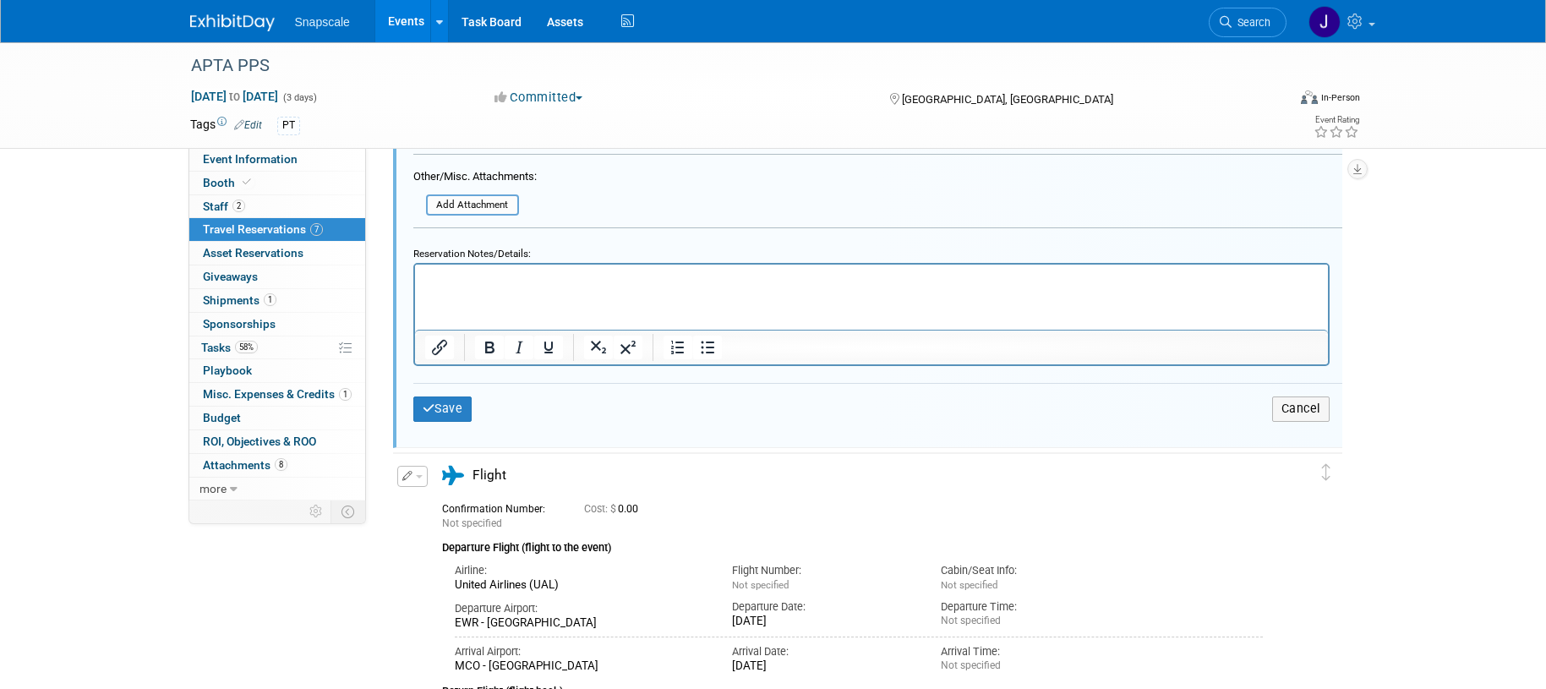
click at [461, 281] on p "Rich Text Area. Press ALT-0 for help." at bounding box center [871, 279] width 894 height 16
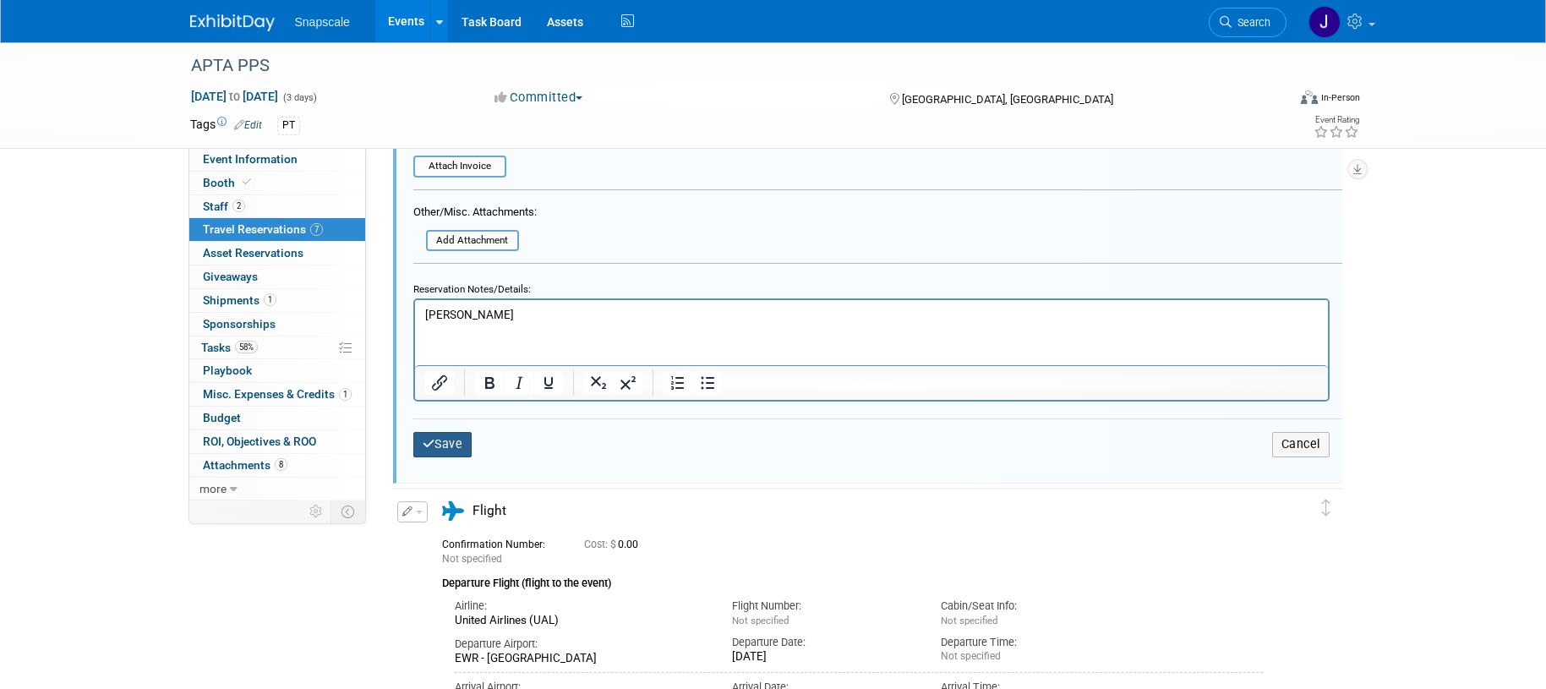
scroll to position [923, 0]
click at [441, 445] on button "Save" at bounding box center [442, 442] width 59 height 25
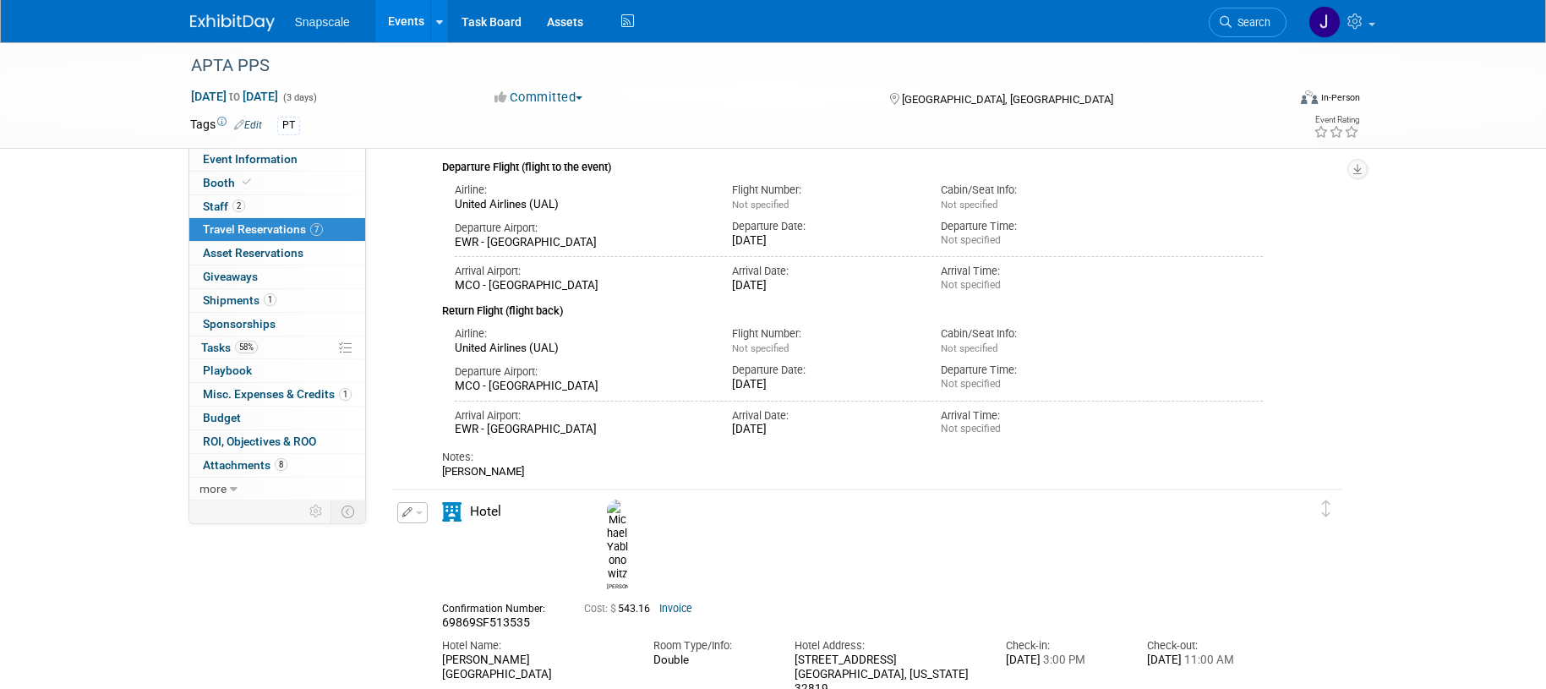
scroll to position [496, 0]
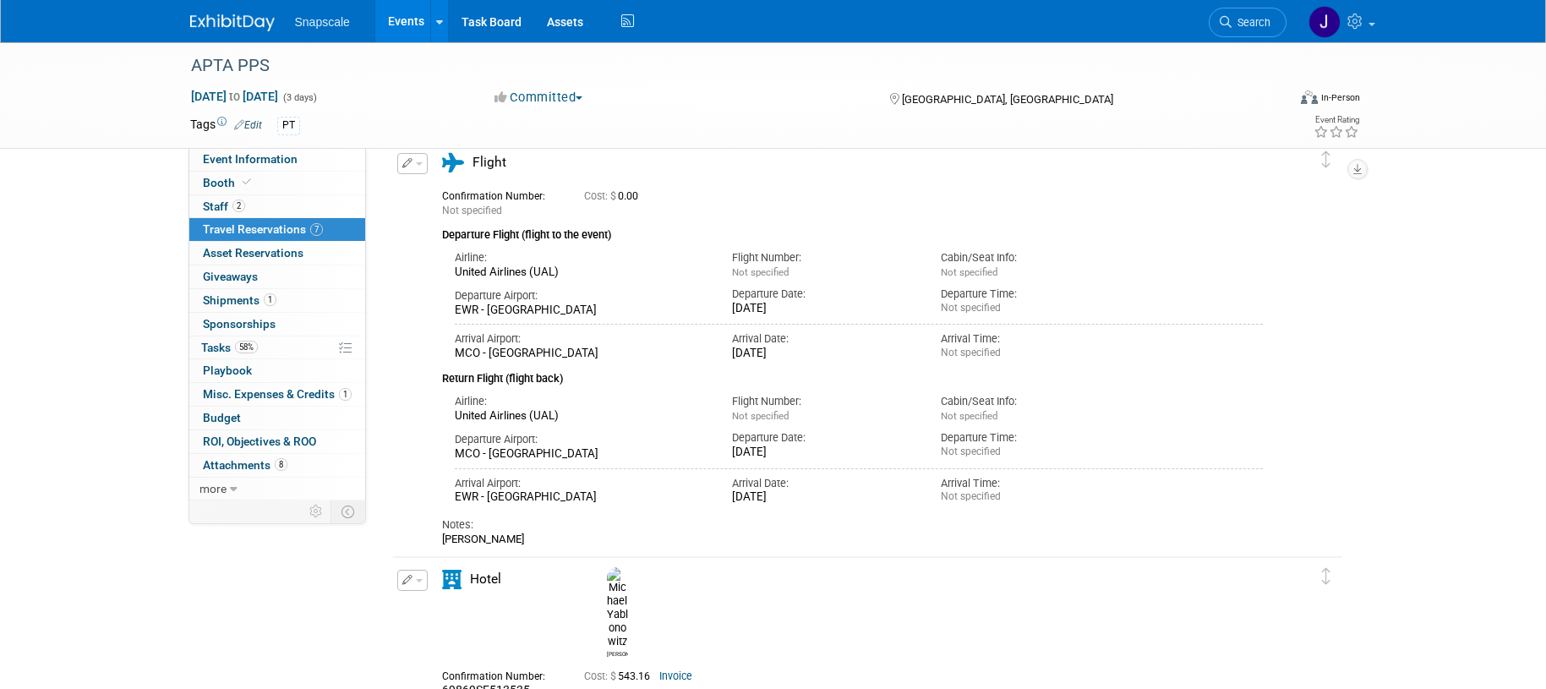
click at [408, 163] on icon "button" at bounding box center [407, 163] width 11 height 10
click at [435, 191] on button "Edit Reservation" at bounding box center [469, 193] width 143 height 25
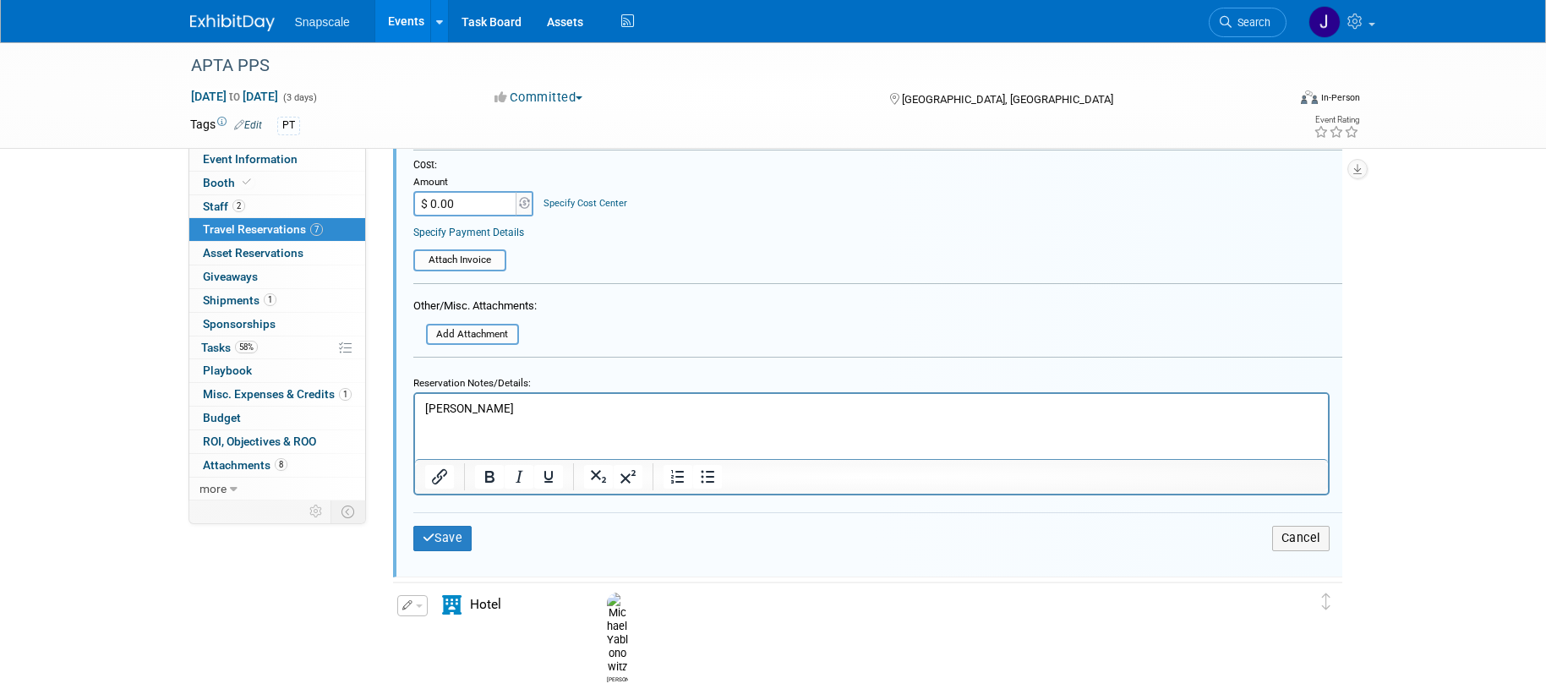
scroll to position [1273, 0]
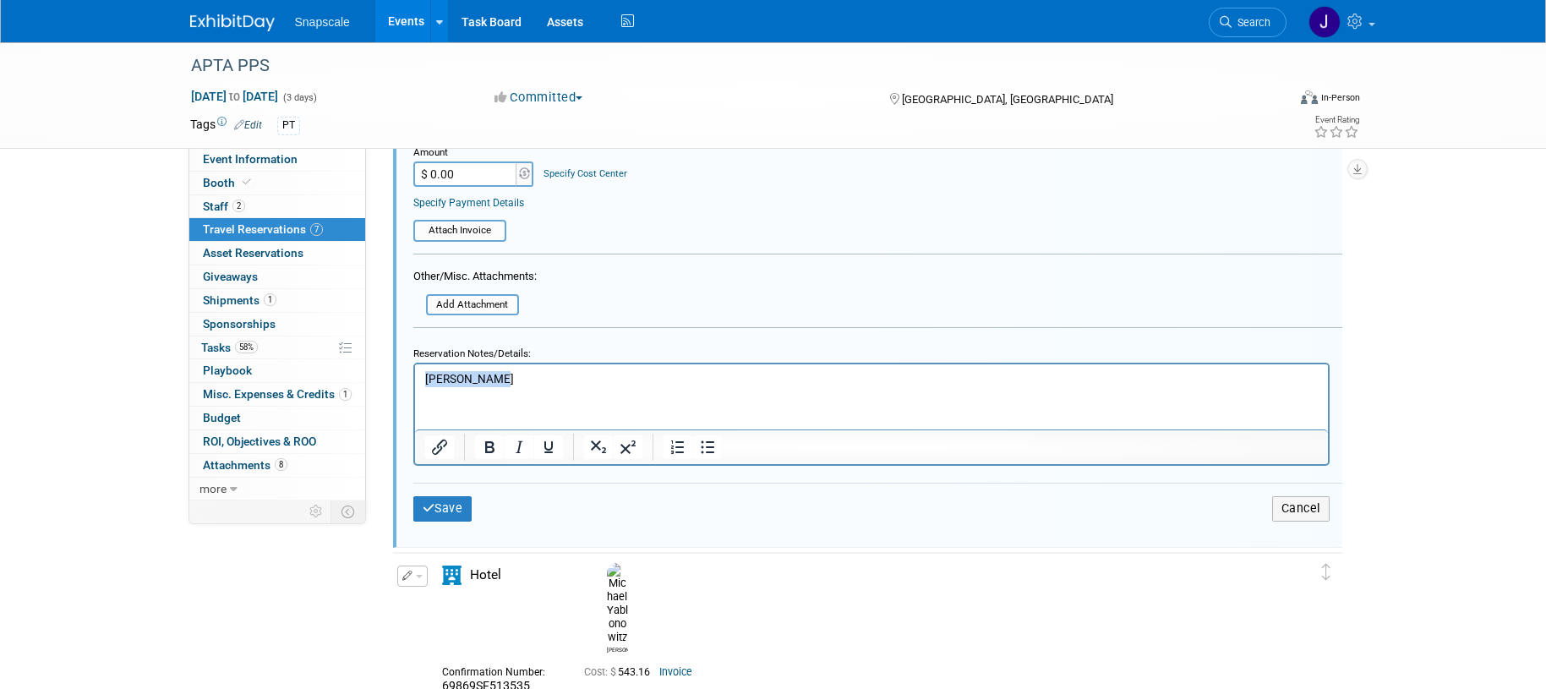
drag, startPoint x: 495, startPoint y: 380, endPoint x: 358, endPoint y: 373, distance: 137.1
click at [414, 373] on html "Marc Plawner" at bounding box center [870, 375] width 913 height 23
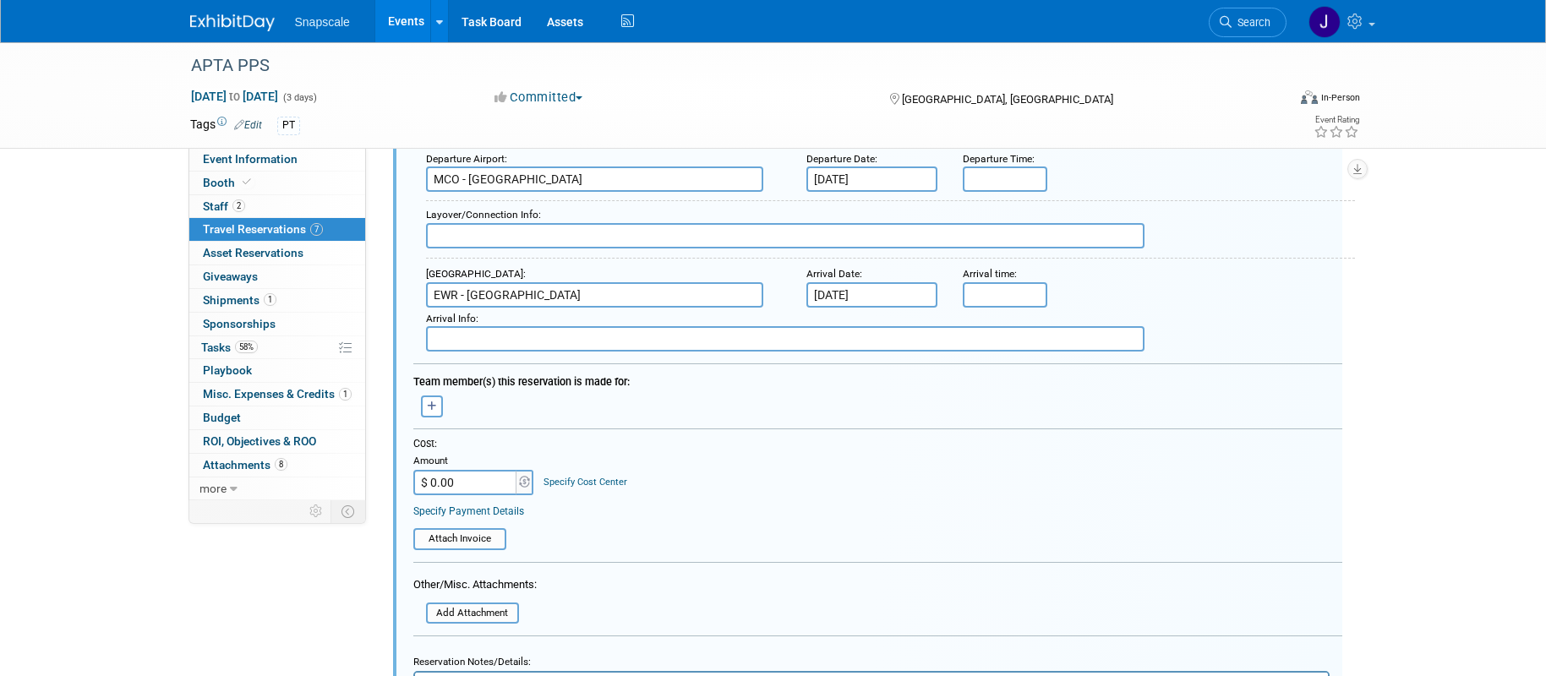
scroll to position [994, 0]
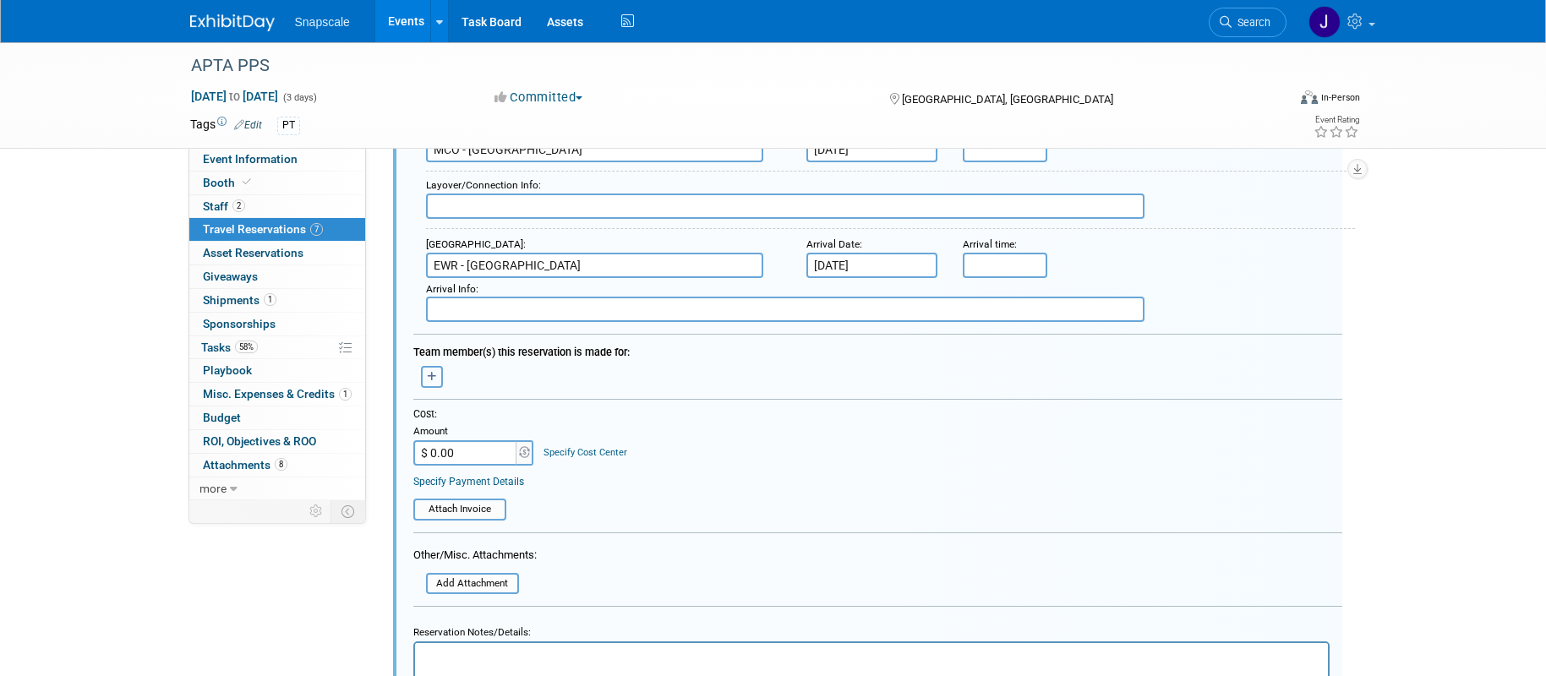
click at [435, 380] on icon "button" at bounding box center [432, 377] width 10 height 10
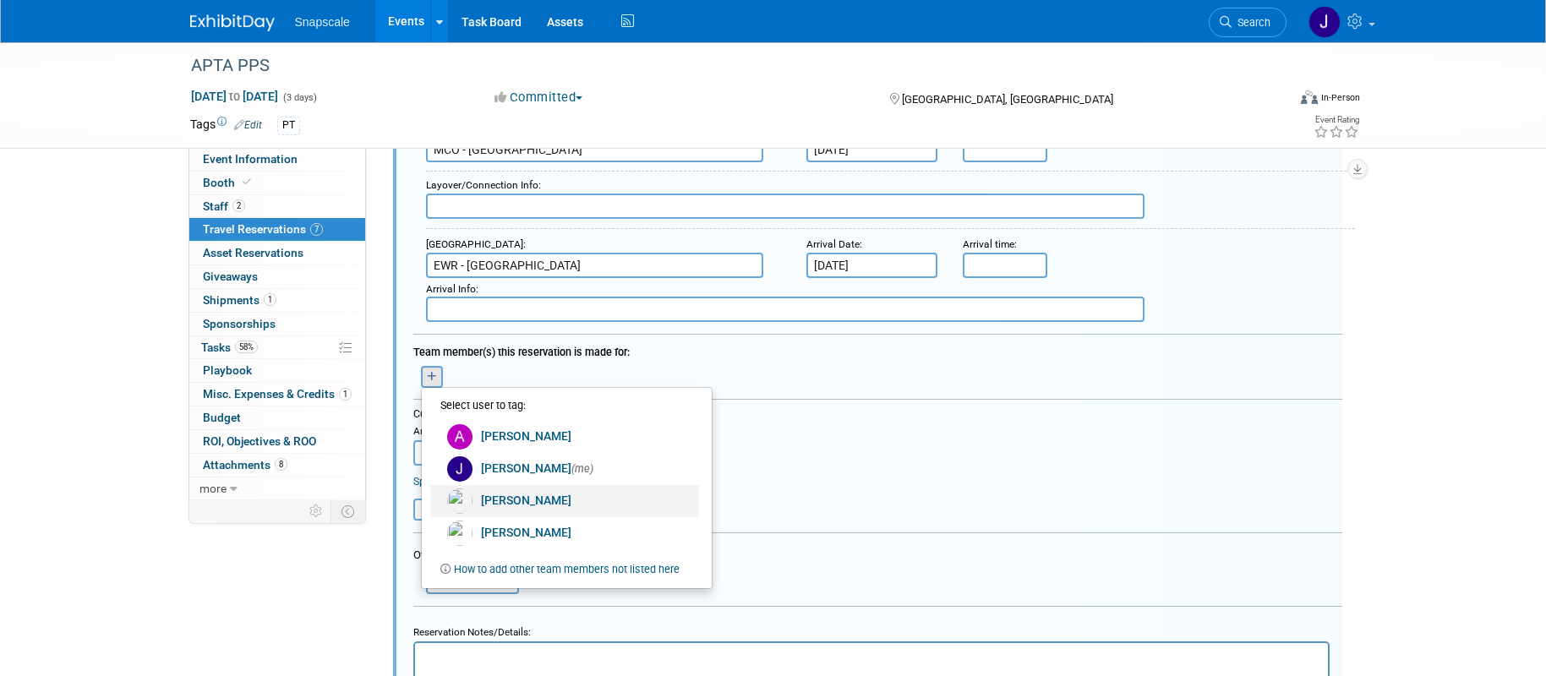
click at [506, 489] on link "Michael Yablonowitz" at bounding box center [564, 501] width 269 height 32
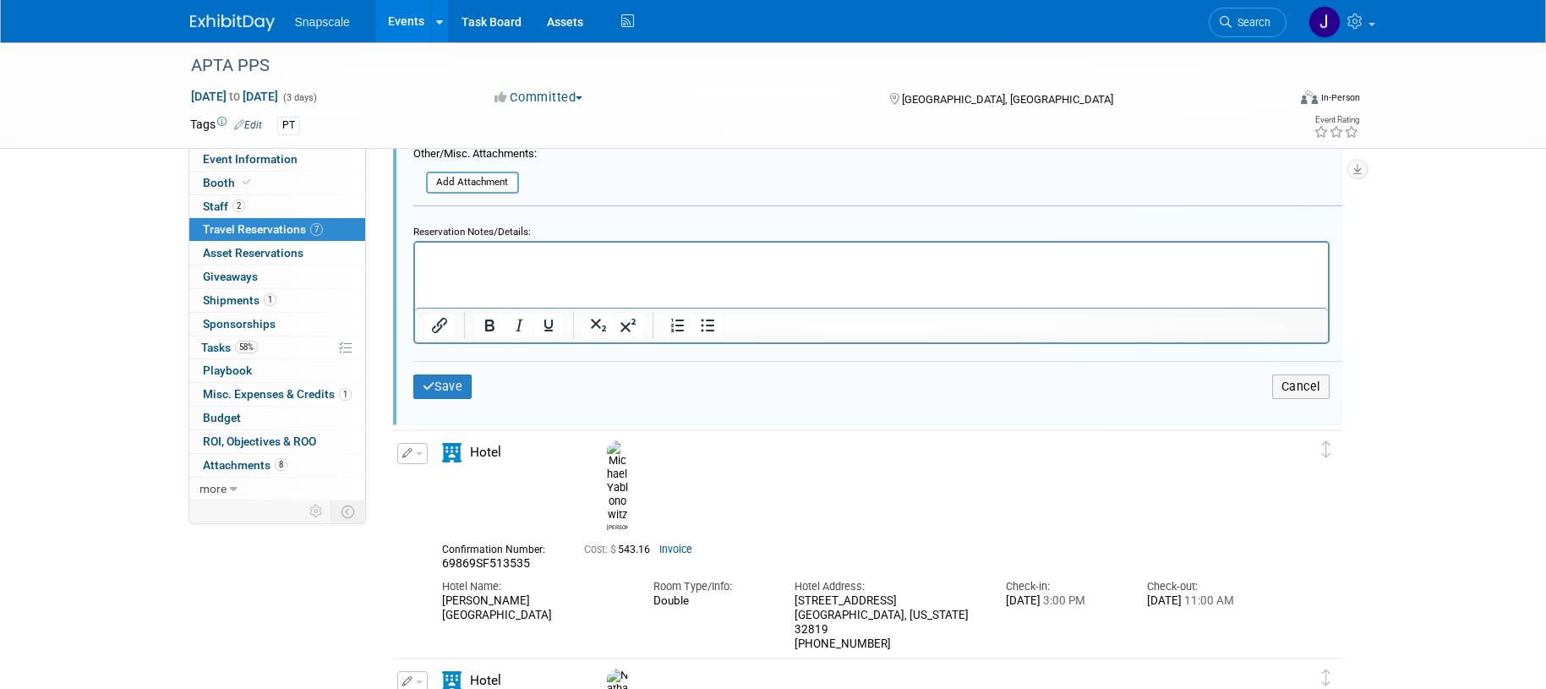
scroll to position [1424, 0]
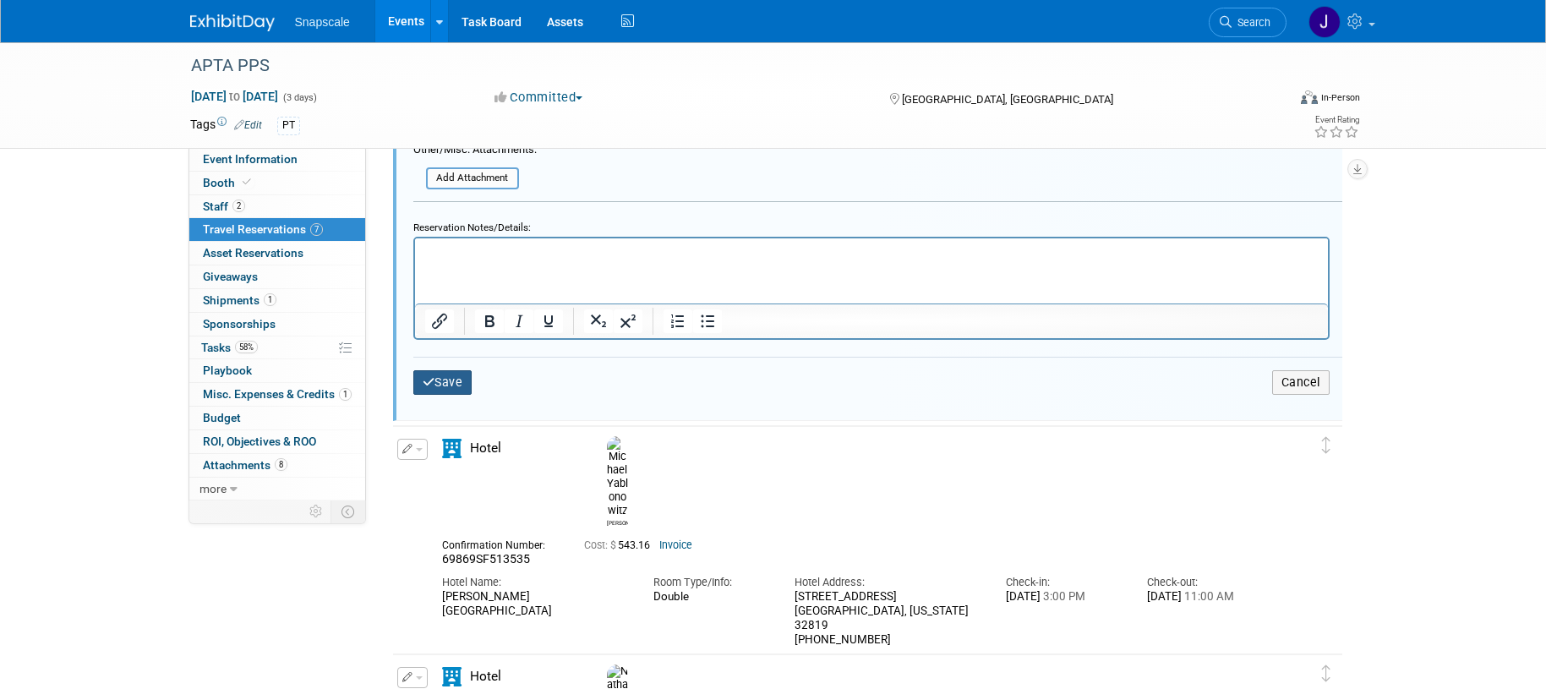
click at [451, 385] on button "Save" at bounding box center [442, 382] width 59 height 25
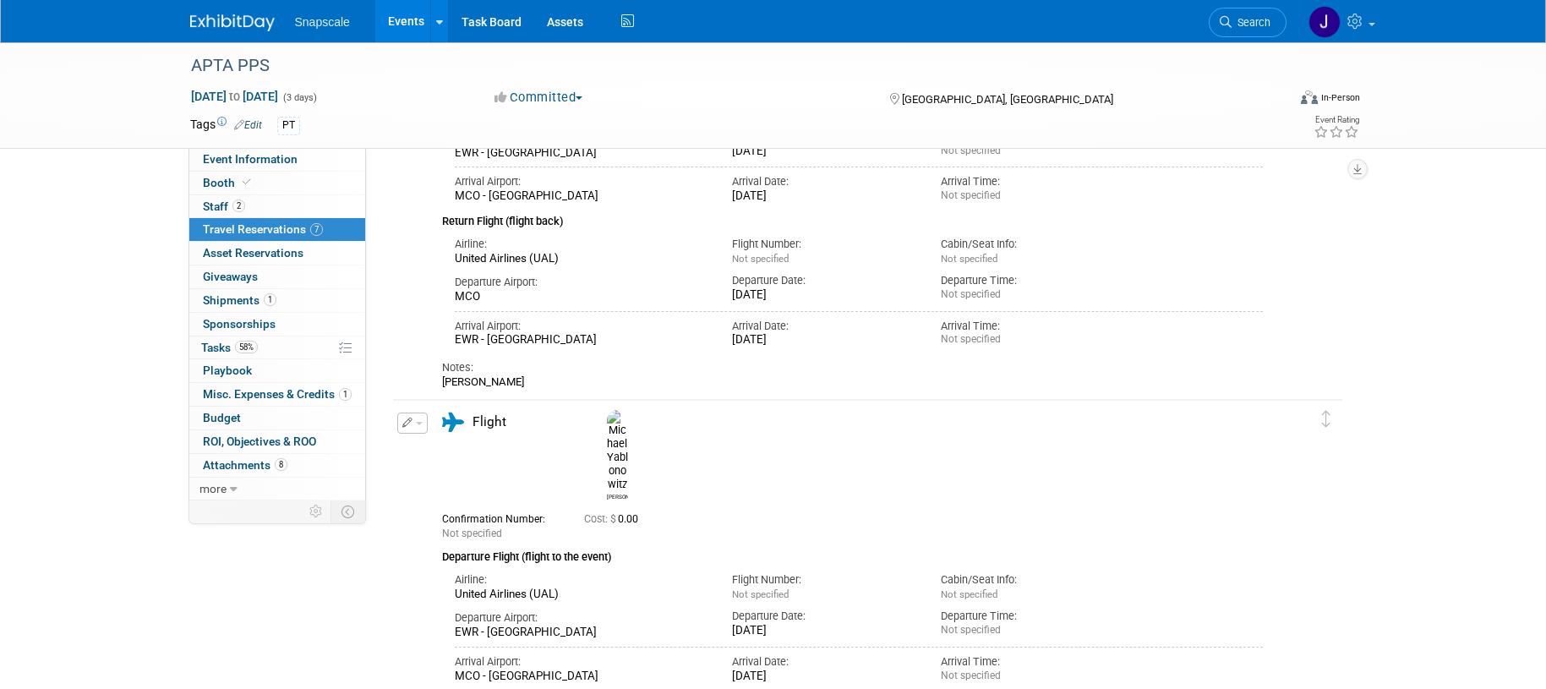
scroll to position [255, 0]
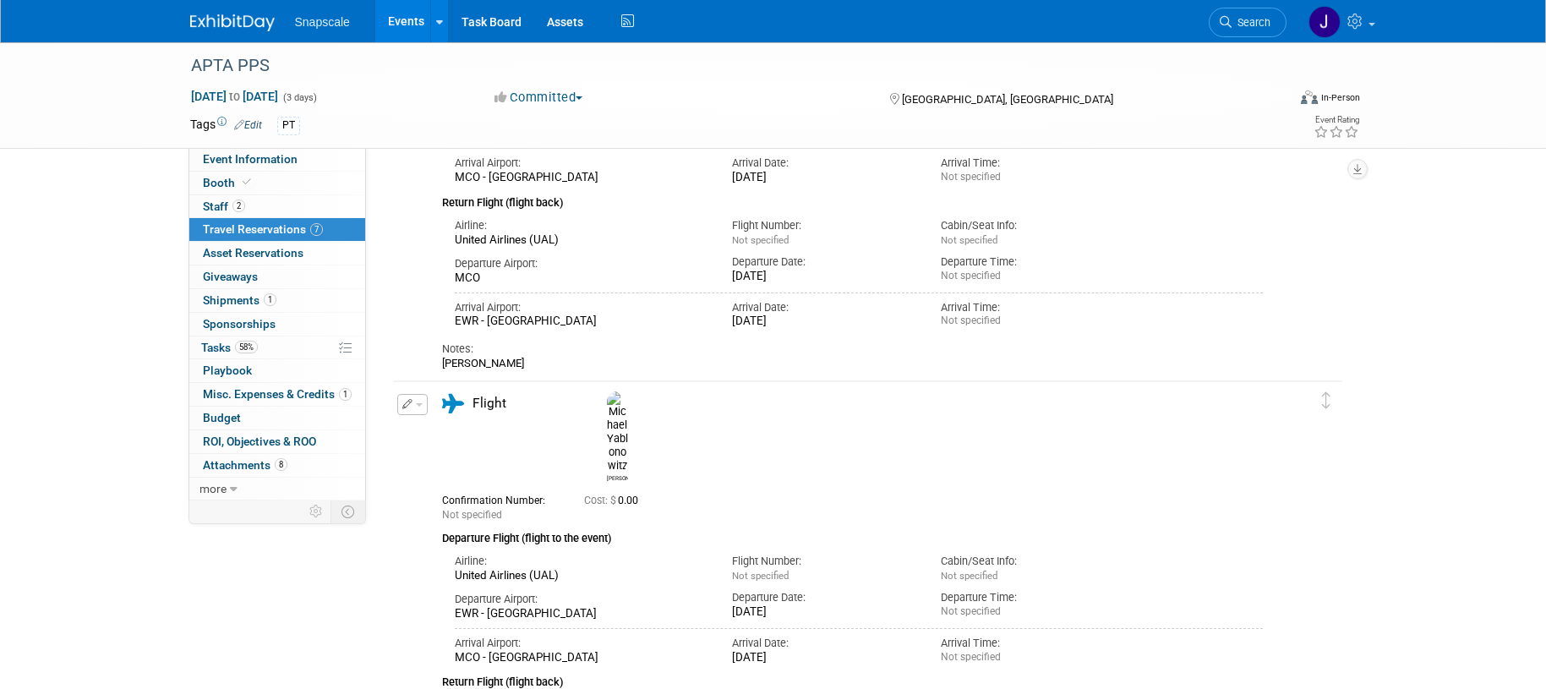
click at [410, 402] on icon "button" at bounding box center [407, 404] width 11 height 10
click at [439, 429] on button "Edit Reservation" at bounding box center [469, 434] width 143 height 25
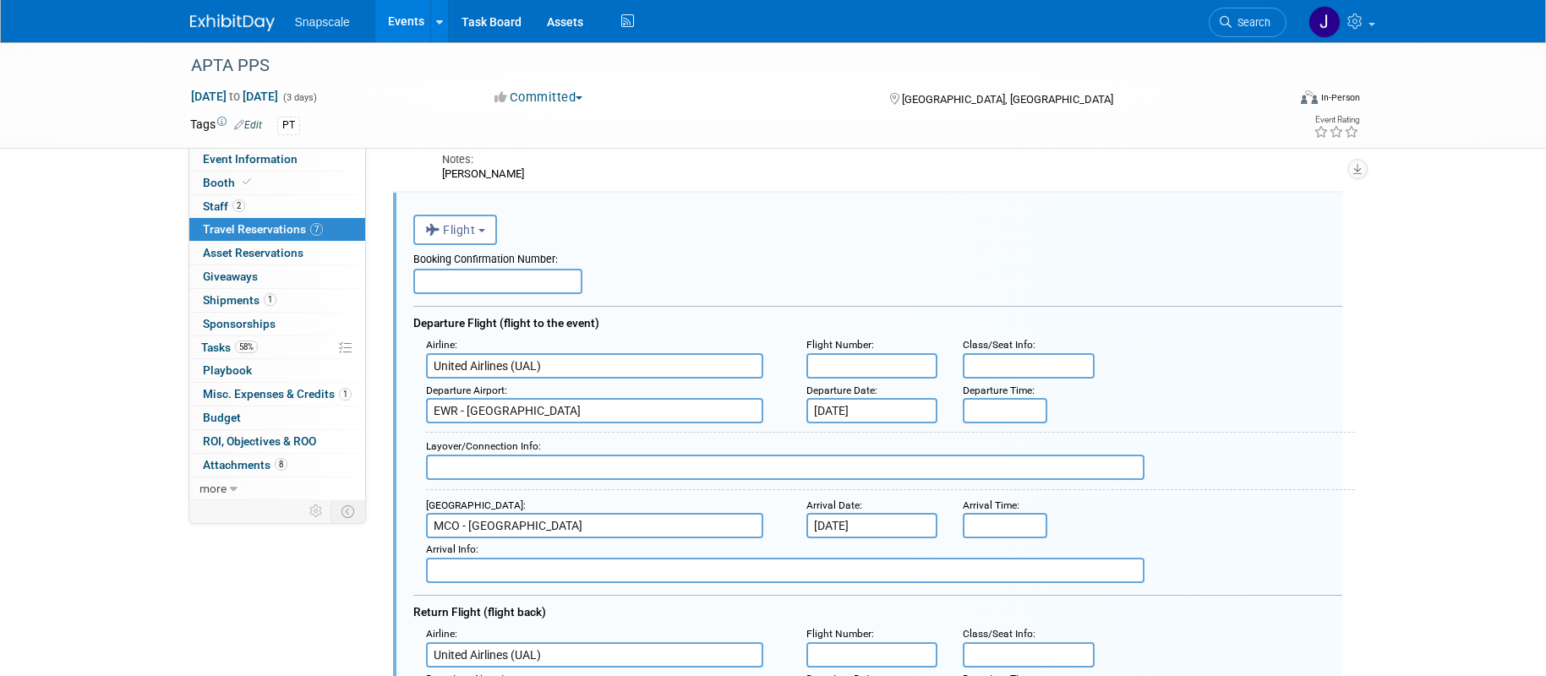
scroll to position [0, 0]
click at [457, 282] on input "text" at bounding box center [497, 281] width 169 height 25
paste input "P03GPV"
type input "P03GPV"
click at [877, 369] on input "text" at bounding box center [873, 365] width 132 height 25
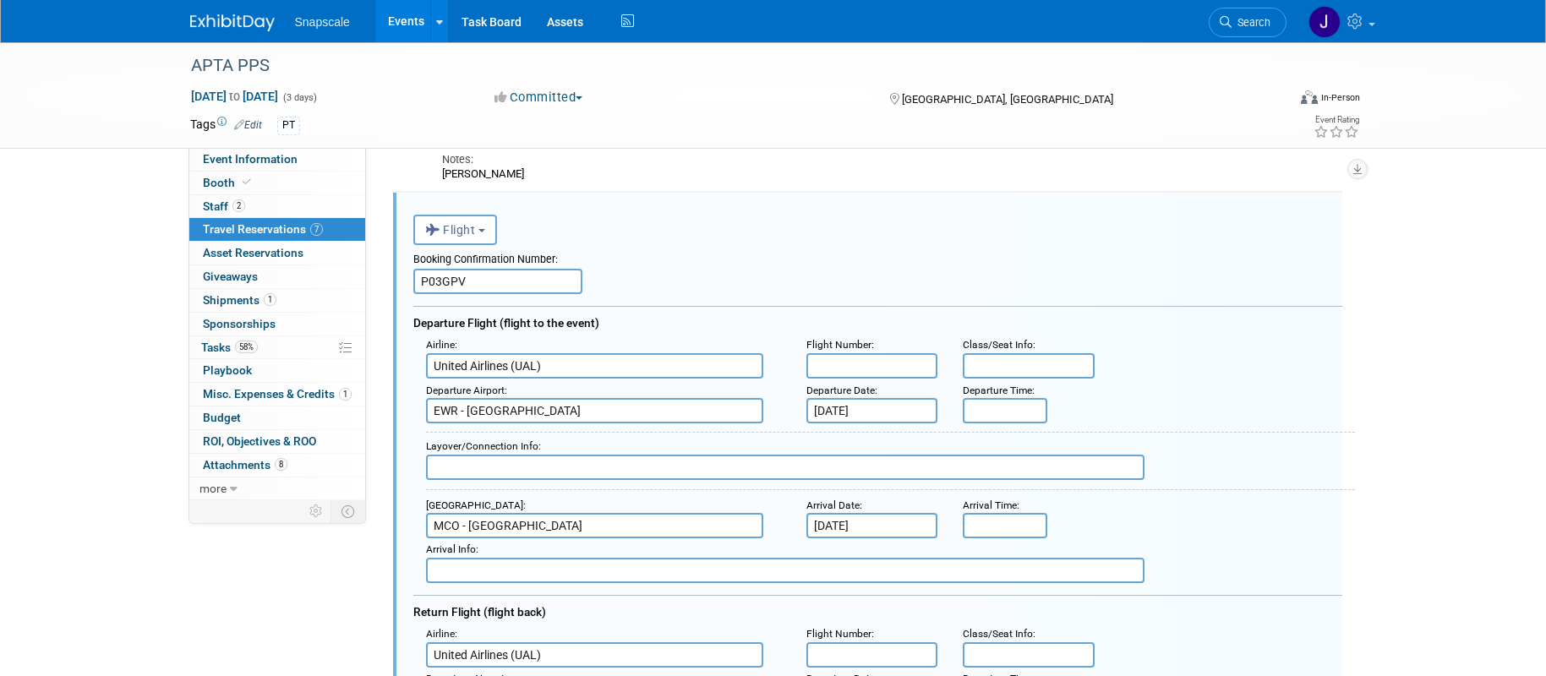
paste input "UA 1493"
type input "UA 1493"
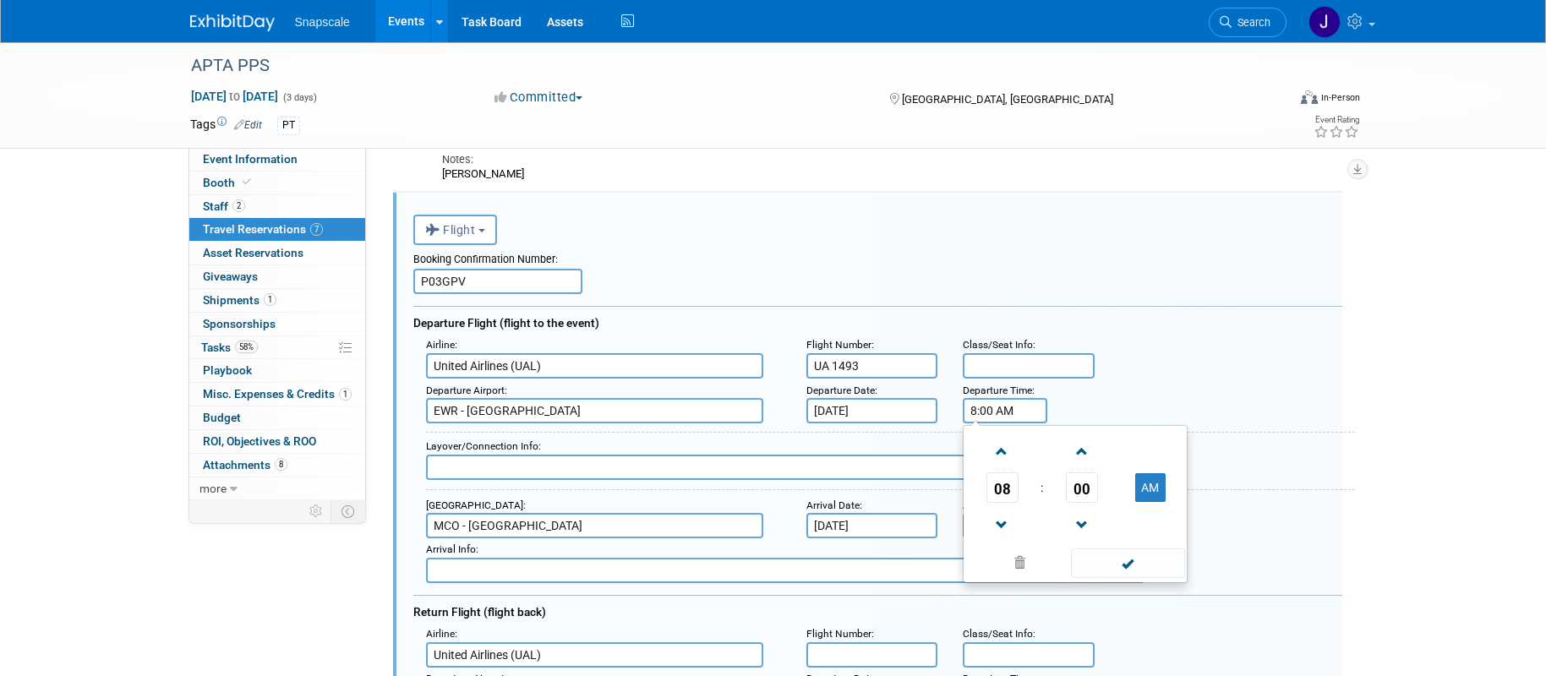
click at [988, 412] on input "8:00 AM" at bounding box center [1005, 410] width 85 height 25
click at [1080, 453] on span at bounding box center [1082, 452] width 30 height 30
click at [1079, 453] on span at bounding box center [1082, 452] width 30 height 30
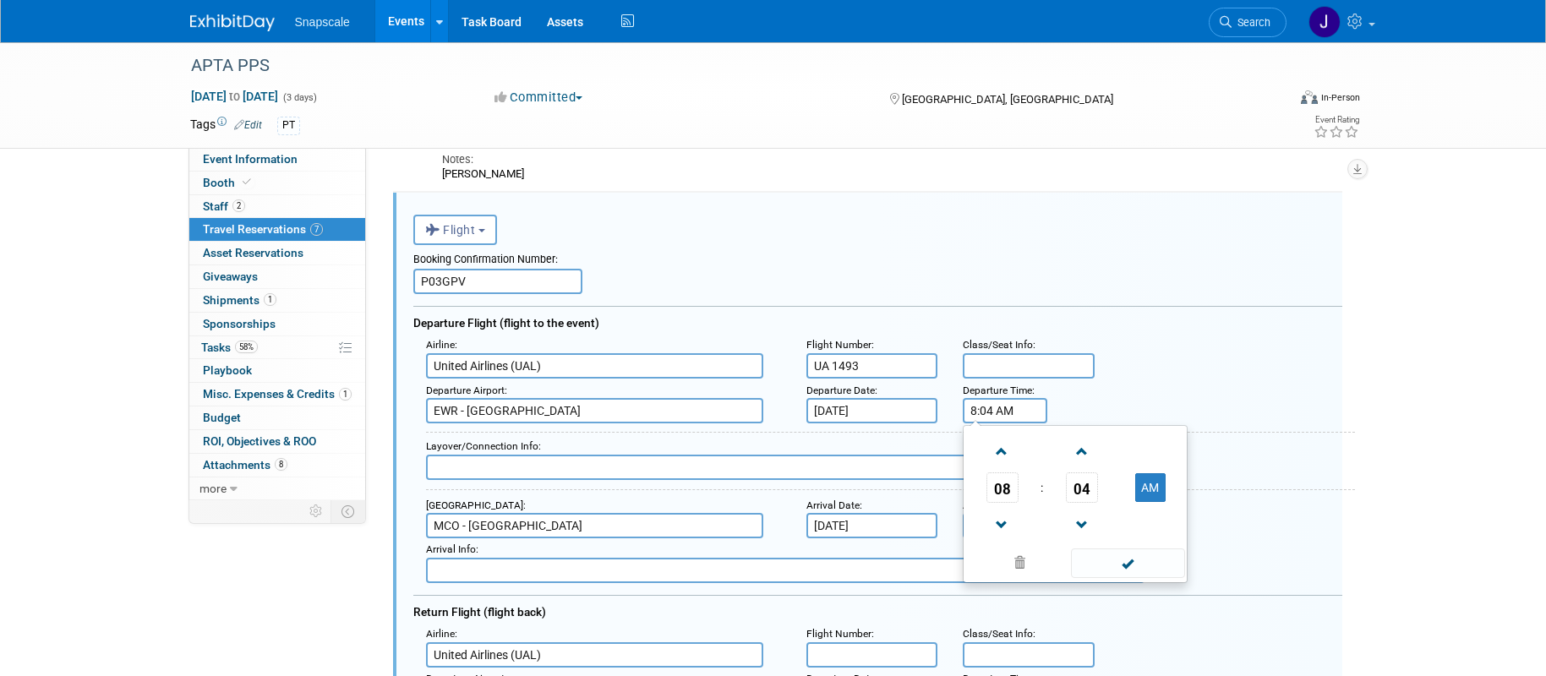
click at [1076, 484] on span "04" at bounding box center [1082, 488] width 32 height 30
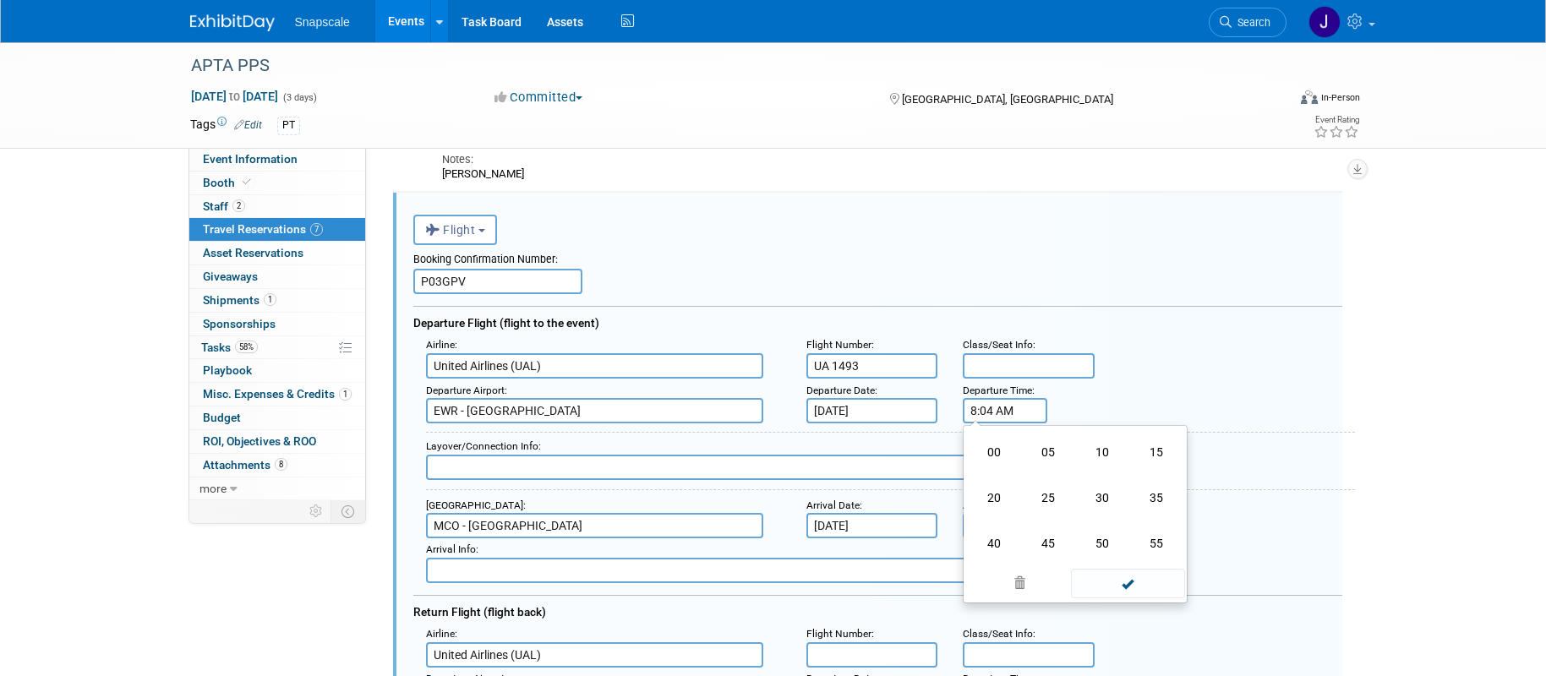
click at [989, 500] on td "20" at bounding box center [994, 498] width 54 height 46
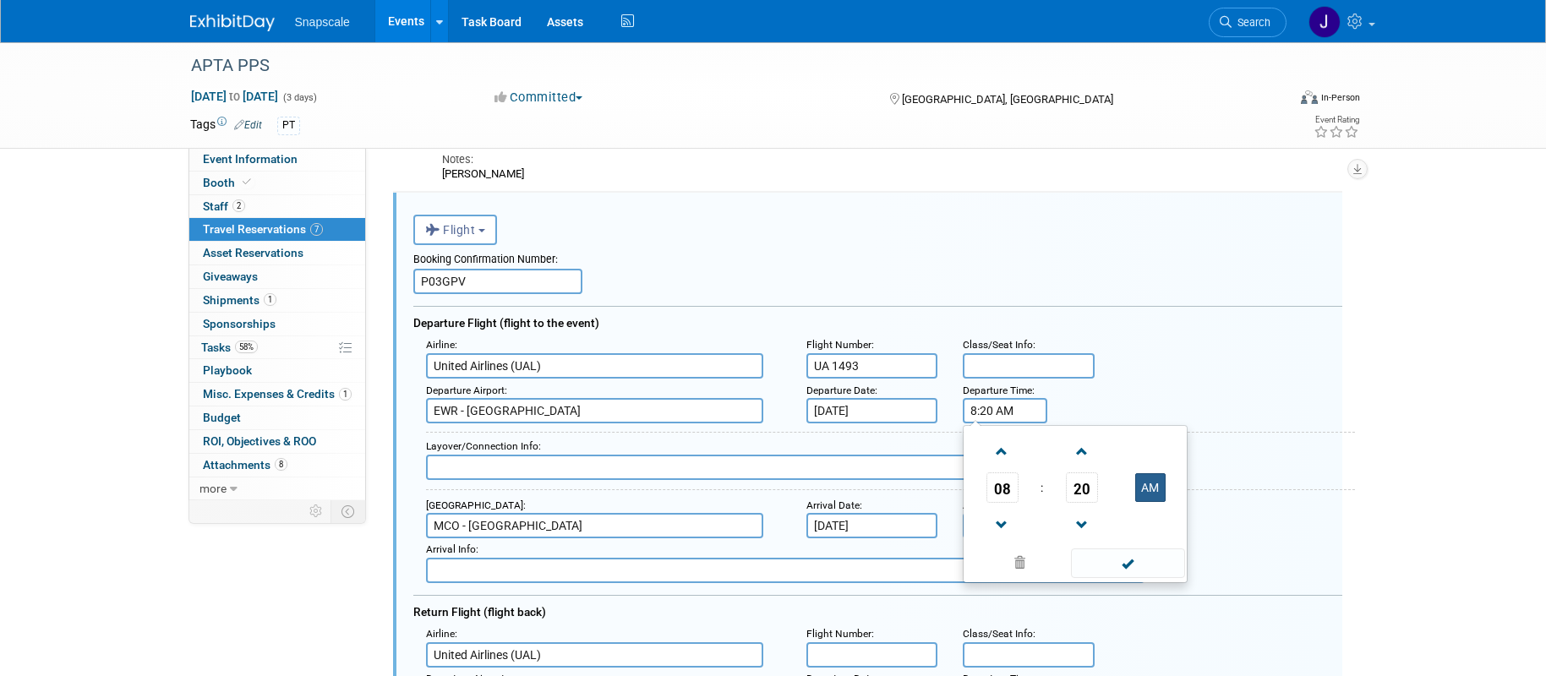
click at [1159, 492] on button "AM" at bounding box center [1151, 487] width 30 height 29
drag, startPoint x: 1152, startPoint y: 492, endPoint x: 1149, endPoint y: 505, distance: 13.1
click at [1152, 492] on button "PM" at bounding box center [1151, 487] width 30 height 29
type input "8:20 AM"
click at [1127, 563] on span at bounding box center [1128, 564] width 114 height 30
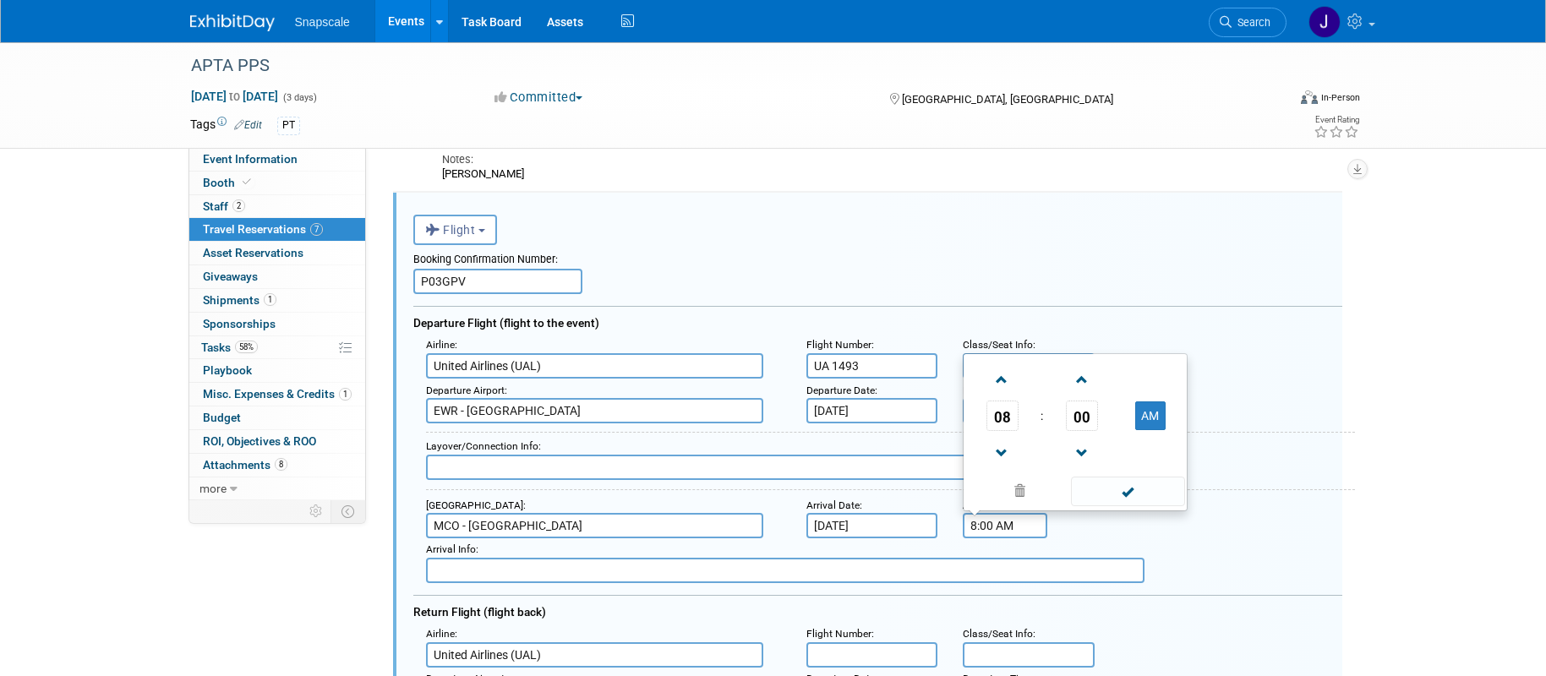
click at [1004, 532] on input "8:00 AM" at bounding box center [1005, 525] width 85 height 25
click at [1009, 529] on input "8:00 AM" at bounding box center [1005, 525] width 85 height 25
click at [995, 380] on span at bounding box center [1003, 380] width 30 height 30
click at [1075, 381] on span at bounding box center [1082, 380] width 30 height 30
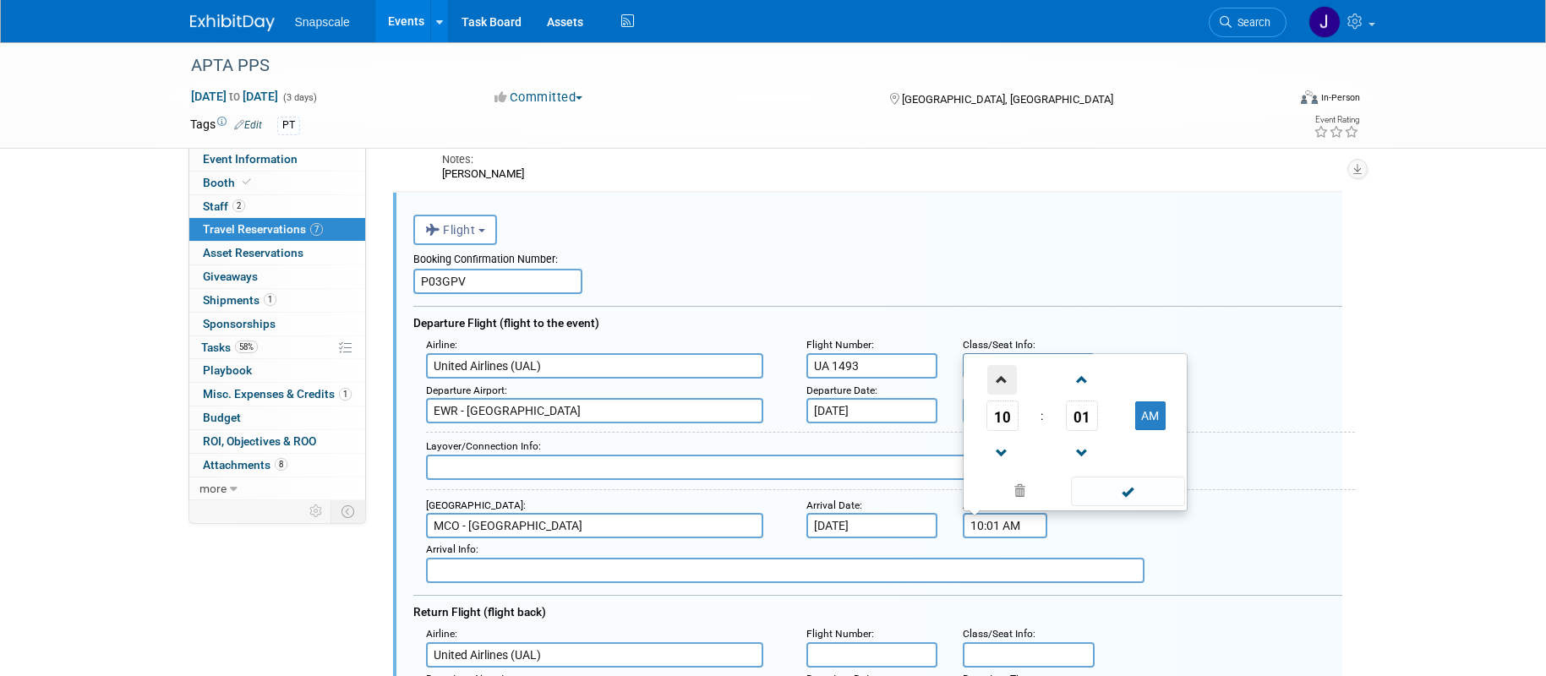
click at [997, 377] on span at bounding box center [1003, 380] width 30 height 30
click at [1079, 379] on span at bounding box center [1082, 380] width 30 height 30
click at [1080, 420] on span "02" at bounding box center [1082, 416] width 32 height 30
click at [1146, 364] on td "15" at bounding box center [1157, 360] width 54 height 46
click at [1084, 386] on span at bounding box center [1082, 380] width 30 height 30
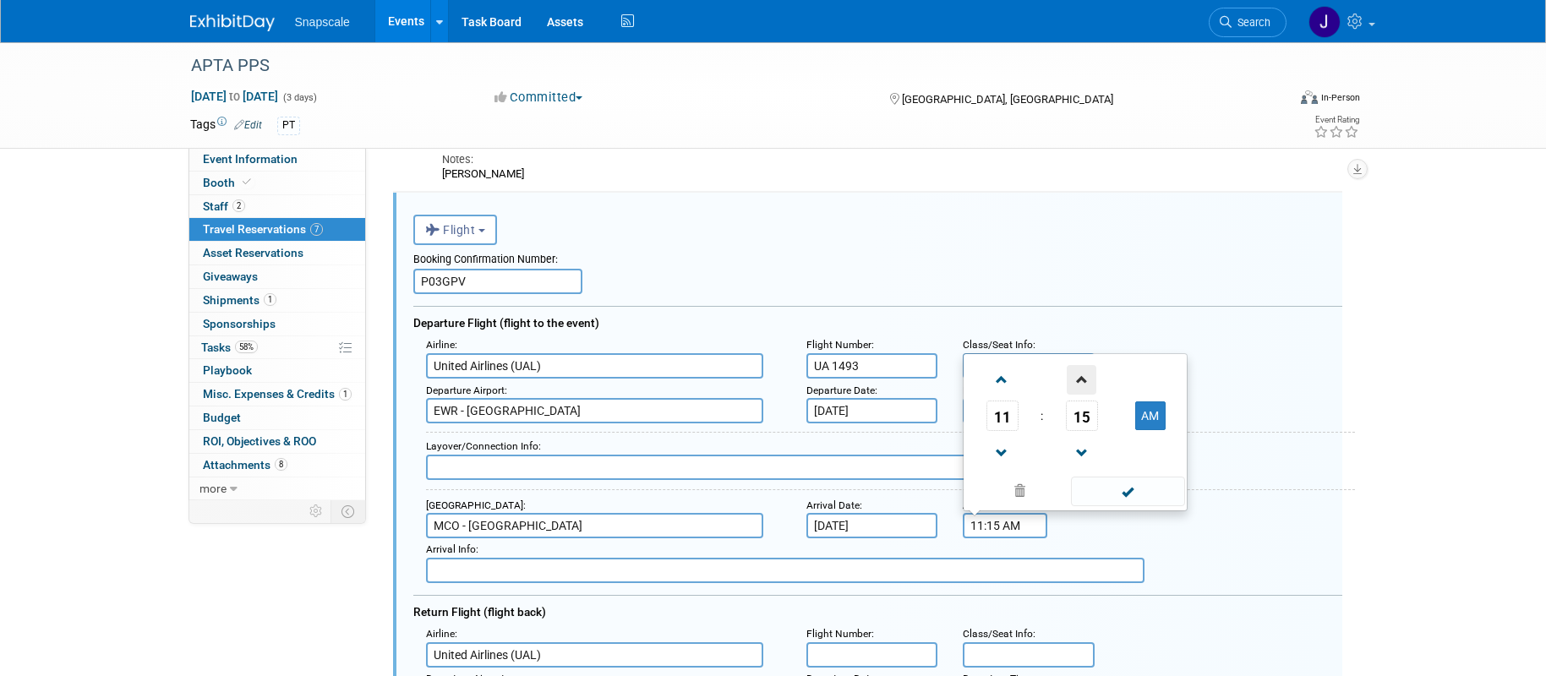
type input "11:16 AM"
click at [1126, 497] on span at bounding box center [1128, 492] width 114 height 30
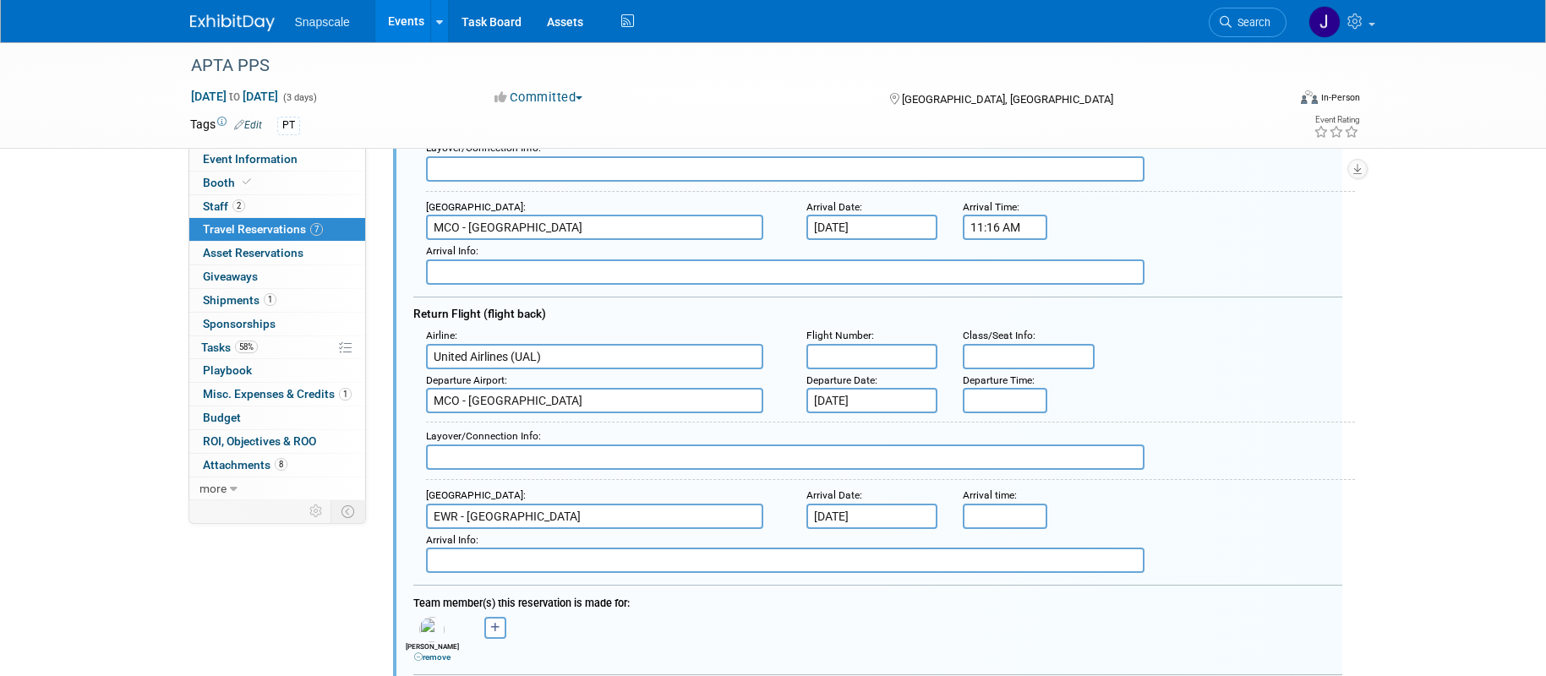
scroll to position [744, 0]
drag, startPoint x: 825, startPoint y: 360, endPoint x: 831, endPoint y: 375, distance: 16.3
click at [825, 360] on input "text" at bounding box center [873, 355] width 132 height 25
click at [840, 353] on input "text" at bounding box center [873, 355] width 132 height 25
paste input "UA 1893"
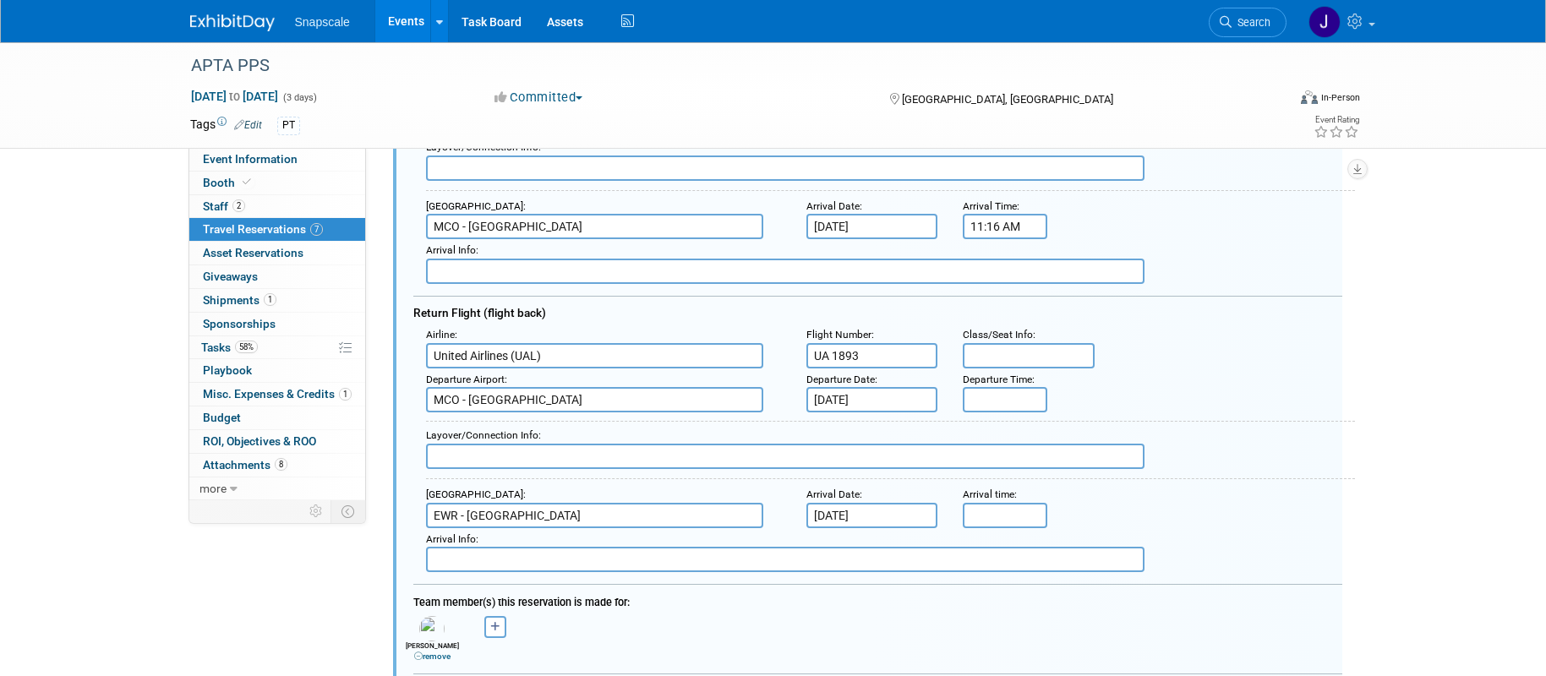
type input "UA 1893"
click at [994, 394] on input "5:00 PM" at bounding box center [1005, 399] width 85 height 25
click at [1021, 402] on input "5:00 PM" at bounding box center [1005, 399] width 85 height 25
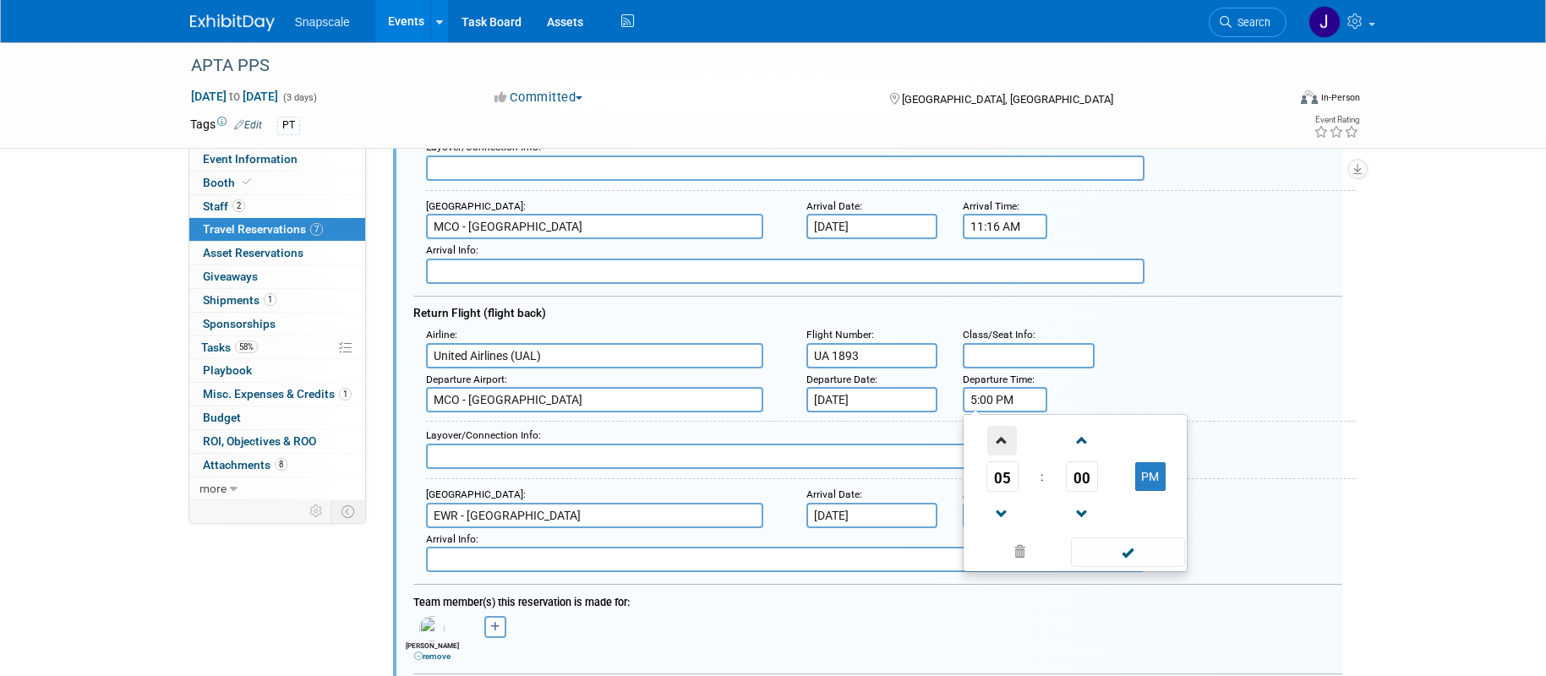
click at [1003, 437] on span at bounding box center [1003, 441] width 30 height 30
click at [1087, 466] on span "00" at bounding box center [1082, 477] width 32 height 30
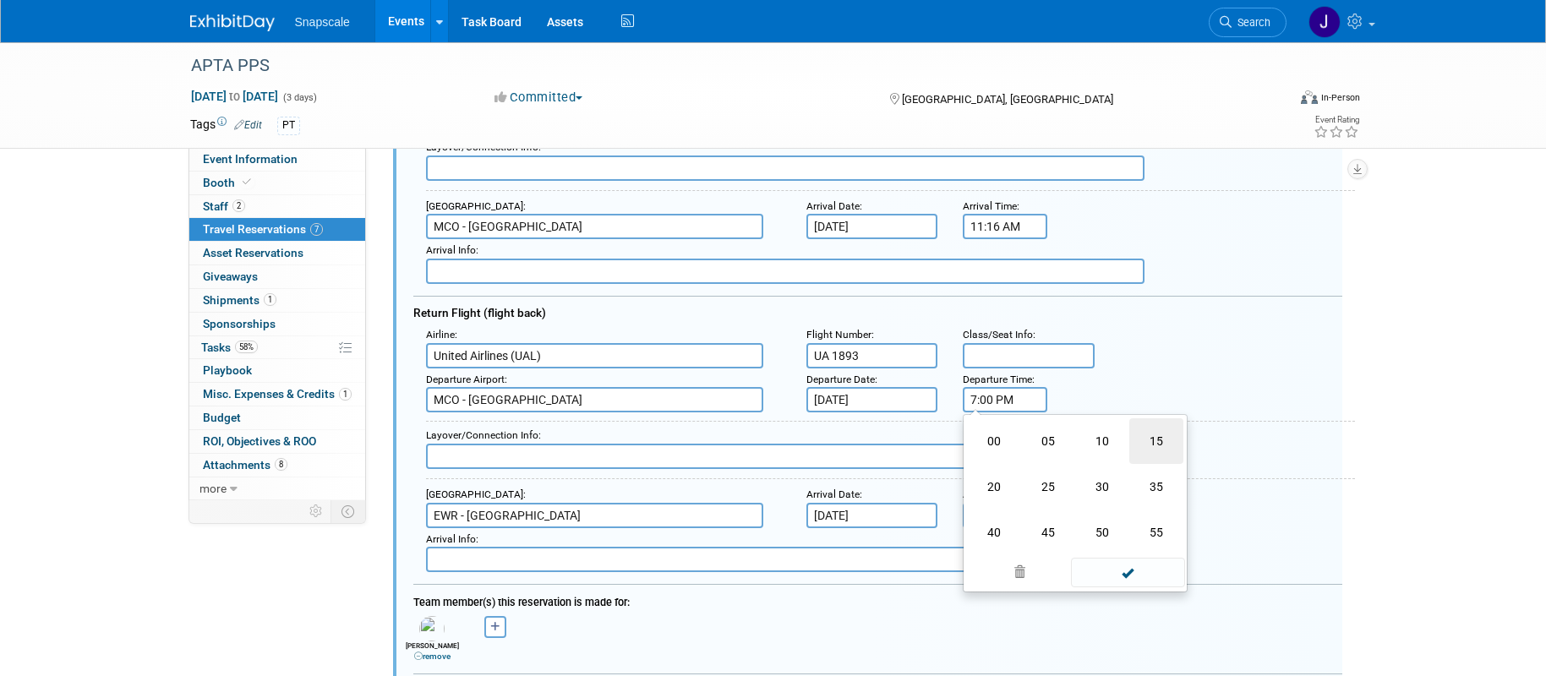
click at [1154, 433] on td "15" at bounding box center [1157, 442] width 54 height 46
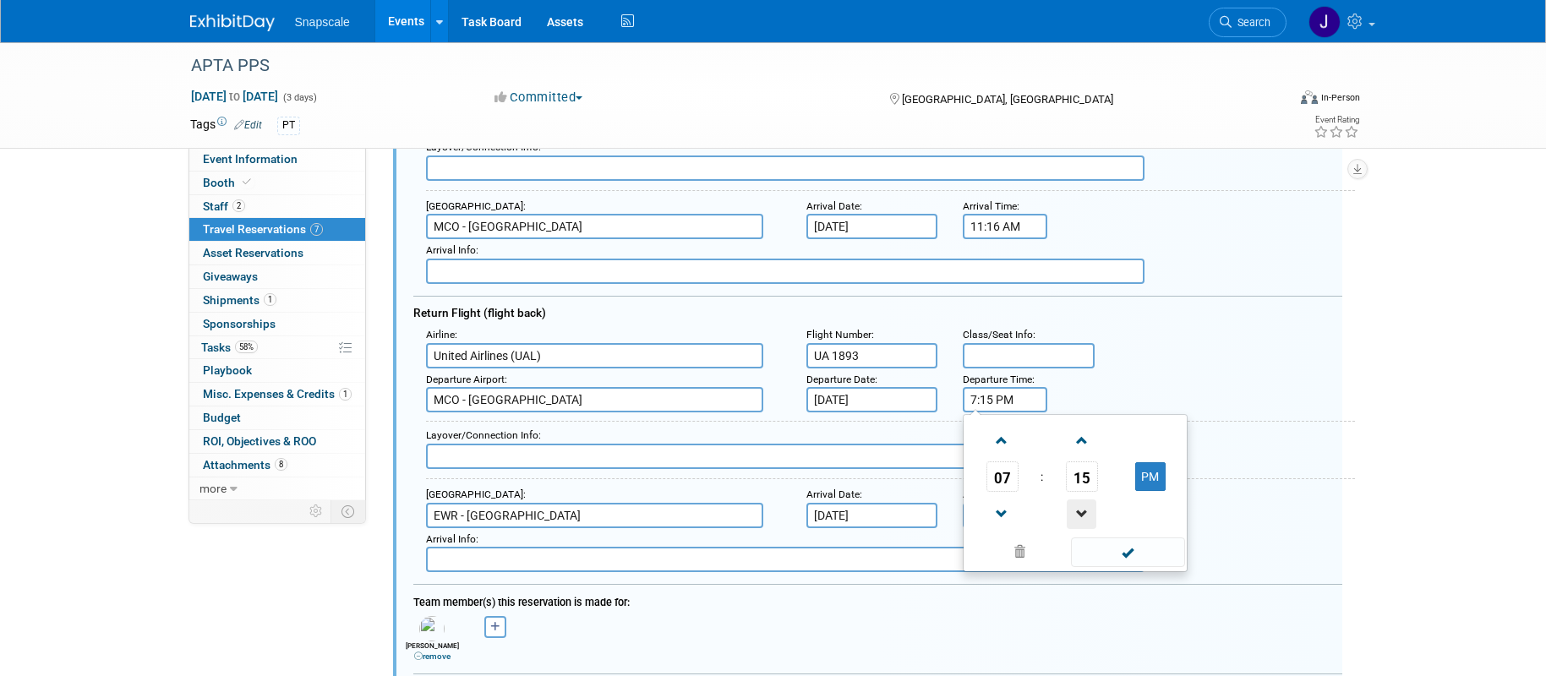
click at [1083, 514] on span at bounding box center [1082, 515] width 30 height 30
click at [1141, 473] on button "PM" at bounding box center [1151, 476] width 30 height 29
drag, startPoint x: 1140, startPoint y: 467, endPoint x: 1132, endPoint y: 512, distance: 45.5
click at [1140, 468] on button "AM" at bounding box center [1151, 476] width 30 height 29
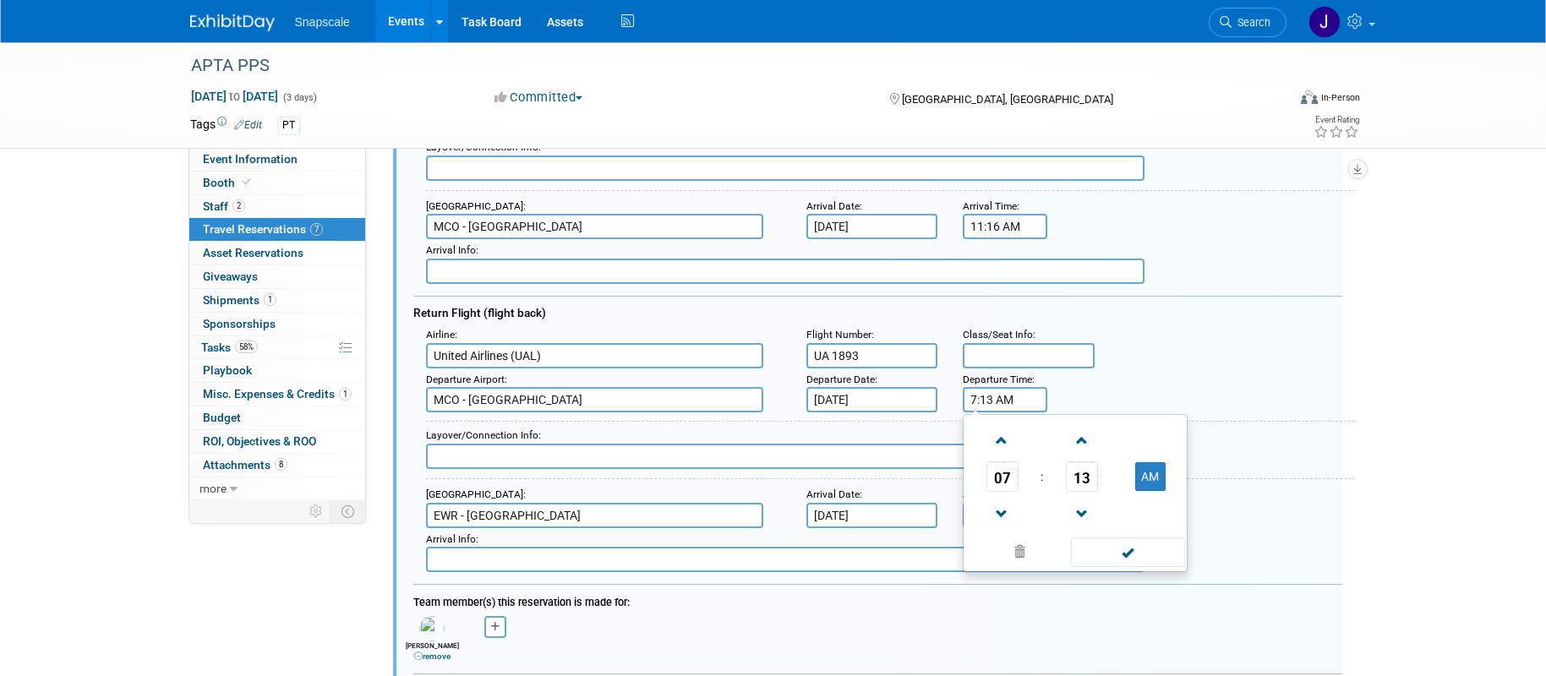
type input "7:13 PM"
click at [1124, 556] on span at bounding box center [1128, 553] width 114 height 30
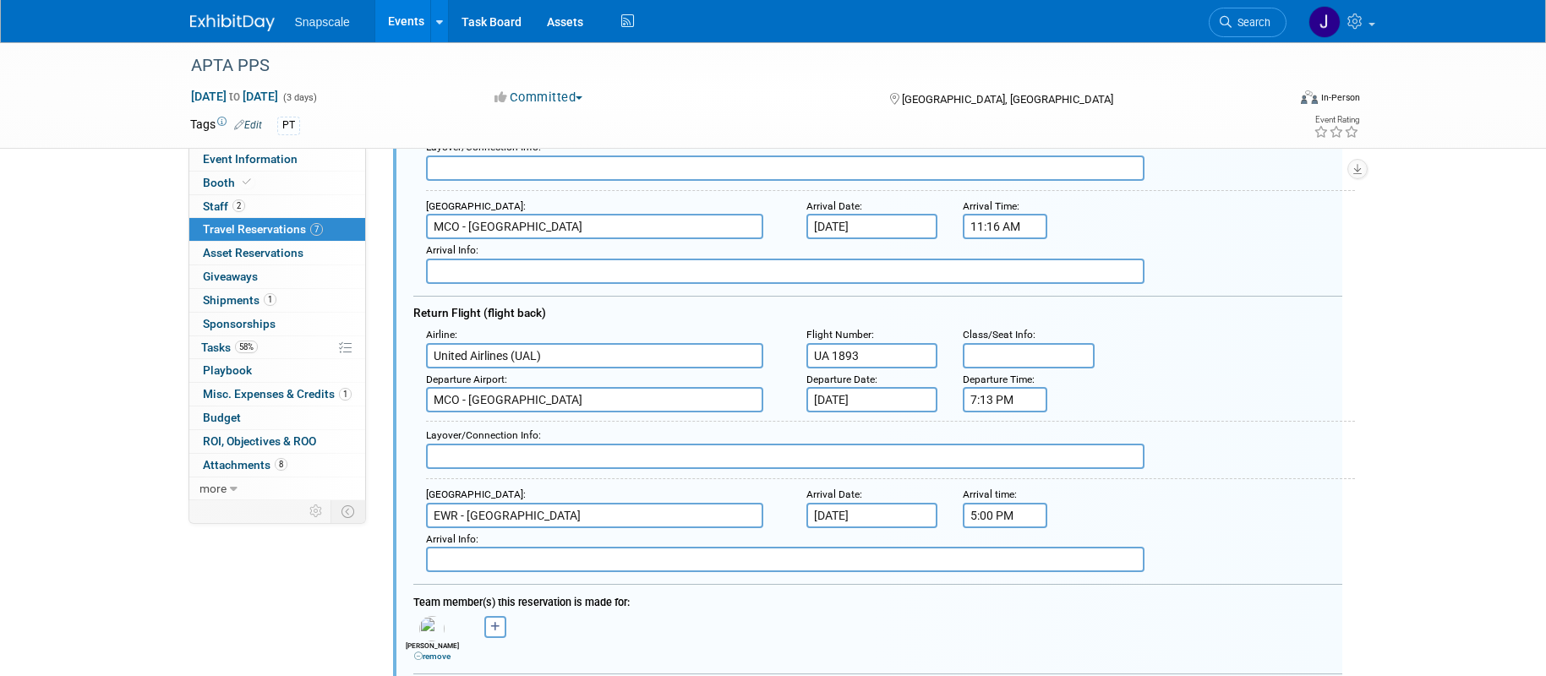
click at [987, 512] on input "5:00 PM" at bounding box center [1005, 515] width 85 height 25
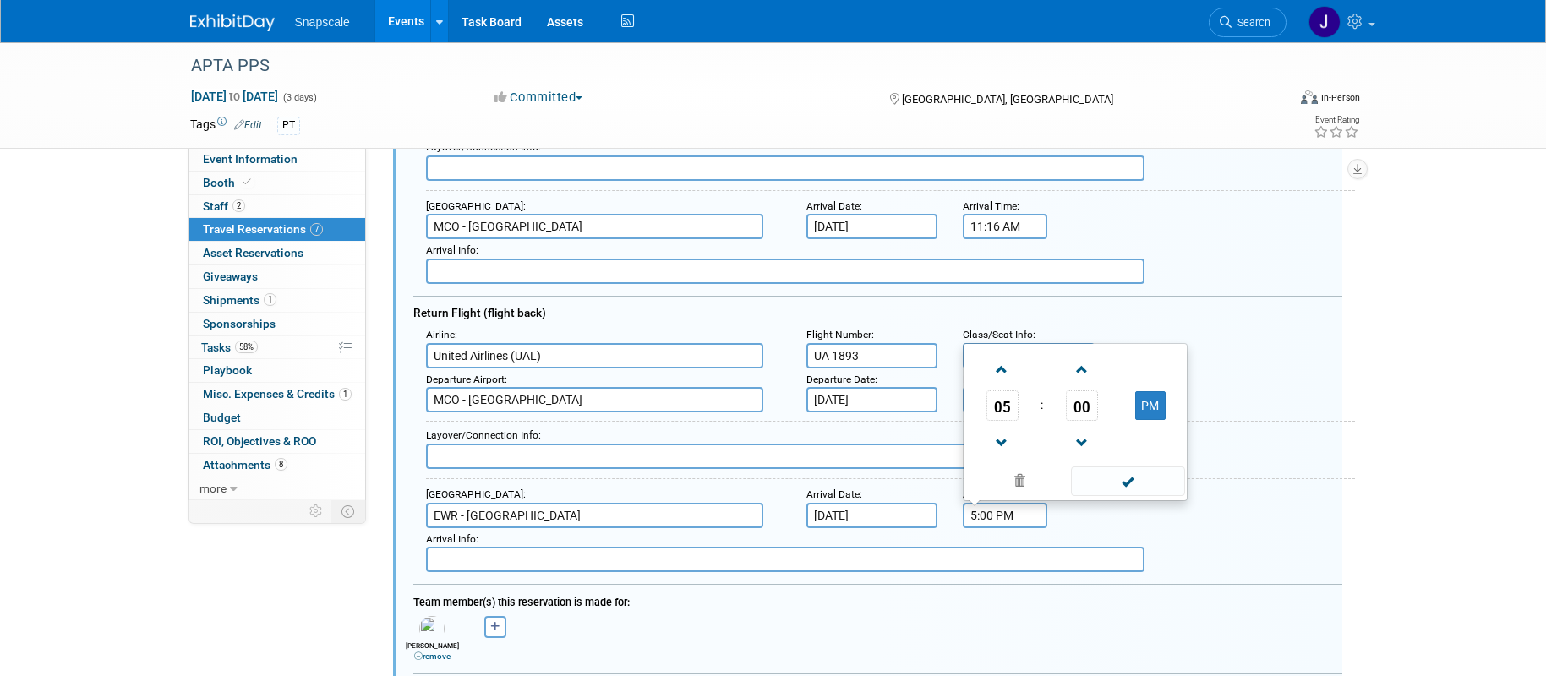
click at [1032, 518] on input "5:00 PM" at bounding box center [1005, 515] width 85 height 25
click at [1001, 365] on span at bounding box center [1003, 370] width 30 height 30
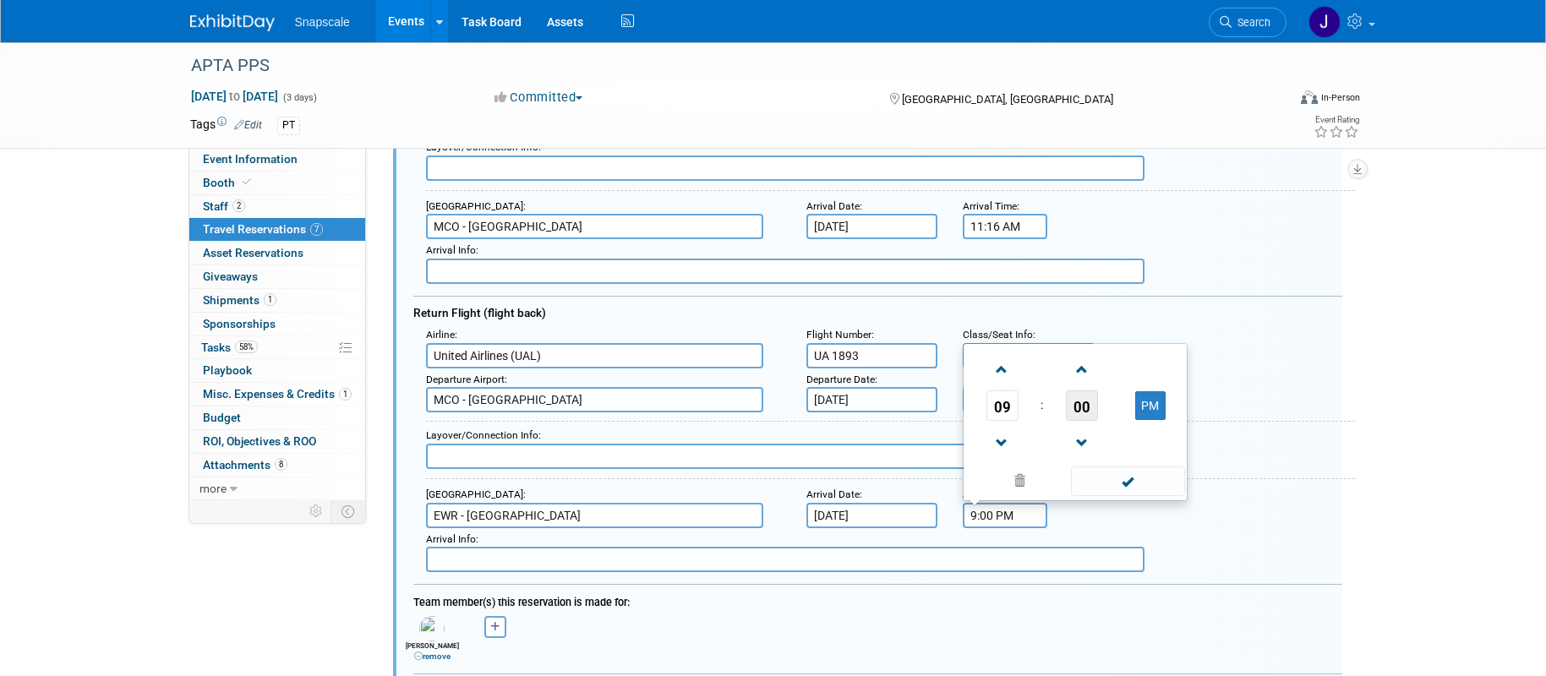
click at [1086, 402] on span "00" at bounding box center [1082, 406] width 32 height 30
click at [1152, 431] on td "55" at bounding box center [1157, 442] width 54 height 46
click at [1079, 375] on span at bounding box center [1082, 370] width 30 height 30
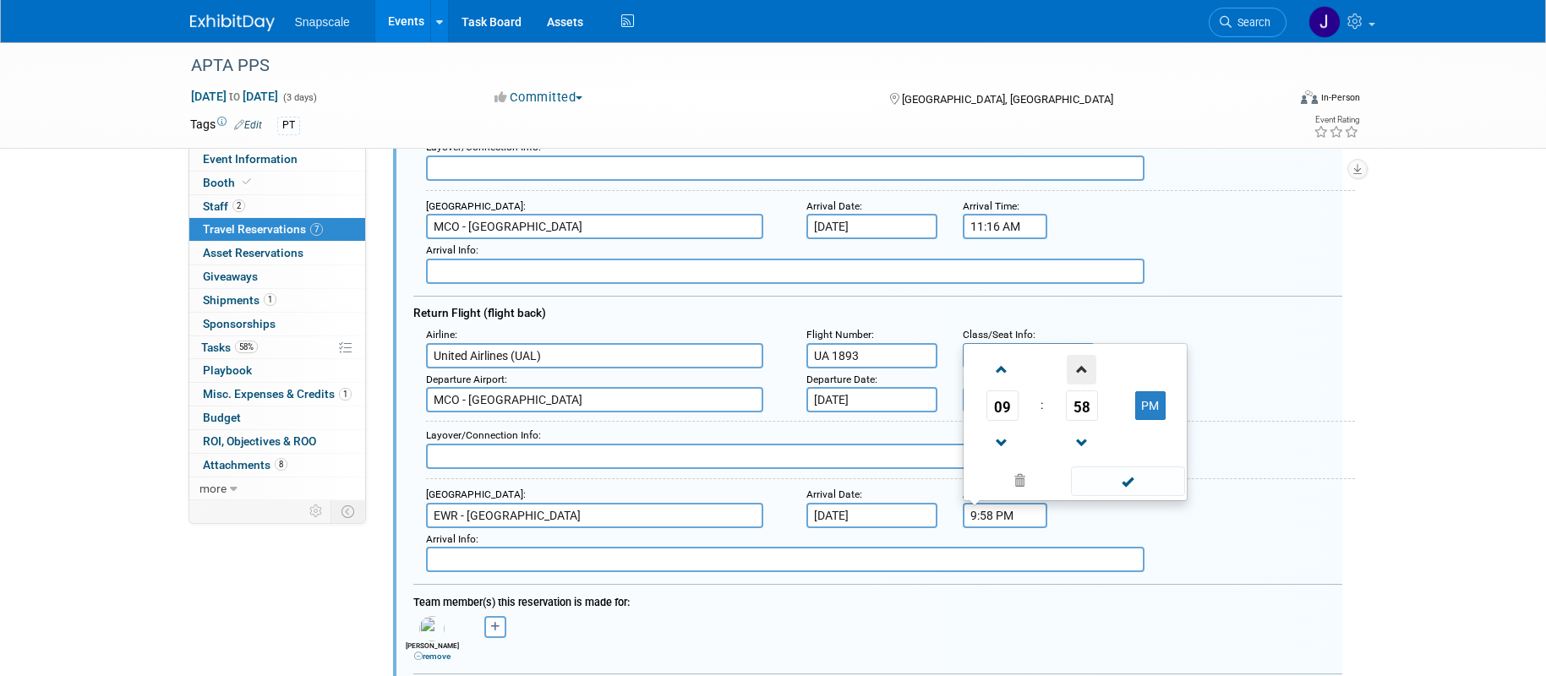
click at [1078, 375] on span at bounding box center [1082, 370] width 30 height 30
type input "9:59 PM"
click at [1127, 484] on span at bounding box center [1128, 482] width 114 height 30
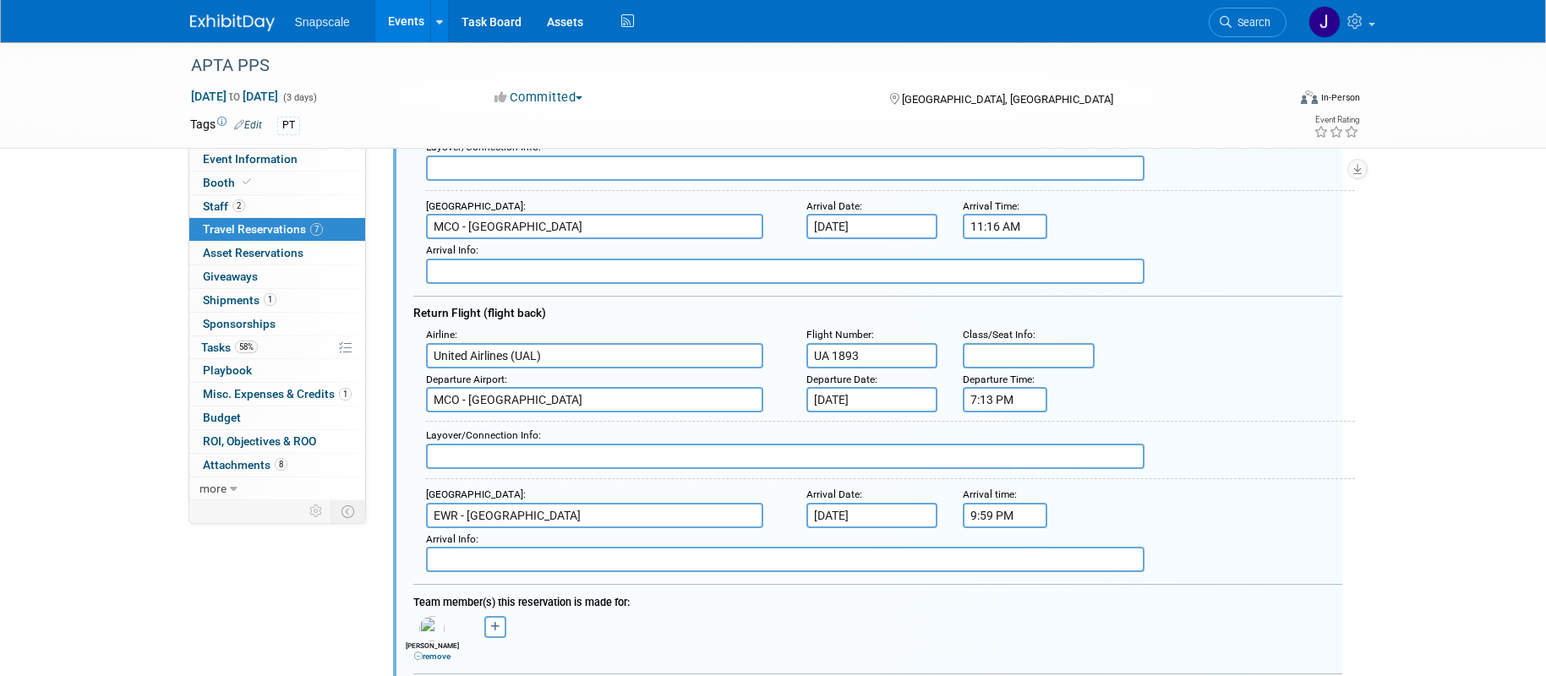
click at [1002, 354] on input "text" at bounding box center [1029, 355] width 132 height 25
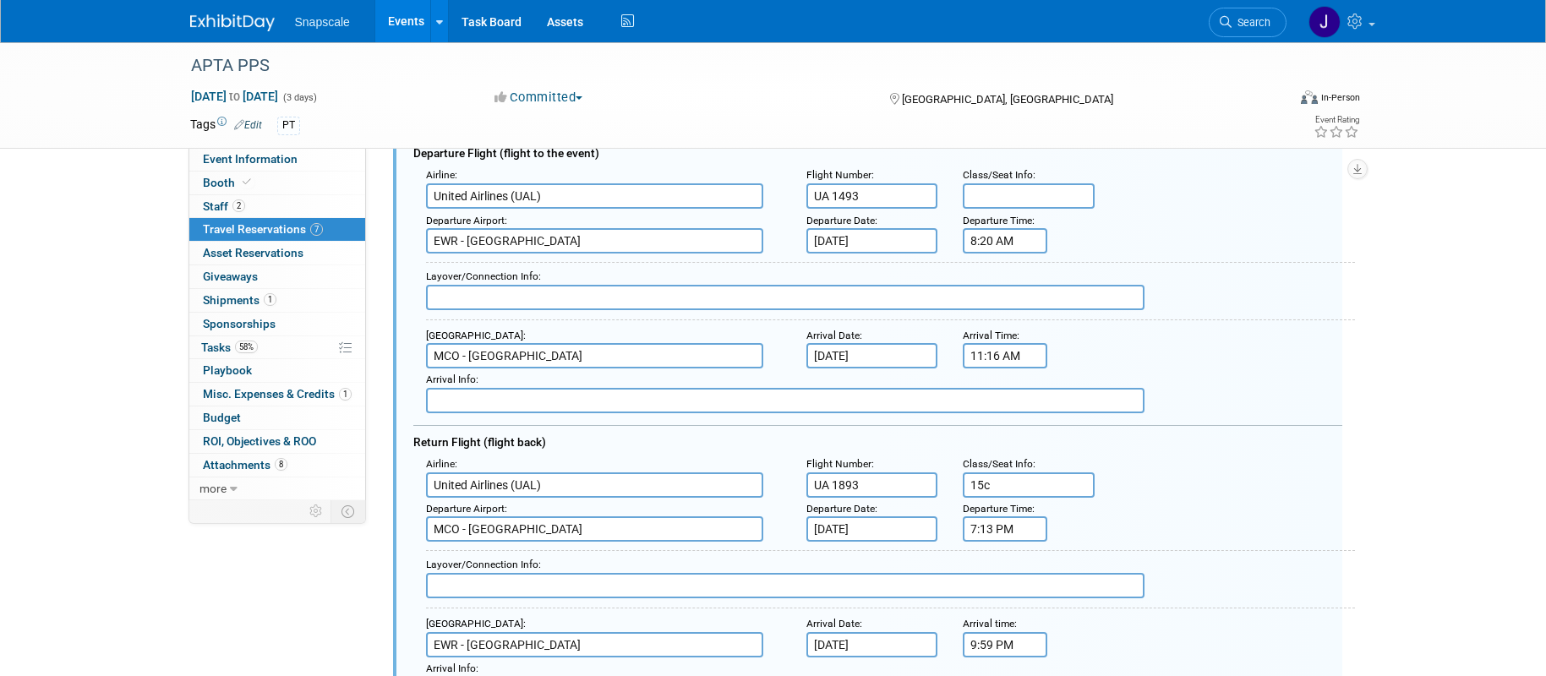
scroll to position [600, 0]
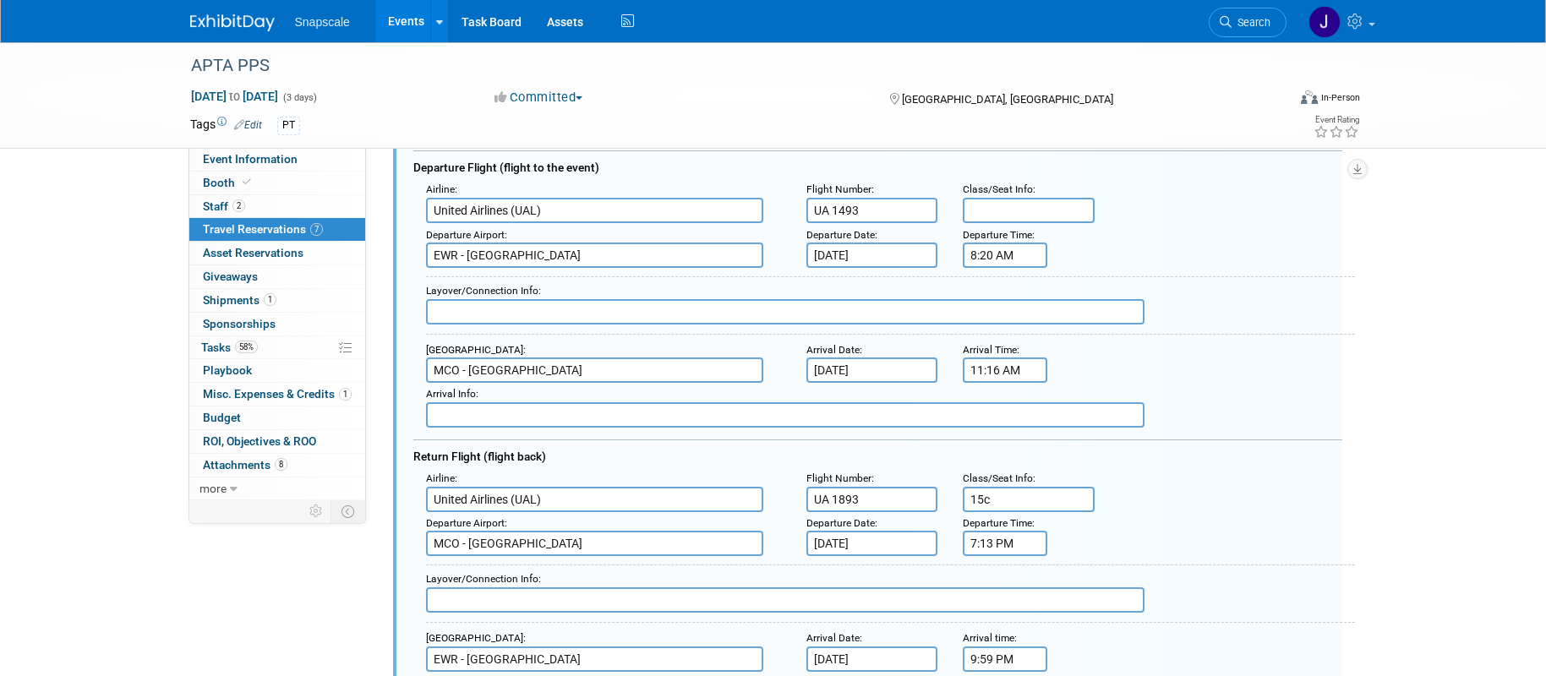
type input "15c"
click at [996, 211] on input "text" at bounding box center [1029, 210] width 132 height 25
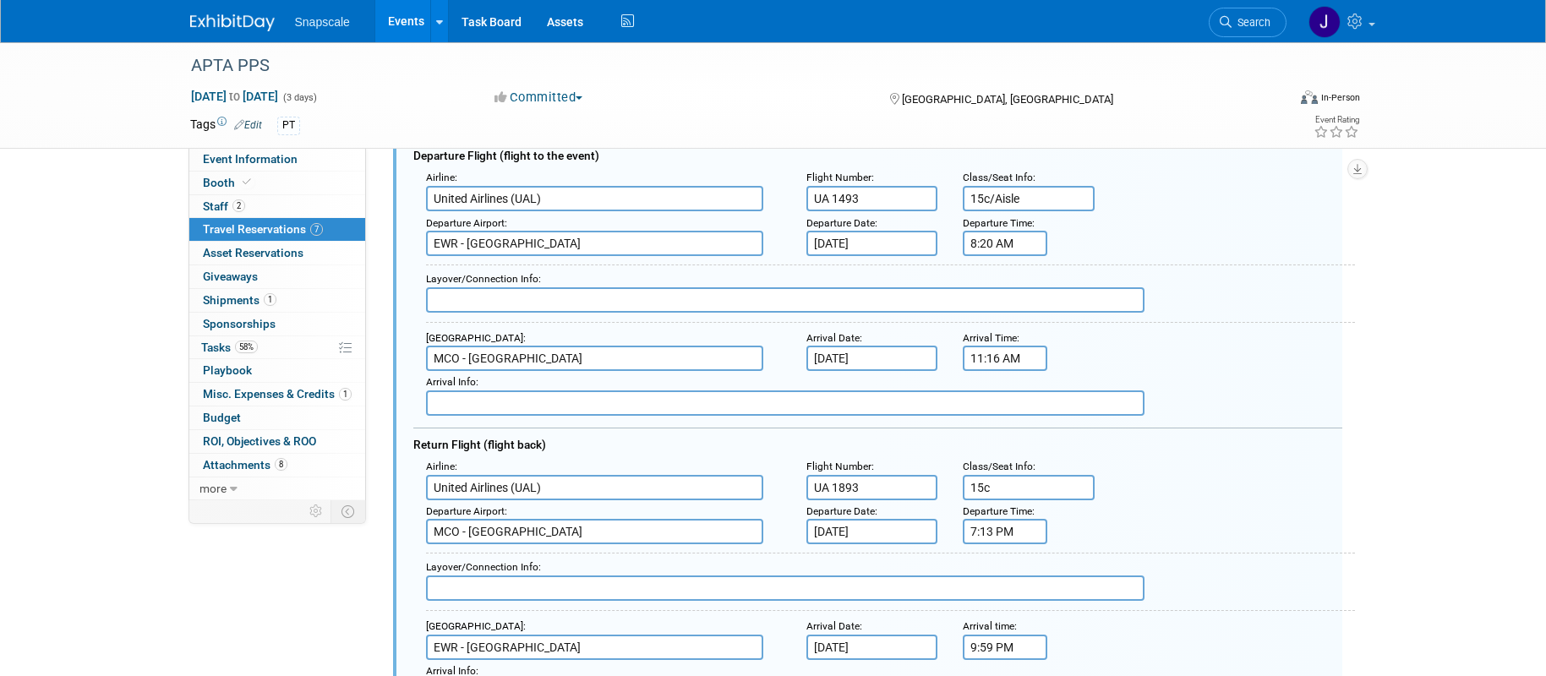
type input "15c/Aisle"
drag, startPoint x: 989, startPoint y: 484, endPoint x: 961, endPoint y: 481, distance: 28.1
click at [961, 484] on div "Class/Seat Info : 15c" at bounding box center [1028, 478] width 157 height 45
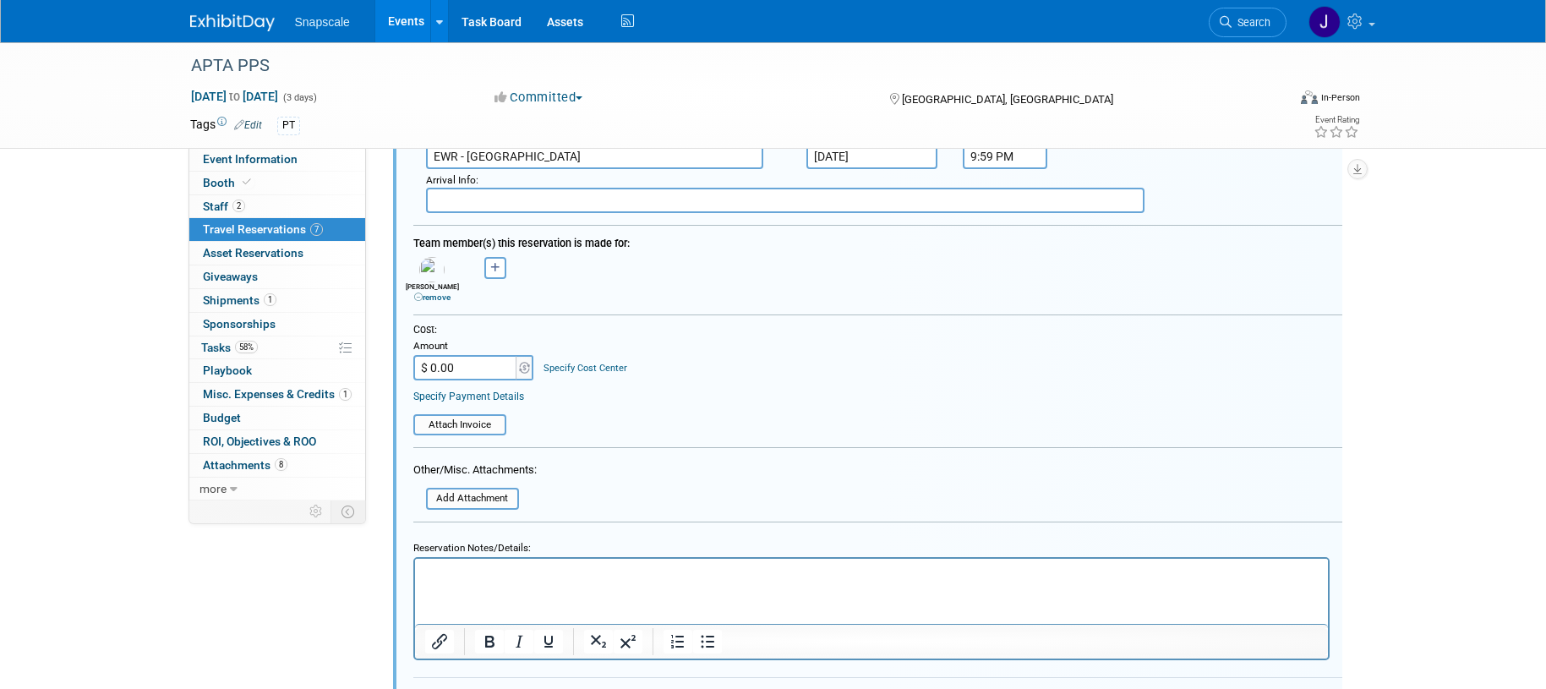
scroll to position [1111, 0]
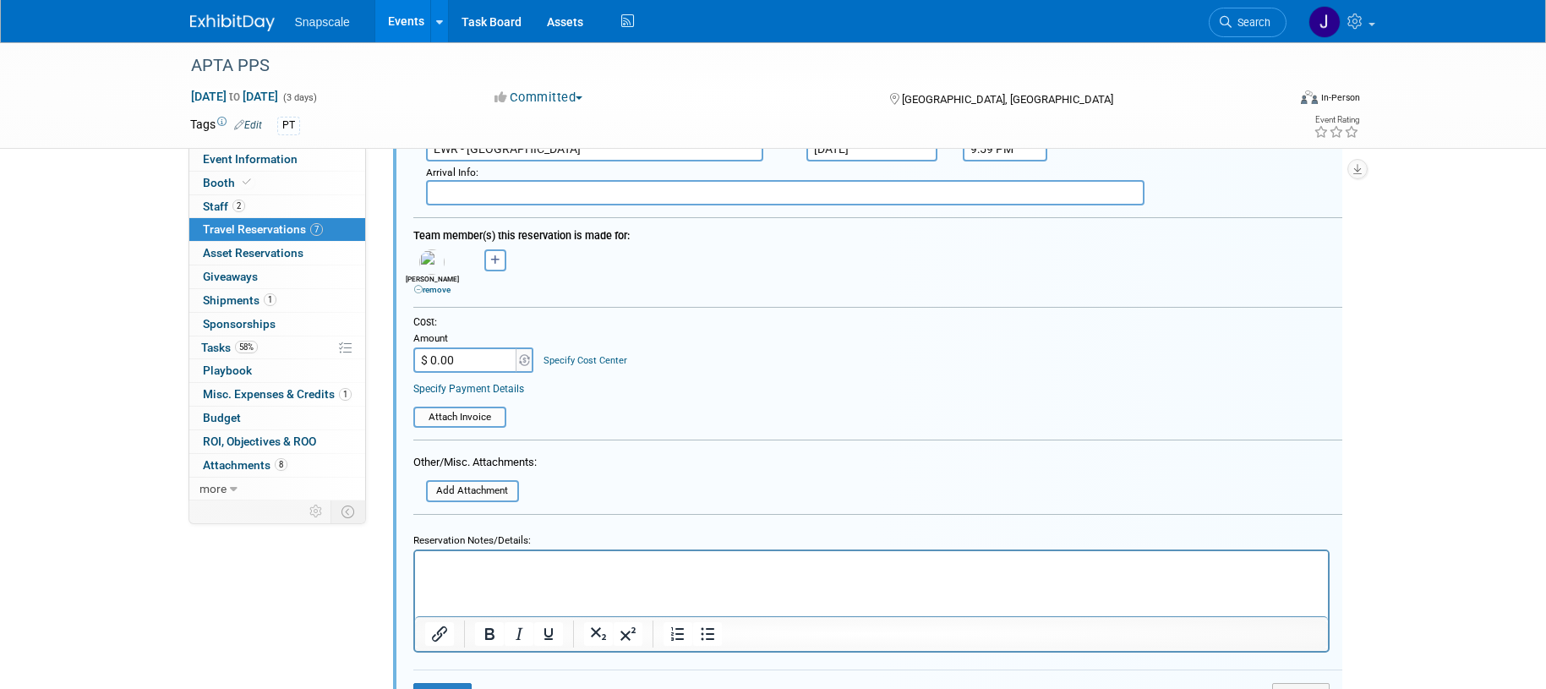
type input "21D/Aisle/Exit Row"
click at [472, 358] on input "$ 0.00" at bounding box center [466, 360] width 106 height 25
type input "$ 260.89"
click at [583, 396] on table "Attach Invoice" at bounding box center [877, 409] width 929 height 37
click at [434, 414] on input "file" at bounding box center [404, 417] width 201 height 19
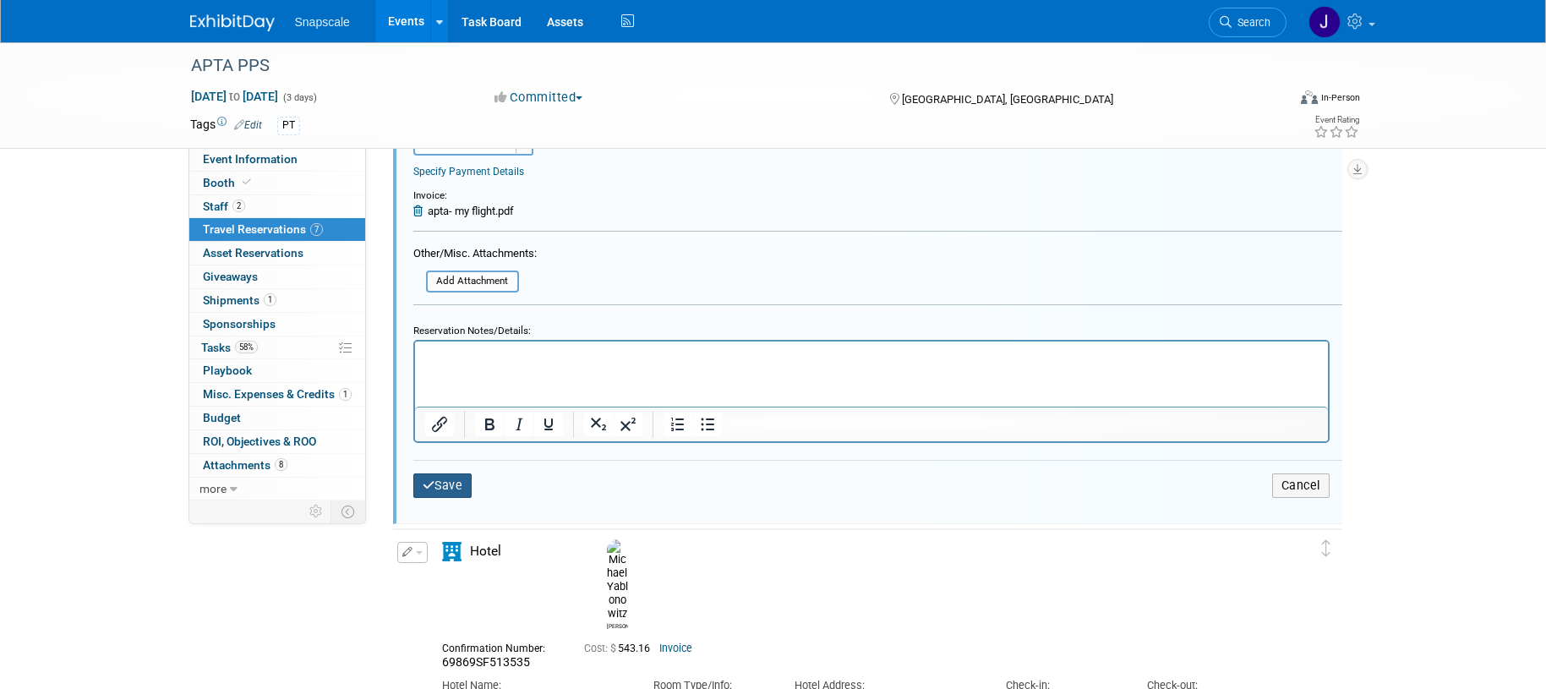
scroll to position [1329, 0]
click at [450, 481] on button "Save" at bounding box center [442, 485] width 59 height 25
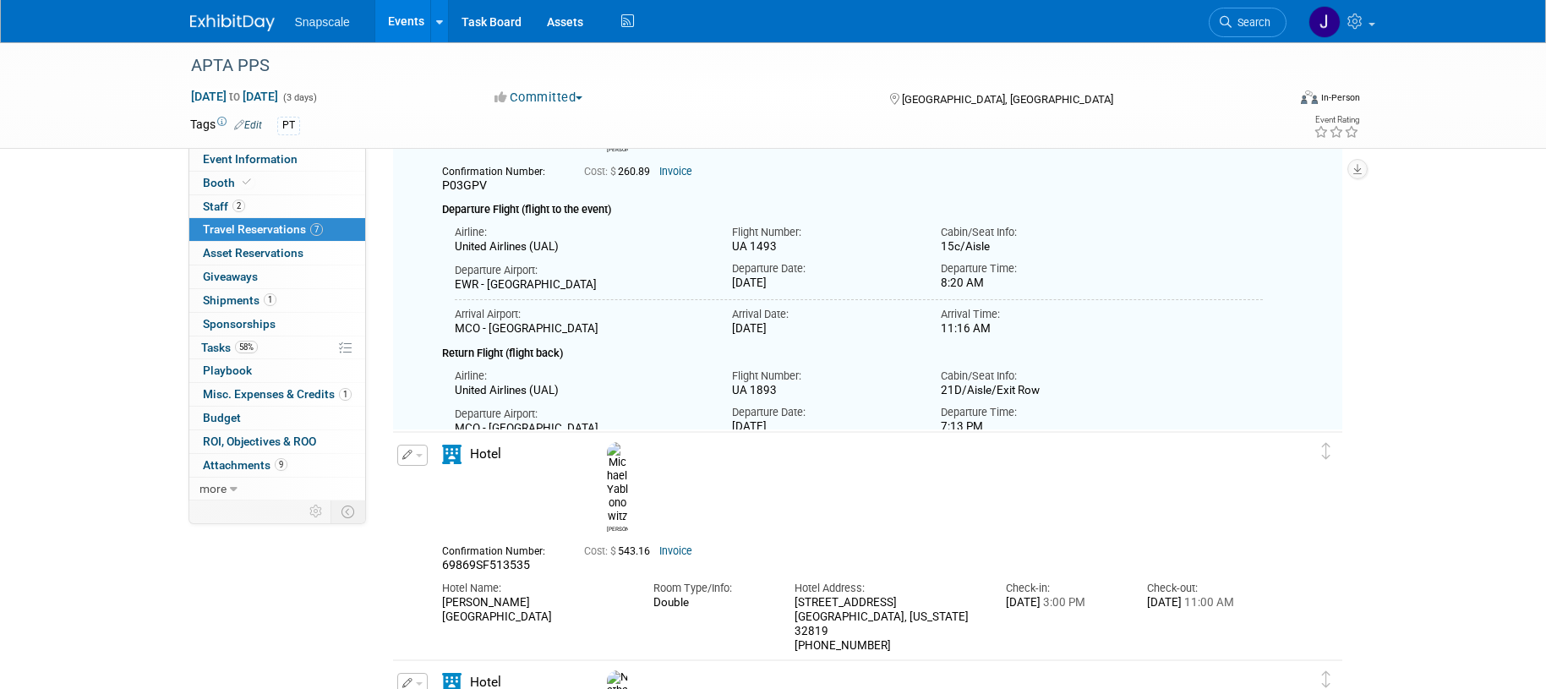
scroll to position [445, 0]
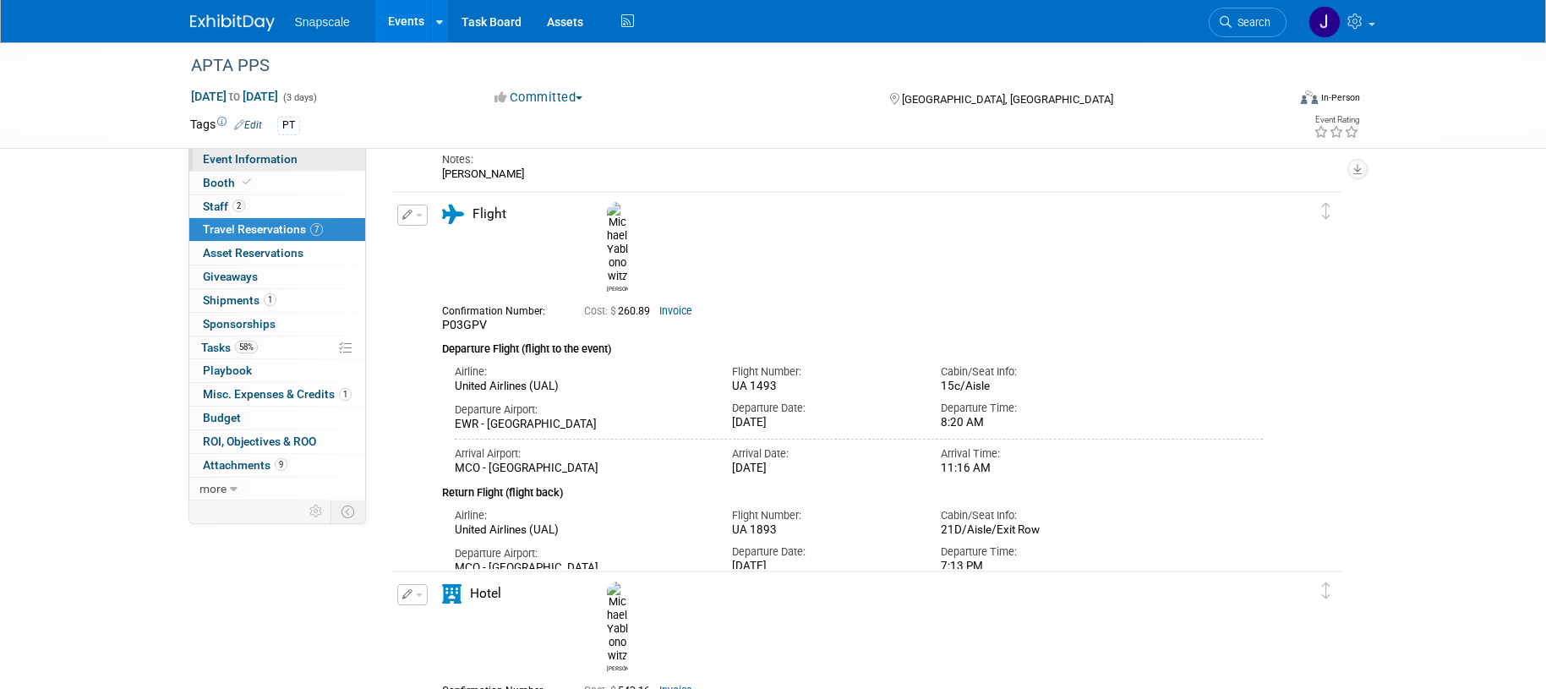
click at [220, 158] on span "Event Information" at bounding box center [250, 159] width 95 height 14
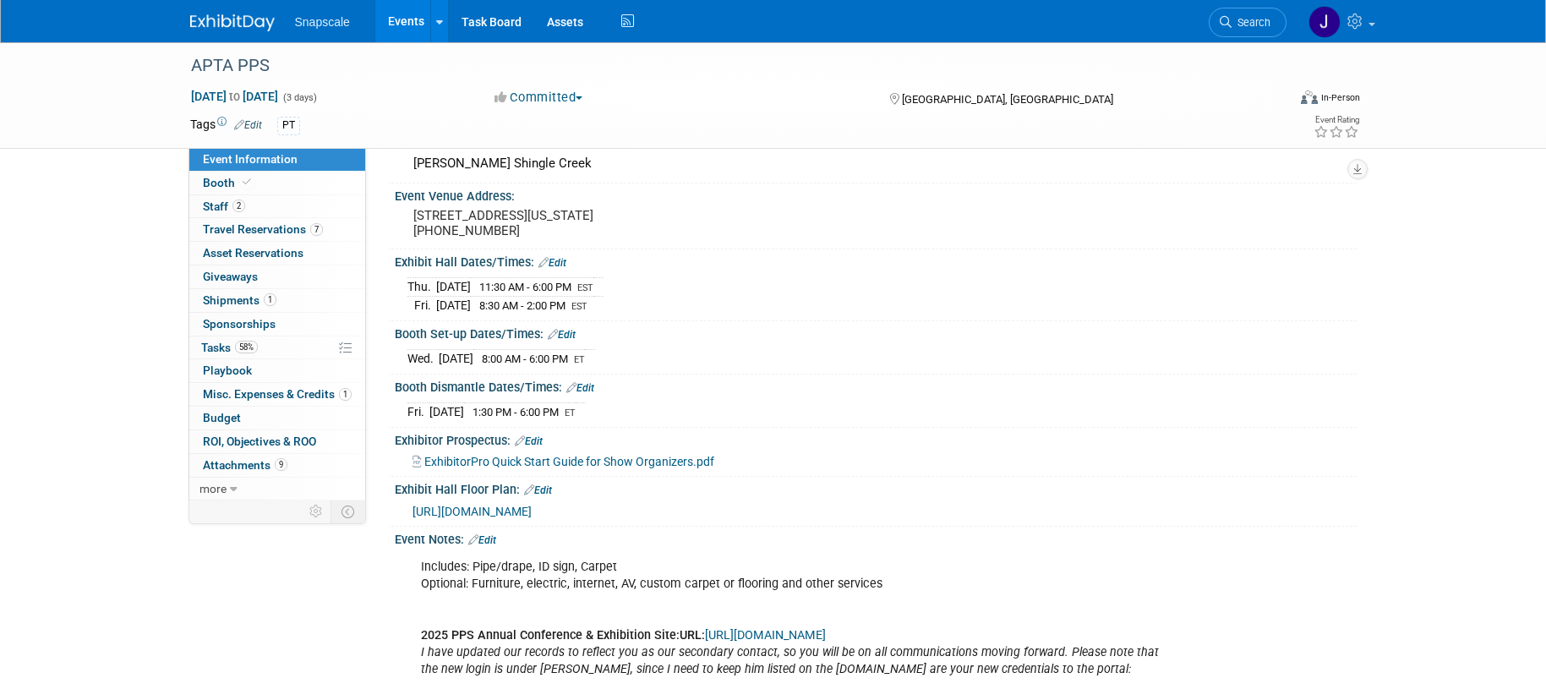
scroll to position [87, 0]
